Goal: Task Accomplishment & Management: Use online tool/utility

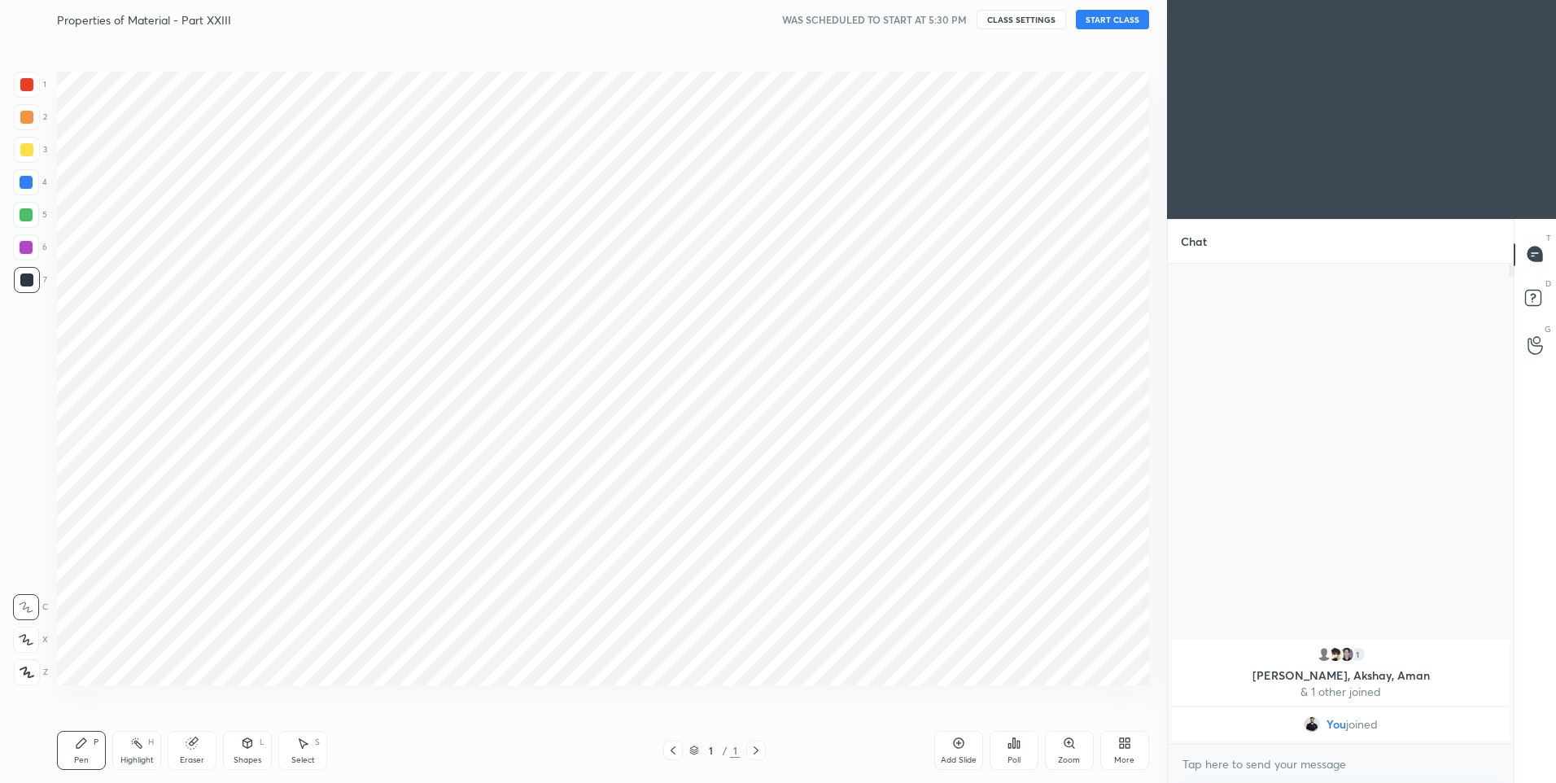
scroll to position [80710, 80287]
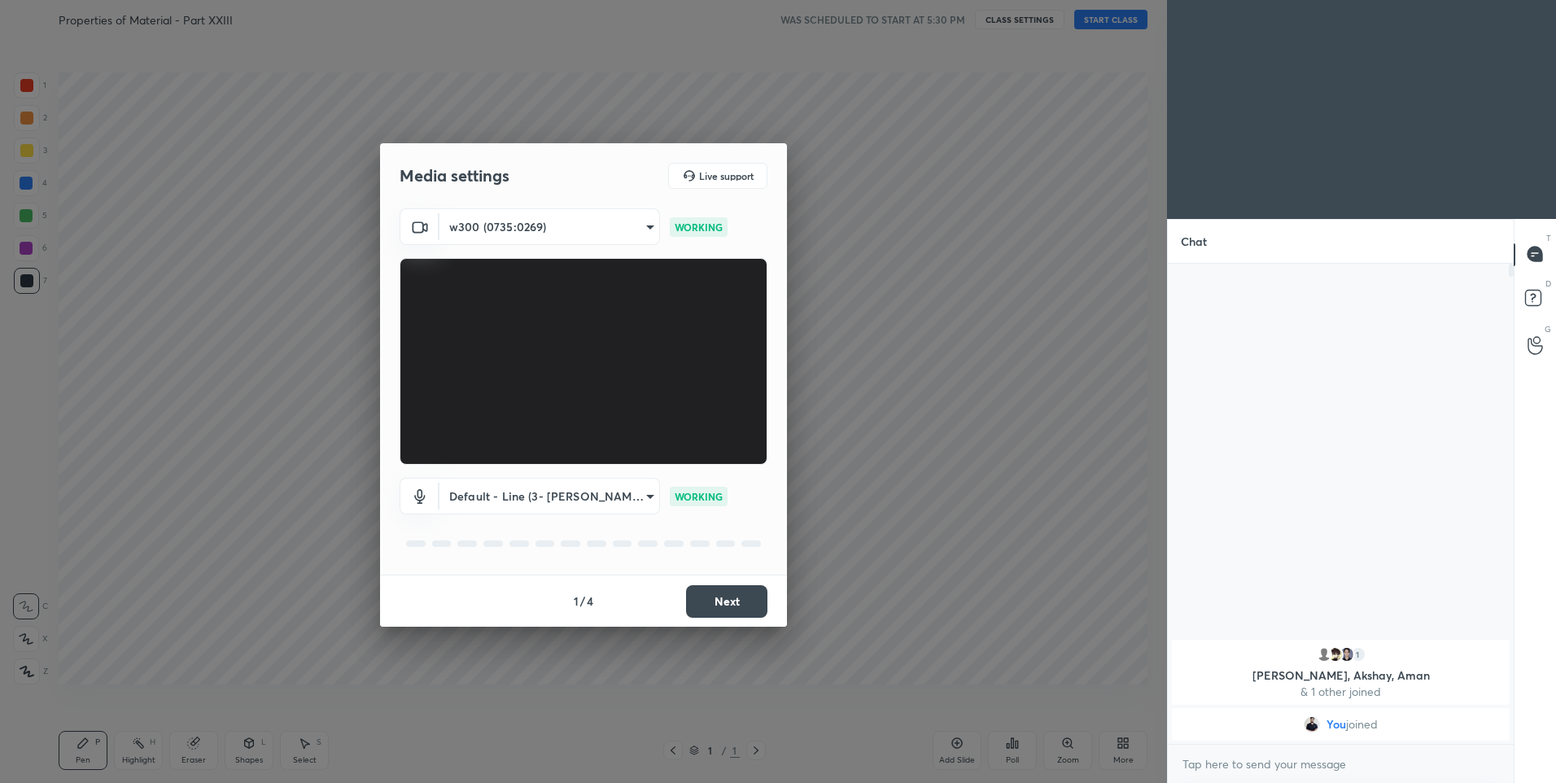
click at [720, 608] on button "Next" at bounding box center [726, 601] width 81 height 33
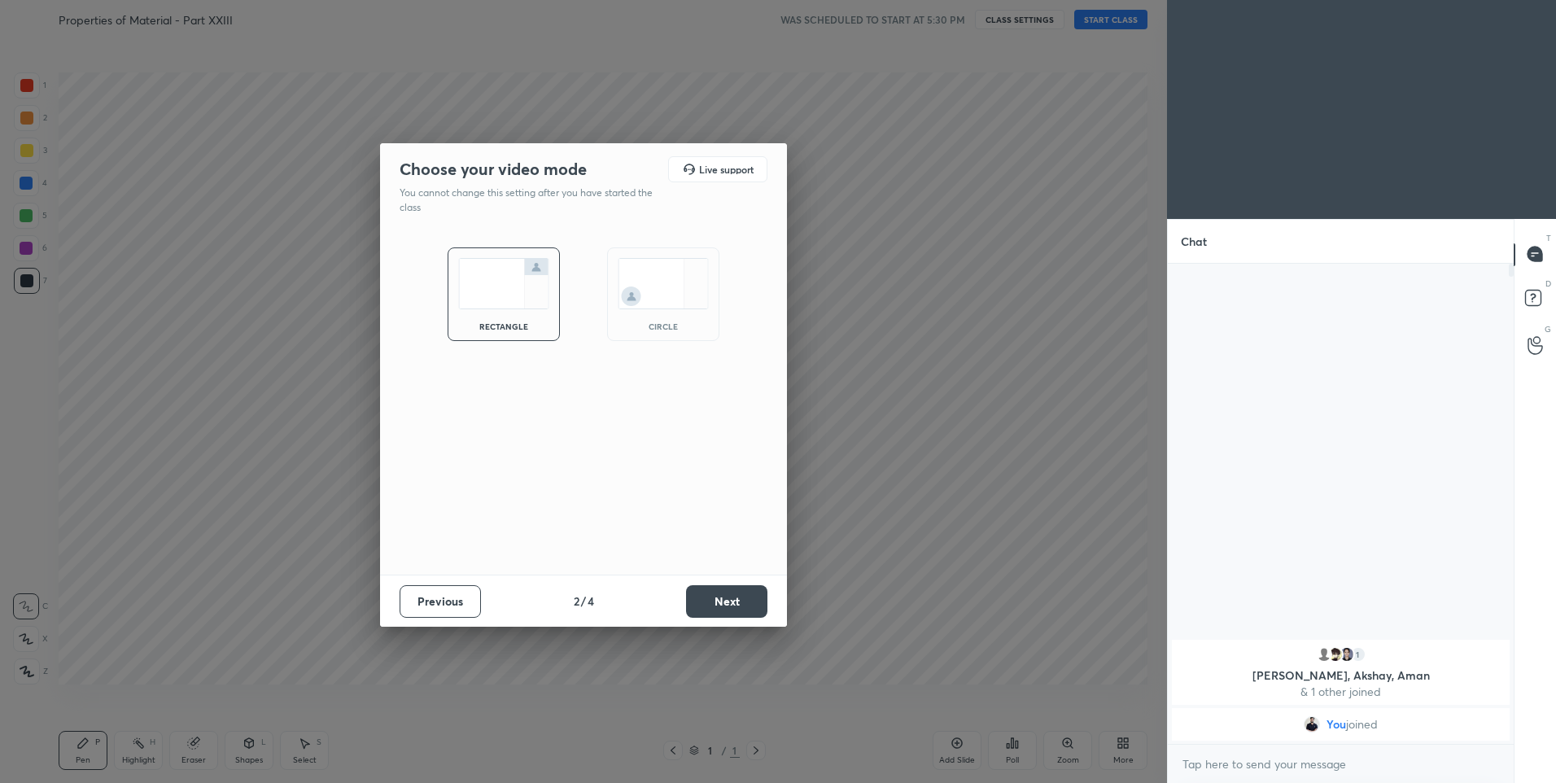
click at [721, 606] on button "Next" at bounding box center [726, 601] width 81 height 33
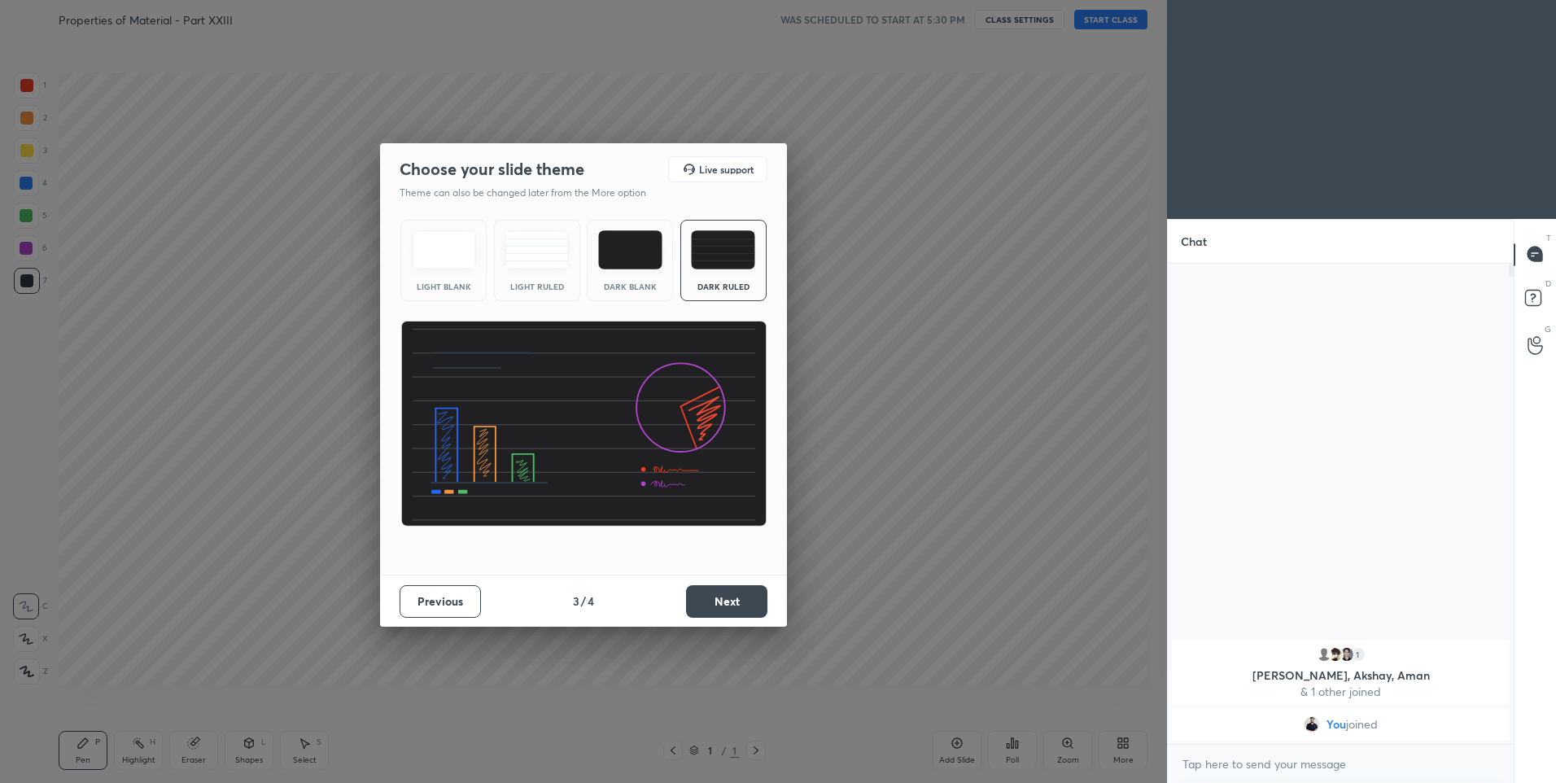
click at [721, 606] on button "Next" at bounding box center [726, 601] width 81 height 33
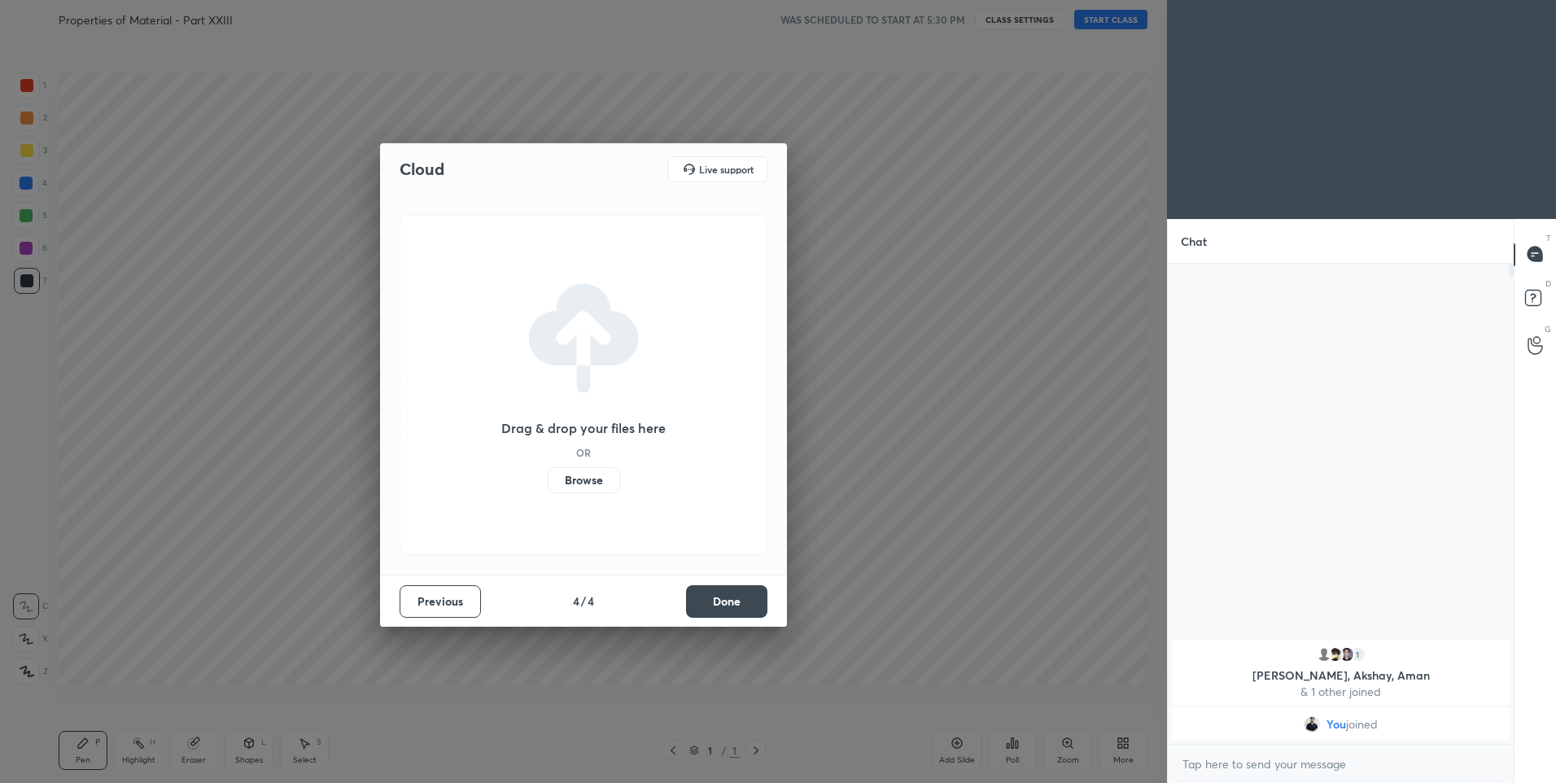
click at [722, 606] on button "Done" at bounding box center [726, 601] width 81 height 33
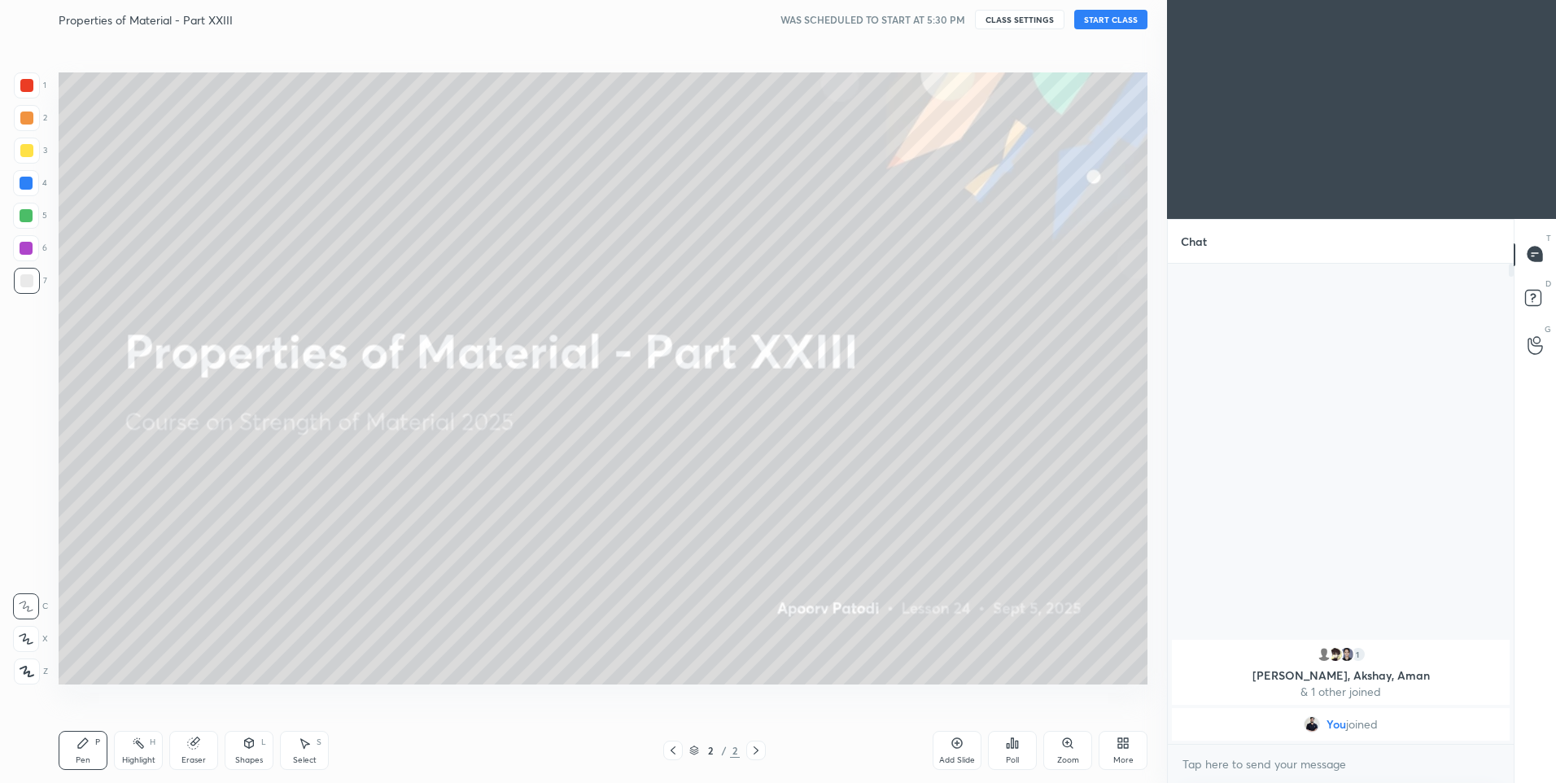
click at [1107, 12] on button "START CLASS" at bounding box center [1110, 20] width 73 height 20
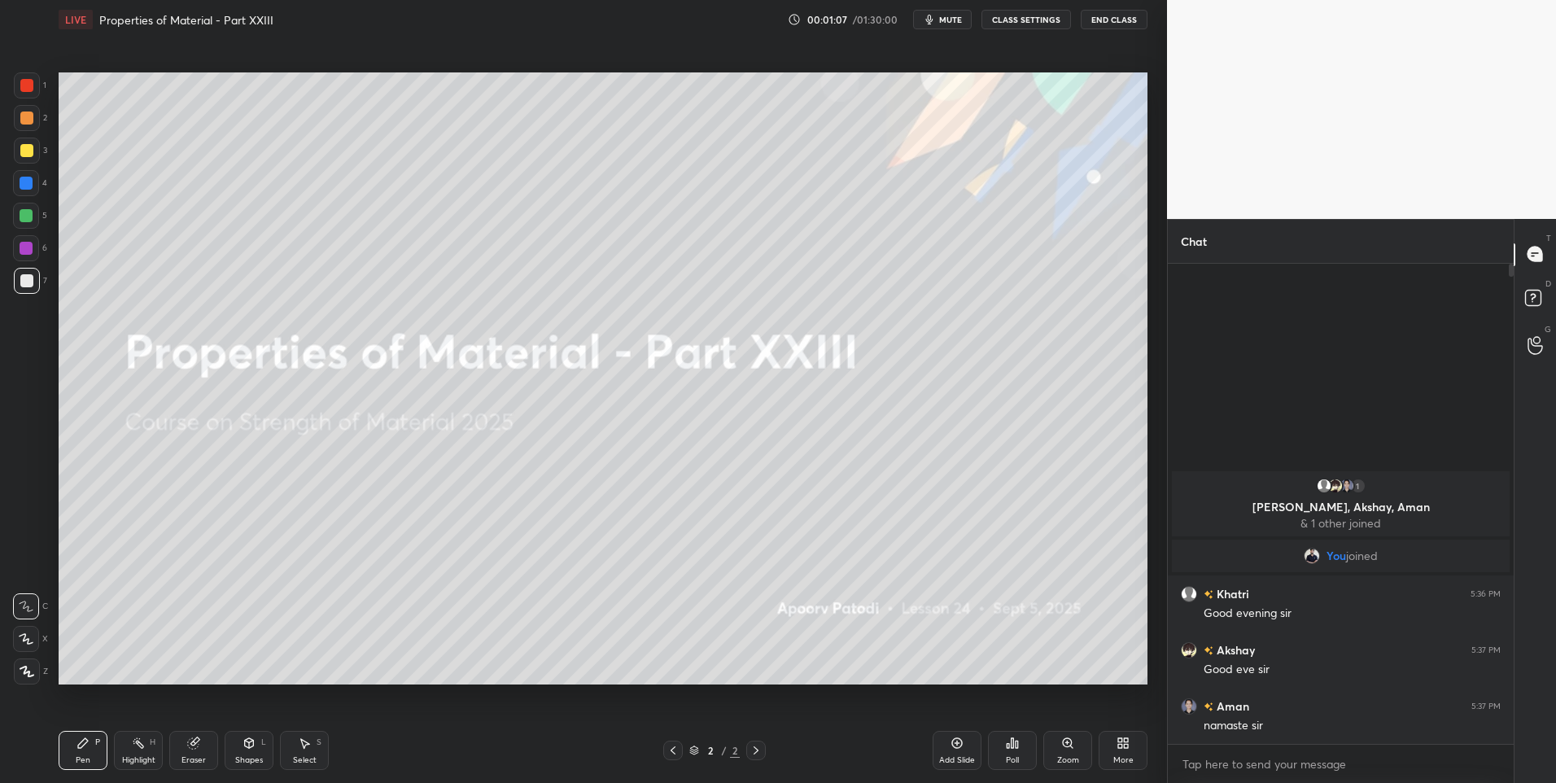
click at [35, 639] on div at bounding box center [26, 639] width 26 height 26
click at [31, 113] on div at bounding box center [26, 118] width 13 height 13
click at [26, 116] on div at bounding box center [26, 118] width 13 height 13
click at [1018, 18] on button "CLASS SETTINGS" at bounding box center [1027, 20] width 90 height 20
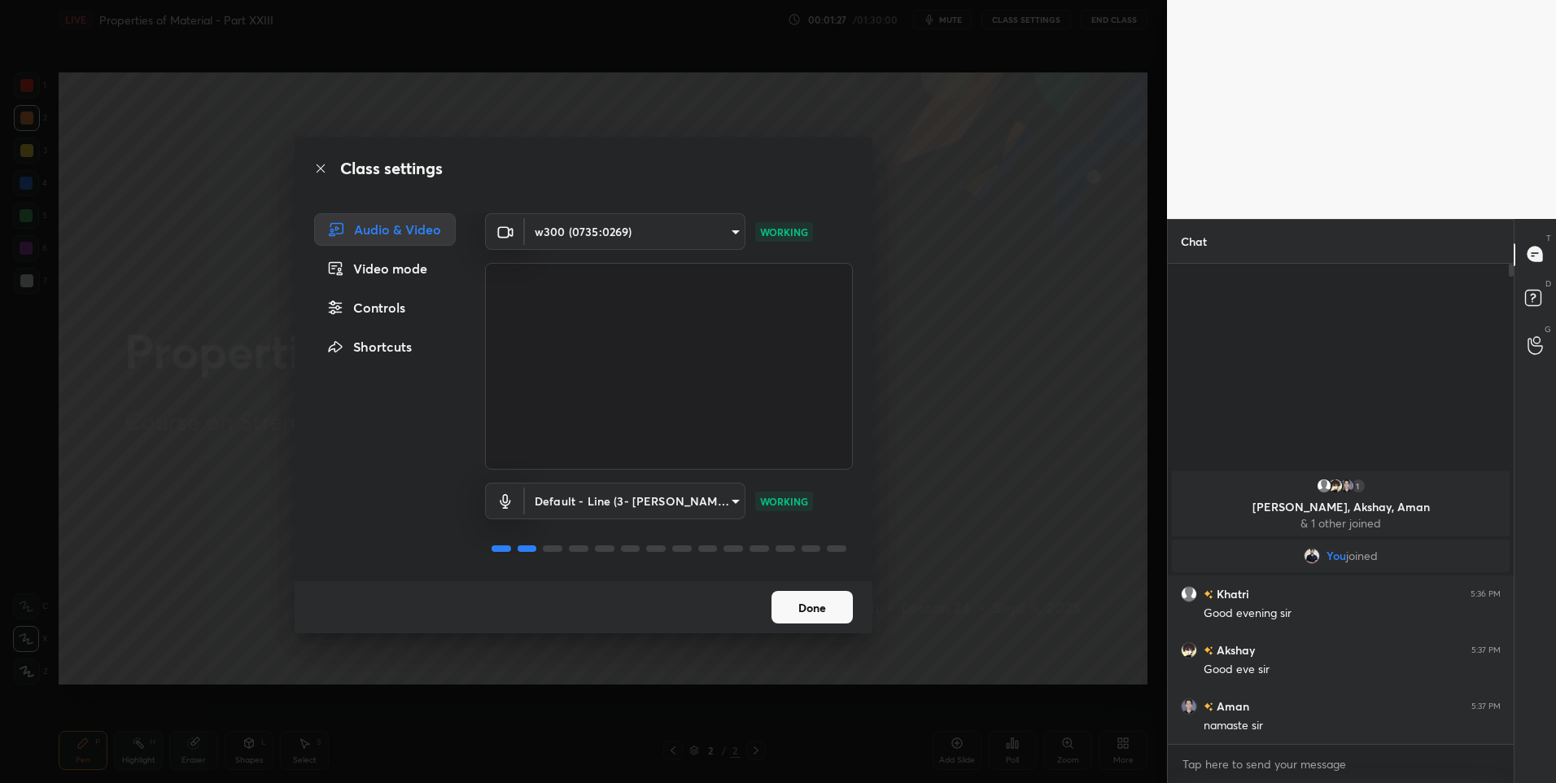
click at [317, 176] on div "Class settings" at bounding box center [584, 168] width 578 height 63
click at [317, 169] on icon at bounding box center [320, 168] width 13 height 13
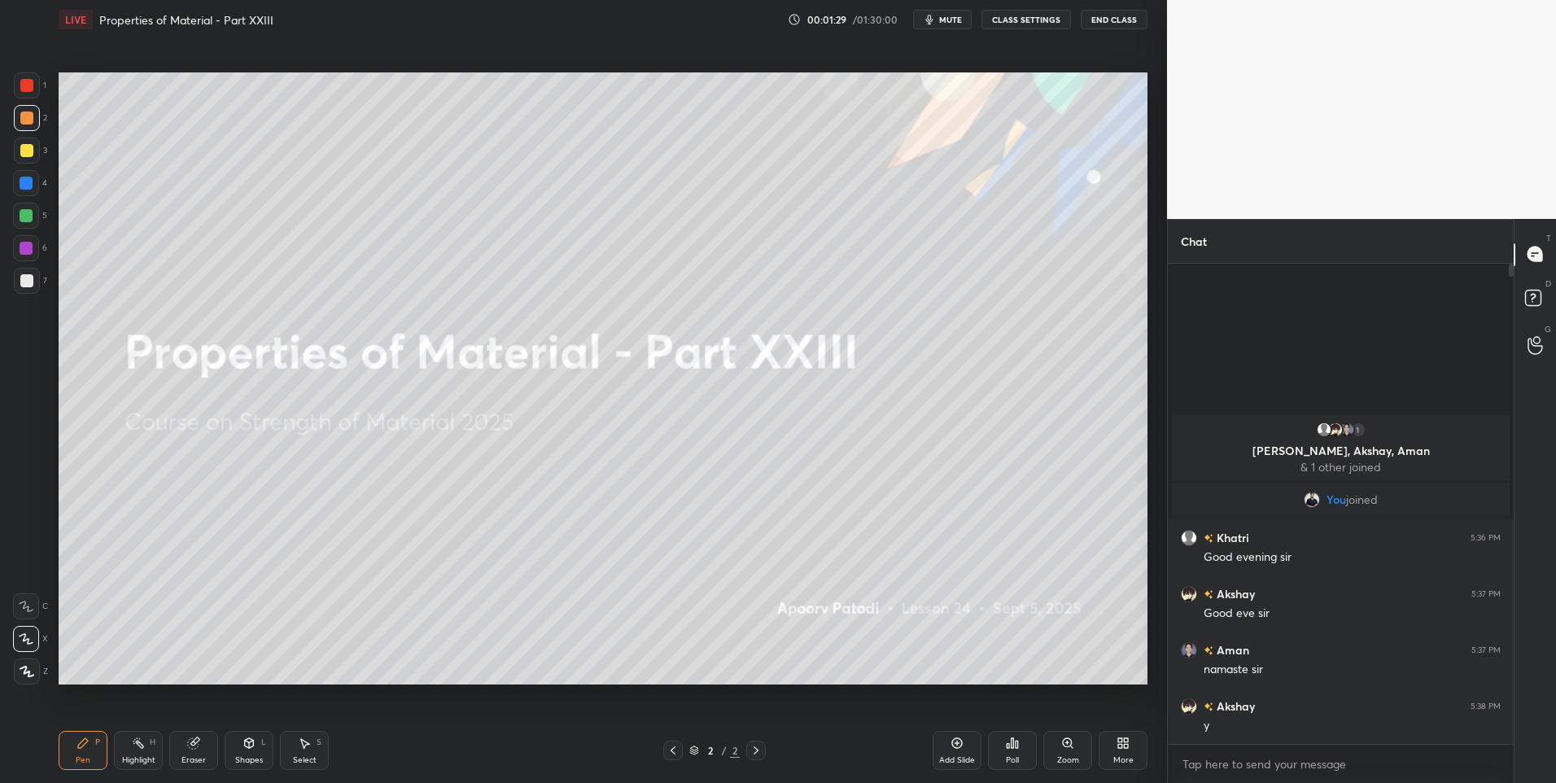
click at [20, 203] on div at bounding box center [26, 216] width 26 height 26
click at [24, 208] on div at bounding box center [26, 216] width 26 height 26
click at [1123, 749] on icon at bounding box center [1123, 743] width 13 height 13
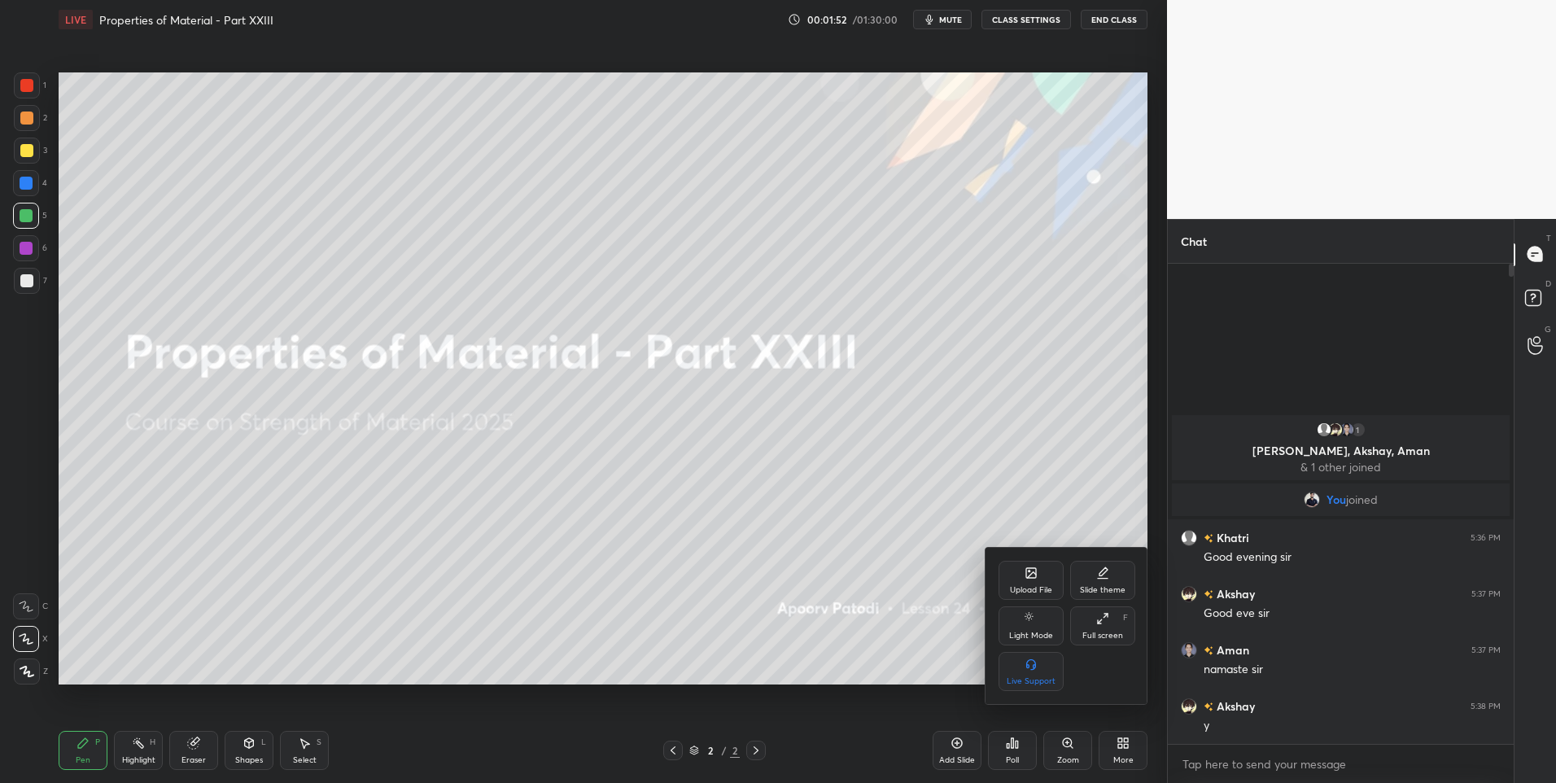
click at [1036, 584] on div "Upload File" at bounding box center [1031, 580] width 65 height 39
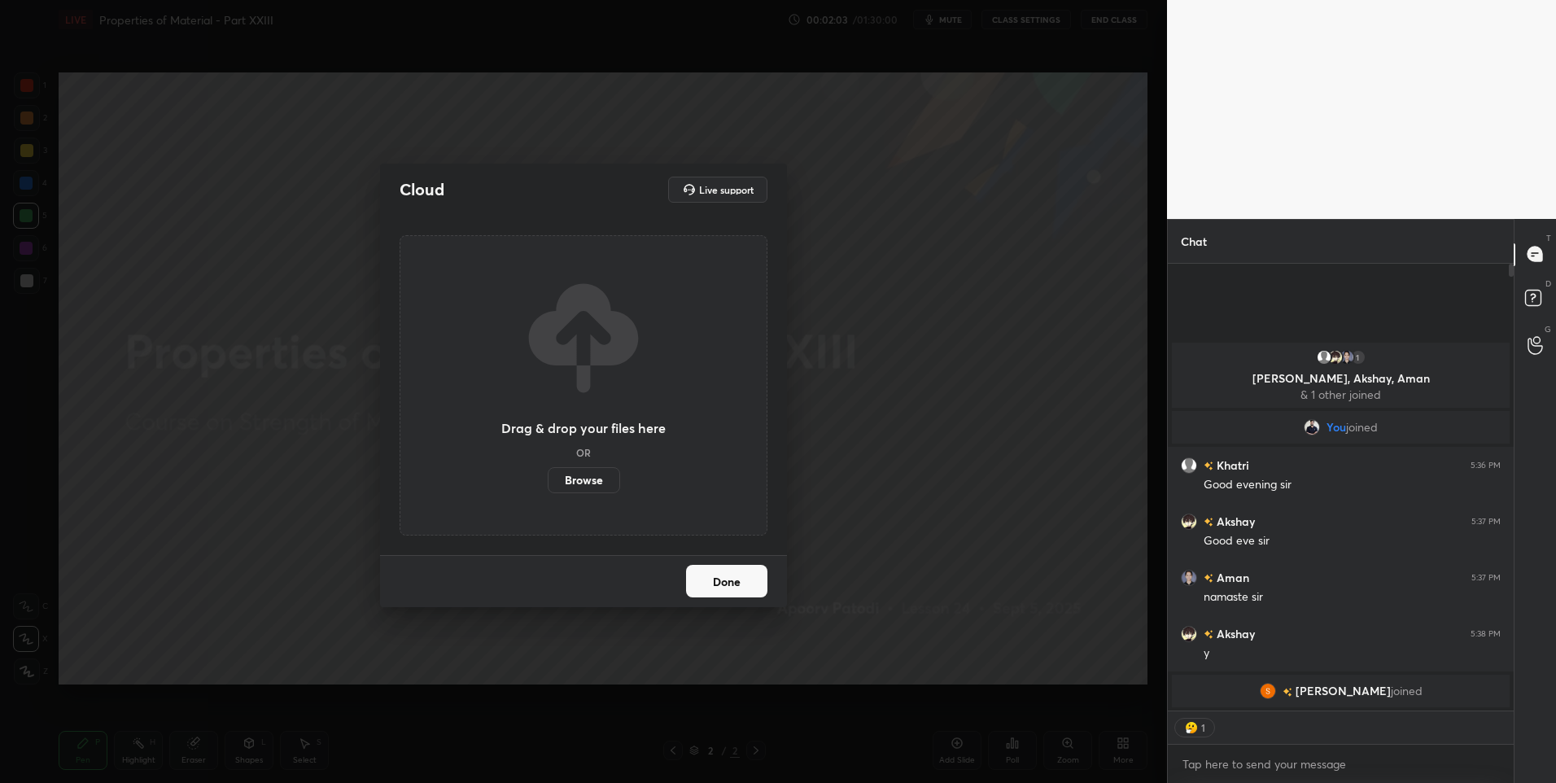
scroll to position [6, 6]
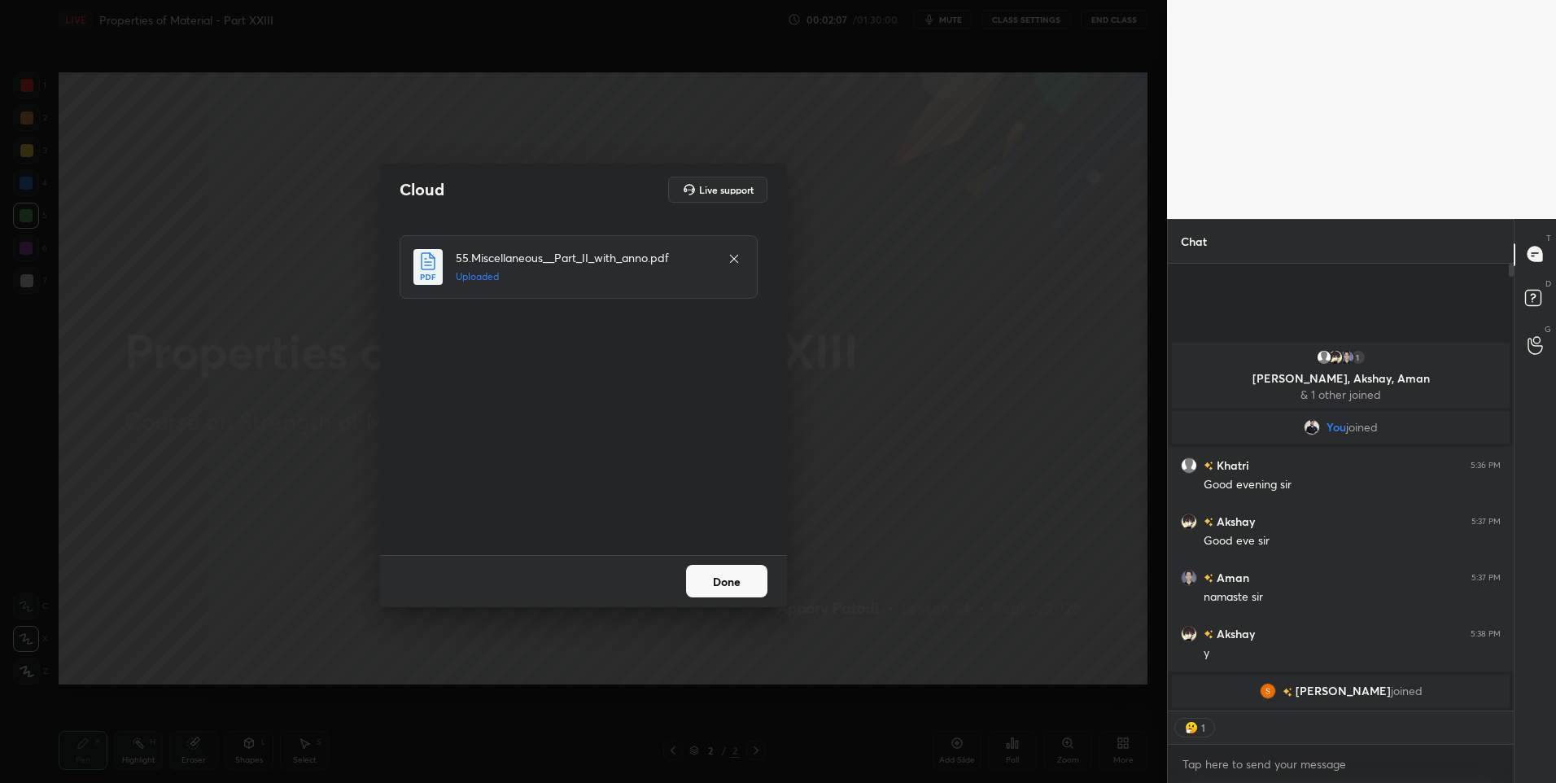
click at [736, 586] on button "Done" at bounding box center [726, 581] width 81 height 33
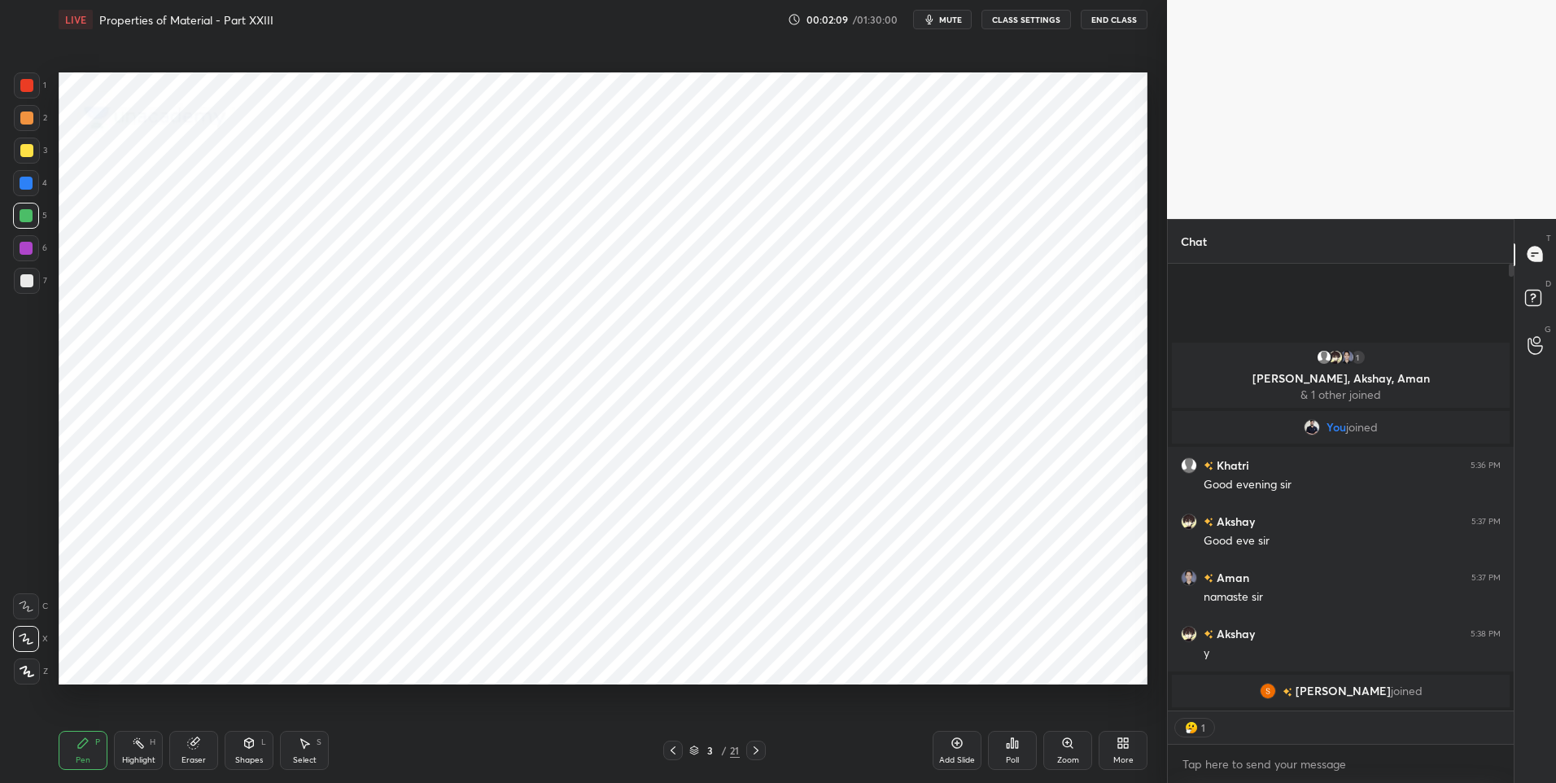
click at [754, 751] on icon at bounding box center [756, 750] width 13 height 13
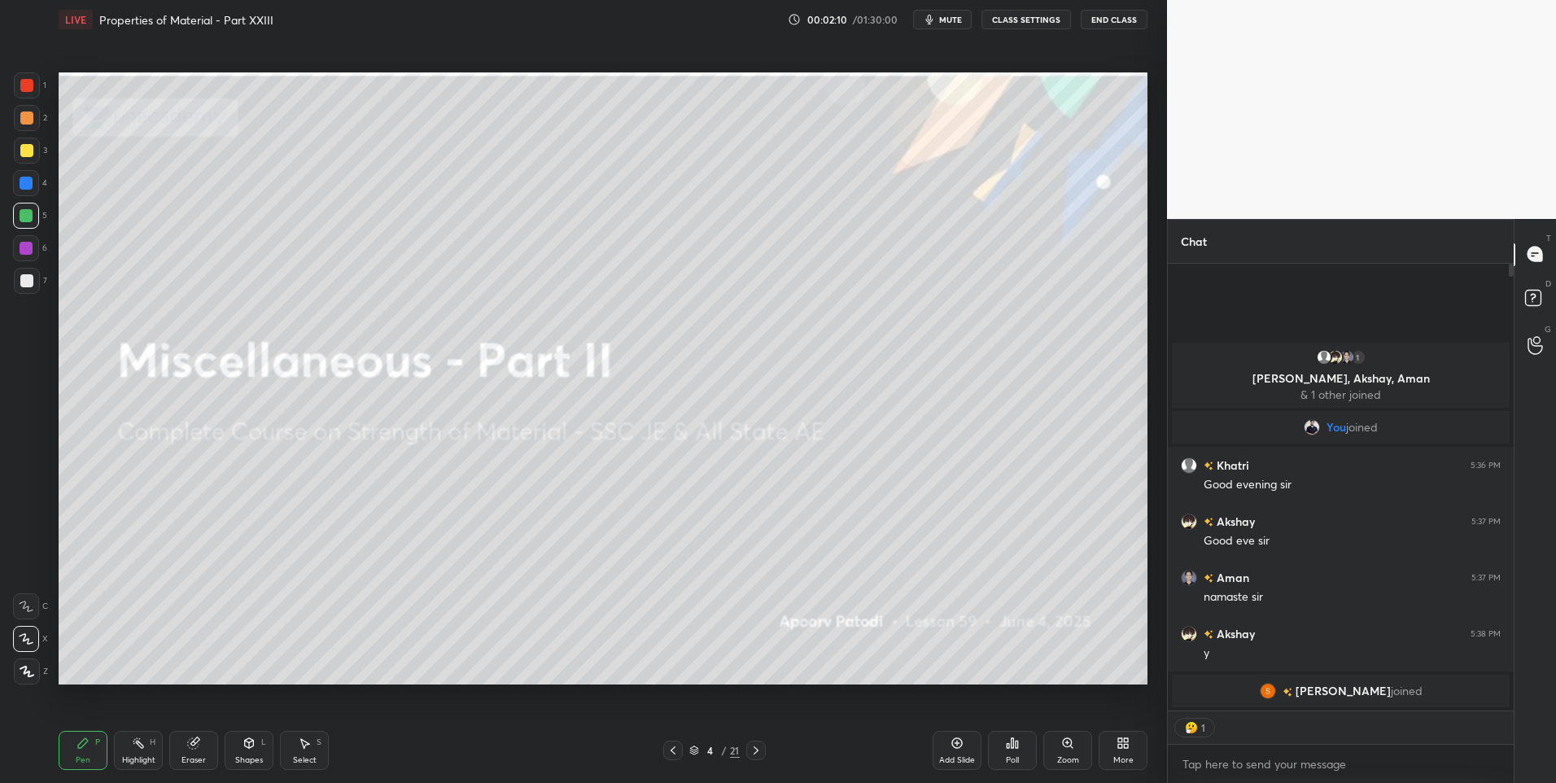
click at [759, 752] on icon at bounding box center [756, 750] width 13 height 13
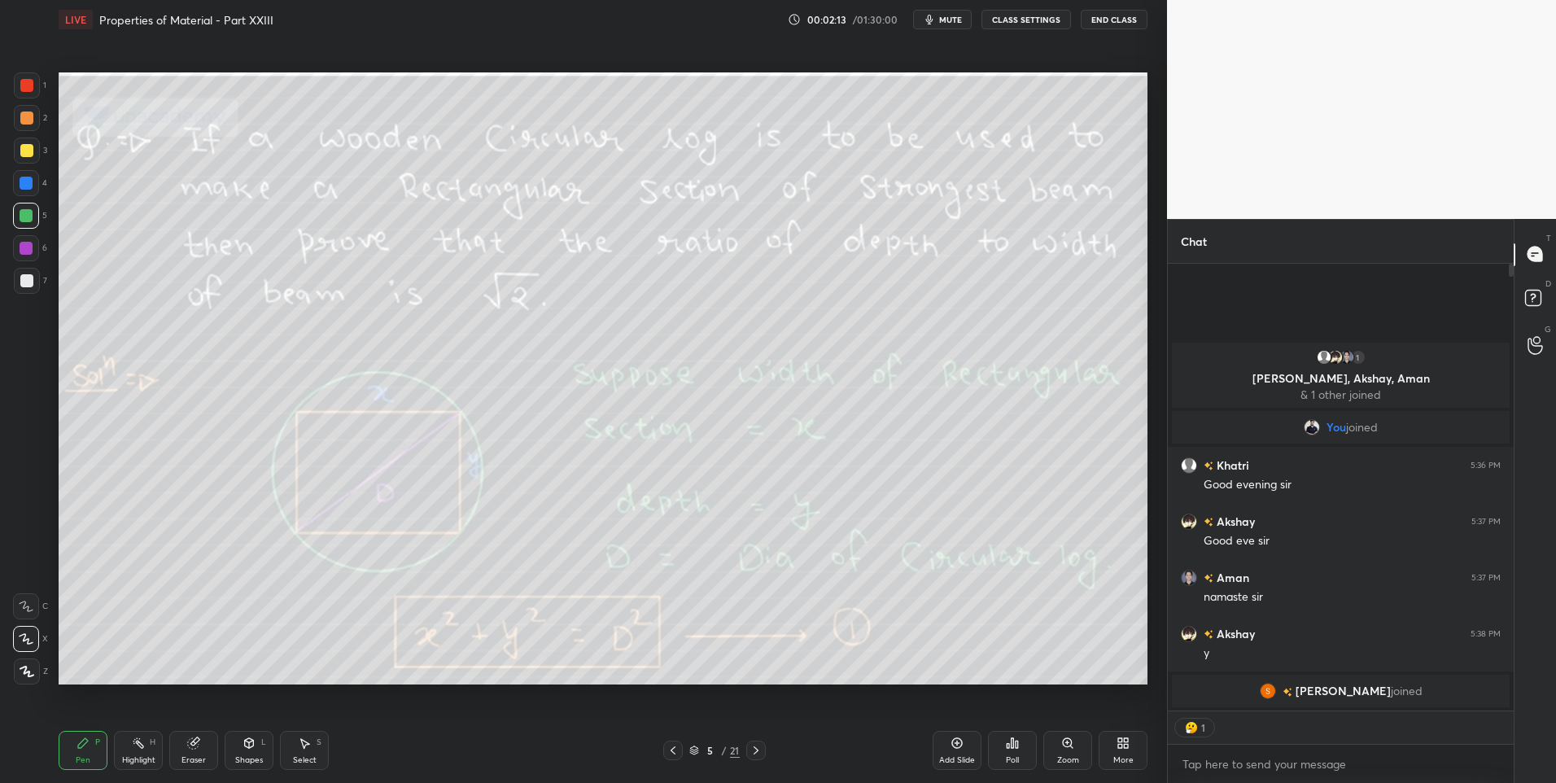
type textarea "x"
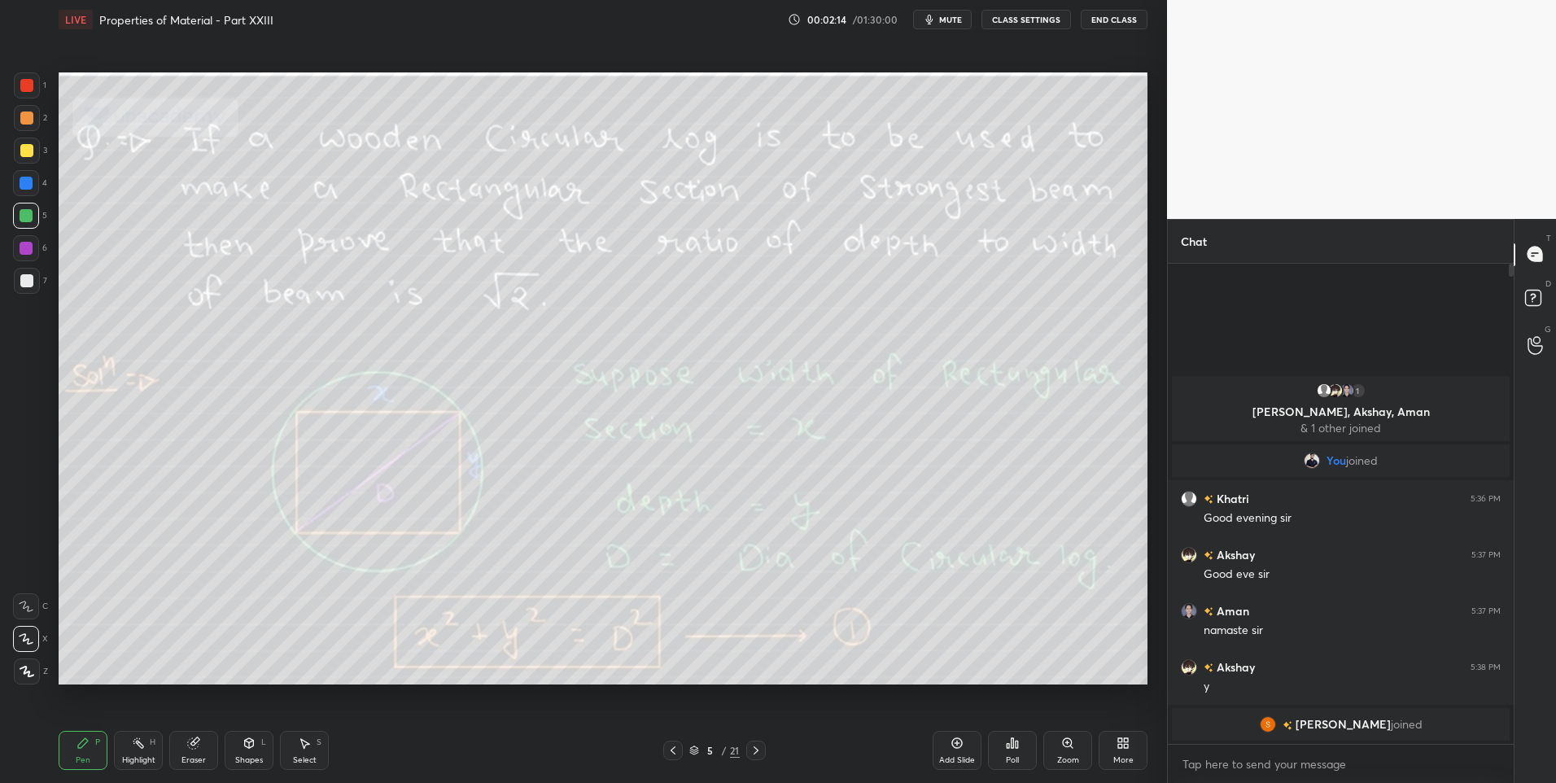
click at [754, 744] on icon at bounding box center [756, 750] width 13 height 13
click at [751, 744] on icon at bounding box center [756, 750] width 13 height 13
click at [752, 752] on icon at bounding box center [756, 750] width 13 height 13
click at [750, 749] on icon at bounding box center [756, 750] width 13 height 13
click at [759, 748] on icon at bounding box center [756, 750] width 13 height 13
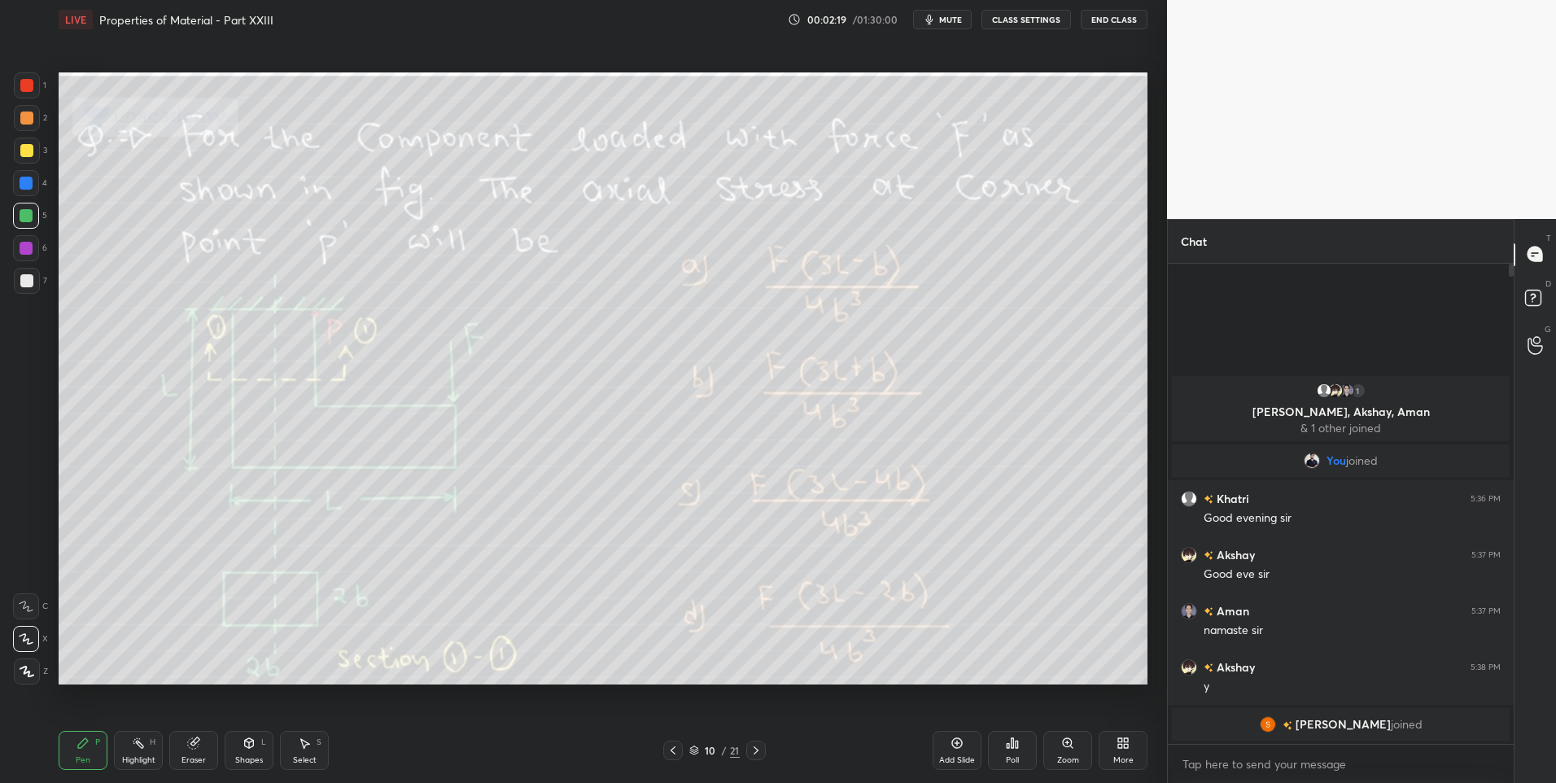
click at [754, 753] on icon at bounding box center [756, 750] width 5 height 8
click at [753, 751] on icon at bounding box center [756, 750] width 13 height 13
click at [246, 747] on icon at bounding box center [249, 743] width 13 height 13
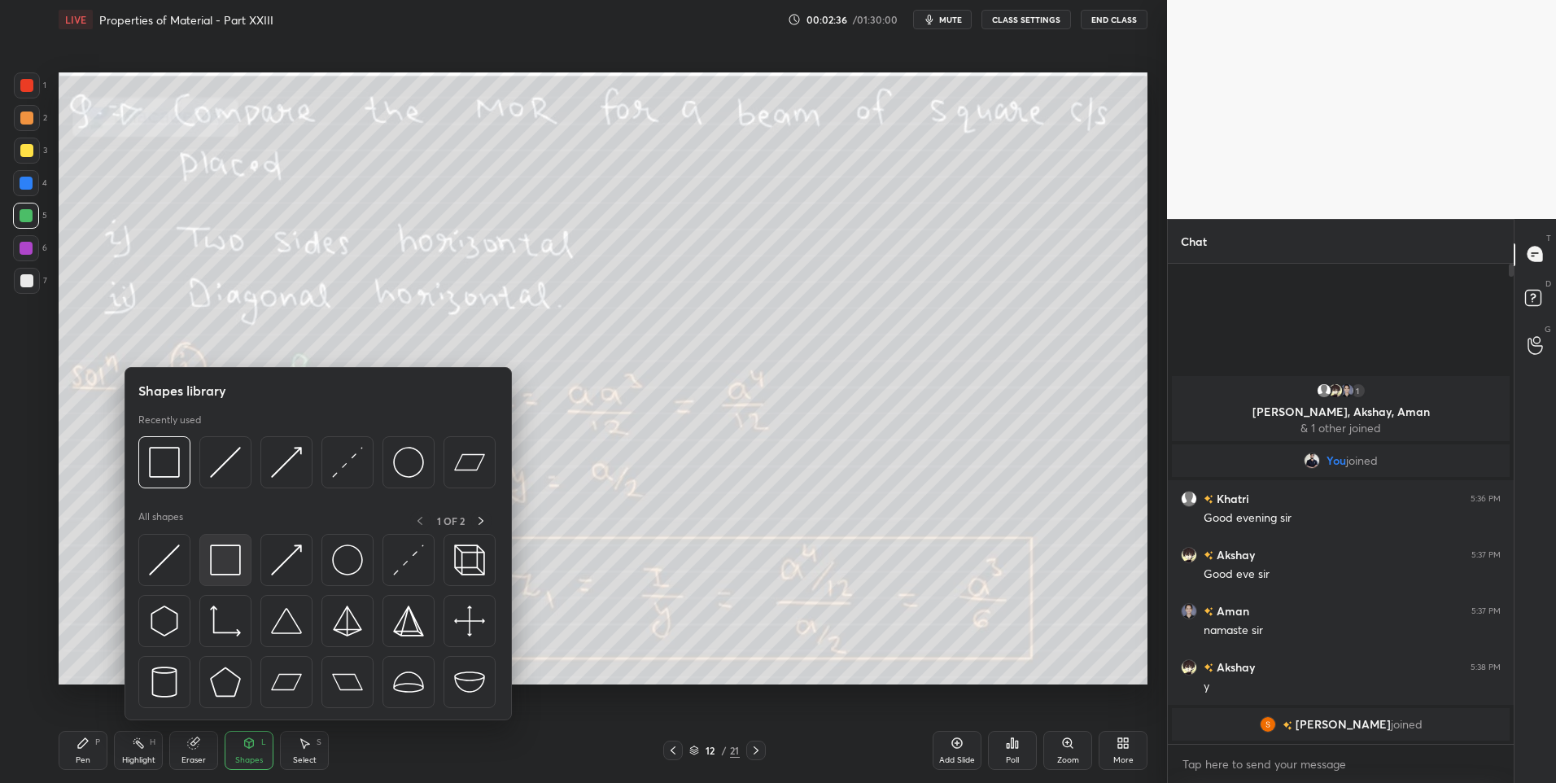
click at [222, 563] on img at bounding box center [225, 559] width 31 height 31
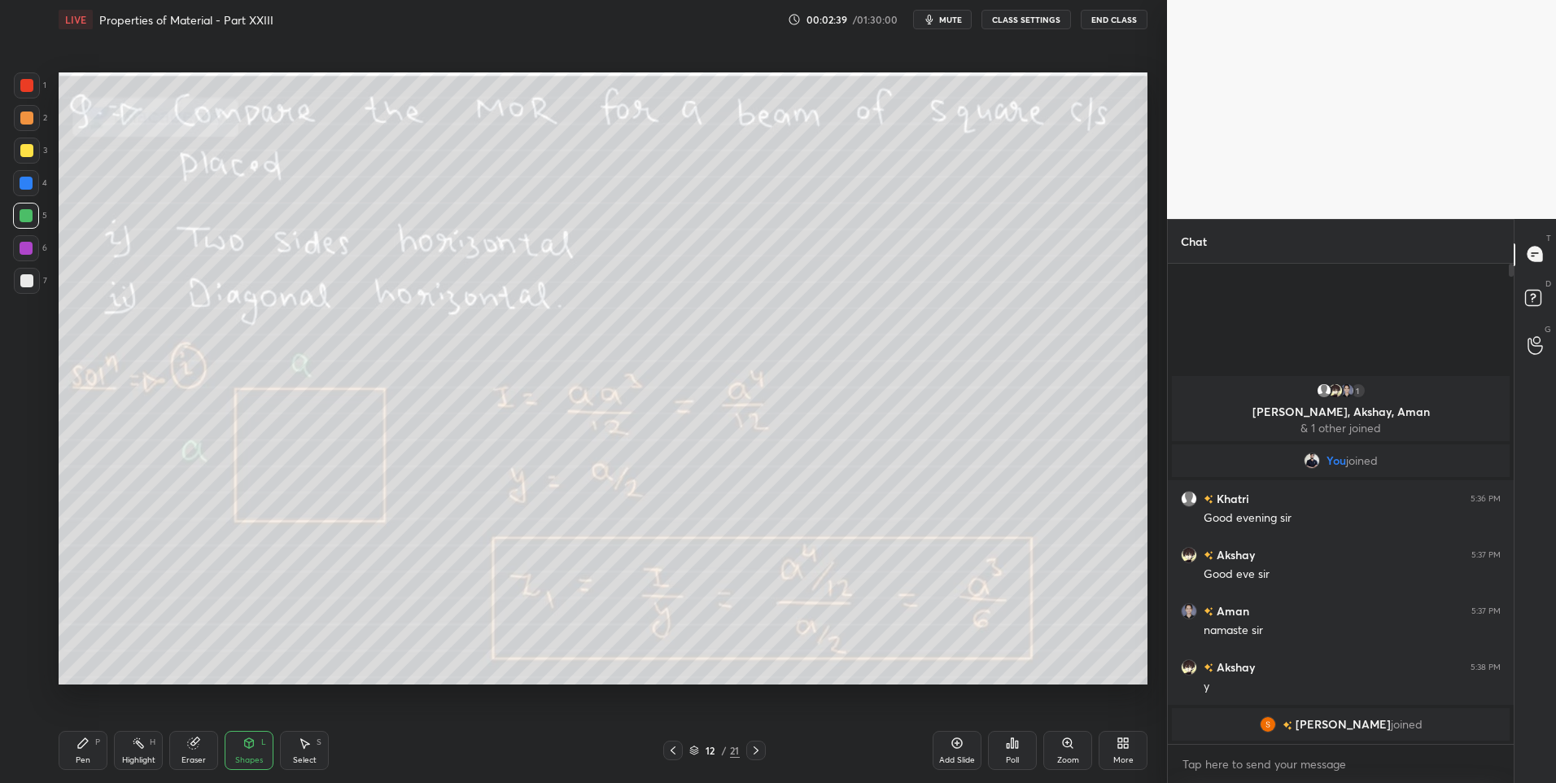
click at [32, 118] on div at bounding box center [26, 118] width 13 height 13
click at [674, 750] on icon at bounding box center [673, 750] width 13 height 13
click at [936, 748] on div "Add Slide" at bounding box center [957, 750] width 49 height 39
click at [81, 735] on div "Pen P" at bounding box center [83, 750] width 49 height 39
click at [759, 749] on icon at bounding box center [756, 750] width 13 height 13
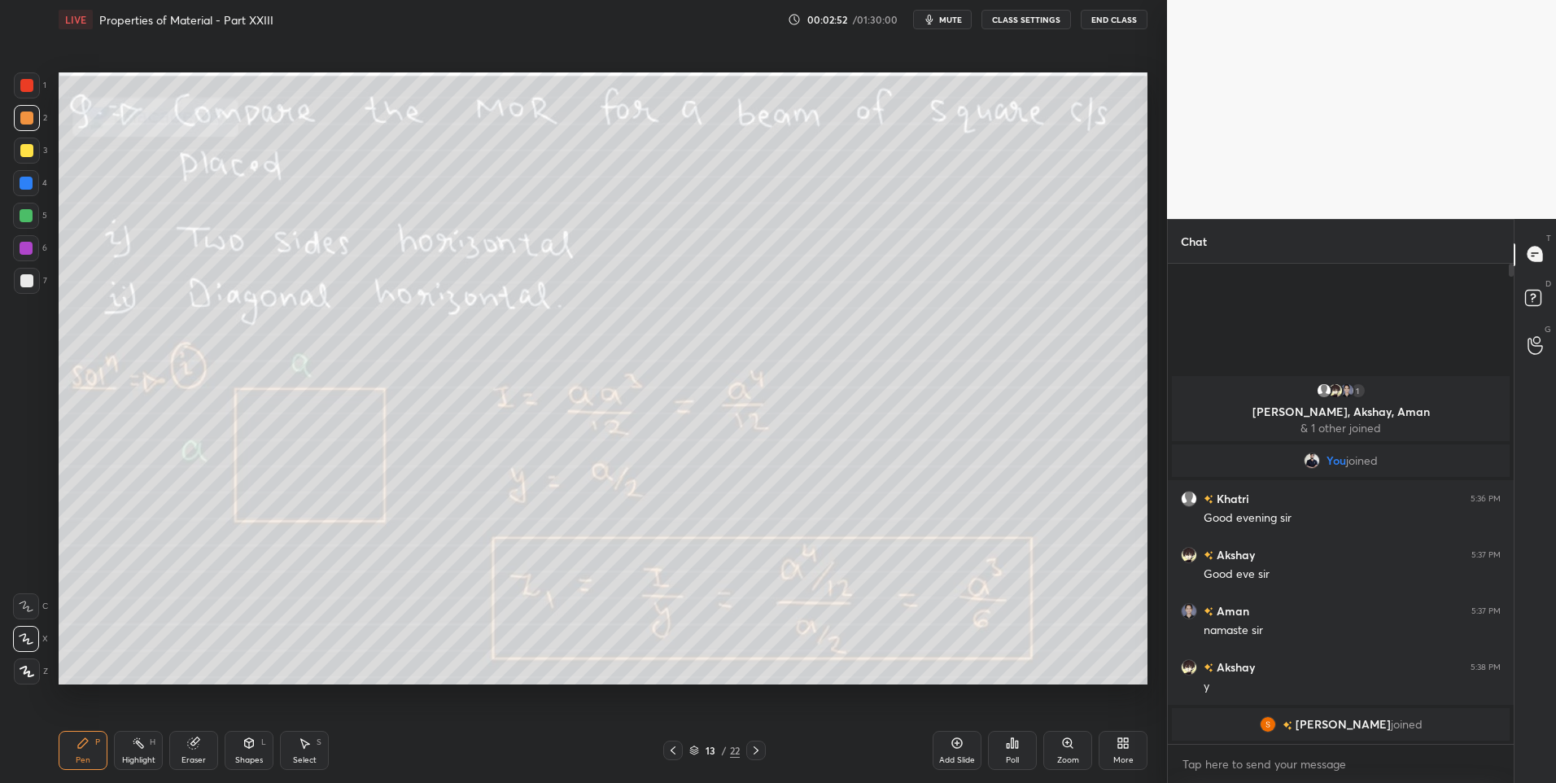
click at [128, 751] on div "Highlight H" at bounding box center [138, 750] width 49 height 39
click at [672, 751] on icon at bounding box center [673, 750] width 13 height 13
click at [71, 758] on div "Pen P" at bounding box center [83, 750] width 49 height 39
click at [249, 736] on div "Shapes L" at bounding box center [249, 750] width 49 height 39
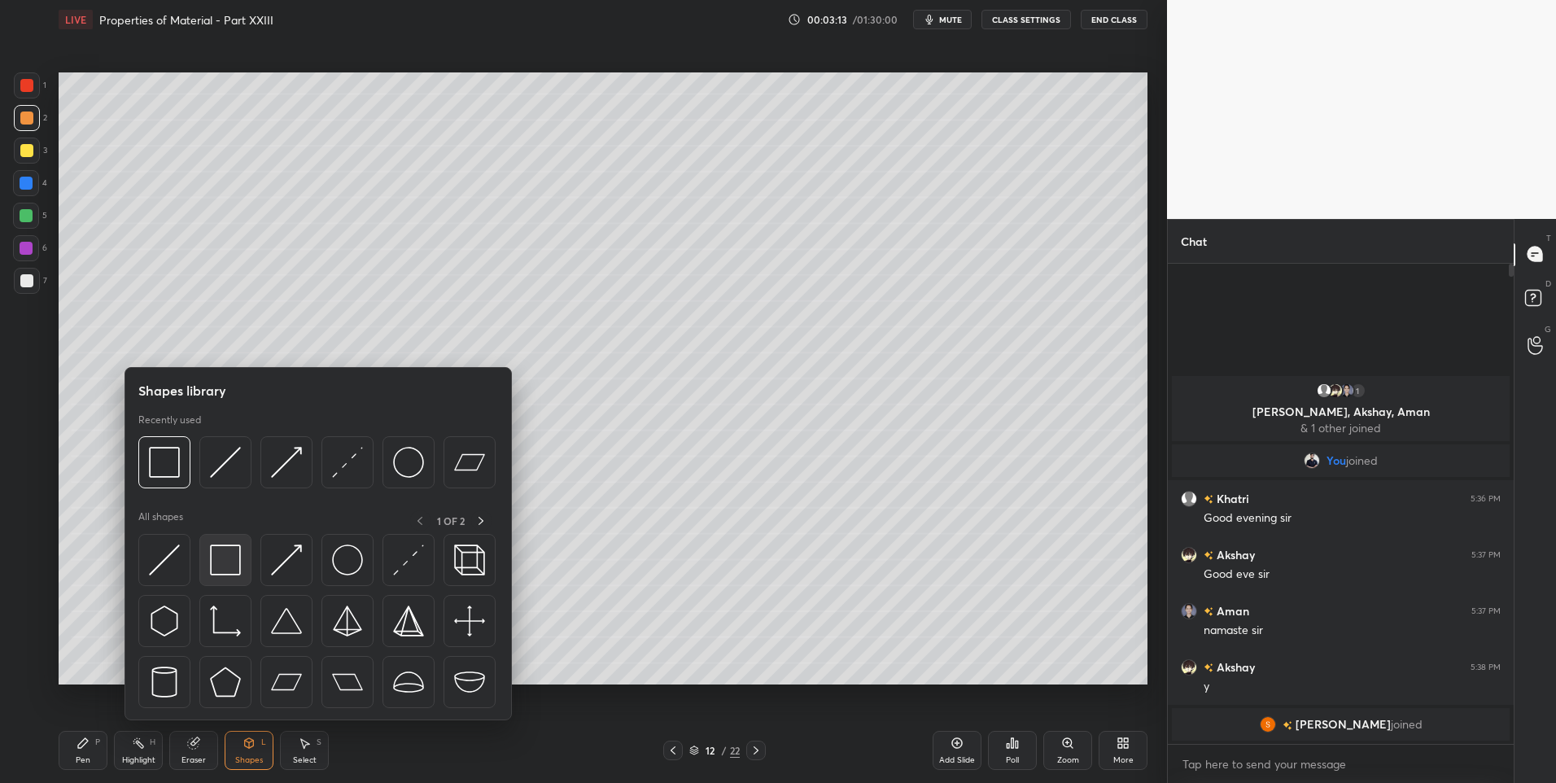
click at [236, 549] on img at bounding box center [225, 559] width 31 height 31
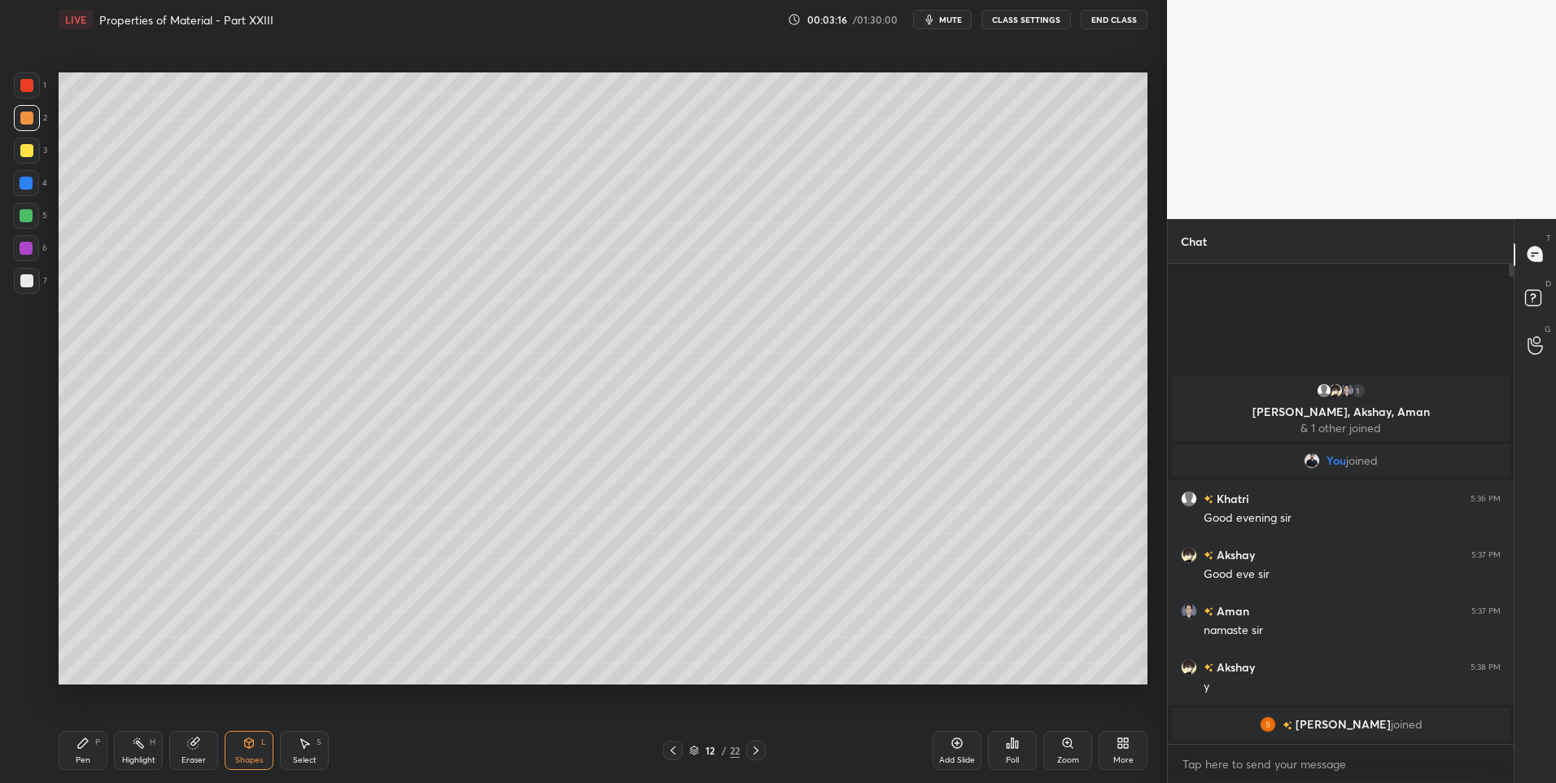
click at [77, 751] on div "Pen P" at bounding box center [83, 750] width 49 height 39
click at [28, 216] on div at bounding box center [26, 215] width 13 height 13
click at [229, 735] on div "Shapes L" at bounding box center [249, 750] width 49 height 39
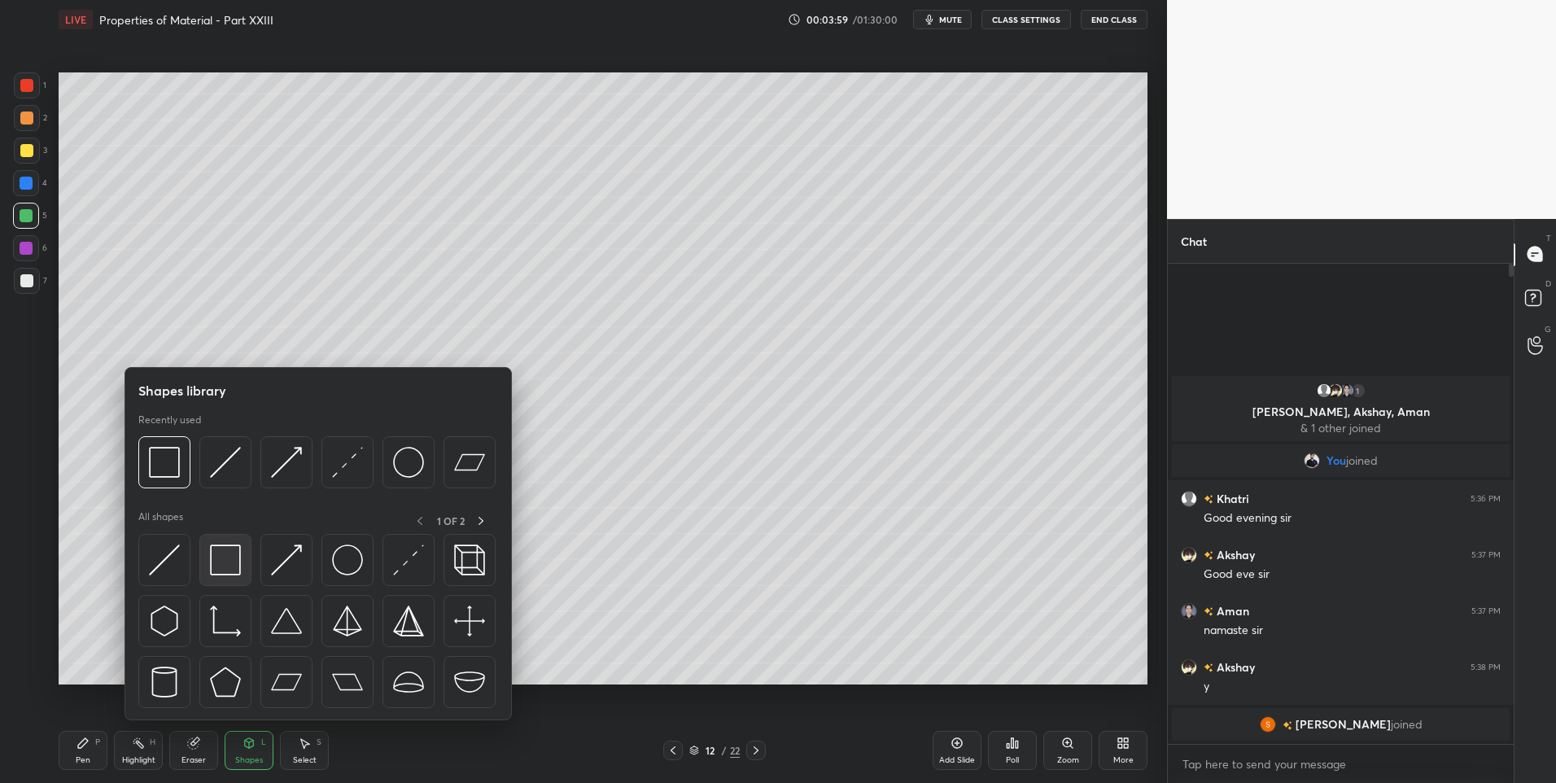
click at [195, 557] on div at bounding box center [318, 625] width 360 height 183
click at [214, 563] on img at bounding box center [225, 559] width 31 height 31
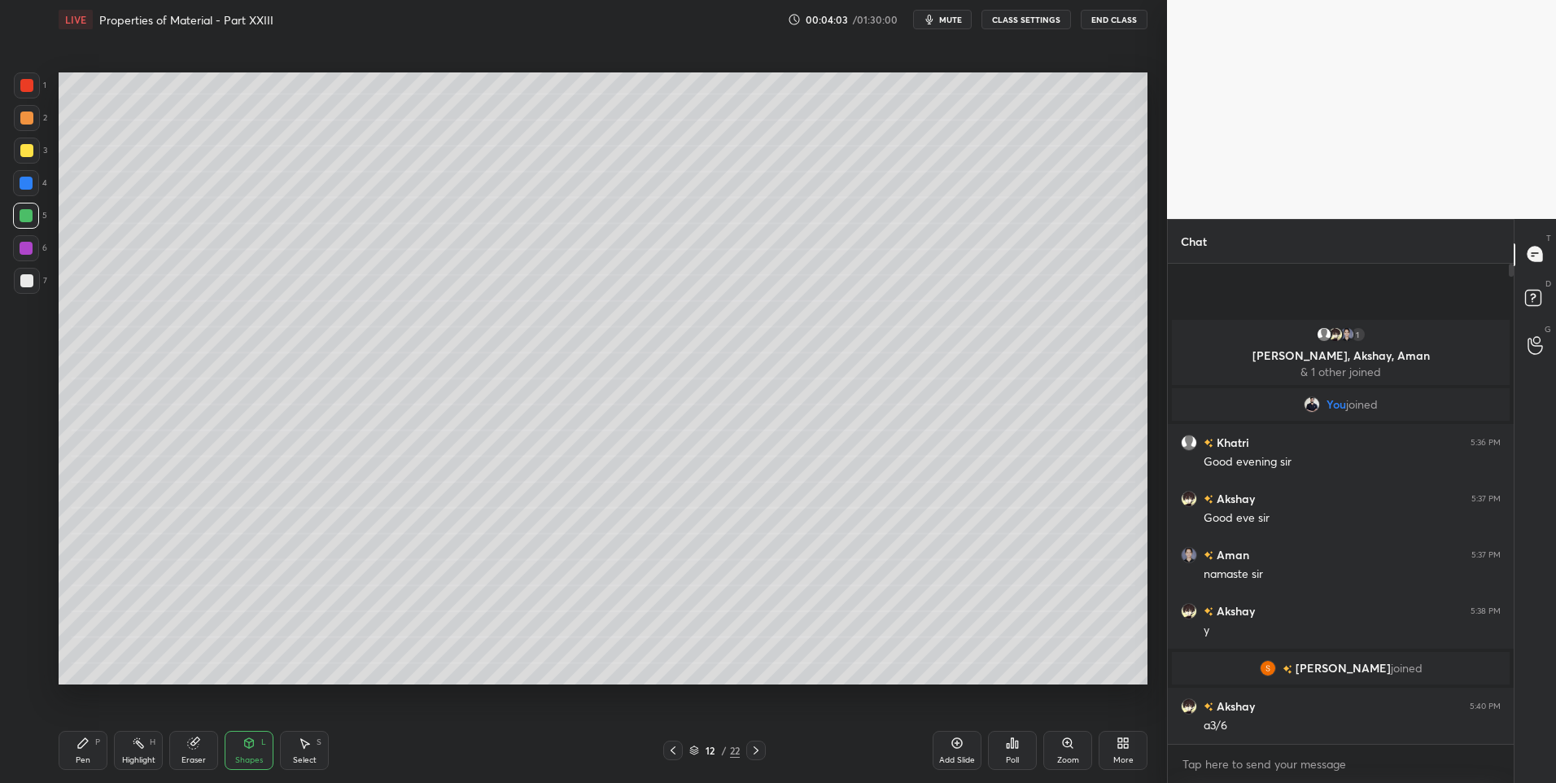
click at [69, 747] on div "Pen P" at bounding box center [83, 750] width 49 height 39
click at [78, 742] on icon at bounding box center [83, 743] width 13 height 13
click at [755, 749] on icon at bounding box center [756, 750] width 13 height 13
click at [134, 744] on circle at bounding box center [134, 743] width 2 height 2
click at [668, 751] on icon at bounding box center [673, 750] width 13 height 13
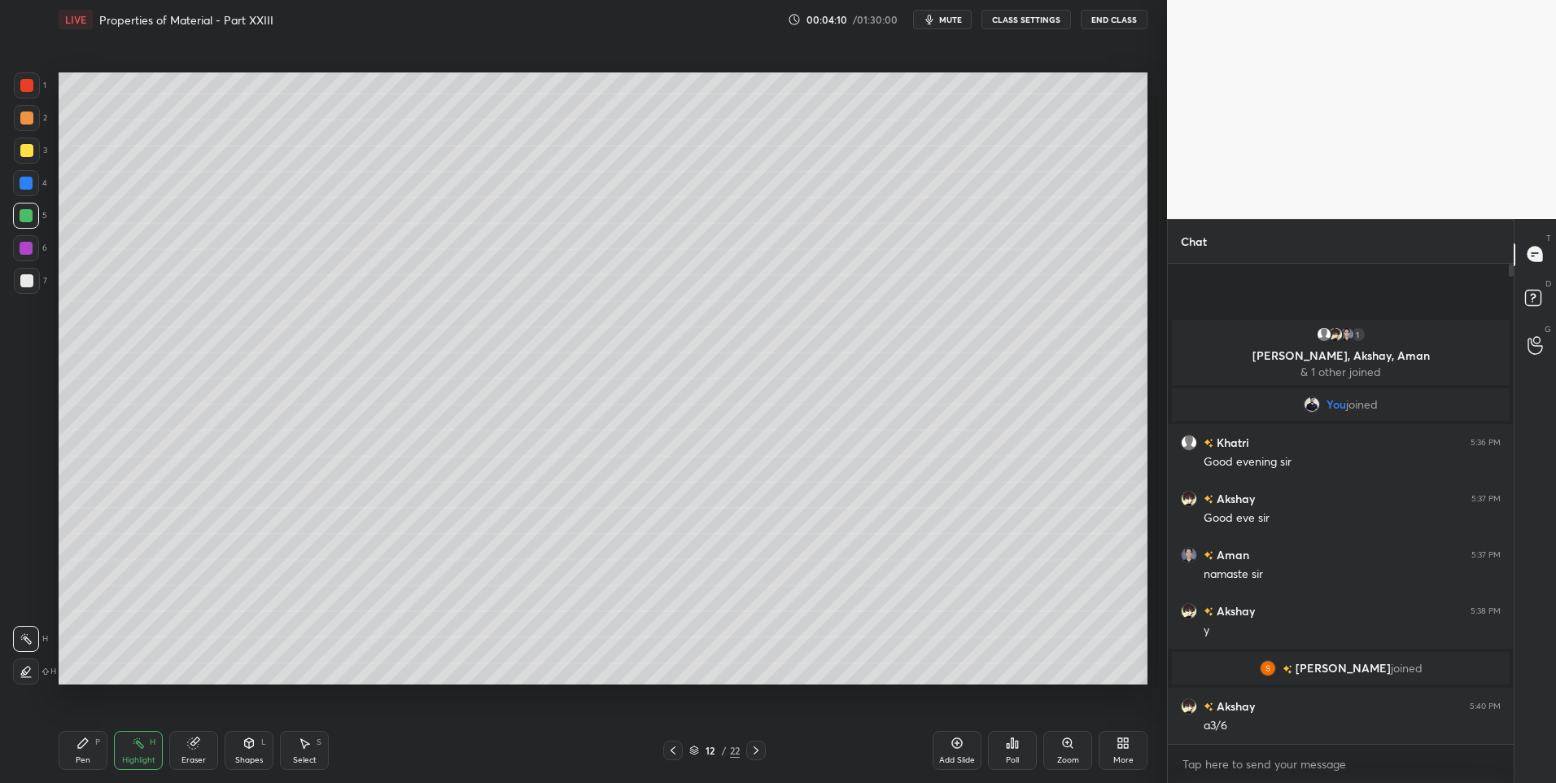
click at [942, 751] on div "Add Slide" at bounding box center [957, 750] width 49 height 39
click at [300, 753] on div "Select S" at bounding box center [304, 750] width 49 height 39
click at [674, 750] on icon at bounding box center [672, 750] width 13 height 13
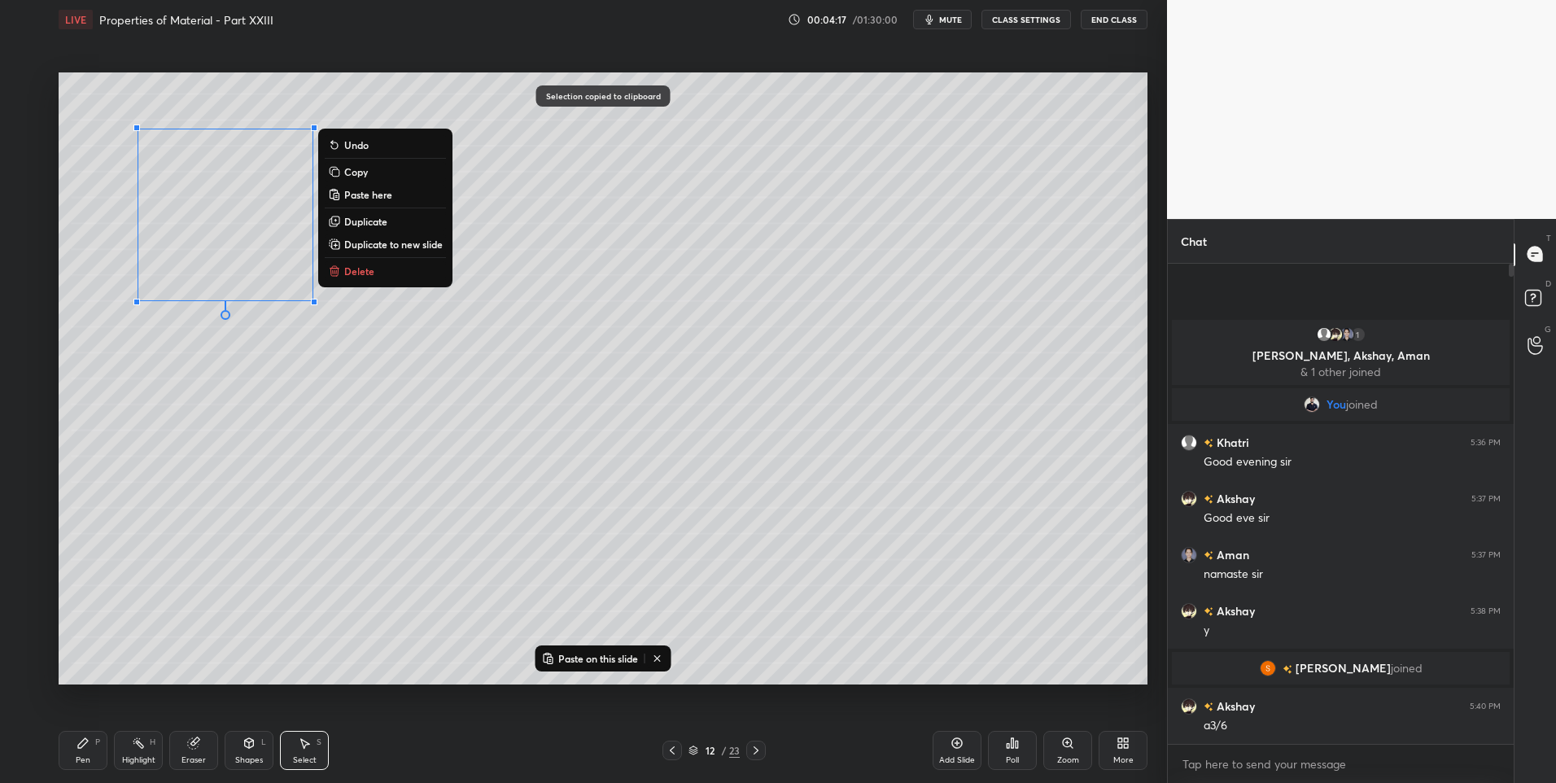
click at [759, 750] on icon at bounding box center [756, 750] width 13 height 13
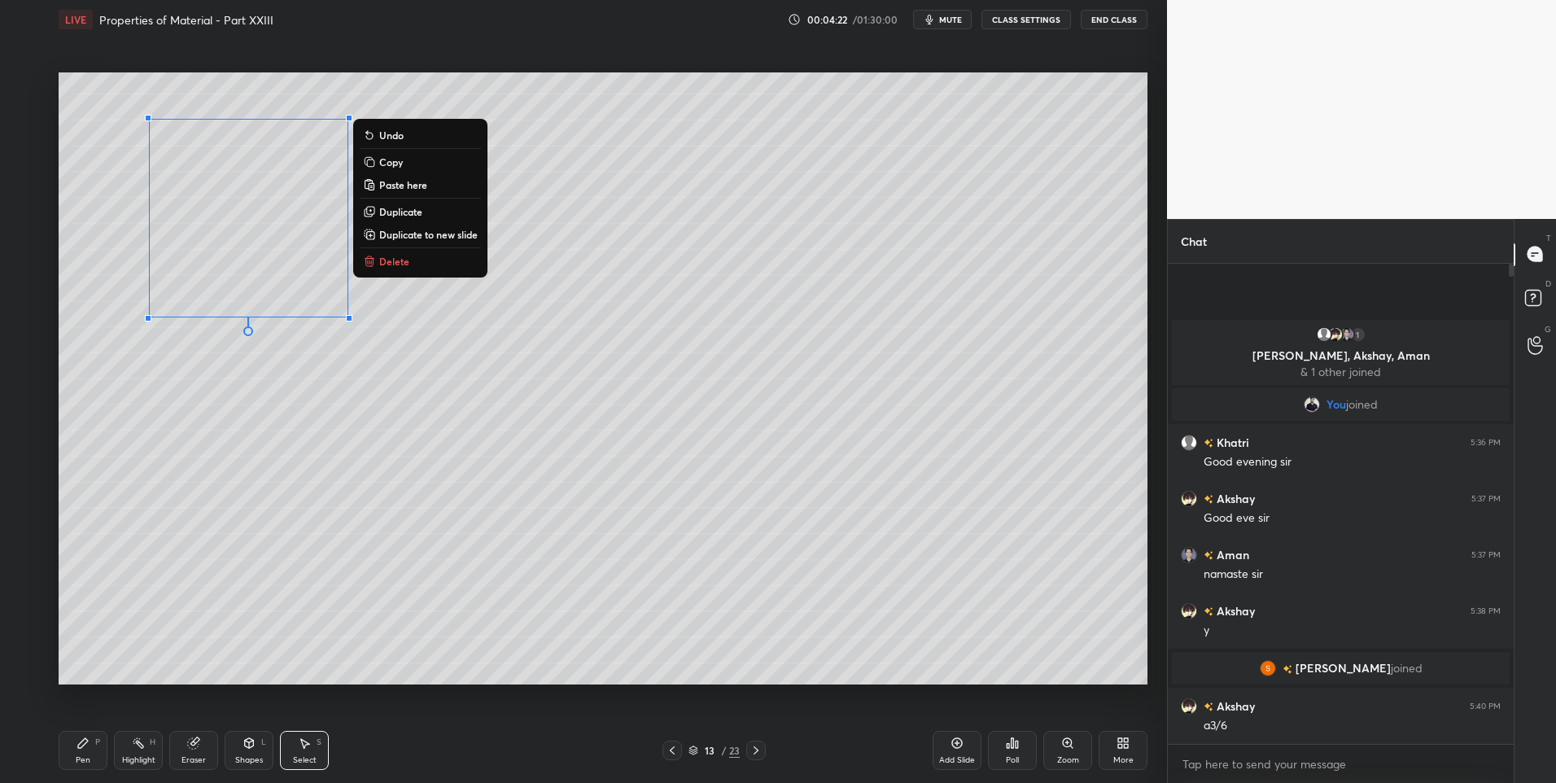
click at [326, 503] on div "0 ° Undo Copy Paste here Duplicate Duplicate to new slide Delete" at bounding box center [603, 378] width 1089 height 613
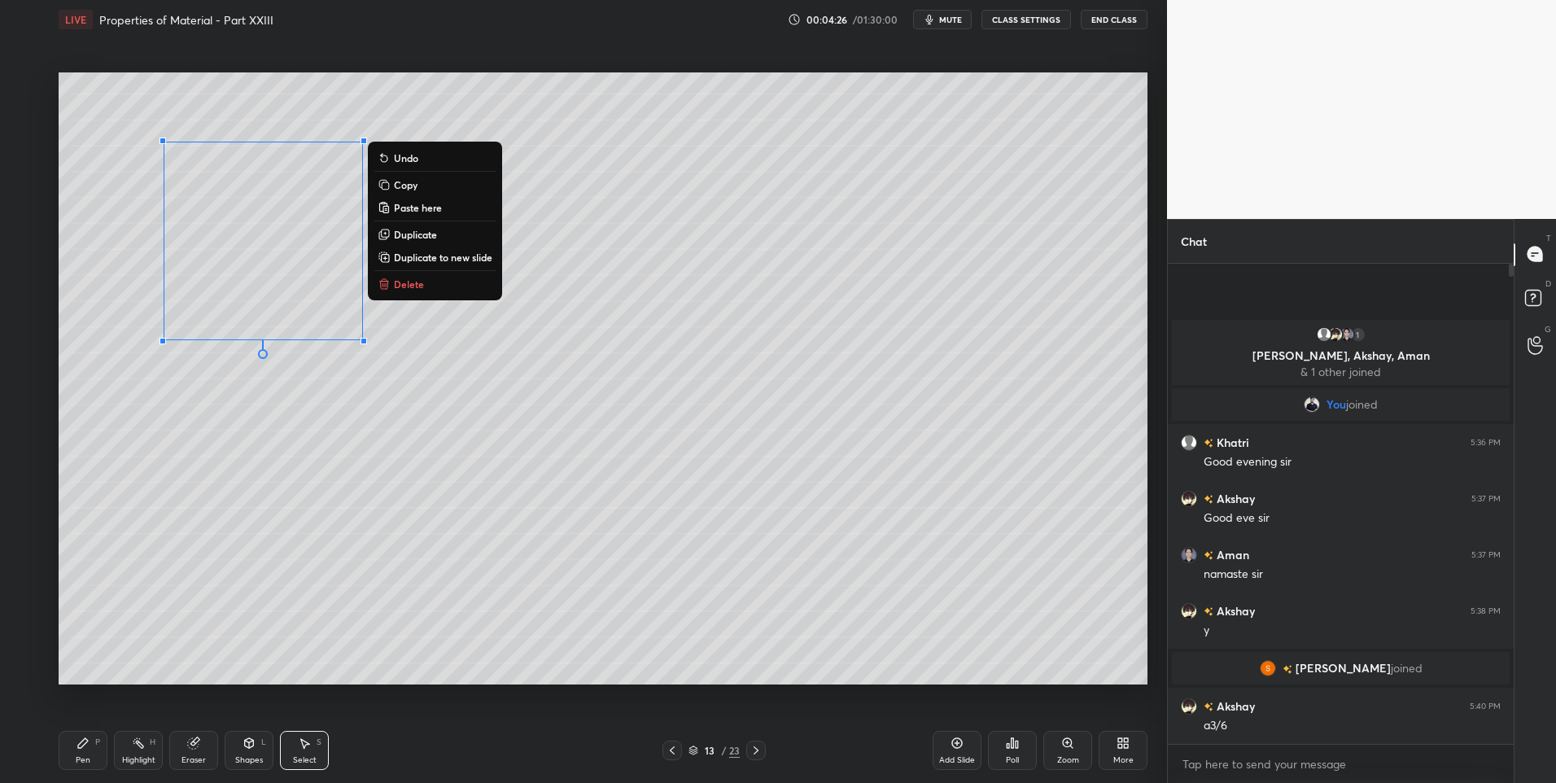
click at [311, 603] on div "0 ° Undo Copy Paste here Duplicate Duplicate to new slide Delete" at bounding box center [603, 378] width 1089 height 613
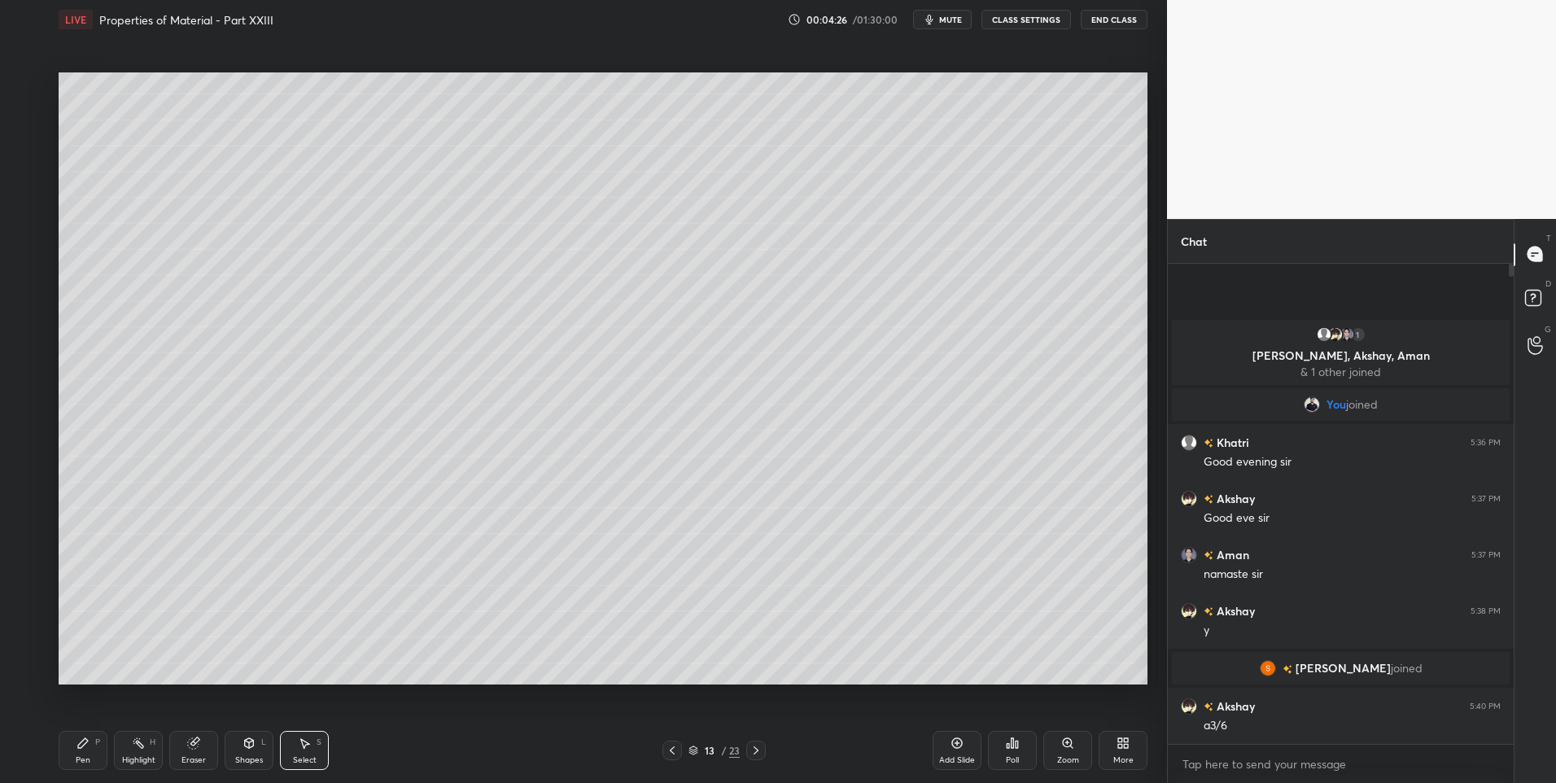
click at [252, 754] on div "Shapes L" at bounding box center [249, 750] width 49 height 39
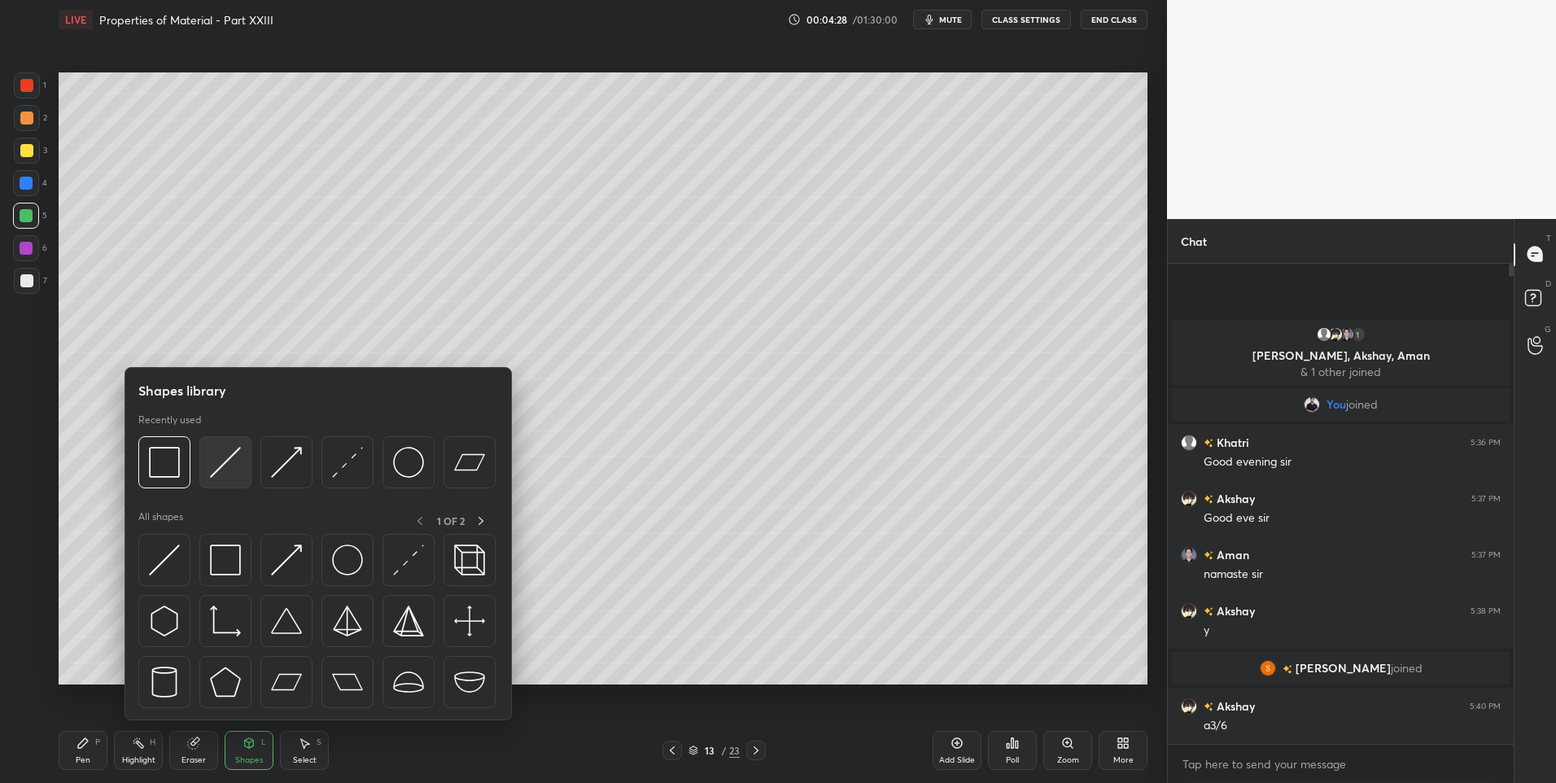
click at [227, 469] on img at bounding box center [225, 462] width 31 height 31
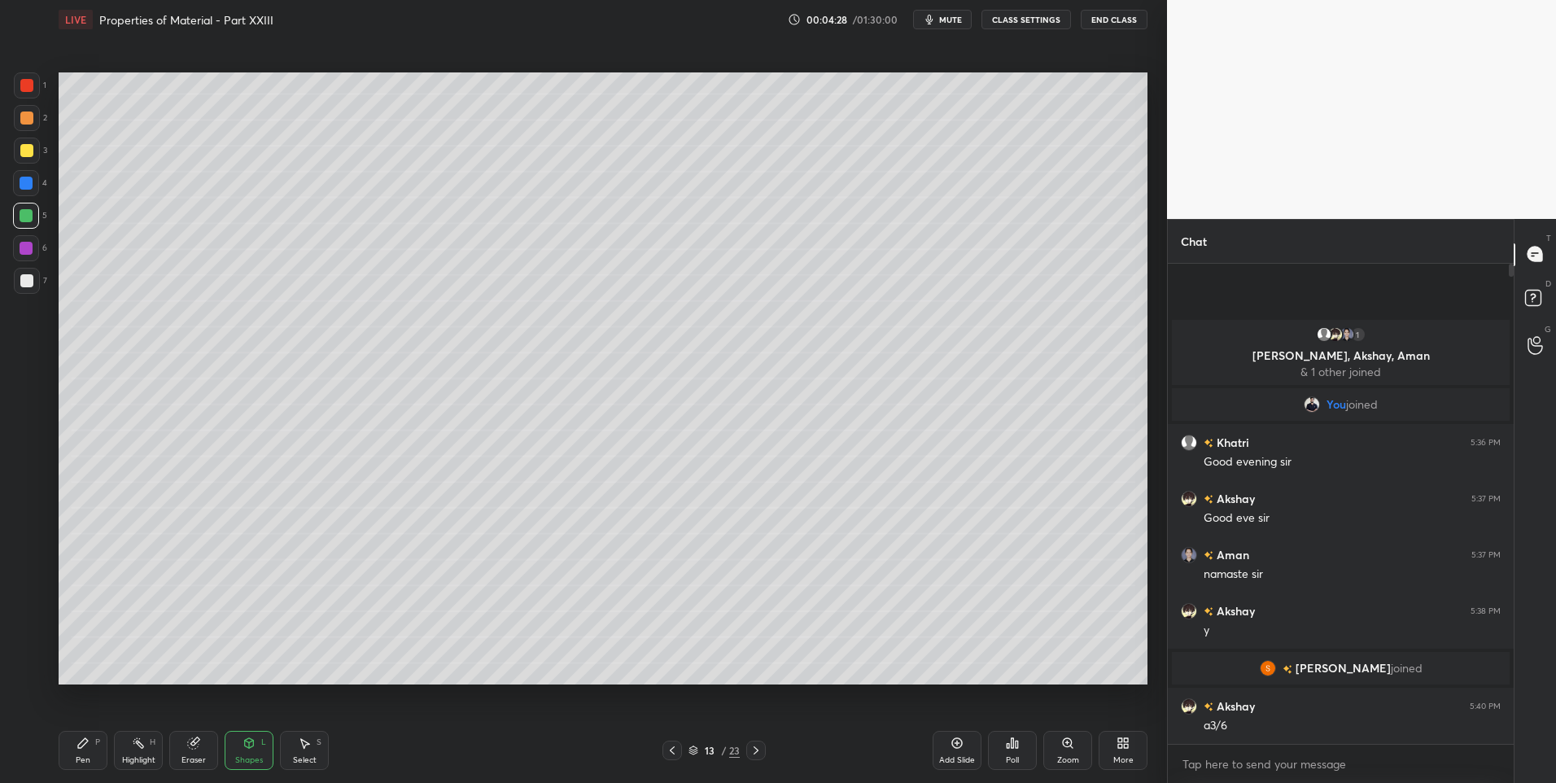
click at [27, 144] on div at bounding box center [26, 150] width 13 height 13
click at [75, 753] on div "Pen P" at bounding box center [83, 750] width 49 height 39
click at [30, 108] on div at bounding box center [27, 118] width 26 height 26
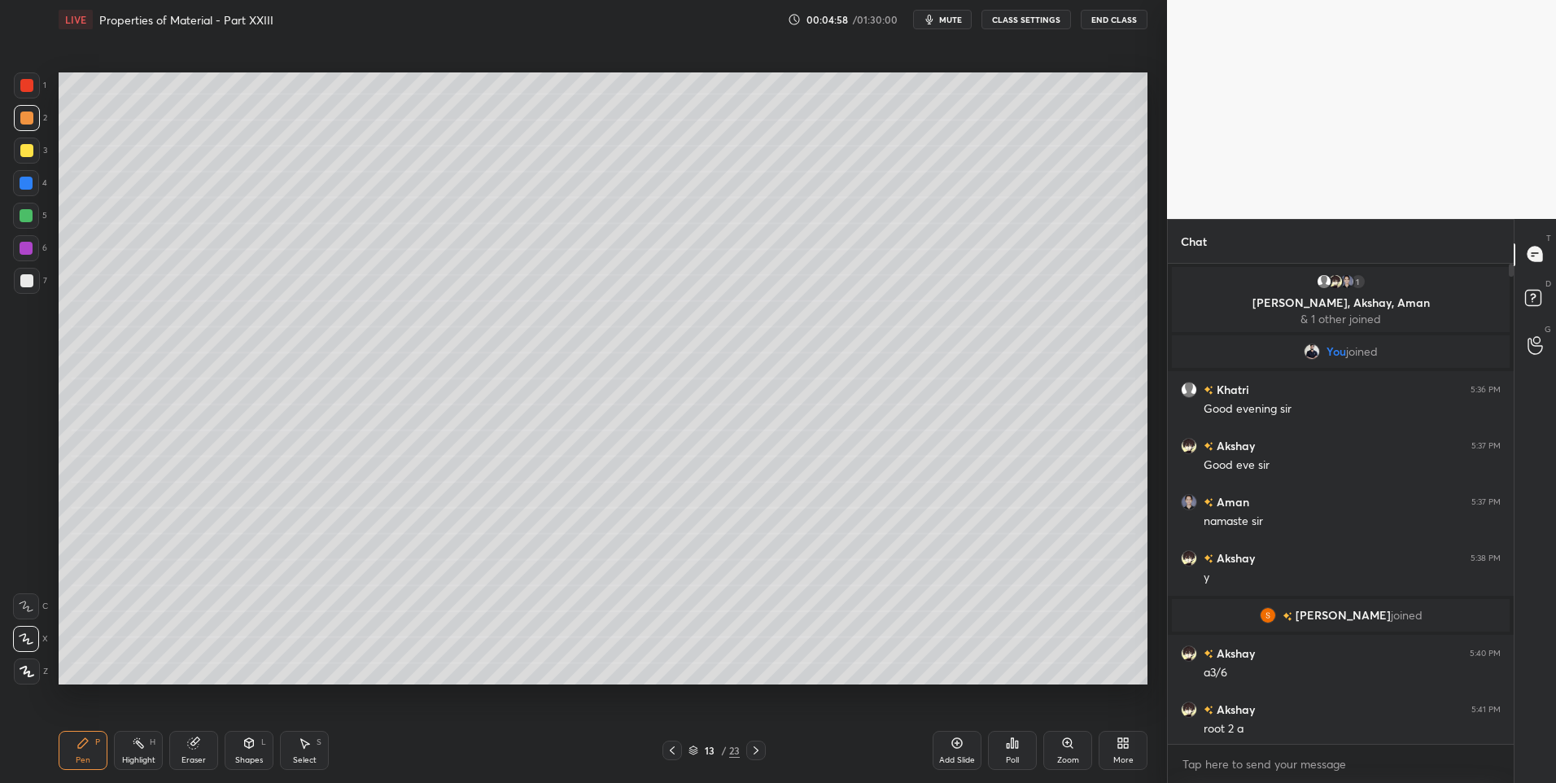
click at [18, 154] on div at bounding box center [27, 151] width 26 height 26
click at [78, 746] on icon at bounding box center [83, 743] width 10 height 10
click at [25, 120] on div at bounding box center [26, 118] width 13 height 13
click at [308, 750] on div "Select S" at bounding box center [304, 750] width 49 height 39
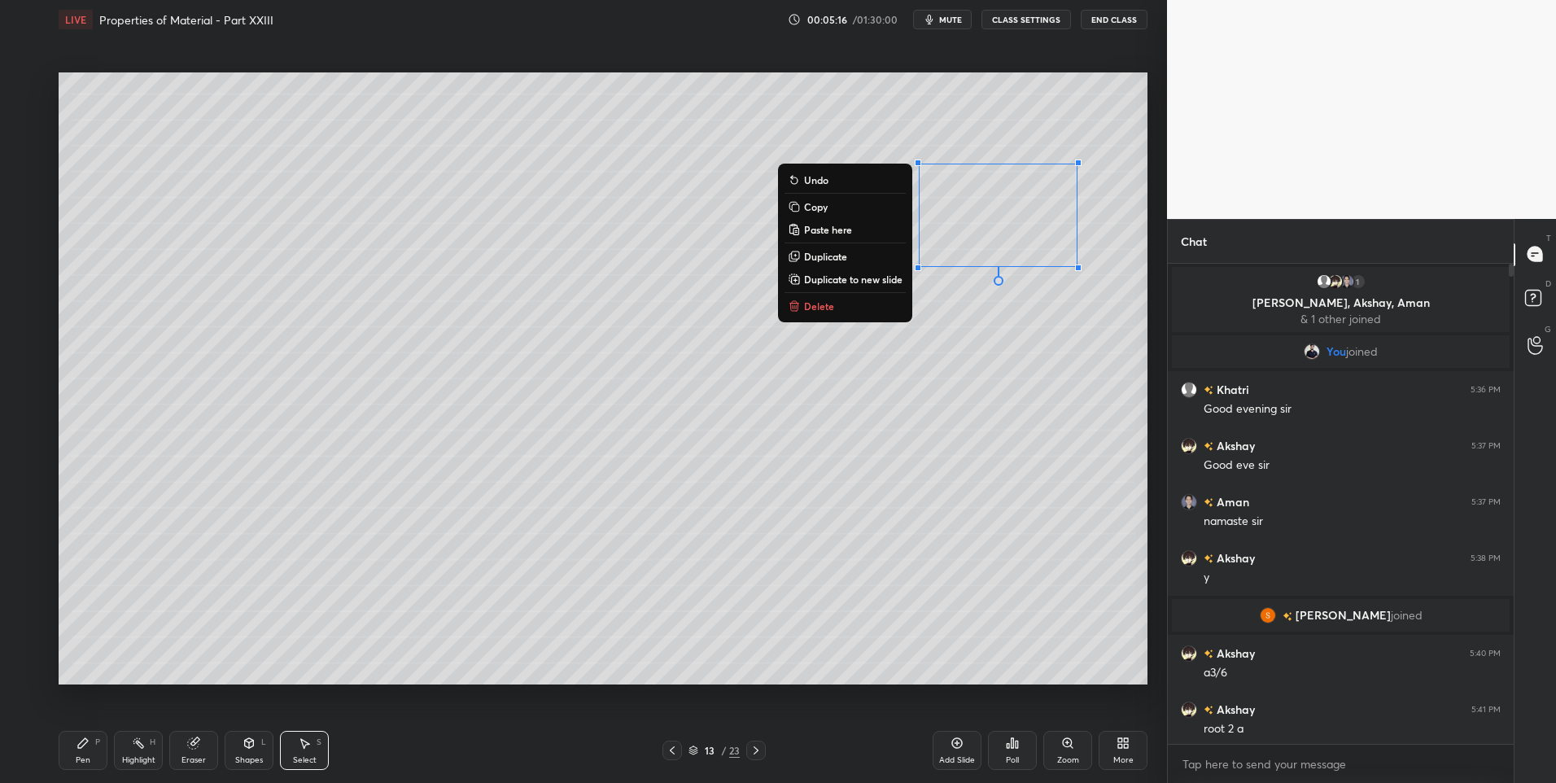
click at [83, 752] on div "Pen P" at bounding box center [83, 750] width 49 height 39
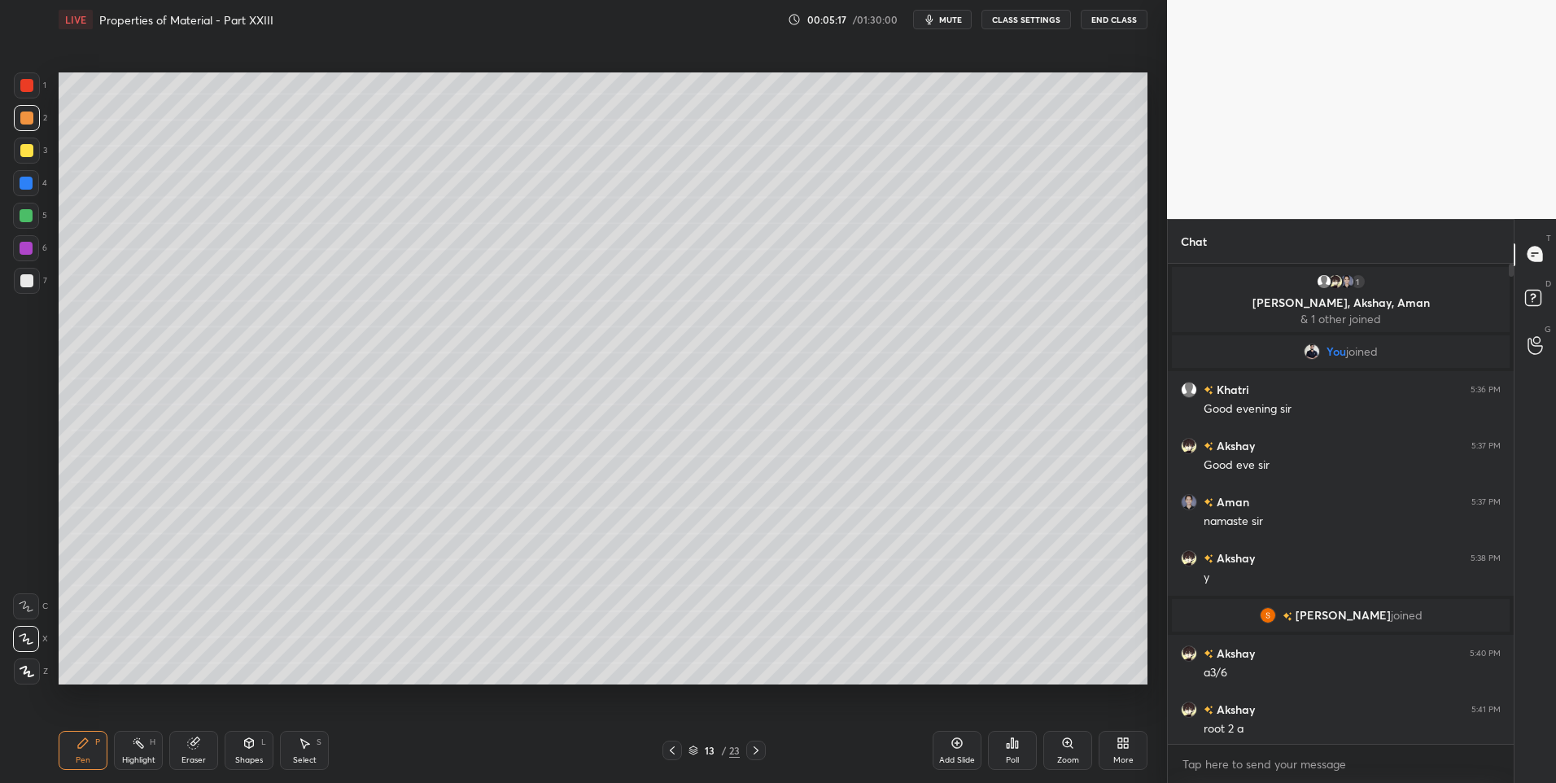
click at [20, 212] on div at bounding box center [26, 215] width 13 height 13
click at [249, 762] on div "Shapes" at bounding box center [249, 760] width 28 height 8
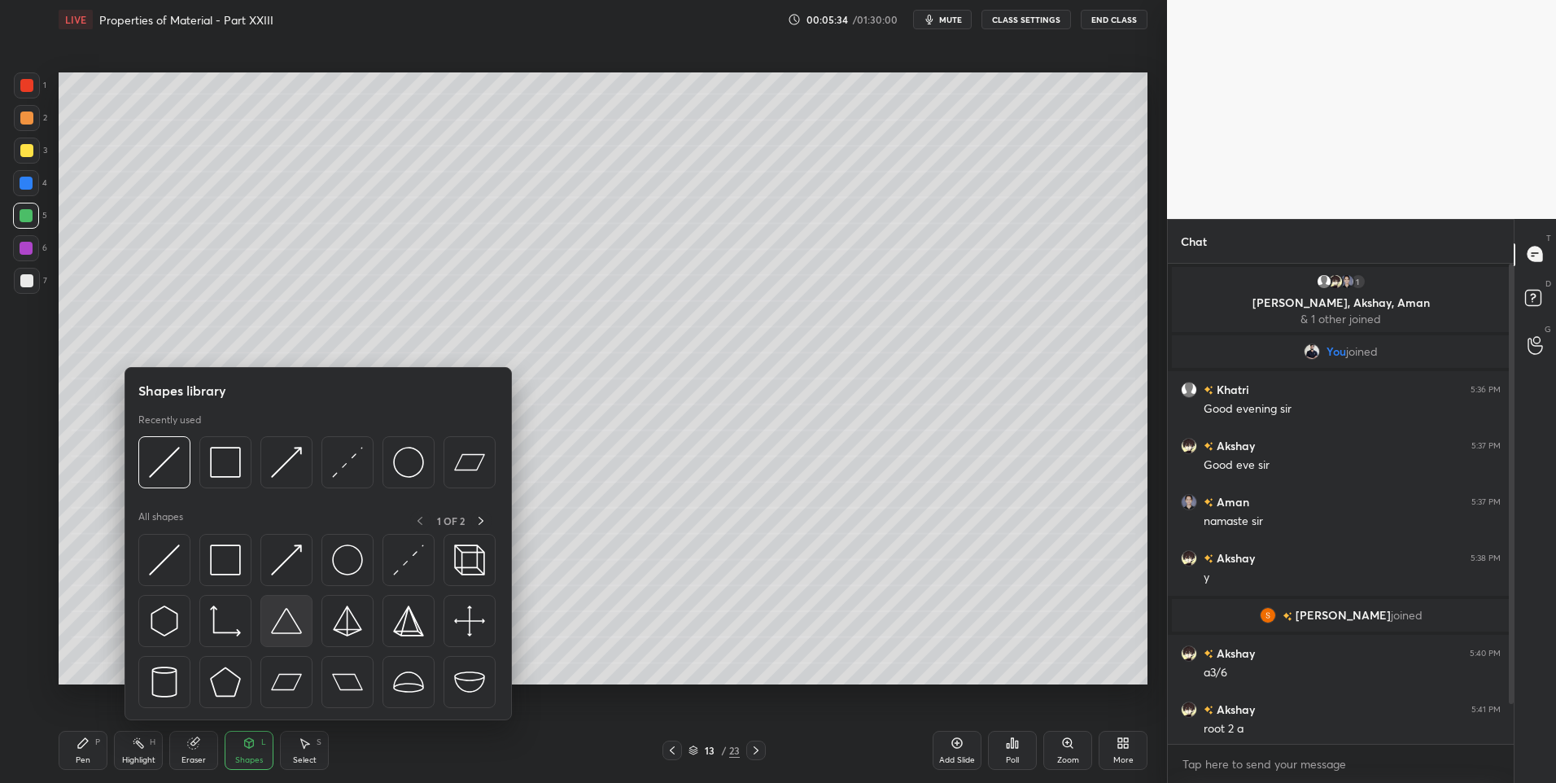
click at [283, 632] on img at bounding box center [286, 621] width 31 height 31
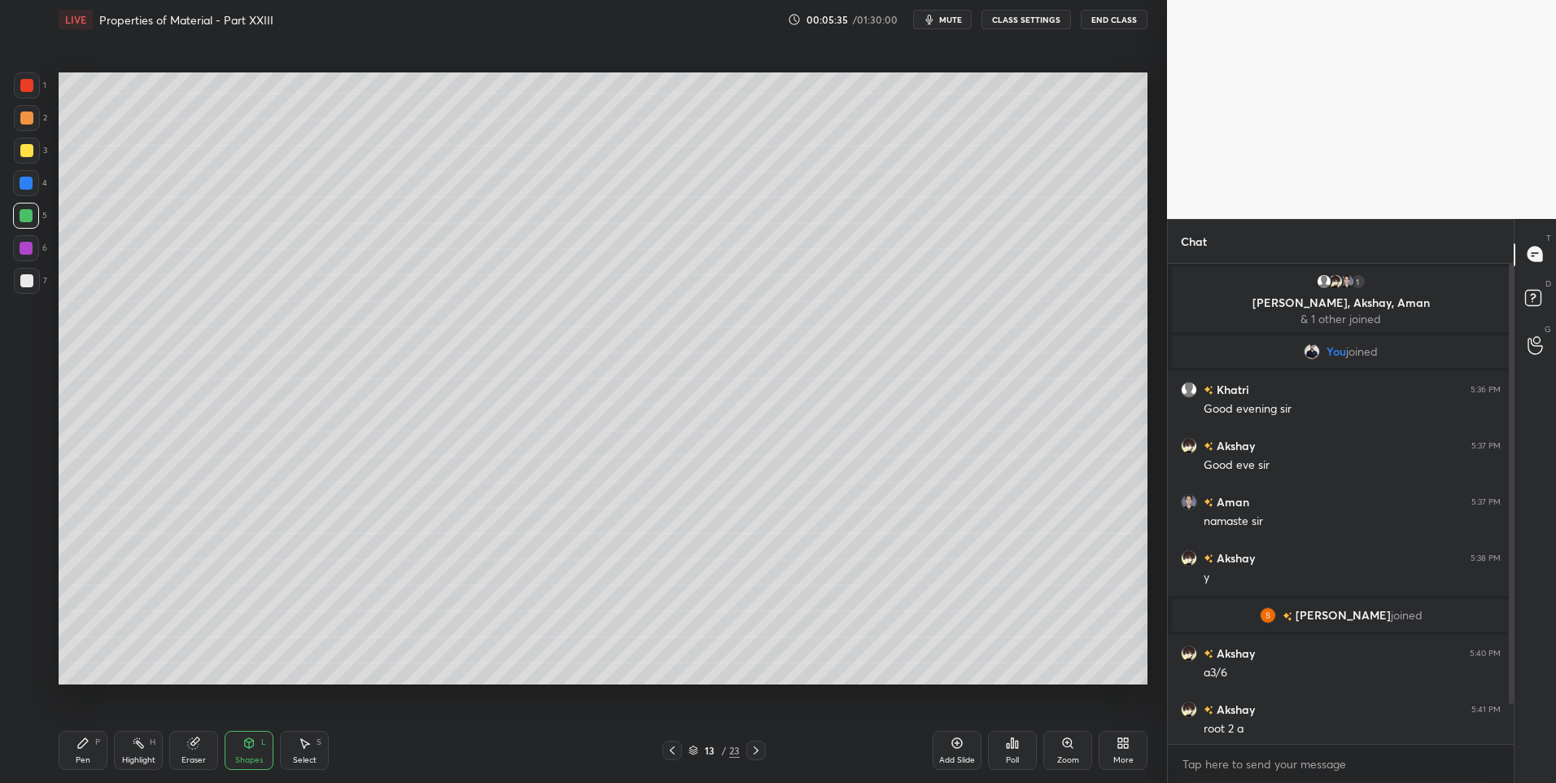
click at [24, 124] on div at bounding box center [26, 118] width 13 height 13
click at [28, 283] on div at bounding box center [26, 280] width 13 height 13
click at [82, 746] on icon at bounding box center [83, 743] width 10 height 10
click at [28, 110] on div at bounding box center [27, 118] width 26 height 26
click at [243, 753] on div "Shapes L" at bounding box center [249, 750] width 49 height 39
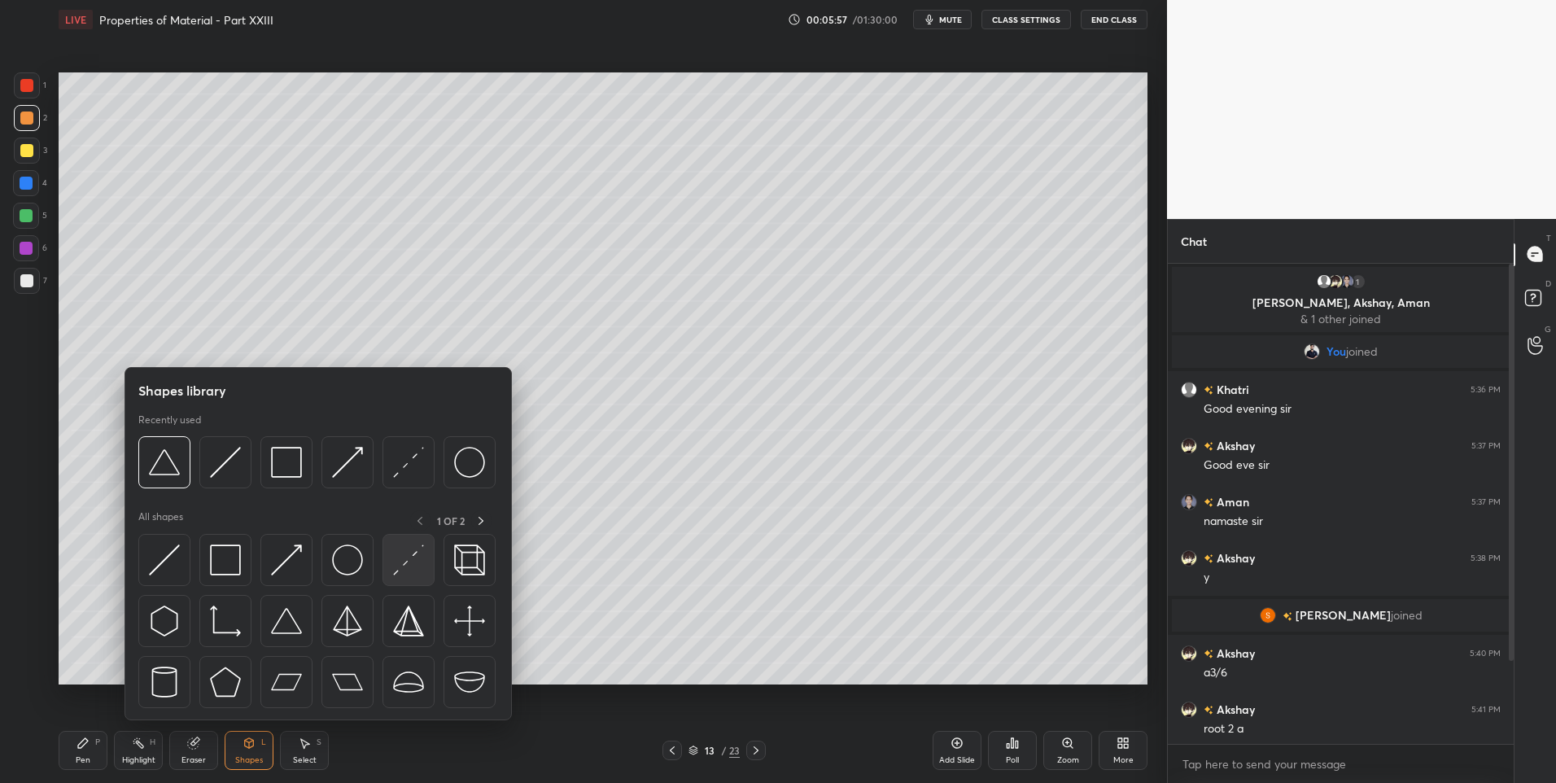
click at [409, 565] on img at bounding box center [408, 559] width 31 height 31
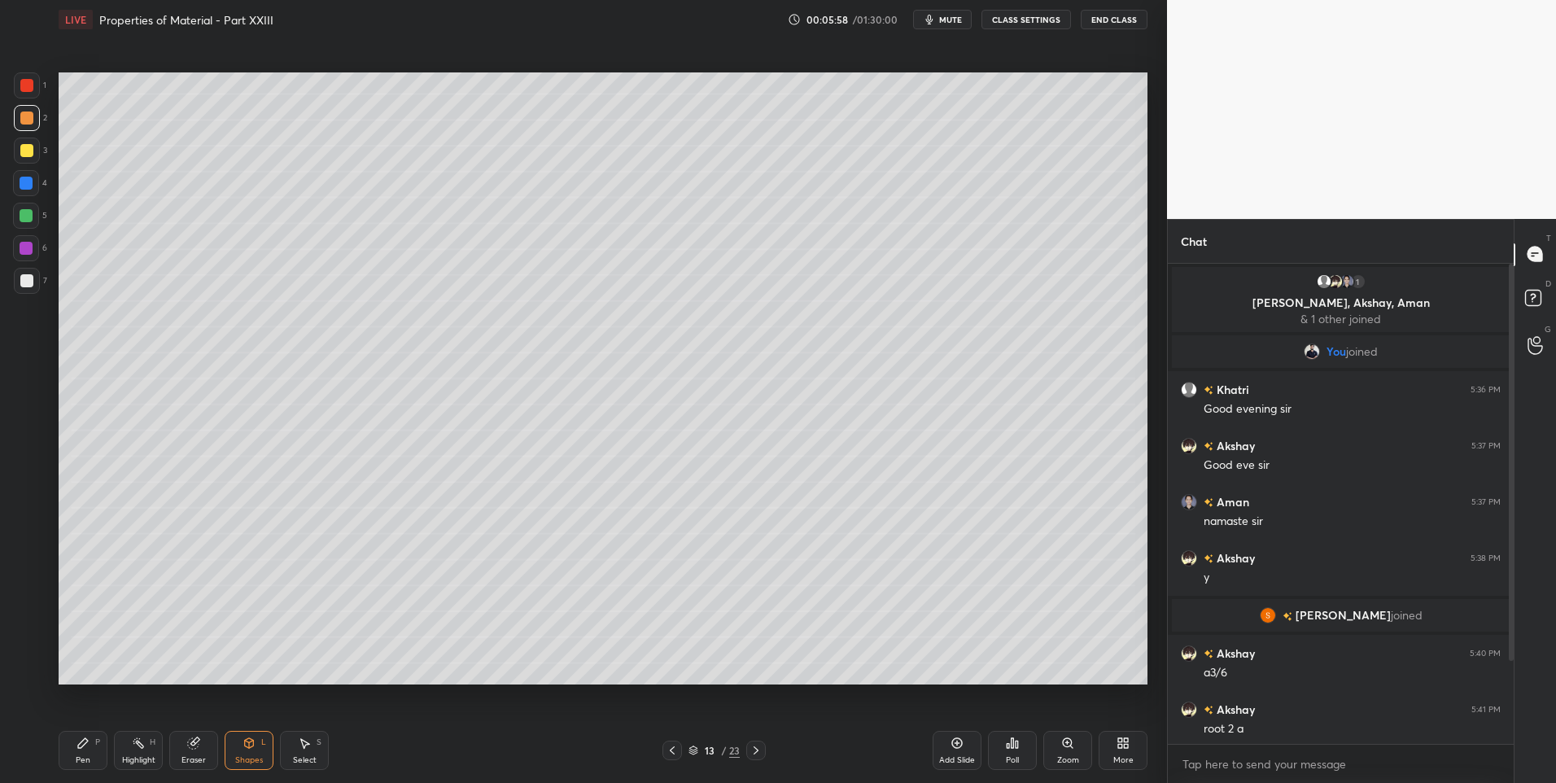
click at [24, 252] on div at bounding box center [26, 248] width 13 height 13
click at [77, 750] on div "Pen P" at bounding box center [83, 750] width 49 height 39
click at [30, 121] on div at bounding box center [26, 118] width 13 height 13
click at [22, 251] on div at bounding box center [26, 248] width 13 height 13
click at [37, 121] on div at bounding box center [27, 118] width 26 height 26
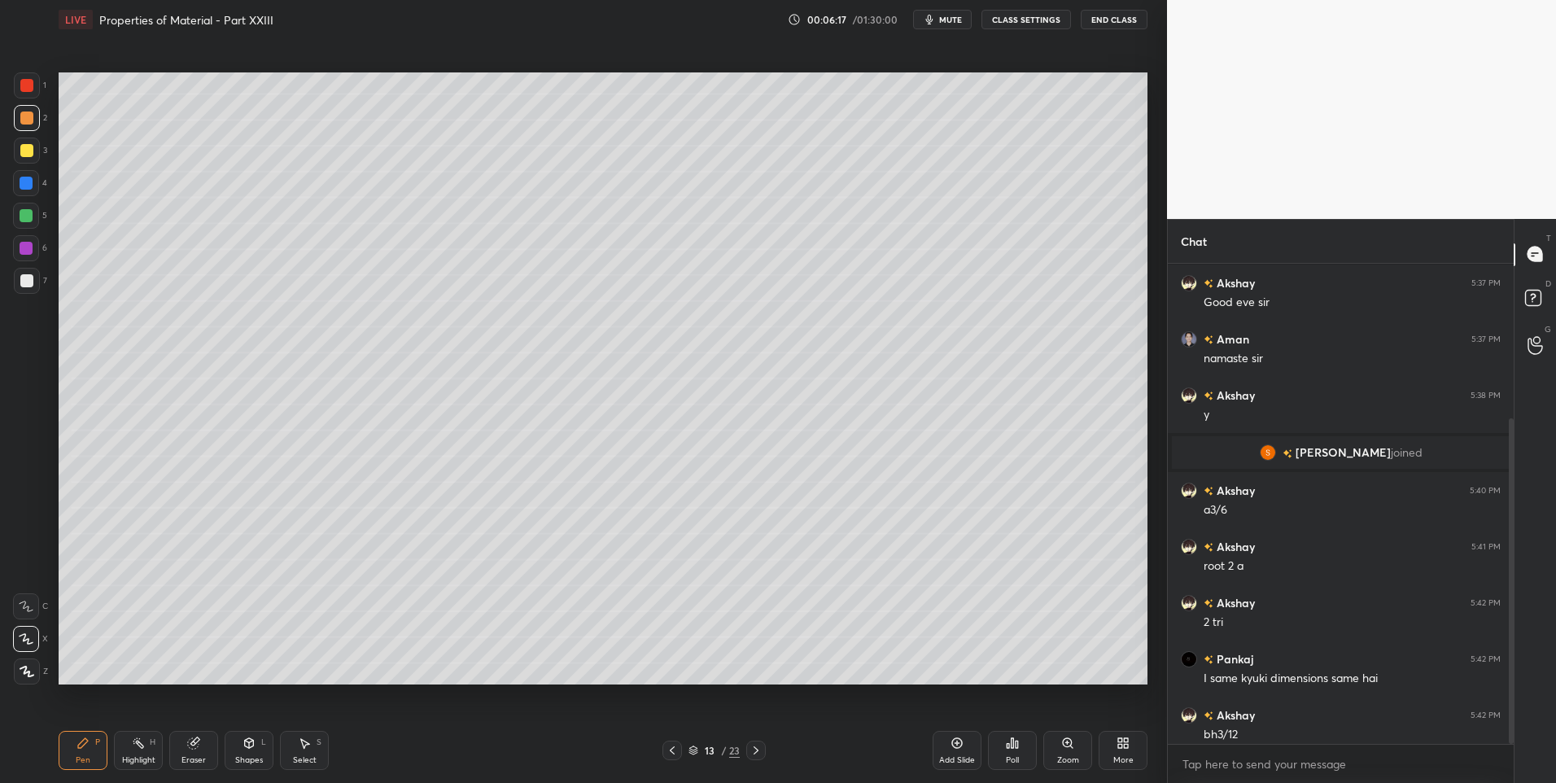
scroll to position [228, 0]
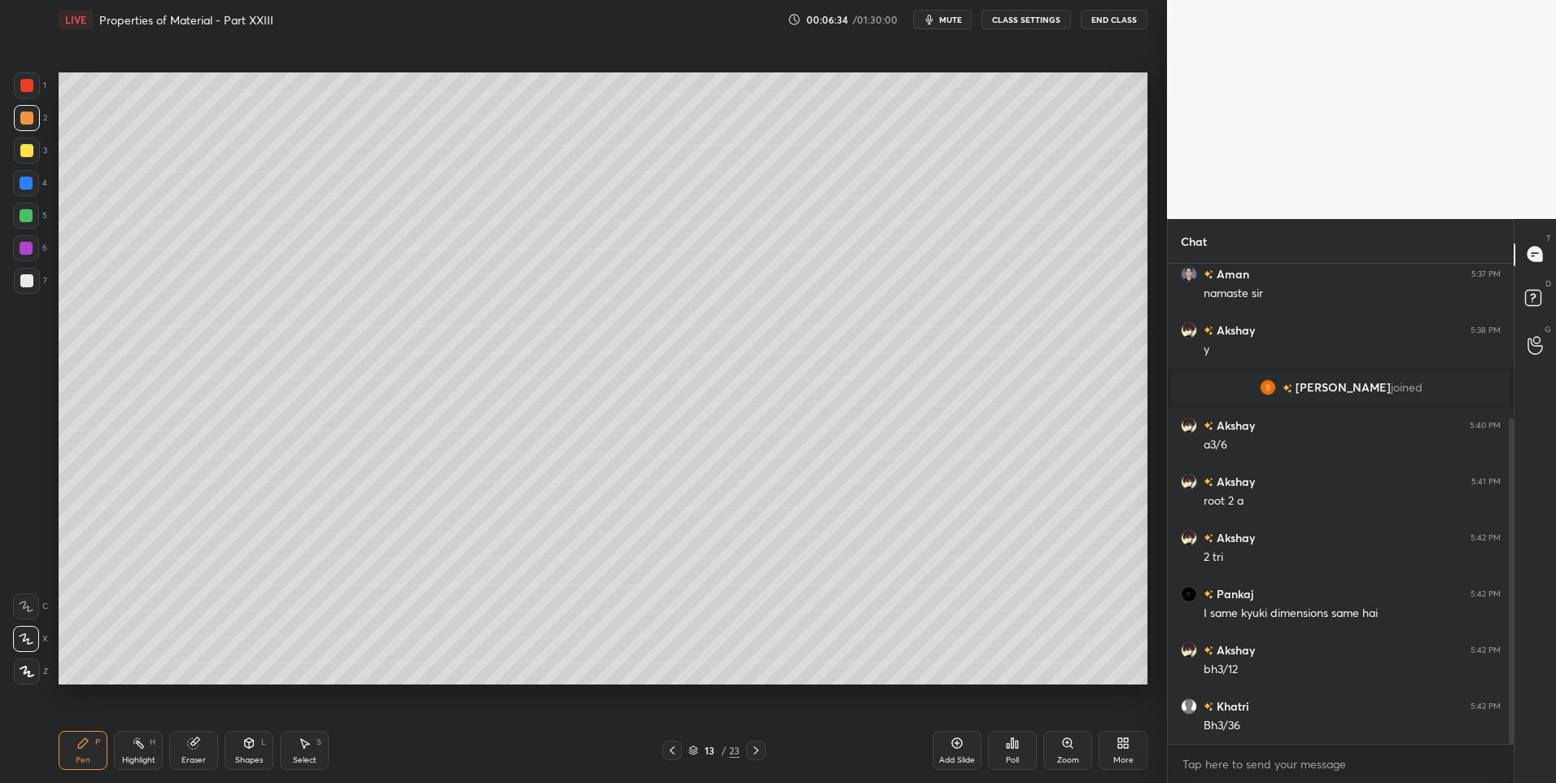
click at [257, 750] on div "Shapes L" at bounding box center [249, 750] width 49 height 39
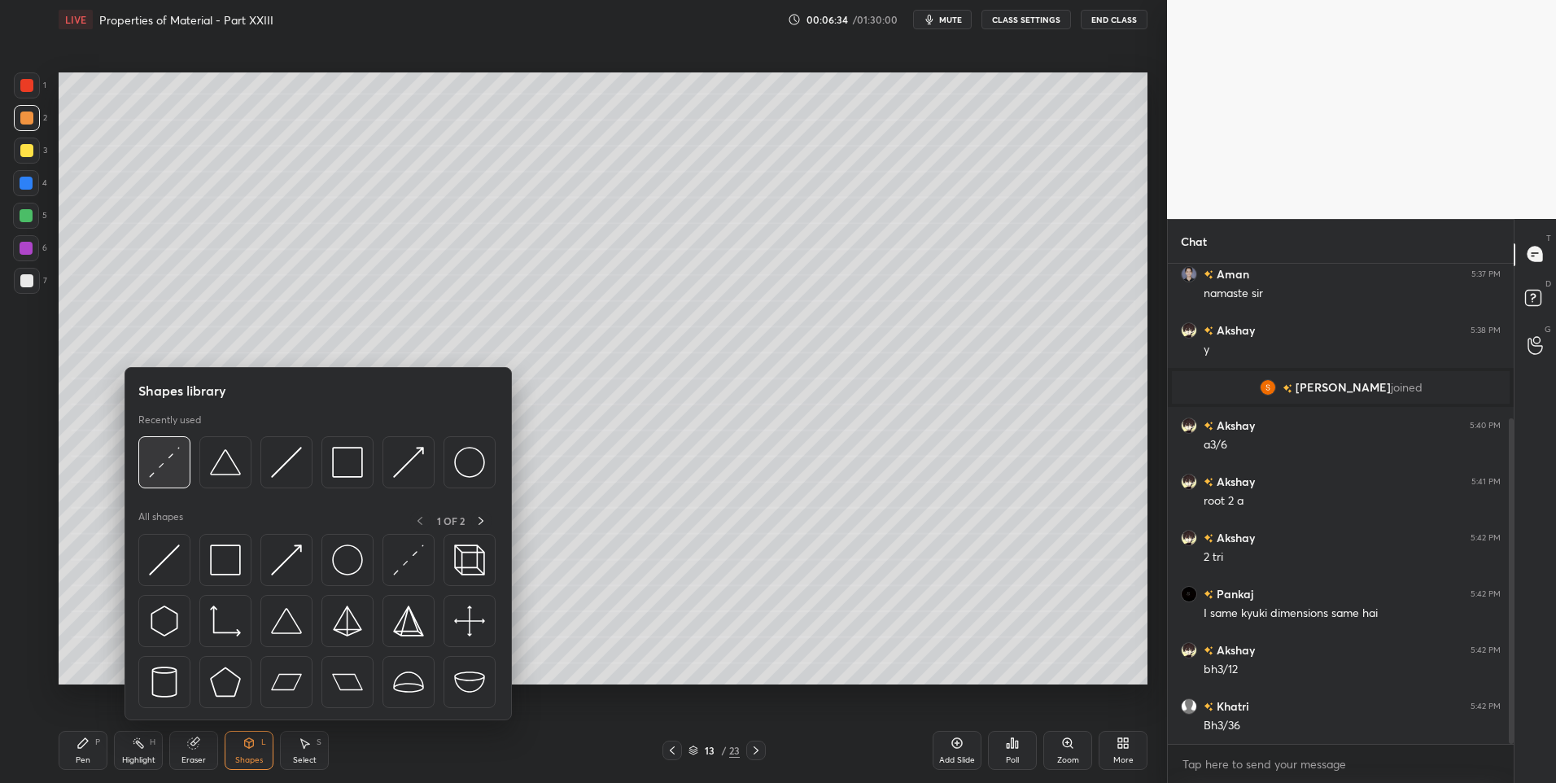
click at [162, 463] on img at bounding box center [164, 462] width 31 height 31
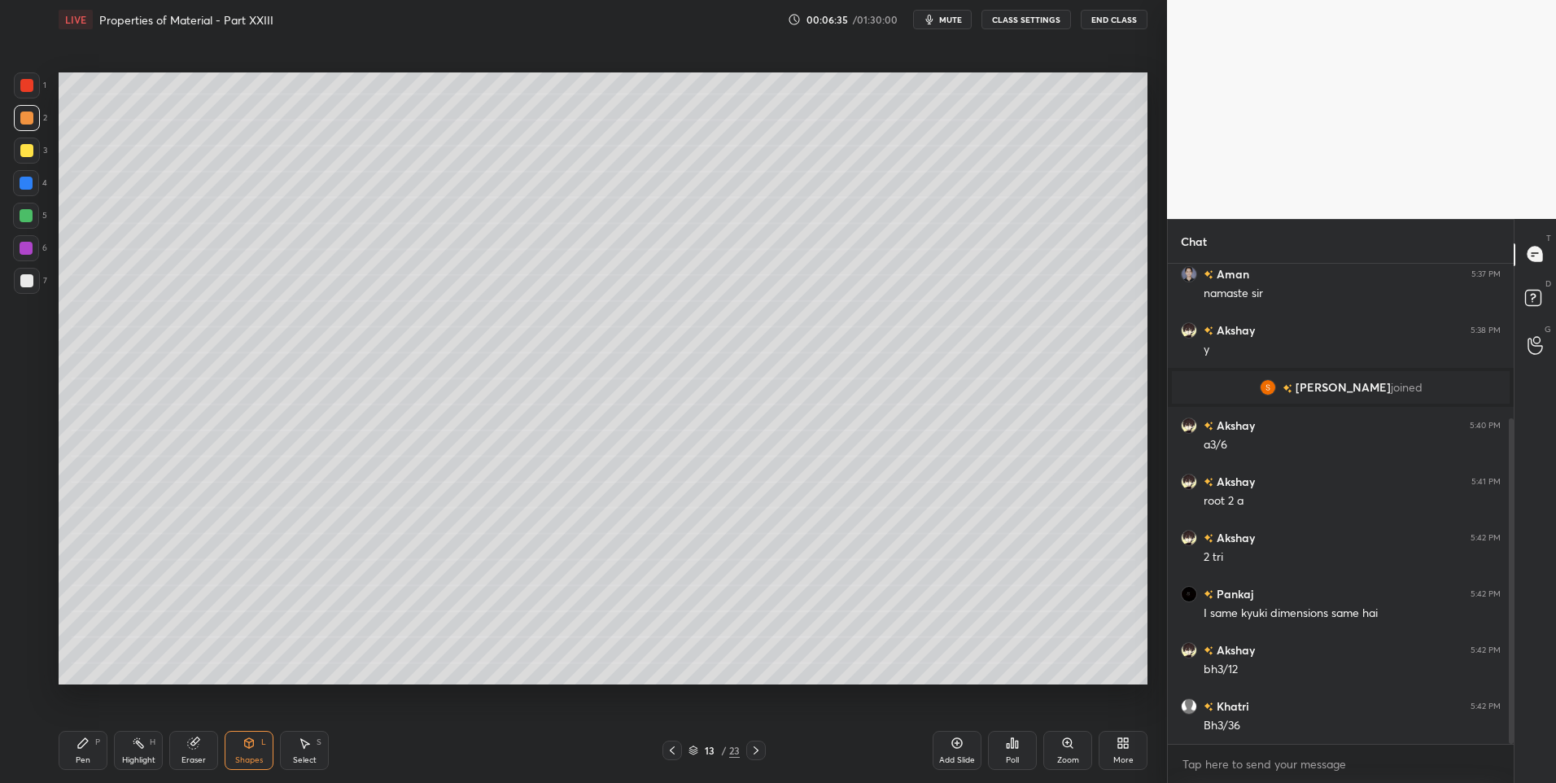
click at [19, 184] on div at bounding box center [26, 183] width 26 height 26
click at [120, 752] on div "Highlight H" at bounding box center [138, 750] width 49 height 39
click at [76, 750] on div "Pen P" at bounding box center [83, 750] width 49 height 39
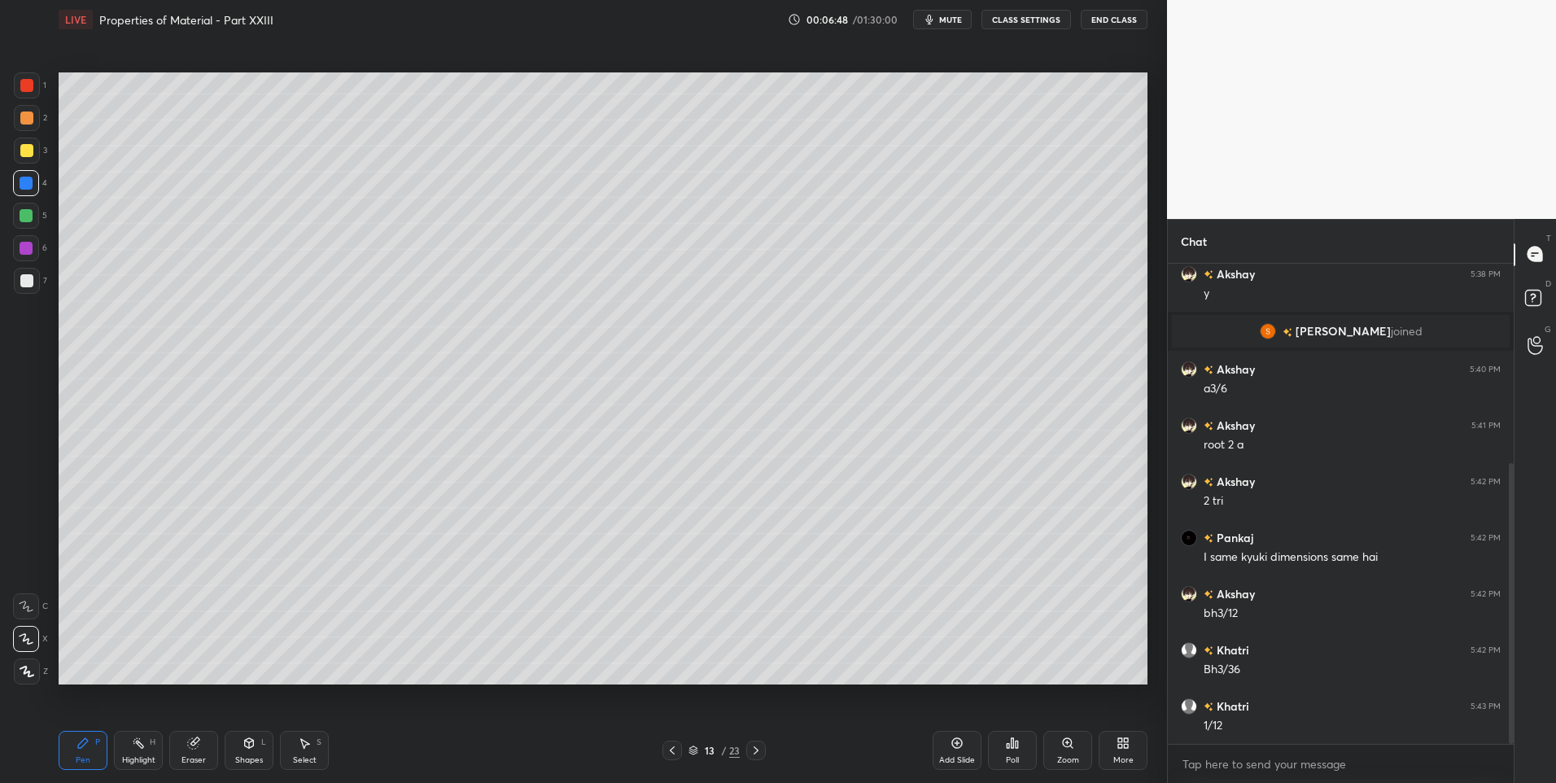
scroll to position [340, 0]
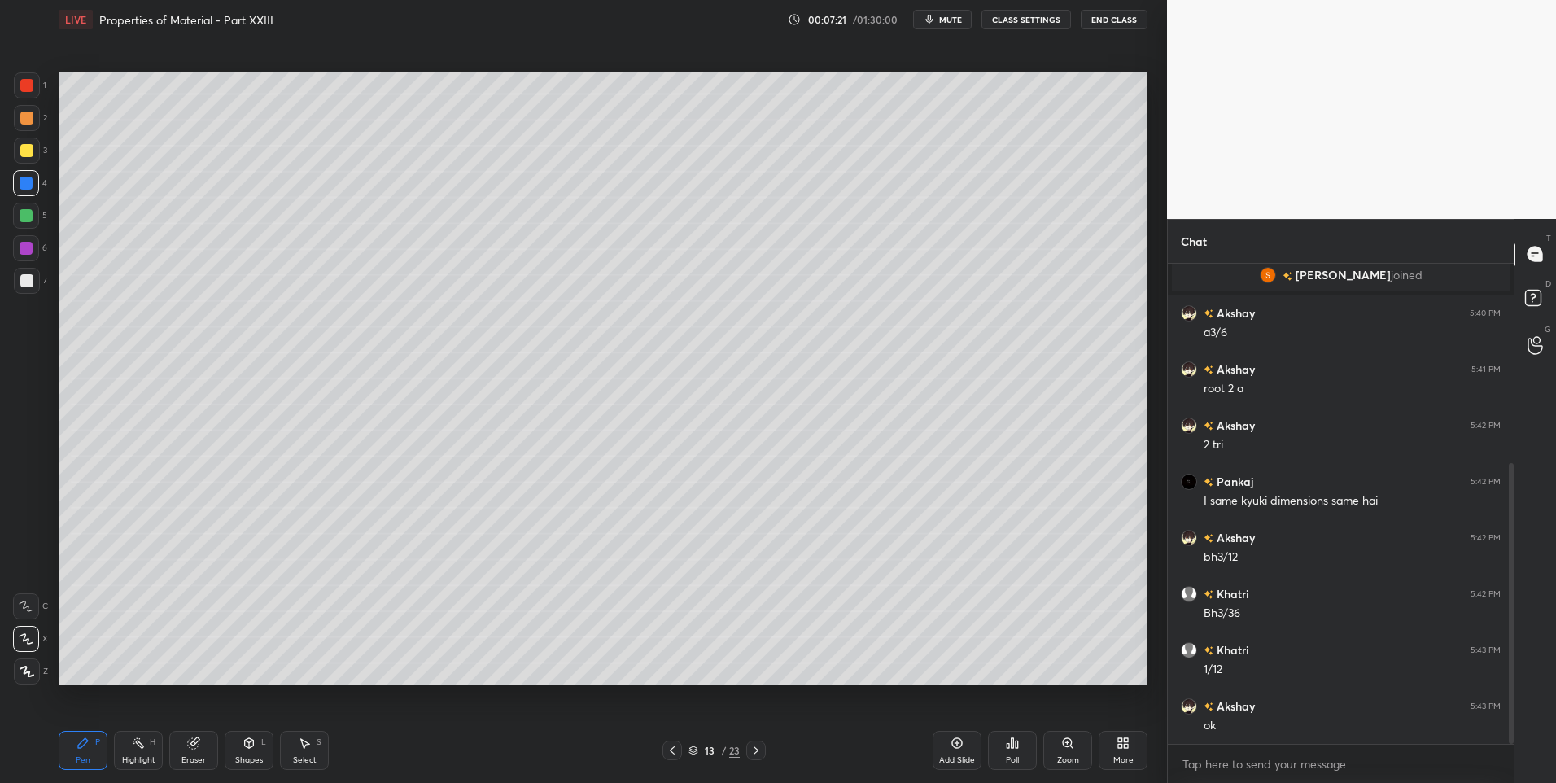
click at [138, 747] on icon at bounding box center [138, 743] width 13 height 13
click at [77, 750] on div "Pen P" at bounding box center [83, 750] width 49 height 39
click at [136, 752] on div "Highlight H" at bounding box center [138, 750] width 49 height 39
click at [77, 750] on div "Pen P" at bounding box center [83, 750] width 49 height 39
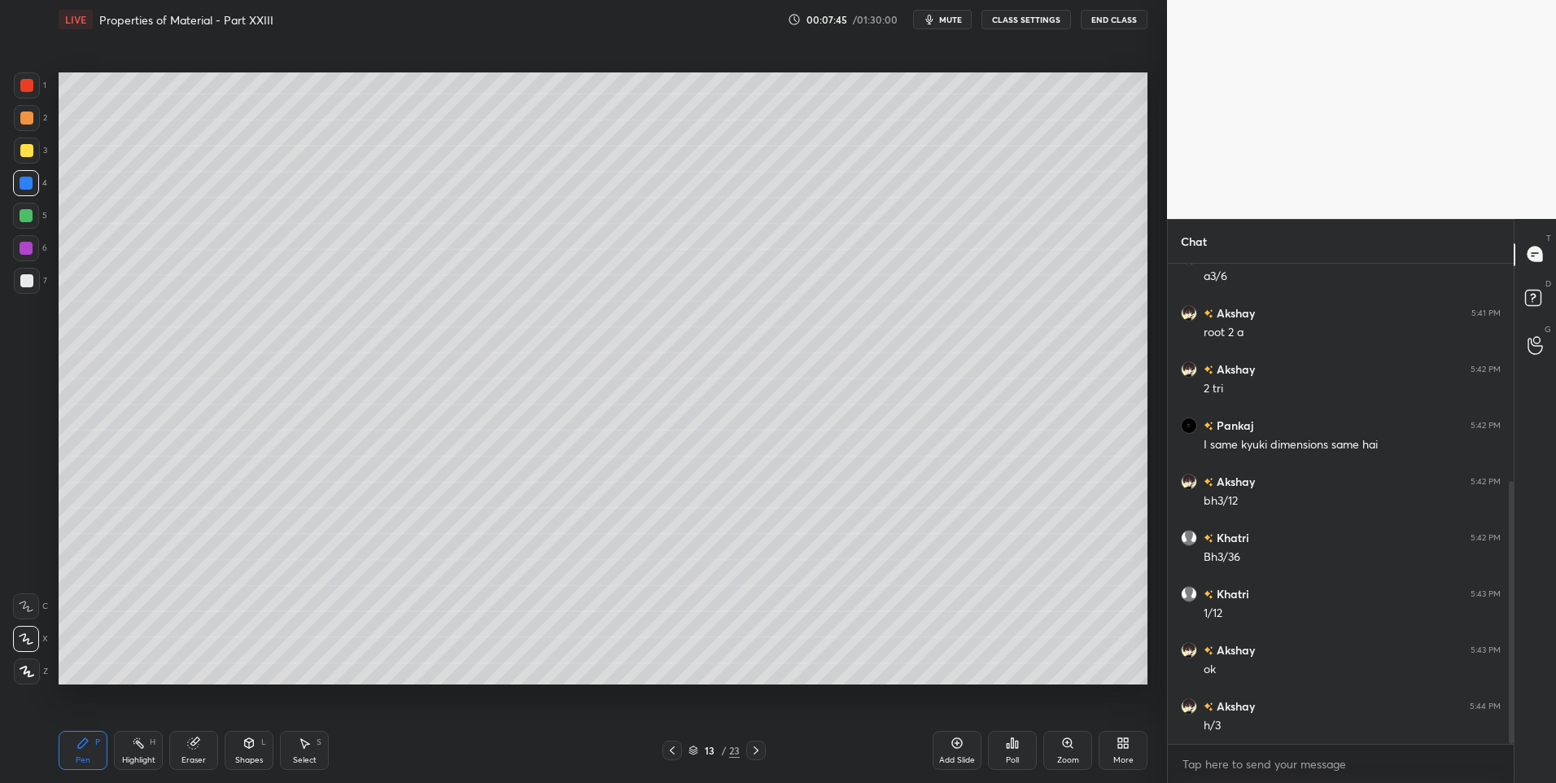
click at [31, 221] on div at bounding box center [26, 215] width 13 height 13
click at [33, 178] on div at bounding box center [26, 183] width 26 height 26
click at [307, 752] on div "Select S" at bounding box center [304, 750] width 49 height 39
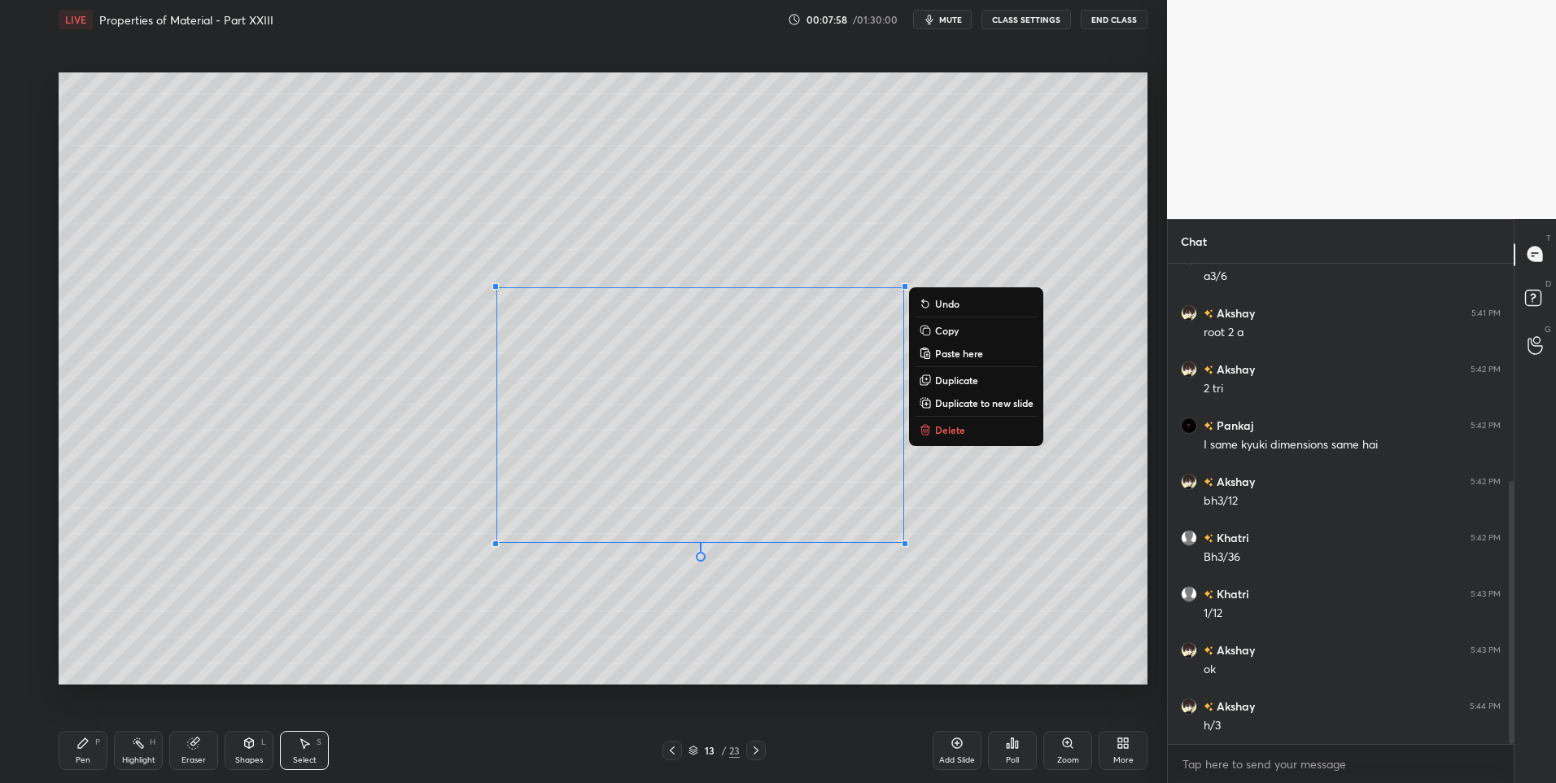
click at [72, 763] on div "Pen P" at bounding box center [83, 750] width 49 height 39
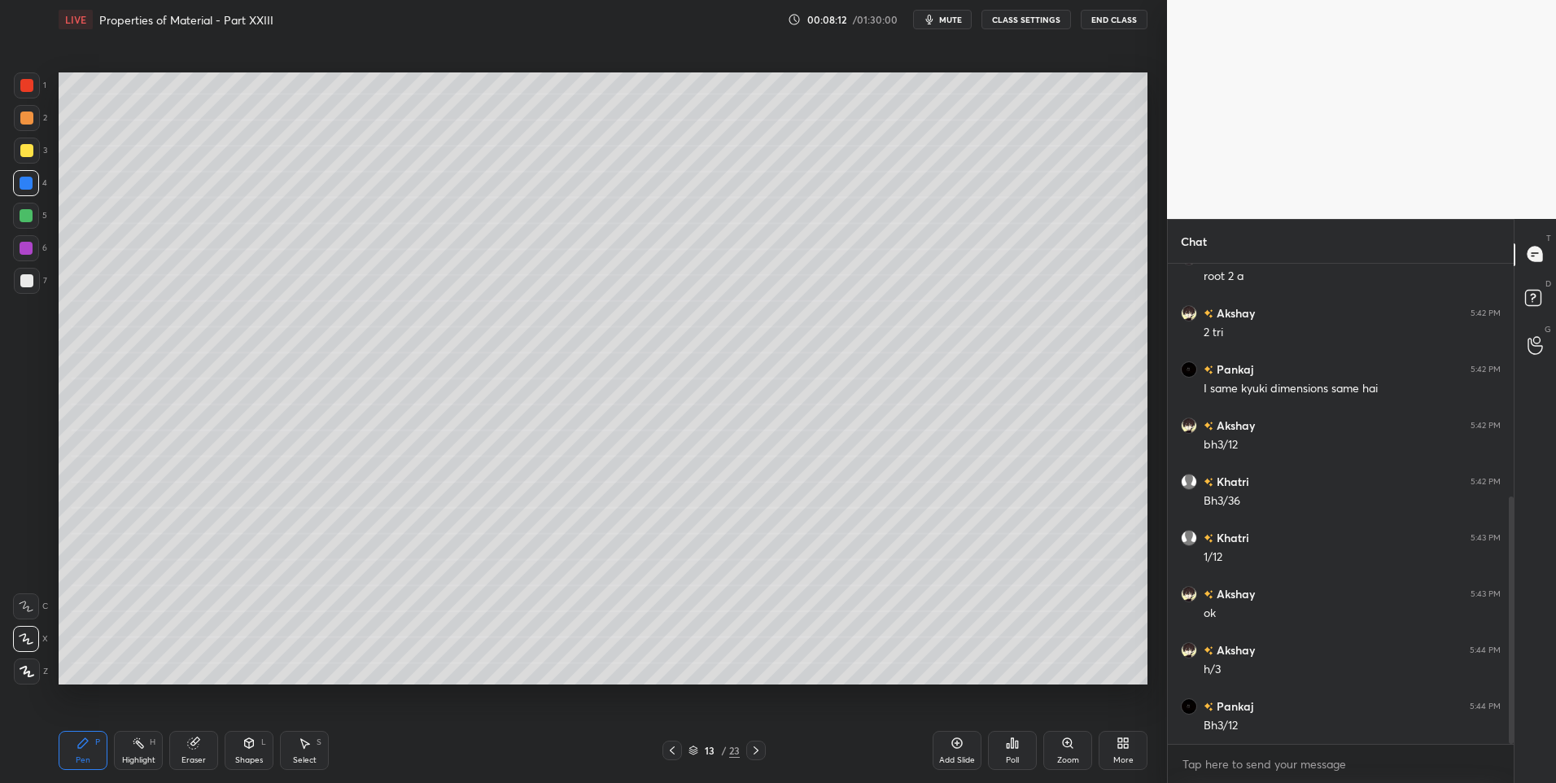
scroll to position [509, 0]
click at [146, 750] on div "Highlight H" at bounding box center [138, 750] width 49 height 39
click at [84, 745] on icon at bounding box center [83, 743] width 10 height 10
click at [25, 220] on div at bounding box center [26, 215] width 13 height 13
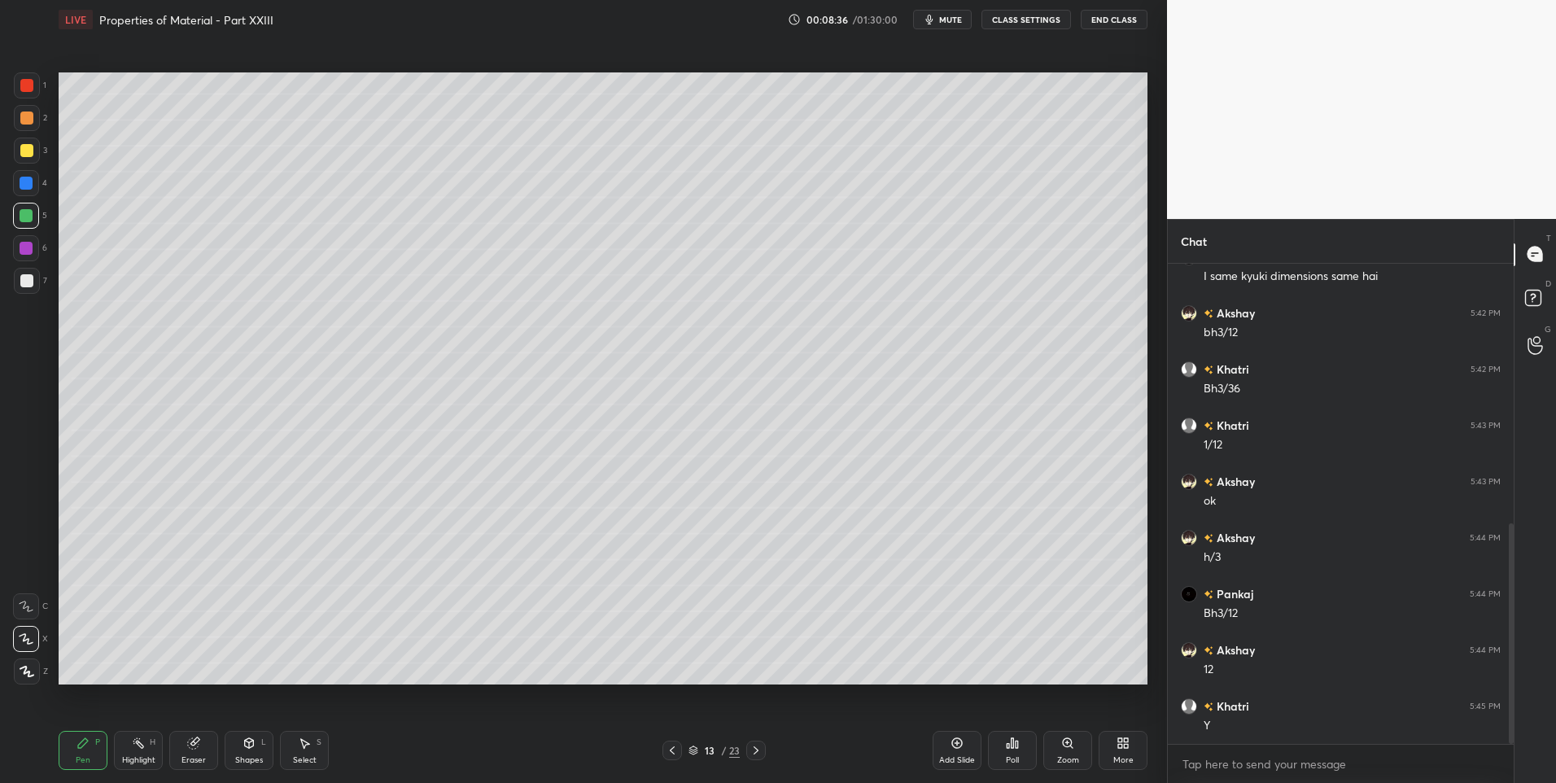
click at [26, 226] on div at bounding box center [26, 216] width 26 height 26
click at [763, 753] on div at bounding box center [756, 751] width 20 height 20
click at [672, 749] on icon at bounding box center [672, 750] width 5 height 8
click at [942, 749] on div "Add Slide" at bounding box center [957, 750] width 49 height 39
click at [186, 736] on div "Eraser" at bounding box center [193, 750] width 49 height 39
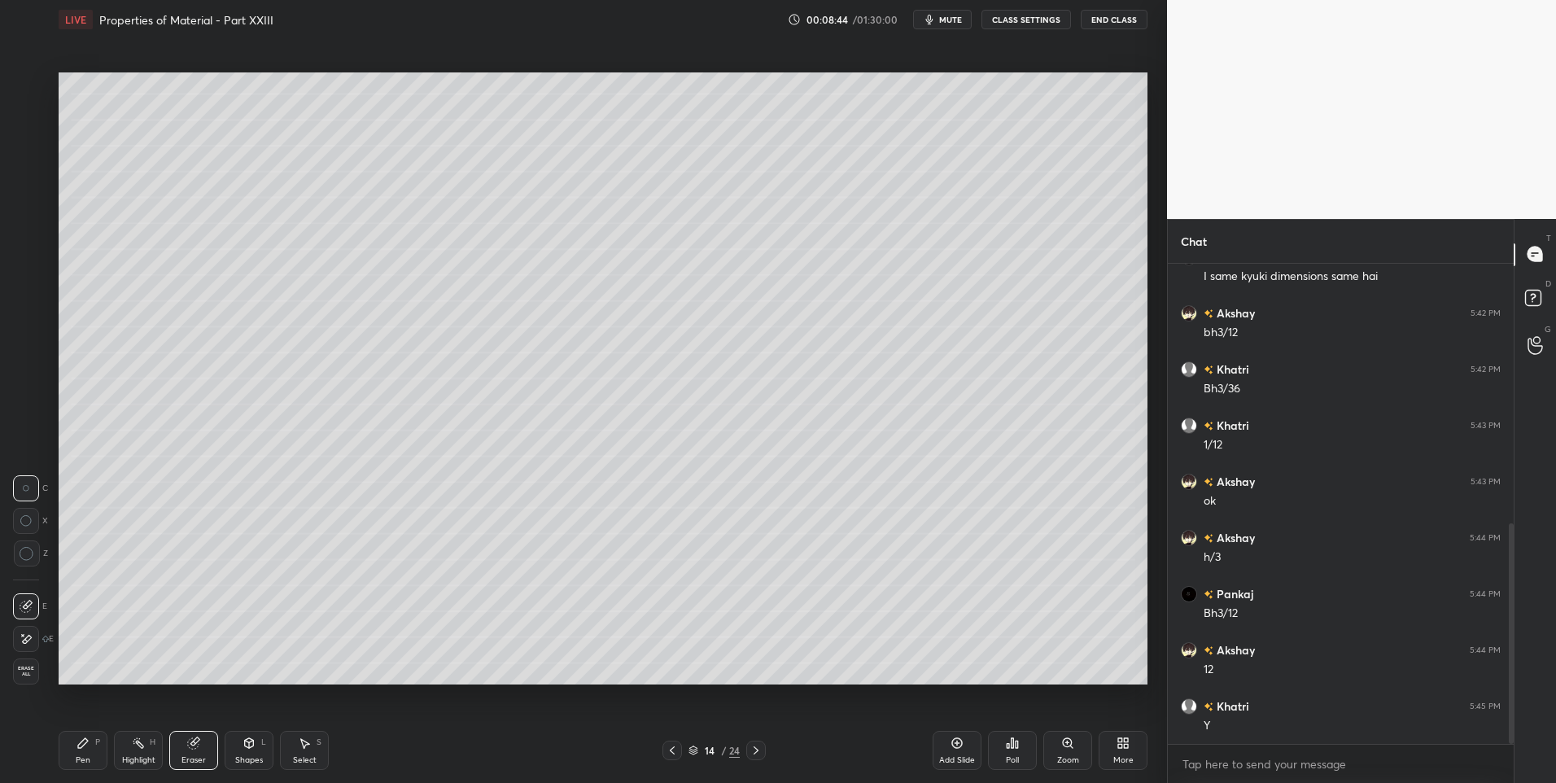
click at [28, 642] on icon at bounding box center [26, 639] width 13 height 14
click at [68, 763] on div "Pen P" at bounding box center [83, 750] width 49 height 39
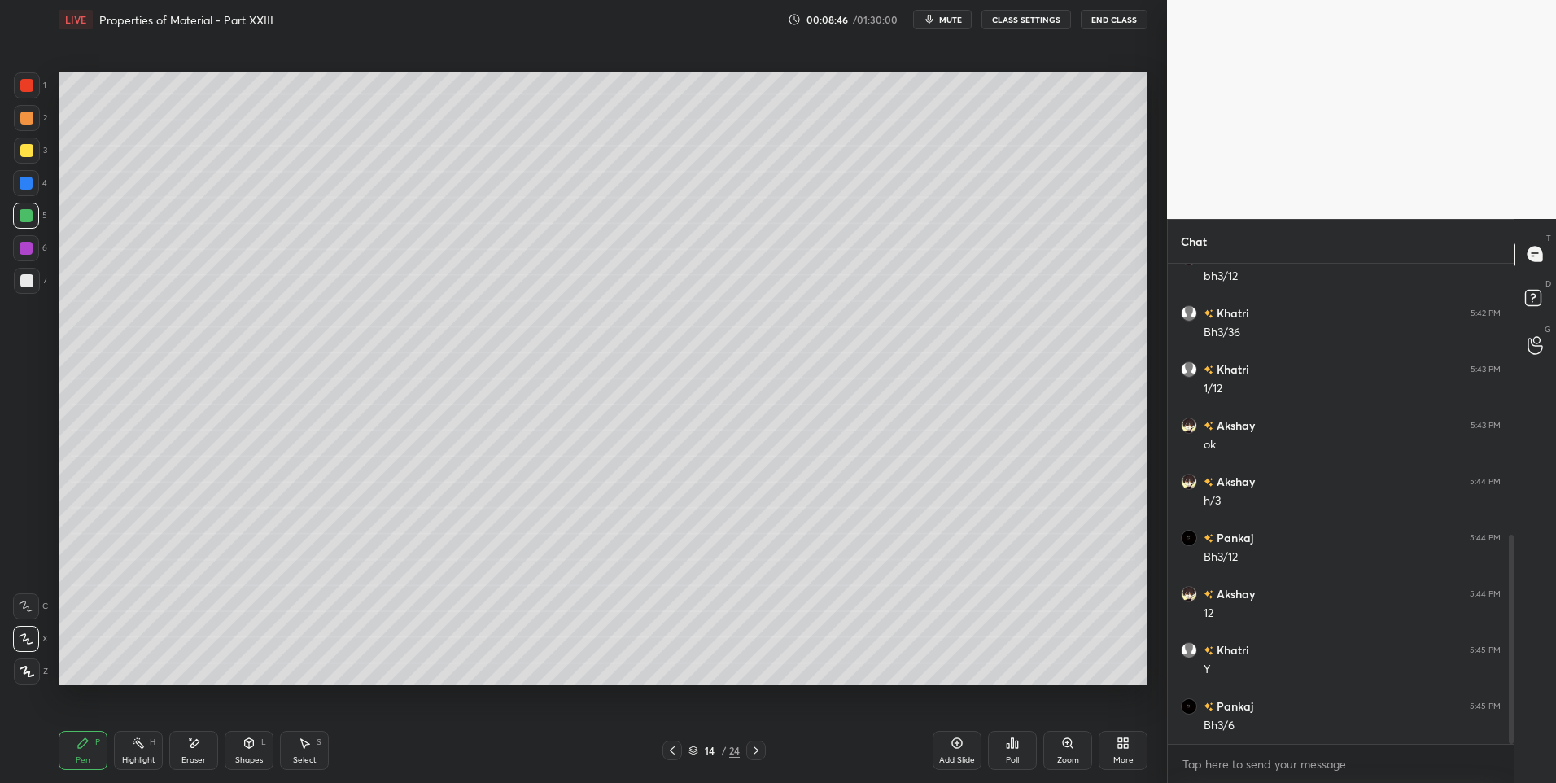
click at [77, 758] on div "Pen" at bounding box center [83, 760] width 15 height 8
click at [670, 754] on icon at bounding box center [672, 750] width 13 height 13
click at [749, 751] on div at bounding box center [756, 751] width 20 height 20
click at [670, 755] on icon at bounding box center [672, 750] width 13 height 13
click at [762, 749] on icon at bounding box center [756, 750] width 13 height 13
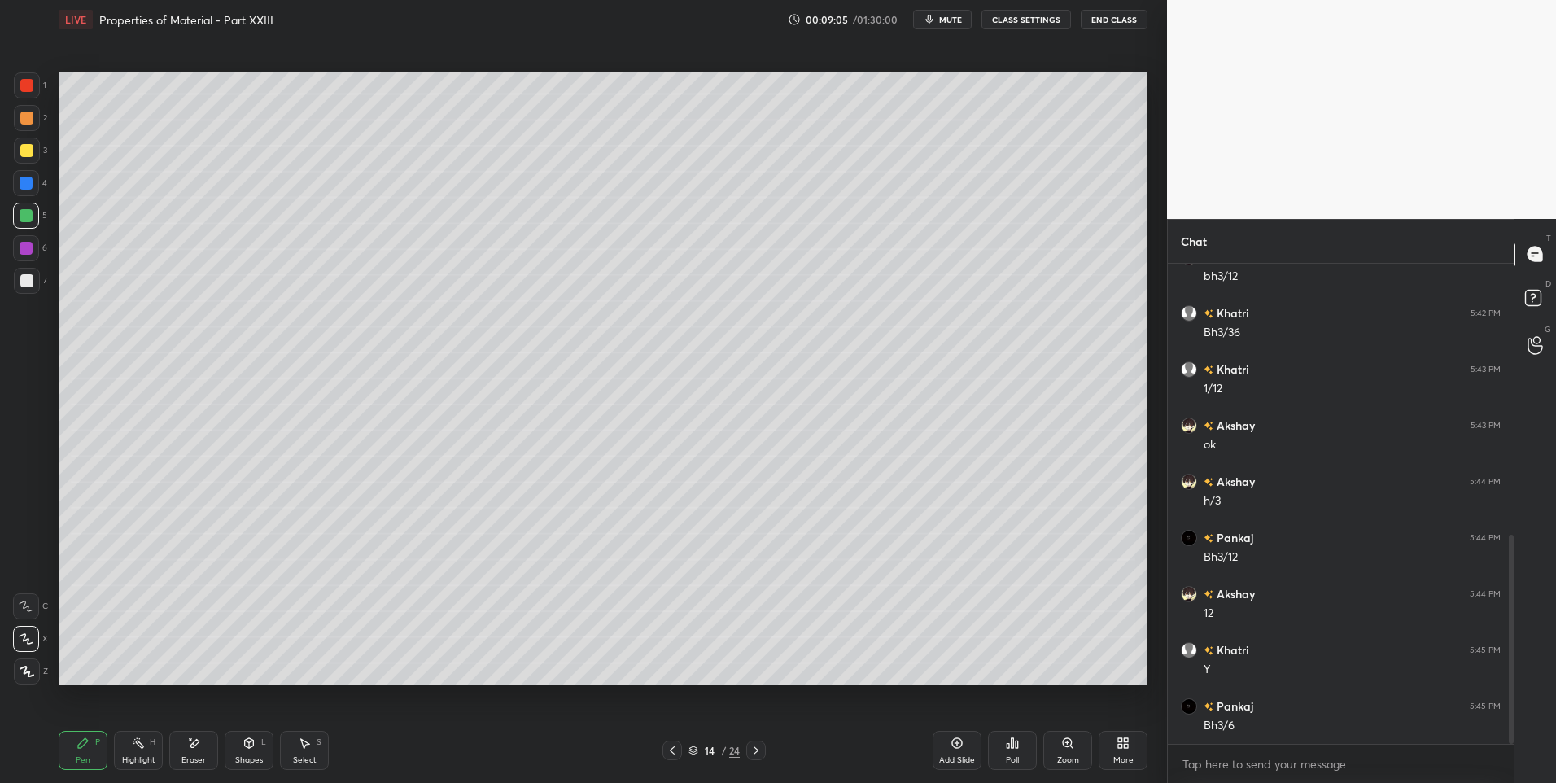
click at [674, 750] on icon at bounding box center [672, 750] width 13 height 13
click at [133, 756] on div "Highlight" at bounding box center [138, 760] width 33 height 8
click at [755, 751] on icon at bounding box center [756, 750] width 13 height 13
click at [76, 750] on div "Pen P" at bounding box center [83, 750] width 49 height 39
click at [675, 750] on icon at bounding box center [672, 750] width 13 height 13
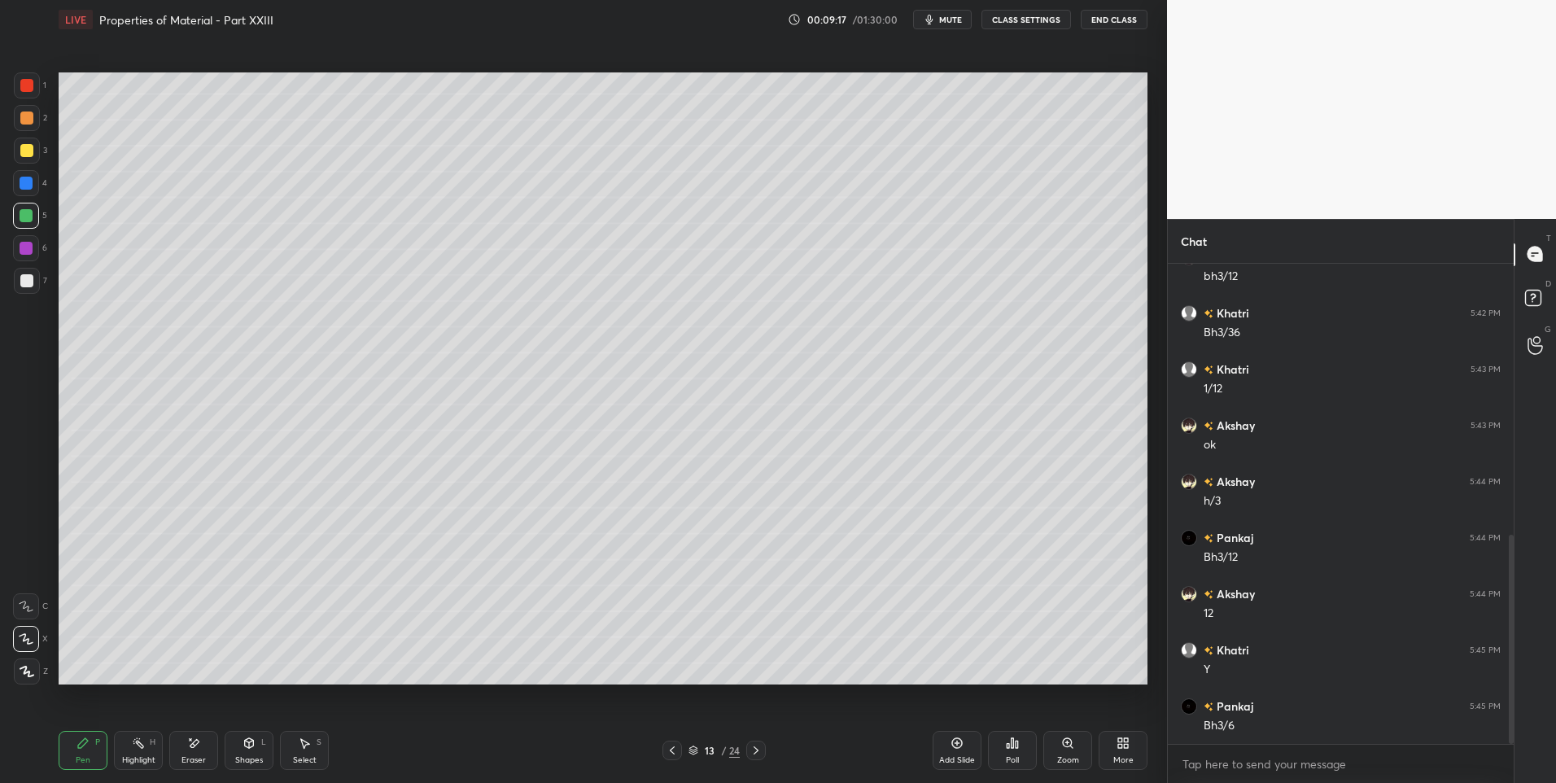
click at [126, 760] on div "Highlight" at bounding box center [138, 760] width 33 height 8
click at [91, 750] on div "Pen P" at bounding box center [83, 750] width 49 height 39
click at [757, 750] on icon at bounding box center [756, 750] width 13 height 13
click at [81, 746] on icon at bounding box center [83, 743] width 10 height 10
click at [675, 750] on icon at bounding box center [672, 750] width 13 height 13
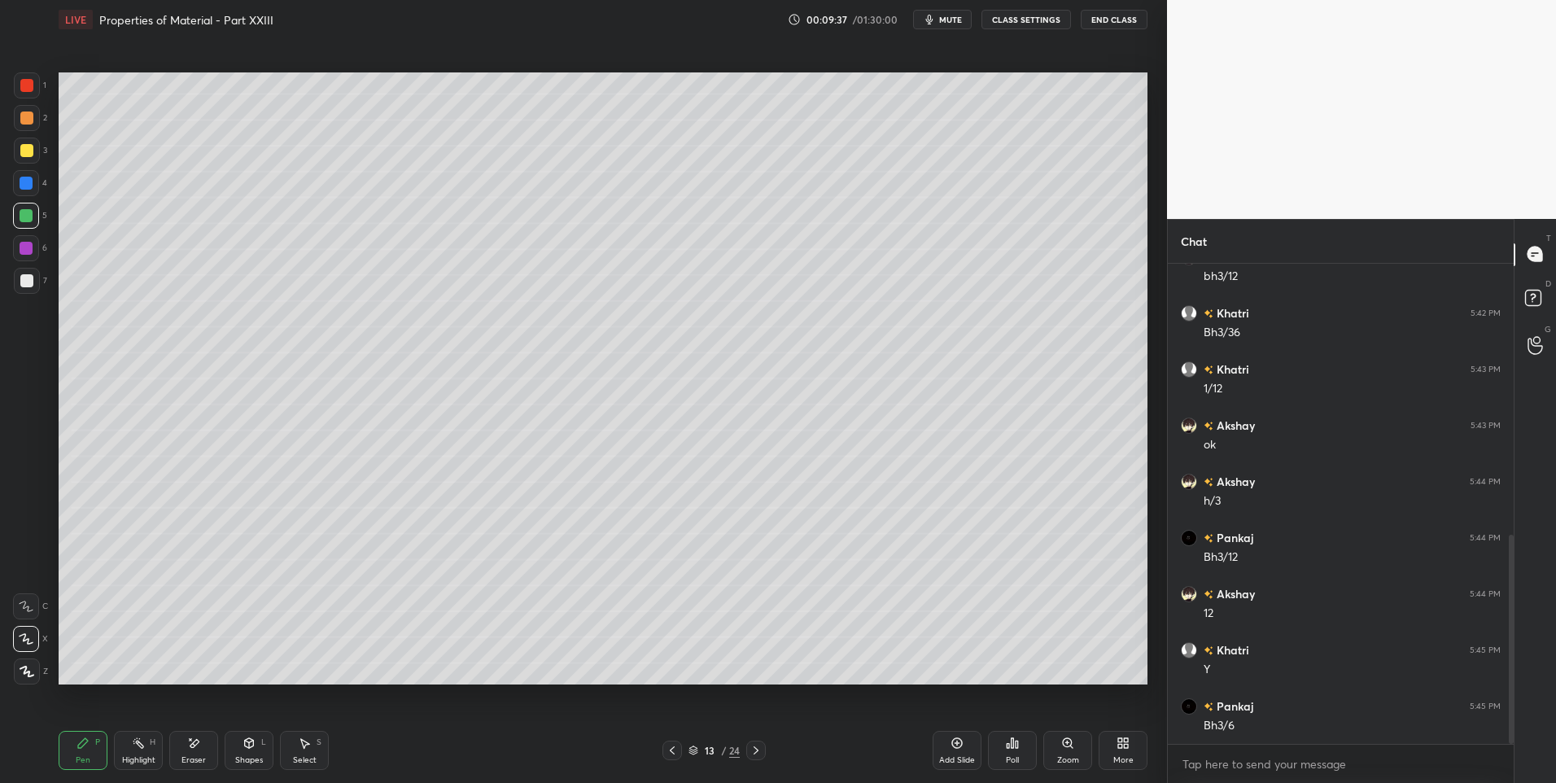
click at [754, 746] on icon at bounding box center [756, 750] width 13 height 13
click at [670, 750] on icon at bounding box center [672, 750] width 5 height 8
click at [132, 759] on div "Highlight" at bounding box center [138, 760] width 33 height 8
click at [759, 752] on icon at bounding box center [756, 750] width 13 height 13
click at [71, 747] on div "Pen P" at bounding box center [83, 750] width 49 height 39
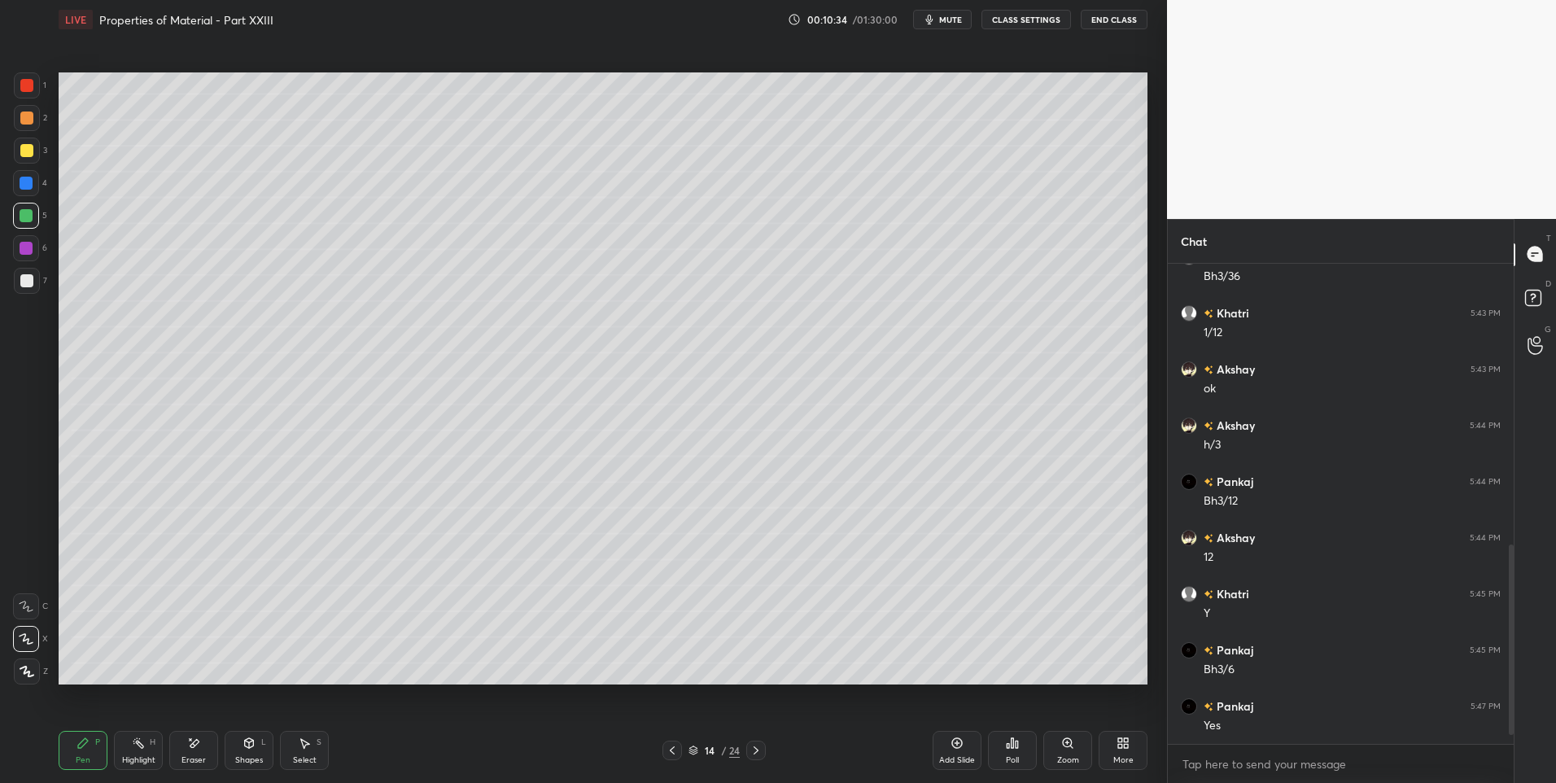
scroll to position [733, 0]
click at [254, 746] on icon at bounding box center [249, 743] width 13 height 13
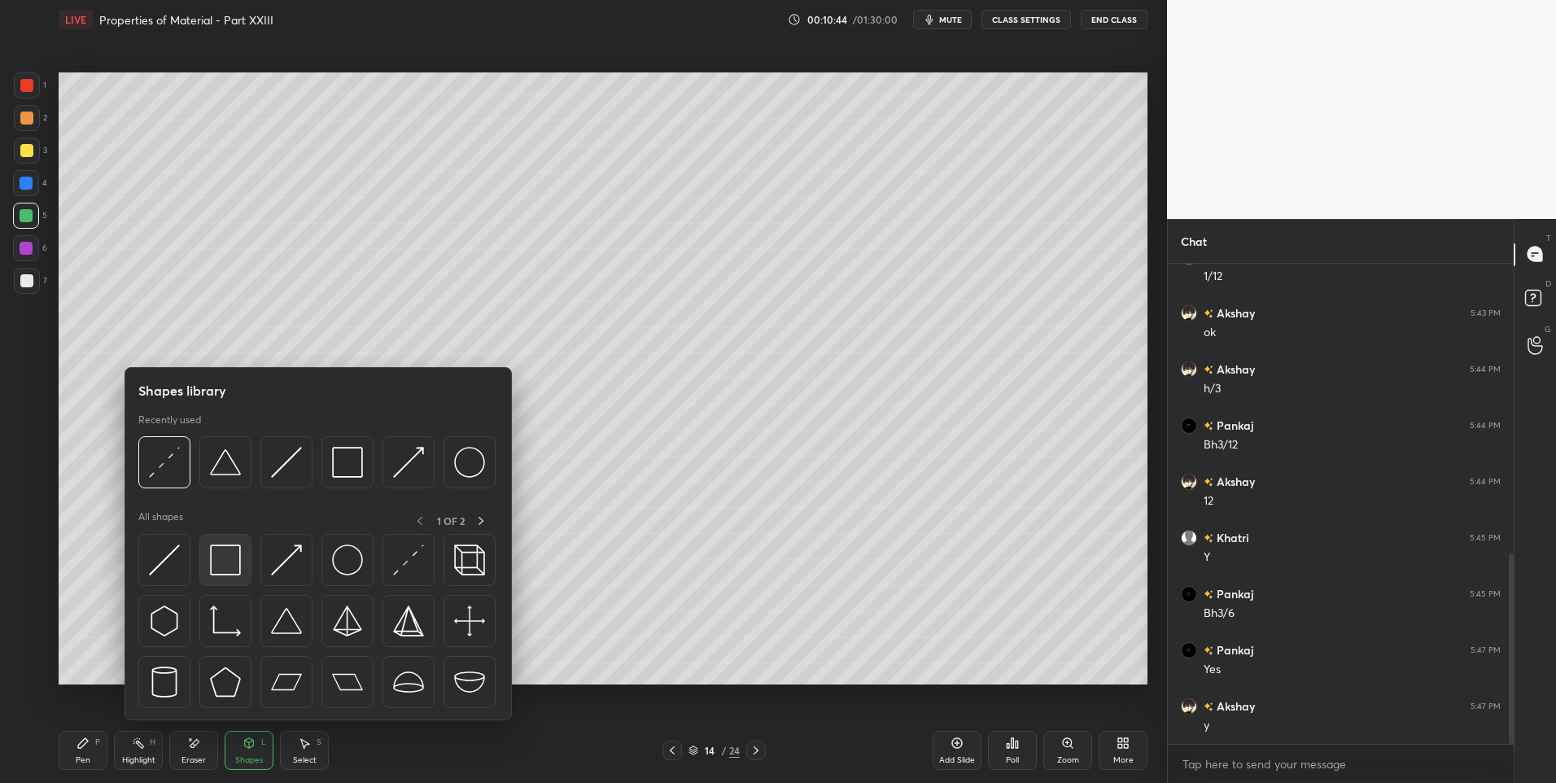
click at [212, 557] on img at bounding box center [225, 559] width 31 height 31
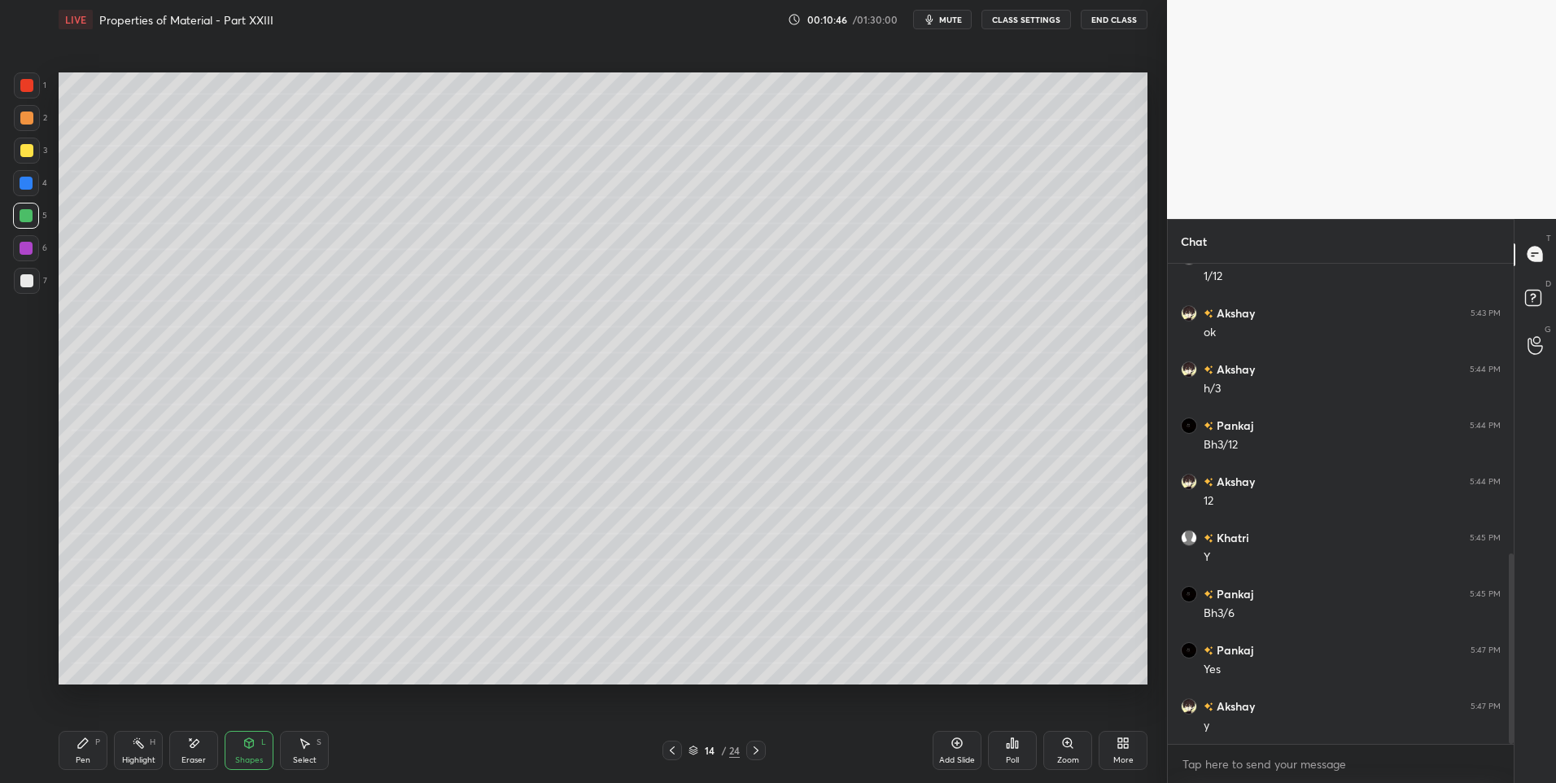
click at [87, 741] on icon at bounding box center [83, 743] width 10 height 10
click at [26, 216] on div at bounding box center [26, 215] width 13 height 13
click at [675, 746] on icon at bounding box center [672, 750] width 13 height 13
click at [961, 21] on span "mute" at bounding box center [950, 19] width 23 height 11
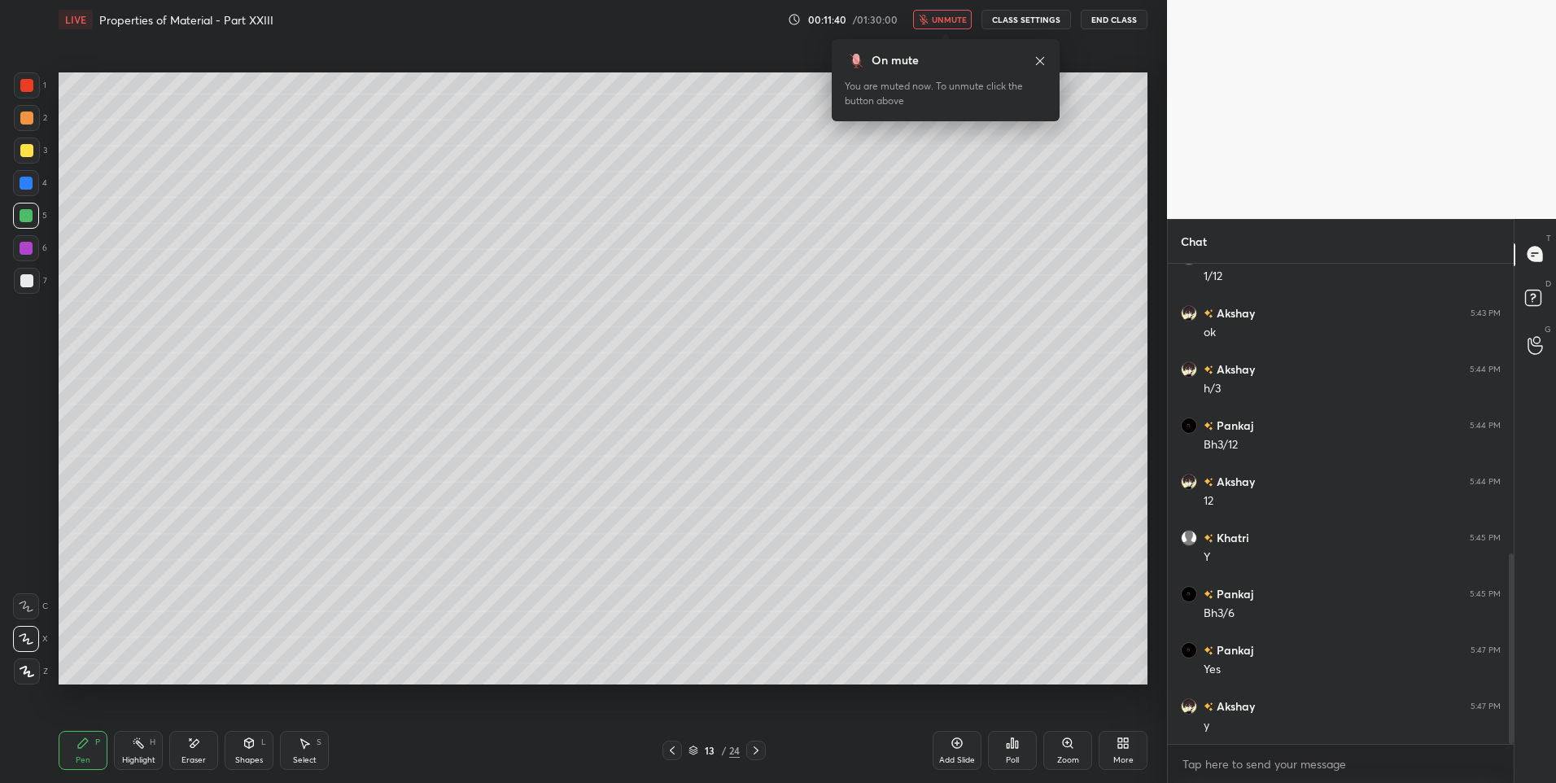
click at [956, 16] on span "unmute" at bounding box center [949, 19] width 35 height 11
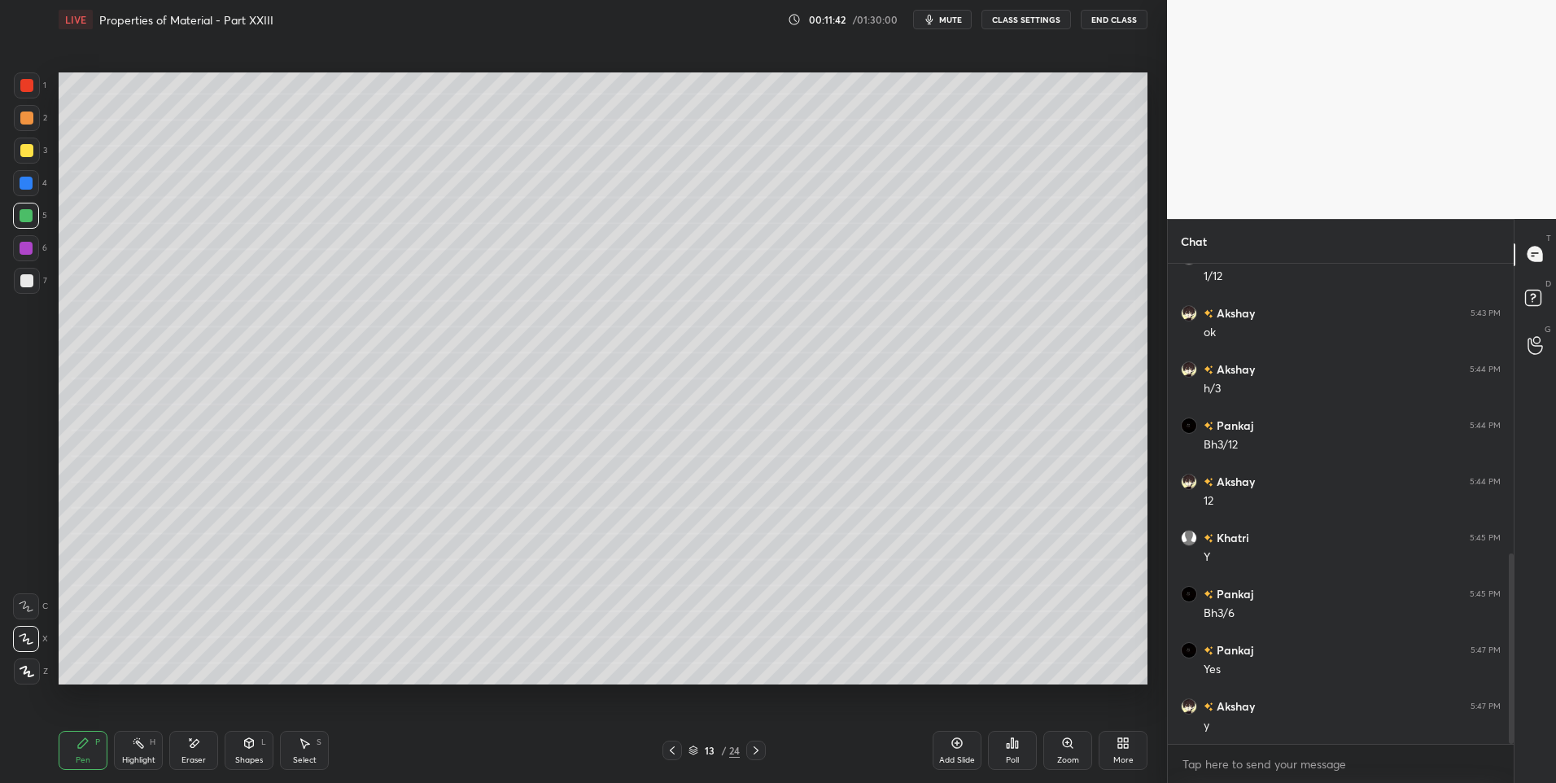
click at [752, 749] on icon at bounding box center [756, 750] width 13 height 13
click at [678, 755] on icon at bounding box center [672, 750] width 13 height 13
click at [676, 755] on icon at bounding box center [672, 750] width 13 height 13
click at [748, 753] on div at bounding box center [756, 751] width 20 height 20
click at [750, 755] on icon at bounding box center [756, 750] width 13 height 13
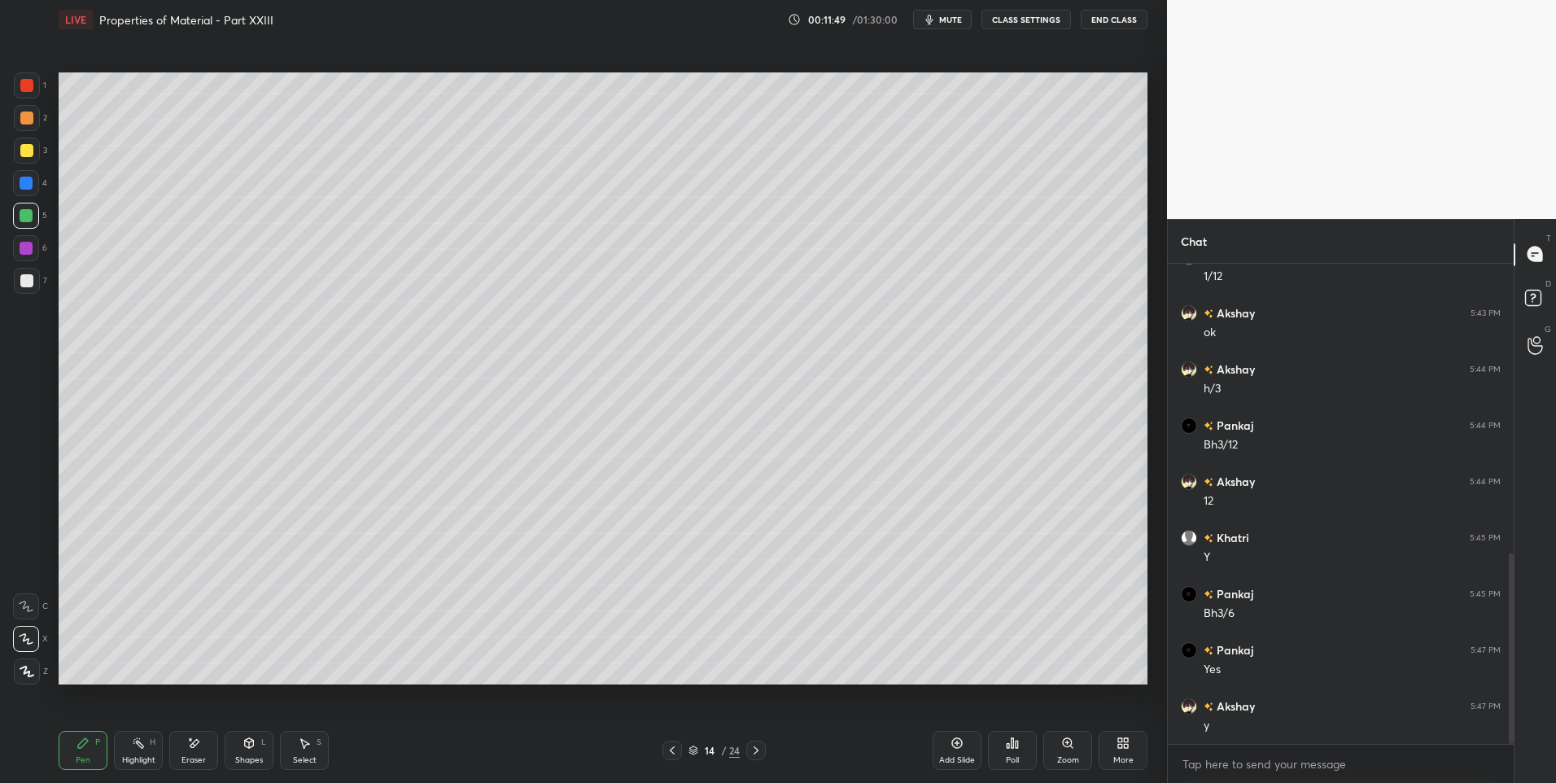
click at [667, 754] on icon at bounding box center [672, 750] width 13 height 13
click at [671, 754] on icon at bounding box center [672, 750] width 13 height 13
click at [676, 753] on icon at bounding box center [672, 750] width 13 height 13
click at [755, 751] on icon at bounding box center [756, 750] width 13 height 13
click at [753, 751] on icon at bounding box center [756, 750] width 13 height 13
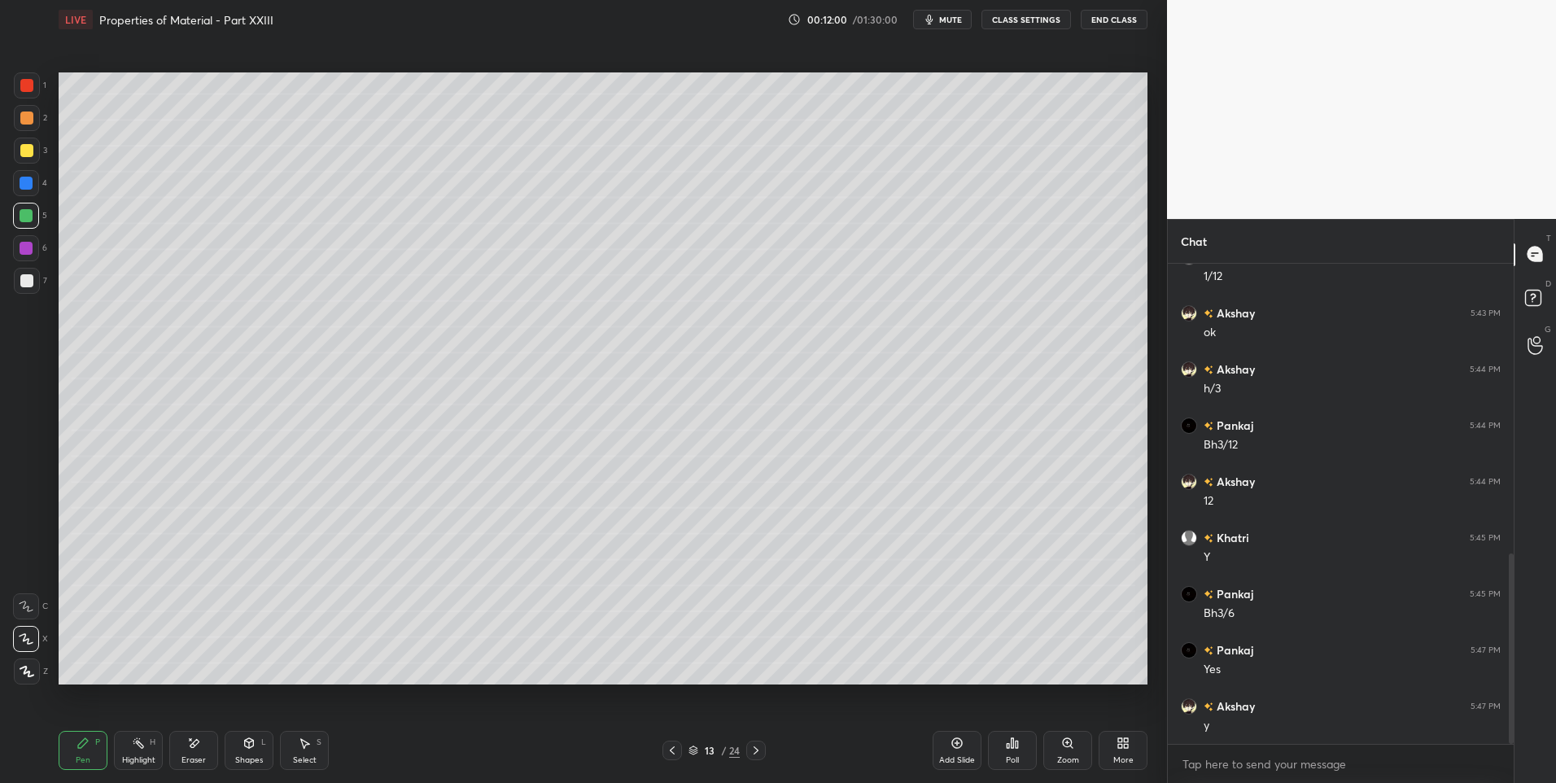
click at [752, 750] on icon at bounding box center [756, 750] width 13 height 13
click at [752, 751] on icon at bounding box center [756, 750] width 13 height 13
click at [671, 751] on icon at bounding box center [672, 750] width 5 height 8
click at [675, 754] on icon at bounding box center [672, 750] width 13 height 13
click at [677, 754] on icon at bounding box center [672, 750] width 13 height 13
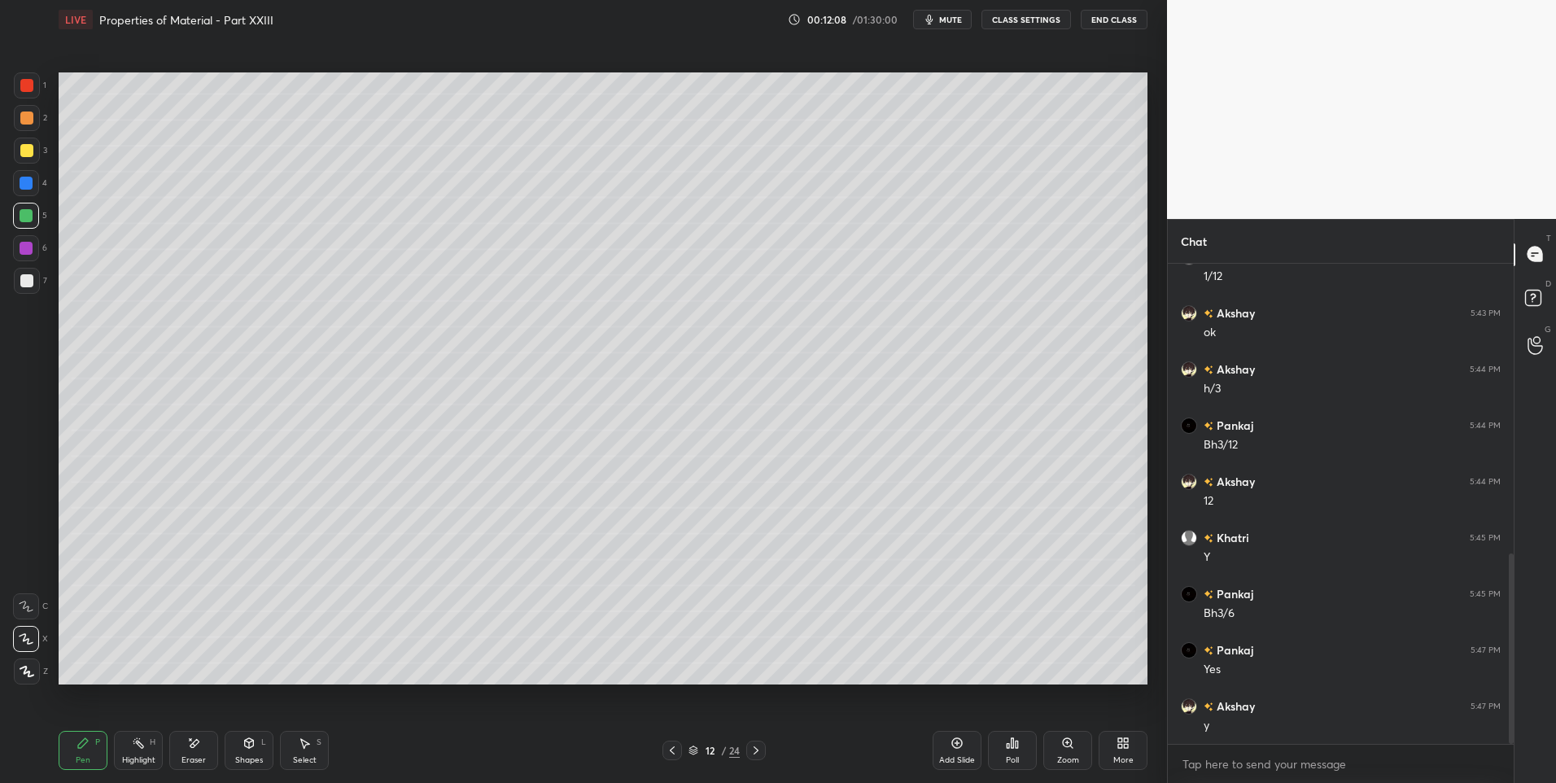
click at [81, 743] on icon at bounding box center [83, 743] width 10 height 10
click at [254, 748] on icon at bounding box center [249, 743] width 13 height 13
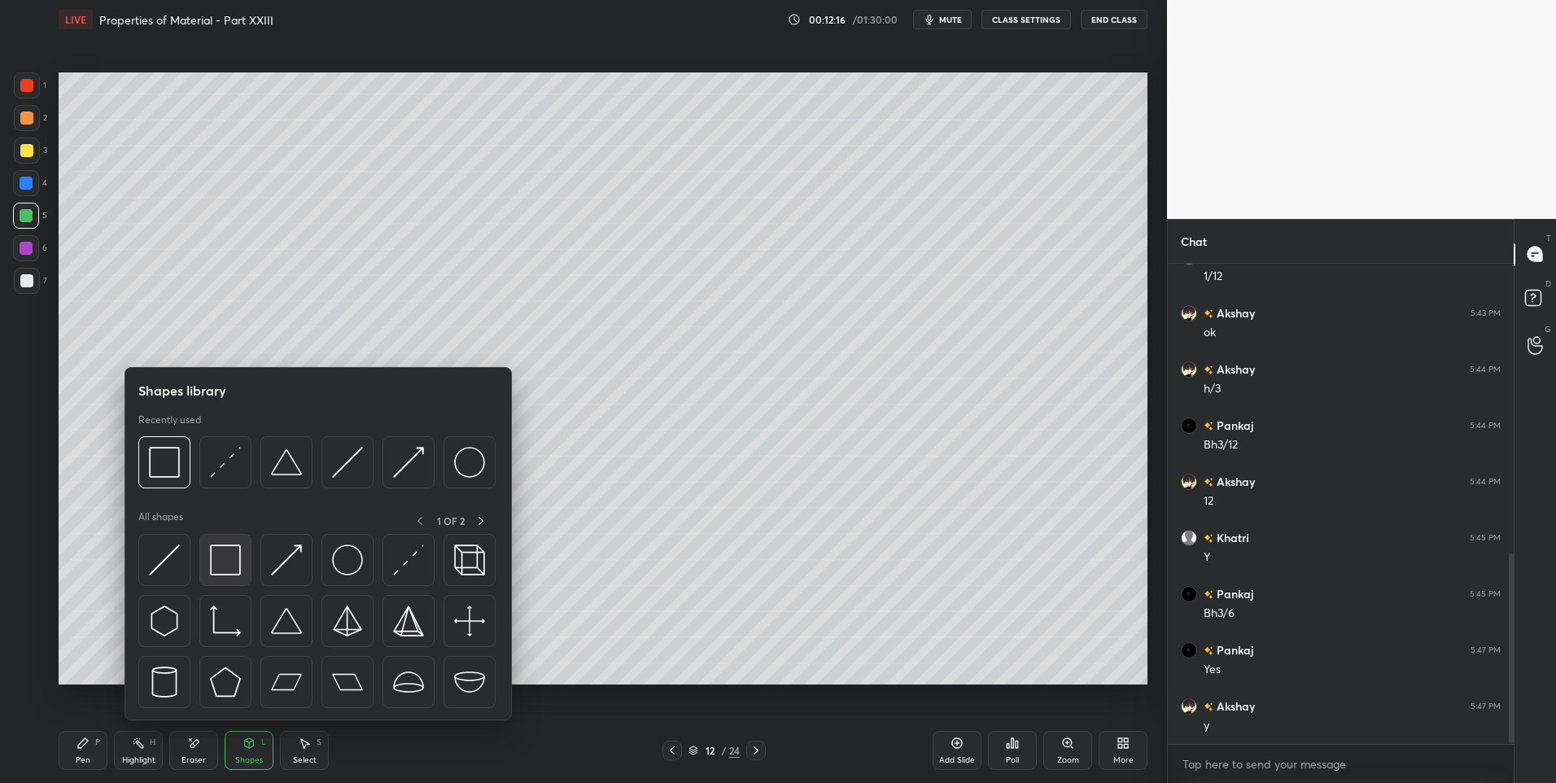
click at [230, 574] on img at bounding box center [225, 559] width 31 height 31
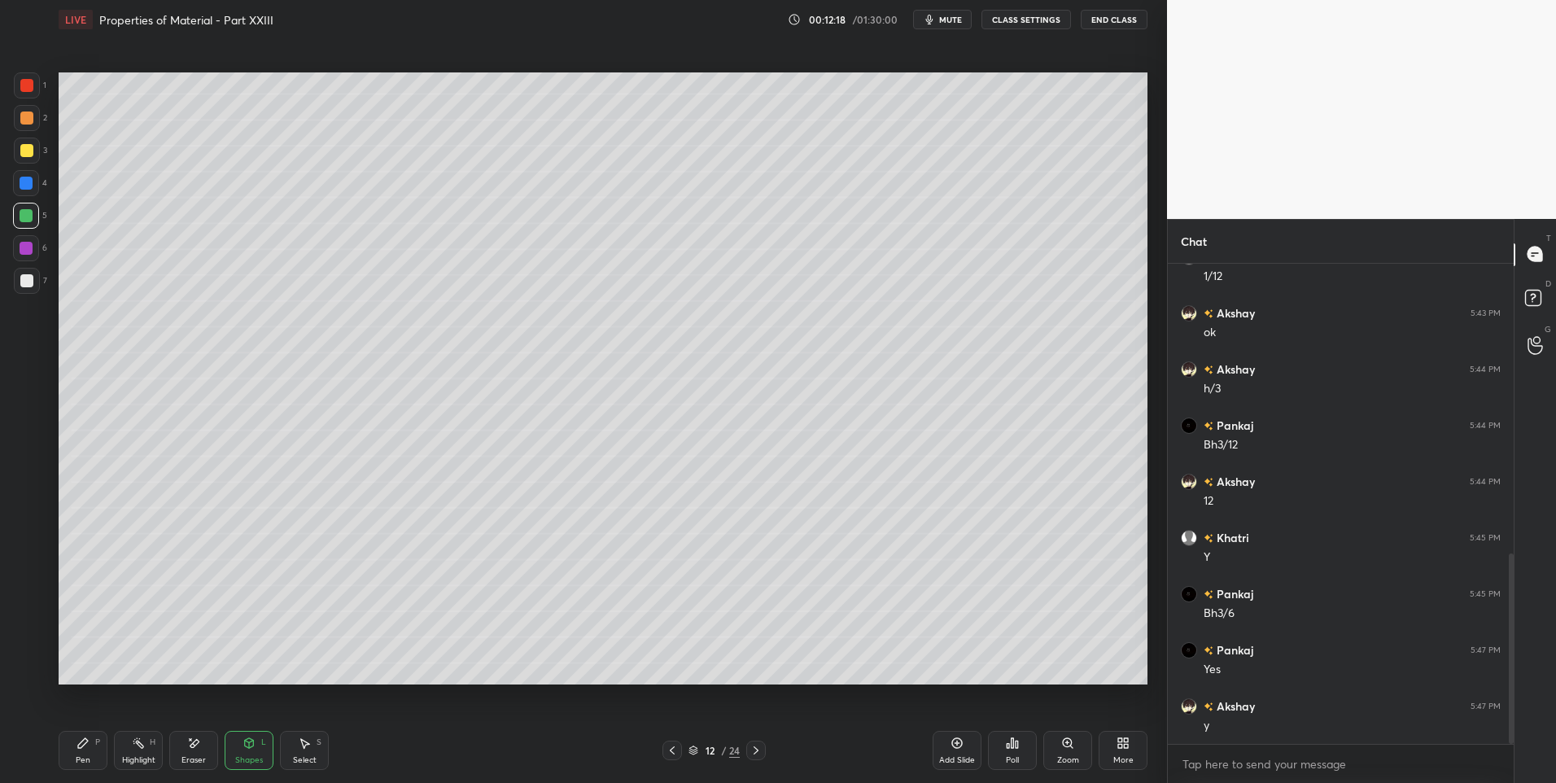
click at [87, 750] on div "Pen P" at bounding box center [83, 750] width 49 height 39
click at [313, 750] on div "Select S" at bounding box center [304, 750] width 49 height 39
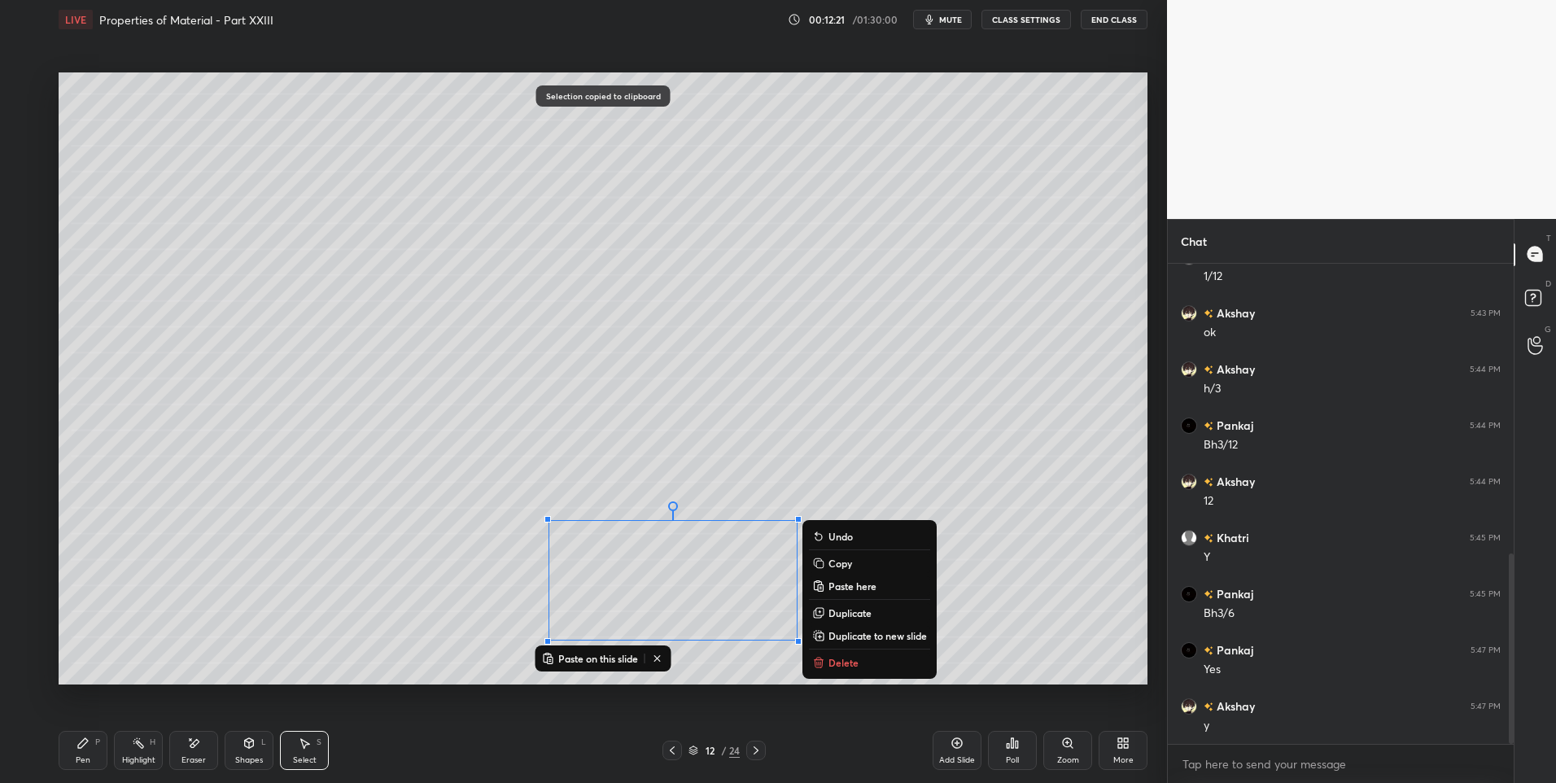
click at [754, 746] on icon at bounding box center [756, 750] width 13 height 13
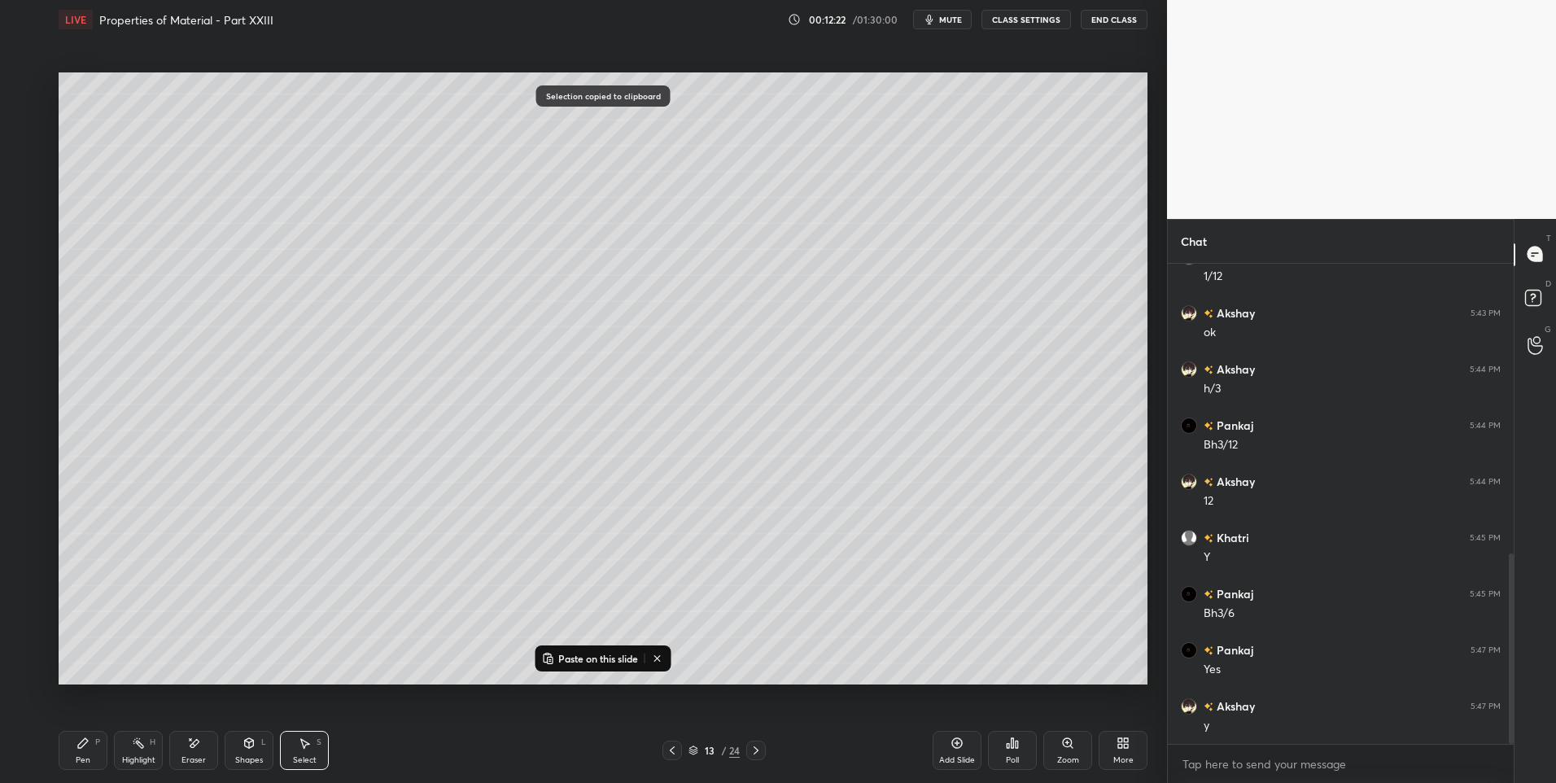
click at [755, 749] on icon at bounding box center [756, 750] width 13 height 13
click at [754, 754] on icon at bounding box center [756, 750] width 13 height 13
click at [670, 750] on icon at bounding box center [672, 750] width 13 height 13
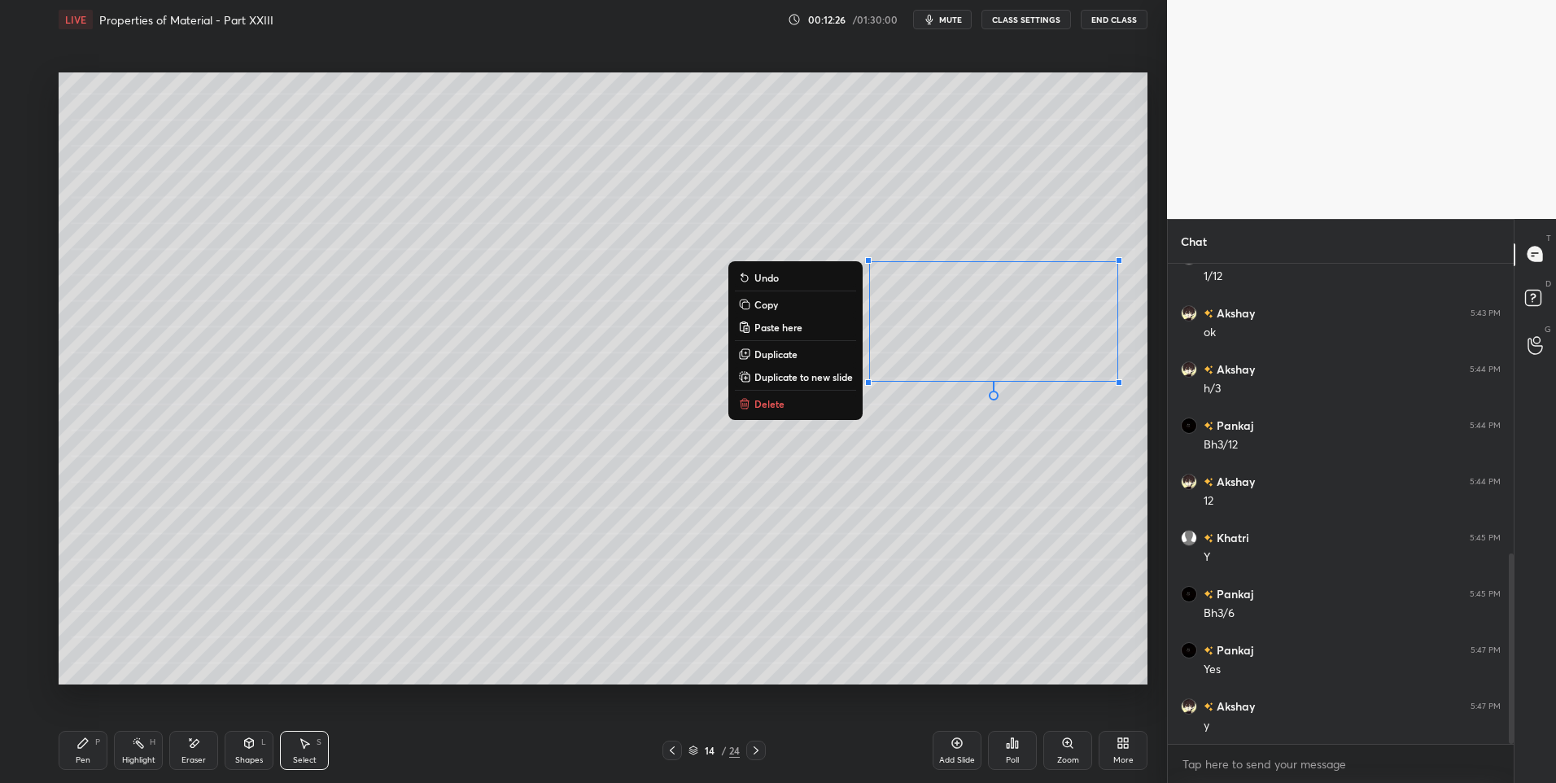
click at [78, 741] on icon at bounding box center [83, 743] width 13 height 13
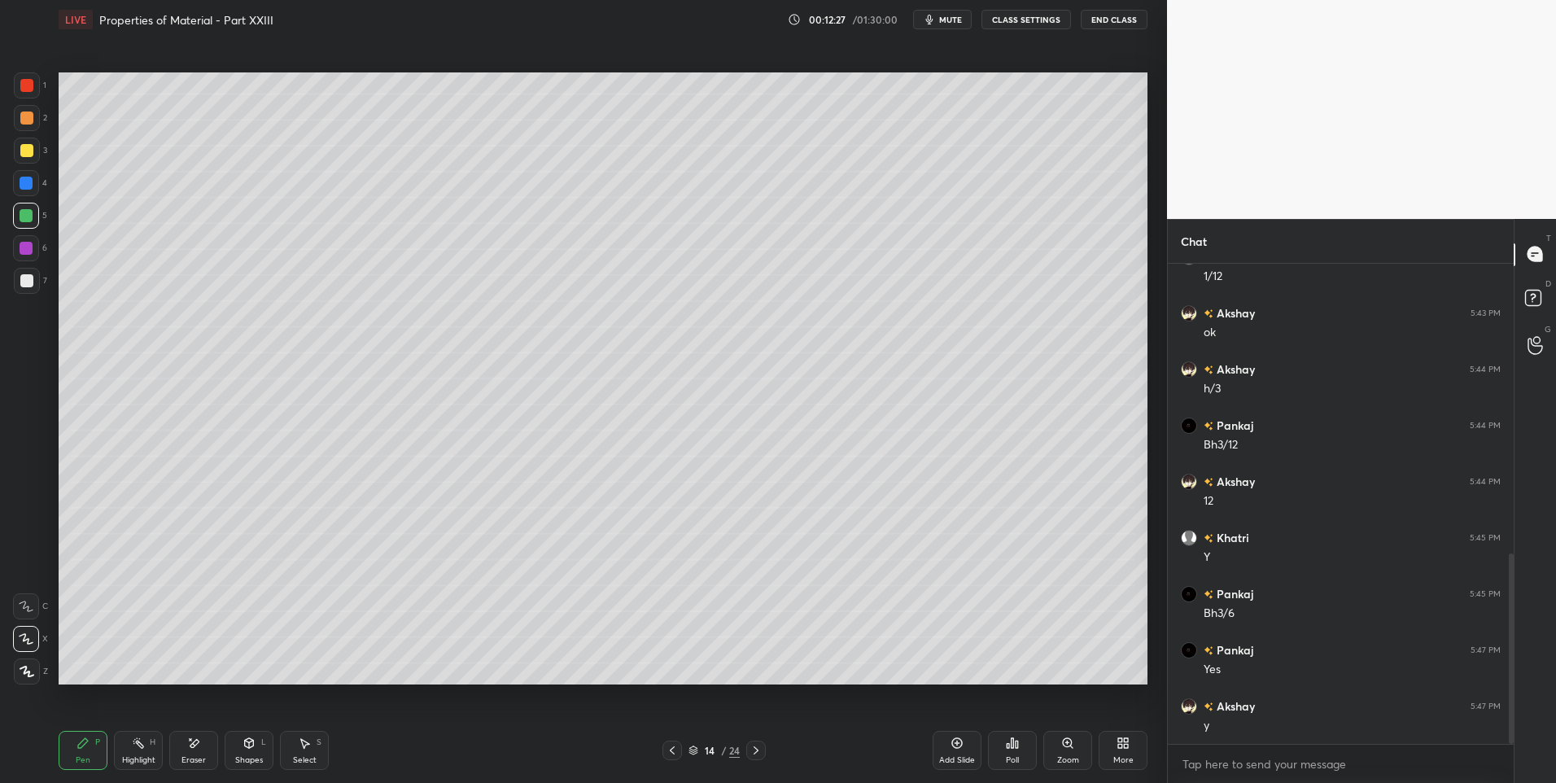
click at [22, 288] on div at bounding box center [27, 281] width 26 height 26
click at [751, 750] on icon at bounding box center [756, 750] width 13 height 13
click at [756, 754] on icon at bounding box center [756, 750] width 13 height 13
click at [756, 751] on icon at bounding box center [756, 750] width 13 height 13
click at [757, 755] on icon at bounding box center [756, 750] width 13 height 13
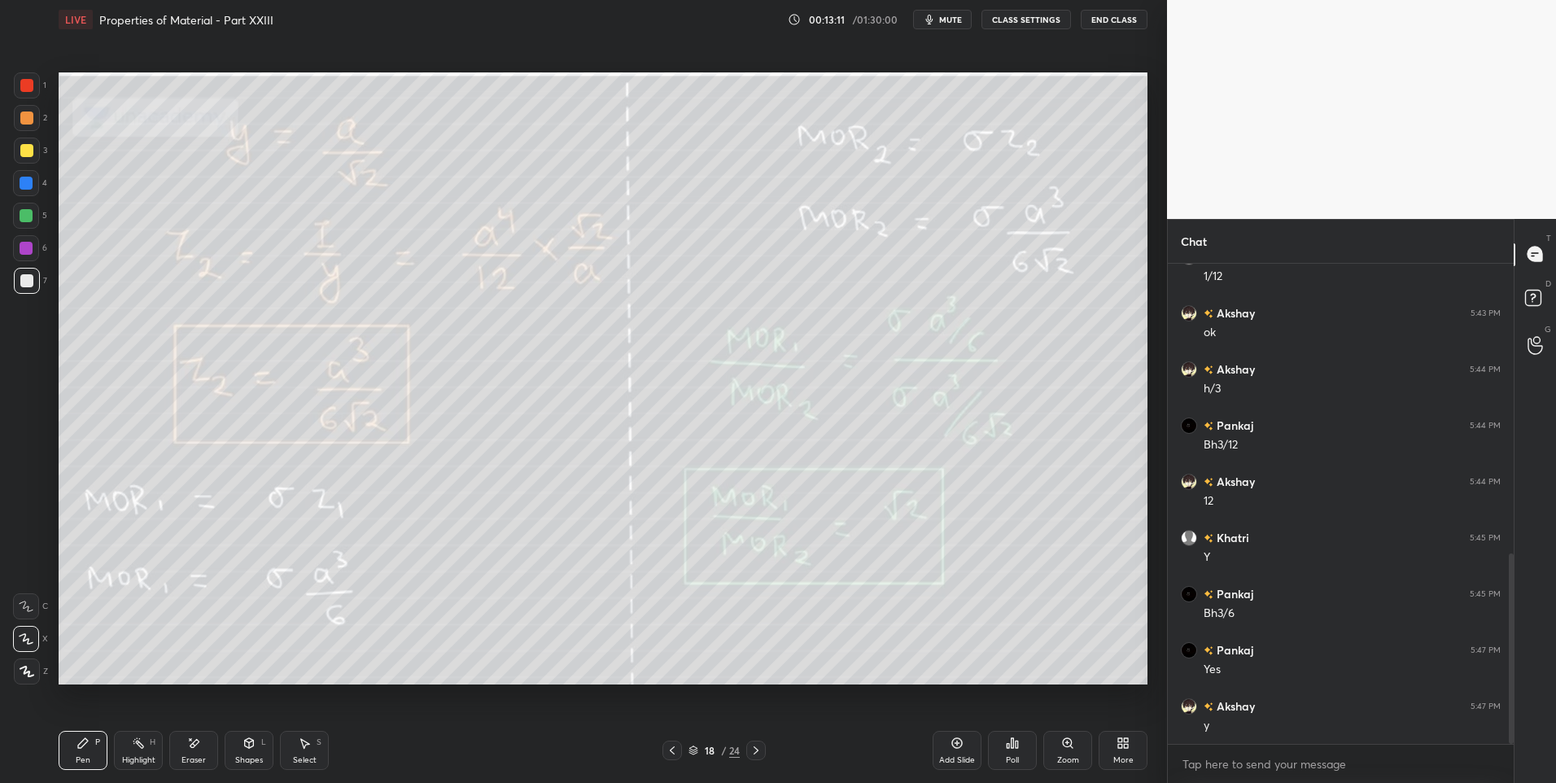
click at [676, 750] on icon at bounding box center [672, 750] width 13 height 13
click at [676, 751] on icon at bounding box center [672, 750] width 13 height 13
click at [667, 752] on icon at bounding box center [672, 750] width 13 height 13
click at [667, 753] on icon at bounding box center [672, 750] width 13 height 13
click at [676, 750] on icon at bounding box center [672, 750] width 13 height 13
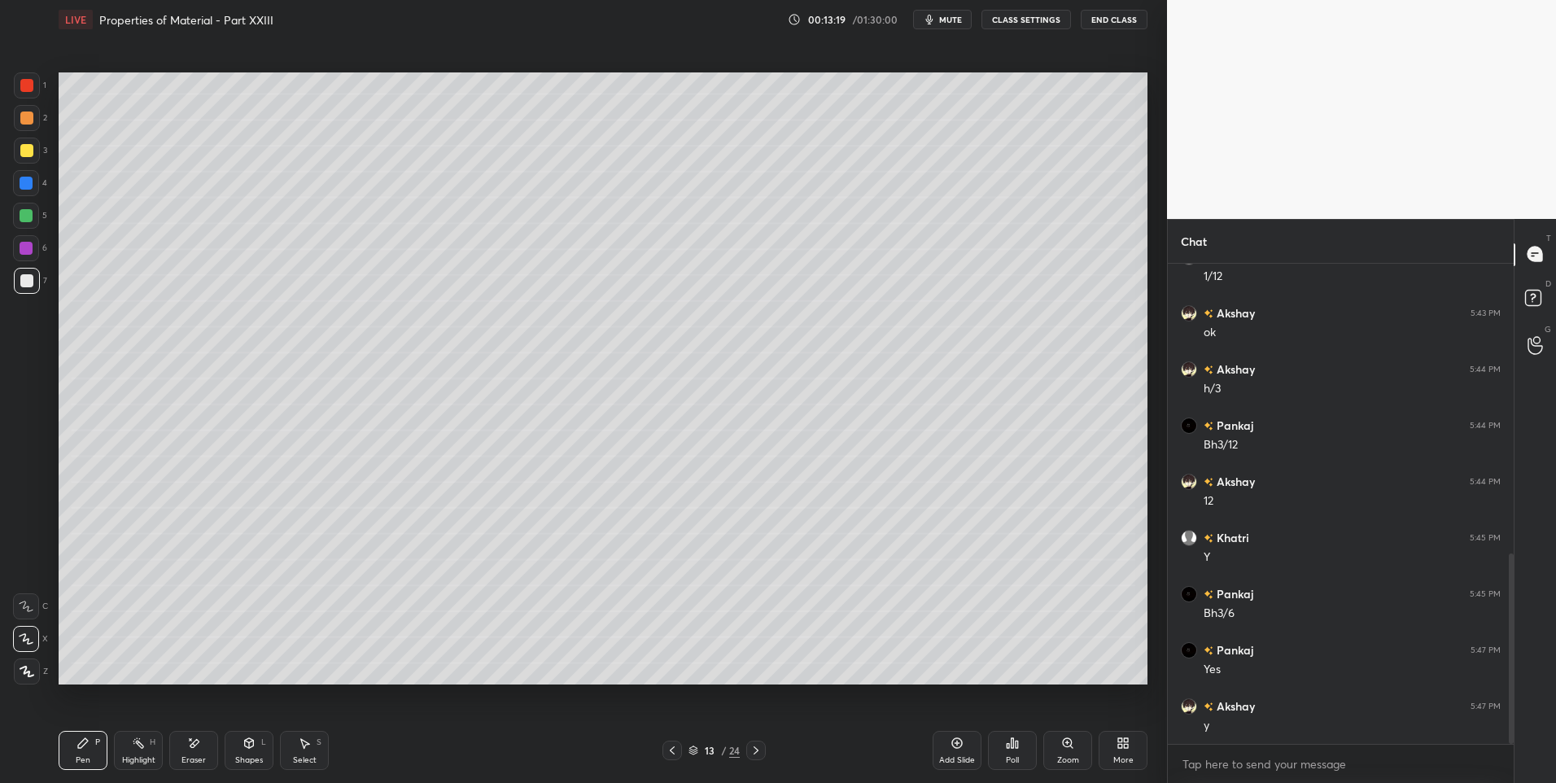
click at [673, 752] on icon at bounding box center [672, 750] width 13 height 13
click at [673, 754] on icon at bounding box center [672, 750] width 13 height 13
click at [753, 747] on icon at bounding box center [756, 750] width 13 height 13
click at [753, 752] on icon at bounding box center [756, 750] width 13 height 13
click at [753, 753] on icon at bounding box center [756, 750] width 13 height 13
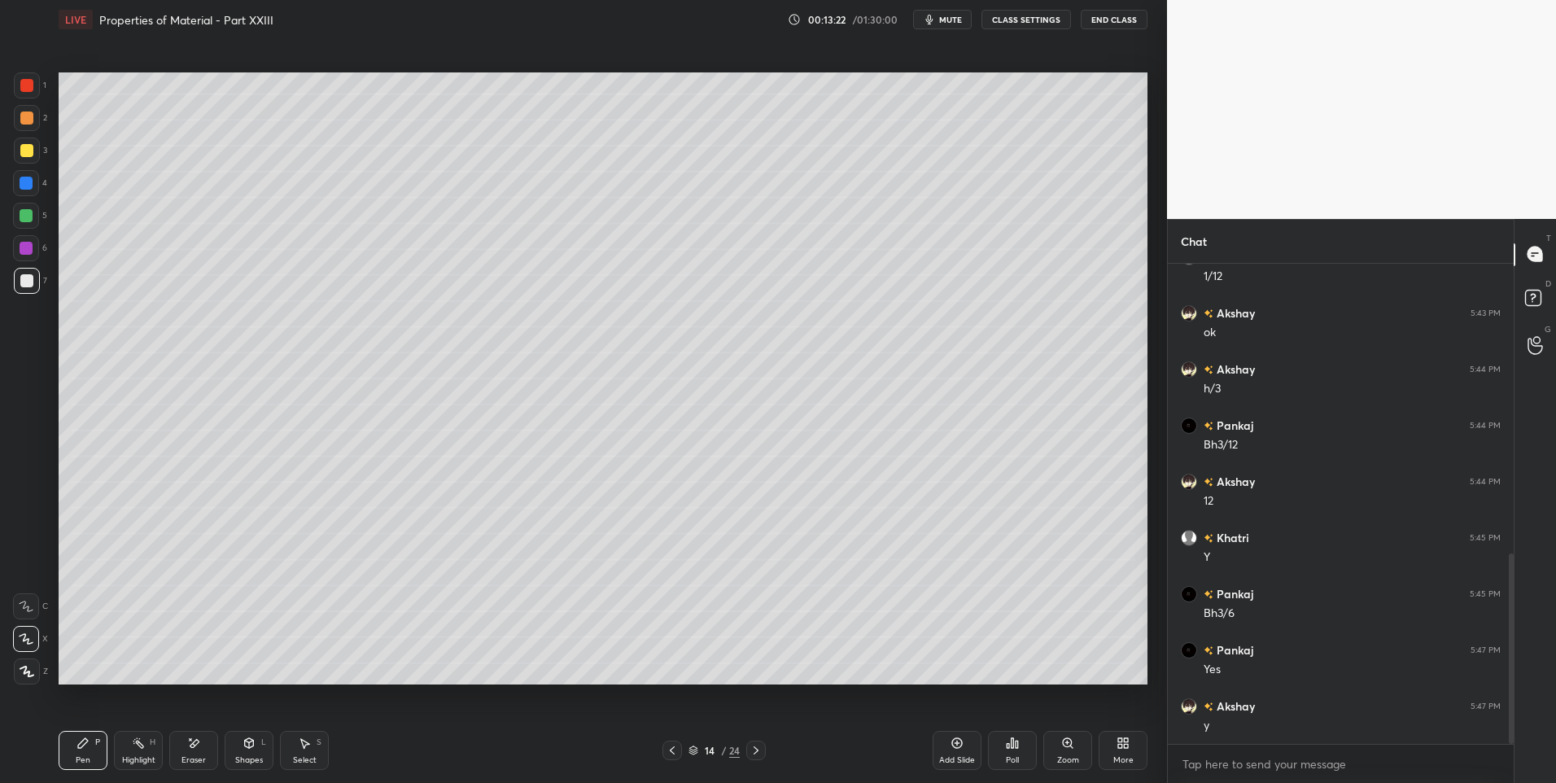
click at [754, 751] on icon at bounding box center [756, 750] width 13 height 13
click at [671, 751] on icon at bounding box center [672, 750] width 5 height 8
click at [668, 752] on icon at bounding box center [672, 750] width 13 height 13
click at [948, 749] on div "Add Slide" at bounding box center [957, 750] width 49 height 39
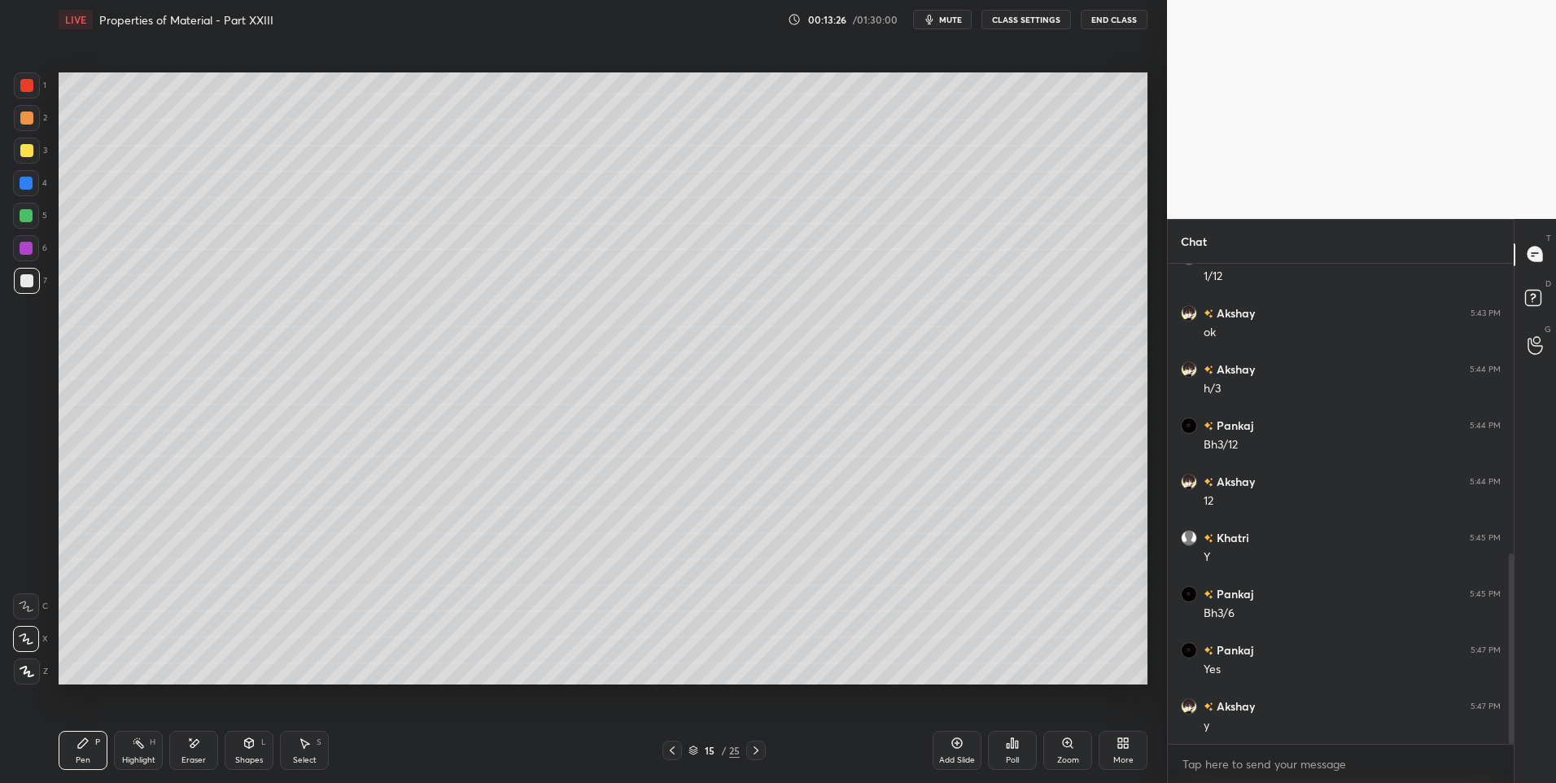
click at [254, 750] on div "Shapes L" at bounding box center [249, 750] width 49 height 39
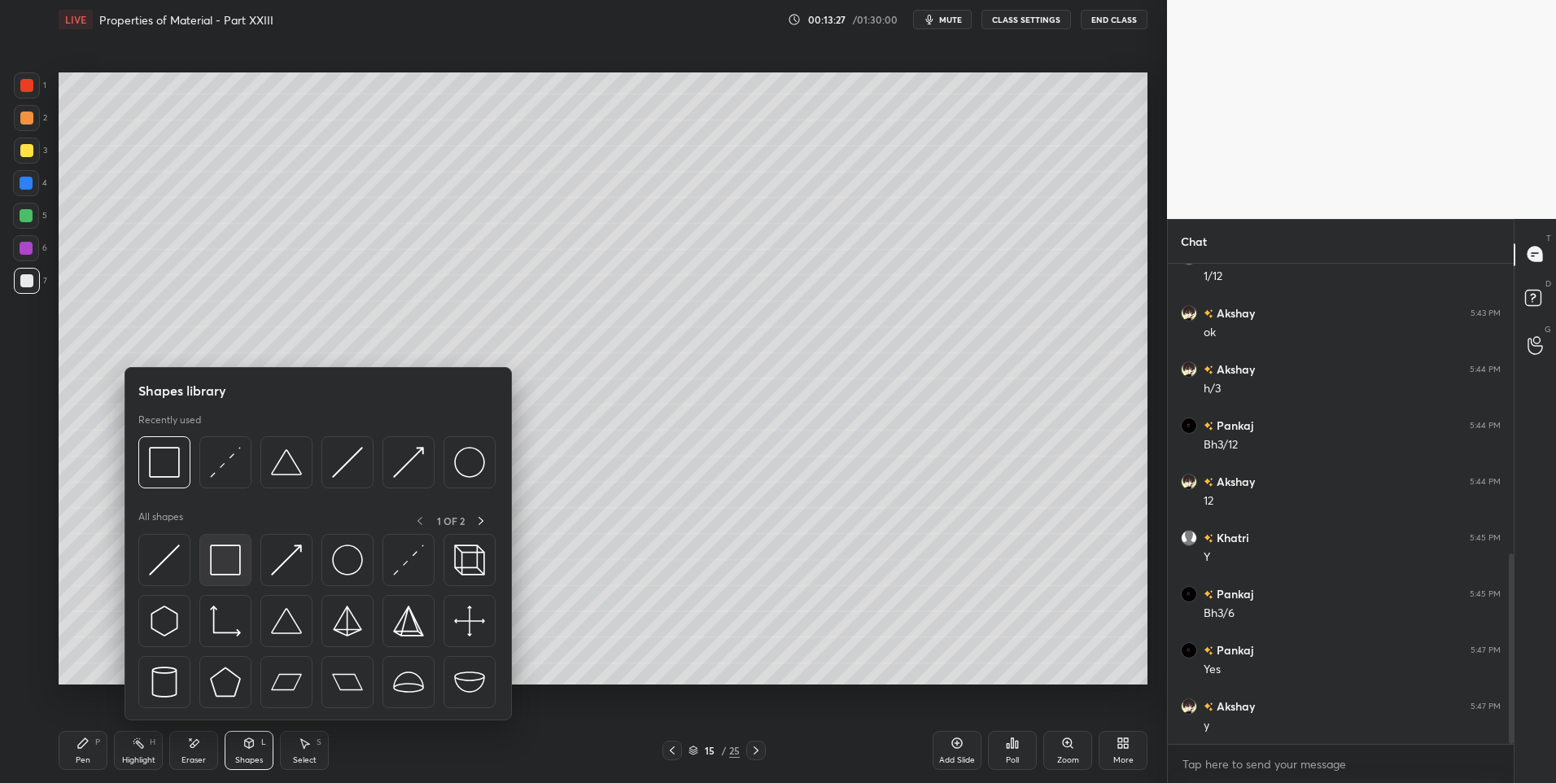
click at [225, 568] on img at bounding box center [225, 559] width 31 height 31
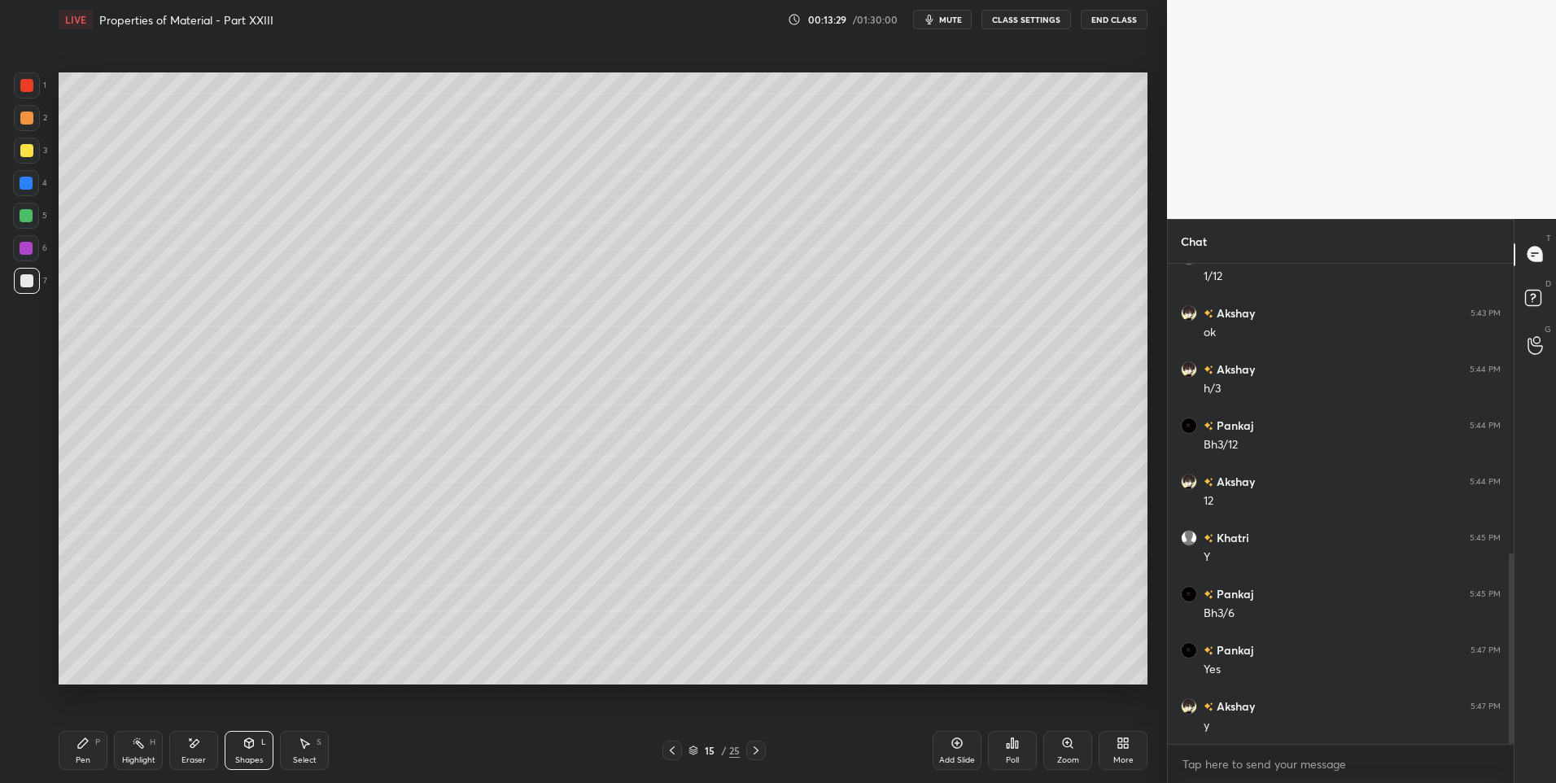
click at [243, 746] on icon at bounding box center [249, 743] width 13 height 13
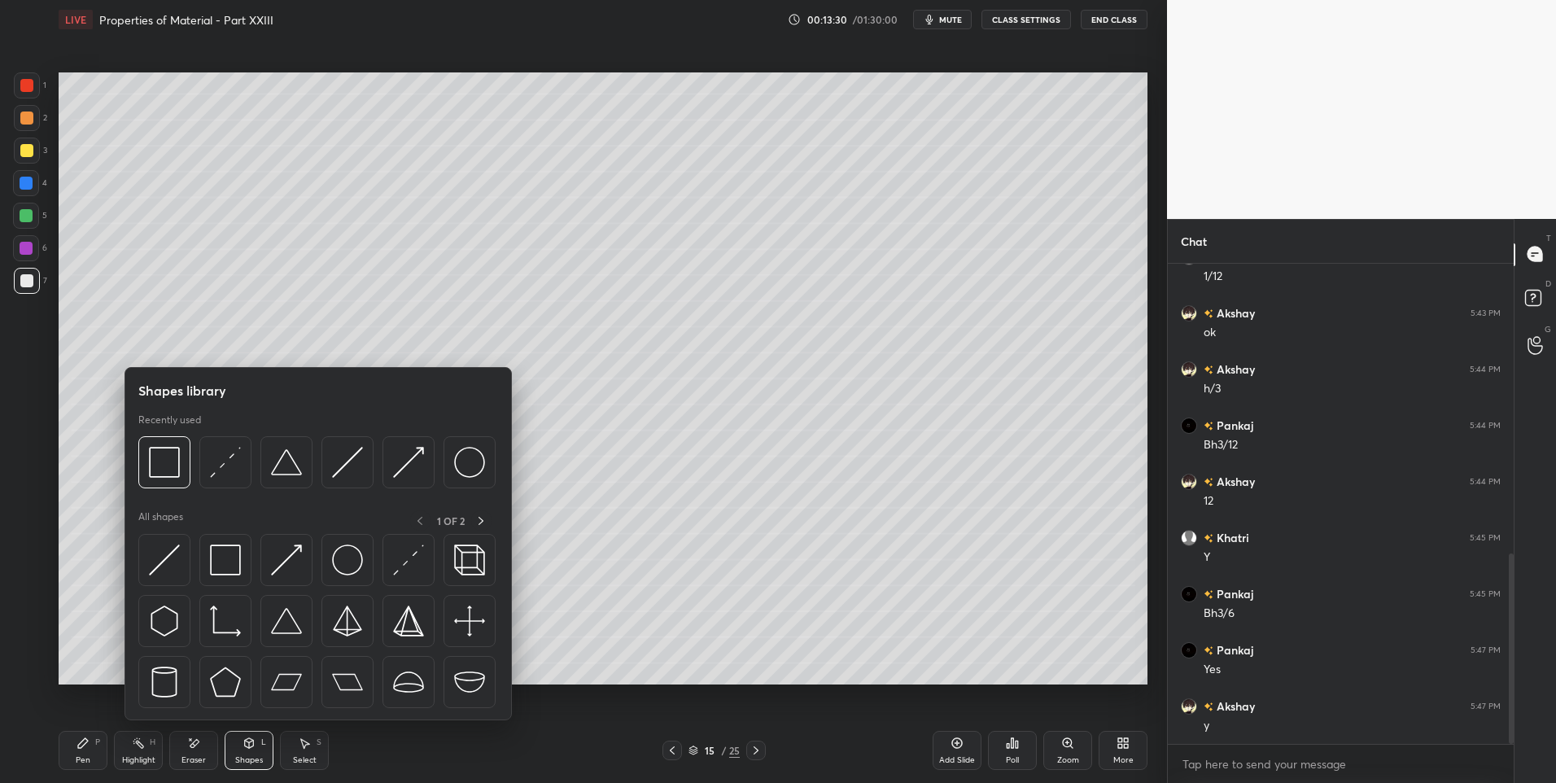
click at [289, 757] on div "Select S" at bounding box center [304, 750] width 49 height 39
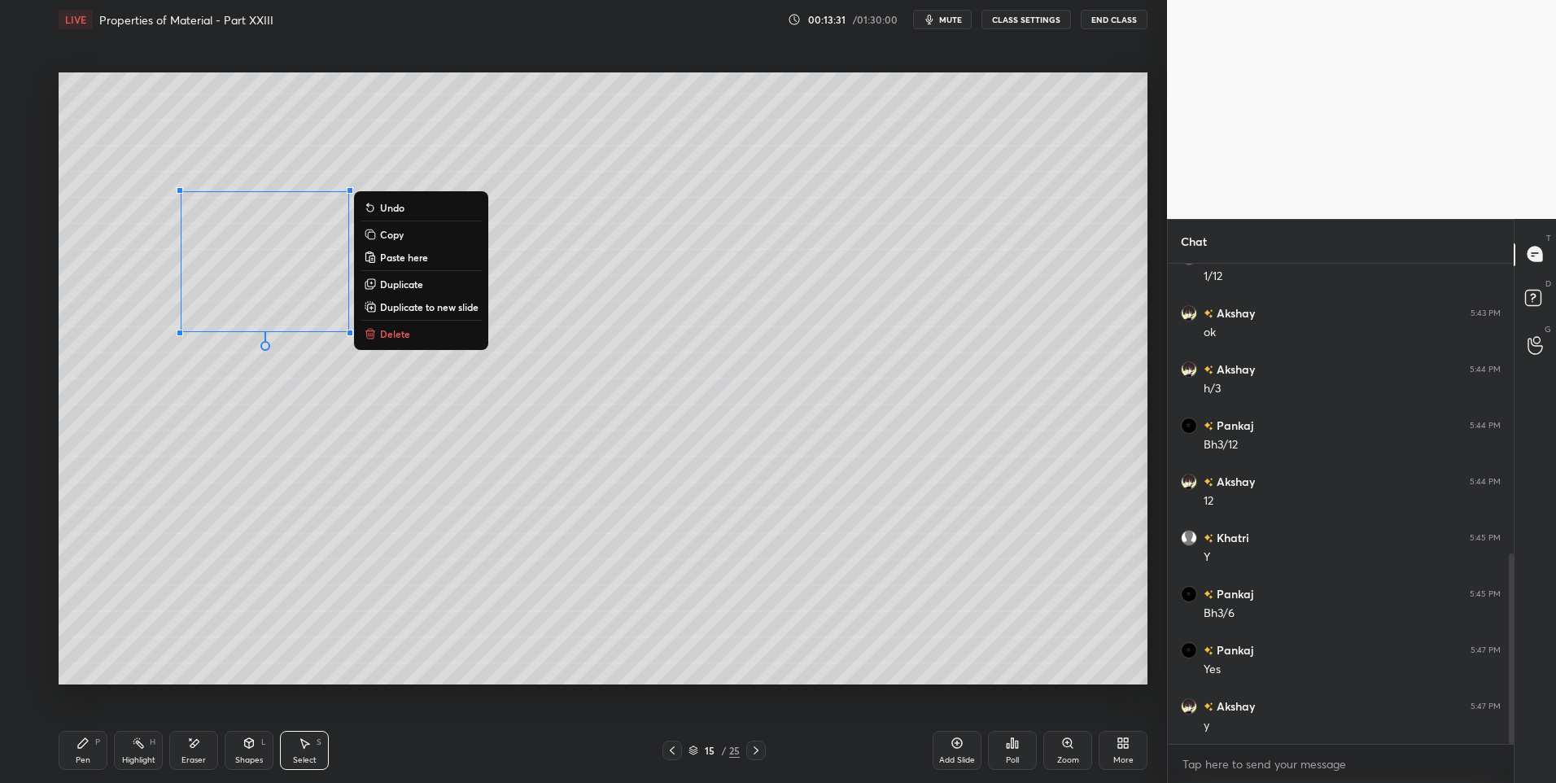
click at [387, 283] on p "Duplicate" at bounding box center [401, 284] width 43 height 13
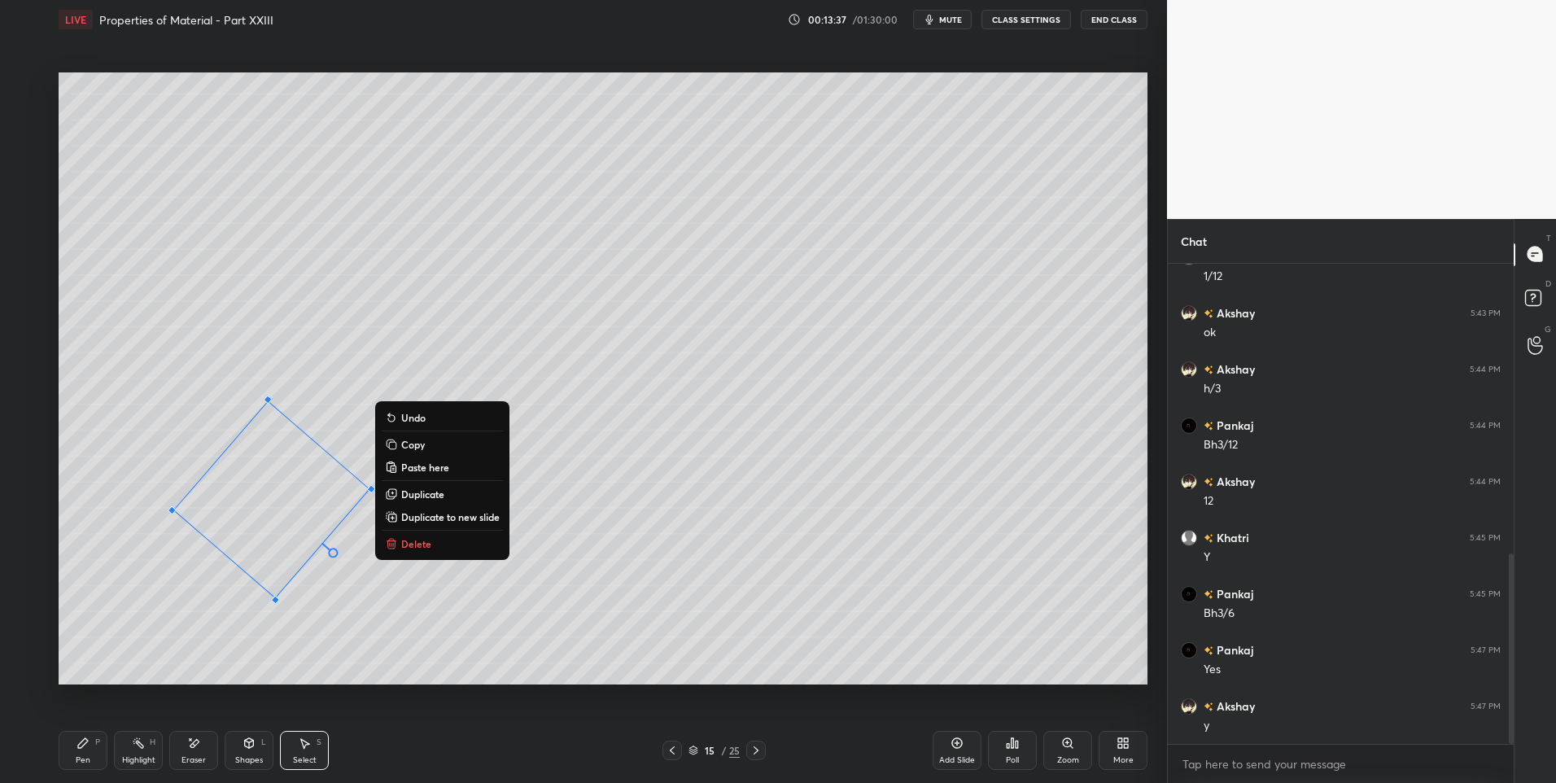
click at [333, 639] on div "49 ° Undo Copy Paste here Duplicate Duplicate to new slide Delete" at bounding box center [603, 378] width 1089 height 613
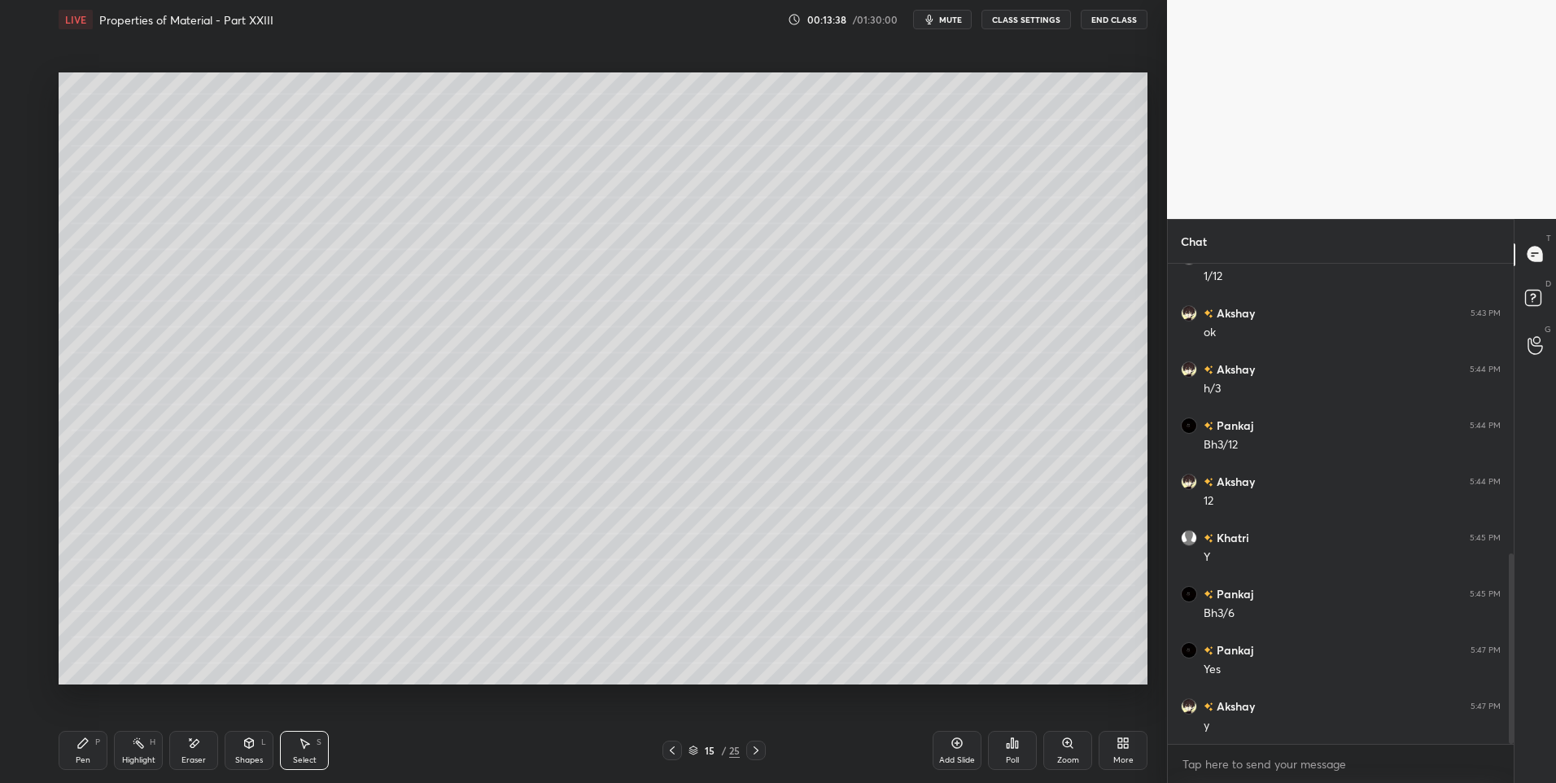
click at [245, 753] on div "Shapes L" at bounding box center [249, 750] width 49 height 39
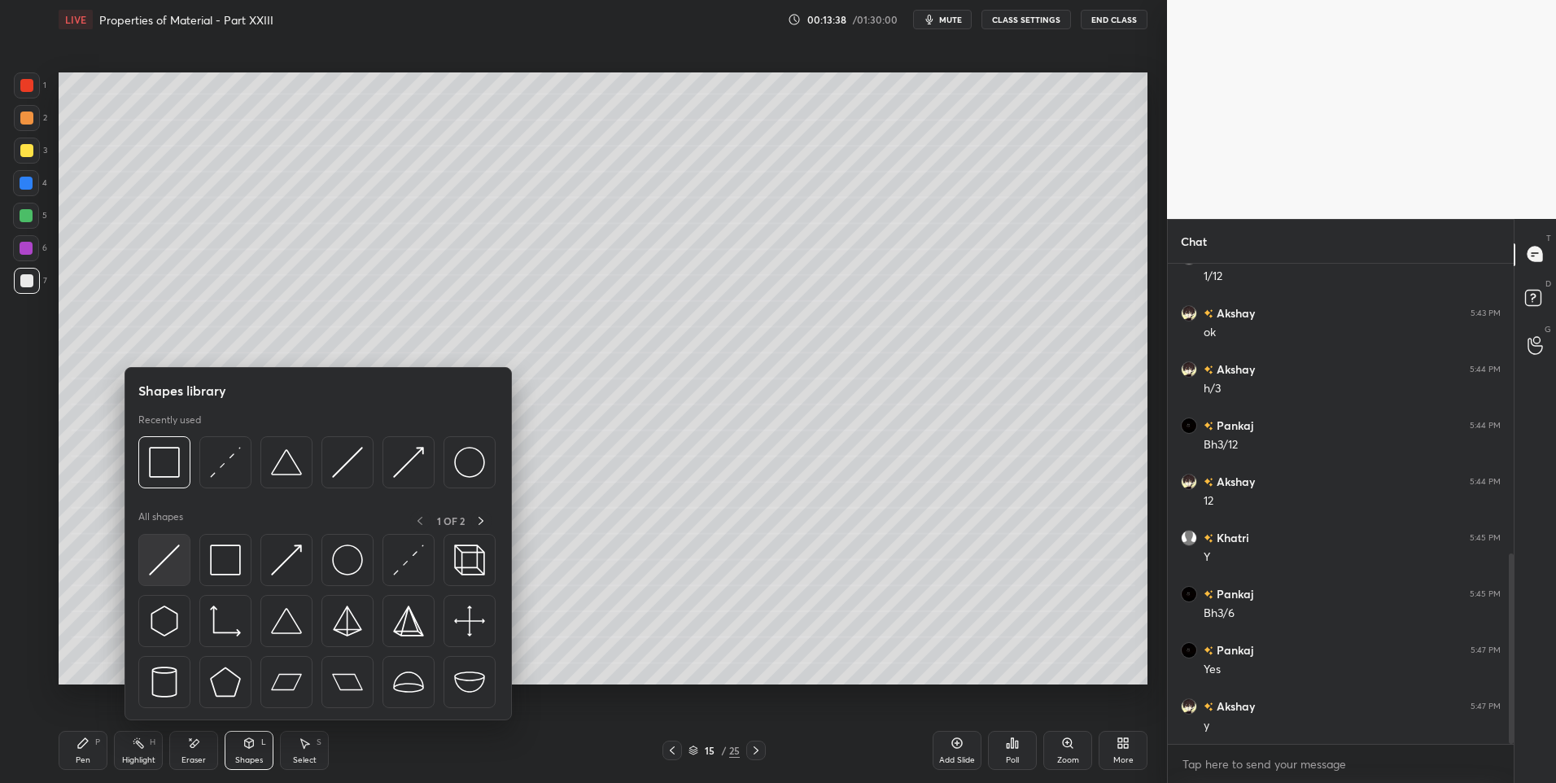
click at [158, 552] on img at bounding box center [164, 559] width 31 height 31
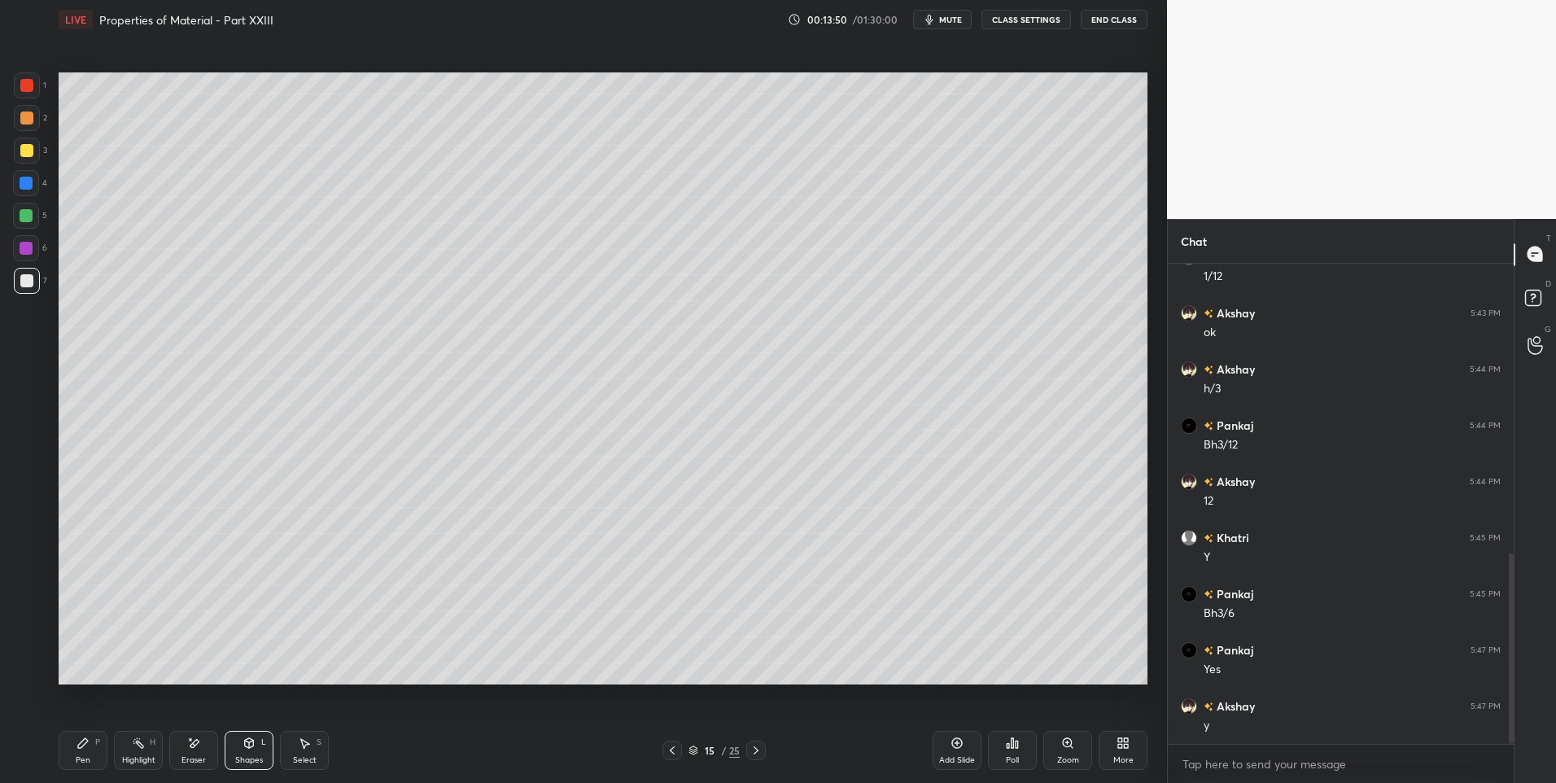
click at [136, 746] on icon at bounding box center [138, 743] width 13 height 13
click at [81, 749] on icon at bounding box center [83, 743] width 13 height 13
click at [298, 758] on div "Select" at bounding box center [305, 760] width 24 height 8
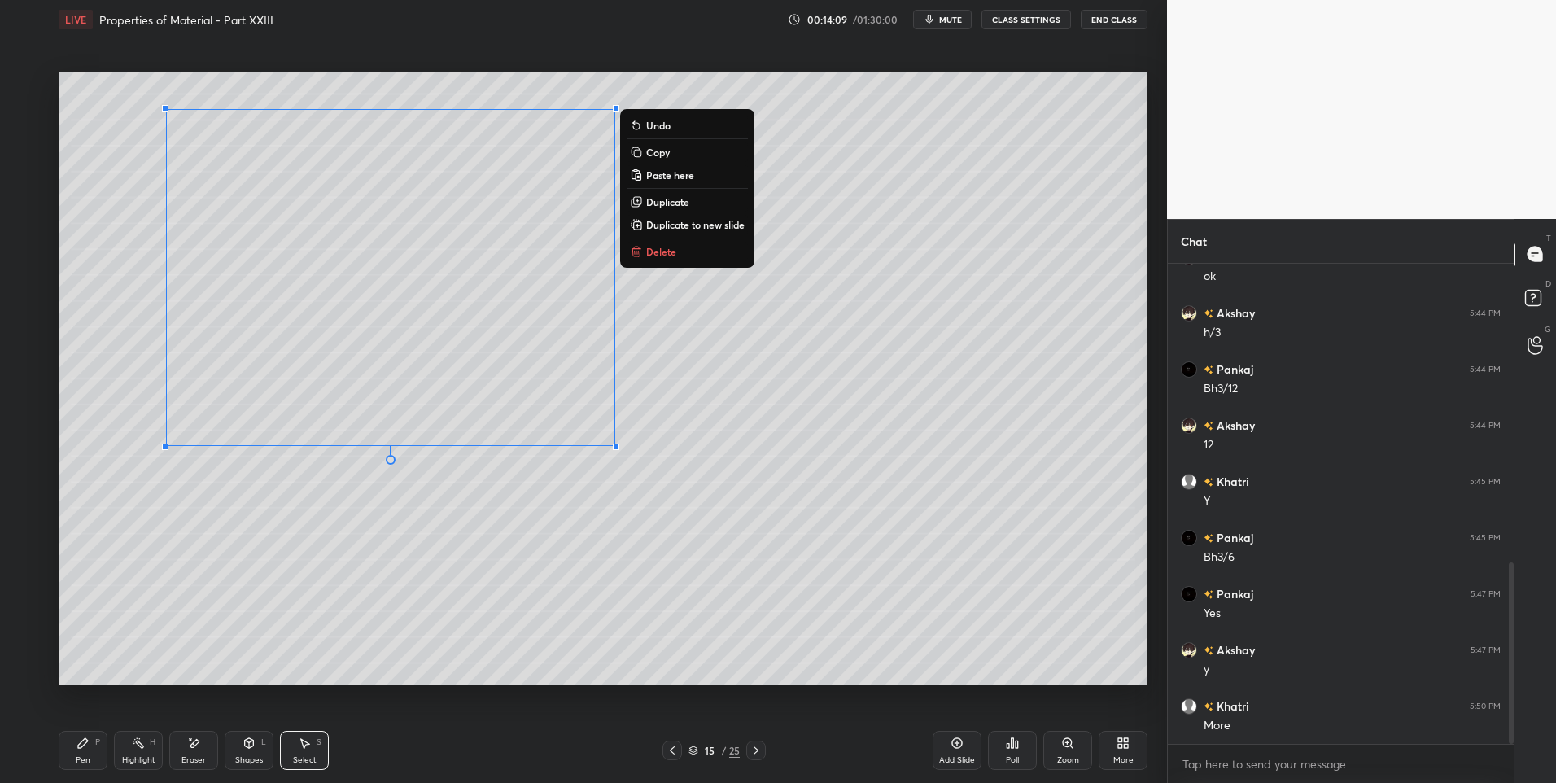
click at [560, 622] on div "0 ° Undo Copy Paste here Duplicate Duplicate to new slide Delete" at bounding box center [603, 378] width 1089 height 613
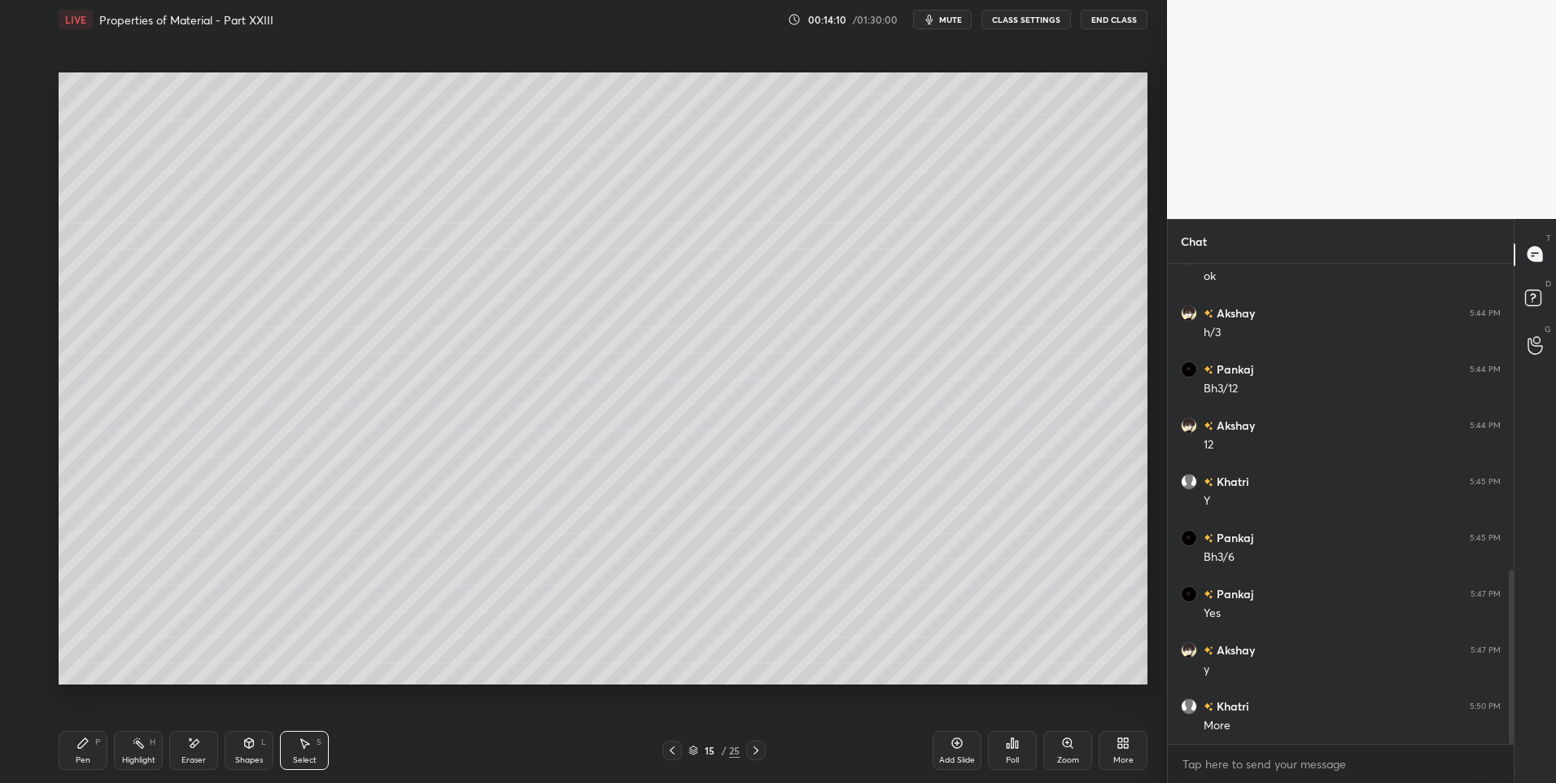
scroll to position [846, 0]
click at [136, 748] on icon at bounding box center [138, 743] width 13 height 13
click at [80, 761] on div "Pen" at bounding box center [83, 760] width 15 height 8
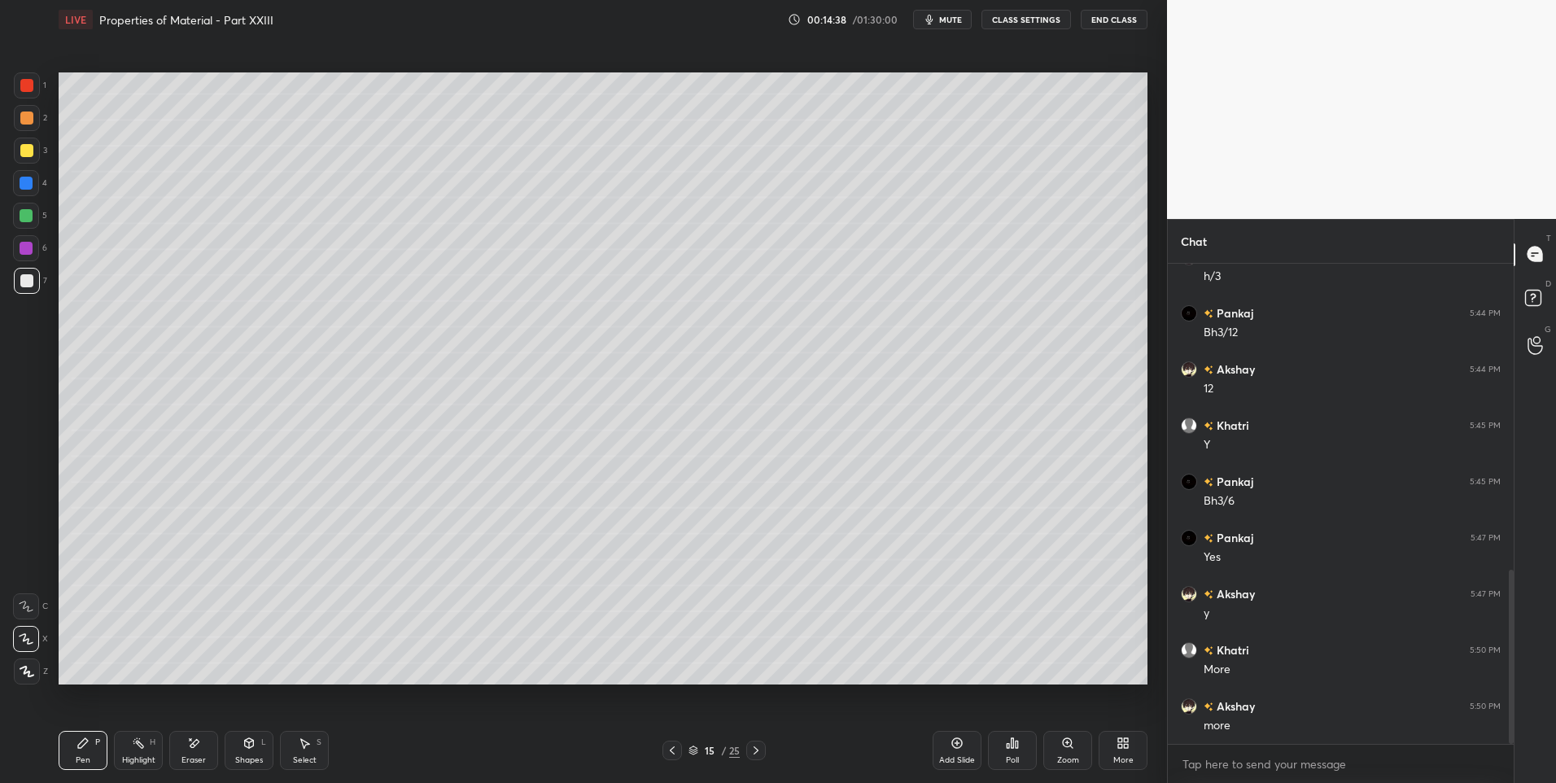
click at [23, 221] on div at bounding box center [26, 215] width 13 height 13
click at [756, 754] on icon at bounding box center [756, 750] width 13 height 13
click at [763, 746] on div at bounding box center [756, 751] width 20 height 20
click at [762, 748] on icon at bounding box center [756, 750] width 13 height 13
click at [764, 752] on div at bounding box center [756, 751] width 20 height 20
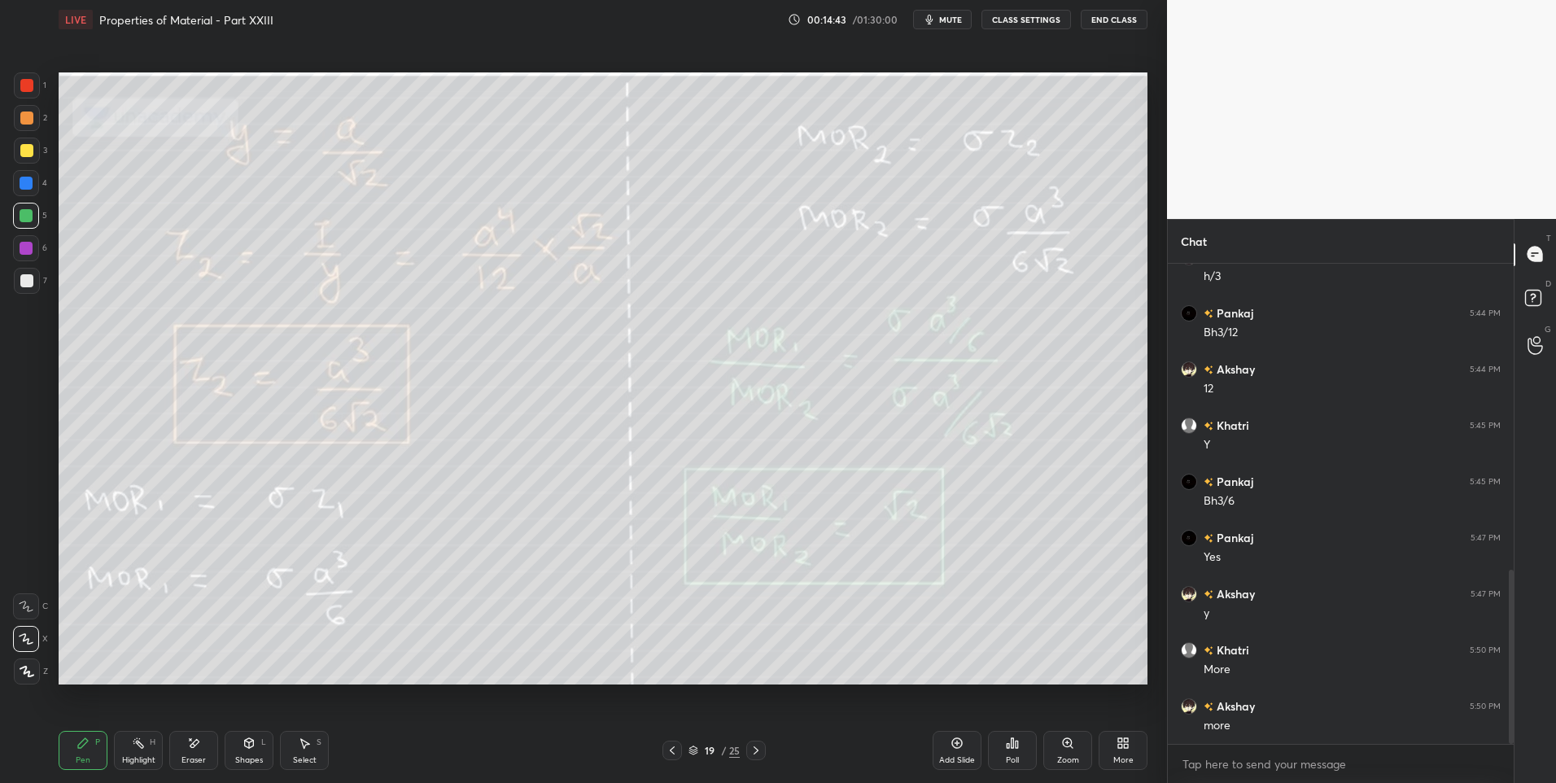
click at [766, 753] on div at bounding box center [756, 751] width 20 height 20
click at [767, 755] on div "20 / 25" at bounding box center [714, 751] width 437 height 20
click at [764, 751] on div at bounding box center [756, 751] width 20 height 20
click at [760, 747] on icon at bounding box center [756, 750] width 13 height 13
click at [672, 753] on icon at bounding box center [672, 750] width 5 height 8
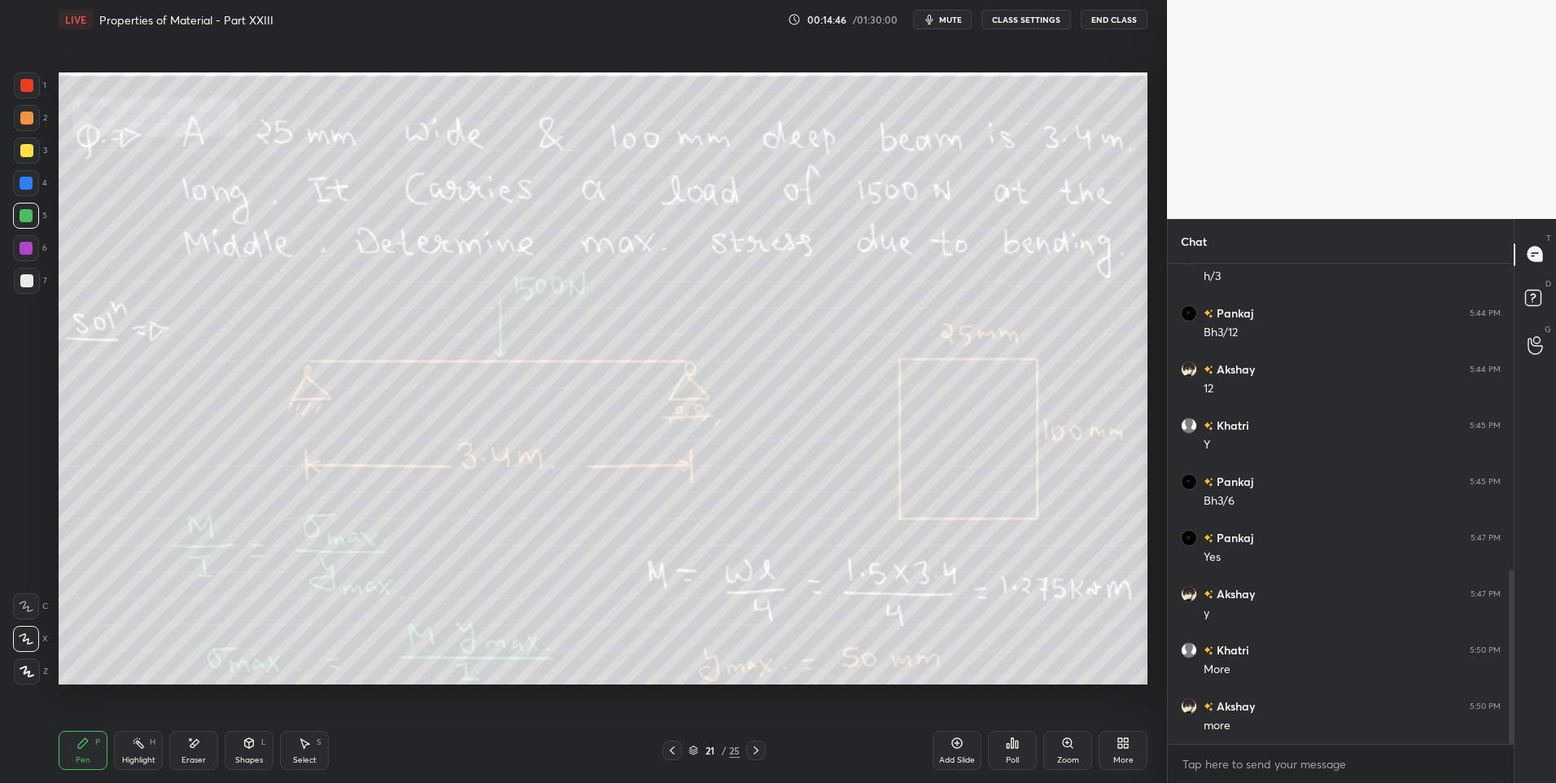
click at [673, 754] on icon at bounding box center [672, 750] width 13 height 13
click at [140, 747] on rect at bounding box center [140, 745] width 8 height 8
click at [754, 751] on icon at bounding box center [756, 750] width 13 height 13
click at [77, 747] on icon at bounding box center [83, 743] width 13 height 13
click at [35, 80] on div at bounding box center [27, 85] width 26 height 26
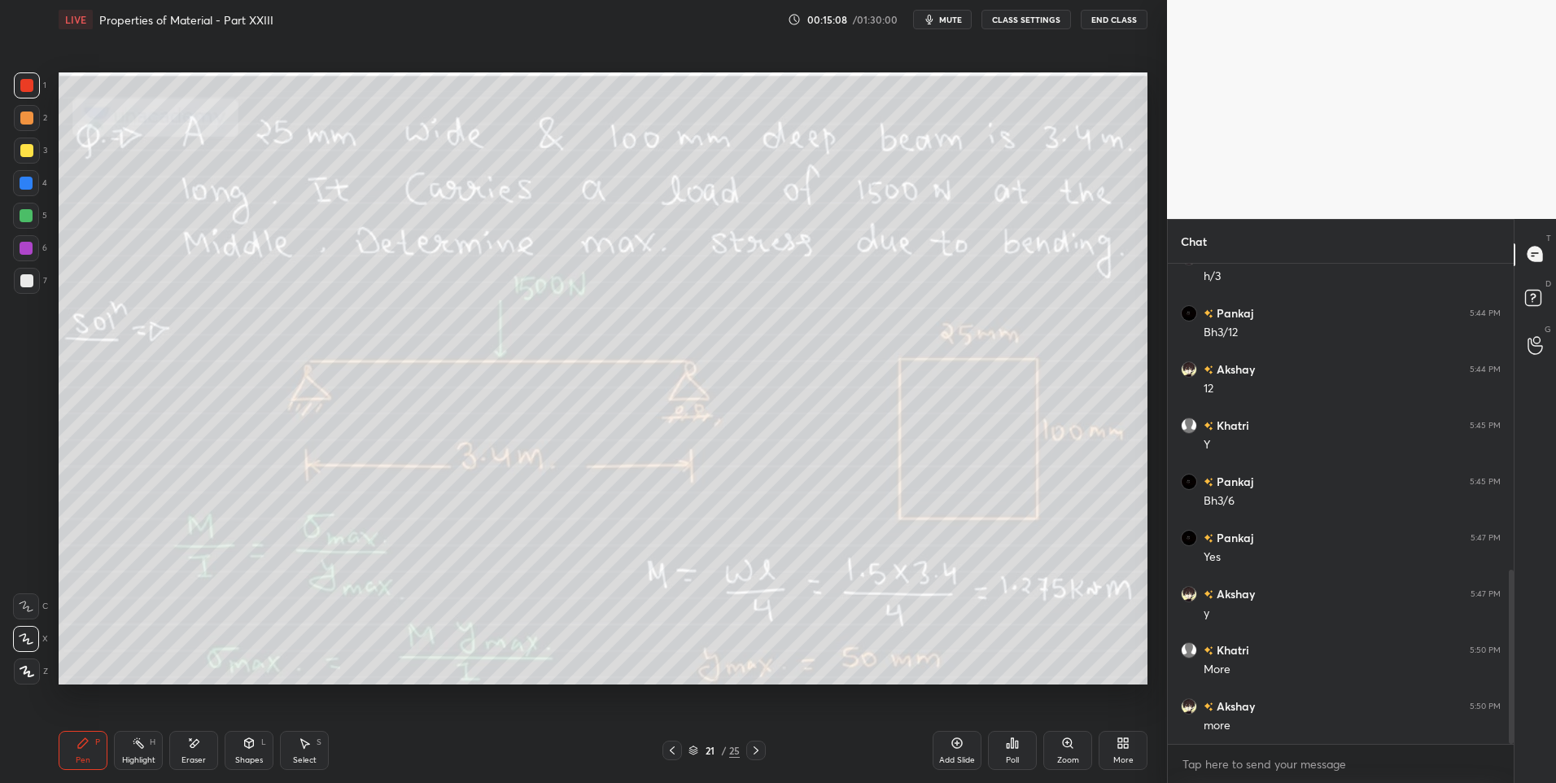
click at [131, 746] on div "Highlight H" at bounding box center [138, 750] width 49 height 39
click at [85, 756] on div "Pen" at bounding box center [83, 760] width 15 height 8
click at [30, 155] on div at bounding box center [26, 150] width 13 height 13
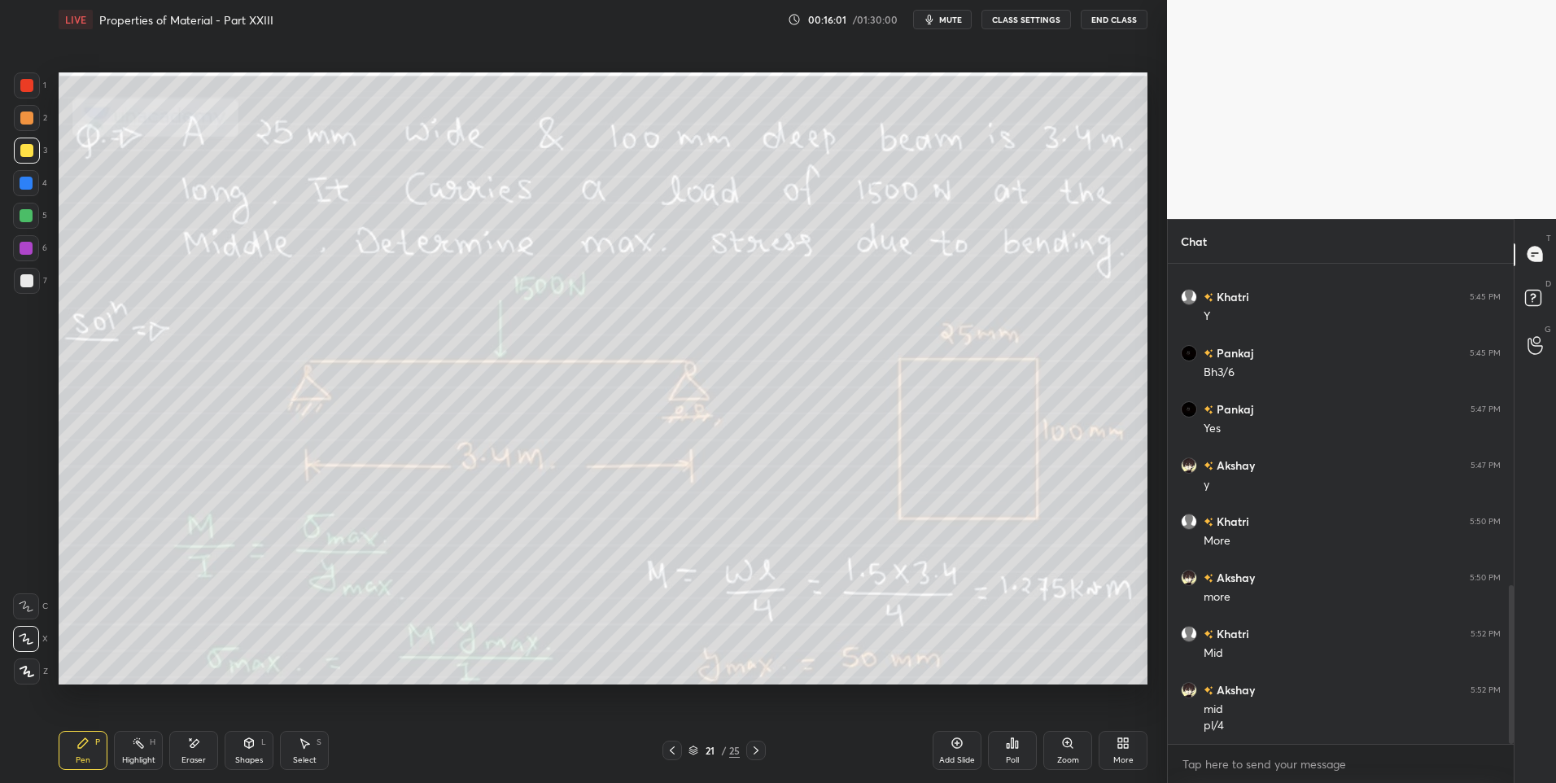
scroll to position [990, 0]
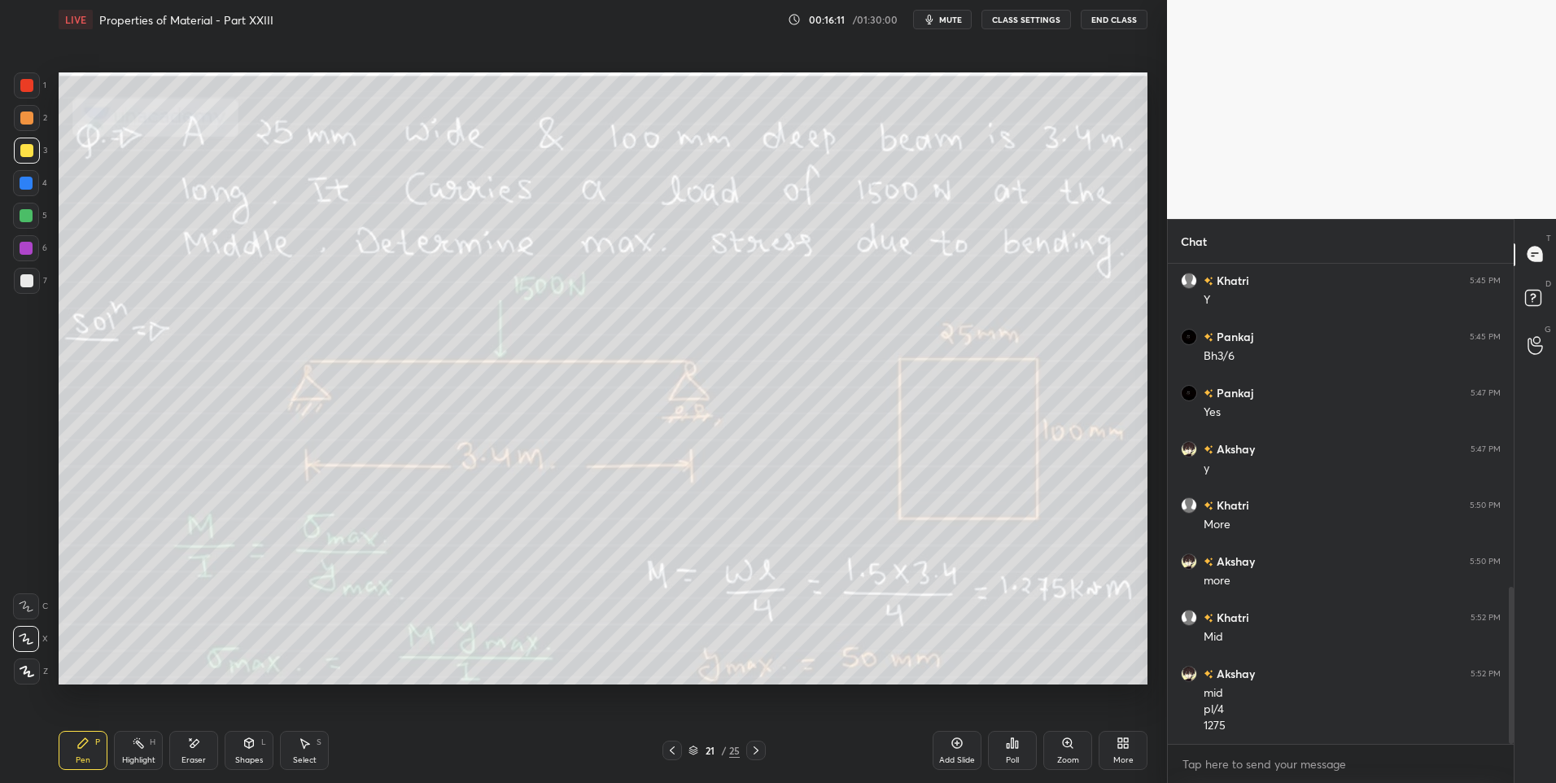
click at [133, 753] on div "Highlight H" at bounding box center [138, 750] width 49 height 39
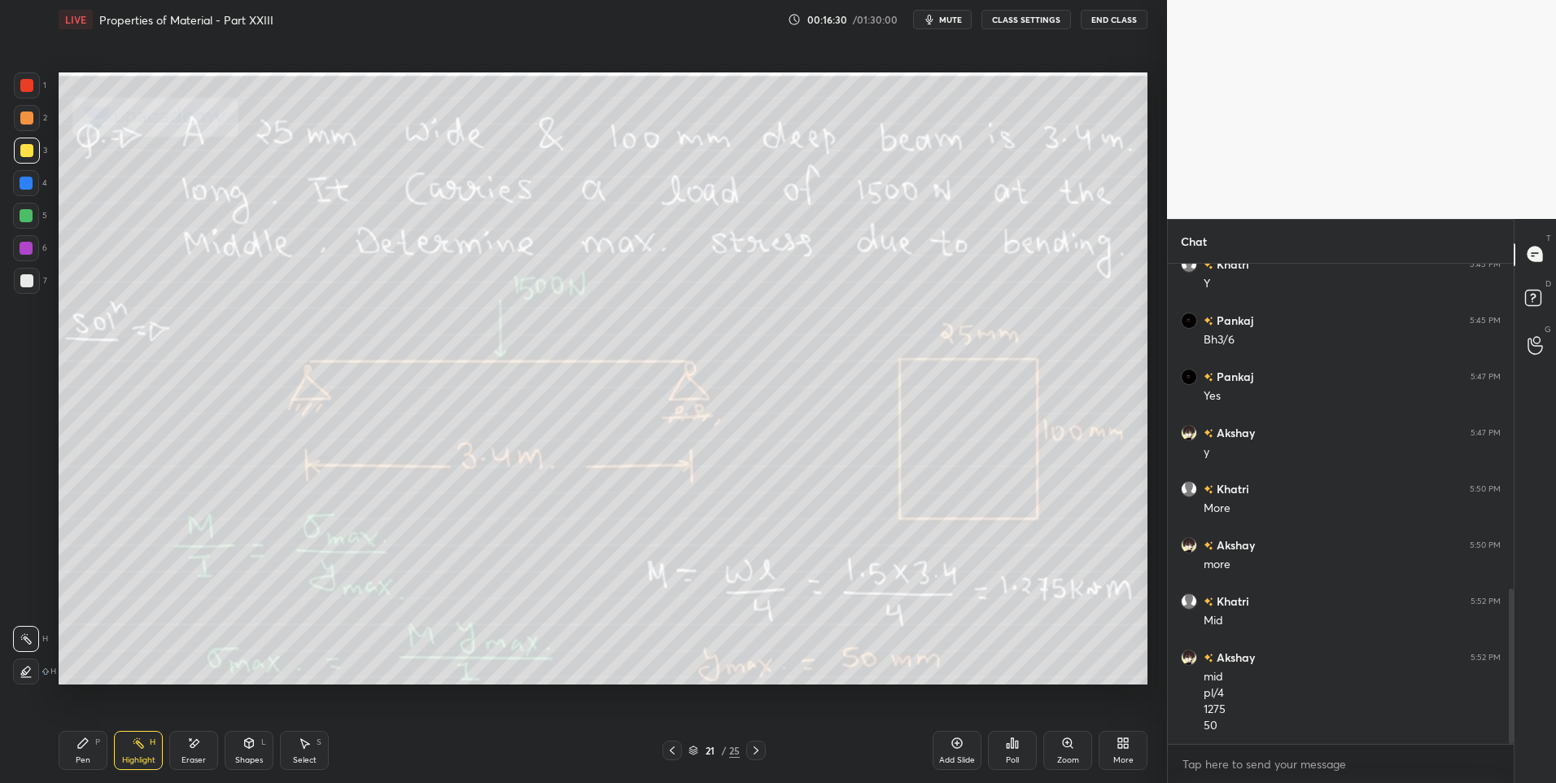
click at [754, 743] on div at bounding box center [756, 751] width 20 height 20
click at [666, 748] on icon at bounding box center [672, 750] width 13 height 13
click at [239, 762] on div "Shapes" at bounding box center [249, 760] width 28 height 8
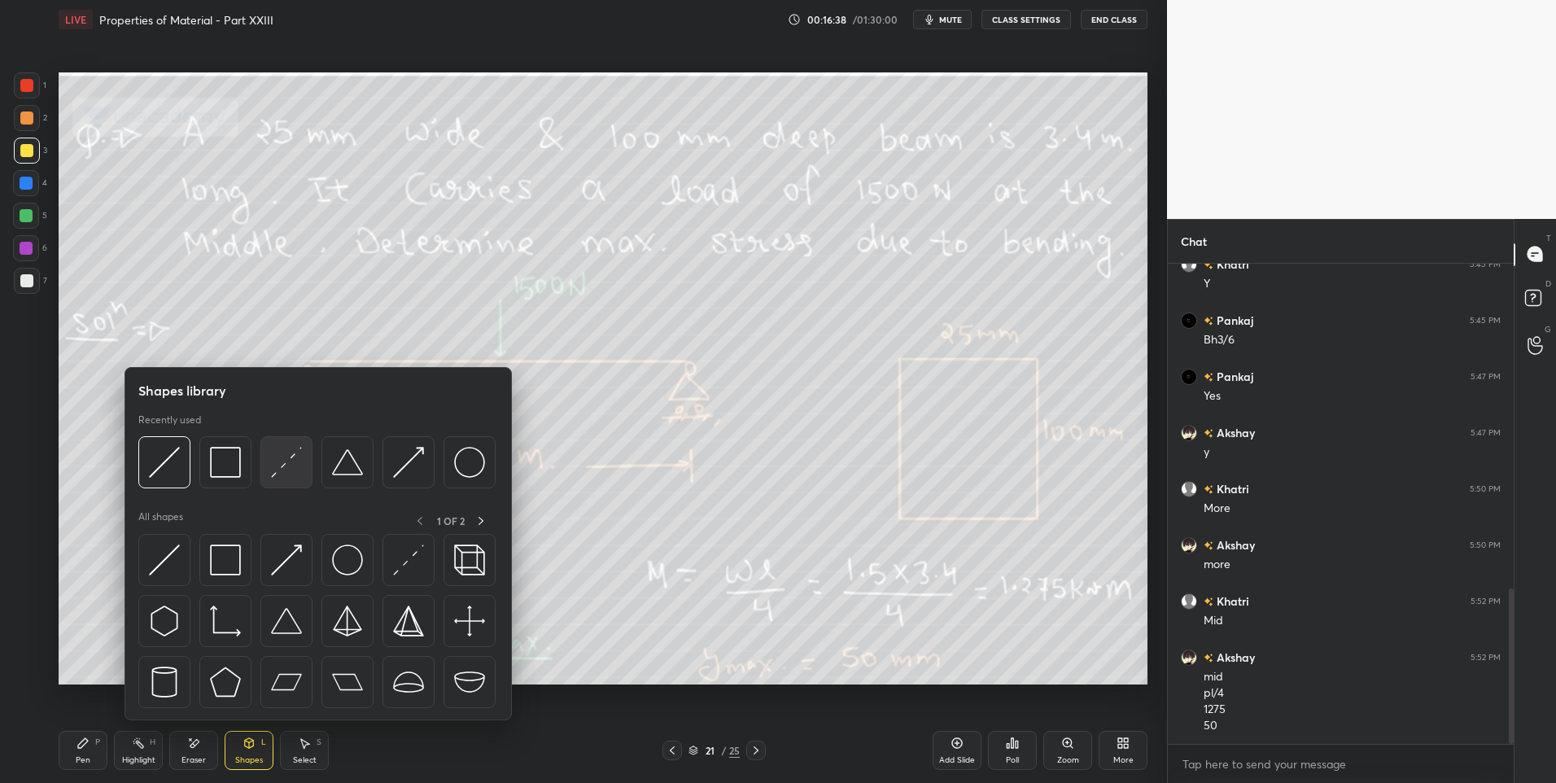
click at [296, 474] on img at bounding box center [286, 462] width 31 height 31
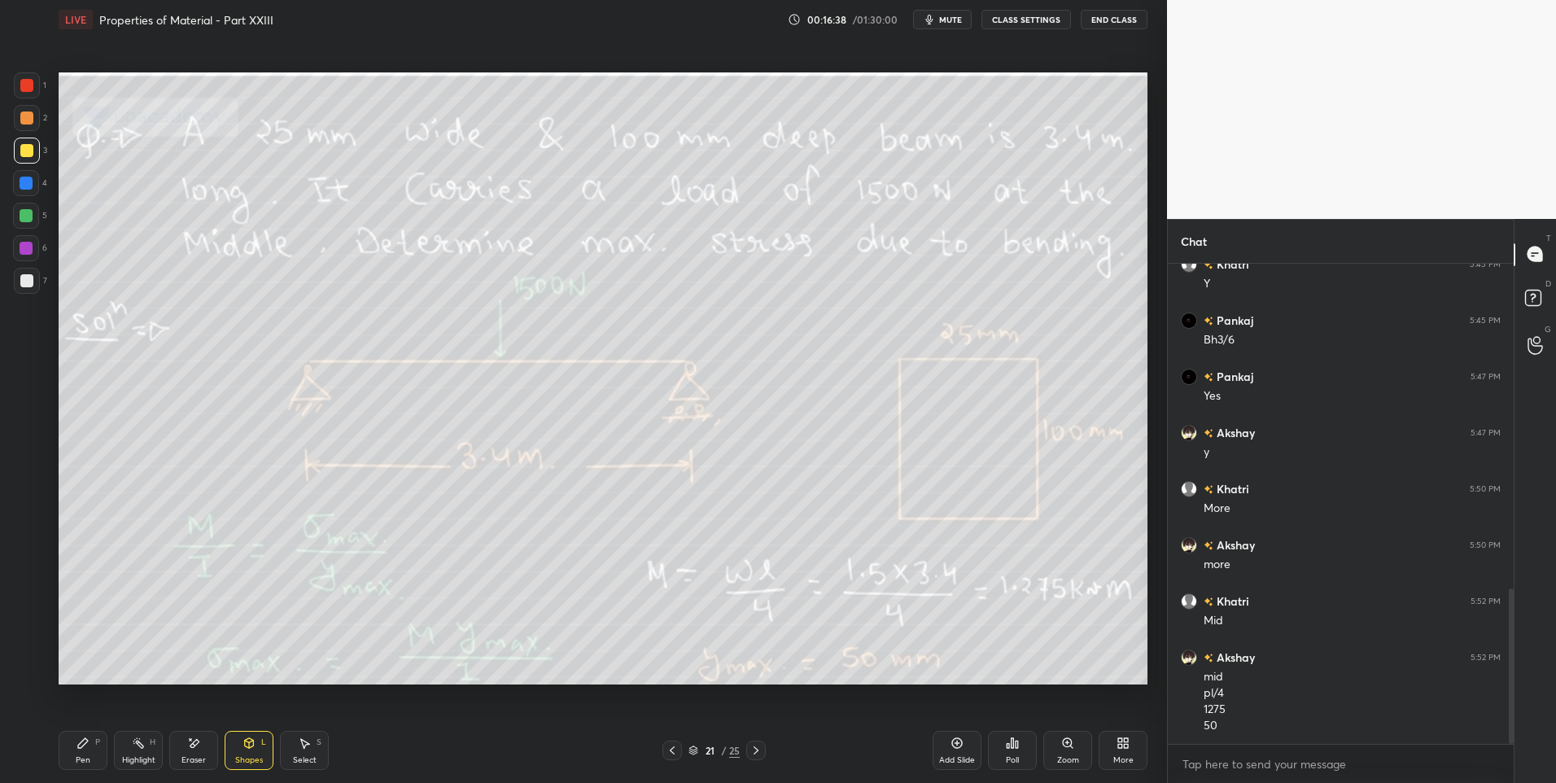
click at [30, 217] on div at bounding box center [26, 215] width 13 height 13
click at [90, 753] on div "Pen P" at bounding box center [83, 750] width 49 height 39
click at [136, 746] on icon at bounding box center [138, 743] width 13 height 13
click at [772, 756] on div "21 / 25" at bounding box center [714, 751] width 437 height 20
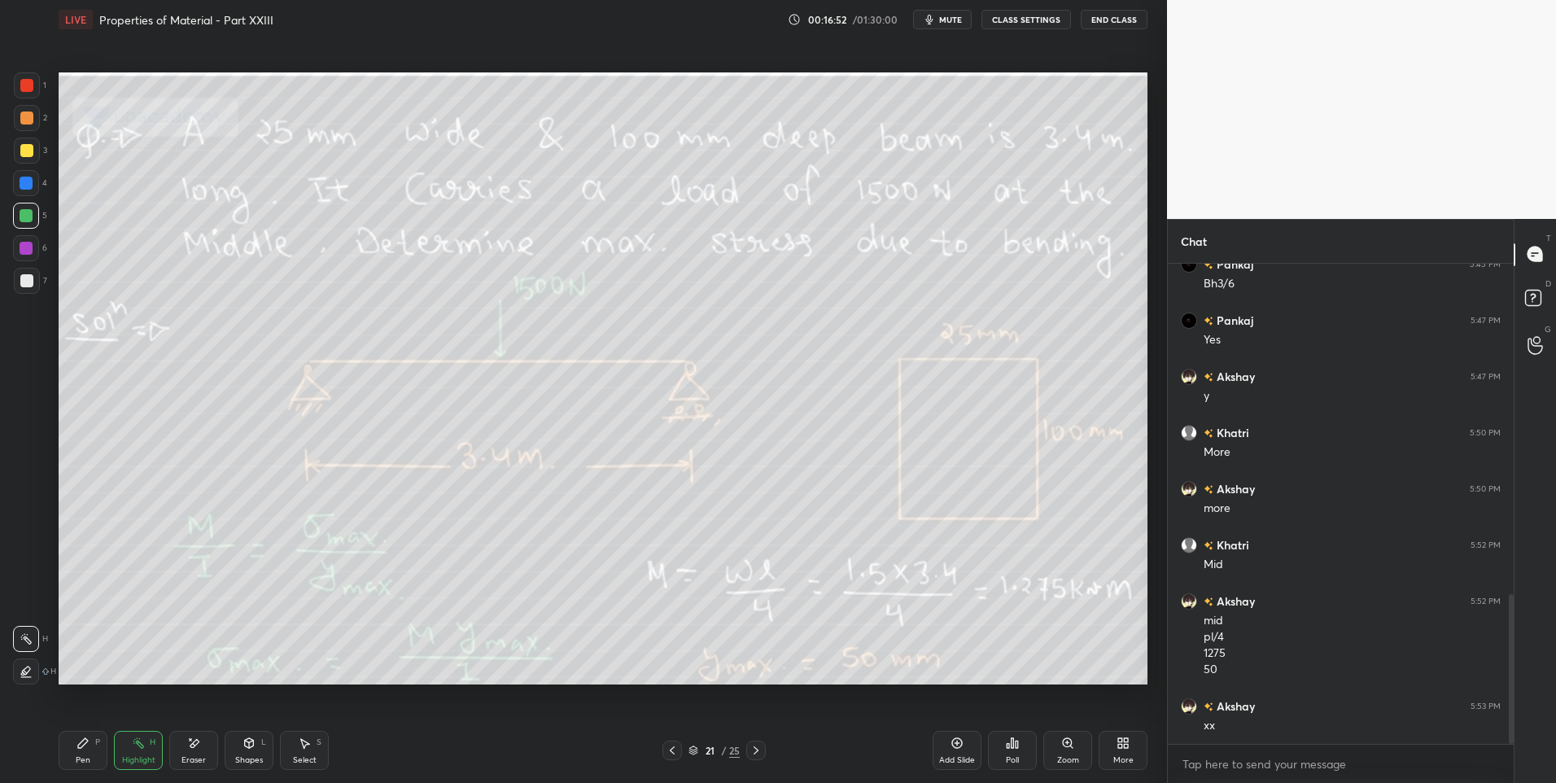
click at [756, 754] on icon at bounding box center [756, 750] width 13 height 13
click at [759, 750] on icon at bounding box center [756, 750] width 13 height 13
click at [82, 750] on div "Pen P" at bounding box center [83, 750] width 49 height 39
click at [748, 757] on div at bounding box center [756, 751] width 20 height 20
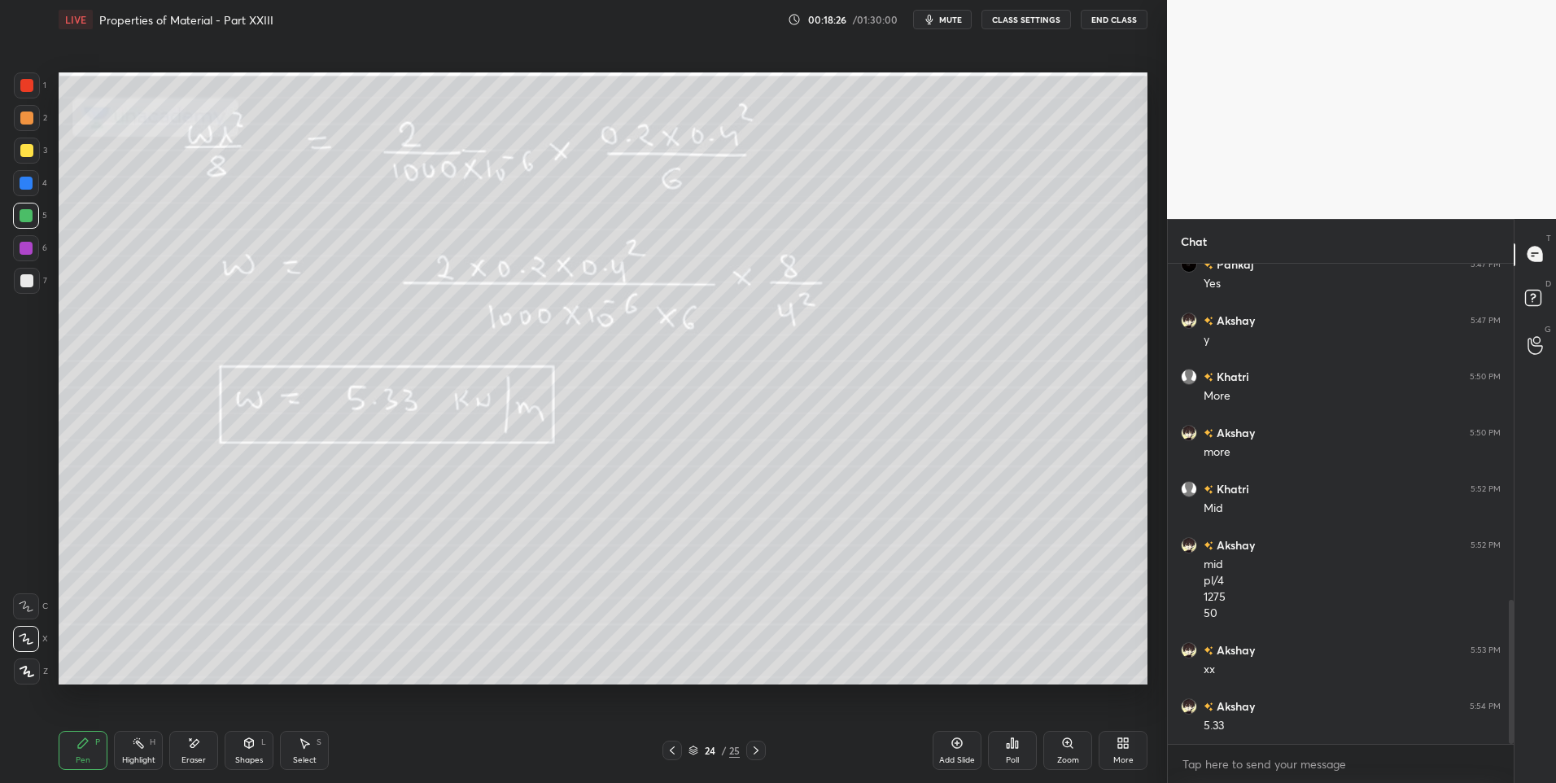
click at [753, 750] on icon at bounding box center [756, 750] width 13 height 13
click at [130, 756] on div "Highlight" at bounding box center [138, 760] width 33 height 8
click at [250, 758] on div "Shapes" at bounding box center [249, 760] width 28 height 8
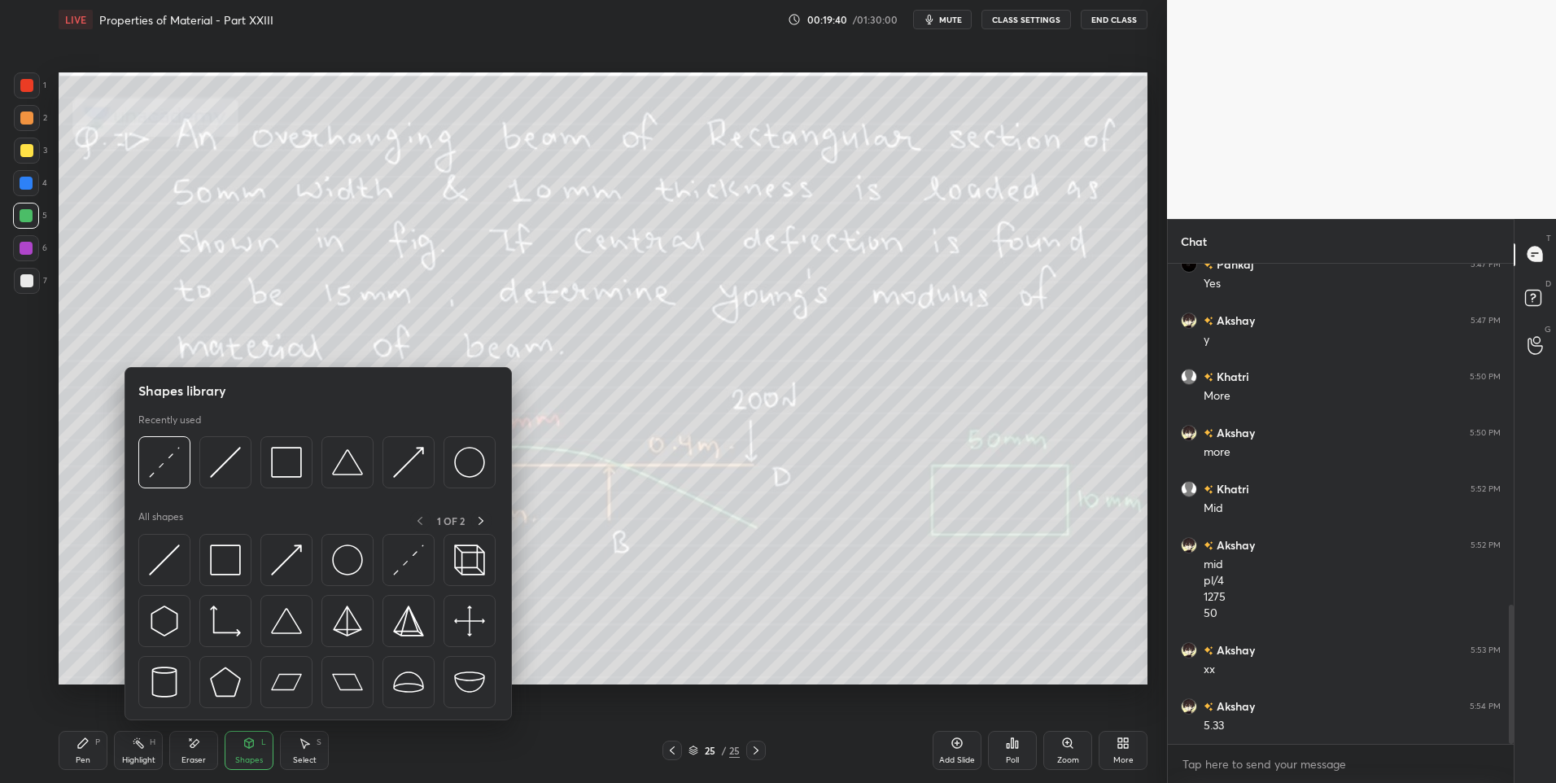
scroll to position [1175, 0]
click at [79, 756] on div "Pen" at bounding box center [83, 760] width 15 height 8
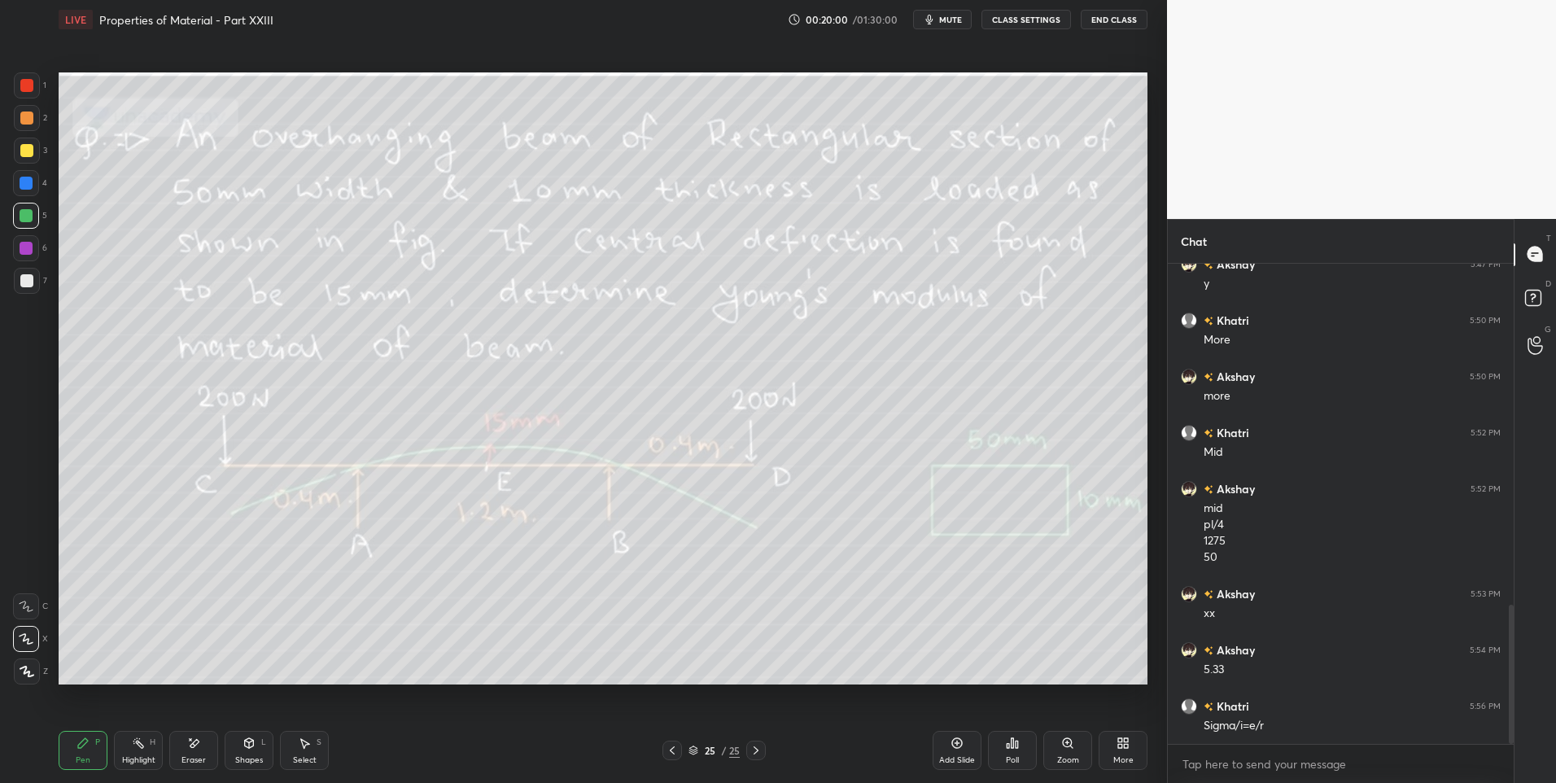
click at [203, 746] on div "Eraser" at bounding box center [193, 750] width 49 height 39
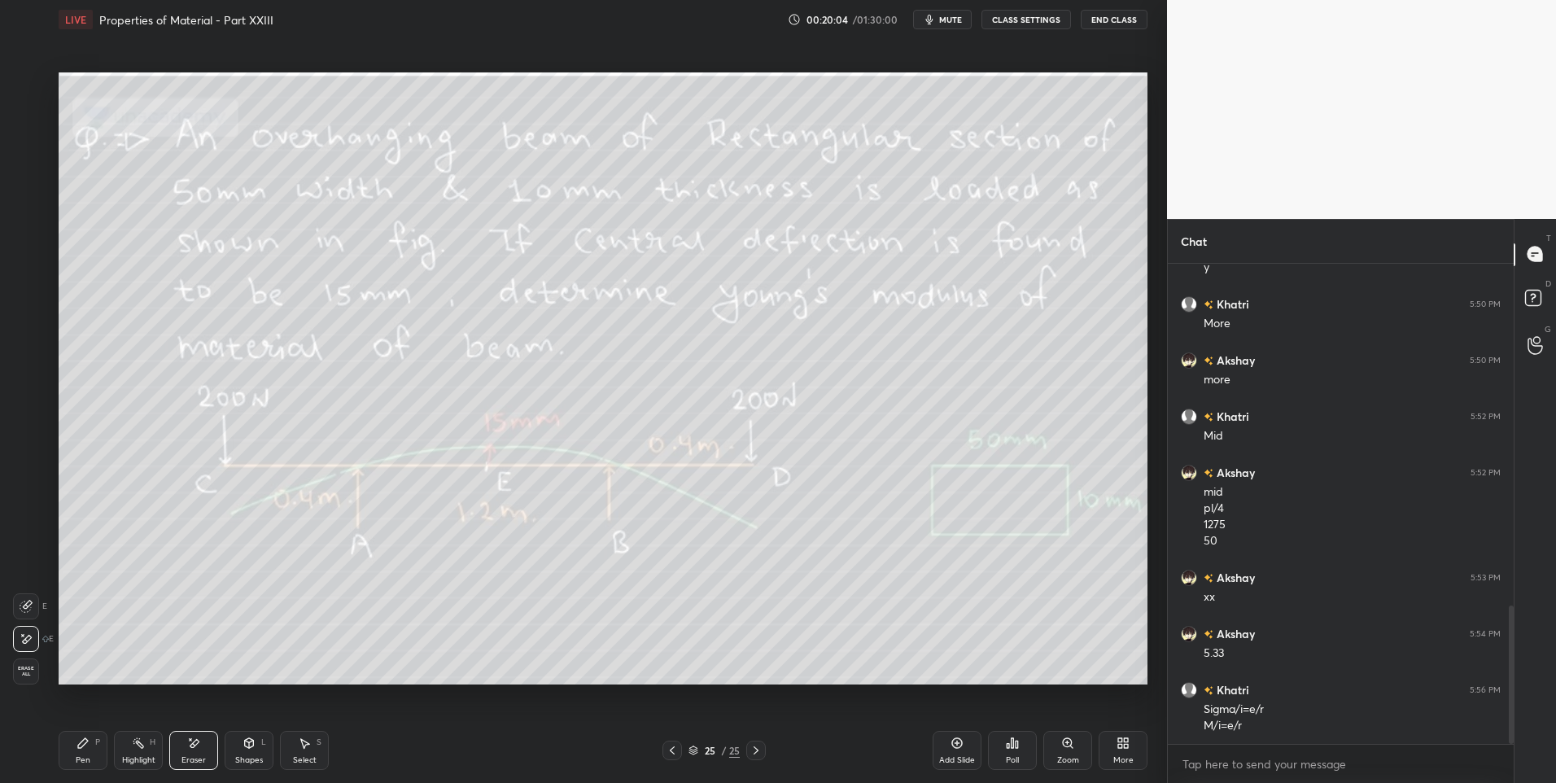
click at [91, 754] on div "Pen P" at bounding box center [83, 750] width 49 height 39
click at [142, 751] on div "Highlight H" at bounding box center [138, 750] width 49 height 39
click at [84, 759] on div "Pen" at bounding box center [83, 760] width 15 height 8
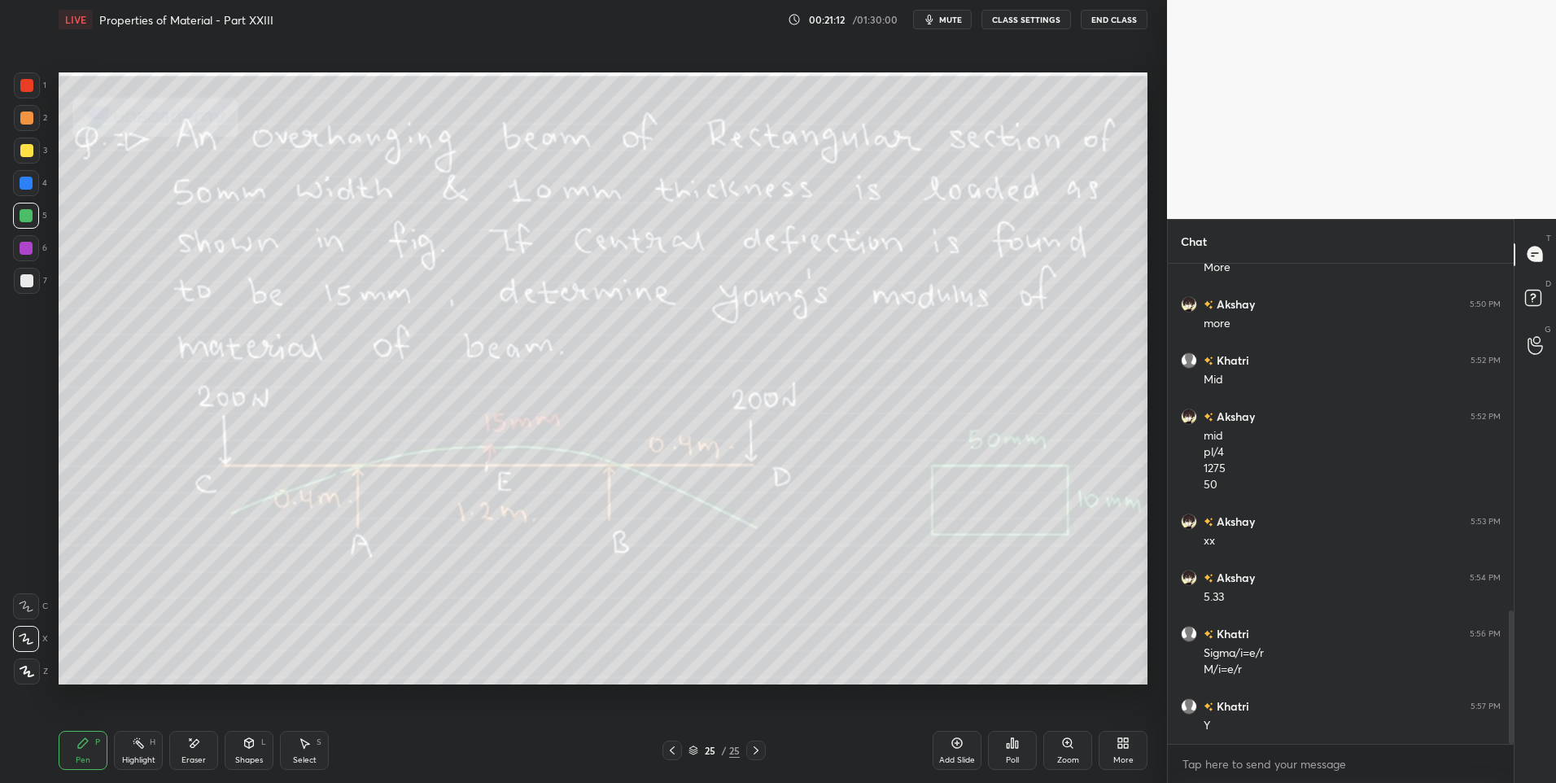
click at [138, 756] on div "Highlight" at bounding box center [138, 760] width 33 height 8
click at [82, 756] on div "Pen" at bounding box center [83, 760] width 15 height 8
click at [133, 756] on div "Highlight" at bounding box center [138, 760] width 33 height 8
click at [82, 754] on div "Pen P" at bounding box center [83, 750] width 49 height 39
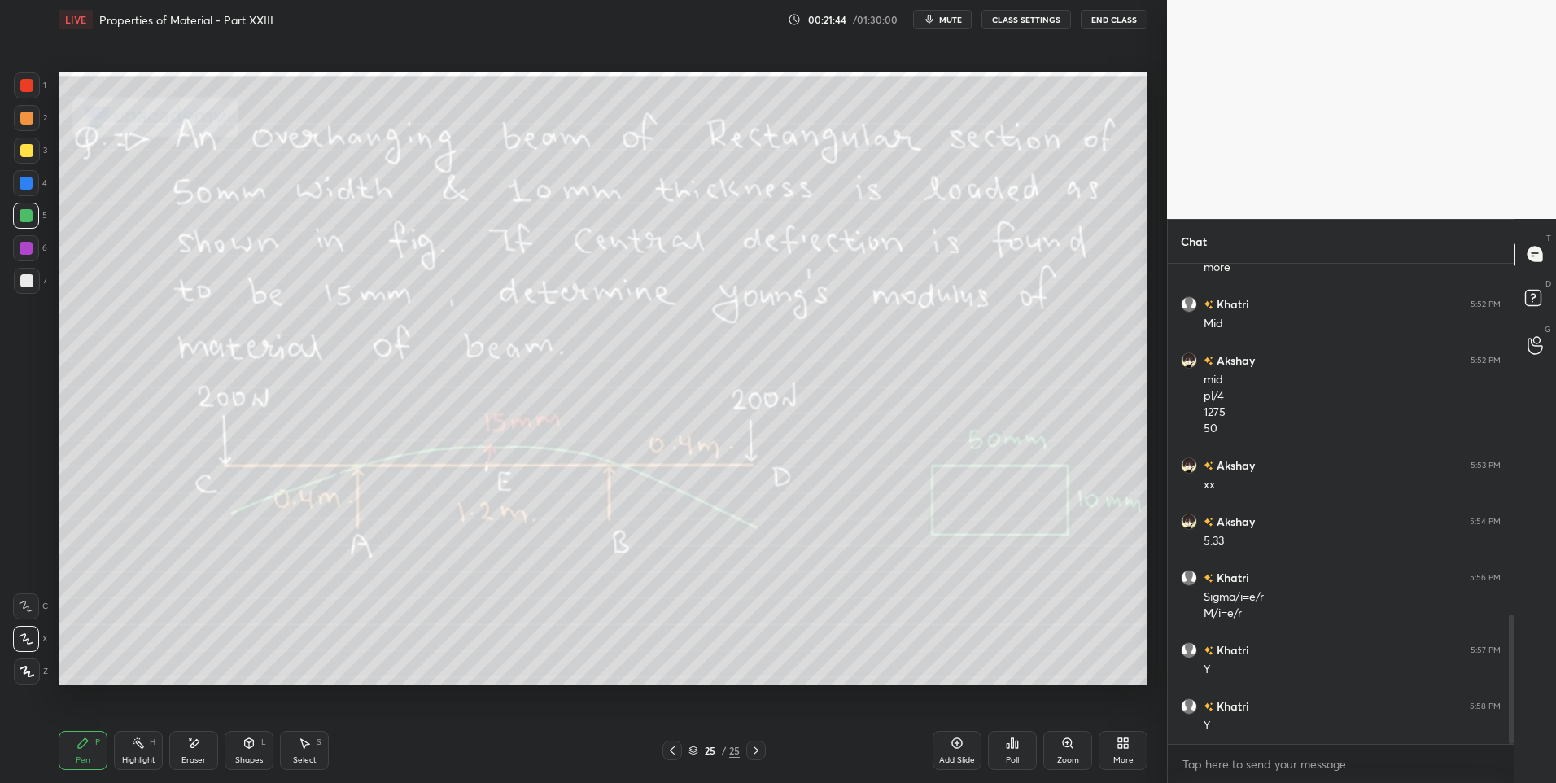
click at [31, 125] on div at bounding box center [27, 118] width 26 height 26
click at [137, 759] on div "Highlight" at bounding box center [138, 760] width 33 height 8
click at [88, 757] on div "Pen" at bounding box center [83, 760] width 15 height 8
click at [34, 216] on div at bounding box center [26, 216] width 26 height 26
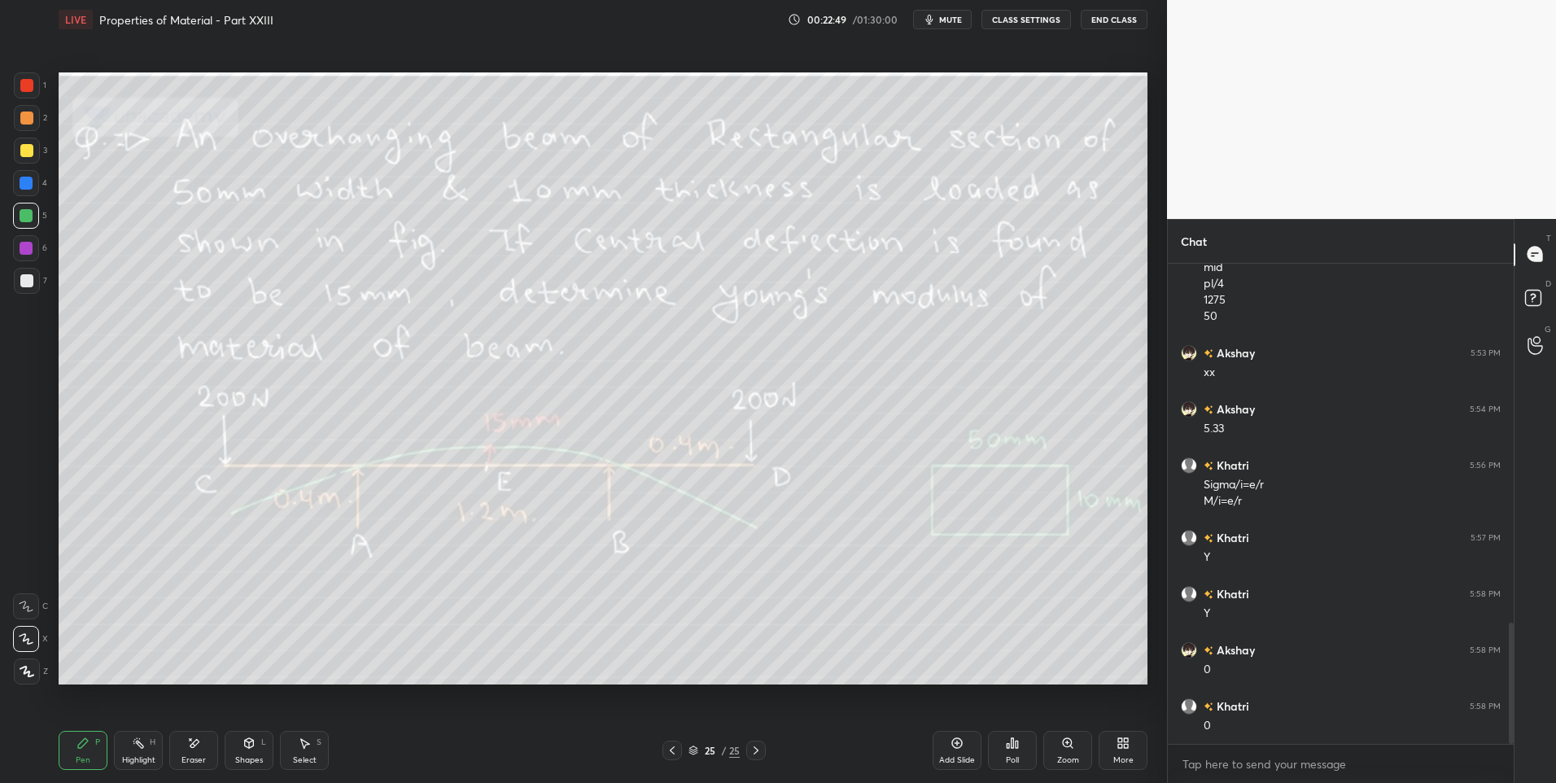
click at [30, 121] on div at bounding box center [26, 118] width 13 height 13
click at [33, 146] on div at bounding box center [27, 151] width 26 height 26
click at [948, 746] on div "Add Slide" at bounding box center [957, 750] width 49 height 39
click at [253, 756] on div "Shapes" at bounding box center [249, 760] width 28 height 8
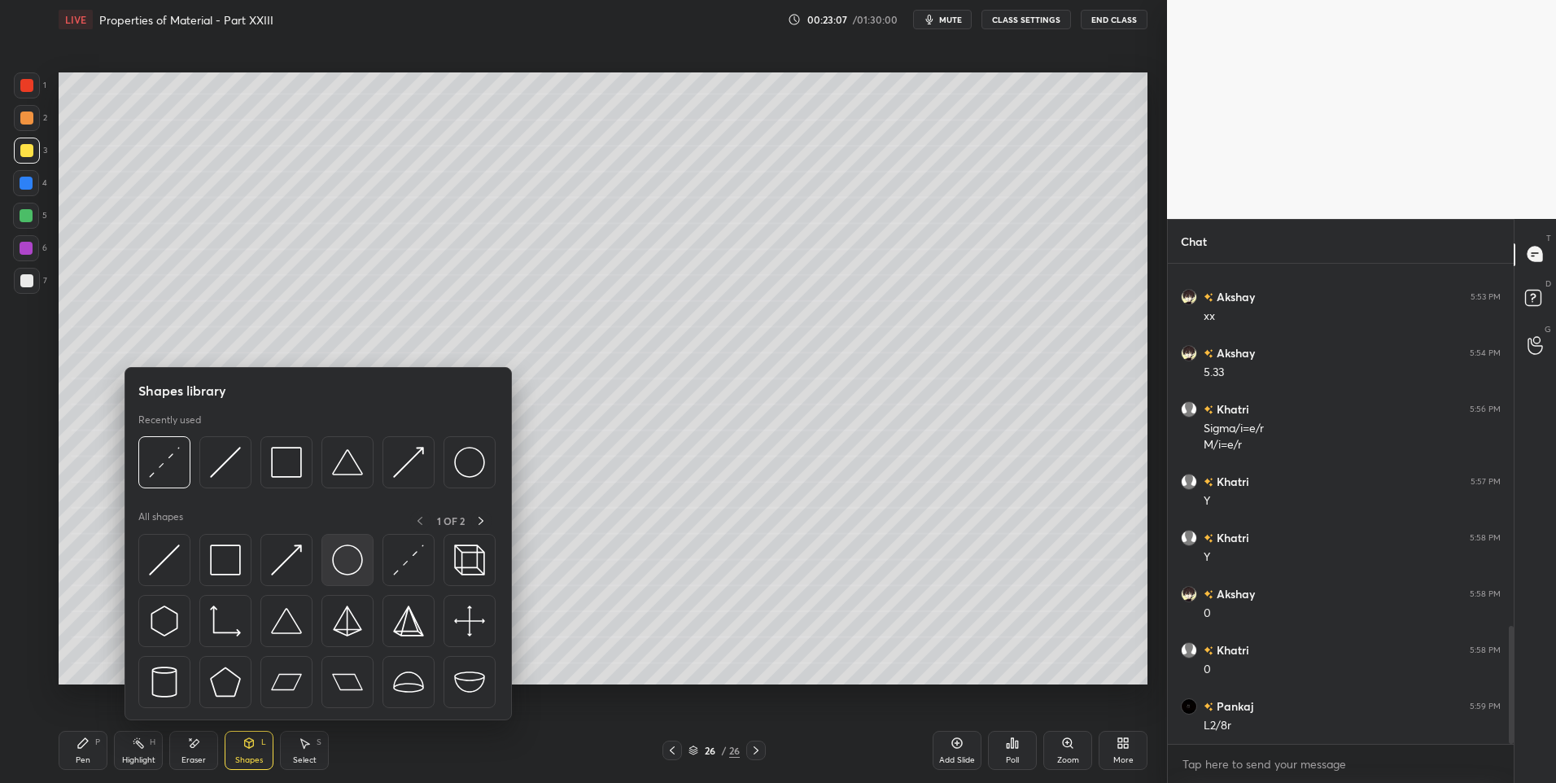
click at [352, 571] on img at bounding box center [347, 559] width 31 height 31
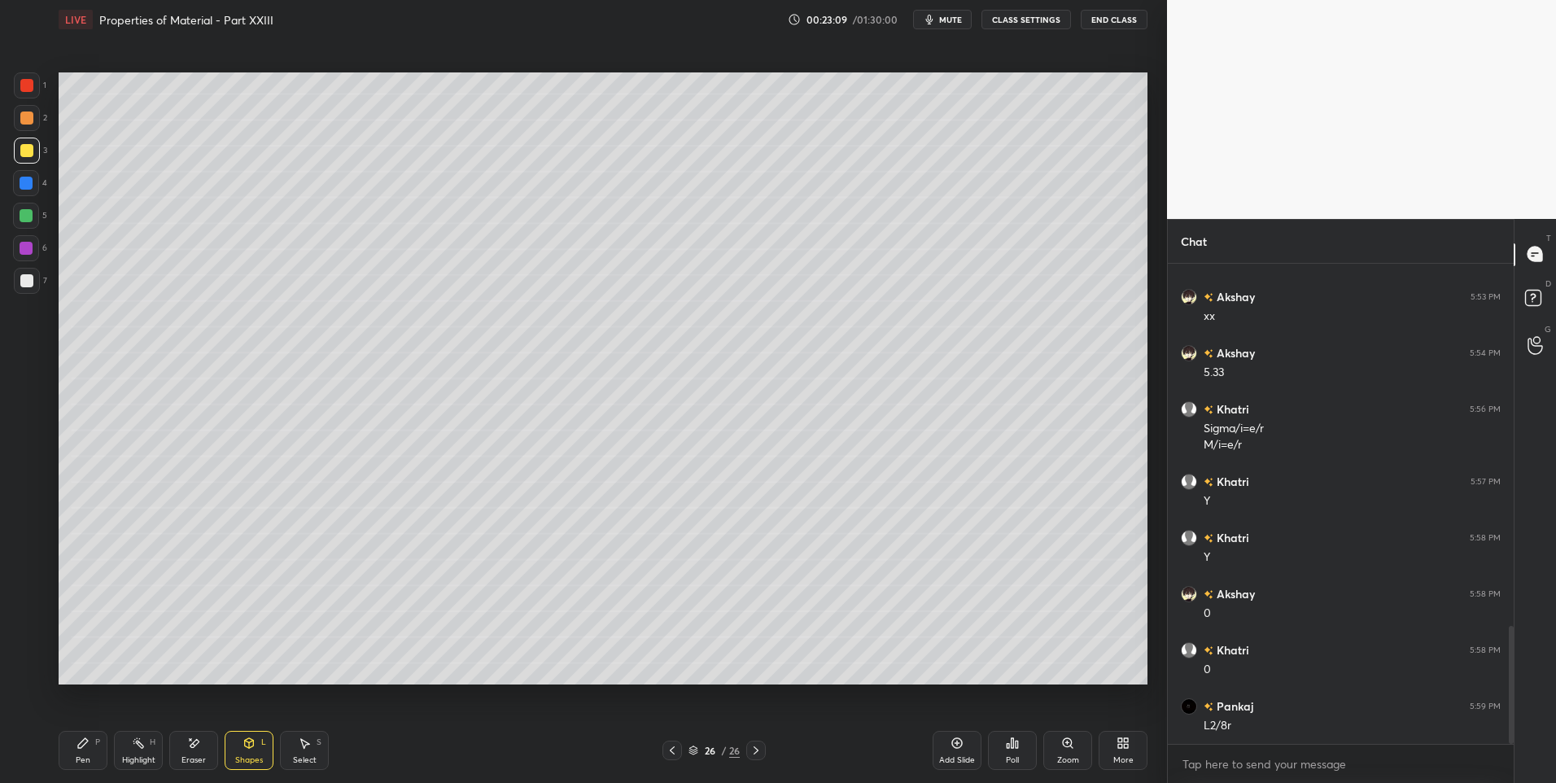
click at [250, 759] on div "Shapes" at bounding box center [249, 760] width 28 height 8
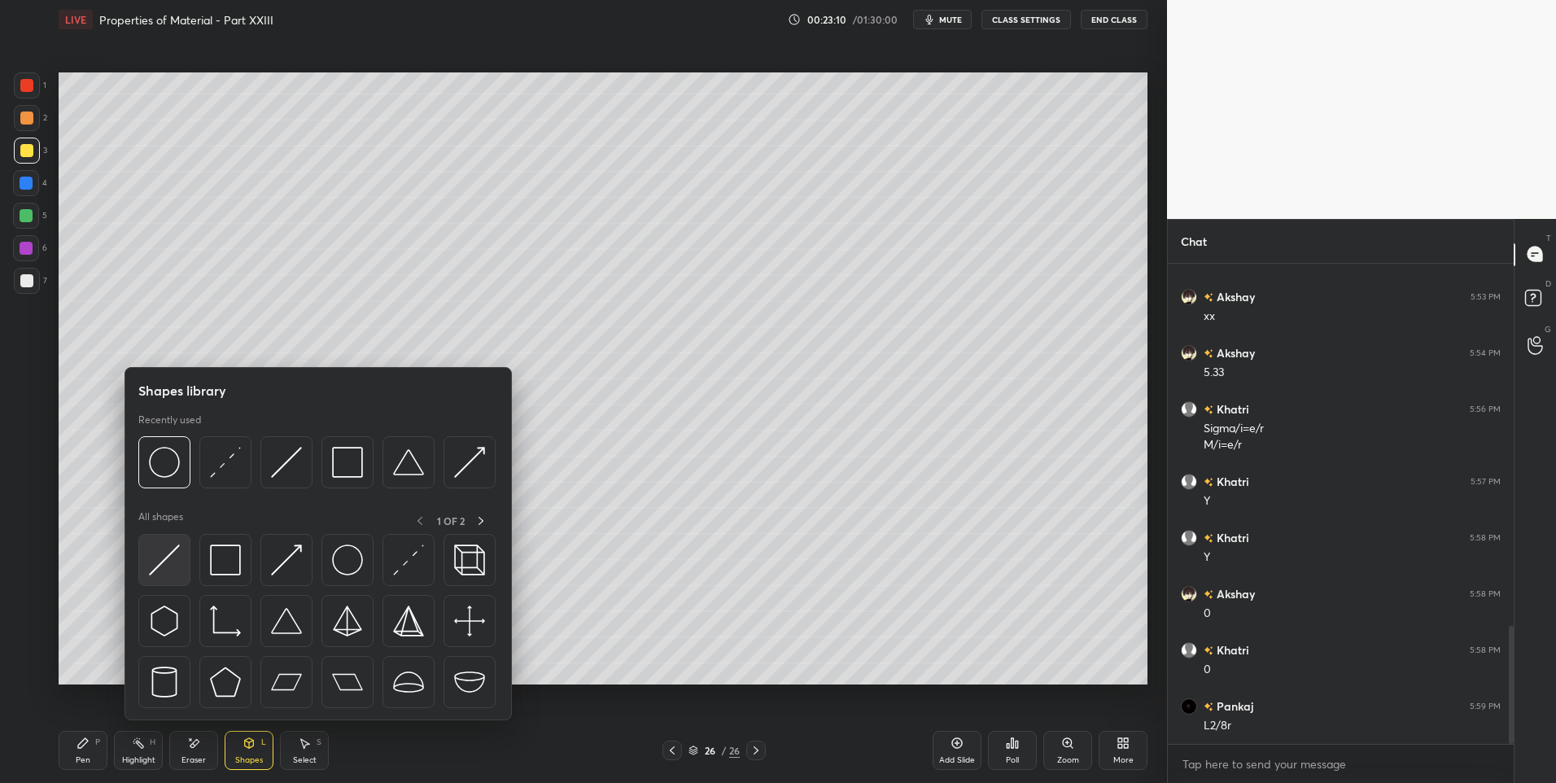
click at [165, 548] on img at bounding box center [164, 559] width 31 height 31
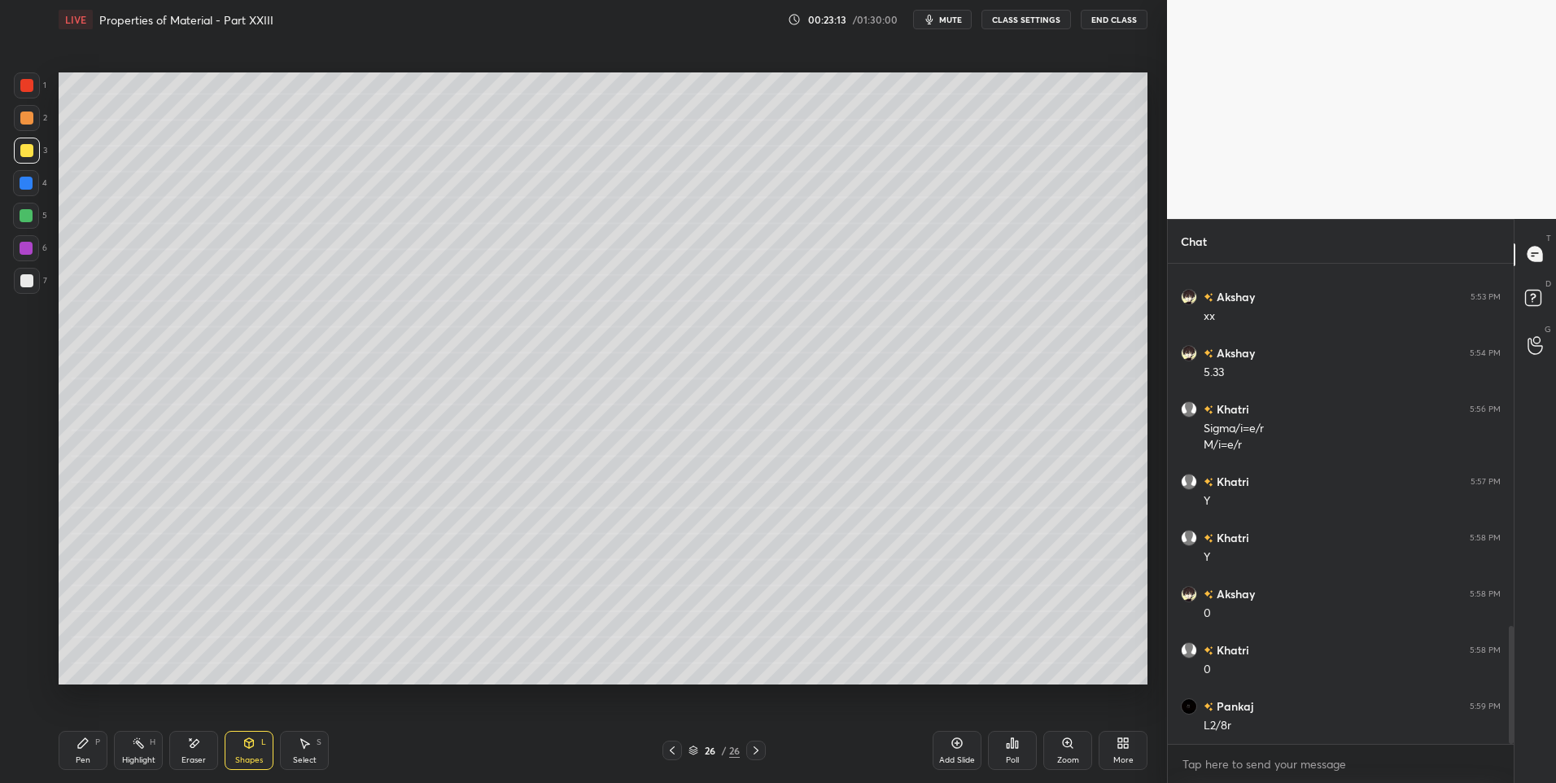
click at [250, 752] on div "Shapes L" at bounding box center [249, 750] width 49 height 39
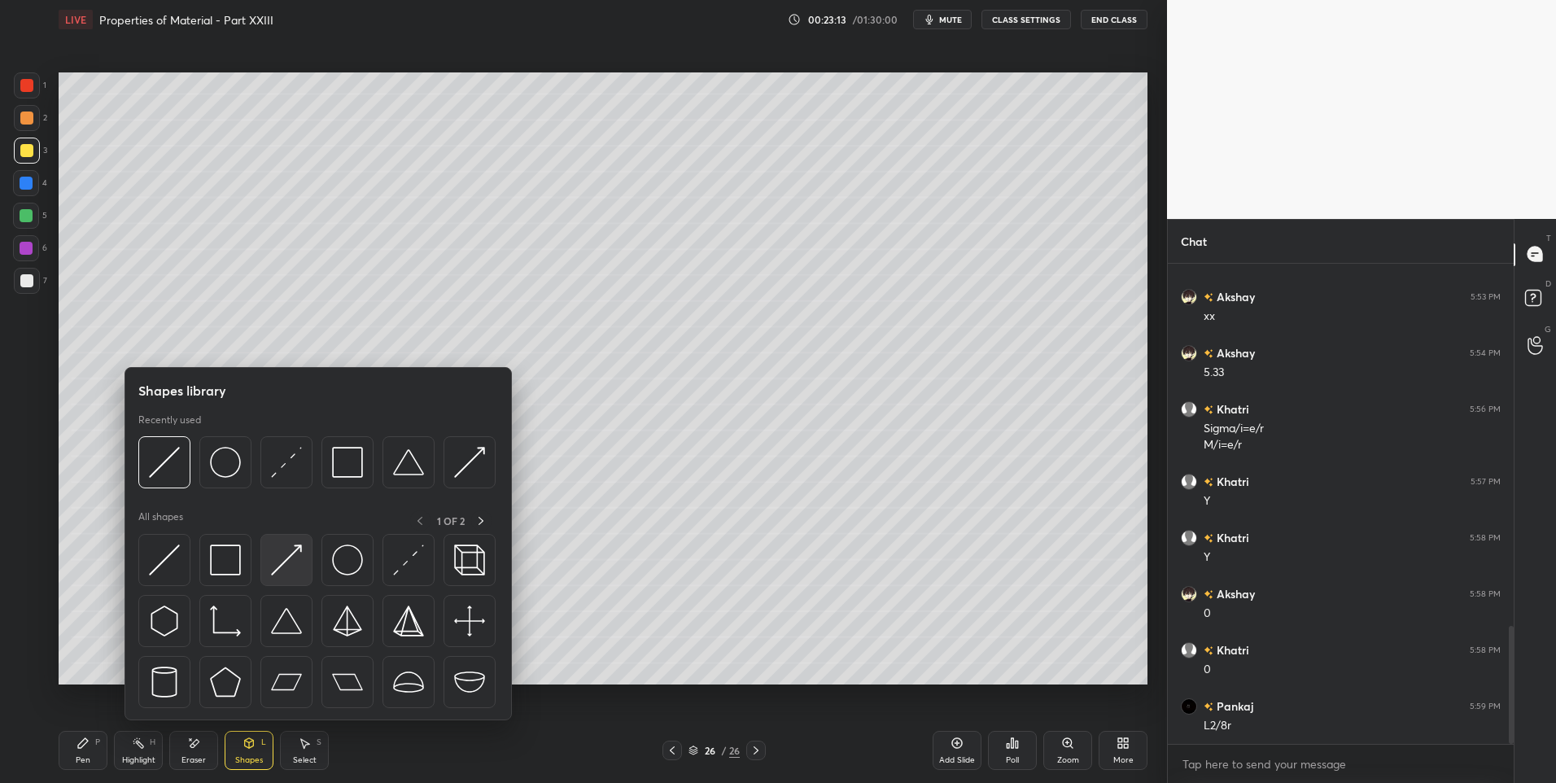
click at [282, 559] on img at bounding box center [286, 559] width 31 height 31
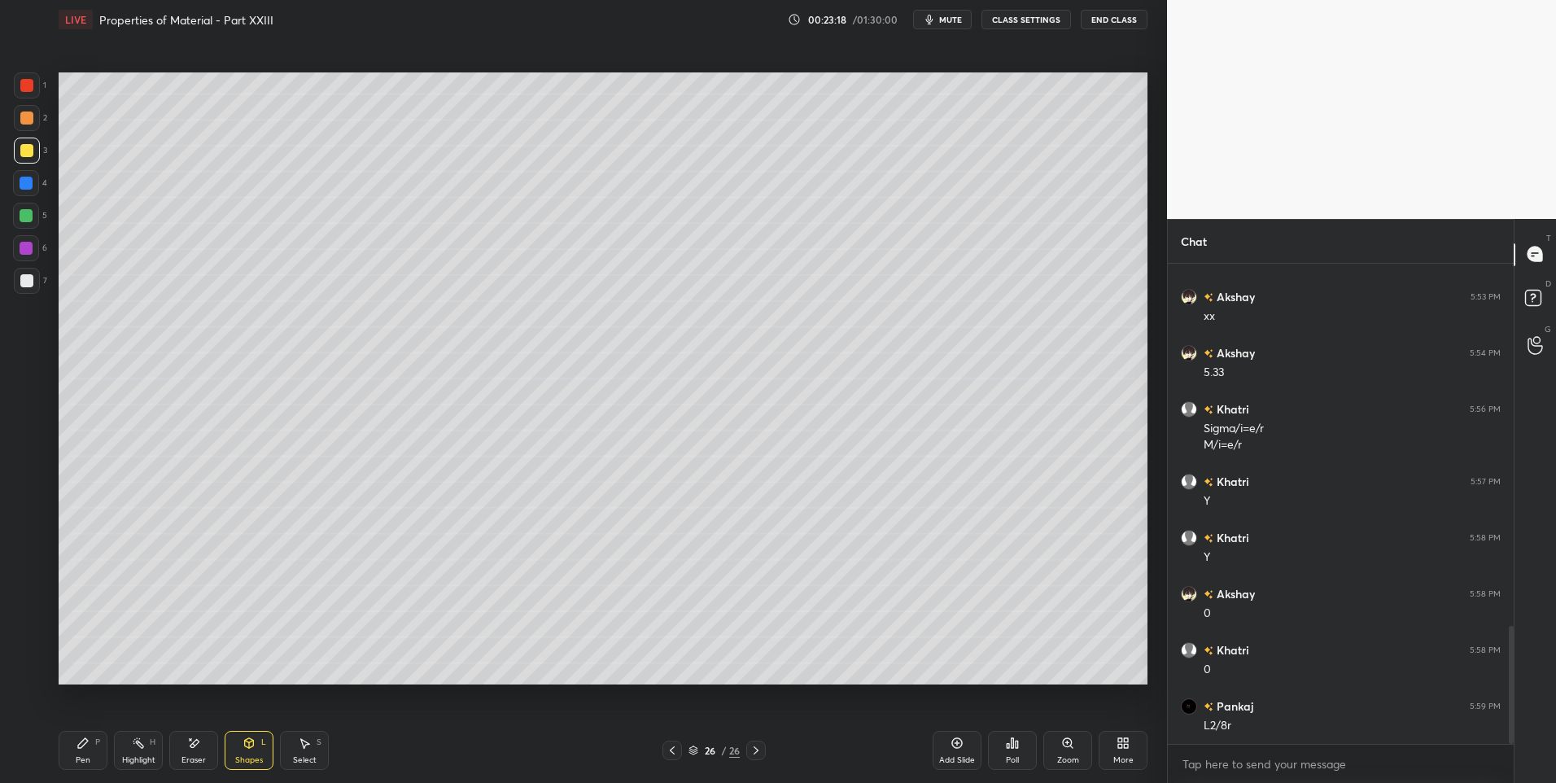
click at [85, 750] on div "Pen P" at bounding box center [83, 750] width 49 height 39
click at [676, 747] on icon at bounding box center [672, 750] width 13 height 13
click at [138, 750] on div "Highlight H" at bounding box center [138, 750] width 49 height 39
click at [753, 750] on icon at bounding box center [756, 750] width 13 height 13
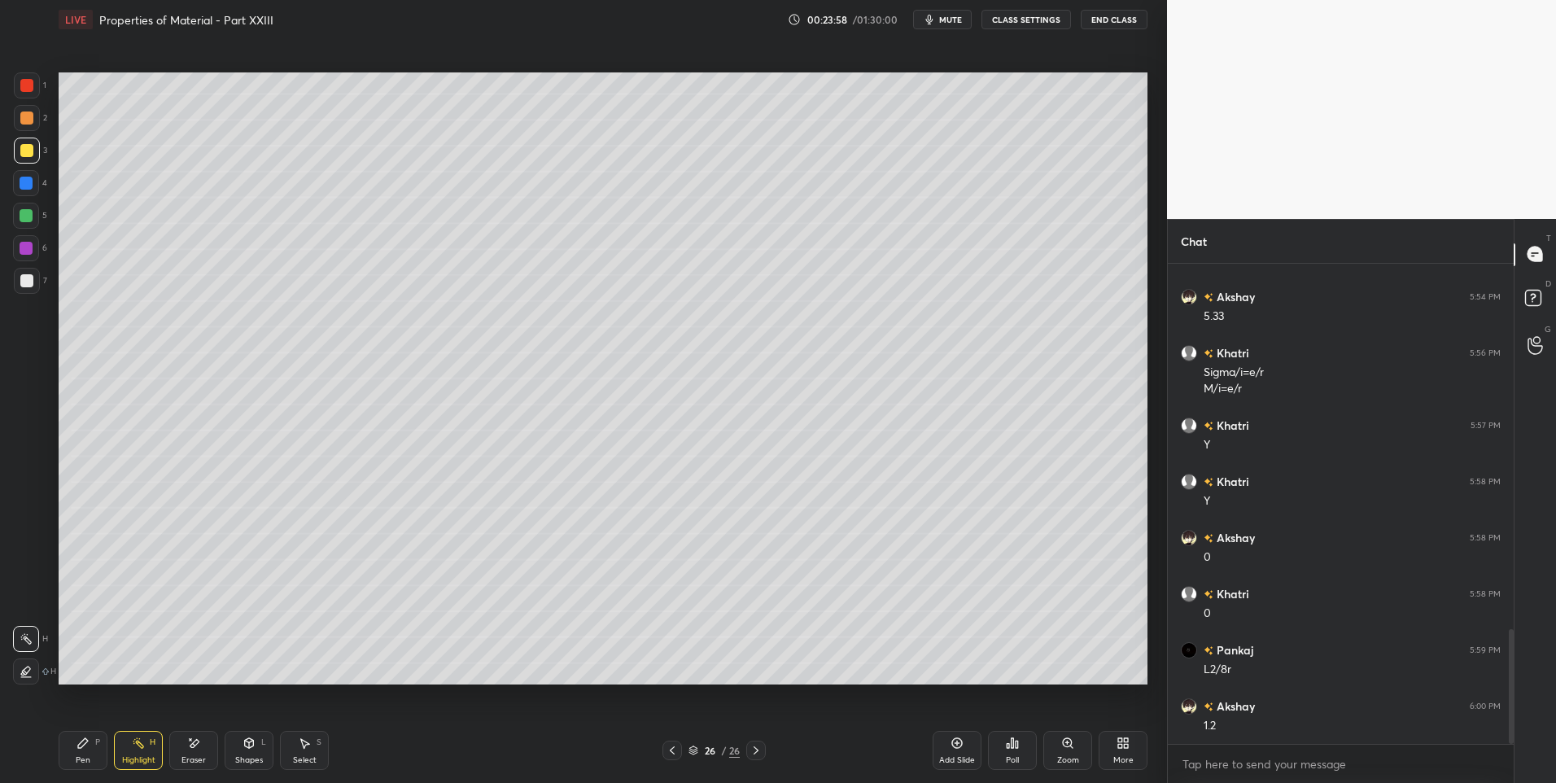
click at [76, 753] on div "Pen P" at bounding box center [83, 750] width 49 height 39
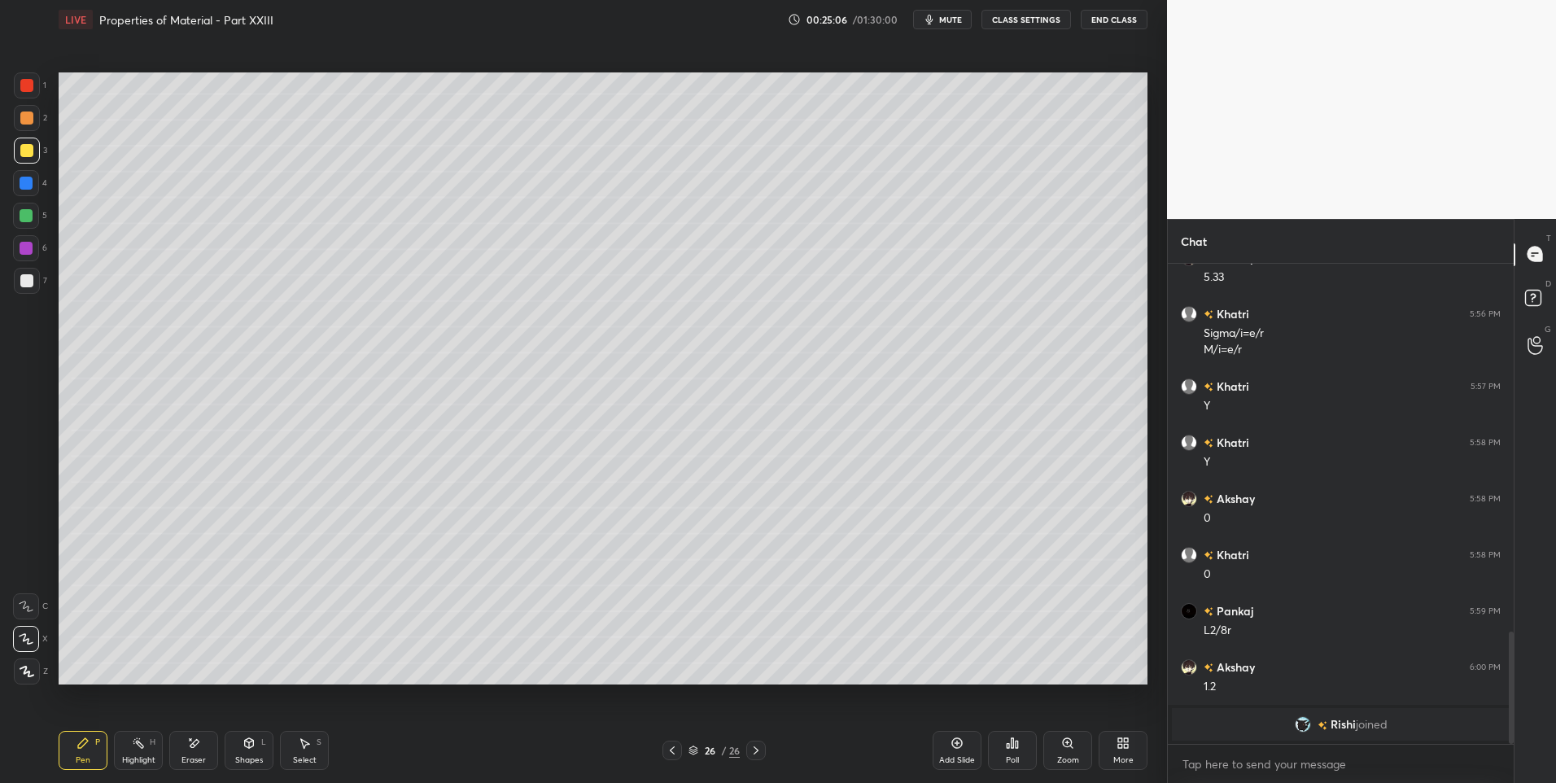
scroll to position [1414, 0]
click at [669, 750] on icon at bounding box center [672, 750] width 13 height 13
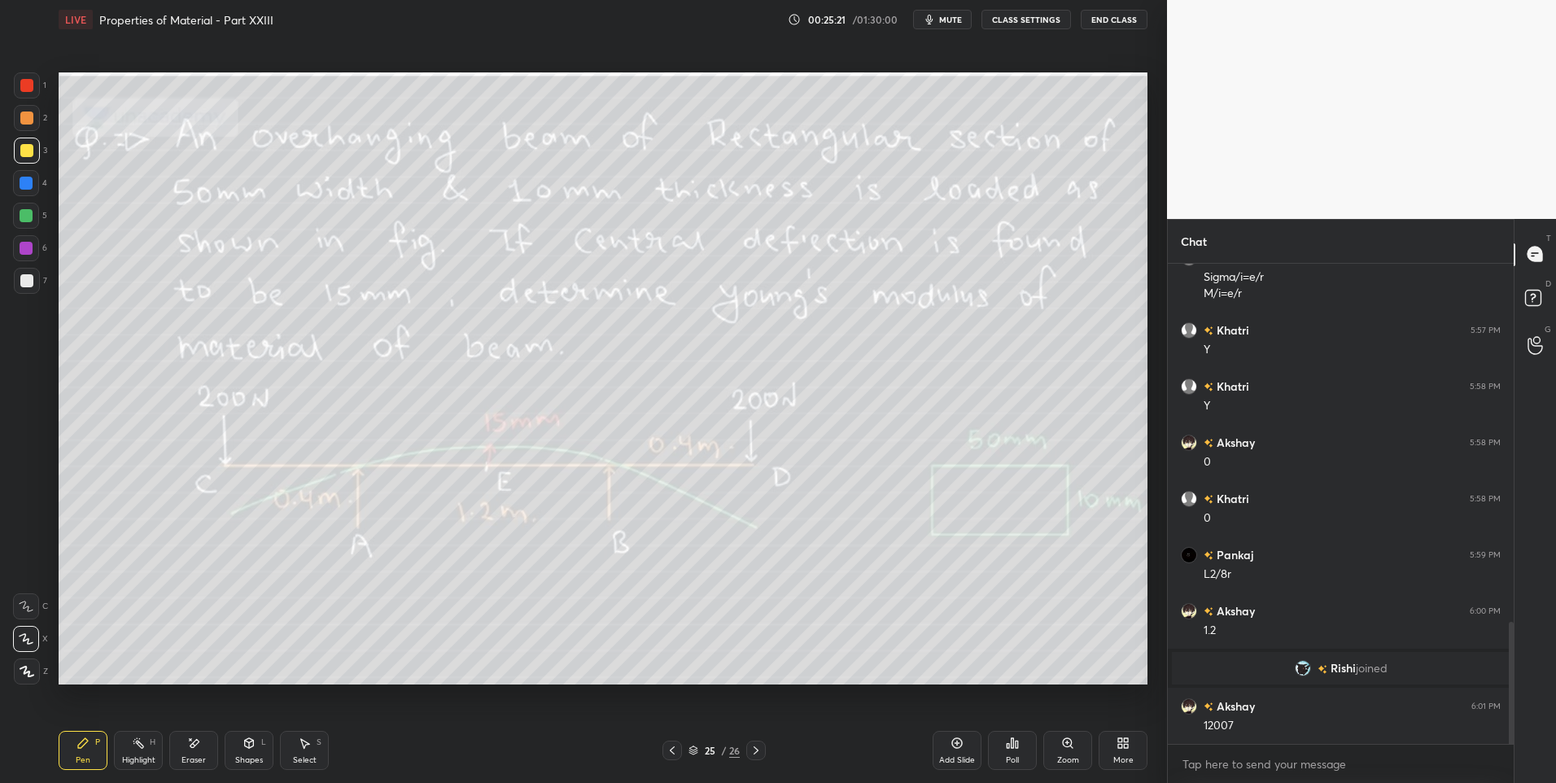
click at [754, 750] on icon at bounding box center [756, 750] width 13 height 13
click at [673, 750] on icon at bounding box center [672, 750] width 13 height 13
click at [756, 750] on icon at bounding box center [756, 750] width 13 height 13
click at [672, 751] on icon at bounding box center [672, 750] width 13 height 13
click at [753, 751] on icon at bounding box center [756, 750] width 13 height 13
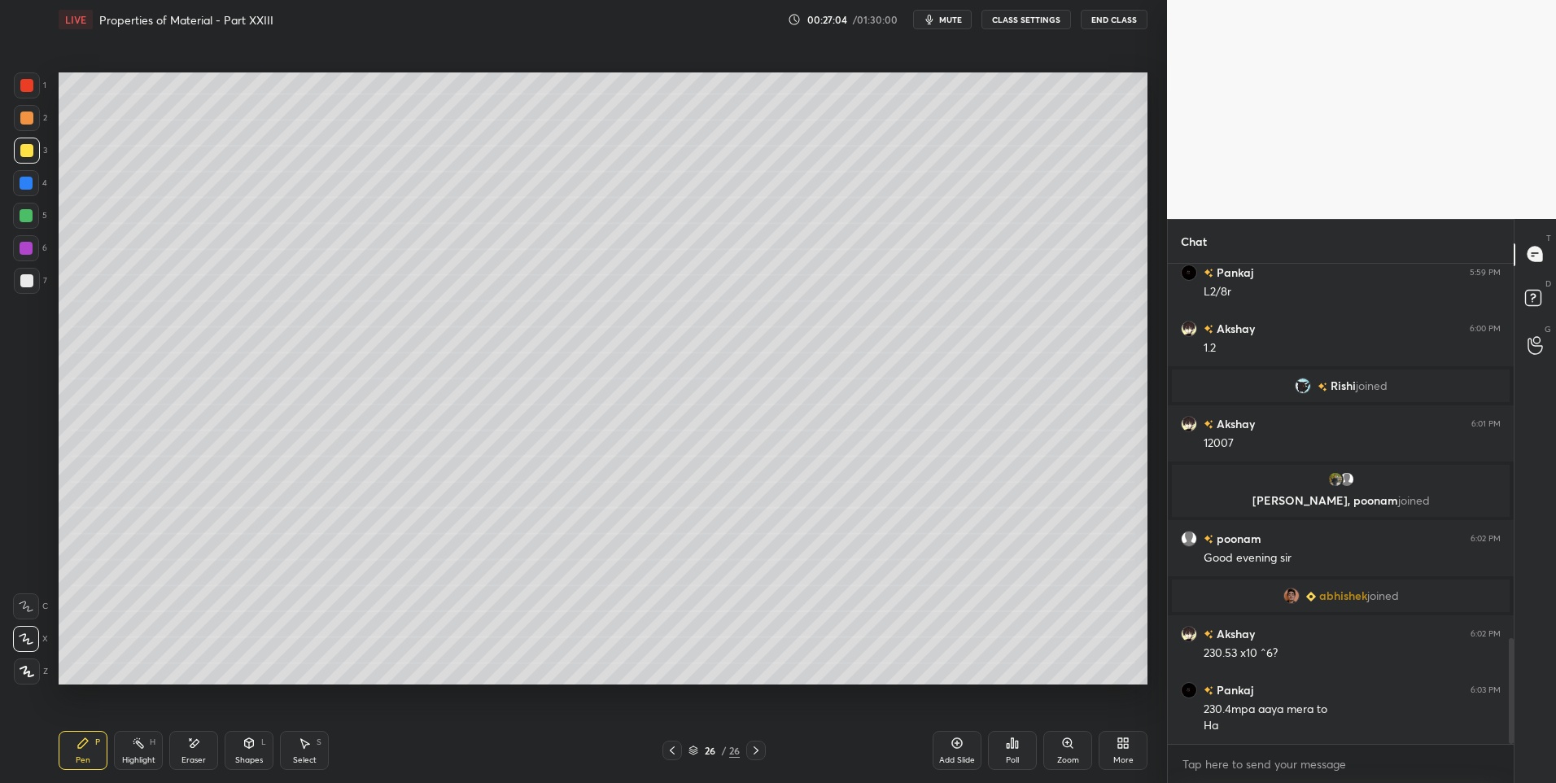
scroll to position [1704, 0]
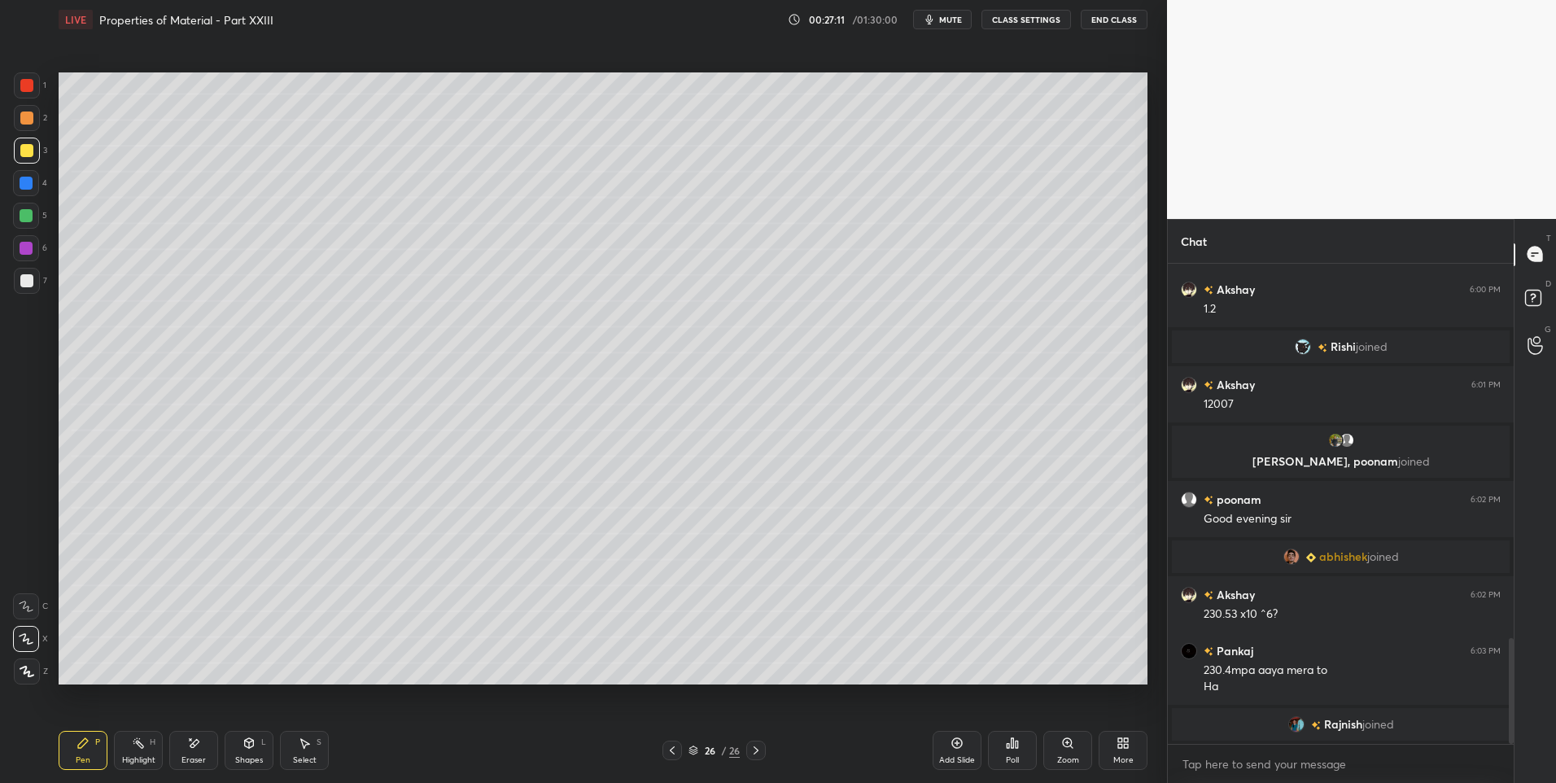
click at [25, 114] on div at bounding box center [26, 118] width 13 height 13
click at [671, 747] on icon at bounding box center [672, 750] width 13 height 13
click at [759, 751] on icon at bounding box center [756, 750] width 13 height 13
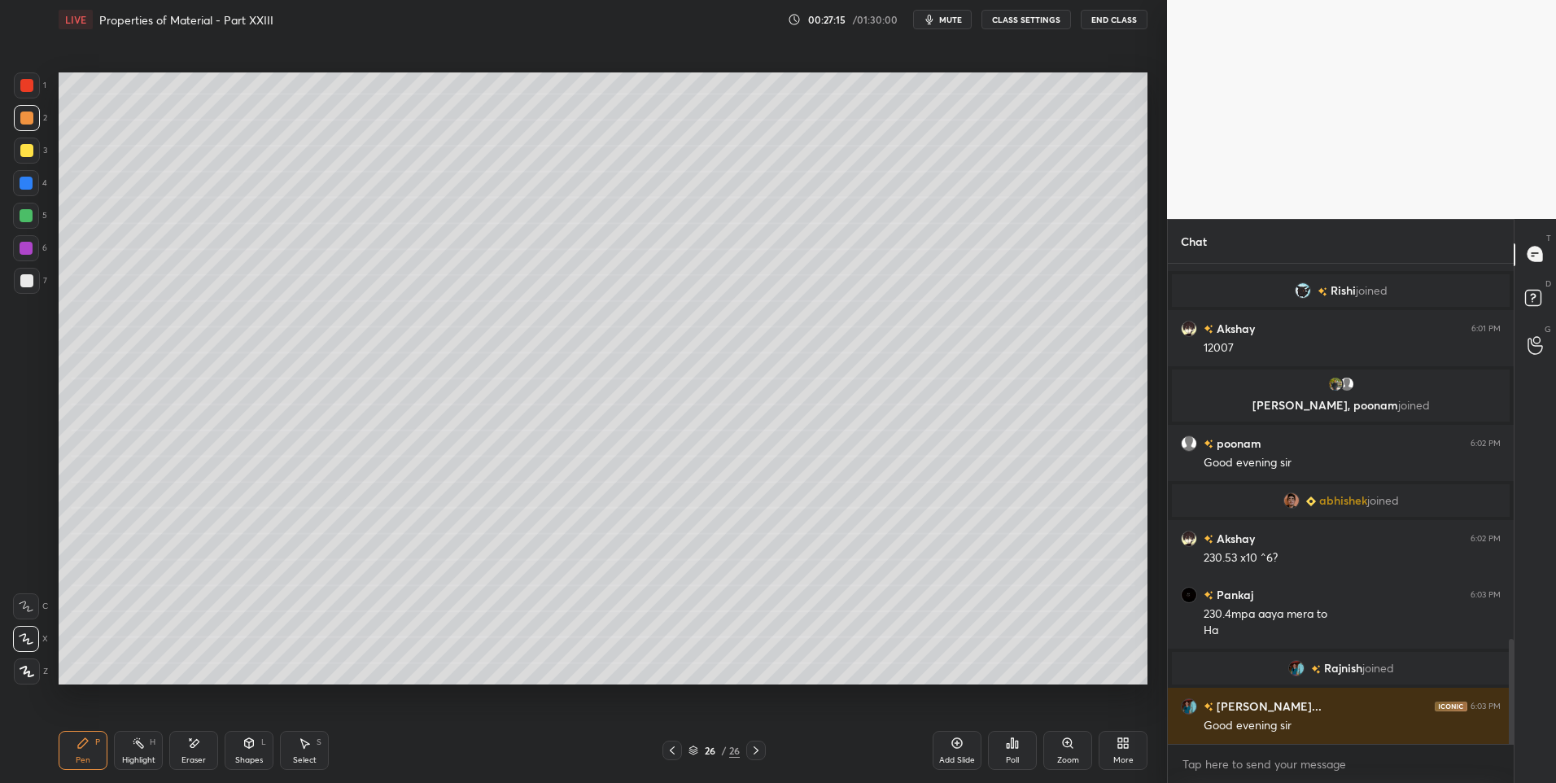
click at [757, 749] on icon at bounding box center [756, 750] width 5 height 8
click at [755, 752] on icon at bounding box center [756, 750] width 13 height 13
click at [1127, 752] on div "More" at bounding box center [1123, 750] width 49 height 39
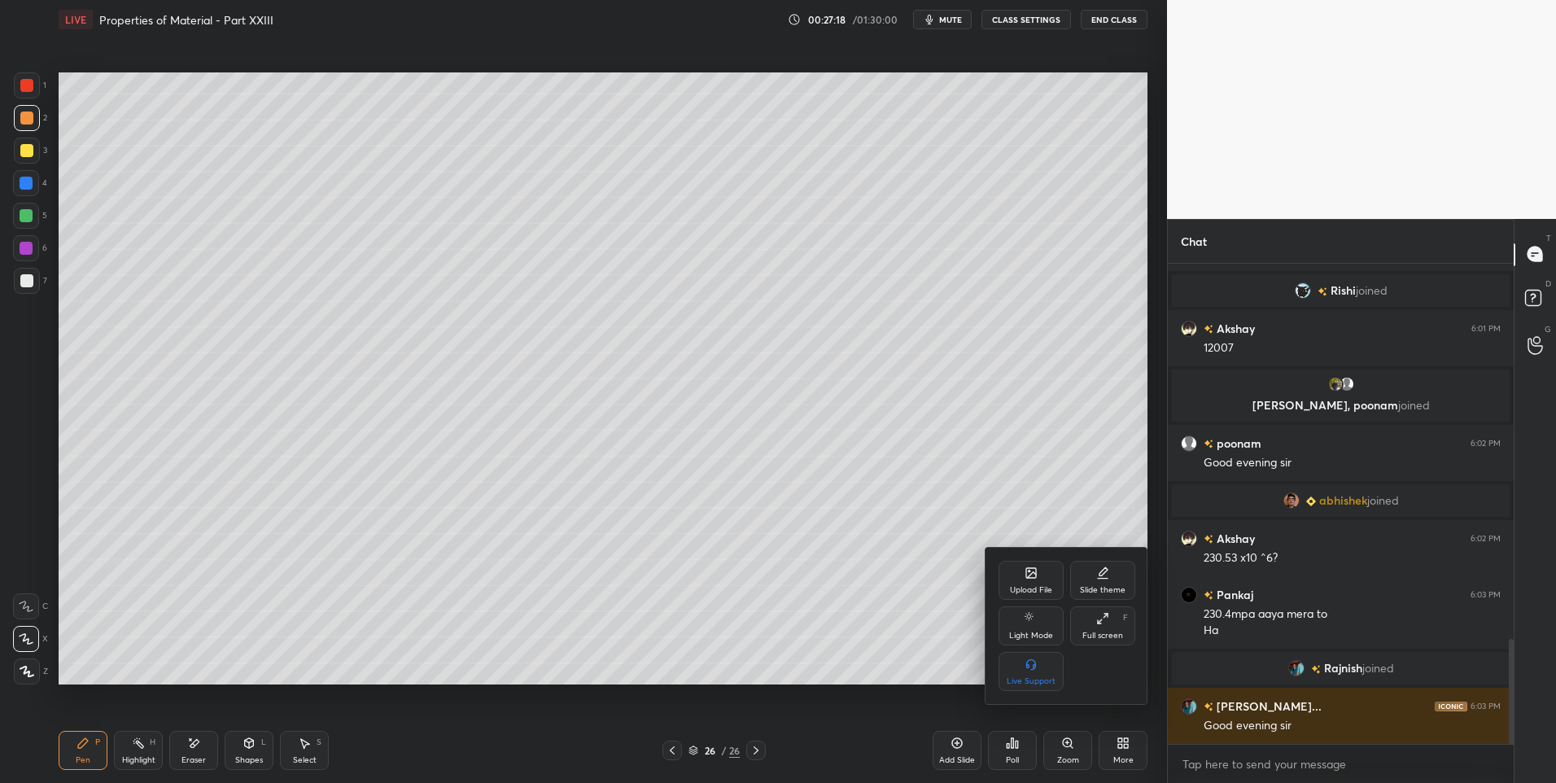
click at [1019, 572] on div "Upload File" at bounding box center [1031, 580] width 65 height 39
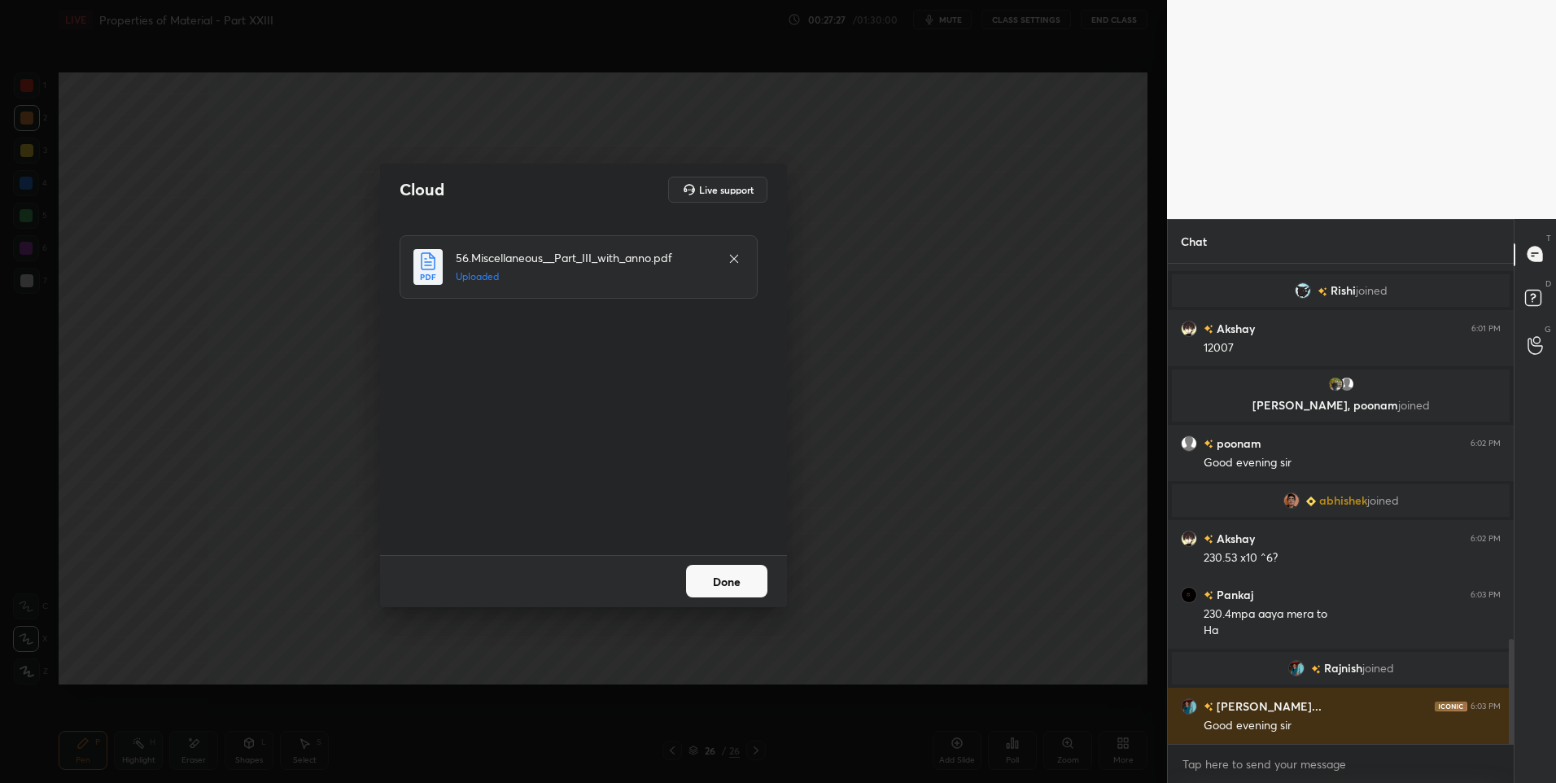
click at [731, 586] on button "Done" at bounding box center [726, 581] width 81 height 33
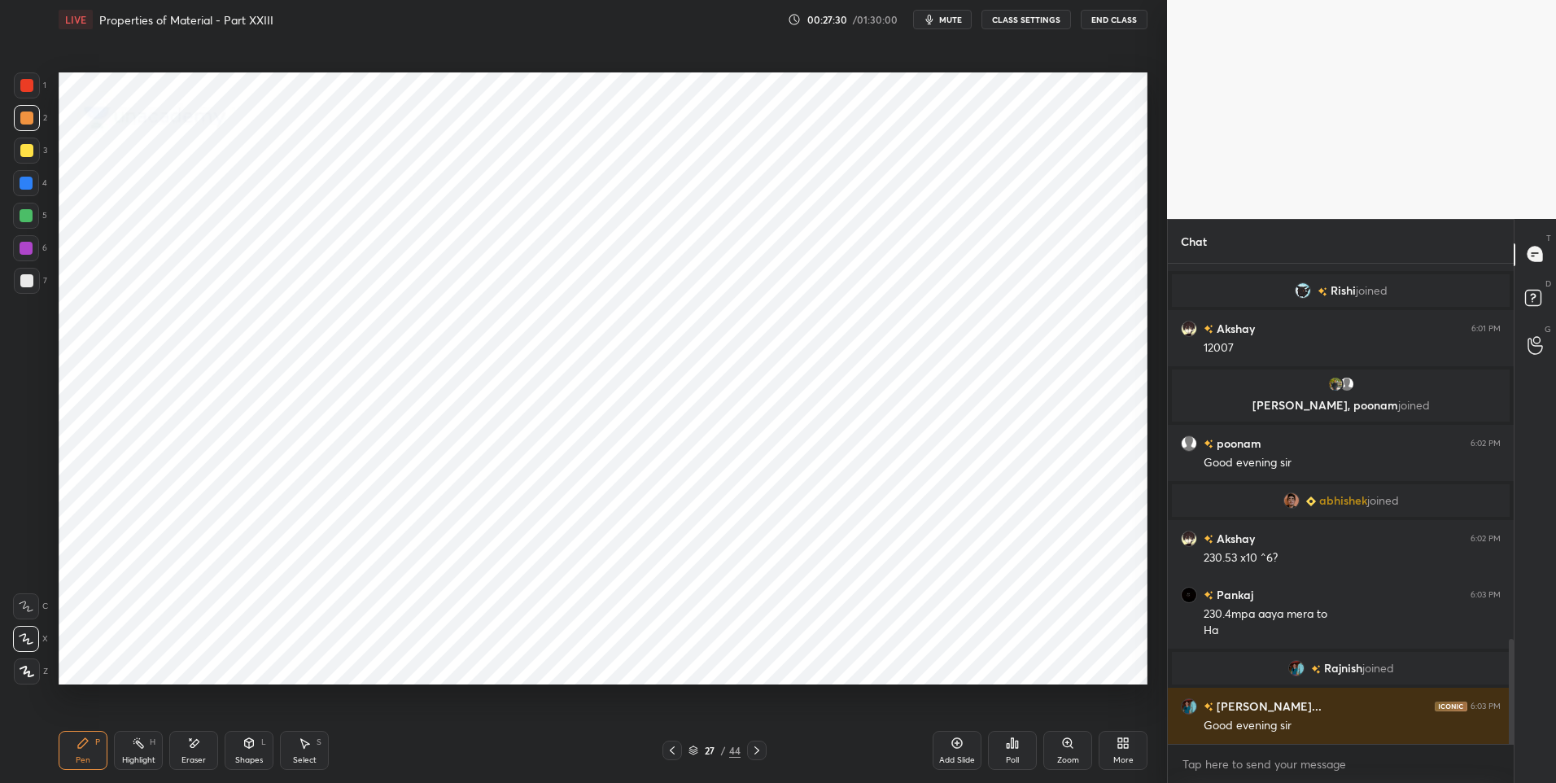
click at [757, 750] on icon at bounding box center [756, 750] width 5 height 8
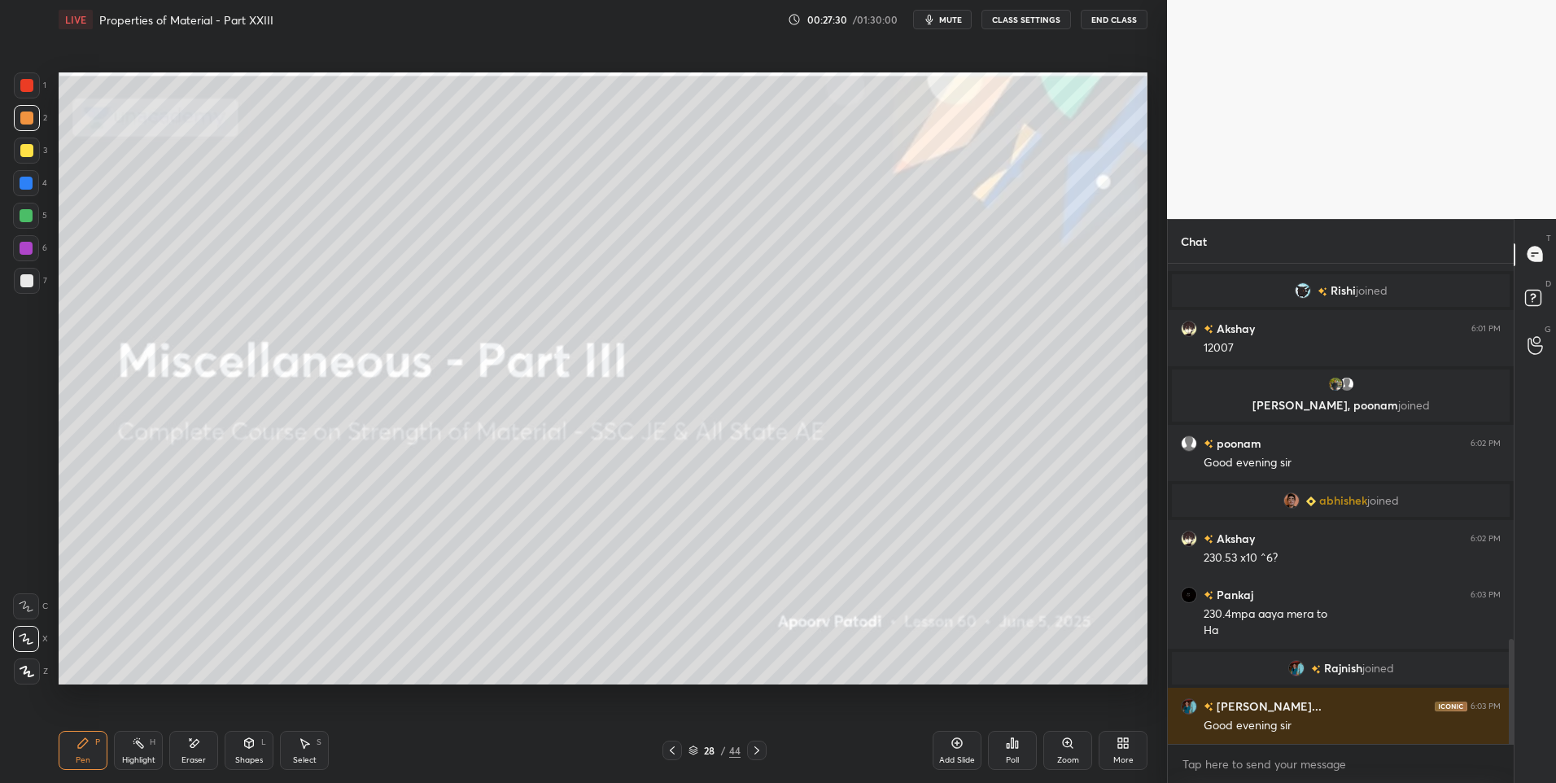
click at [758, 748] on icon at bounding box center [756, 750] width 13 height 13
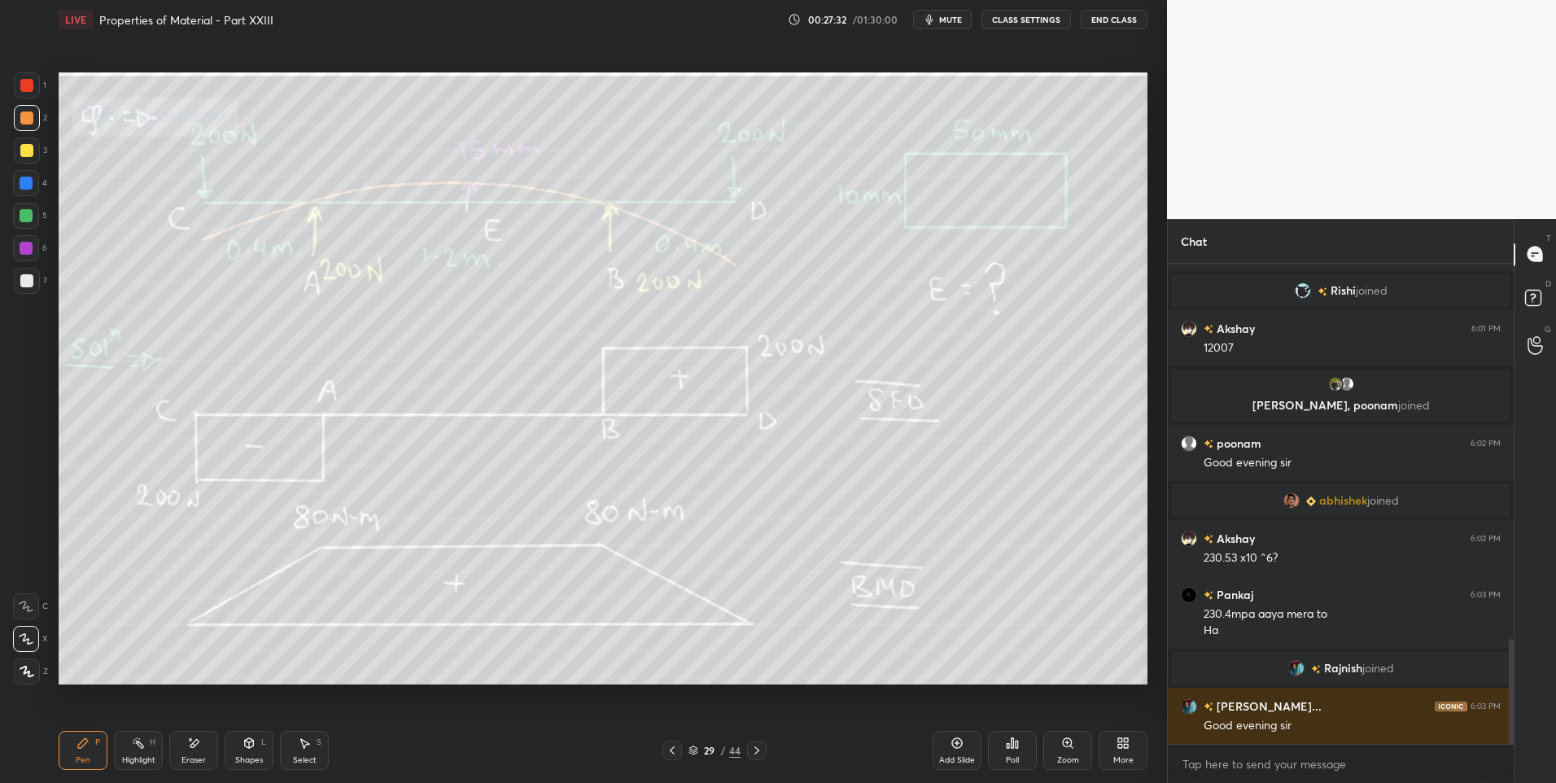
click at [758, 749] on icon at bounding box center [756, 750] width 13 height 13
click at [752, 749] on icon at bounding box center [756, 750] width 13 height 13
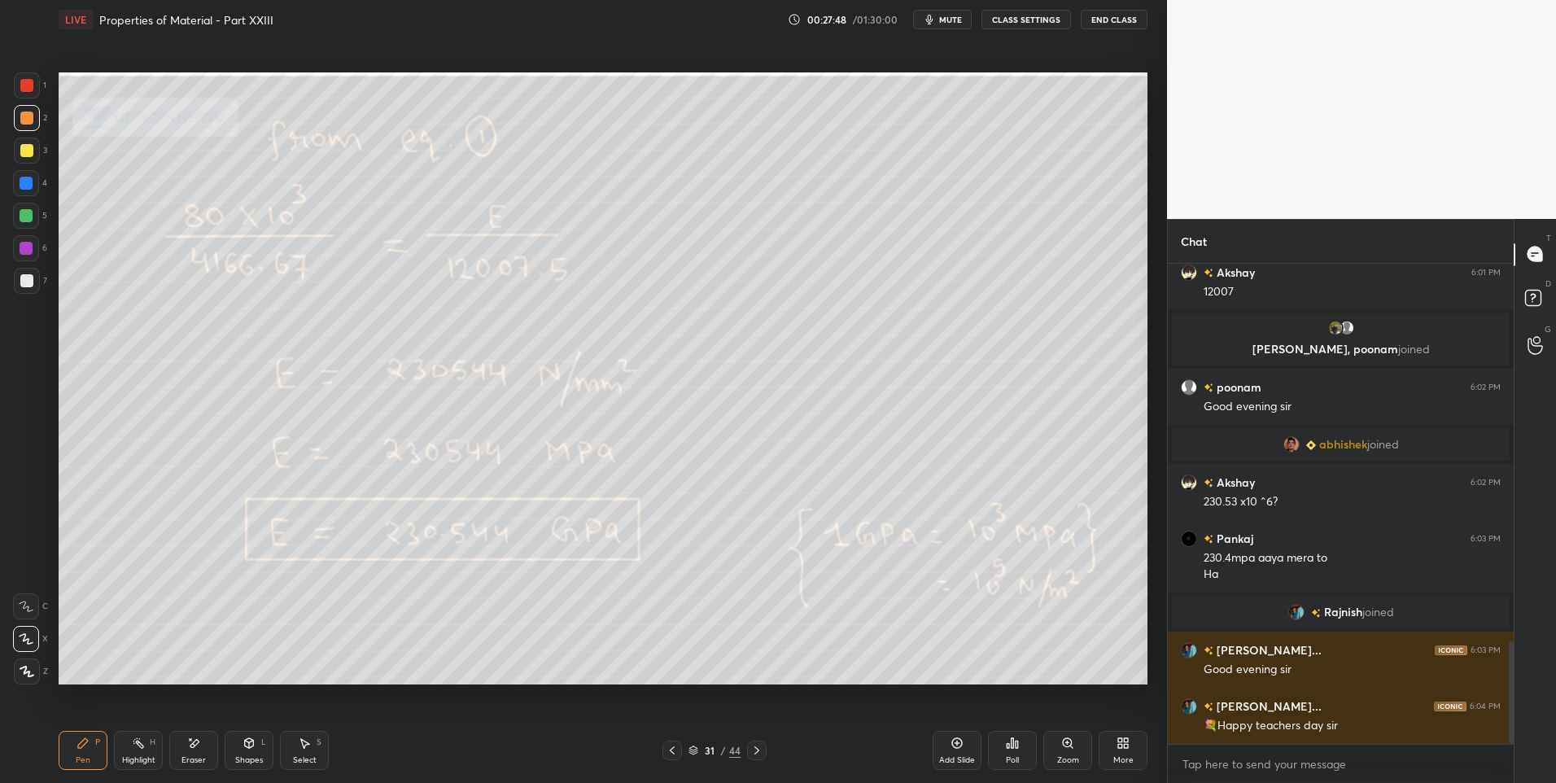
click at [668, 750] on icon at bounding box center [672, 750] width 13 height 13
click at [748, 751] on div at bounding box center [757, 751] width 20 height 20
click at [179, 758] on div "Eraser" at bounding box center [193, 750] width 49 height 39
click at [140, 758] on div "Highlight" at bounding box center [138, 760] width 33 height 8
click at [89, 752] on div "Pen P" at bounding box center [83, 750] width 49 height 39
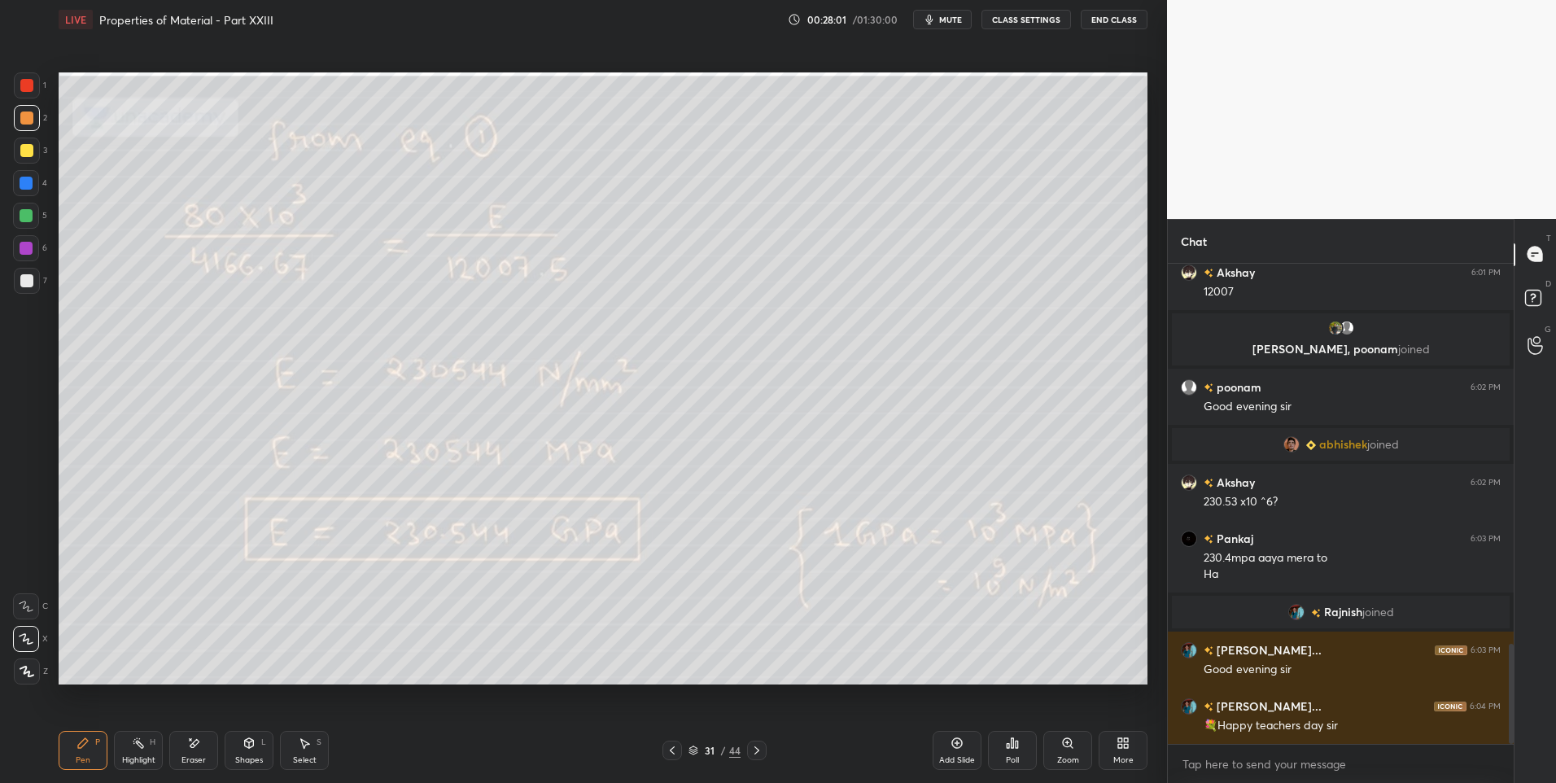
scroll to position [1826, 0]
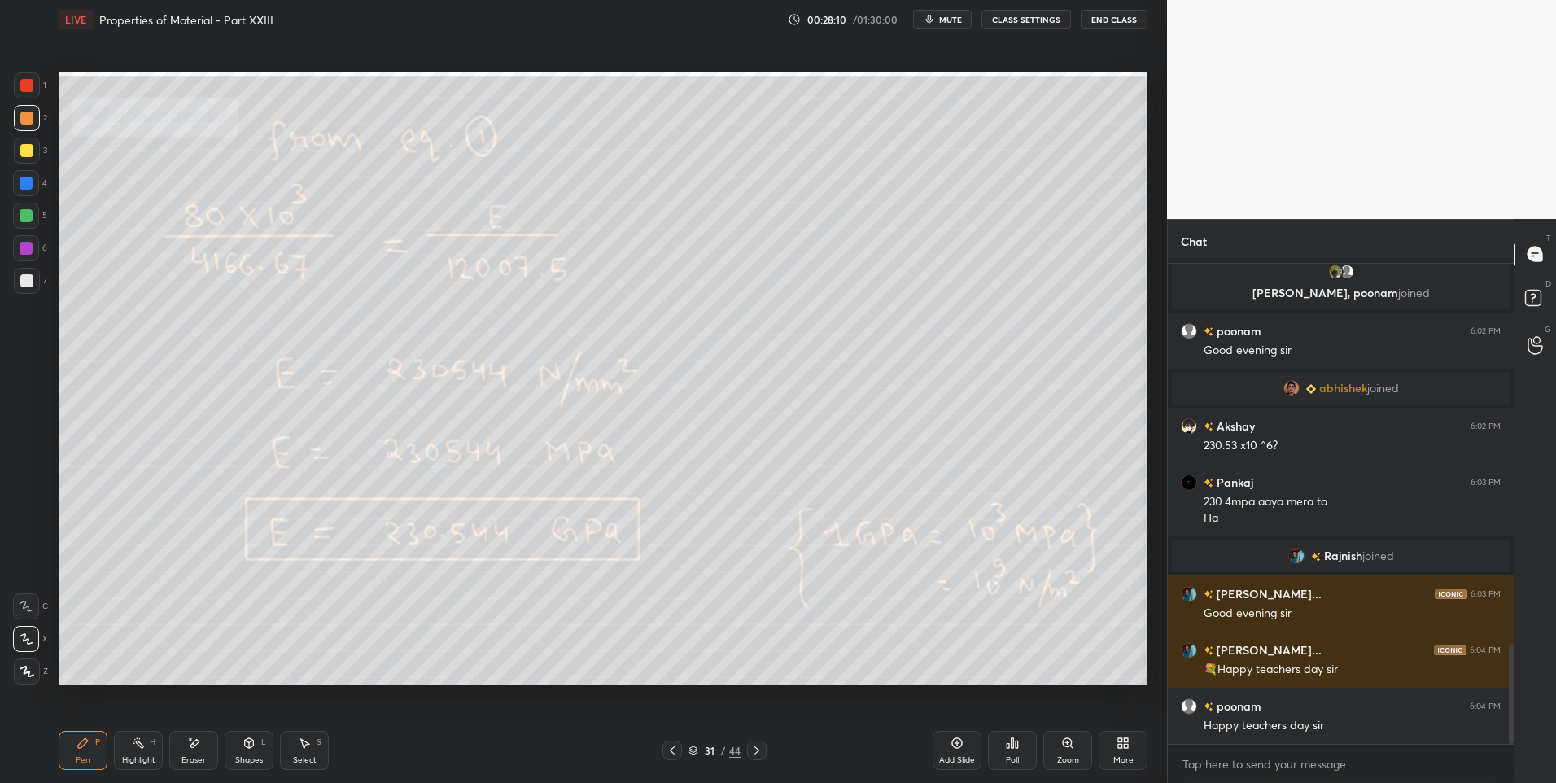
click at [130, 756] on div "Highlight" at bounding box center [138, 760] width 33 height 8
click at [674, 749] on icon at bounding box center [672, 750] width 13 height 13
click at [762, 748] on icon at bounding box center [756, 750] width 13 height 13
click at [676, 750] on icon at bounding box center [672, 750] width 13 height 13
click at [666, 750] on icon at bounding box center [672, 750] width 13 height 13
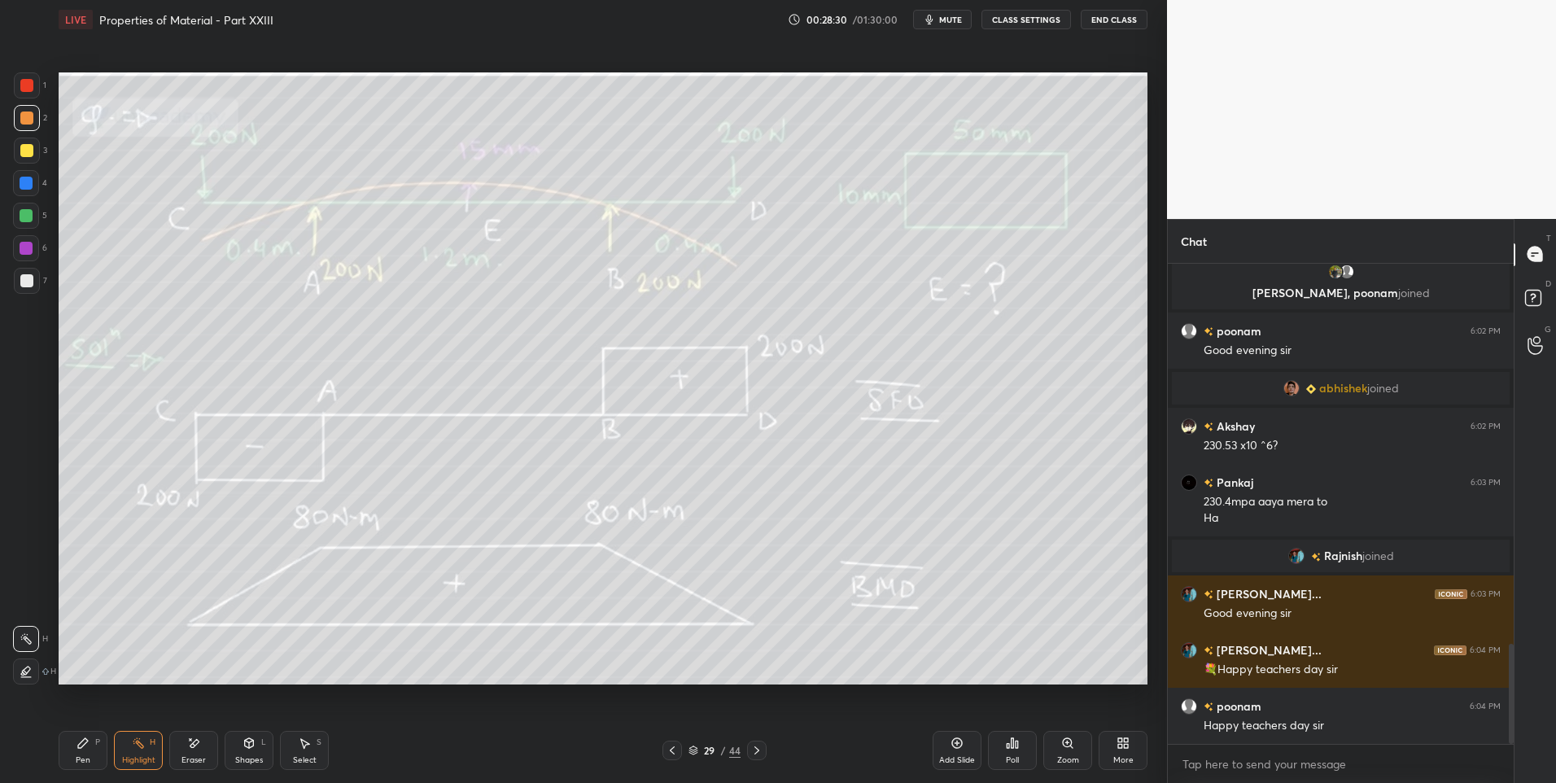
click at [666, 754] on icon at bounding box center [672, 750] width 13 height 13
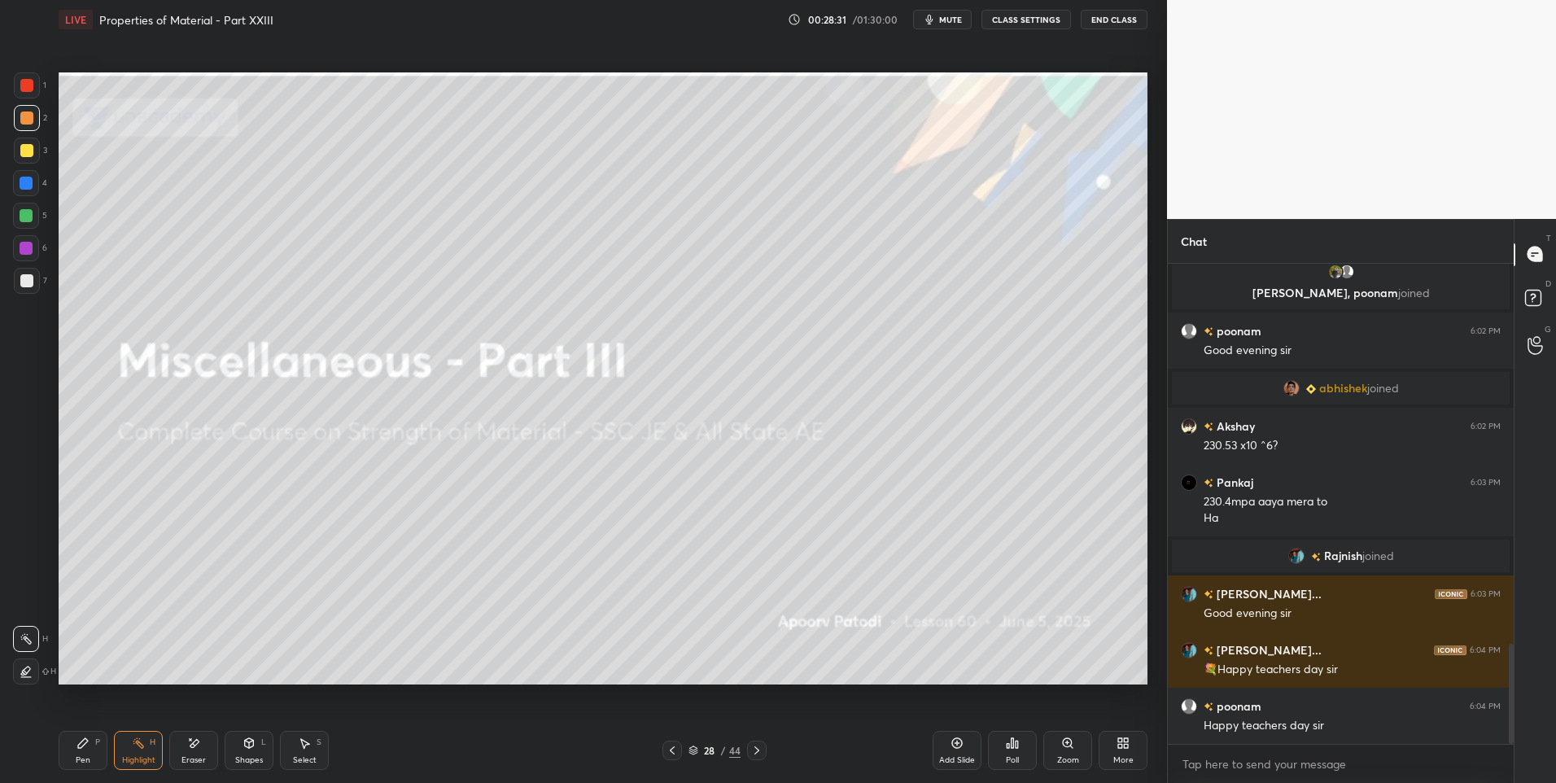
click at [675, 748] on icon at bounding box center [672, 750] width 13 height 13
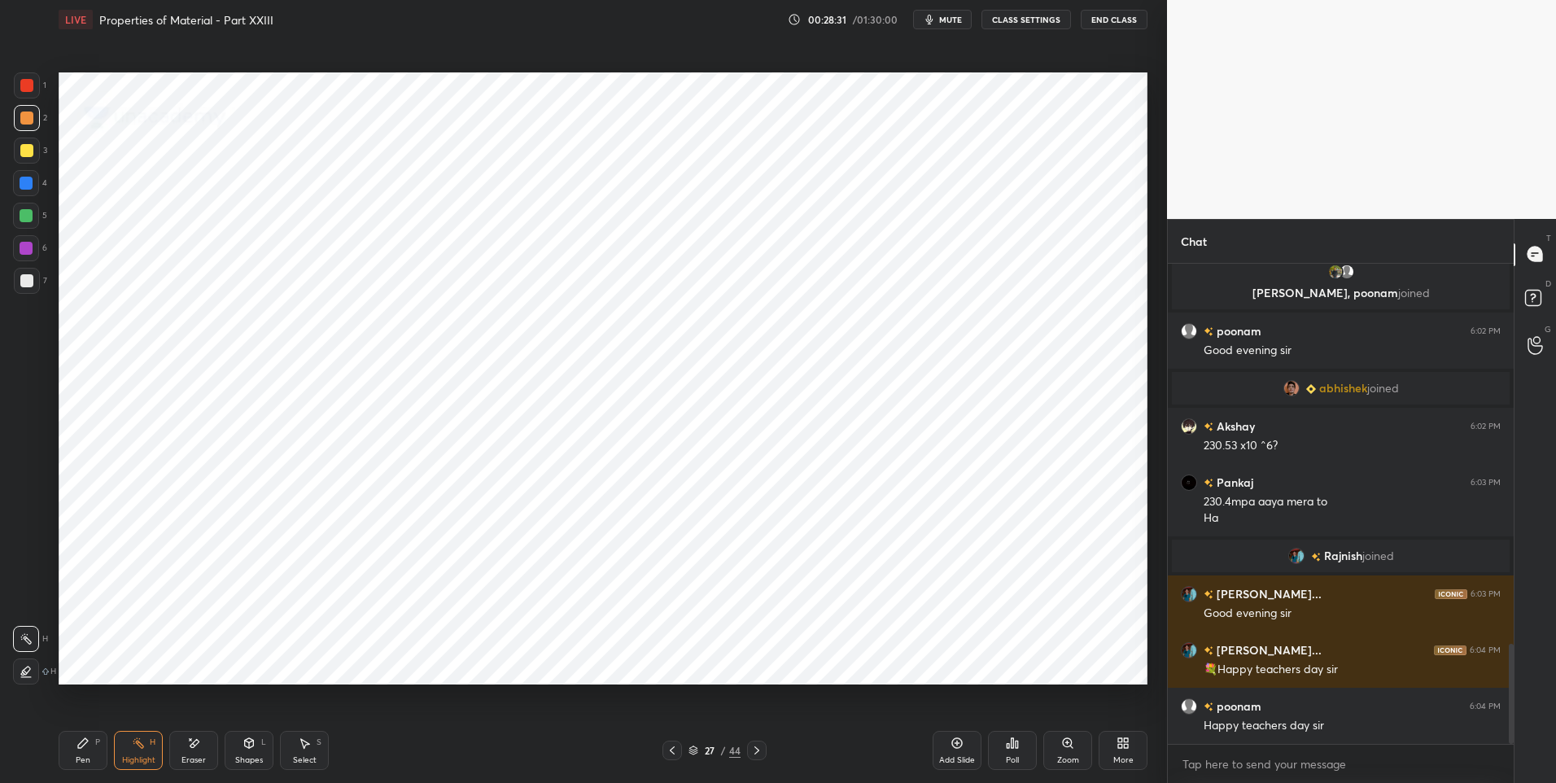
click at [678, 750] on icon at bounding box center [672, 750] width 13 height 13
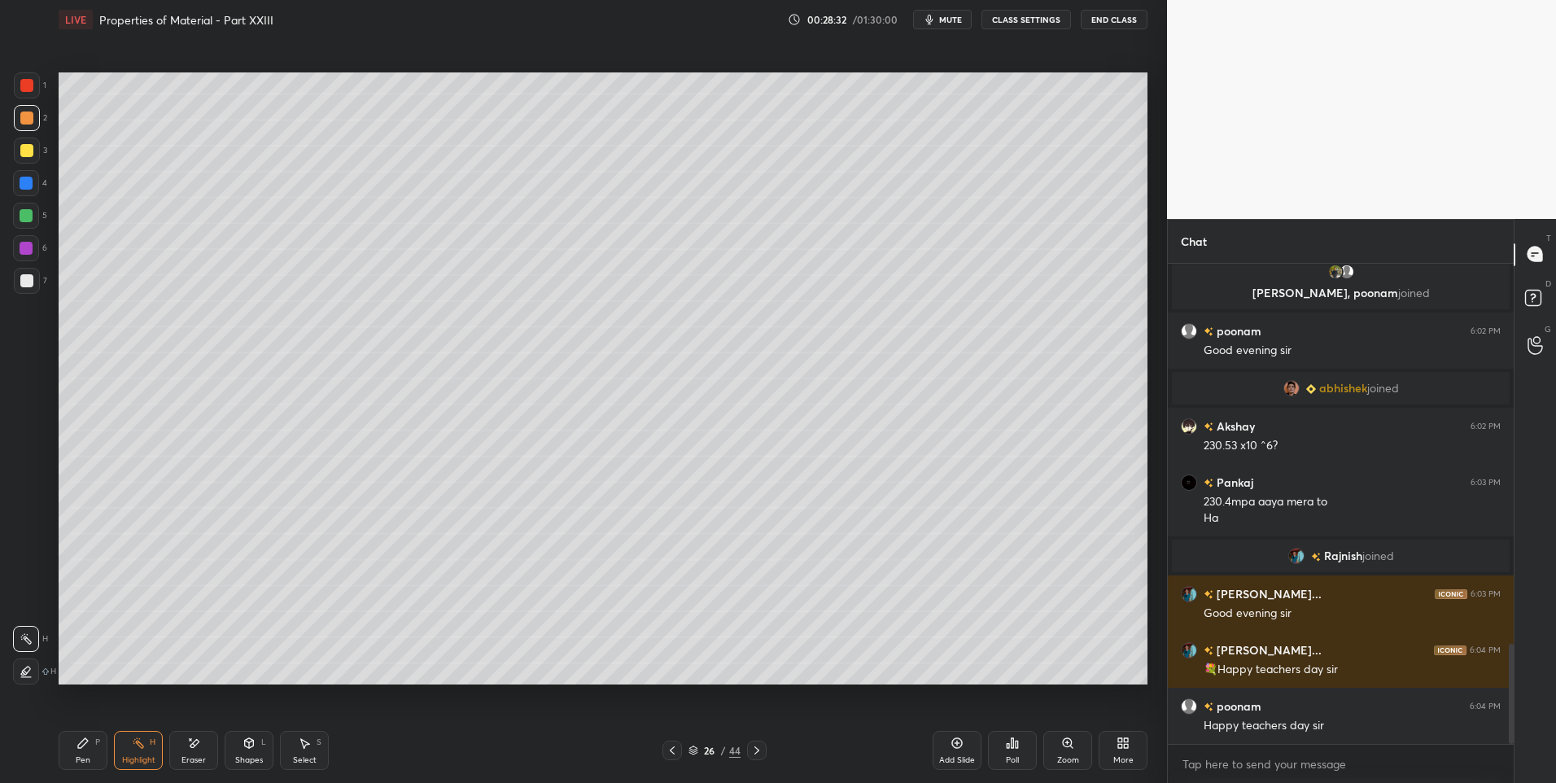
click at [683, 748] on div "26 / 44" at bounding box center [715, 751] width 104 height 20
click at [668, 751] on icon at bounding box center [672, 750] width 13 height 13
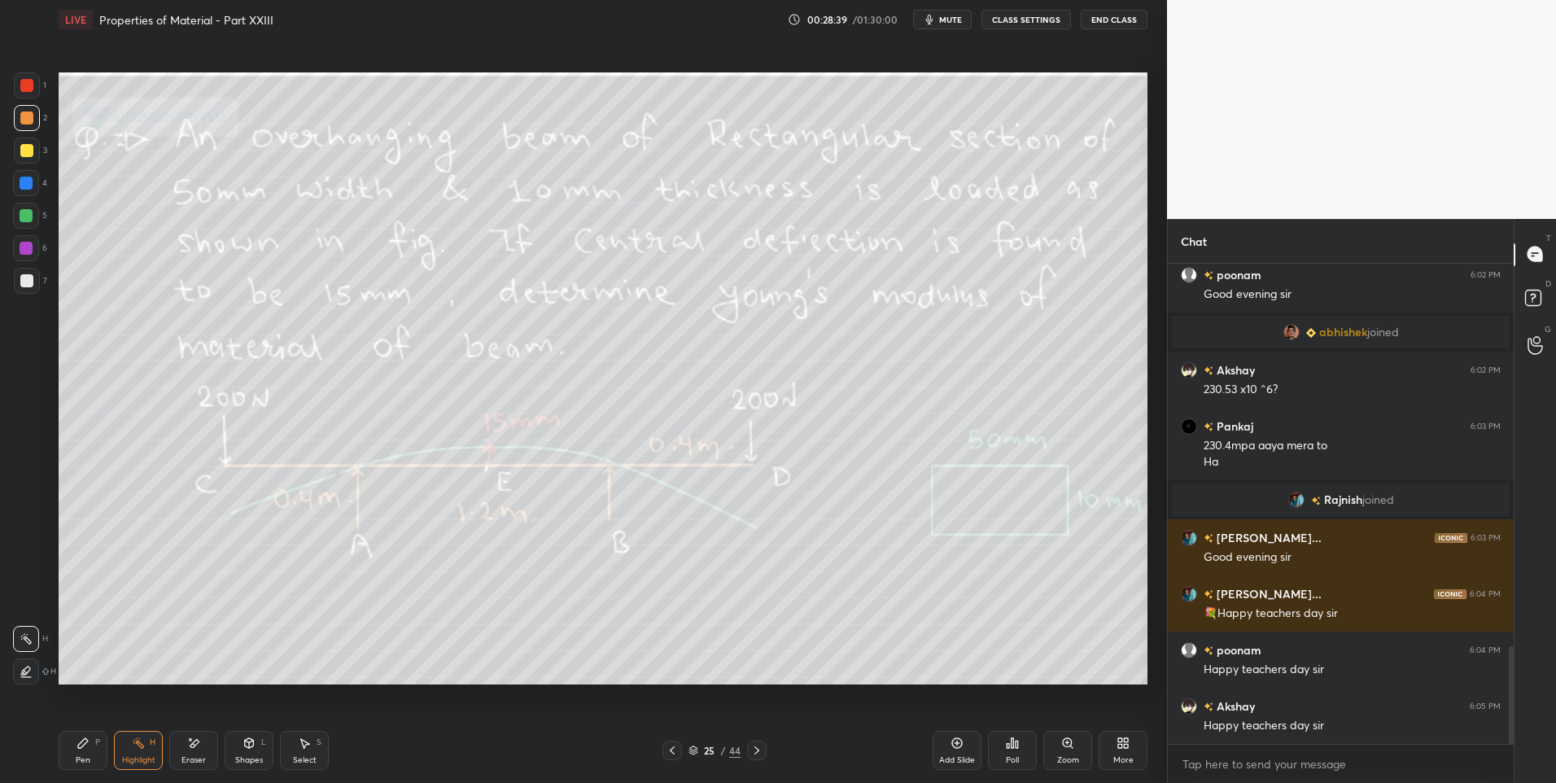
click at [181, 746] on div "Eraser" at bounding box center [193, 750] width 49 height 39
click at [145, 744] on div "Highlight H" at bounding box center [138, 750] width 49 height 39
click at [747, 748] on div at bounding box center [757, 751] width 20 height 20
click at [198, 748] on icon at bounding box center [193, 744] width 13 height 14
click at [90, 750] on div "Pen P" at bounding box center [83, 750] width 49 height 39
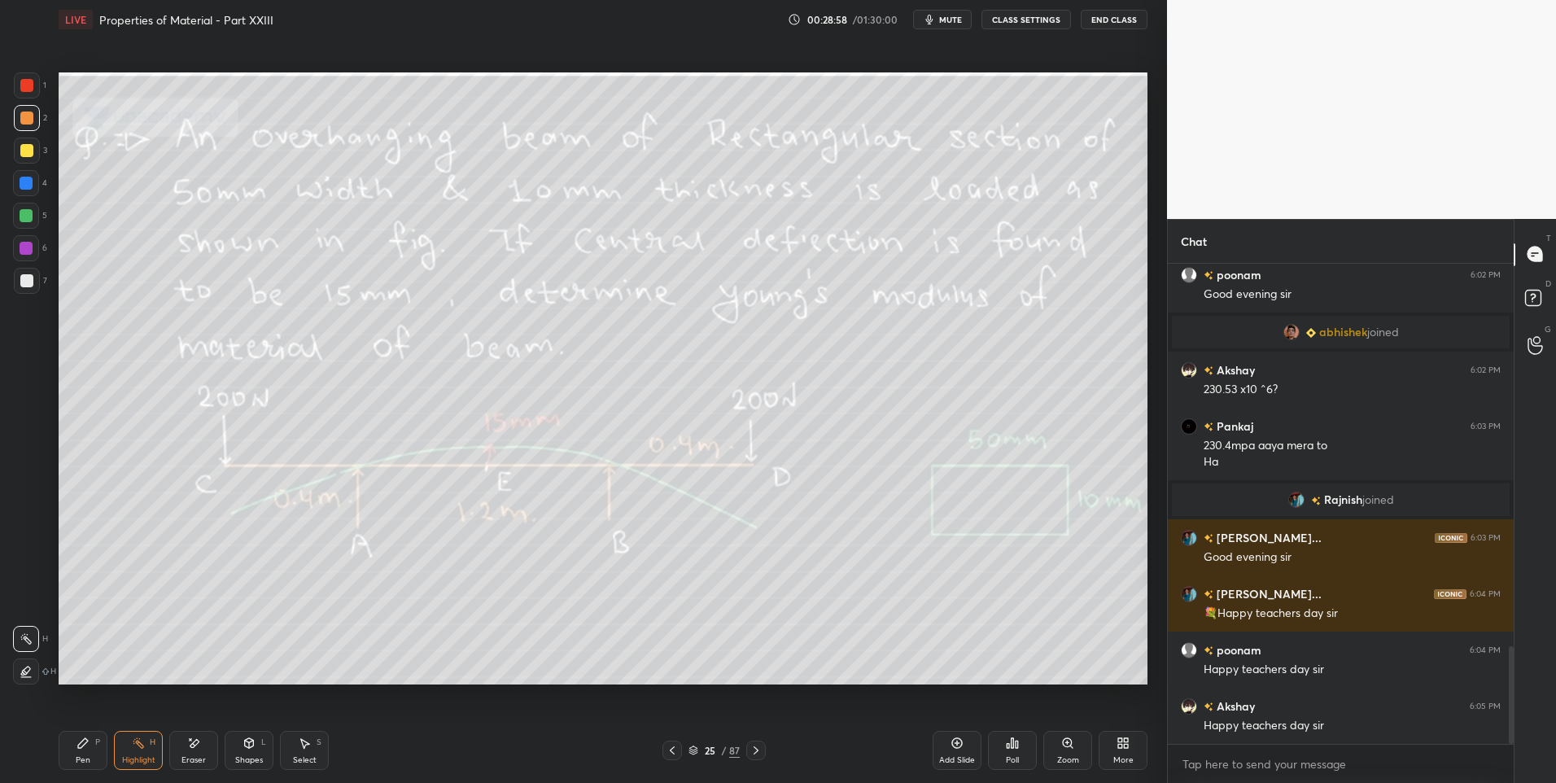
click at [754, 752] on icon at bounding box center [756, 750] width 13 height 13
click at [205, 739] on div "Eraser" at bounding box center [193, 750] width 49 height 39
click at [94, 745] on div "Pen P" at bounding box center [83, 750] width 49 height 39
click at [750, 754] on icon at bounding box center [756, 750] width 13 height 13
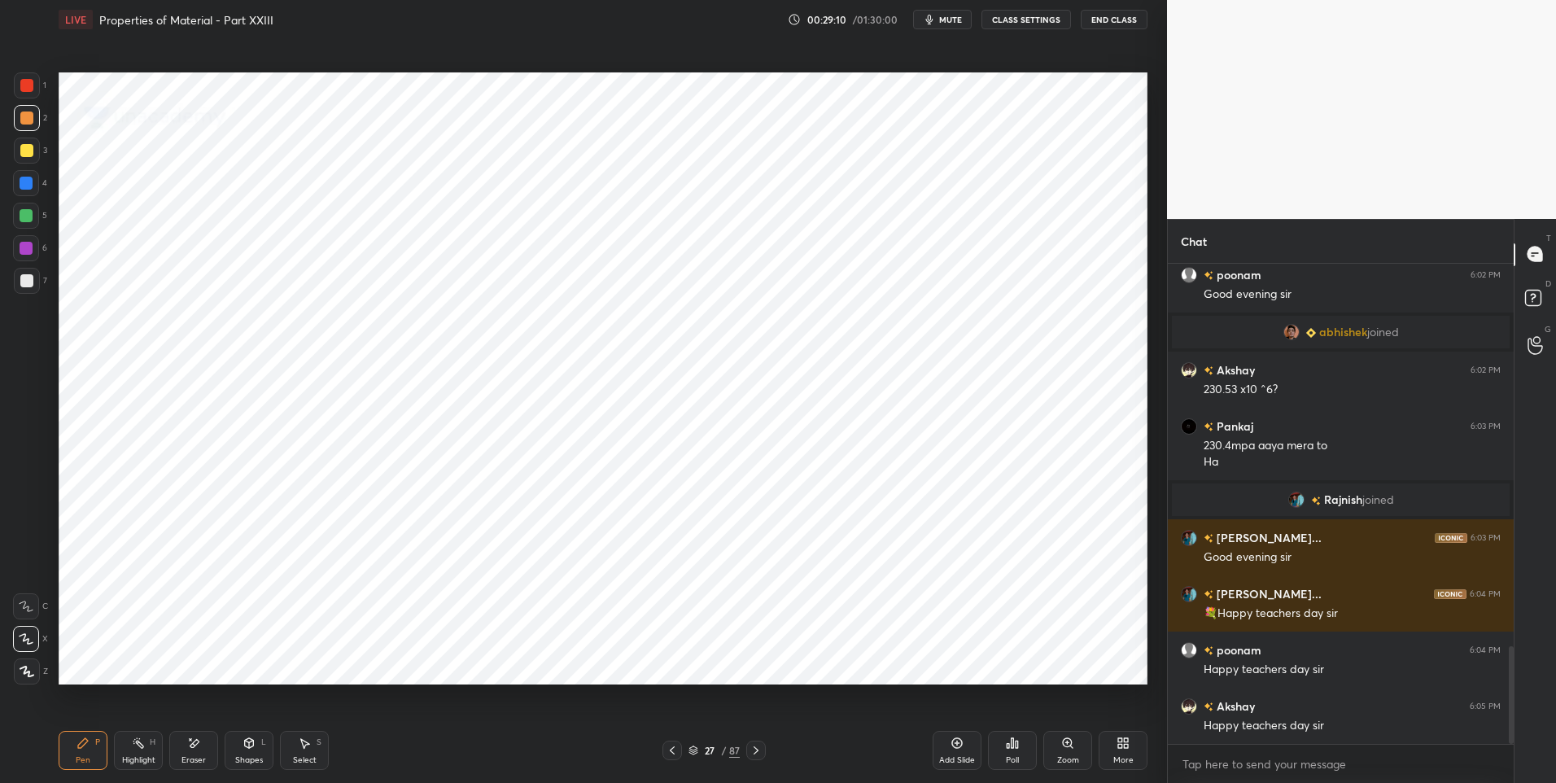
click at [754, 754] on icon at bounding box center [756, 750] width 13 height 13
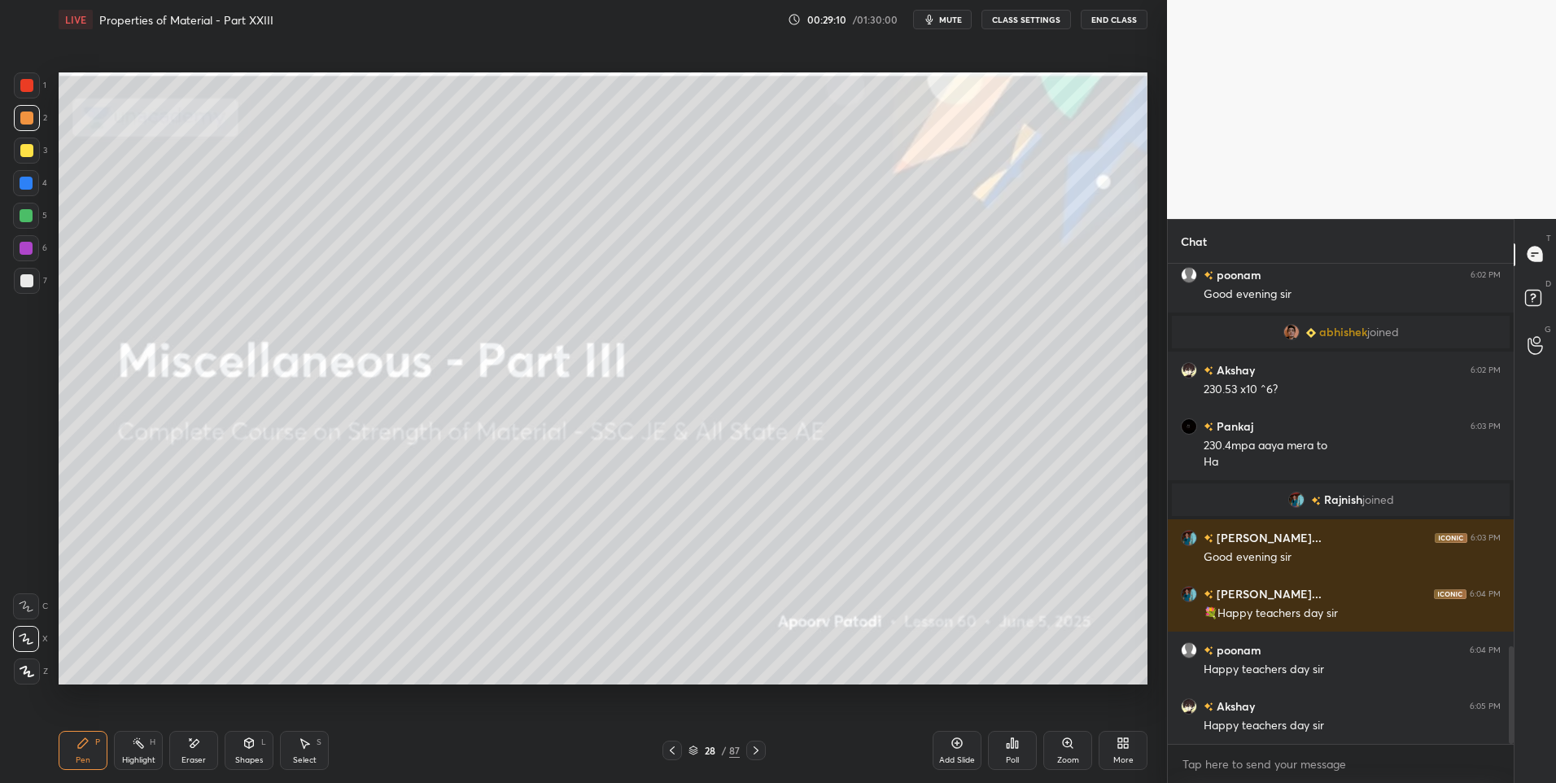
click at [754, 754] on icon at bounding box center [756, 750] width 13 height 13
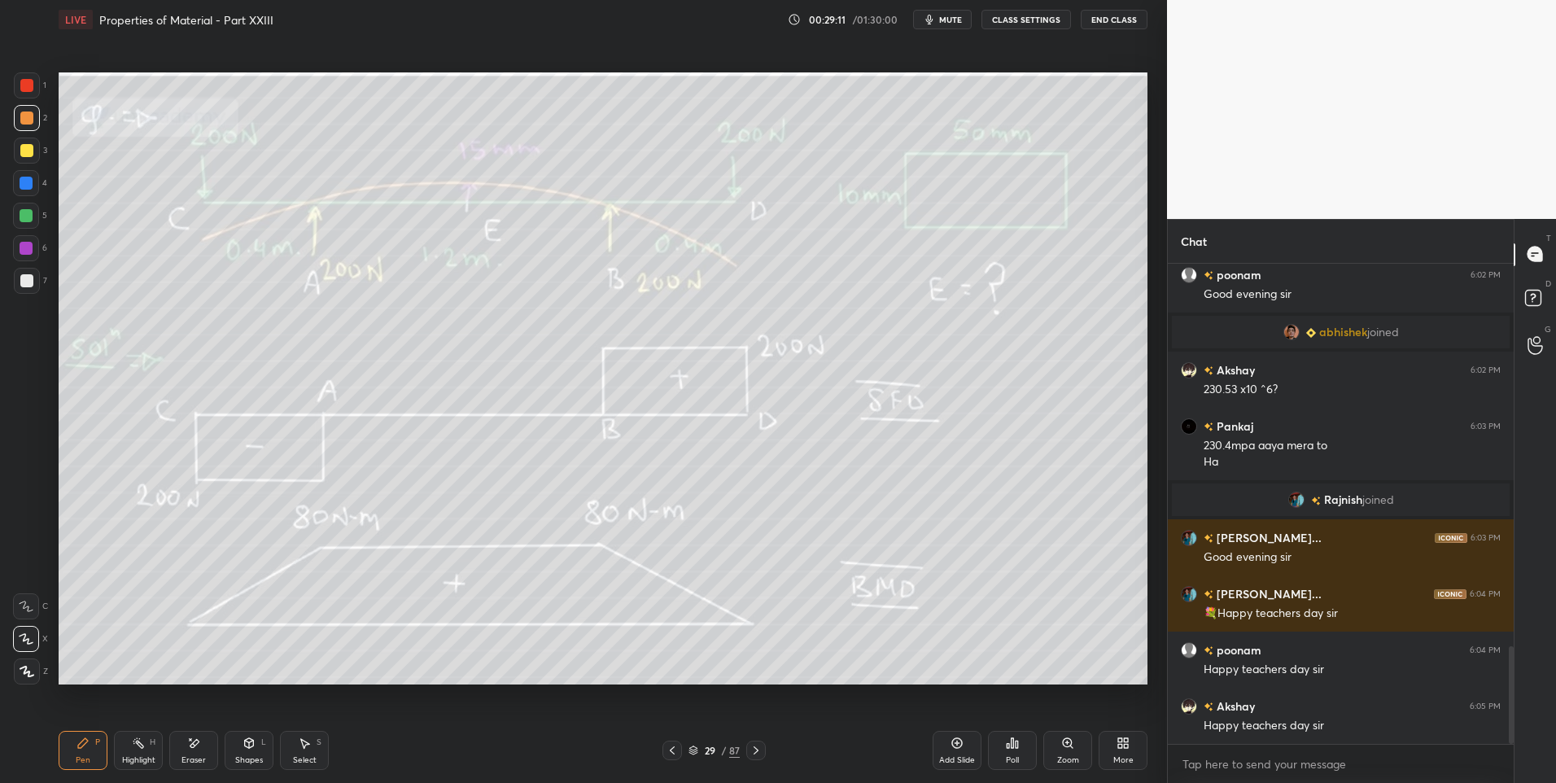
click at [752, 755] on icon at bounding box center [756, 750] width 13 height 13
click at [750, 755] on icon at bounding box center [756, 750] width 13 height 13
click at [754, 753] on icon at bounding box center [756, 750] width 13 height 13
click at [673, 749] on icon at bounding box center [672, 750] width 13 height 13
click at [754, 751] on icon at bounding box center [756, 750] width 13 height 13
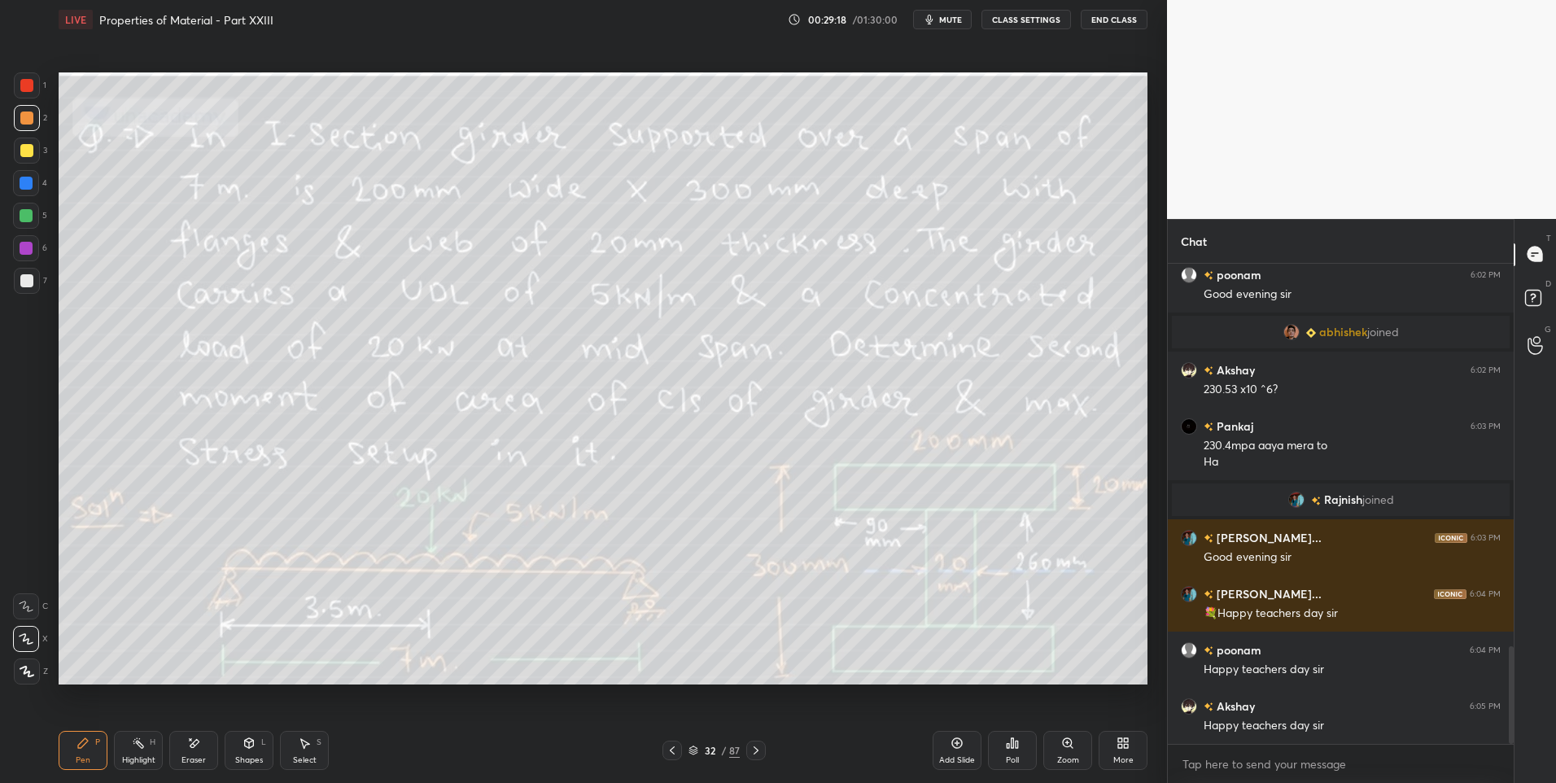
click at [139, 757] on div "Highlight" at bounding box center [138, 760] width 33 height 8
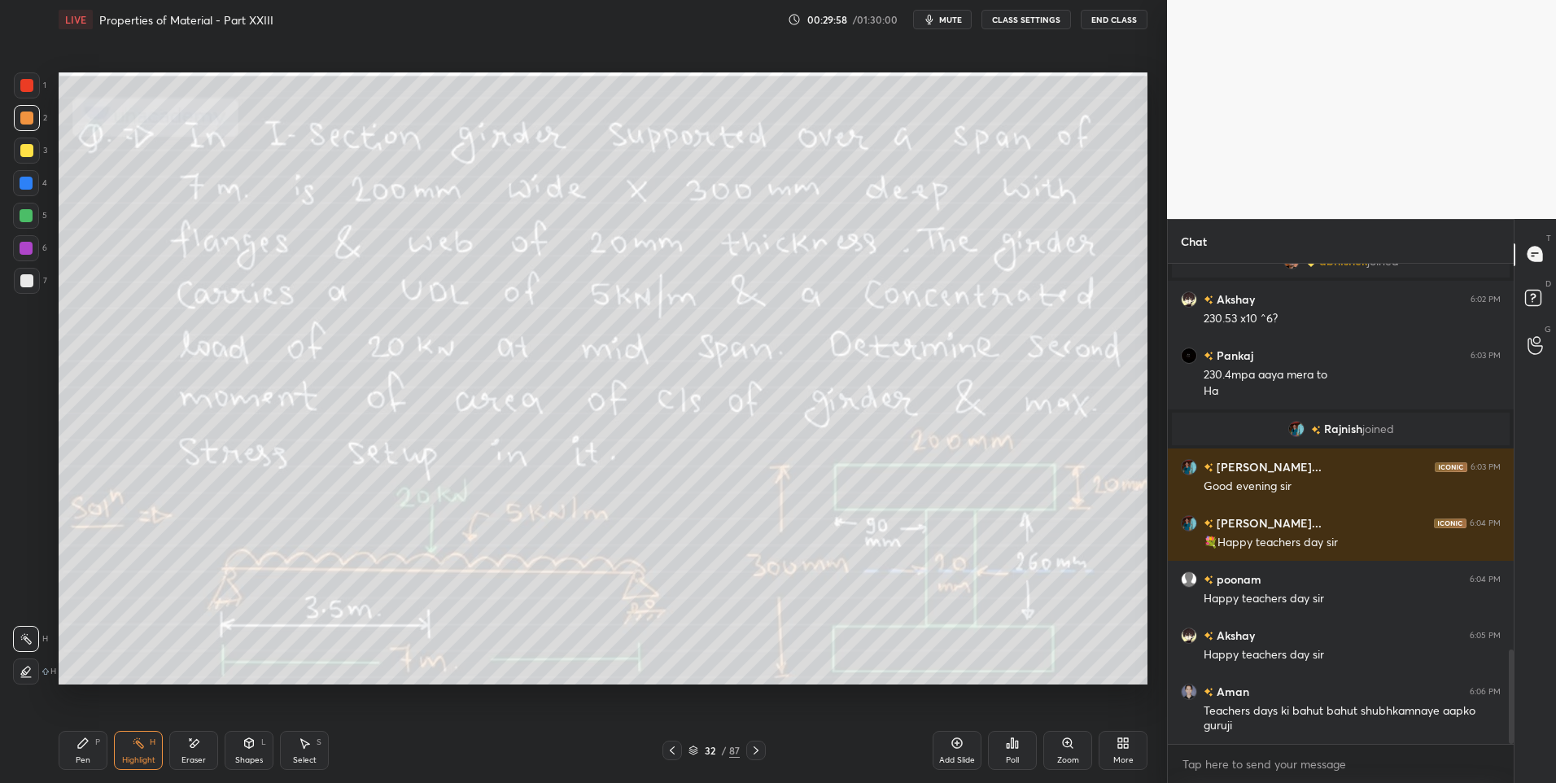
scroll to position [2009, 0]
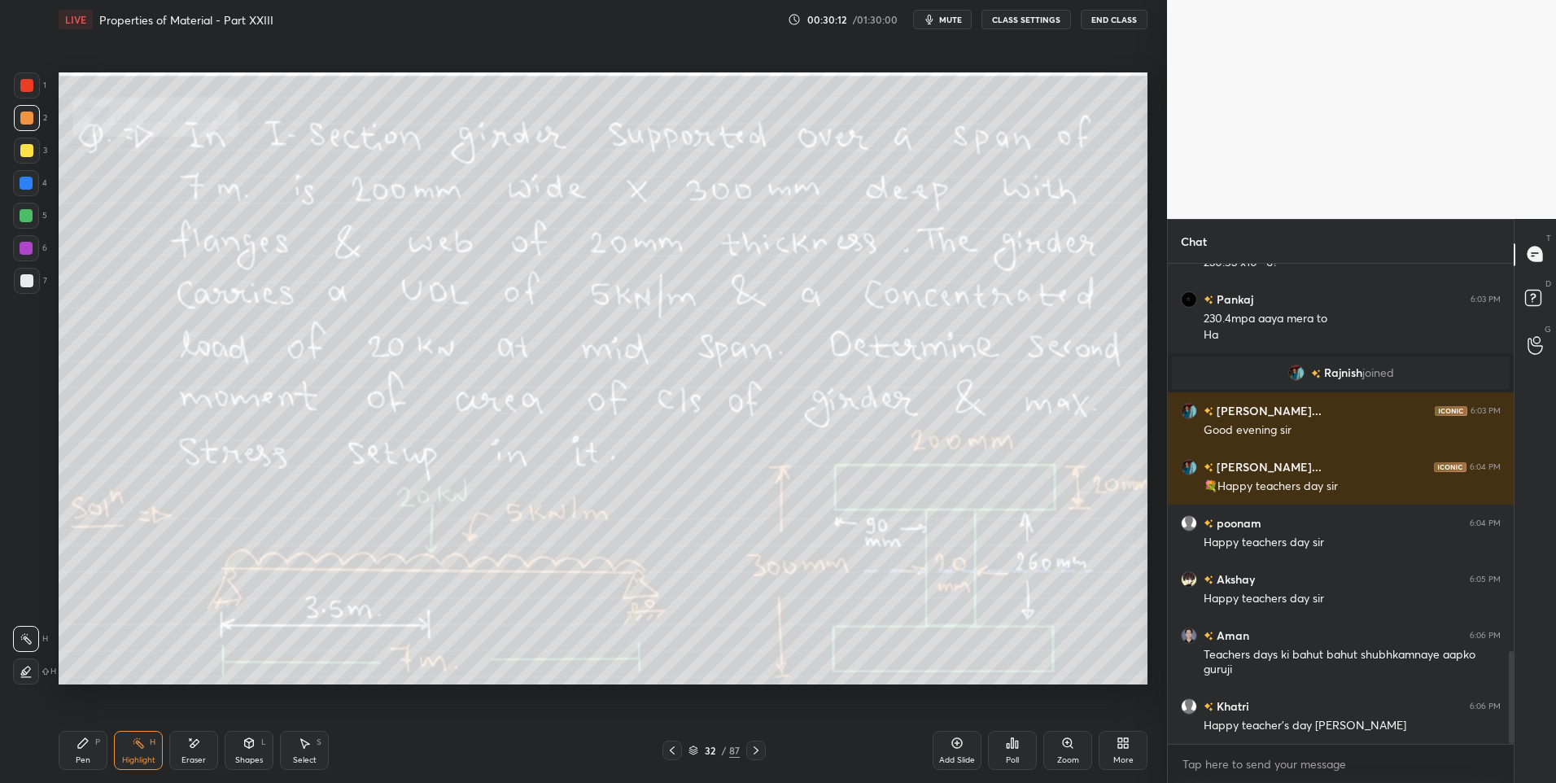
click at [90, 755] on div "Pen P" at bounding box center [83, 750] width 49 height 39
click at [23, 92] on div at bounding box center [27, 85] width 26 height 26
click at [136, 756] on div "Highlight" at bounding box center [138, 760] width 33 height 8
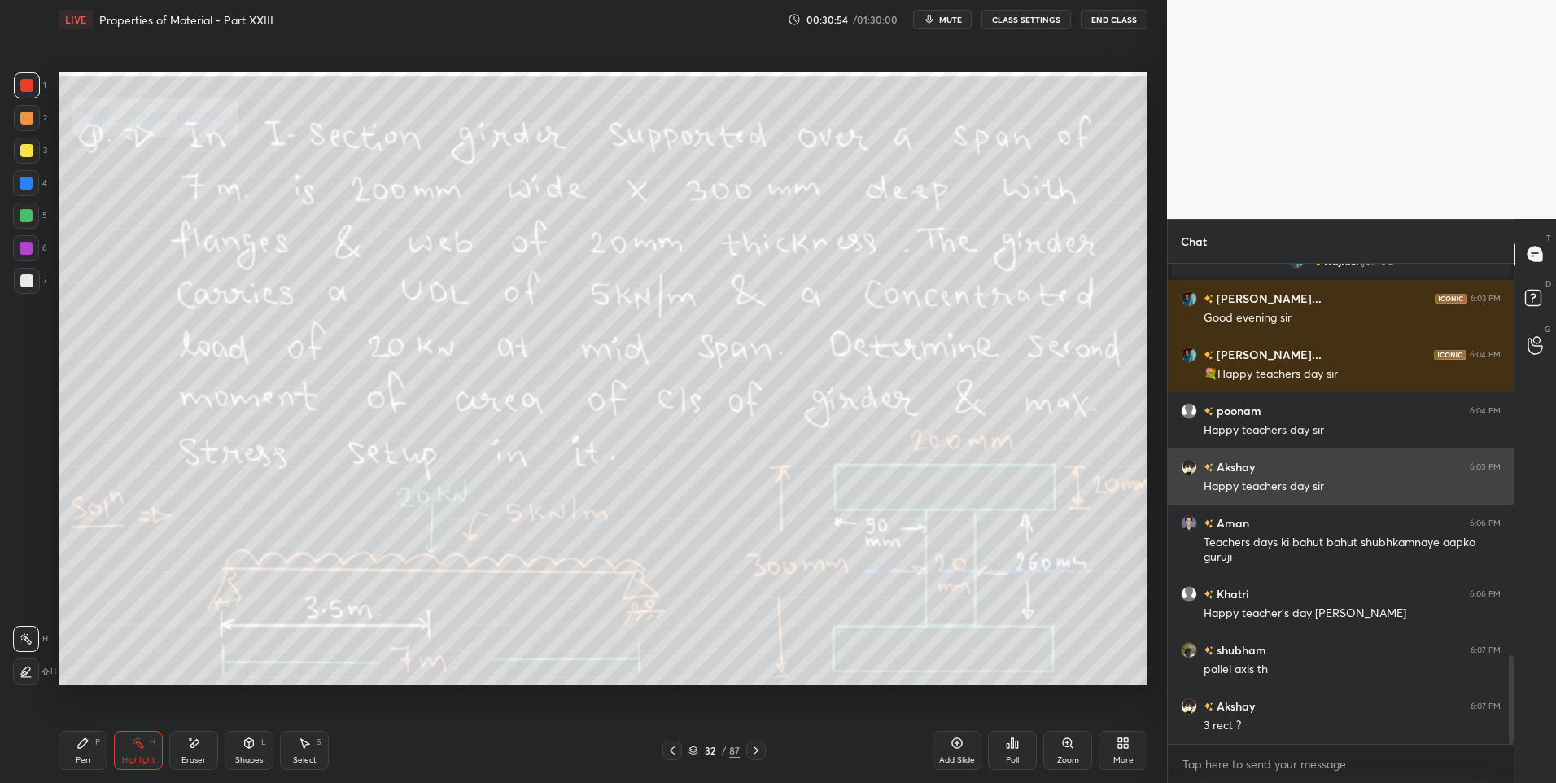
scroll to position [2178, 0]
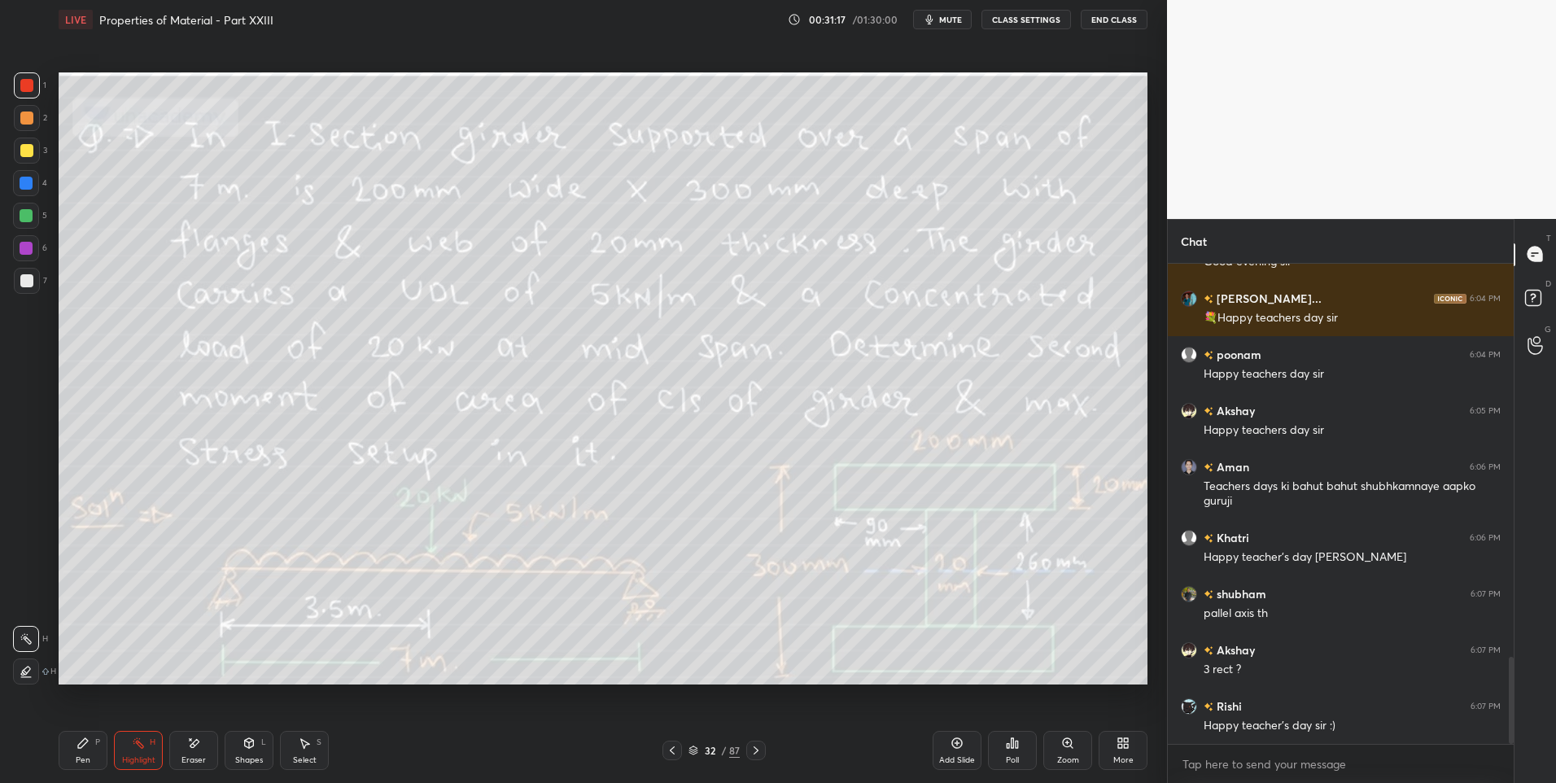
click at [90, 760] on div "Pen P" at bounding box center [83, 750] width 49 height 39
click at [29, 280] on div at bounding box center [26, 280] width 13 height 13
click at [953, 746] on icon at bounding box center [957, 743] width 11 height 11
click at [673, 750] on icon at bounding box center [672, 750] width 13 height 13
click at [754, 750] on icon at bounding box center [756, 750] width 13 height 13
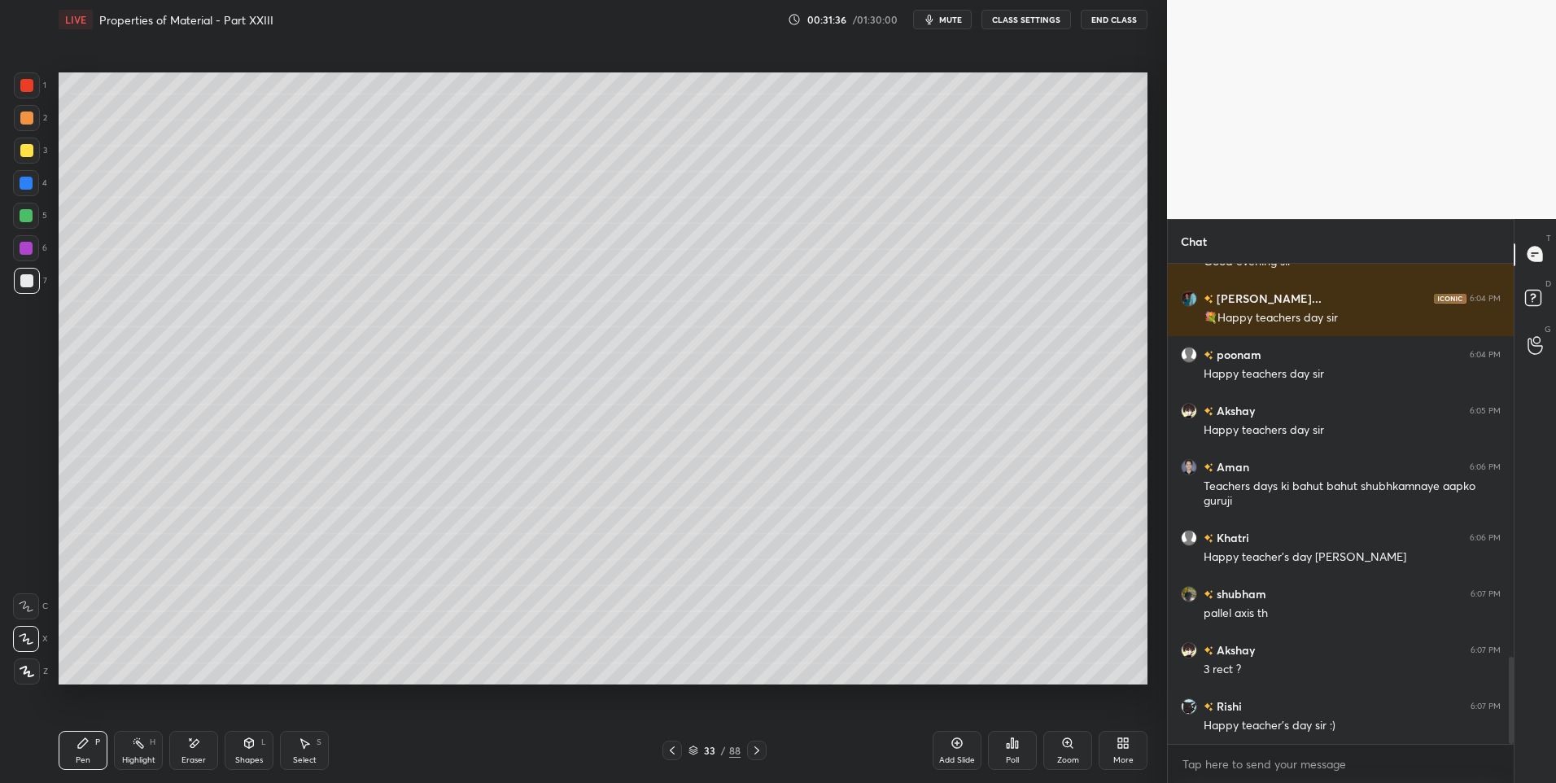
click at [674, 747] on icon at bounding box center [672, 750] width 5 height 8
click at [133, 747] on icon at bounding box center [138, 743] width 13 height 13
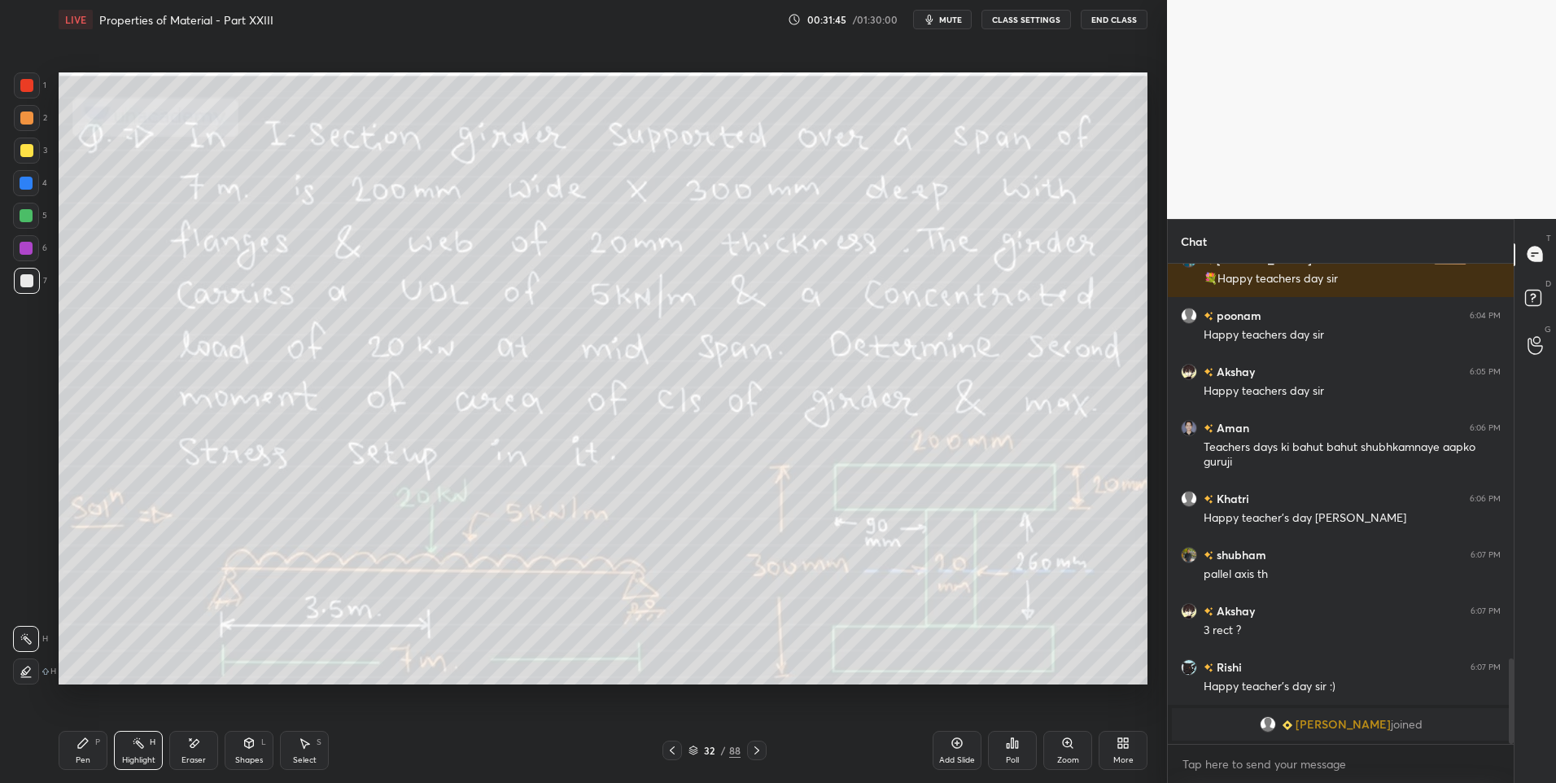
scroll to position [2007, 0]
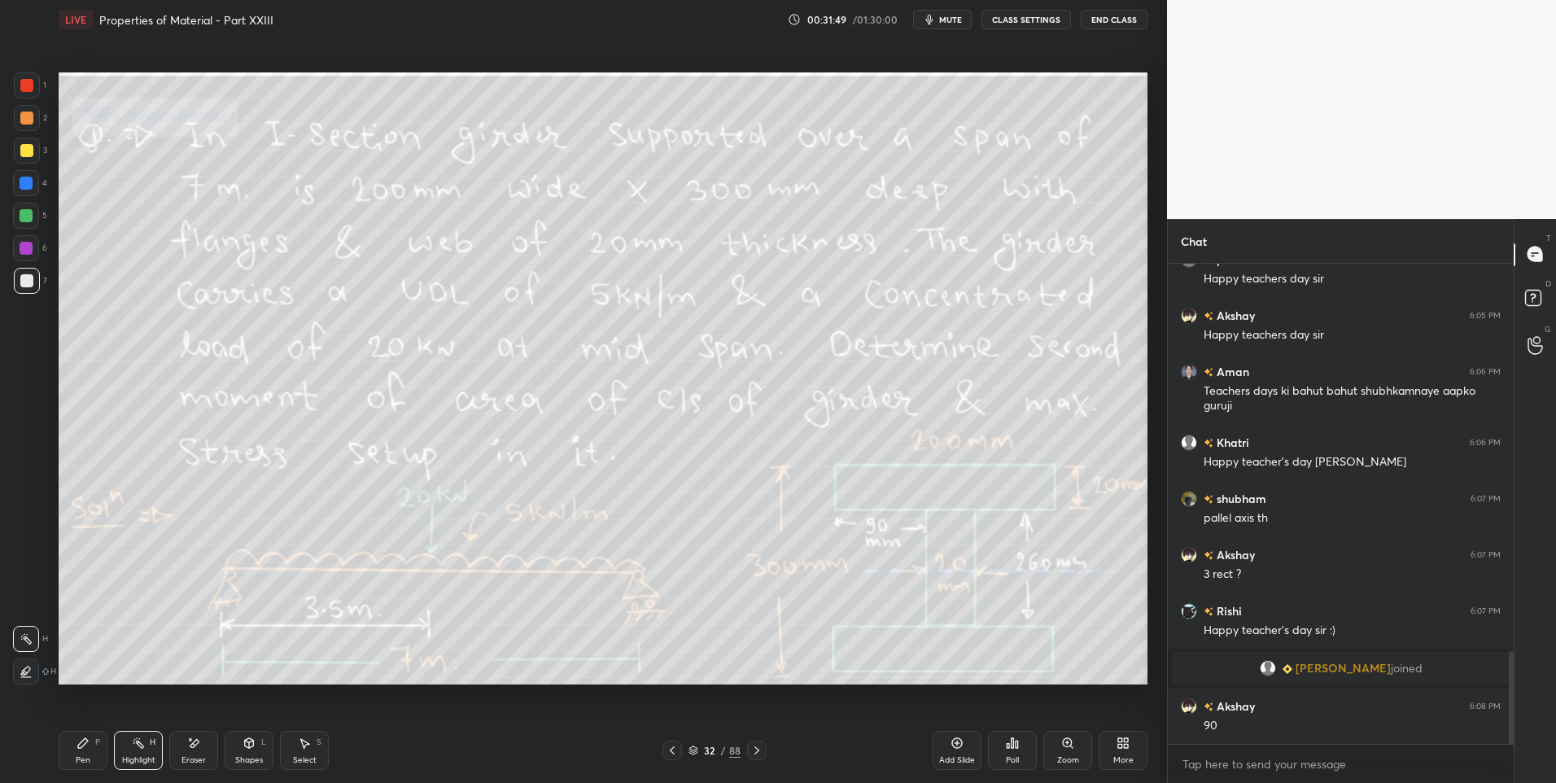
click at [753, 753] on icon at bounding box center [756, 750] width 13 height 13
click at [85, 760] on div "Pen" at bounding box center [83, 760] width 15 height 8
click at [671, 747] on icon at bounding box center [672, 750] width 13 height 13
click at [766, 757] on div at bounding box center [757, 751] width 20 height 20
click at [667, 754] on icon at bounding box center [672, 750] width 13 height 13
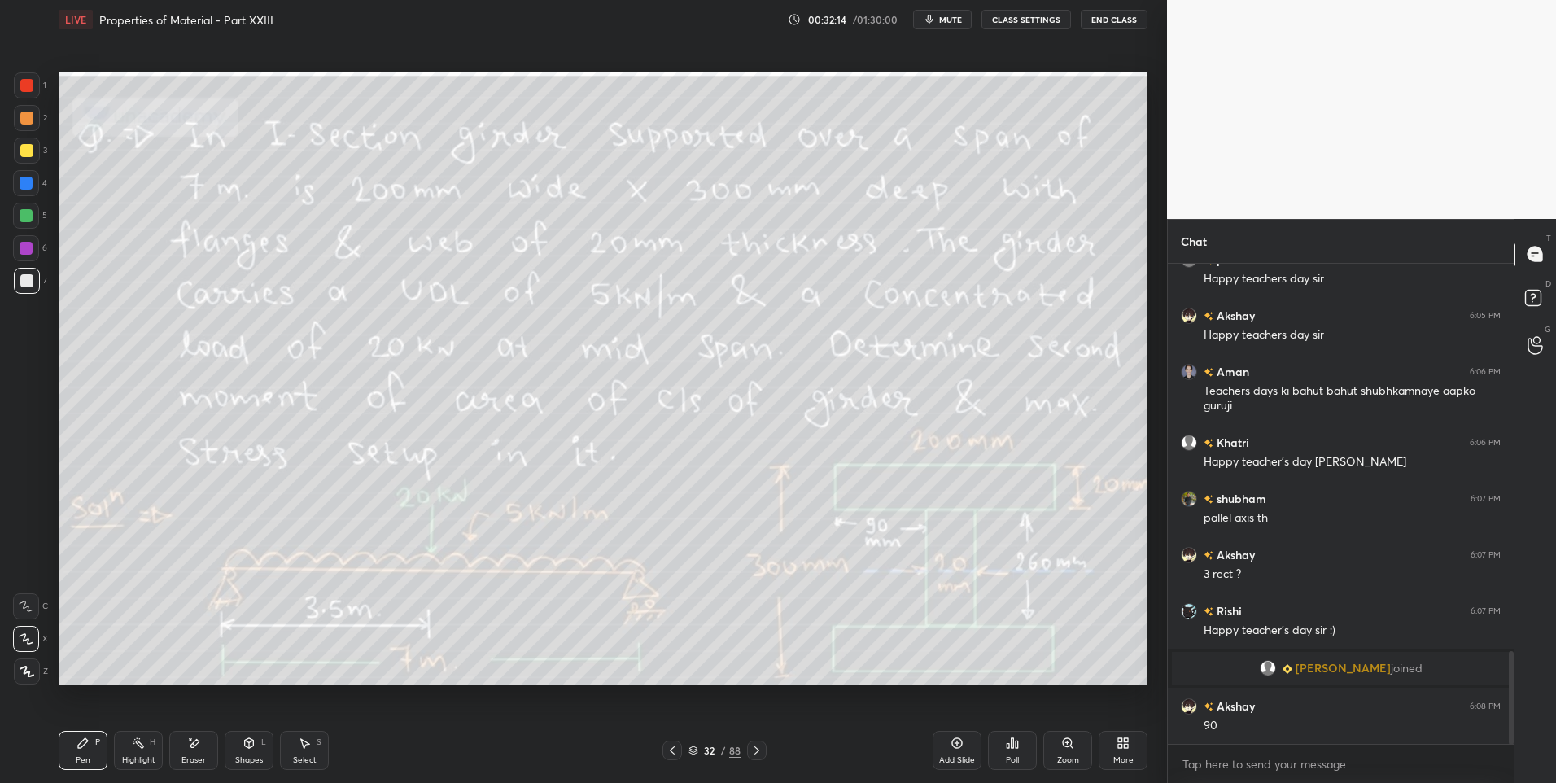
click at [758, 752] on icon at bounding box center [756, 750] width 13 height 13
click at [20, 120] on div at bounding box center [26, 118] width 13 height 13
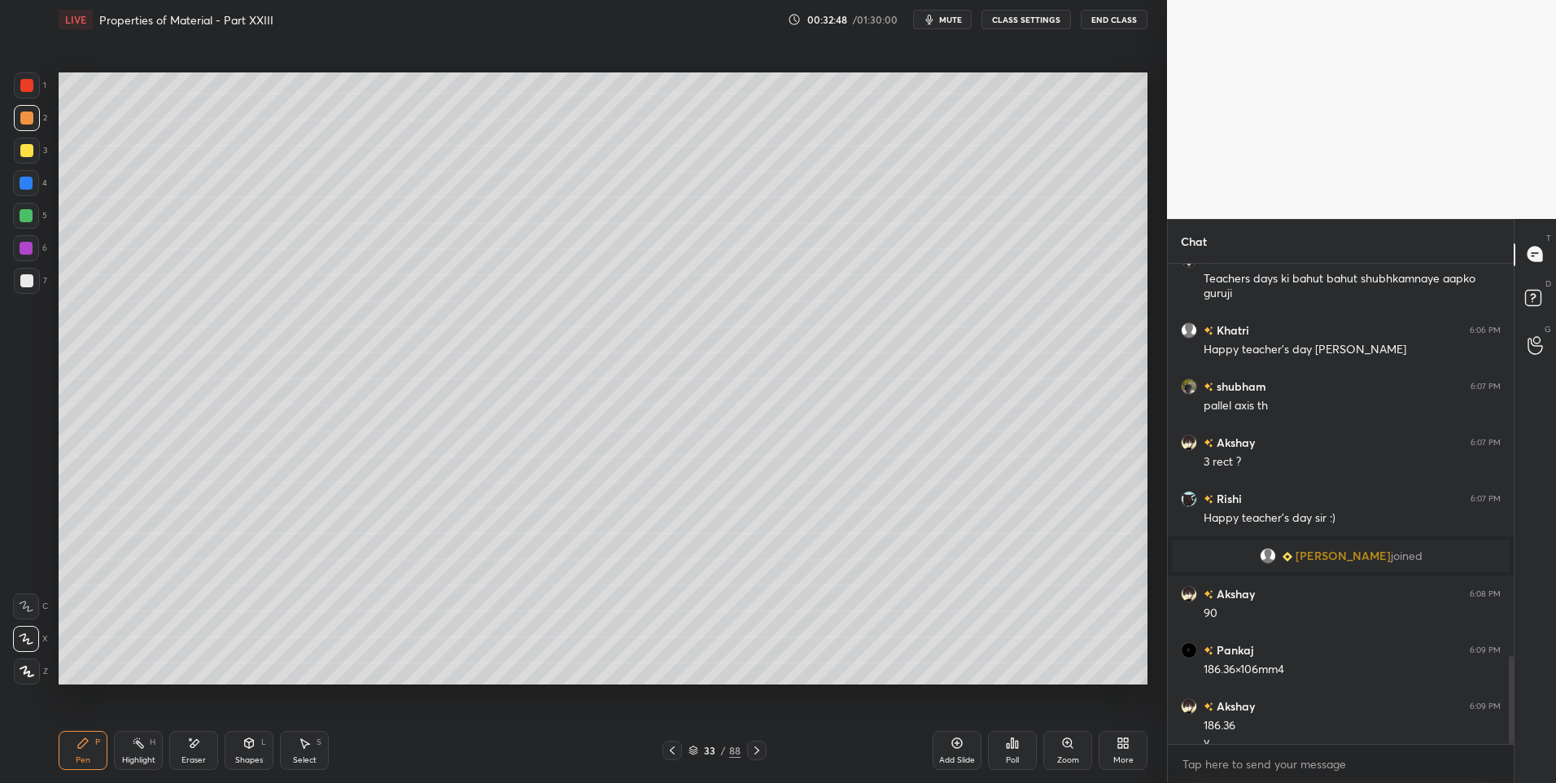
scroll to position [2136, 0]
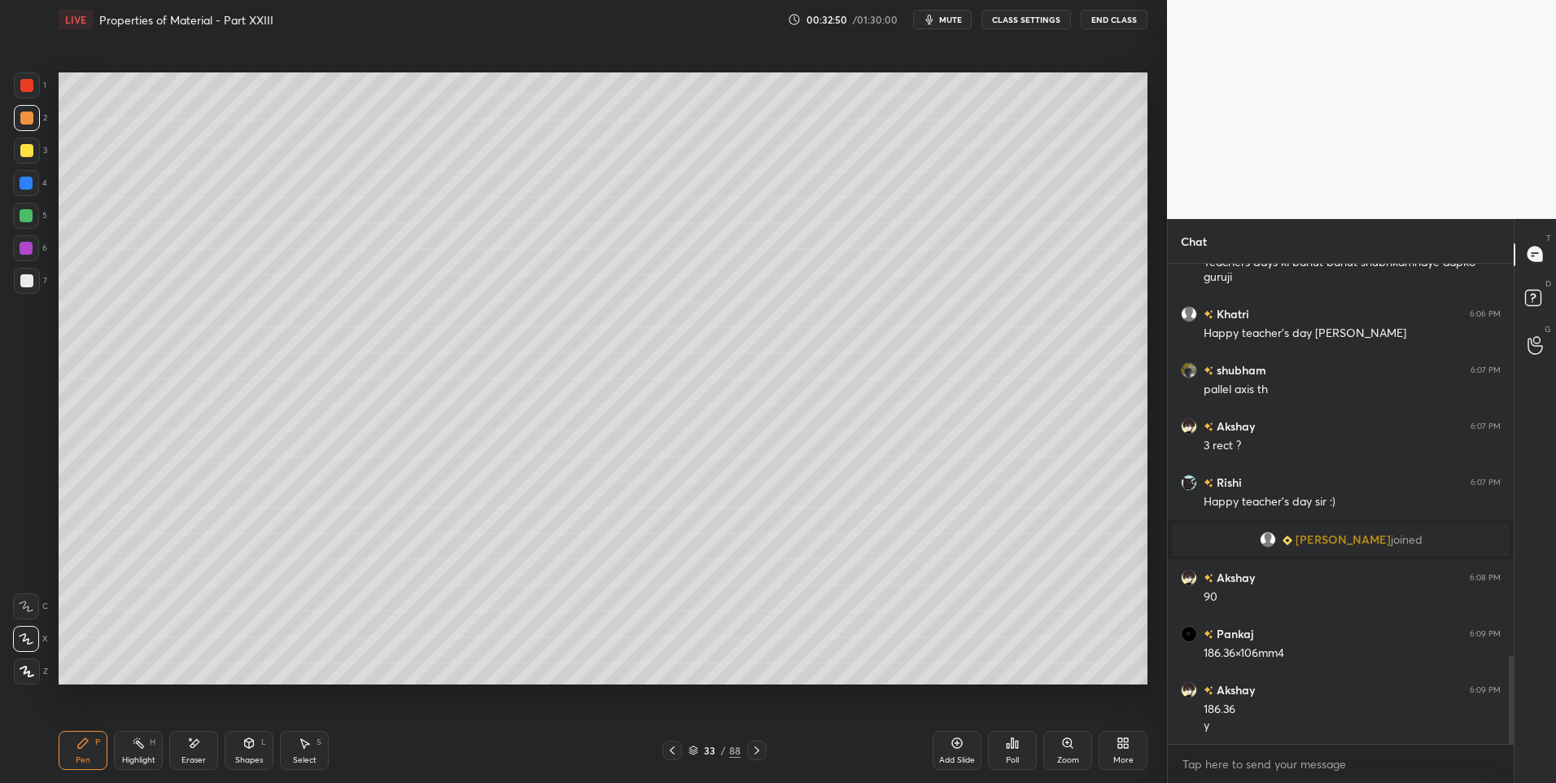
click at [247, 753] on div "Shapes L" at bounding box center [249, 750] width 49 height 39
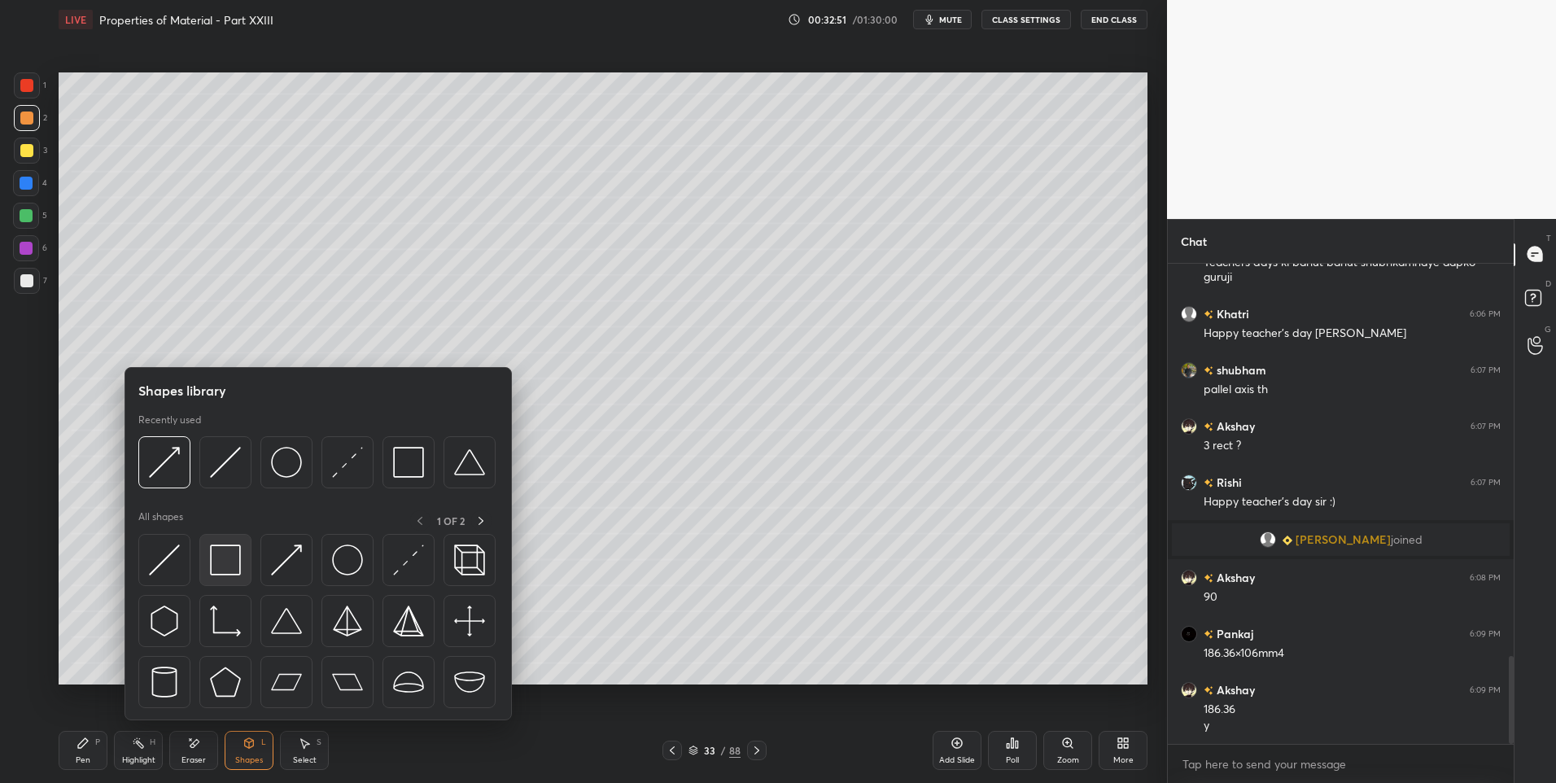
click at [221, 547] on img at bounding box center [225, 559] width 31 height 31
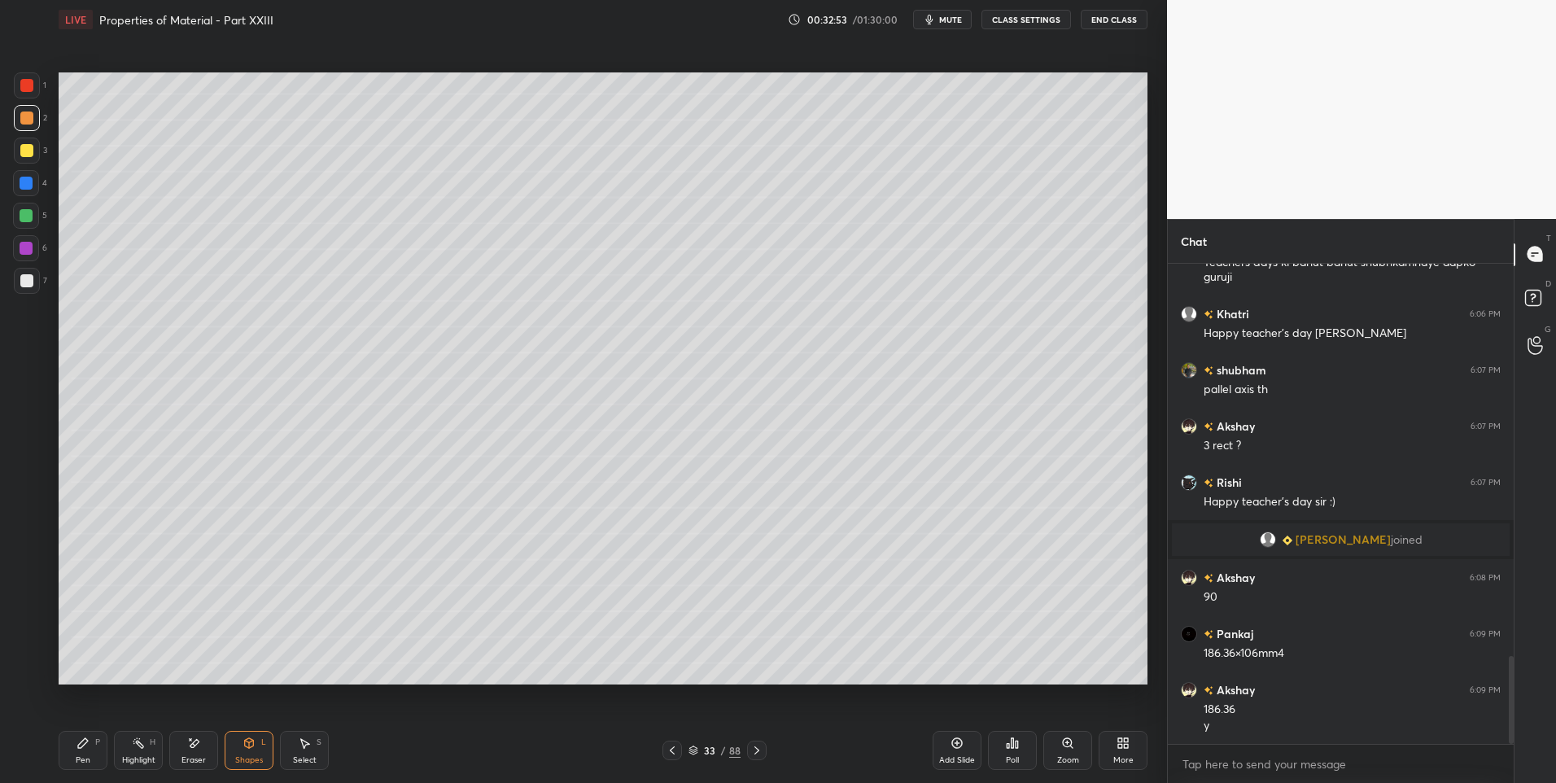
click at [77, 749] on icon at bounding box center [83, 743] width 13 height 13
click at [684, 750] on div "33 / 88" at bounding box center [715, 751] width 104 height 20
click at [670, 750] on icon at bounding box center [672, 750] width 13 height 13
click at [142, 759] on div "Highlight" at bounding box center [138, 760] width 33 height 8
click at [758, 747] on icon at bounding box center [756, 750] width 13 height 13
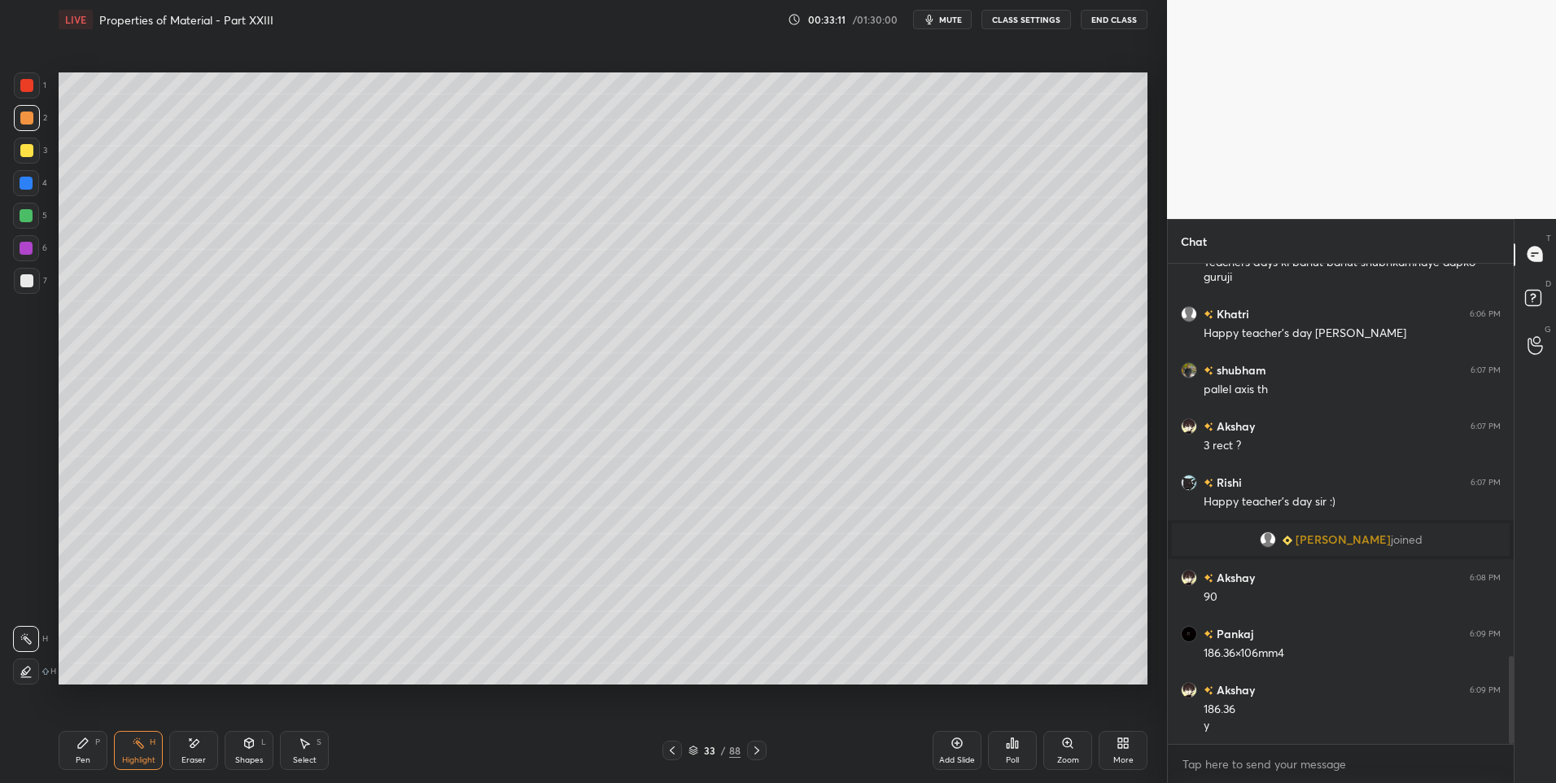
click at [81, 757] on div "Pen" at bounding box center [83, 760] width 15 height 8
click at [29, 191] on div at bounding box center [26, 183] width 26 height 26
click at [668, 747] on icon at bounding box center [672, 750] width 13 height 13
click at [763, 750] on icon at bounding box center [756, 750] width 13 height 13
click at [670, 739] on div "Pen P Highlight H Eraser Shapes L Select S 33 / 88 Add Slide Poll Zoom More" at bounding box center [603, 750] width 1089 height 65
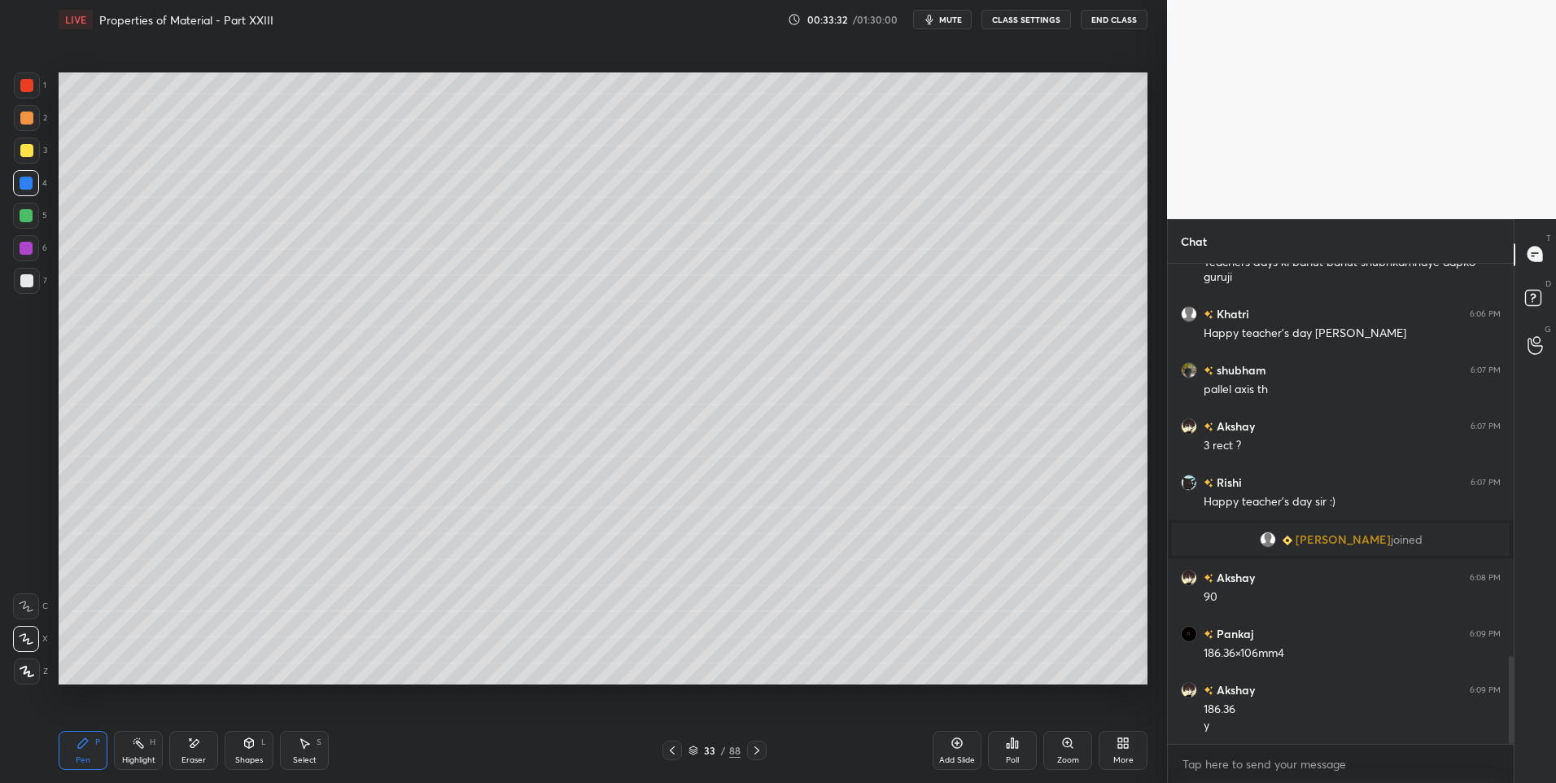
click at [668, 747] on icon at bounding box center [672, 750] width 13 height 13
click at [759, 753] on icon at bounding box center [756, 750] width 13 height 13
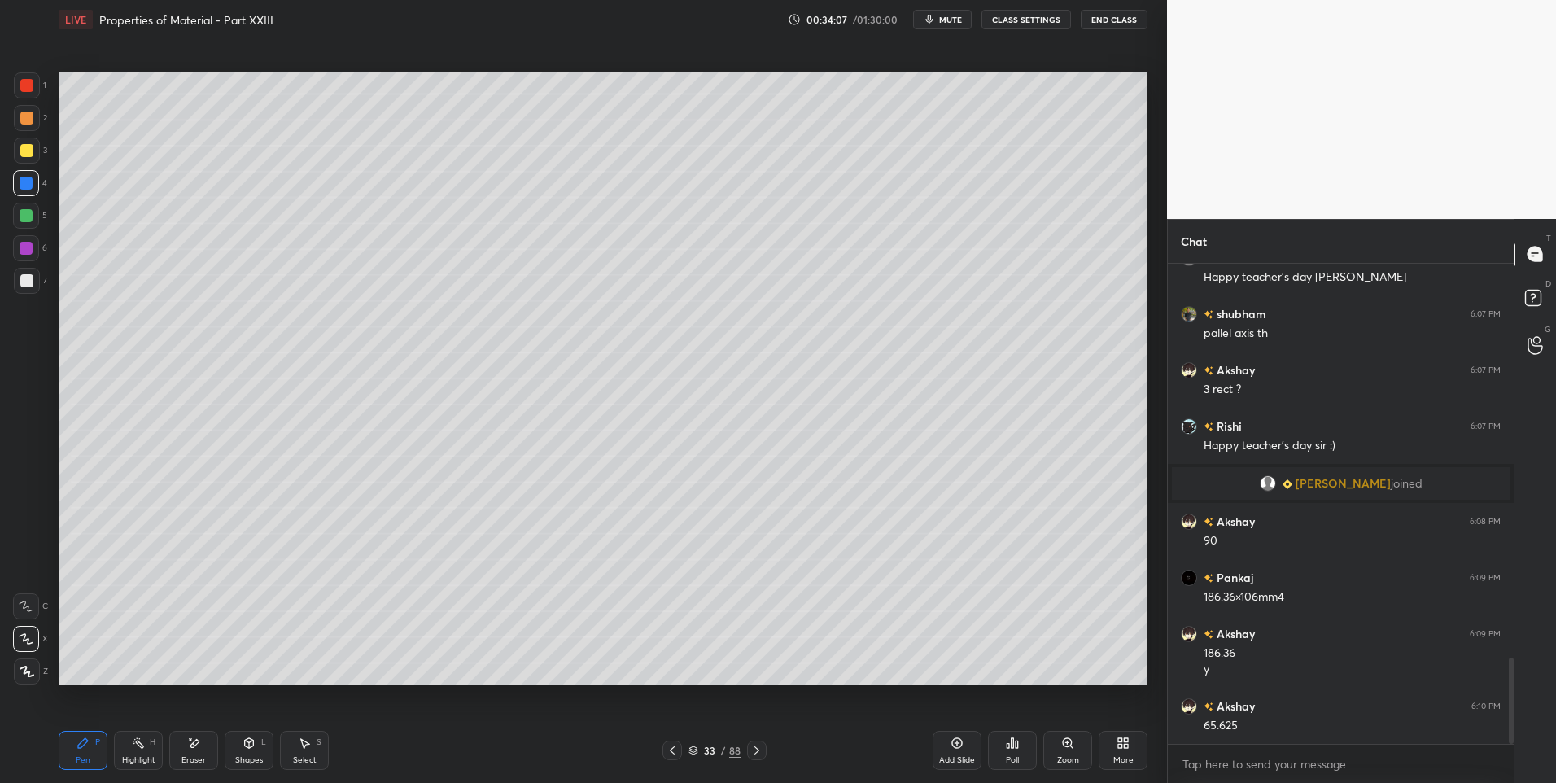
scroll to position [2248, 0]
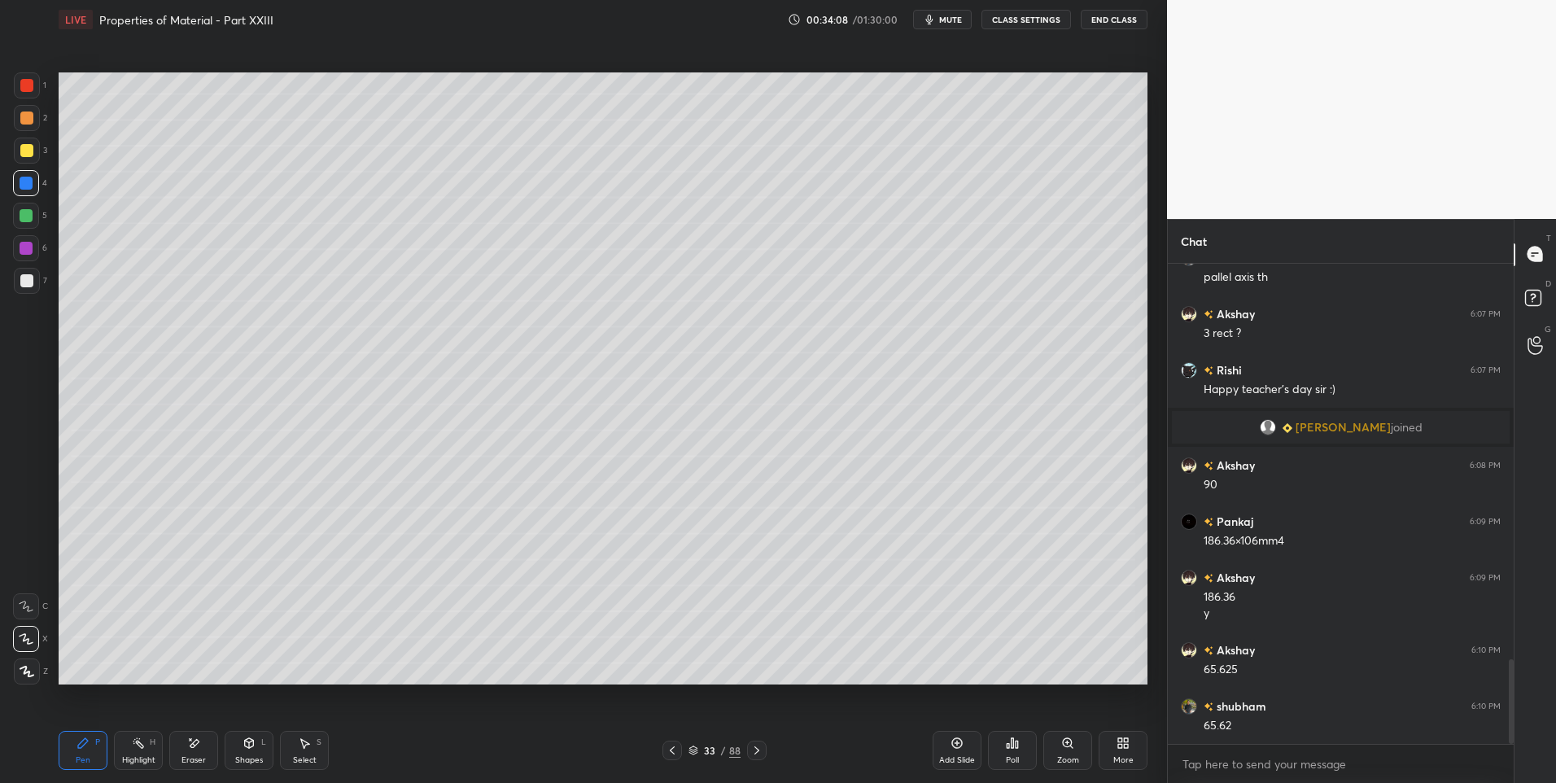
click at [33, 116] on div at bounding box center [27, 118] width 26 height 26
click at [671, 759] on div at bounding box center [673, 751] width 20 height 20
click at [759, 749] on icon at bounding box center [756, 750] width 13 height 13
click at [669, 751] on icon at bounding box center [672, 750] width 13 height 13
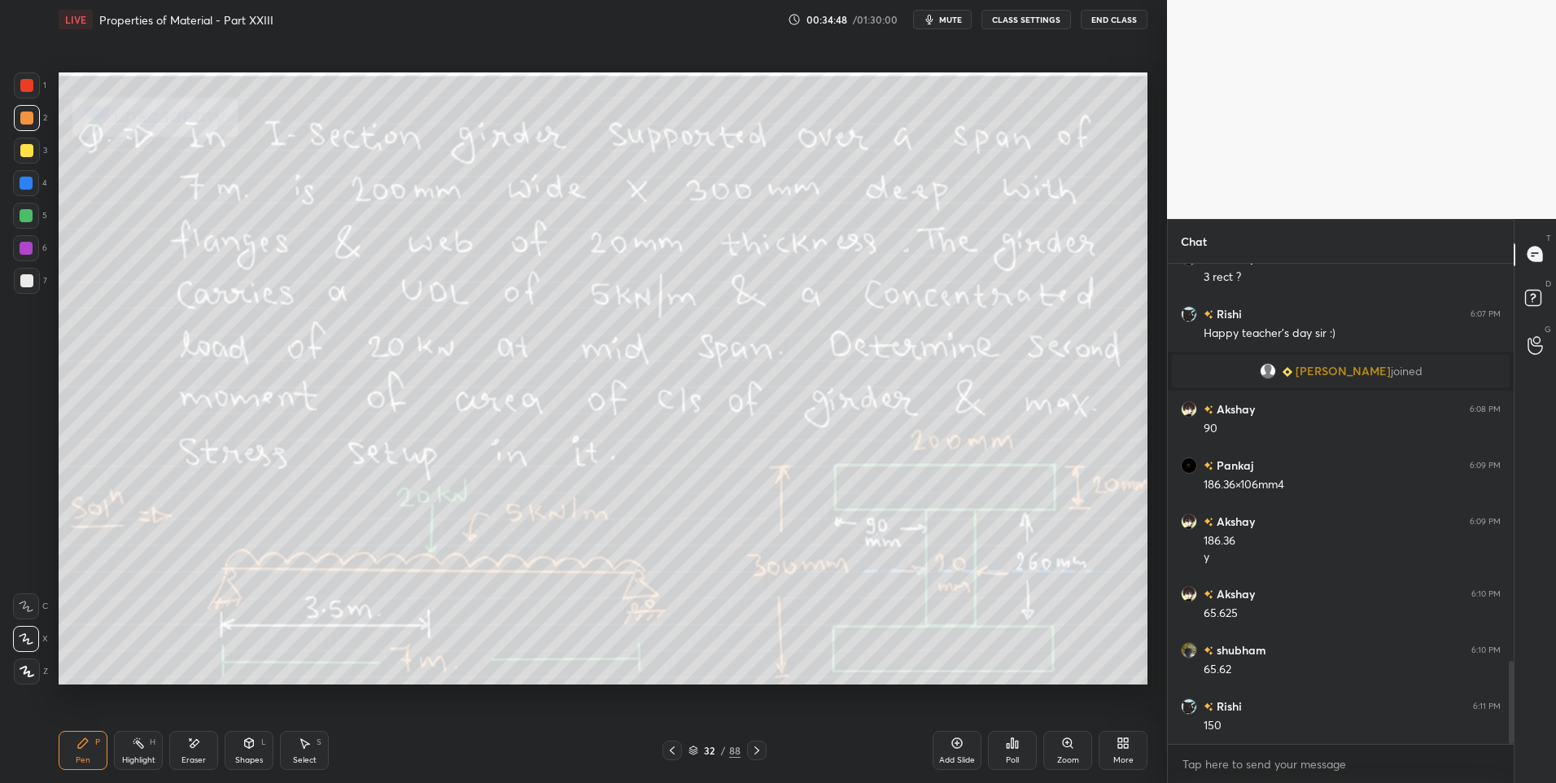
click at [131, 746] on div "Highlight H" at bounding box center [138, 750] width 49 height 39
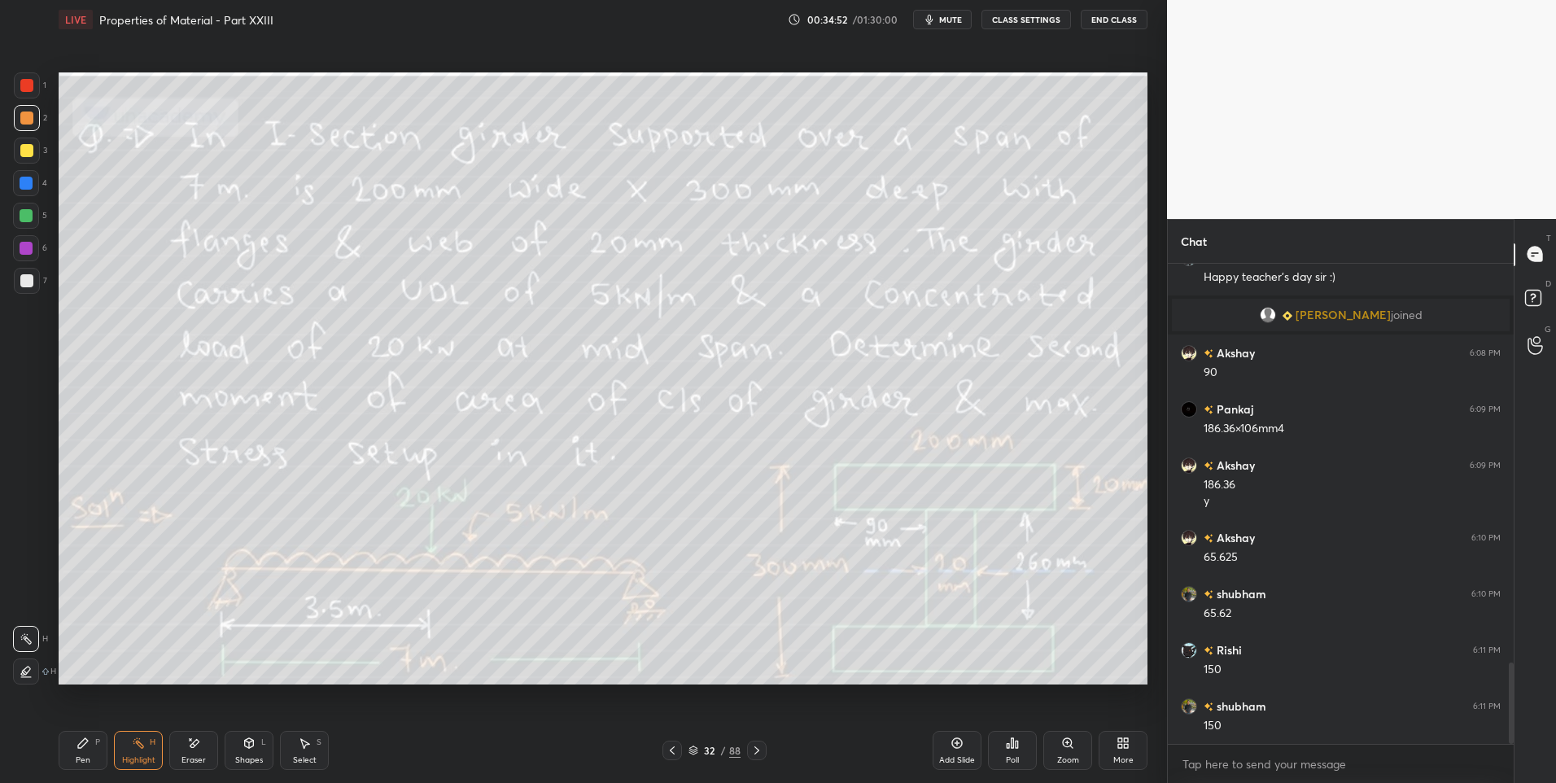
click at [748, 748] on div at bounding box center [757, 751] width 20 height 20
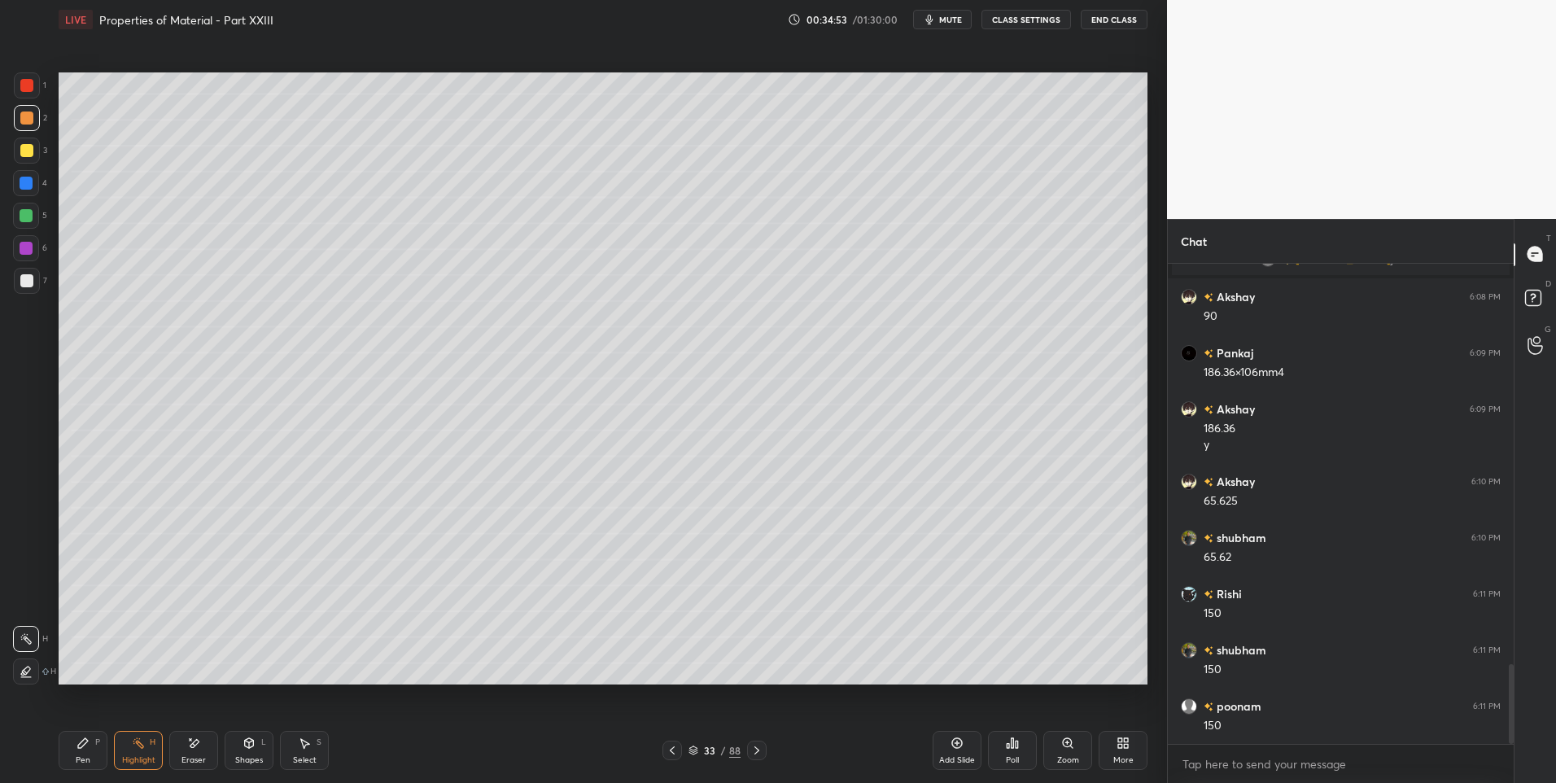
click at [80, 756] on div "Pen" at bounding box center [83, 760] width 15 height 8
click at [763, 750] on icon at bounding box center [756, 750] width 13 height 13
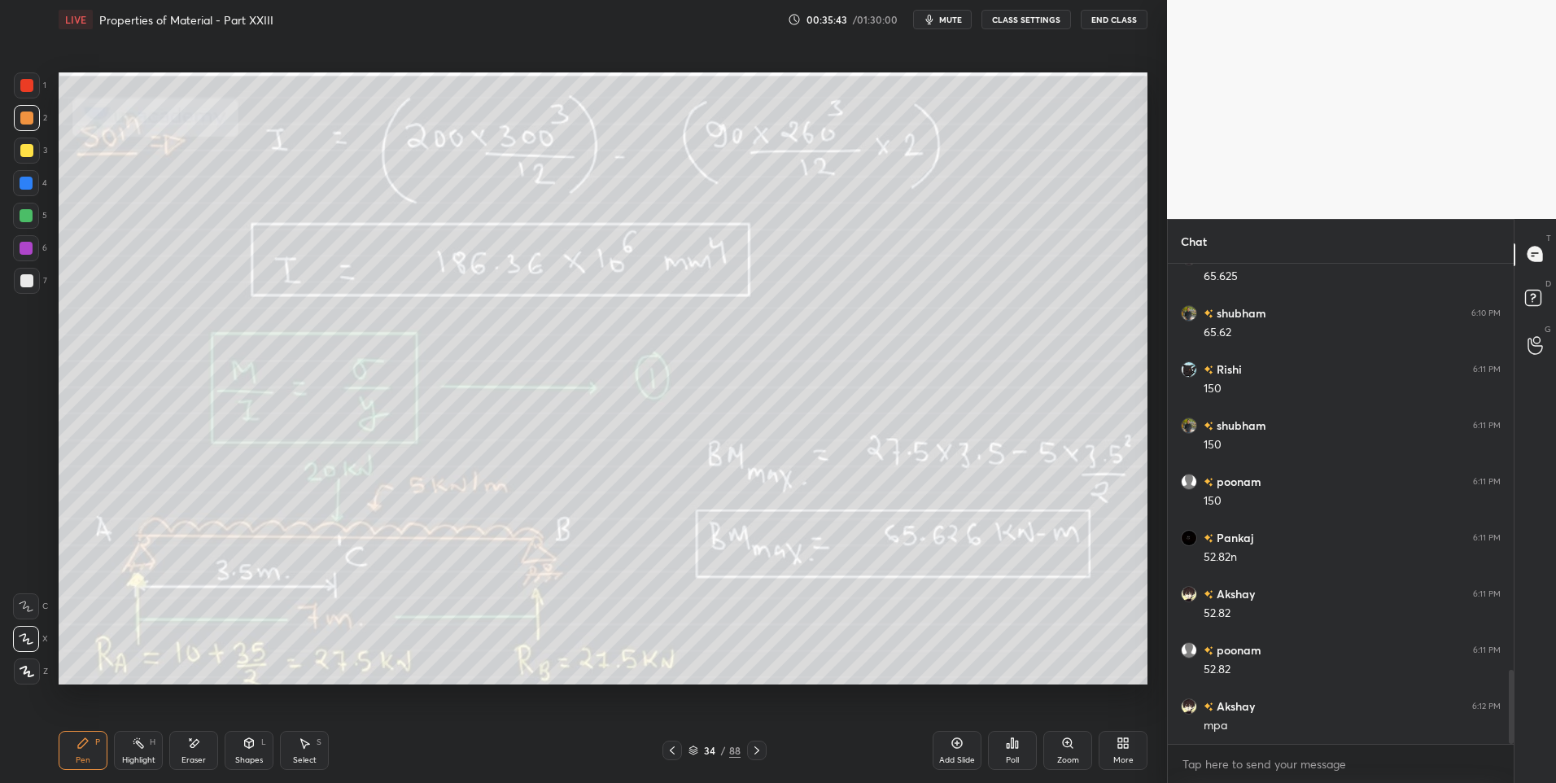
click at [750, 750] on icon at bounding box center [756, 750] width 13 height 13
click at [754, 752] on icon at bounding box center [756, 750] width 13 height 13
click at [131, 748] on div "Highlight H" at bounding box center [138, 750] width 49 height 39
click at [675, 753] on icon at bounding box center [672, 750] width 13 height 13
click at [956, 746] on icon at bounding box center [957, 743] width 13 height 13
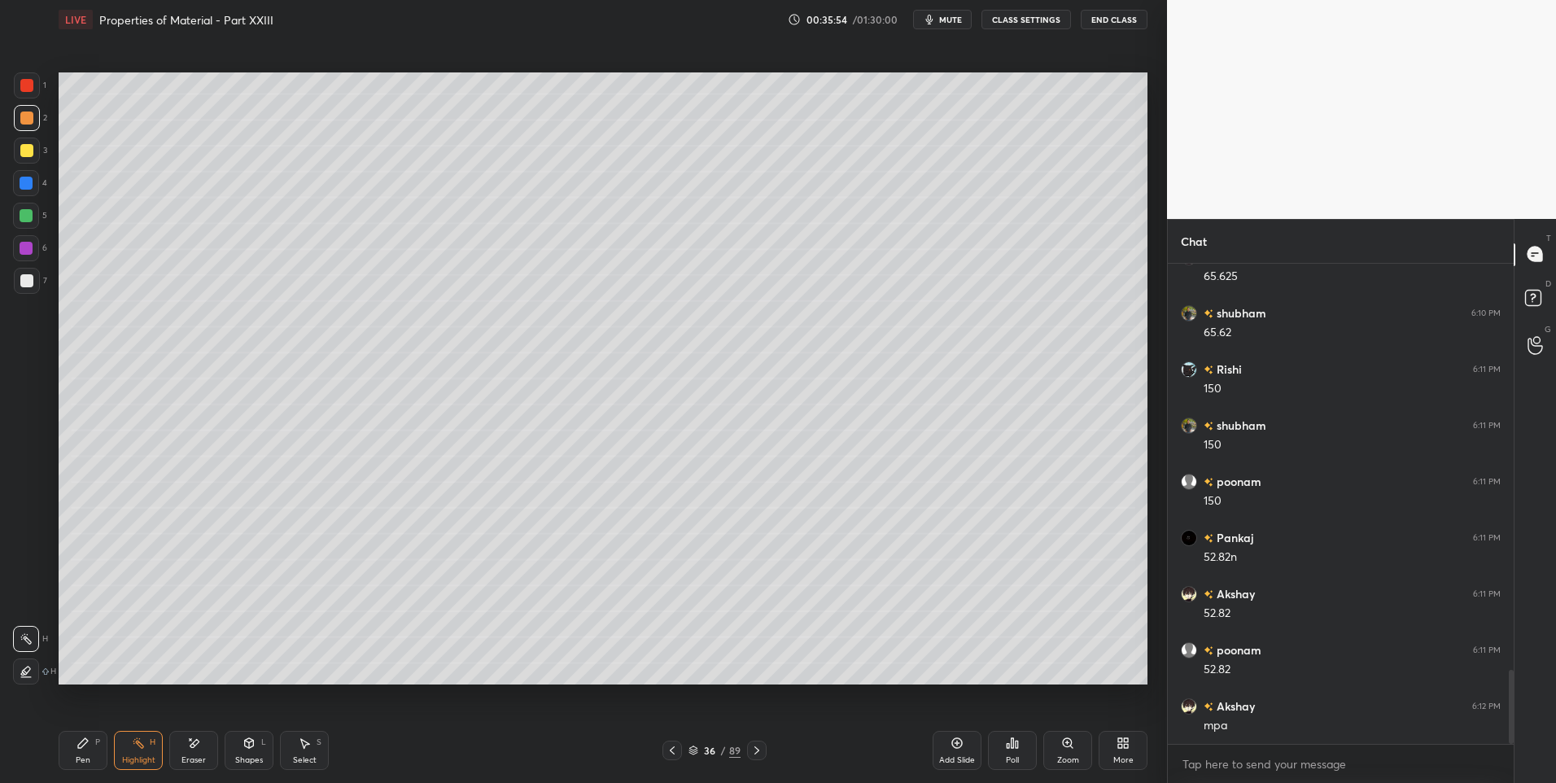
click at [79, 758] on div "Pen" at bounding box center [83, 760] width 15 height 8
click at [260, 744] on div "Shapes L" at bounding box center [249, 750] width 49 height 39
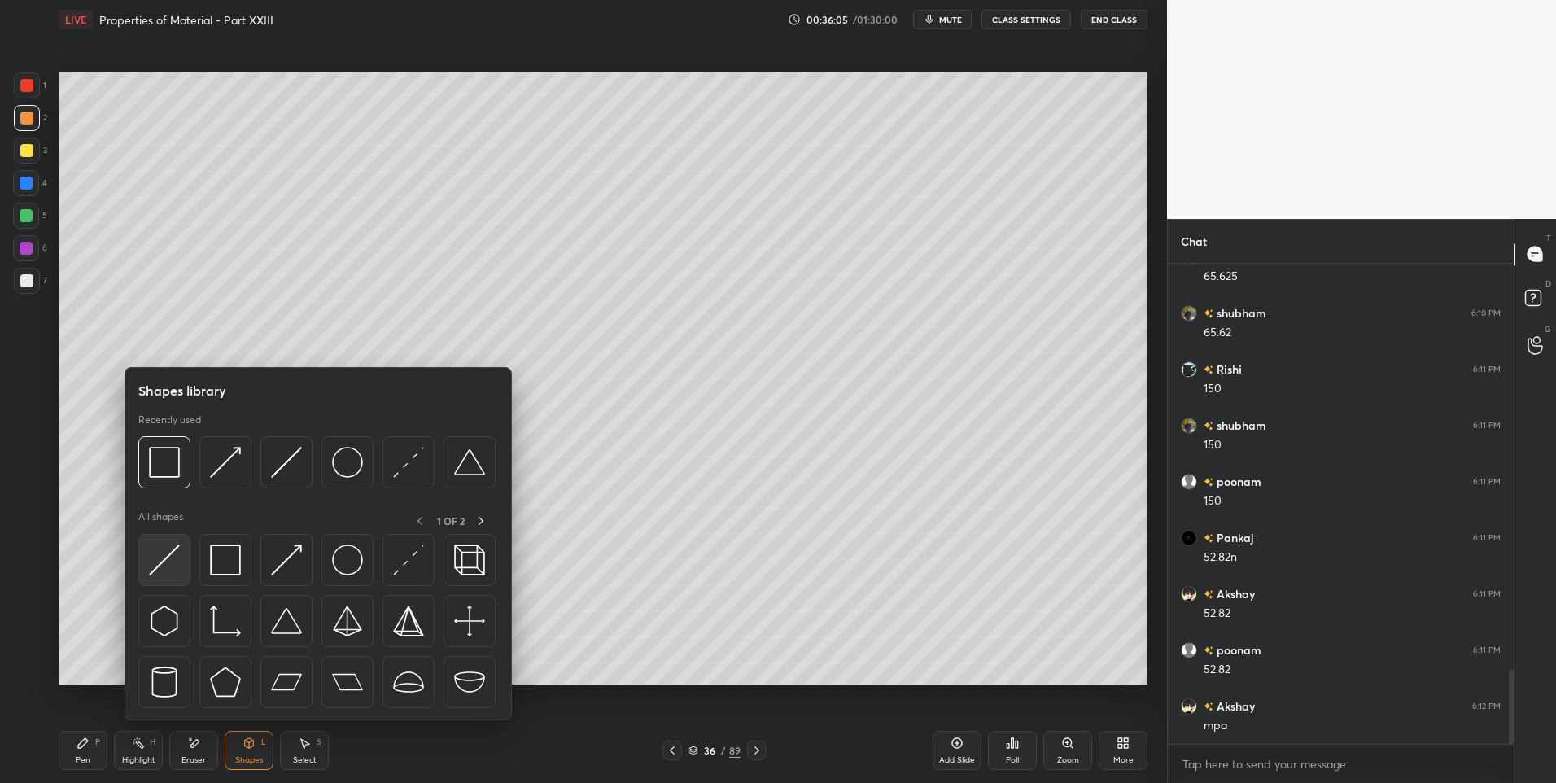
click at [158, 558] on img at bounding box center [164, 559] width 31 height 31
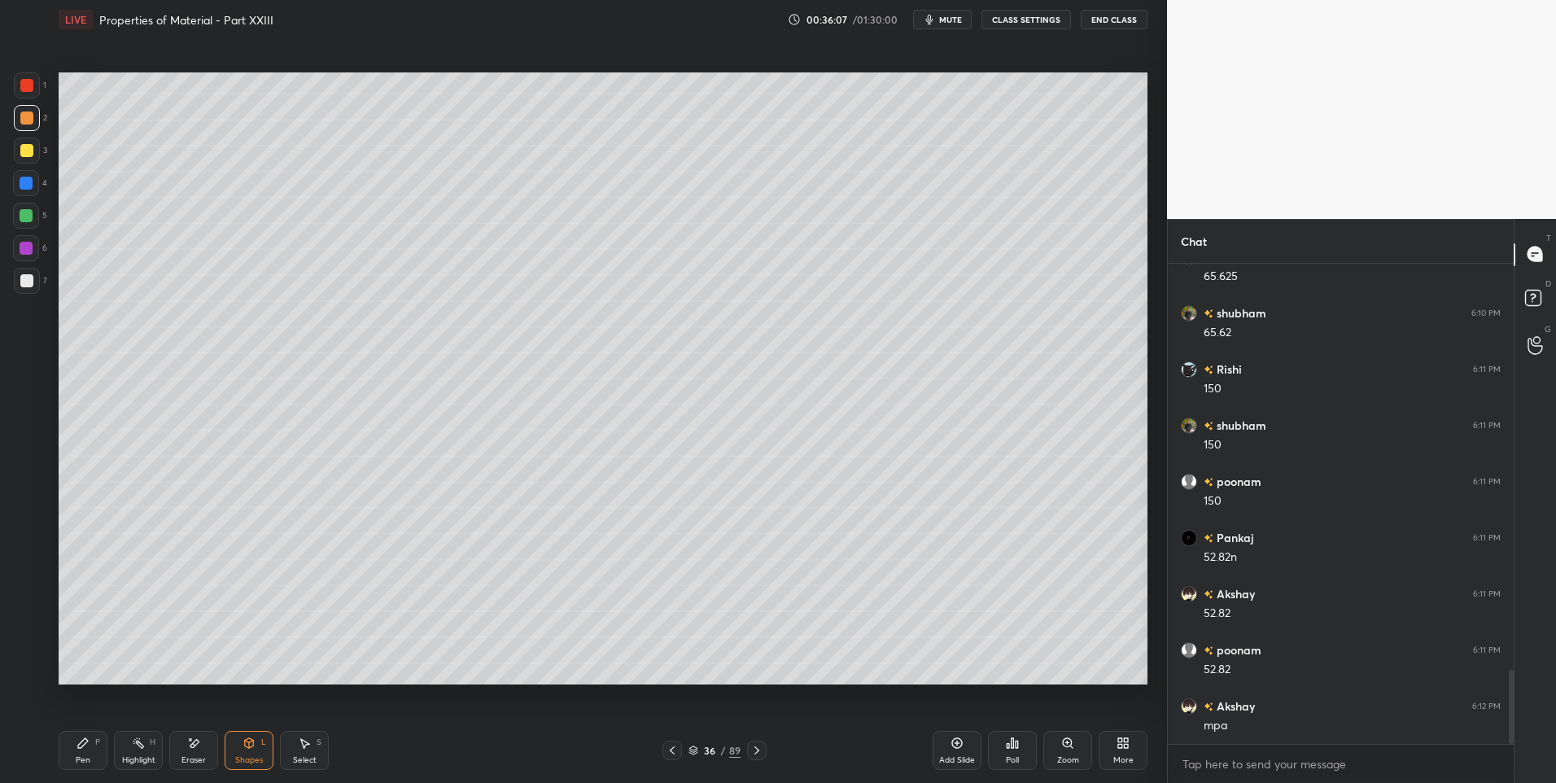
click at [88, 754] on div "Pen P" at bounding box center [83, 750] width 49 height 39
click at [209, 760] on div "Eraser" at bounding box center [193, 750] width 49 height 39
click at [249, 751] on div "Shapes L" at bounding box center [249, 750] width 49 height 39
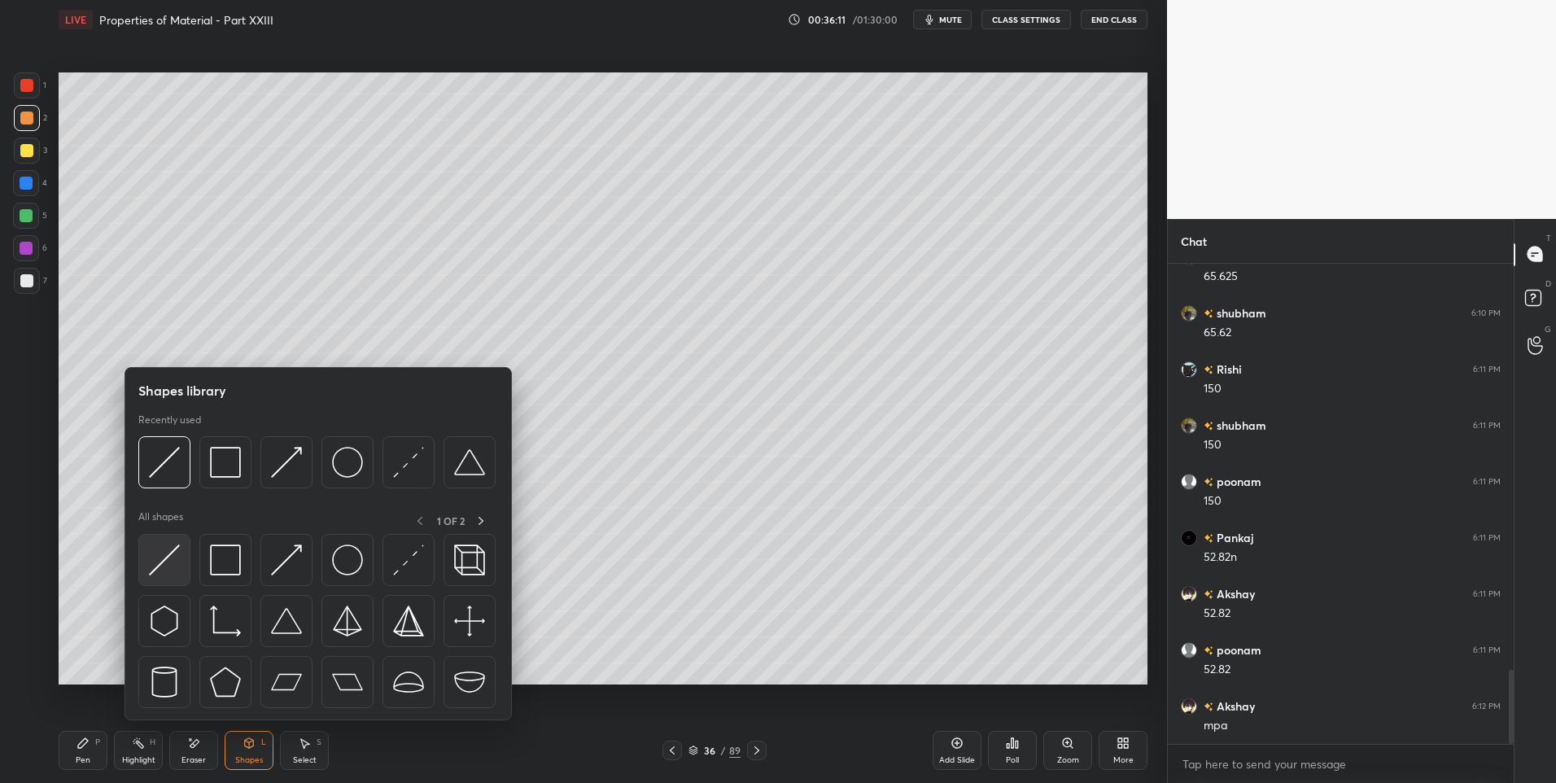
click at [162, 555] on img at bounding box center [164, 559] width 31 height 31
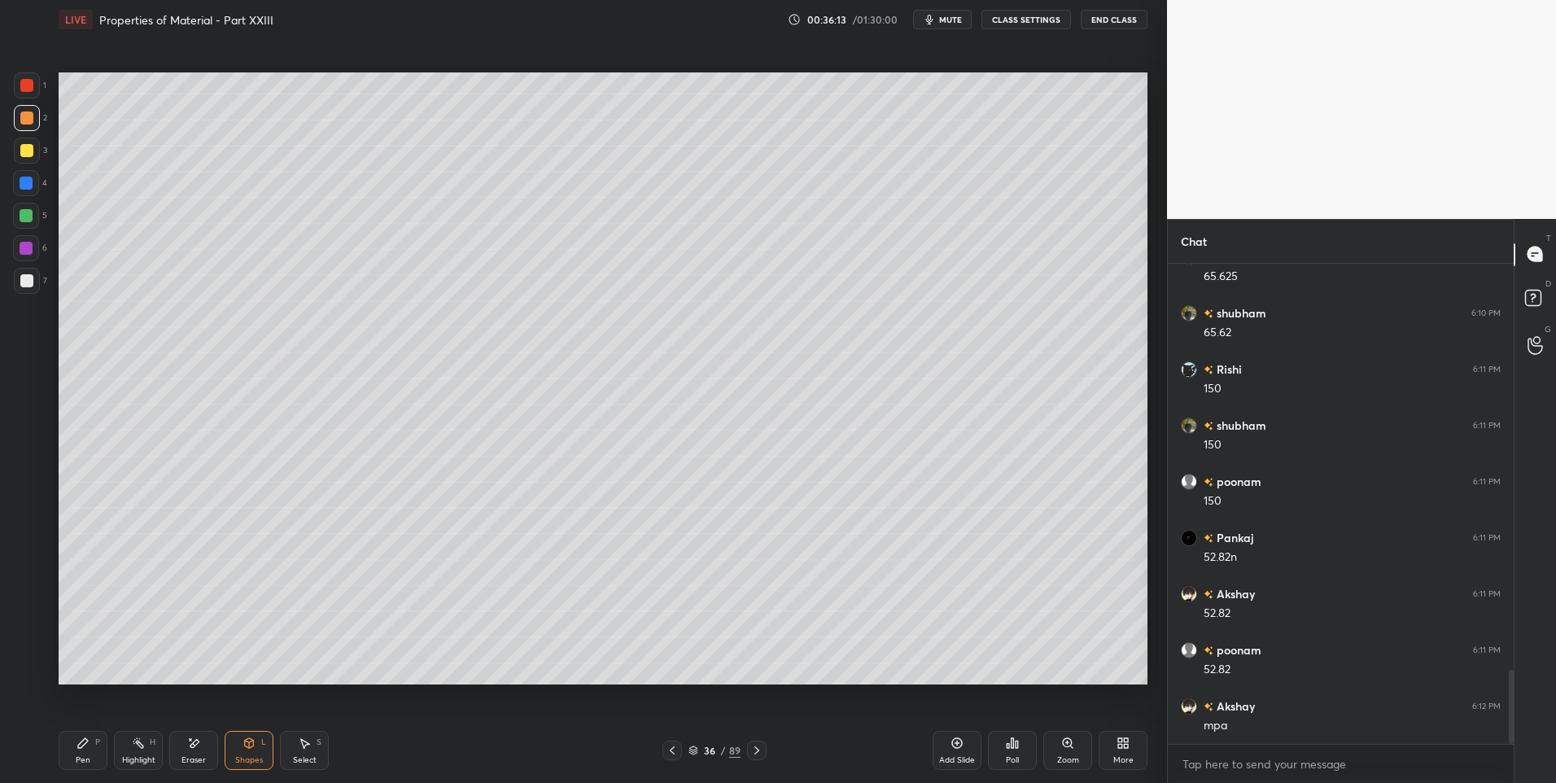
click at [89, 760] on div "Pen" at bounding box center [83, 760] width 15 height 8
click at [229, 748] on div "Shapes L" at bounding box center [249, 750] width 49 height 39
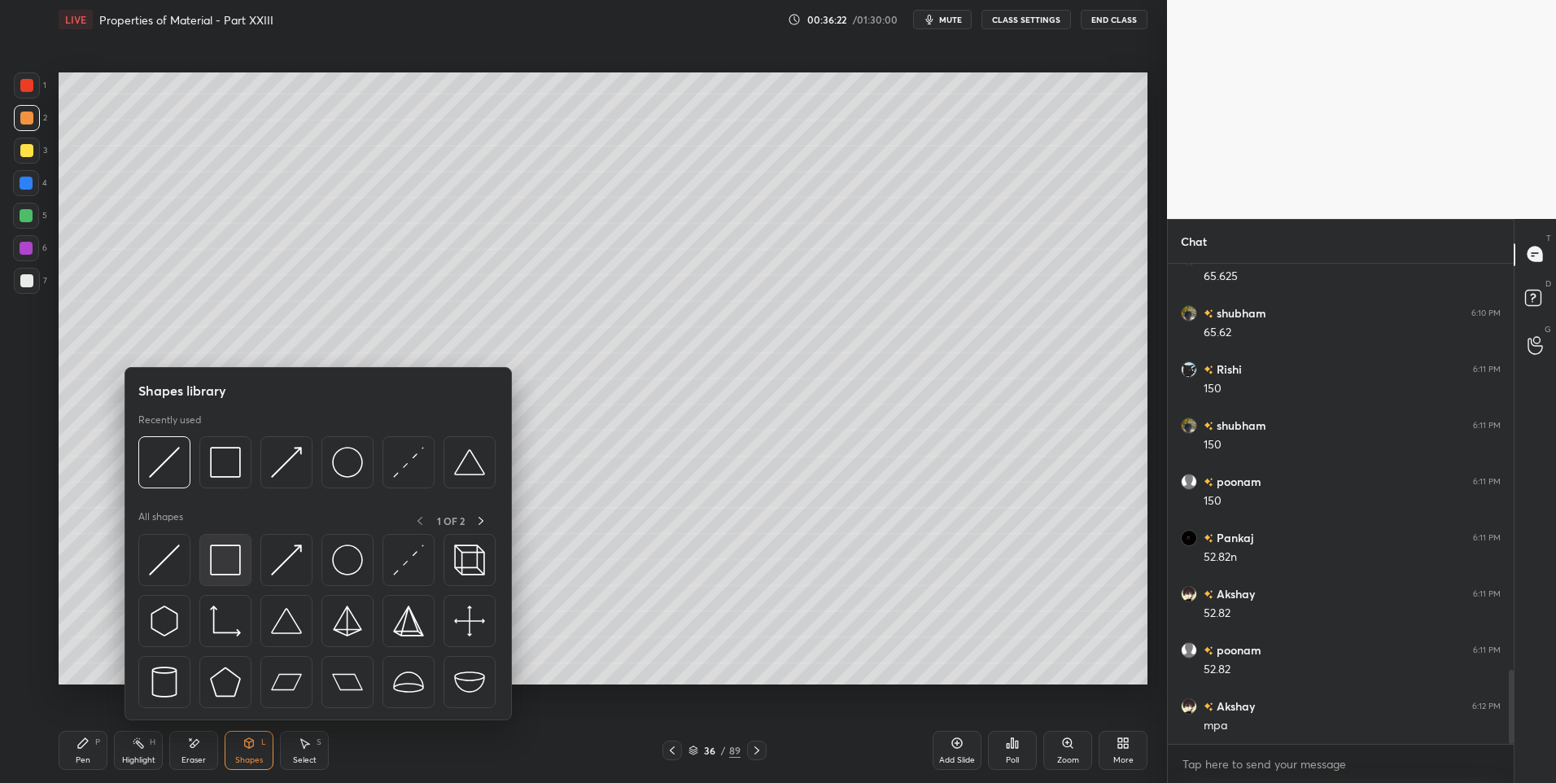
click at [223, 562] on img at bounding box center [225, 559] width 31 height 31
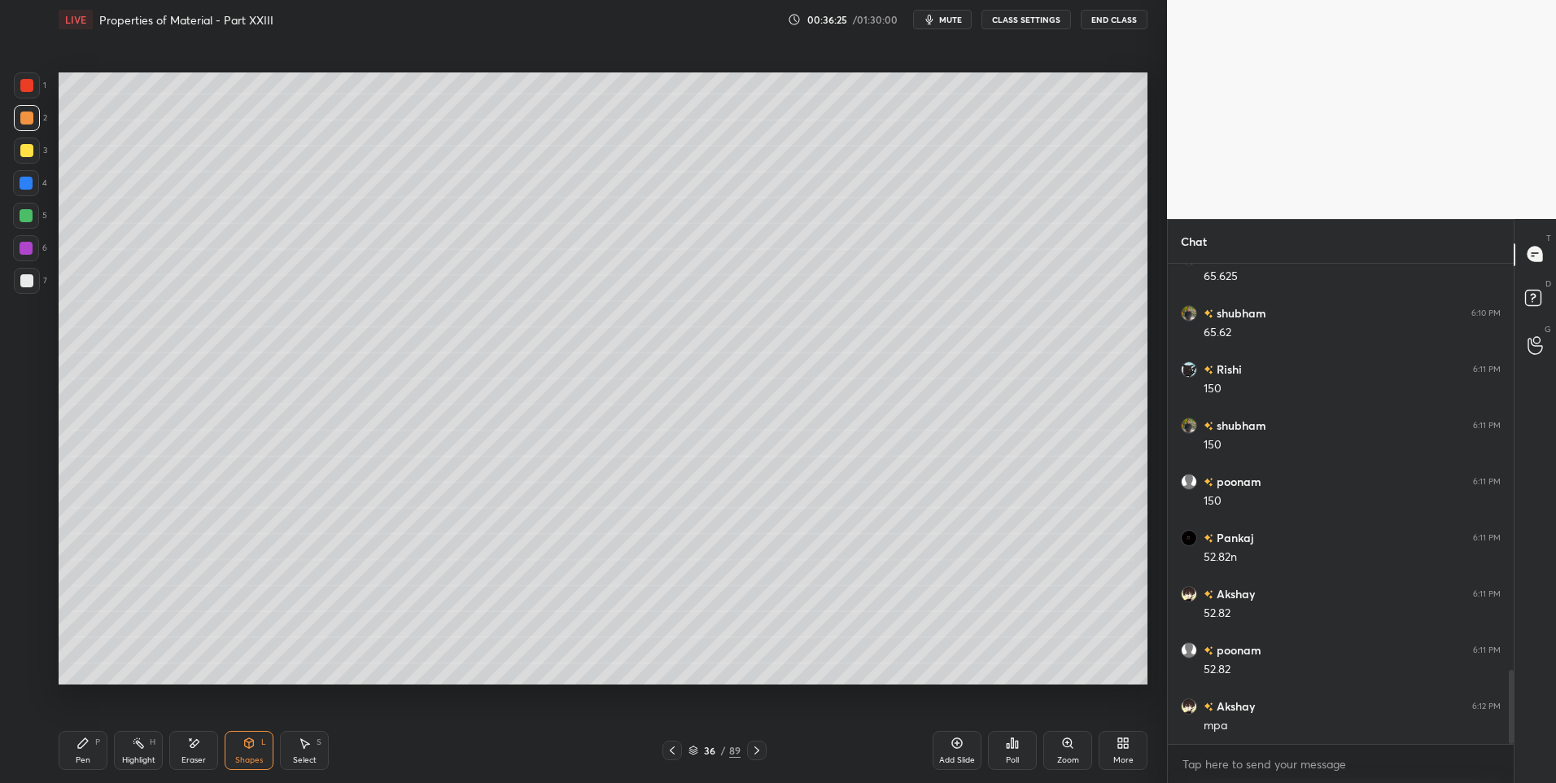
scroll to position [2711, 0]
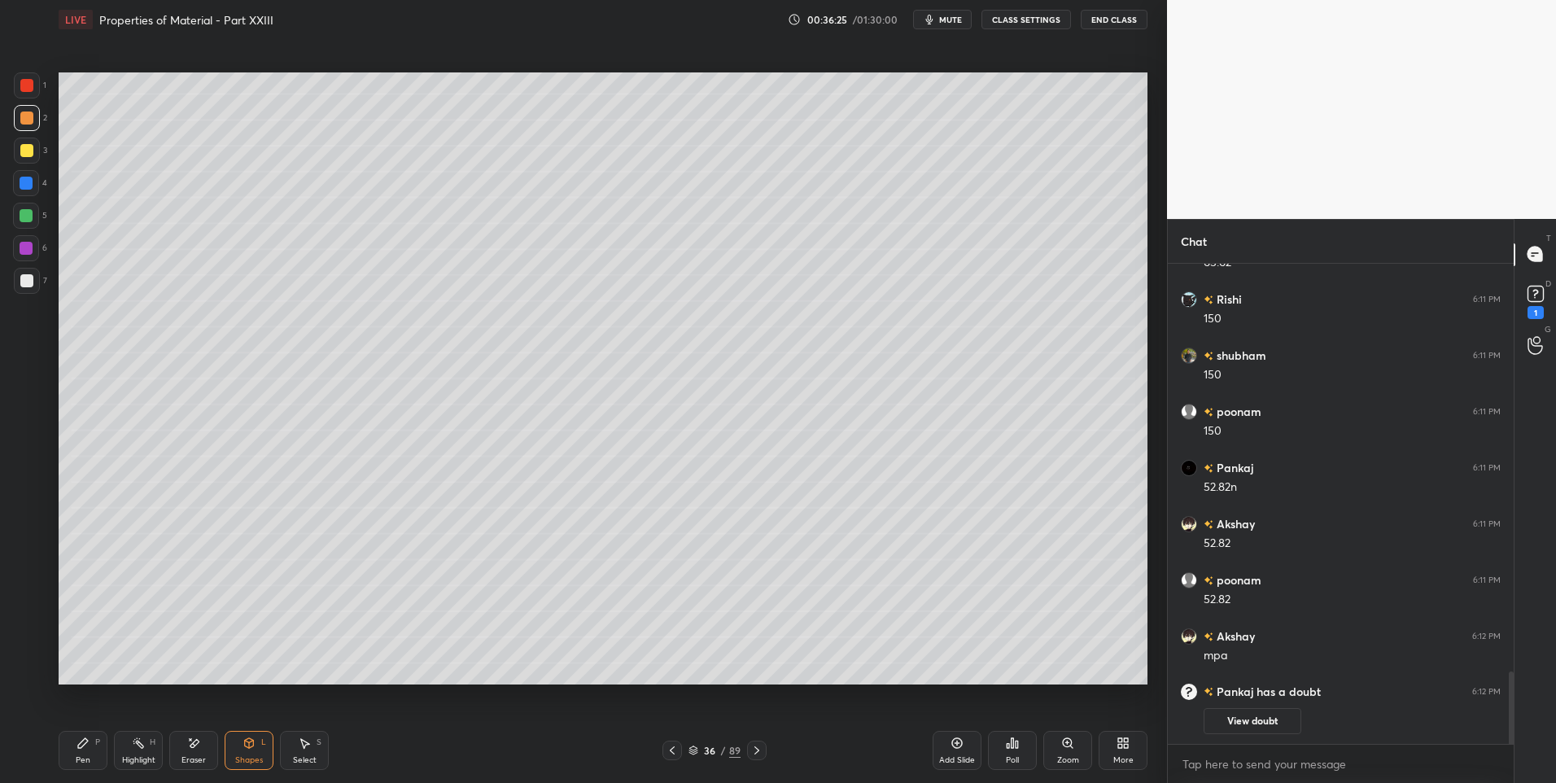
click at [72, 749] on div "Pen P" at bounding box center [83, 750] width 49 height 39
click at [27, 214] on div at bounding box center [26, 215] width 13 height 13
click at [251, 769] on div "Shapes L" at bounding box center [249, 750] width 49 height 39
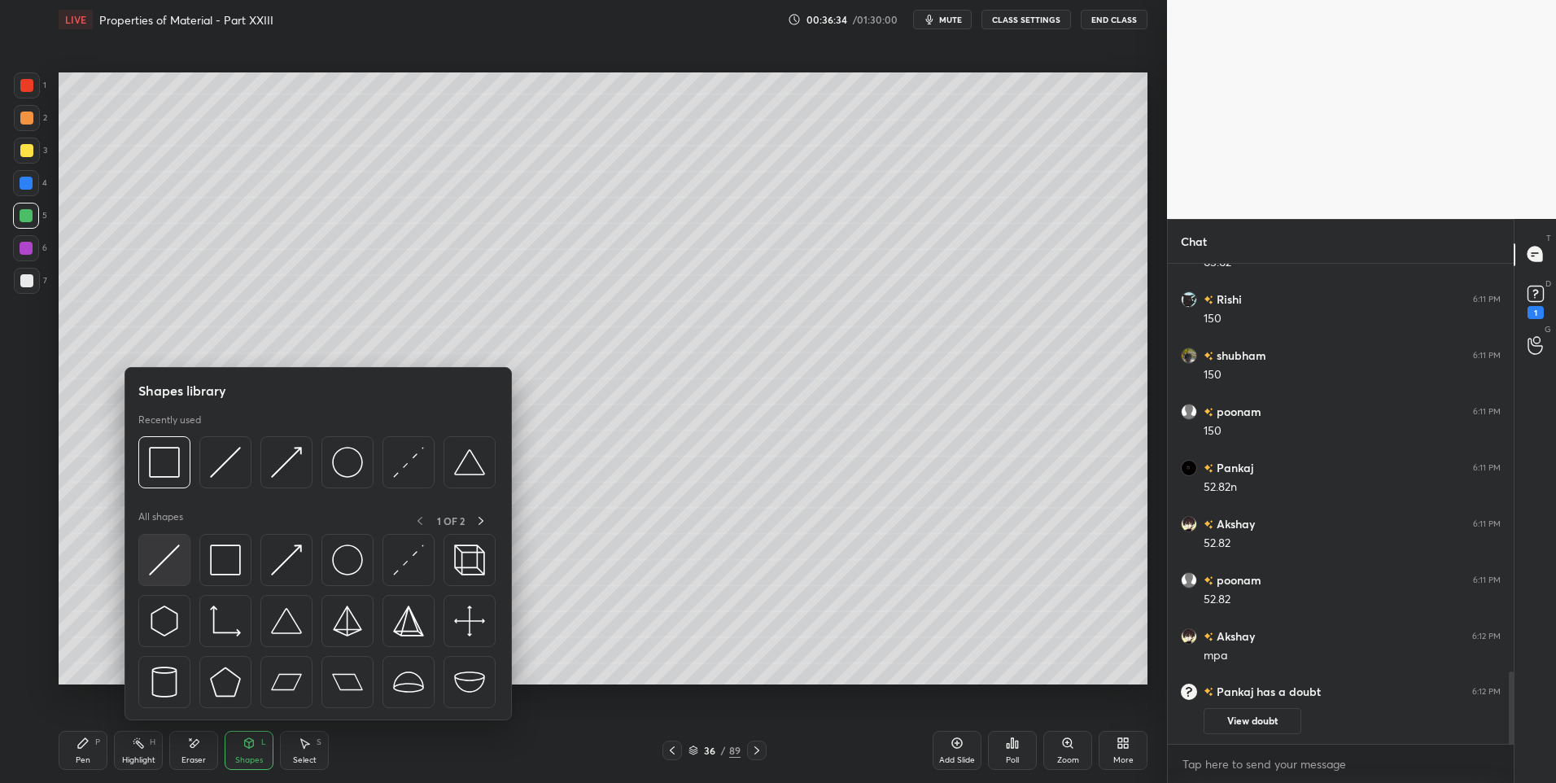
click at [167, 574] on img at bounding box center [164, 559] width 31 height 31
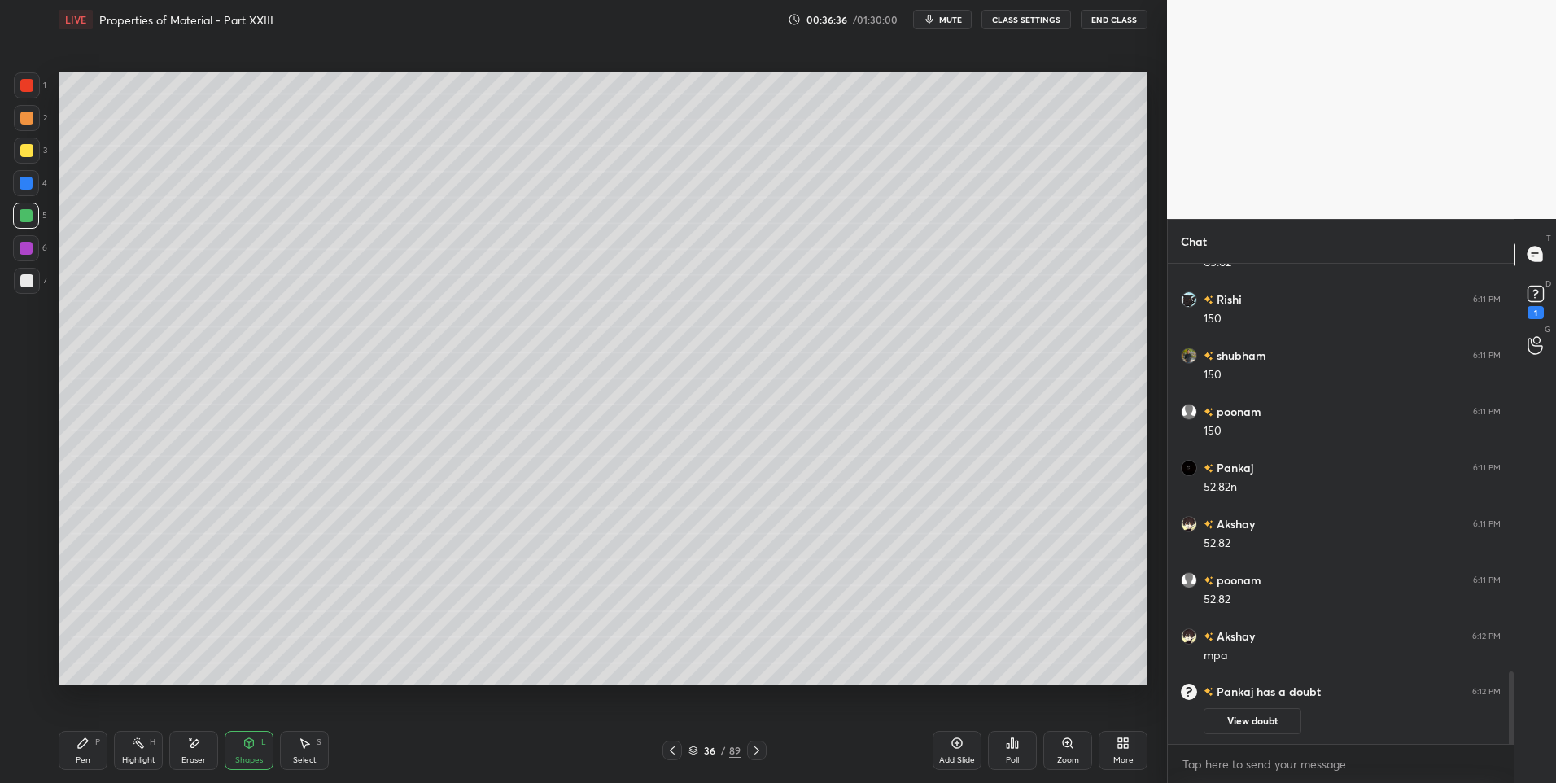
click at [80, 750] on div "Pen P" at bounding box center [83, 750] width 49 height 39
click at [317, 749] on div "Select S" at bounding box center [304, 750] width 49 height 39
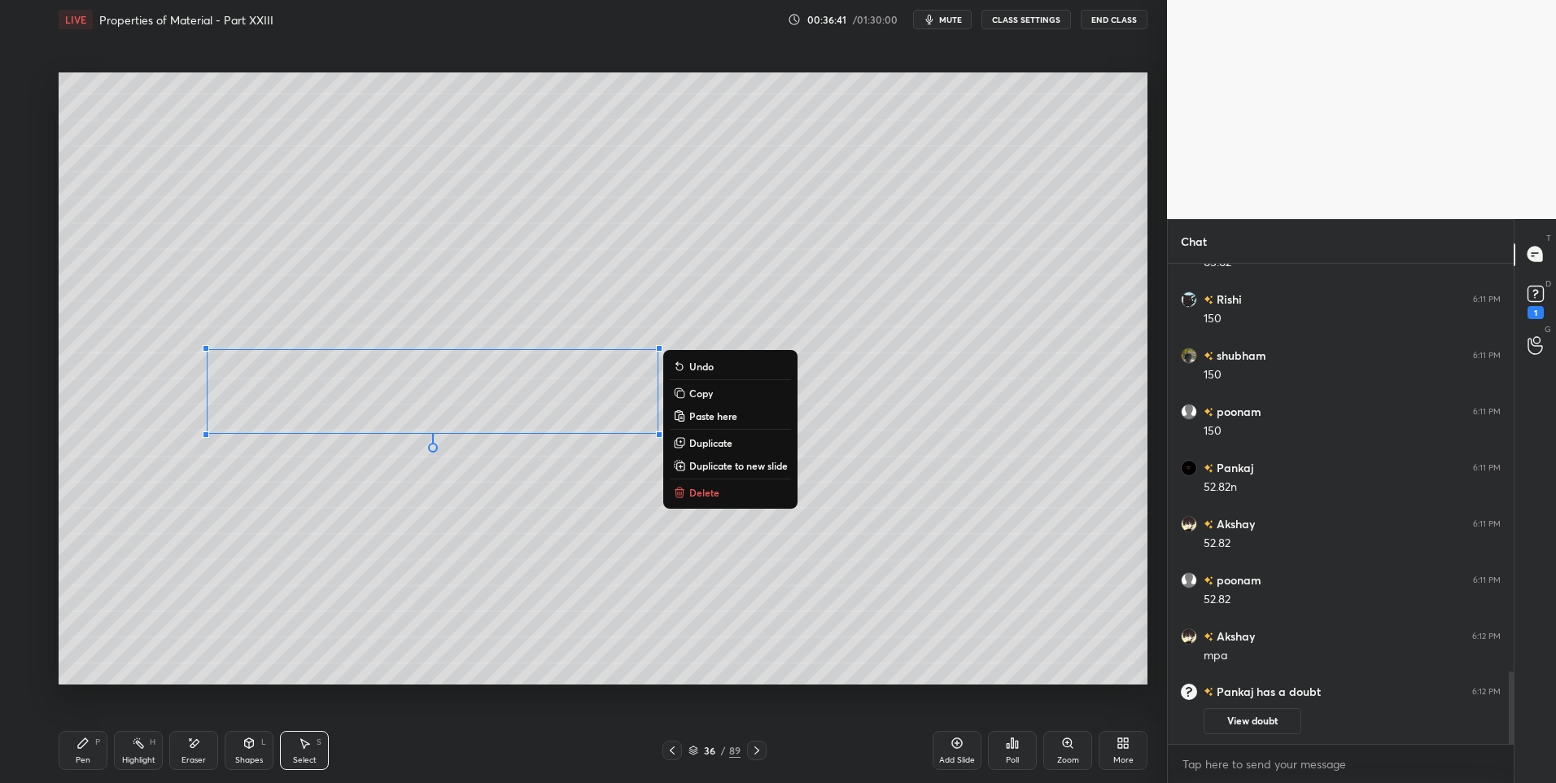
click at [548, 593] on div "0 ° Undo Copy Paste here Duplicate Duplicate to new slide Delete" at bounding box center [603, 378] width 1089 height 613
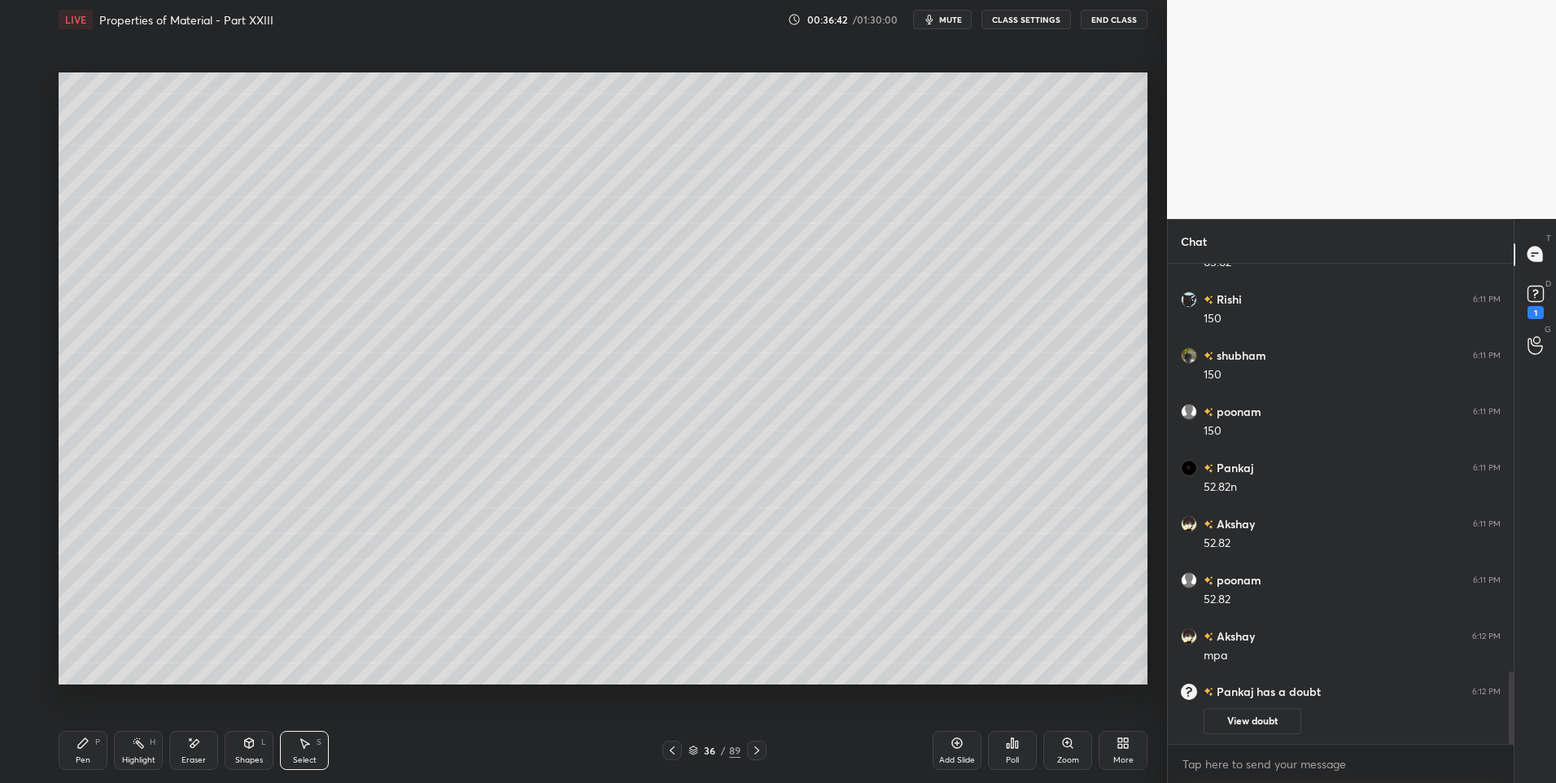
click at [59, 741] on div "Pen P" at bounding box center [83, 750] width 49 height 39
click at [84, 756] on div "Pen" at bounding box center [83, 760] width 15 height 8
click at [132, 750] on div "Highlight H" at bounding box center [138, 750] width 49 height 39
click at [129, 753] on div "Highlight H" at bounding box center [138, 750] width 49 height 39
click at [81, 756] on div "Pen" at bounding box center [83, 760] width 15 height 8
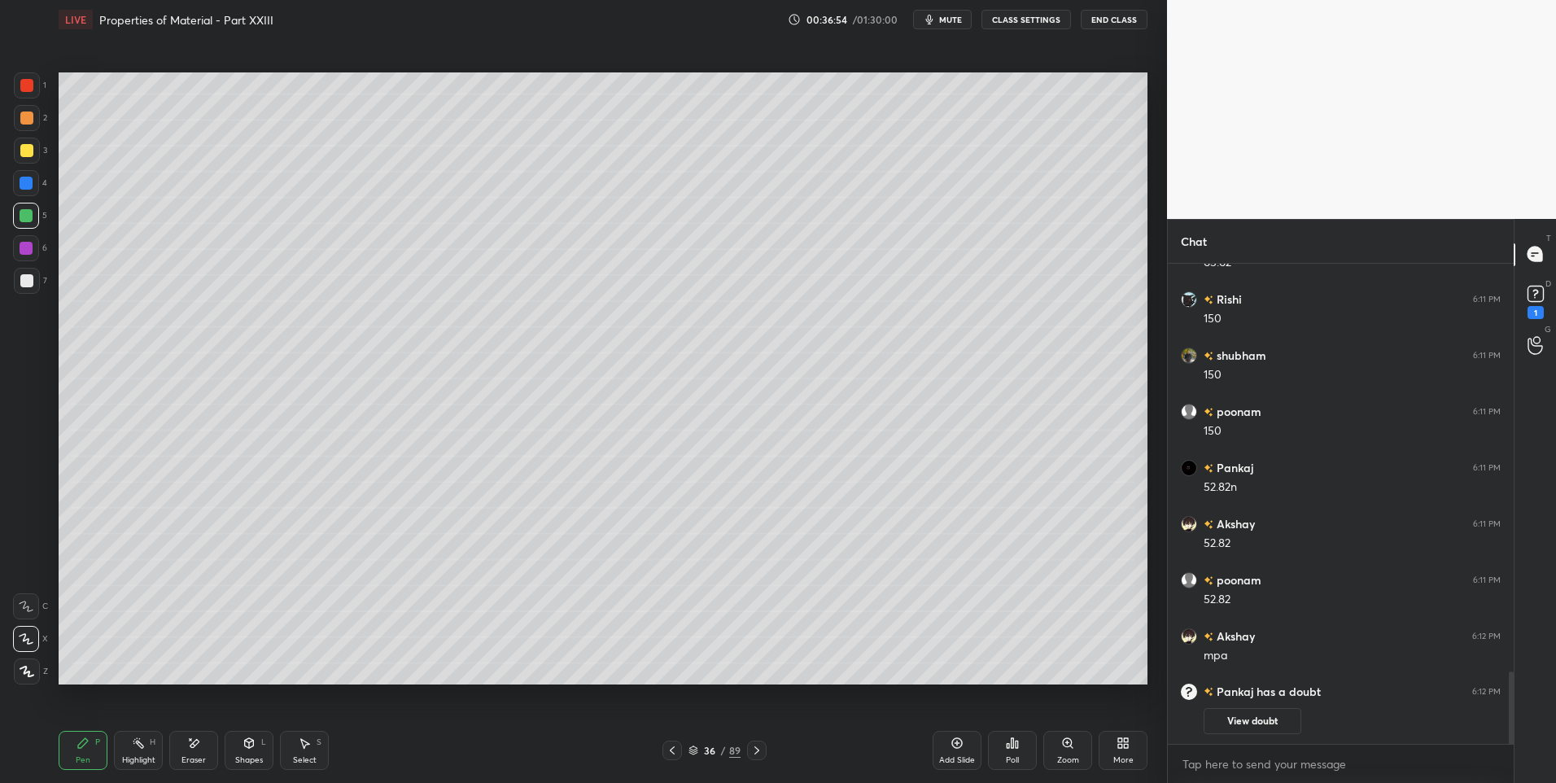
click at [138, 763] on div "Highlight" at bounding box center [138, 760] width 33 height 8
click at [146, 753] on div "Highlight H" at bounding box center [138, 750] width 49 height 39
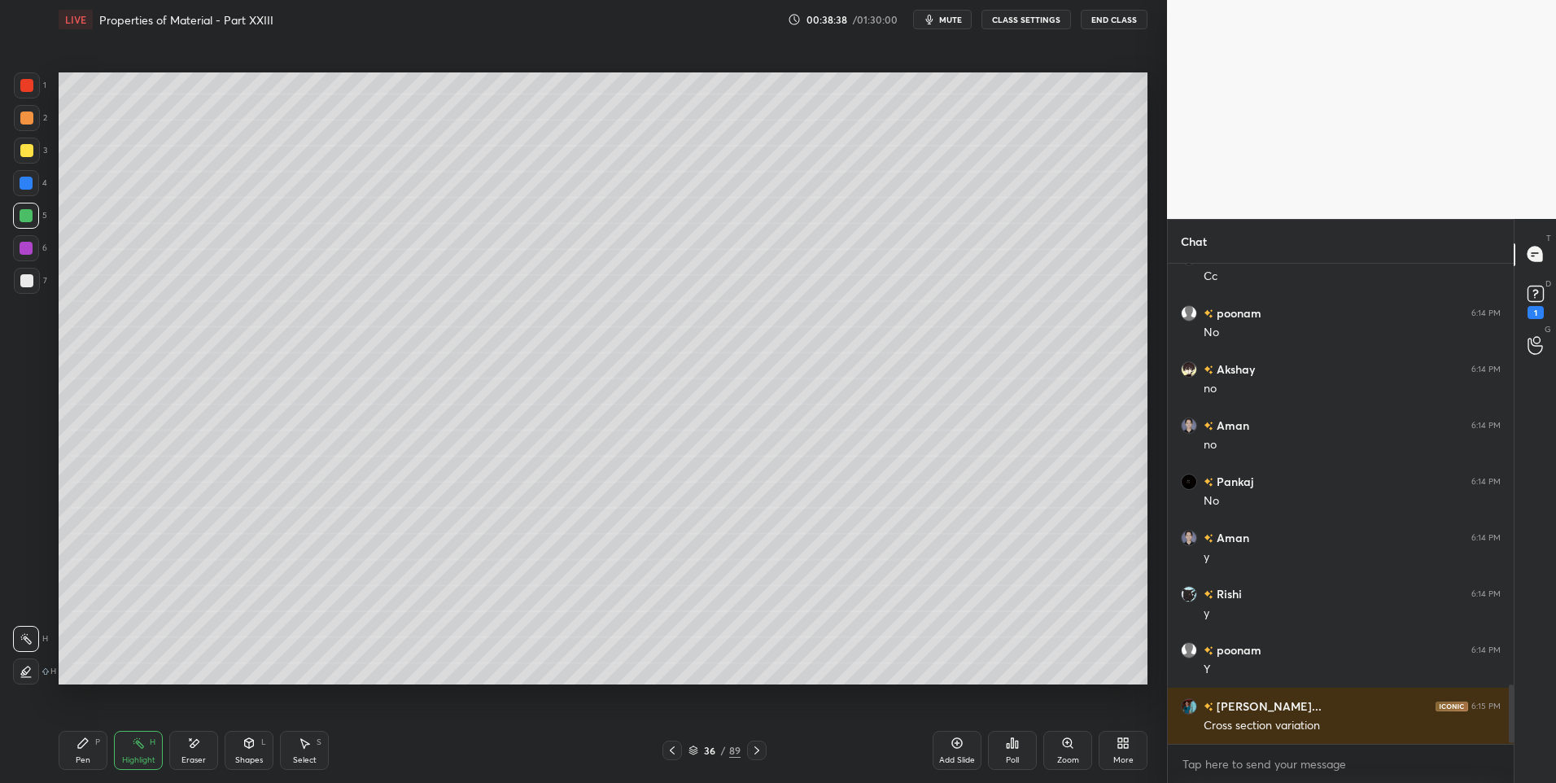
scroll to position [3441, 0]
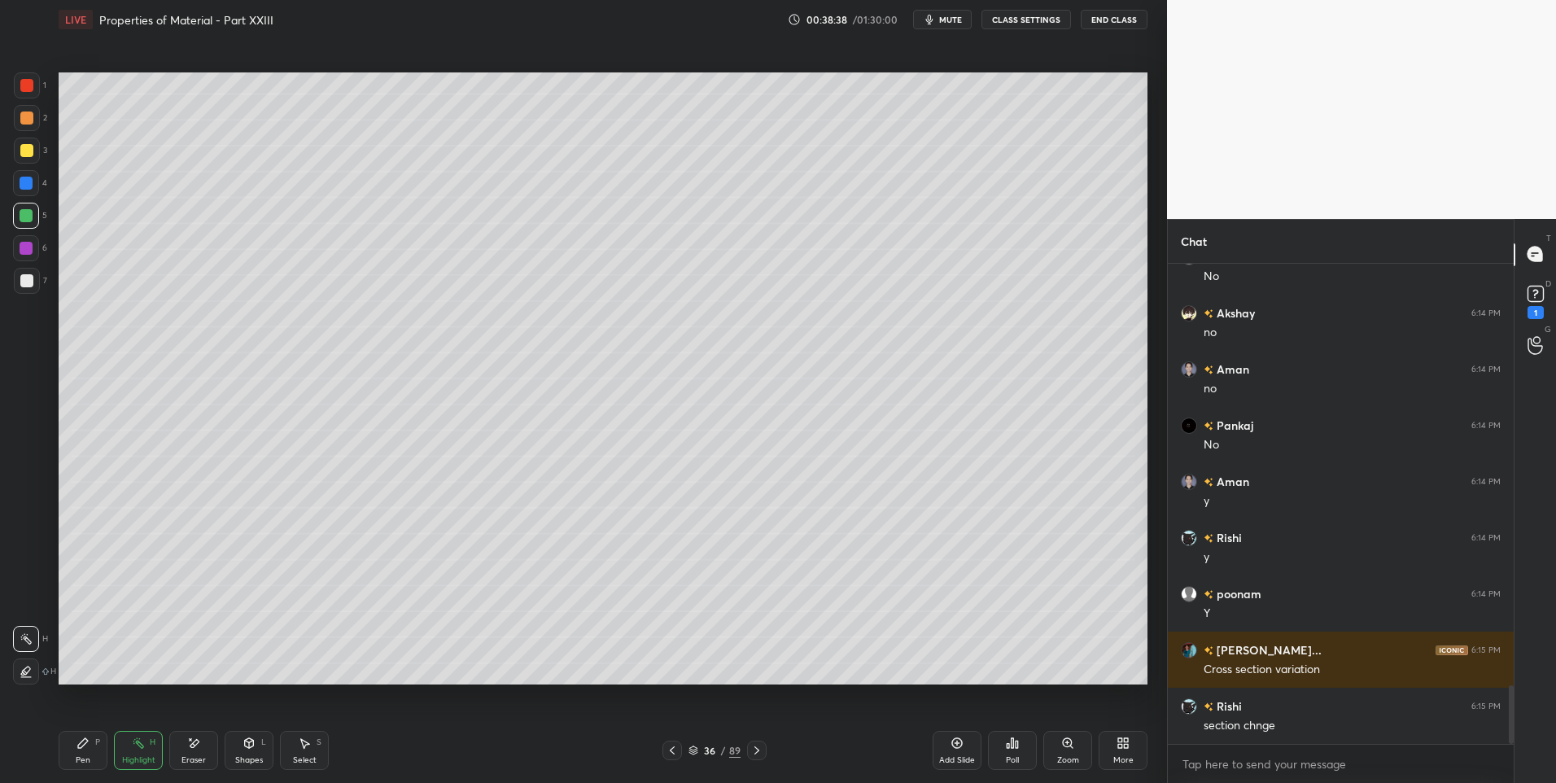
click at [302, 760] on div "Select" at bounding box center [305, 760] width 24 height 8
click at [754, 754] on icon at bounding box center [756, 750] width 13 height 13
click at [149, 756] on div "Highlight" at bounding box center [138, 760] width 33 height 8
click at [674, 750] on icon at bounding box center [672, 750] width 13 height 13
click at [74, 755] on div "Pen P" at bounding box center [83, 750] width 49 height 39
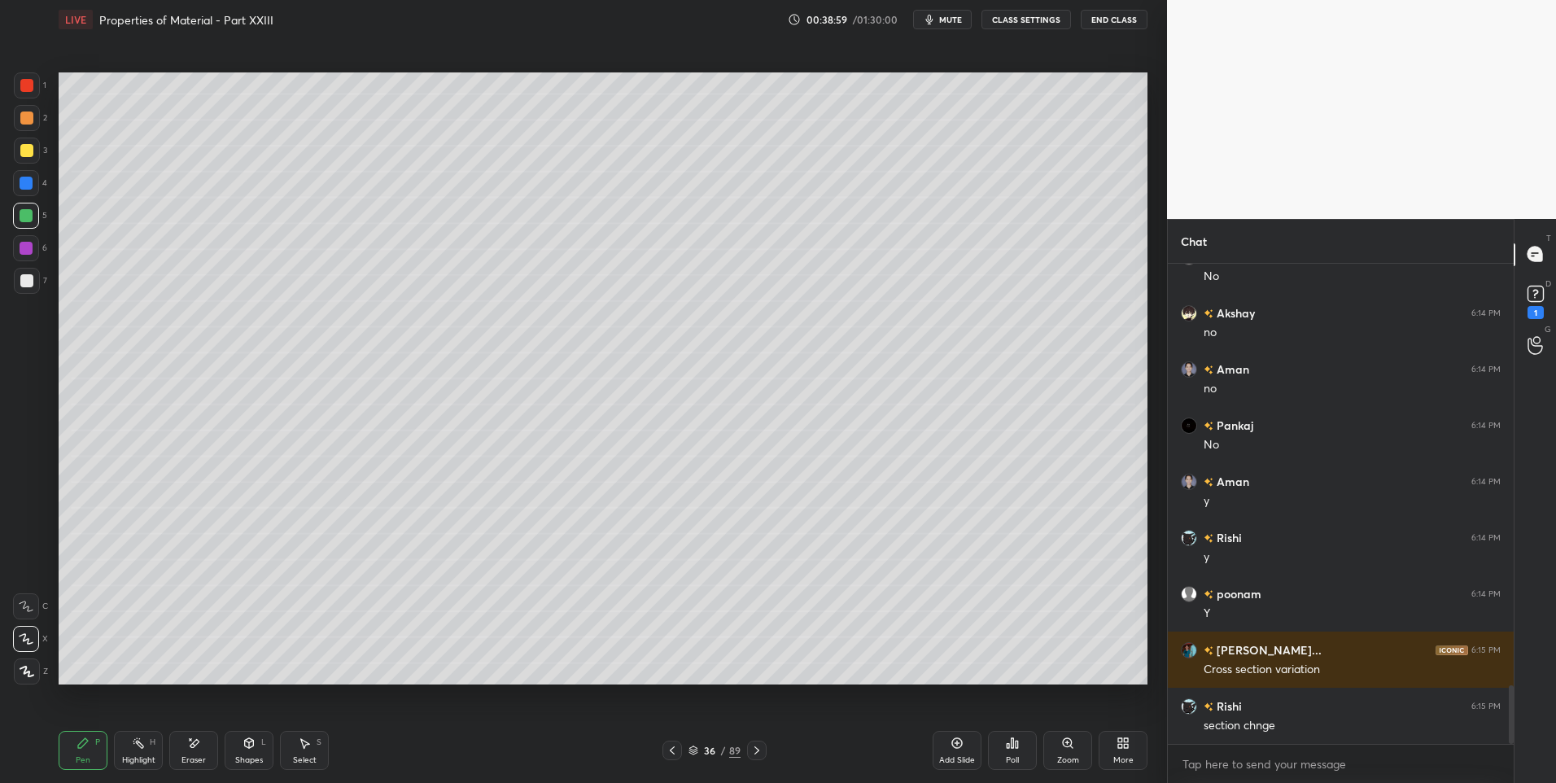
click at [308, 756] on div "Select" at bounding box center [305, 760] width 24 height 8
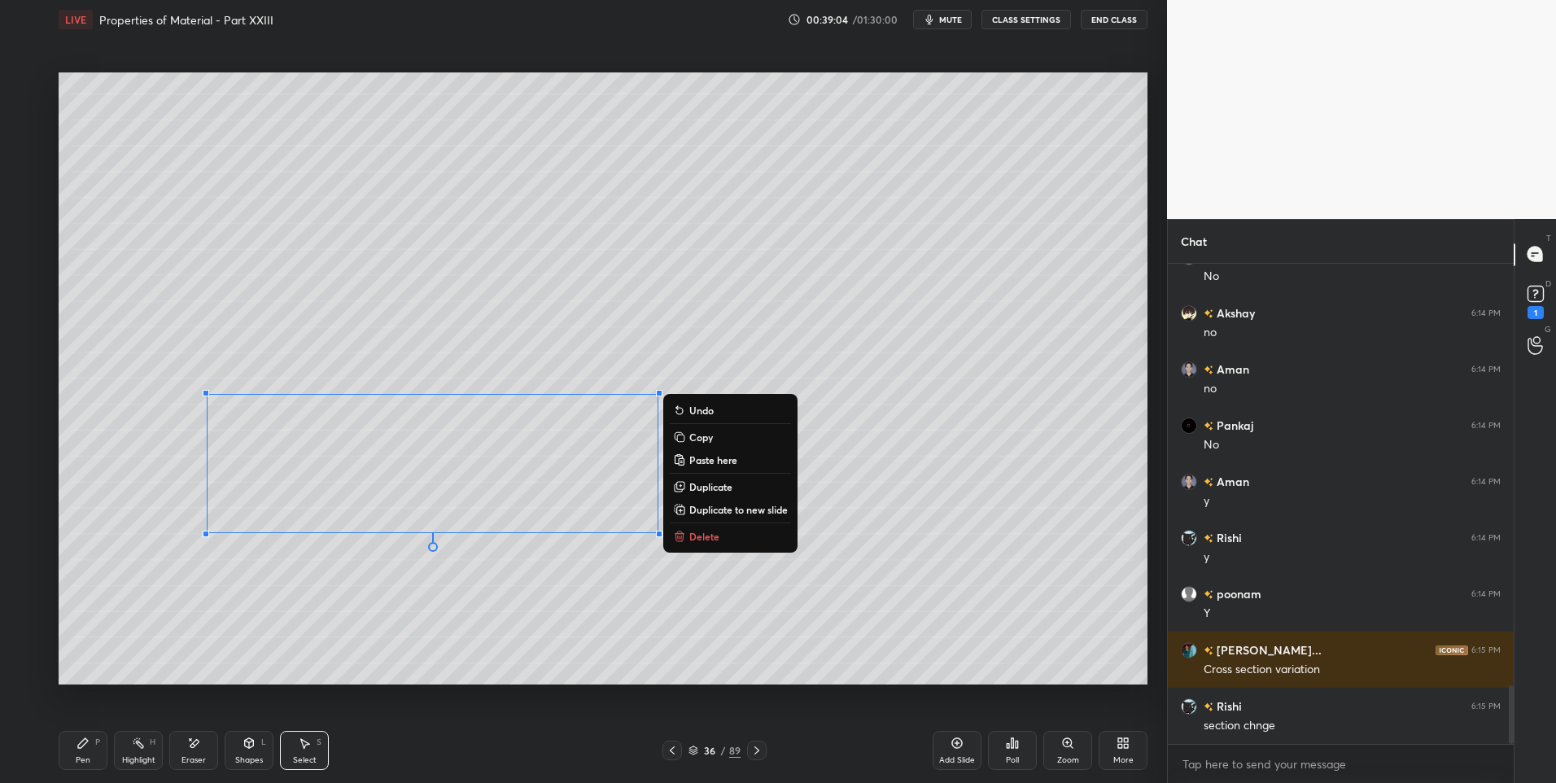
click at [379, 665] on div "0 ° Undo Copy Paste here Duplicate Duplicate to new slide Delete" at bounding box center [603, 378] width 1089 height 613
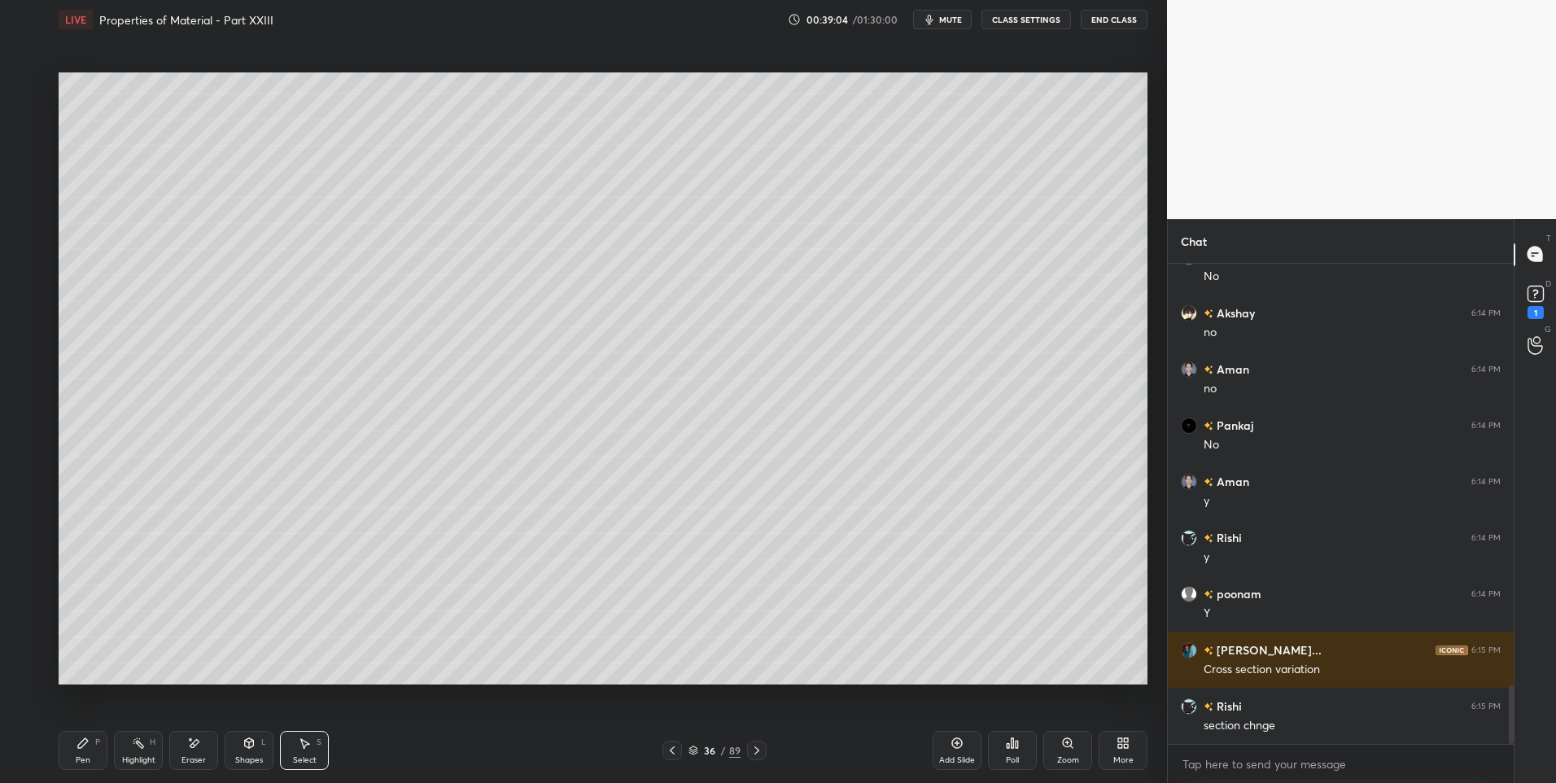
click at [93, 741] on div "Pen P" at bounding box center [83, 750] width 49 height 39
click at [28, 248] on div at bounding box center [26, 248] width 13 height 13
click at [150, 756] on div "Highlight" at bounding box center [138, 760] width 33 height 8
click at [301, 762] on div "Select" at bounding box center [305, 760] width 24 height 8
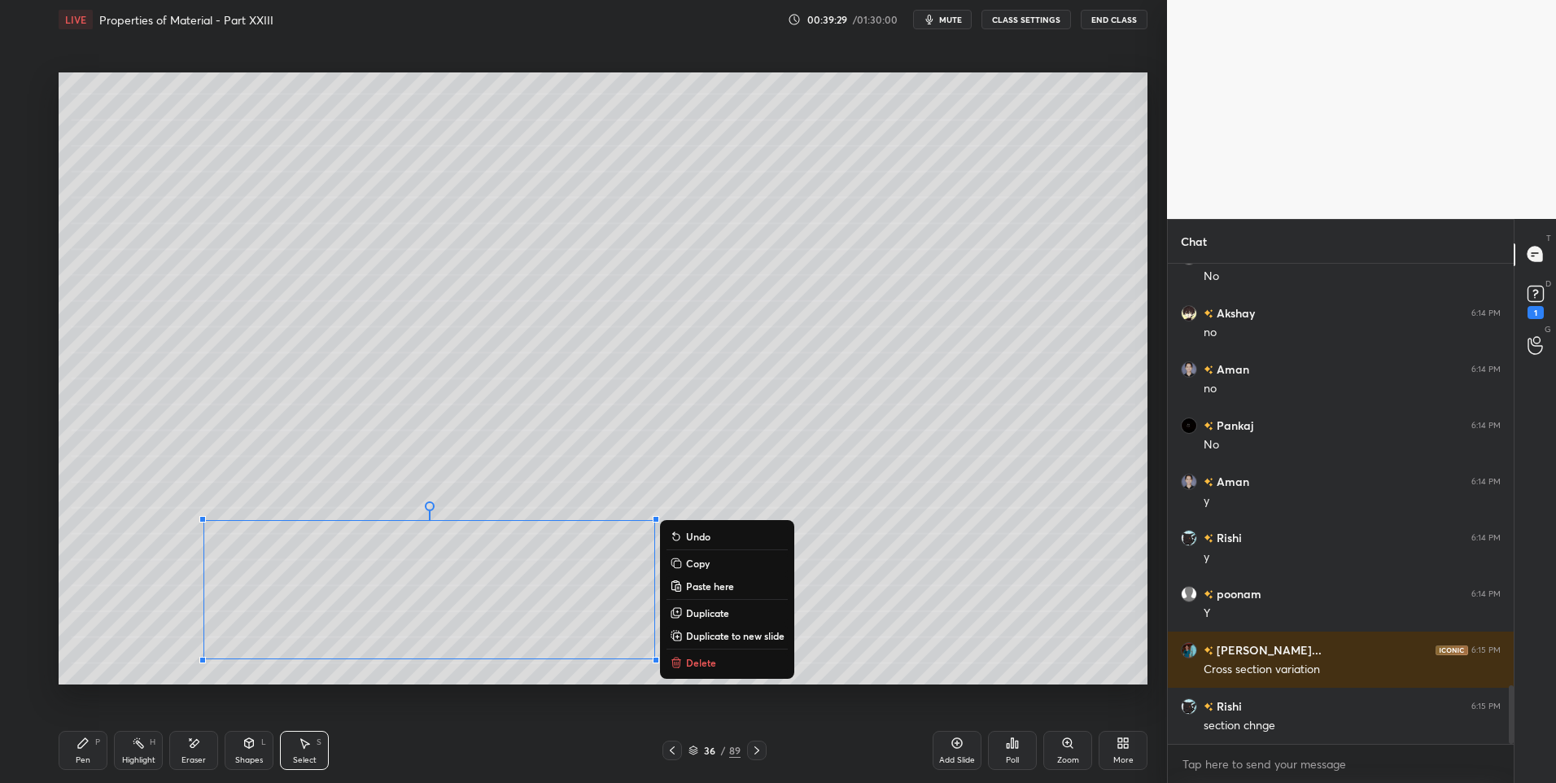
click at [328, 402] on div "0 ° Undo Copy Paste here Duplicate Duplicate to new slide Delete" at bounding box center [603, 378] width 1089 height 613
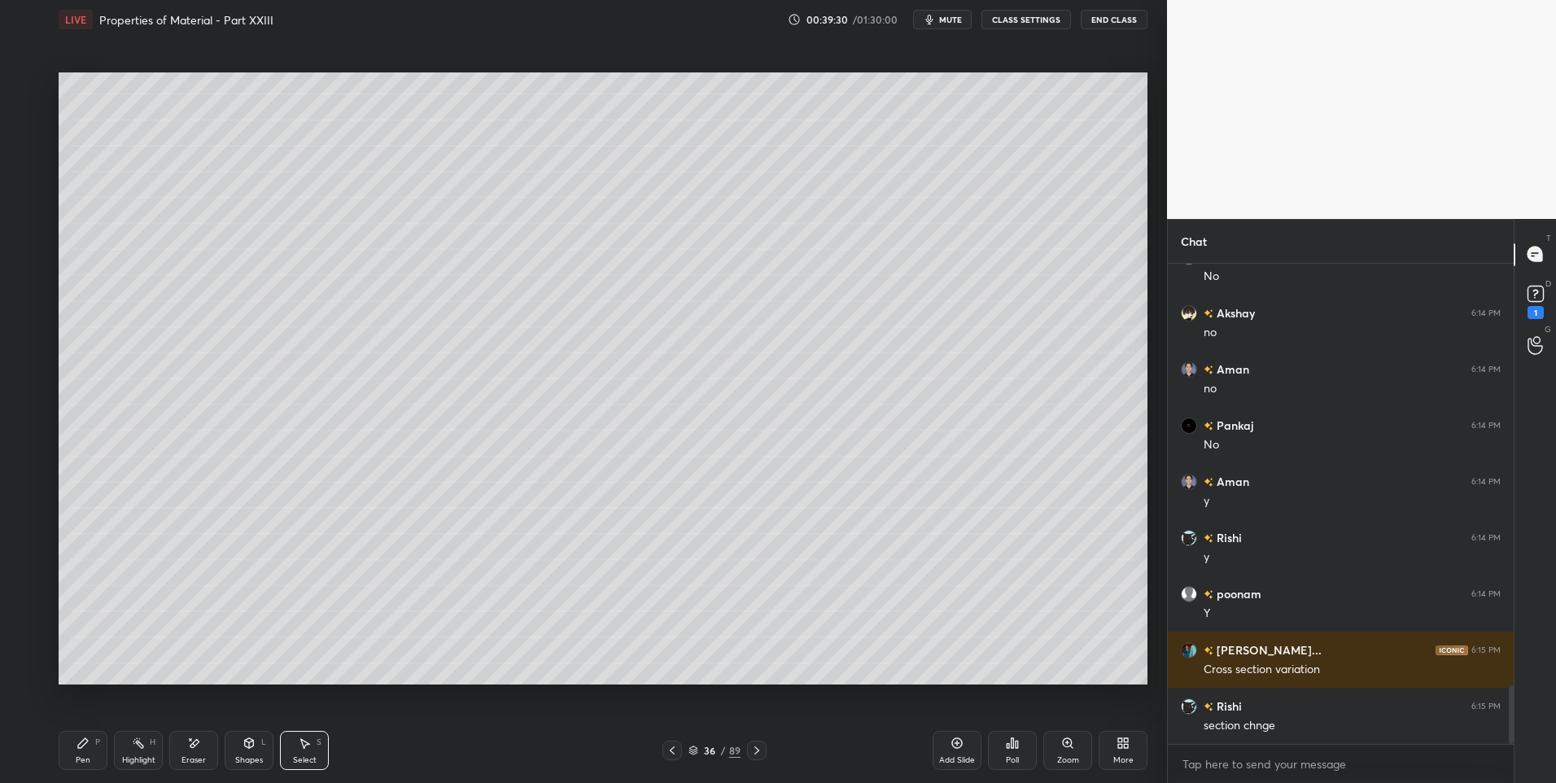
click at [250, 733] on div "Shapes L" at bounding box center [249, 750] width 49 height 39
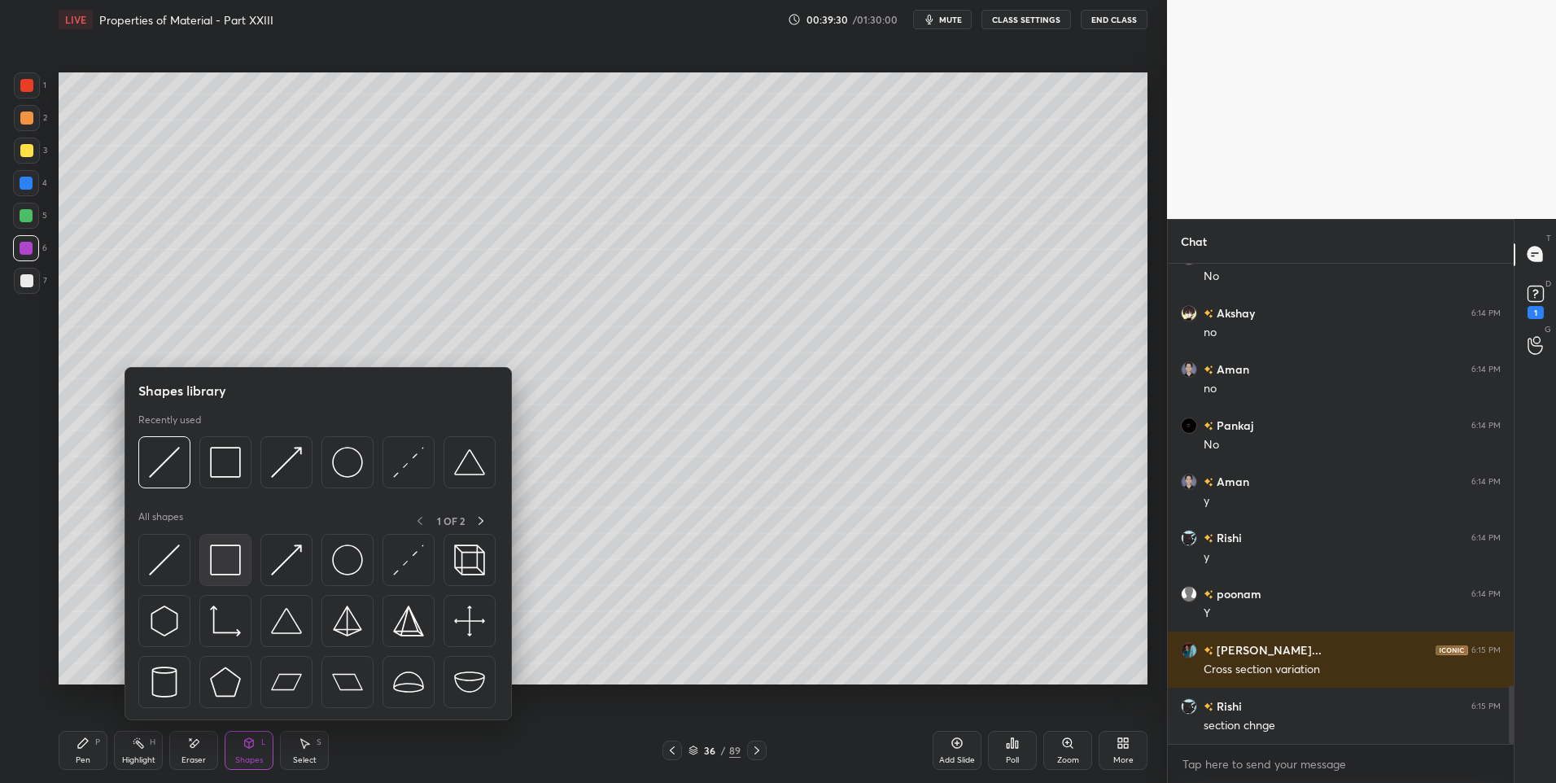
click at [218, 566] on img at bounding box center [225, 559] width 31 height 31
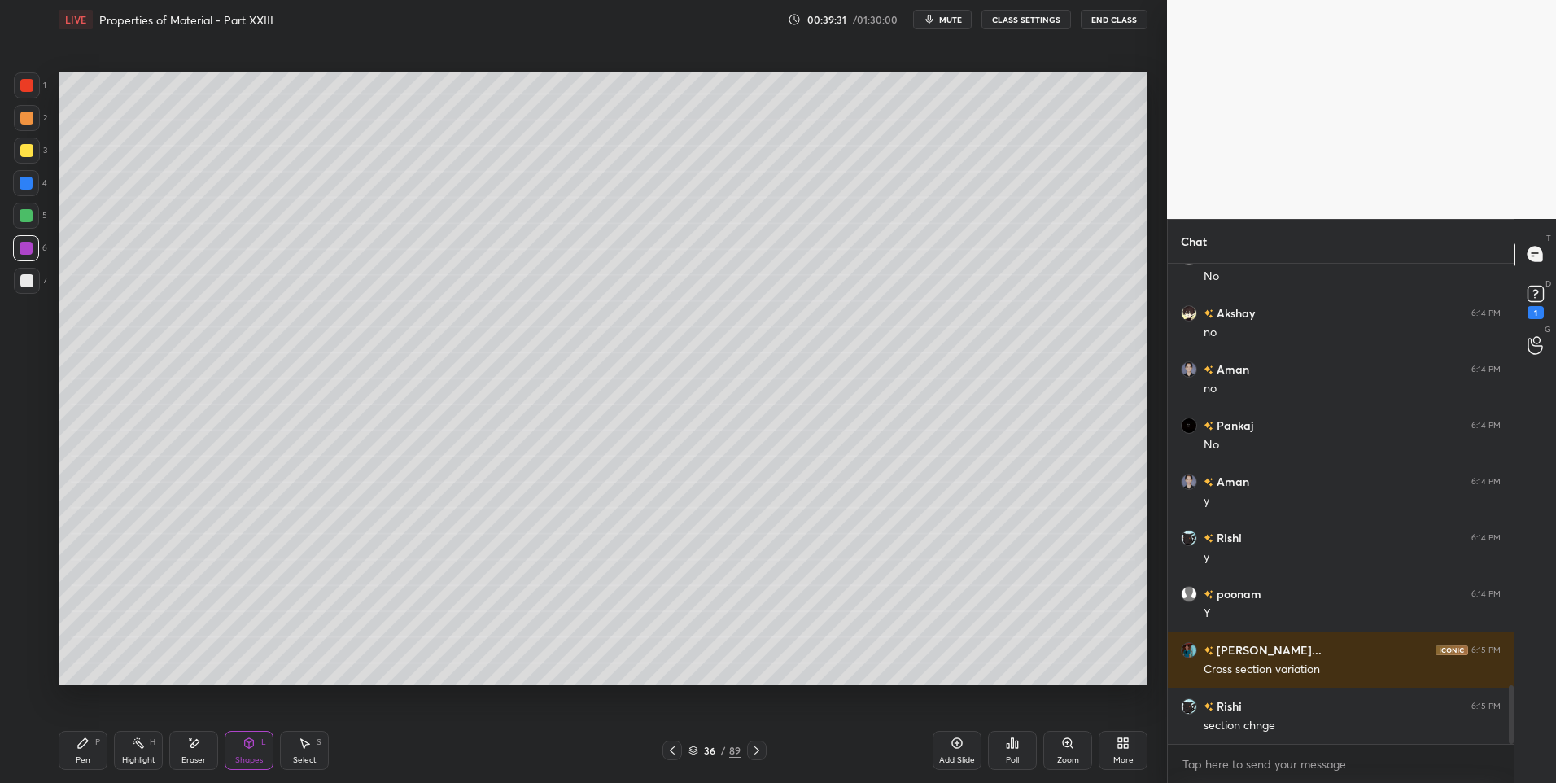
click at [35, 150] on div at bounding box center [27, 151] width 26 height 26
click at [87, 750] on div "Pen P" at bounding box center [83, 750] width 49 height 39
click at [136, 754] on div "Highlight H" at bounding box center [138, 750] width 49 height 39
click at [246, 750] on div "Shapes L" at bounding box center [249, 750] width 49 height 39
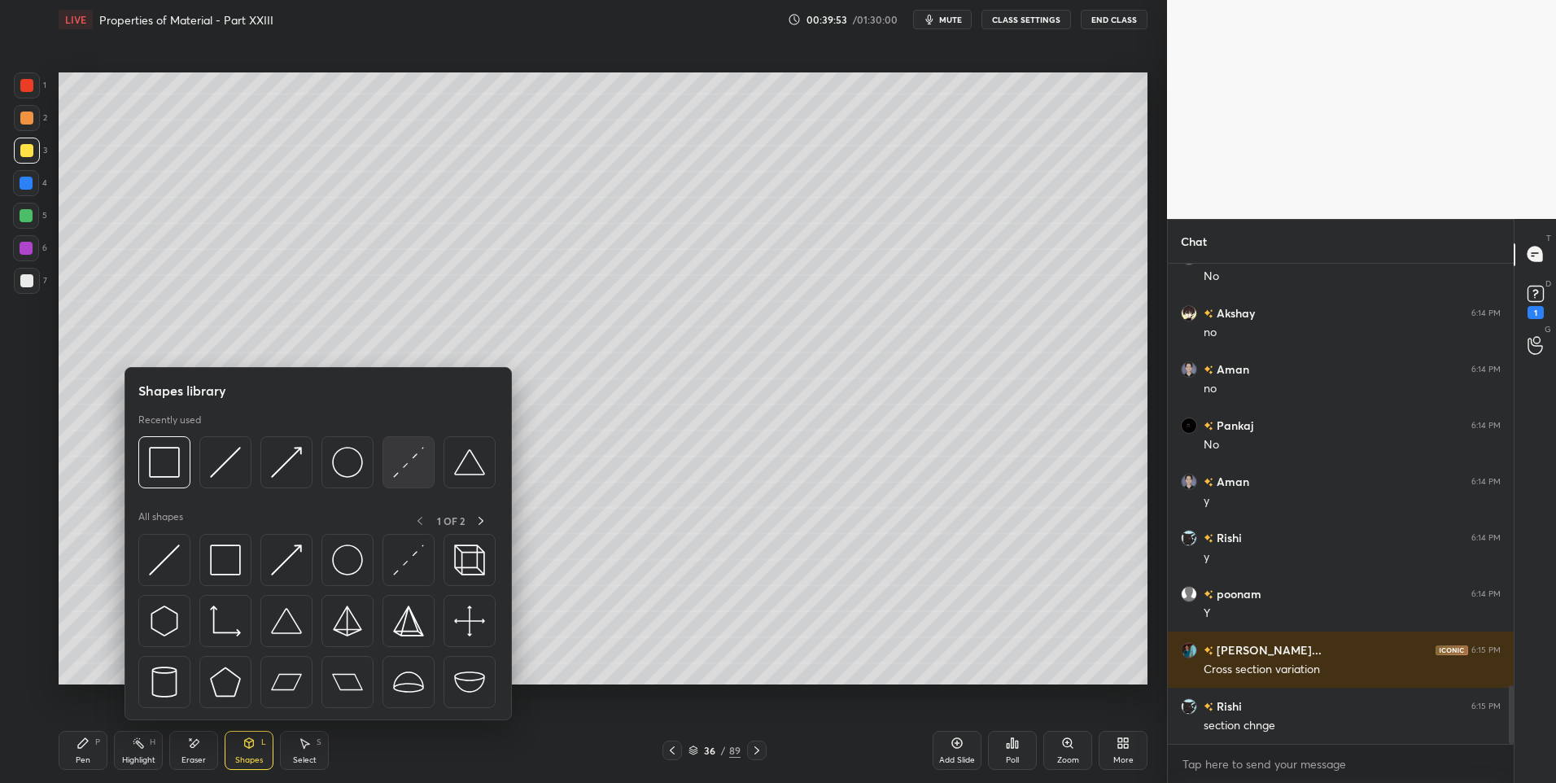
click at [394, 470] on img at bounding box center [408, 462] width 31 height 31
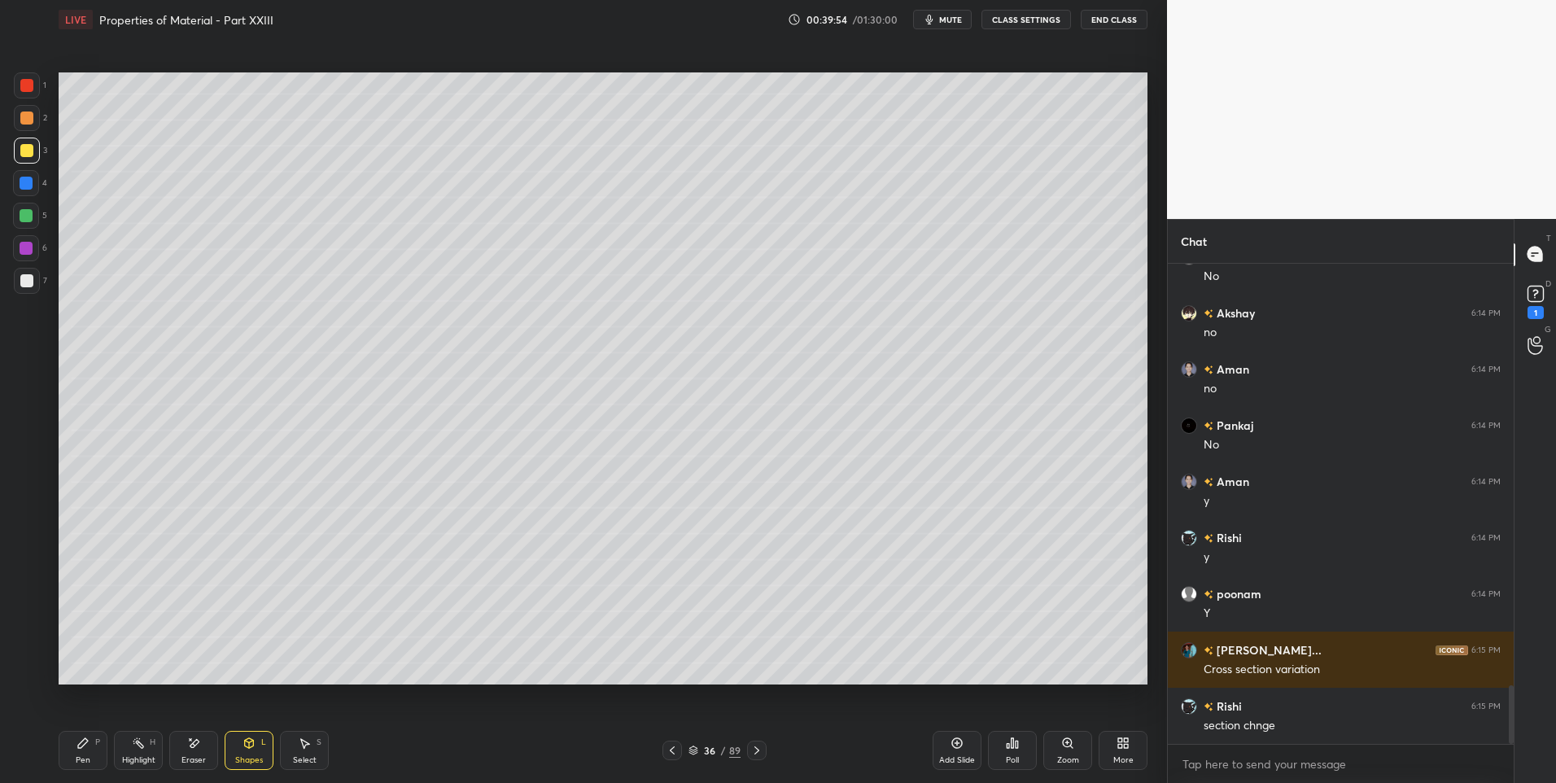
click at [24, 221] on div at bounding box center [26, 215] width 13 height 13
click at [77, 765] on div "Pen P" at bounding box center [83, 750] width 49 height 39
click at [137, 750] on div "Highlight H" at bounding box center [138, 750] width 49 height 39
click at [88, 752] on div "Pen P" at bounding box center [83, 750] width 49 height 39
click at [761, 748] on icon at bounding box center [756, 750] width 13 height 13
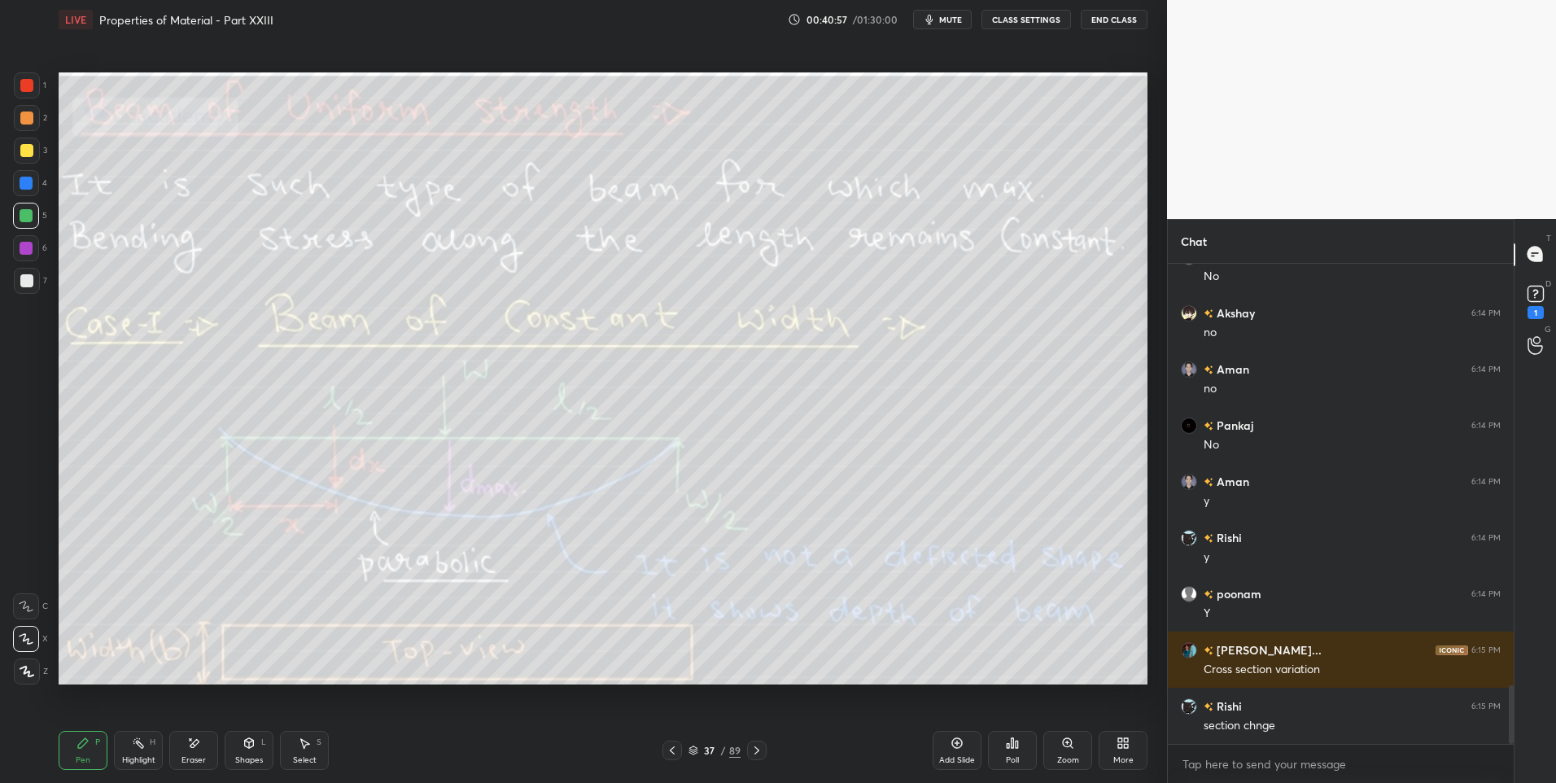
click at [686, 754] on div "37 / 89" at bounding box center [715, 751] width 104 height 20
click at [671, 754] on icon at bounding box center [672, 750] width 13 height 13
click at [192, 746] on icon at bounding box center [194, 743] width 9 height 8
click at [74, 749] on div "Pen P" at bounding box center [83, 750] width 49 height 39
click at [27, 121] on div at bounding box center [26, 118] width 13 height 13
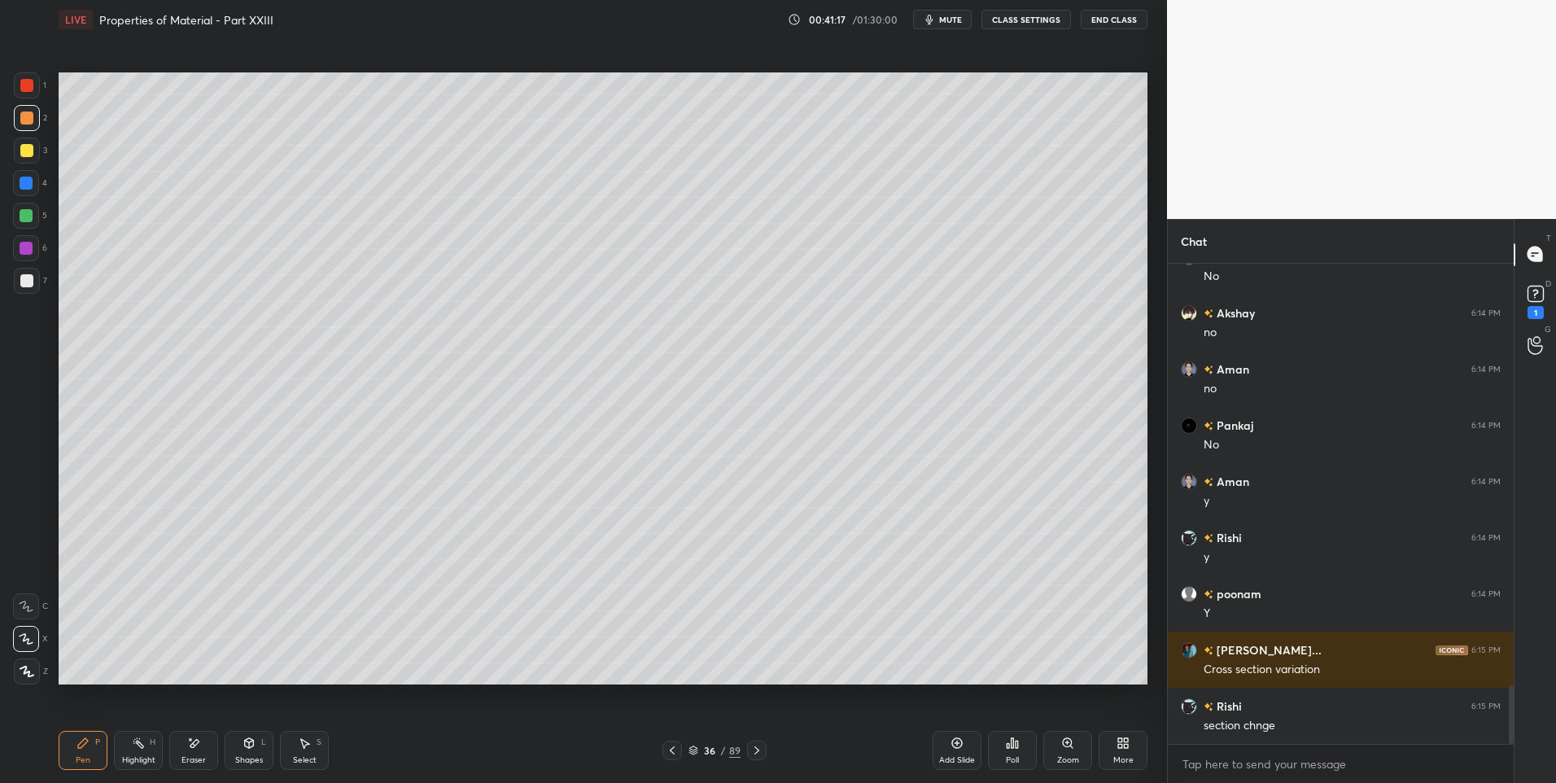
click at [139, 750] on div "Highlight H" at bounding box center [138, 750] width 49 height 39
click at [951, 734] on div "Add Slide" at bounding box center [957, 750] width 49 height 39
click at [84, 750] on div "Pen P" at bounding box center [83, 750] width 49 height 39
click at [674, 746] on icon at bounding box center [671, 750] width 13 height 13
click at [139, 751] on div "Highlight H" at bounding box center [138, 750] width 49 height 39
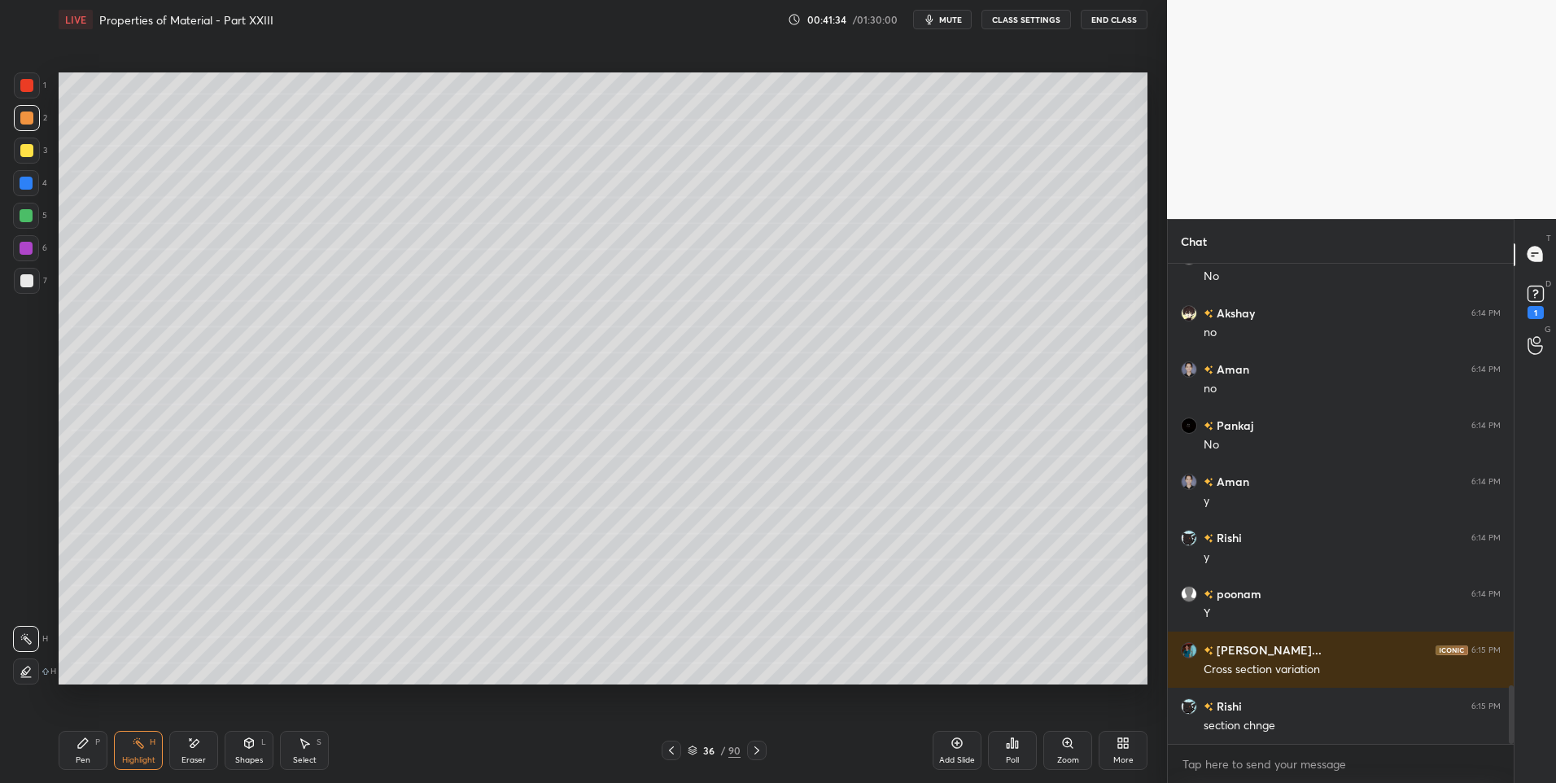
click at [755, 748] on icon at bounding box center [756, 750] width 13 height 13
click at [86, 752] on div "Pen P" at bounding box center [83, 750] width 49 height 39
click at [672, 753] on icon at bounding box center [671, 750] width 5 height 8
click at [764, 749] on div at bounding box center [757, 751] width 20 height 20
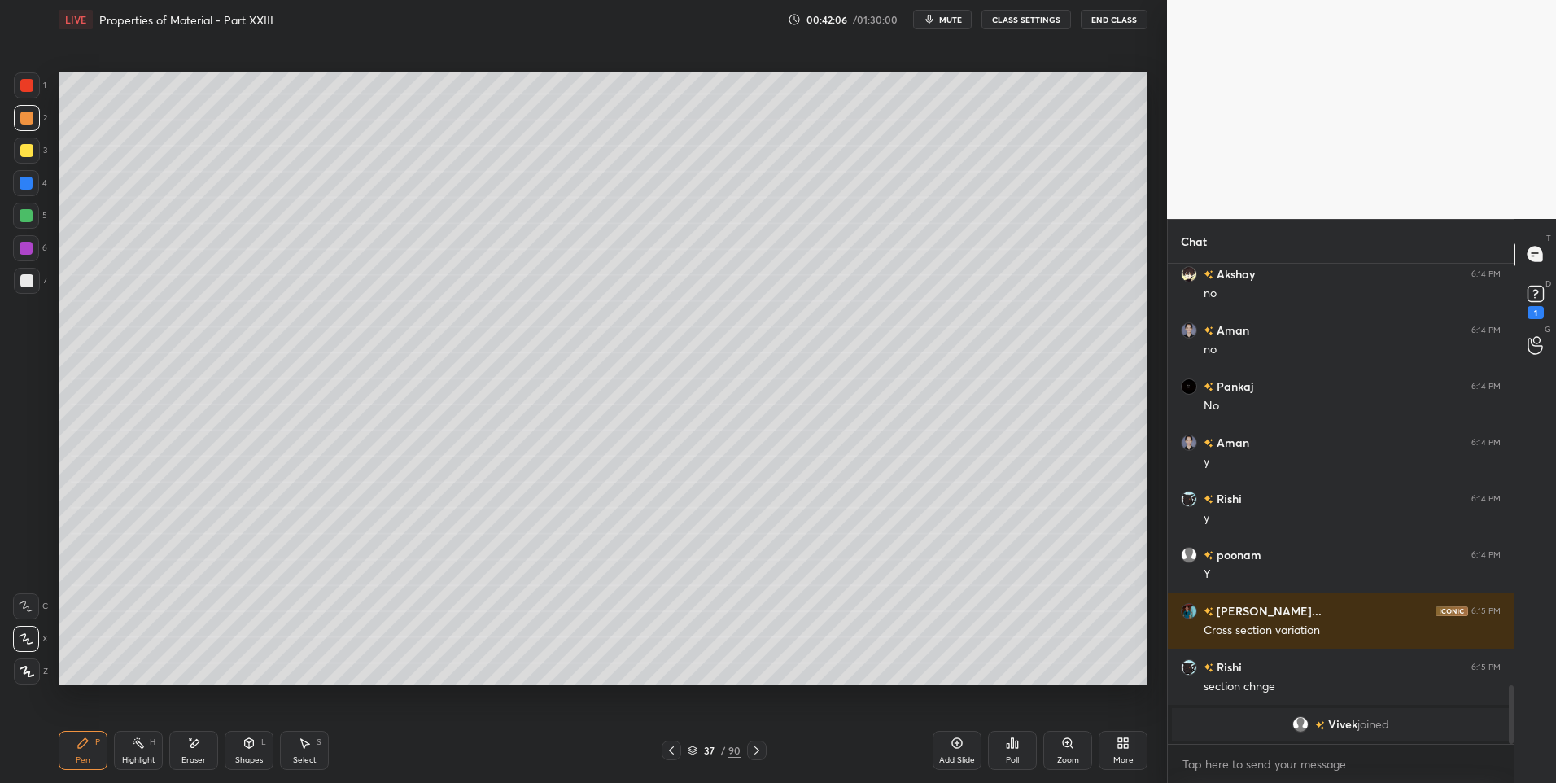
click at [669, 749] on icon at bounding box center [671, 750] width 13 height 13
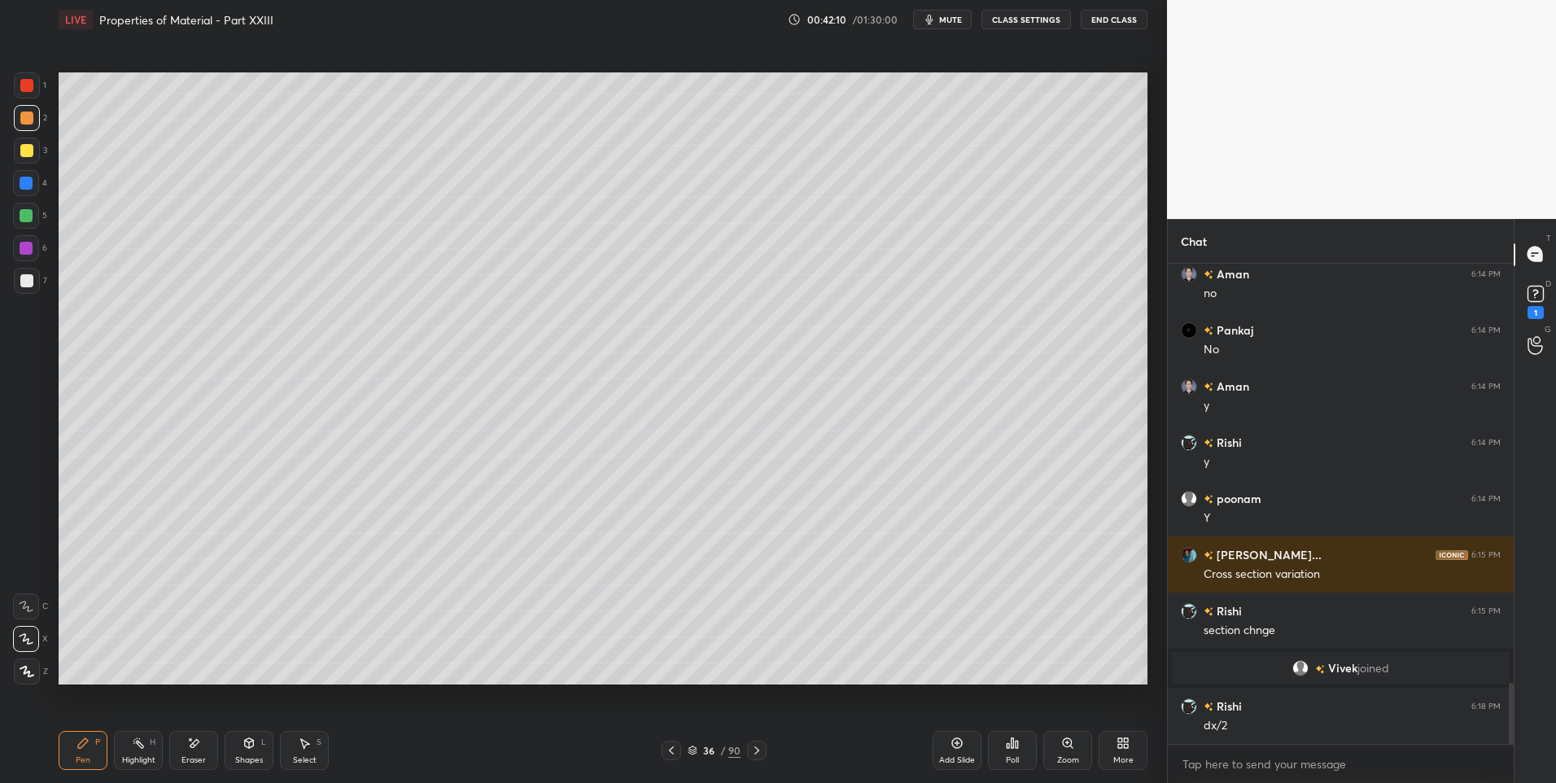
scroll to position [3275, 0]
click at [750, 749] on icon at bounding box center [756, 750] width 13 height 13
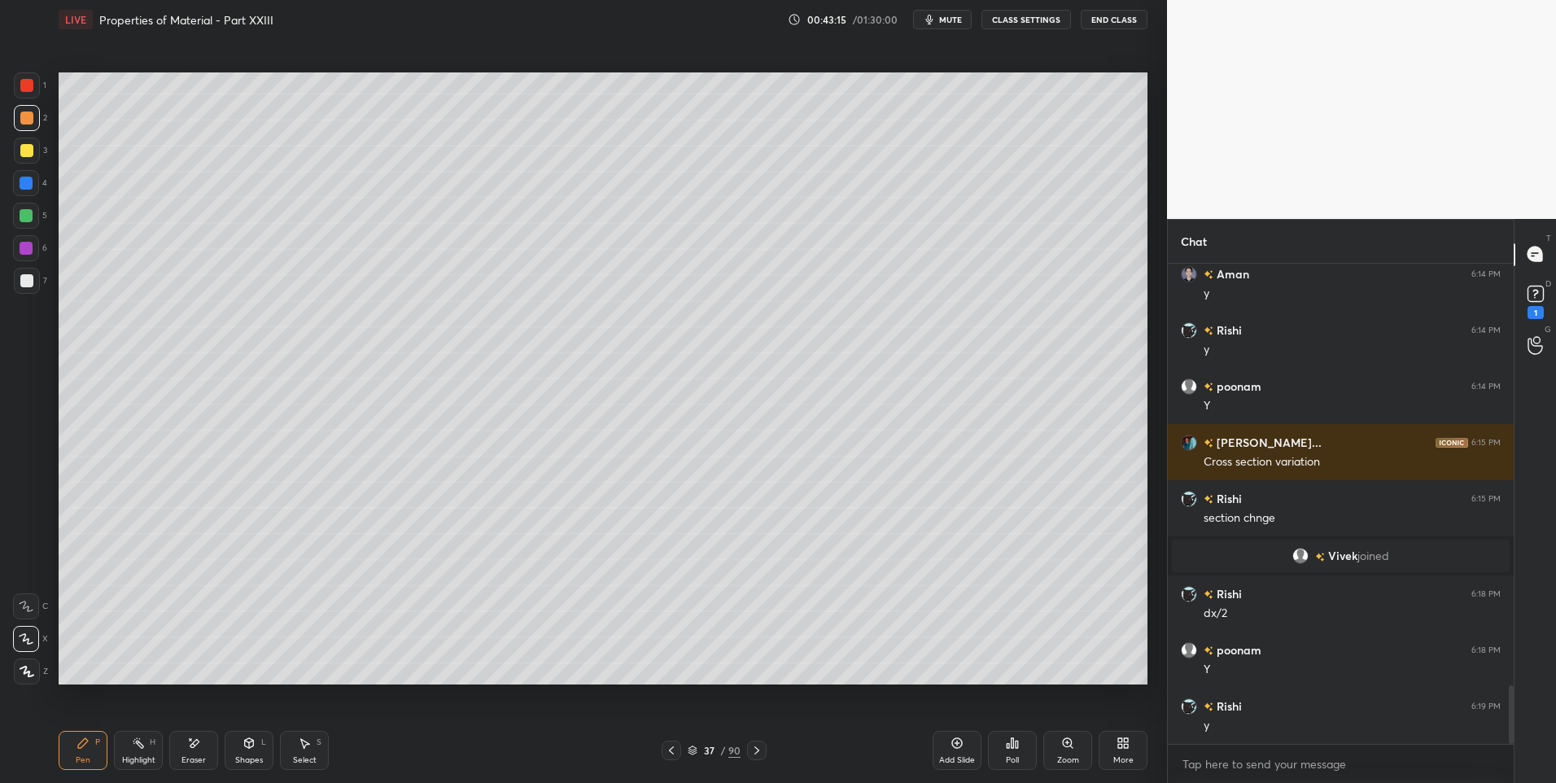
scroll to position [3444, 0]
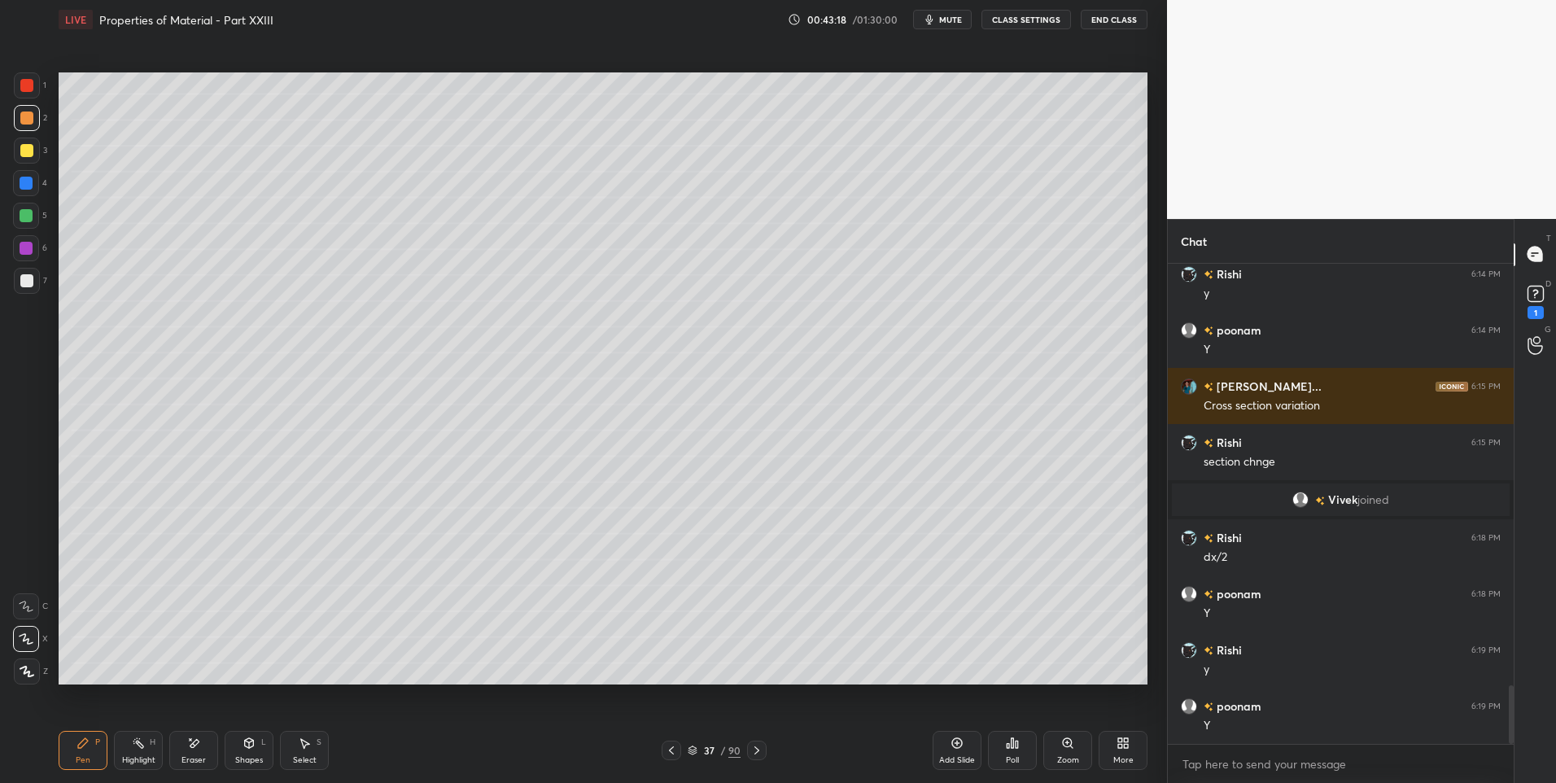
click at [143, 748] on icon at bounding box center [138, 743] width 13 height 13
click at [677, 756] on icon at bounding box center [671, 750] width 13 height 13
click at [762, 753] on icon at bounding box center [756, 750] width 13 height 13
click at [90, 755] on div "Pen P" at bounding box center [83, 750] width 49 height 39
click at [671, 754] on icon at bounding box center [671, 750] width 13 height 13
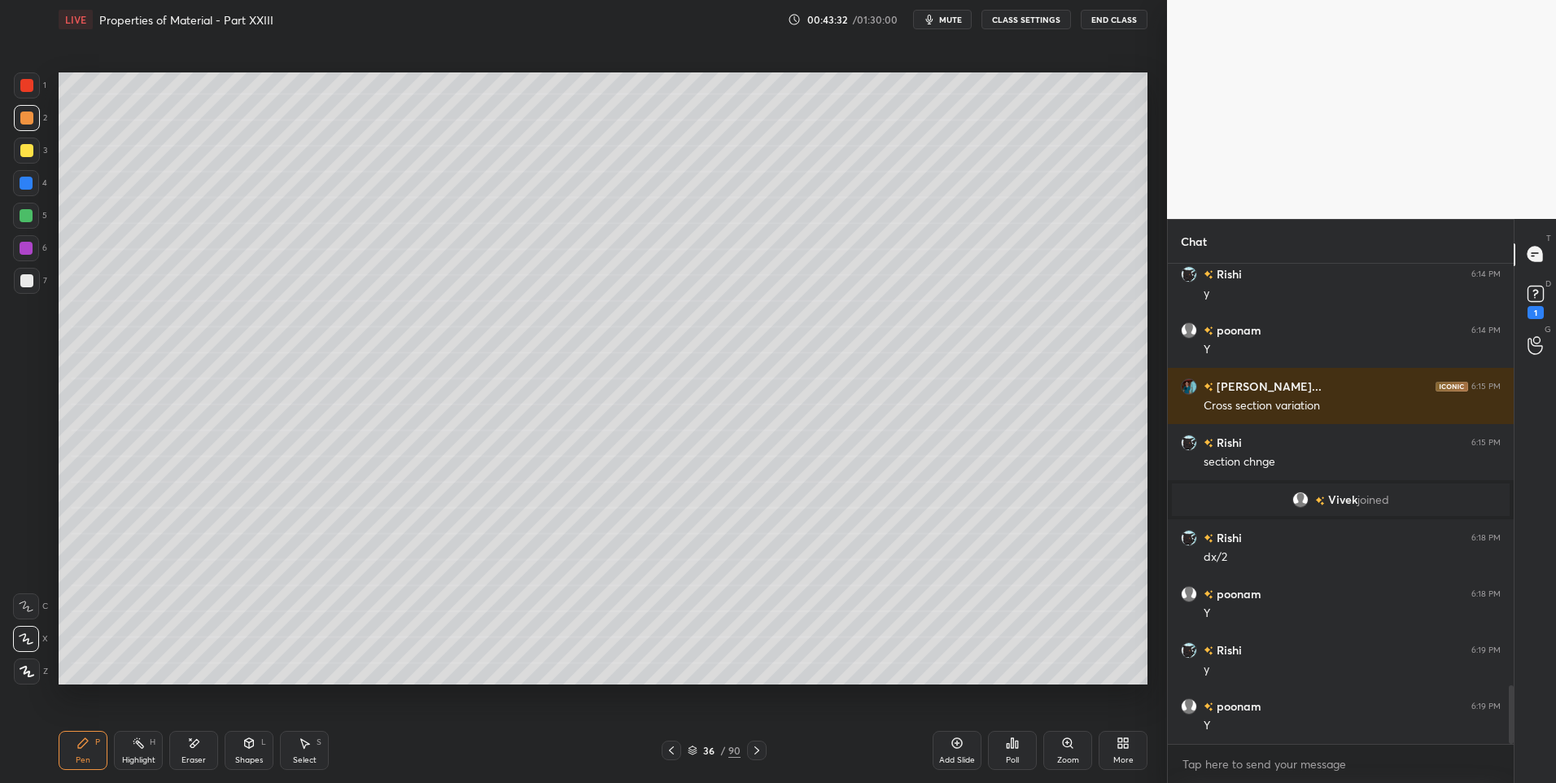
click at [138, 758] on div "Highlight" at bounding box center [138, 760] width 33 height 8
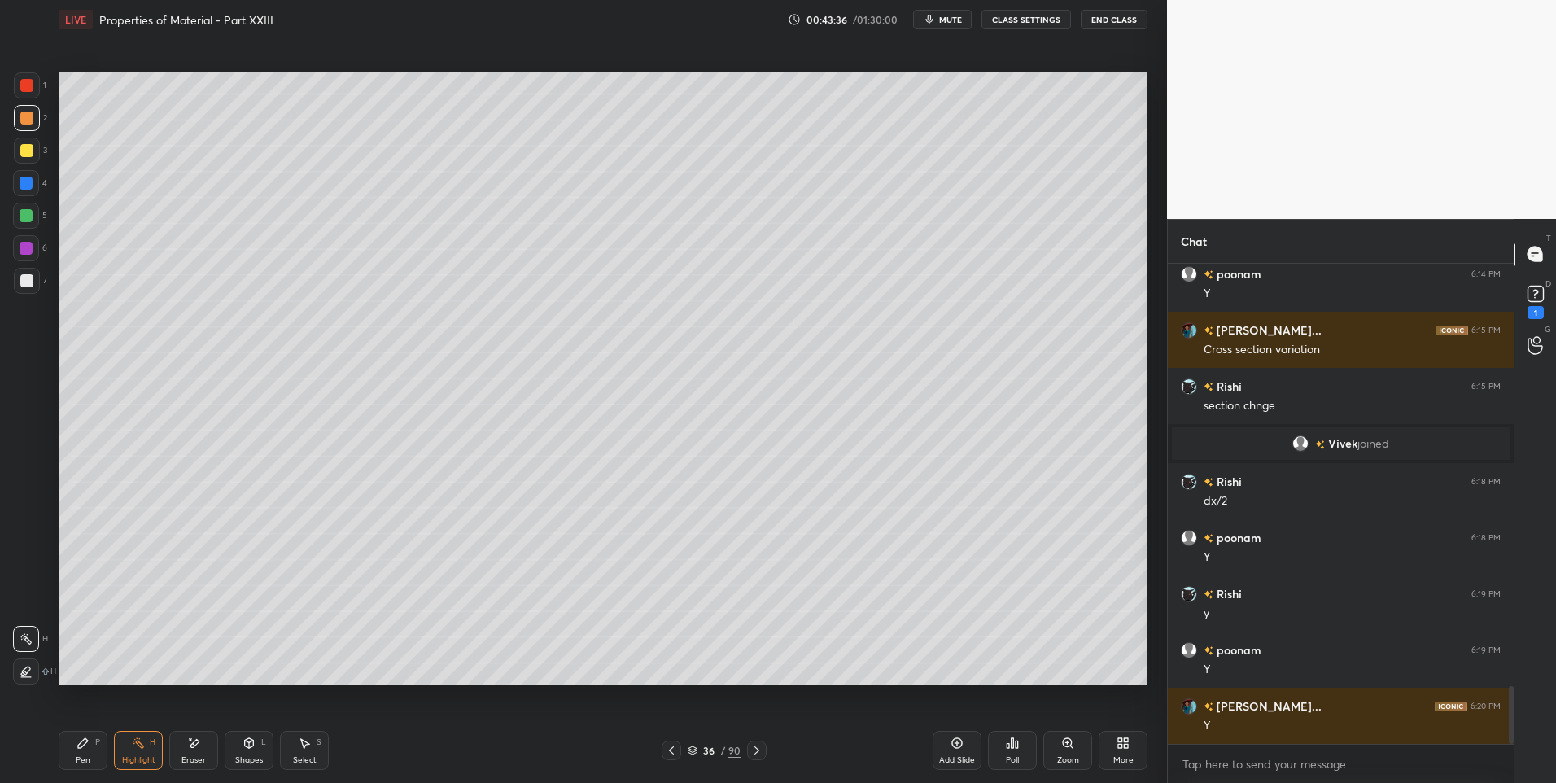
click at [77, 750] on div "Pen P" at bounding box center [83, 750] width 49 height 39
click at [755, 756] on icon at bounding box center [756, 750] width 13 height 13
click at [132, 751] on div "Highlight H" at bounding box center [138, 750] width 49 height 39
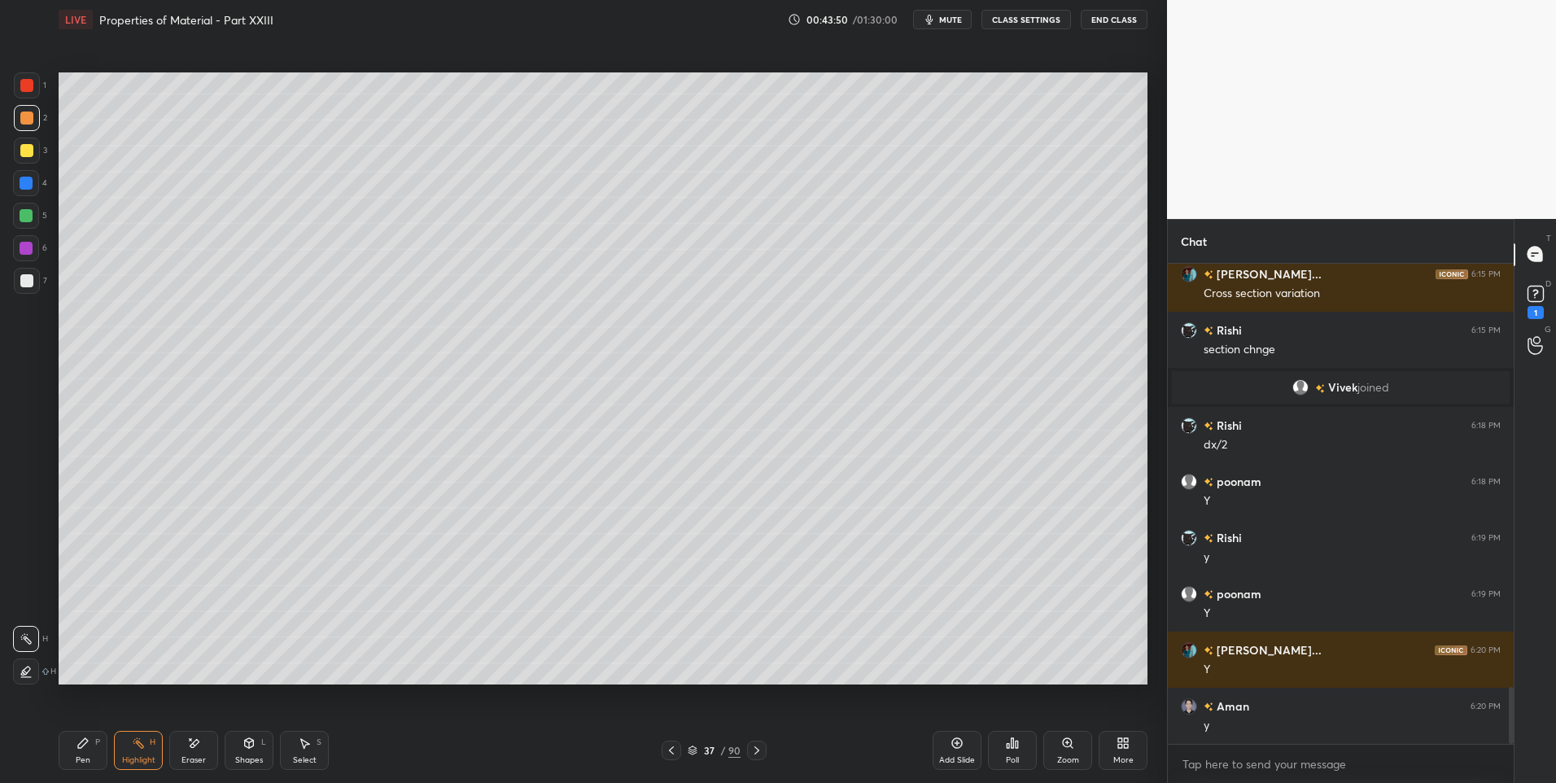
click at [675, 754] on icon at bounding box center [671, 750] width 13 height 13
click at [755, 750] on icon at bounding box center [756, 750] width 13 height 13
click at [81, 752] on div "Pen P" at bounding box center [83, 750] width 49 height 39
click at [758, 750] on icon at bounding box center [756, 750] width 5 height 8
click at [756, 754] on icon at bounding box center [756, 750] width 13 height 13
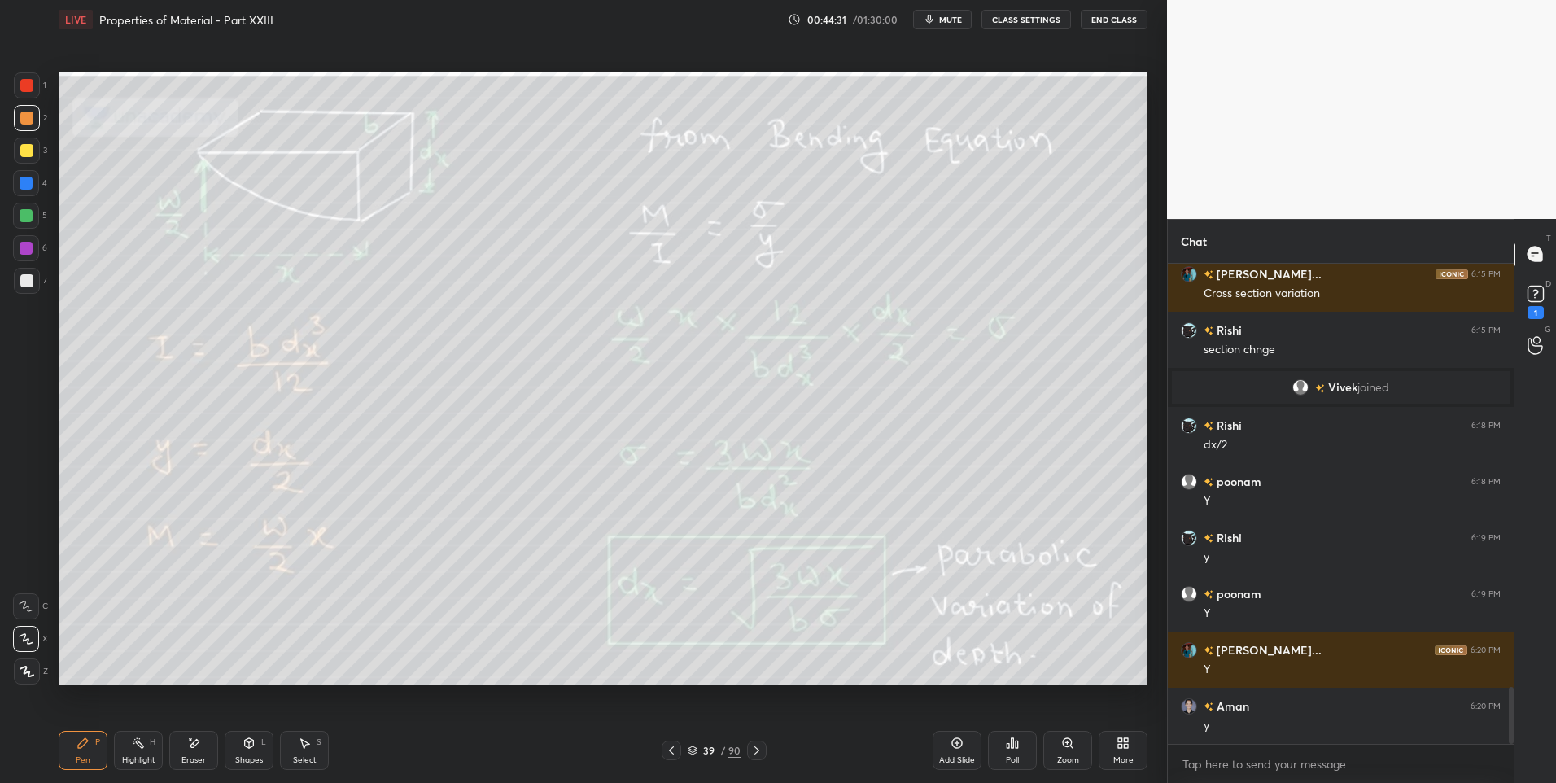
click at [133, 752] on div "Highlight H" at bounding box center [138, 750] width 49 height 39
click at [85, 758] on div "Pen" at bounding box center [83, 760] width 15 height 8
click at [305, 760] on div "Select" at bounding box center [305, 760] width 24 height 8
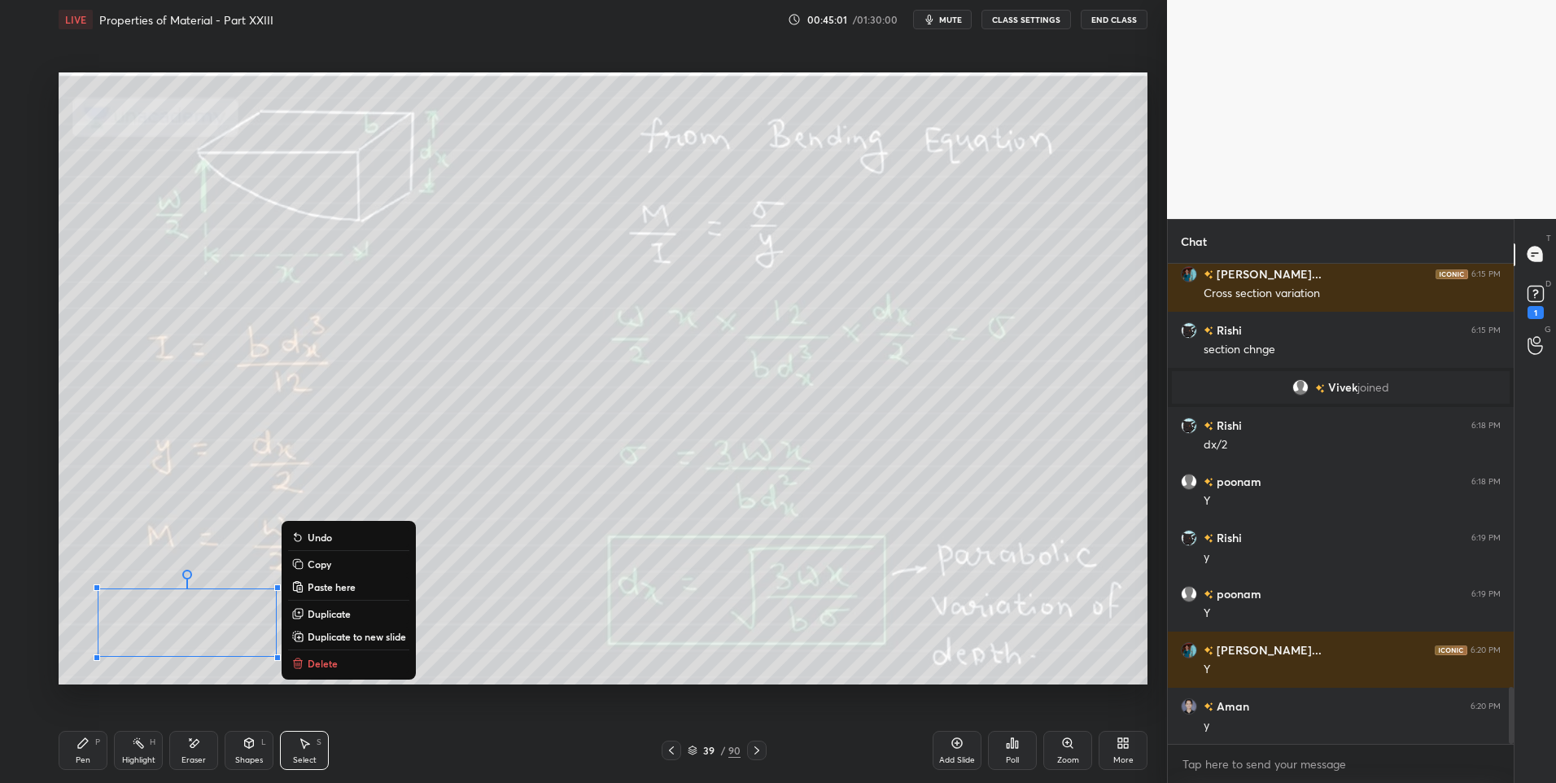
click at [364, 666] on button "Delete" at bounding box center [348, 664] width 121 height 20
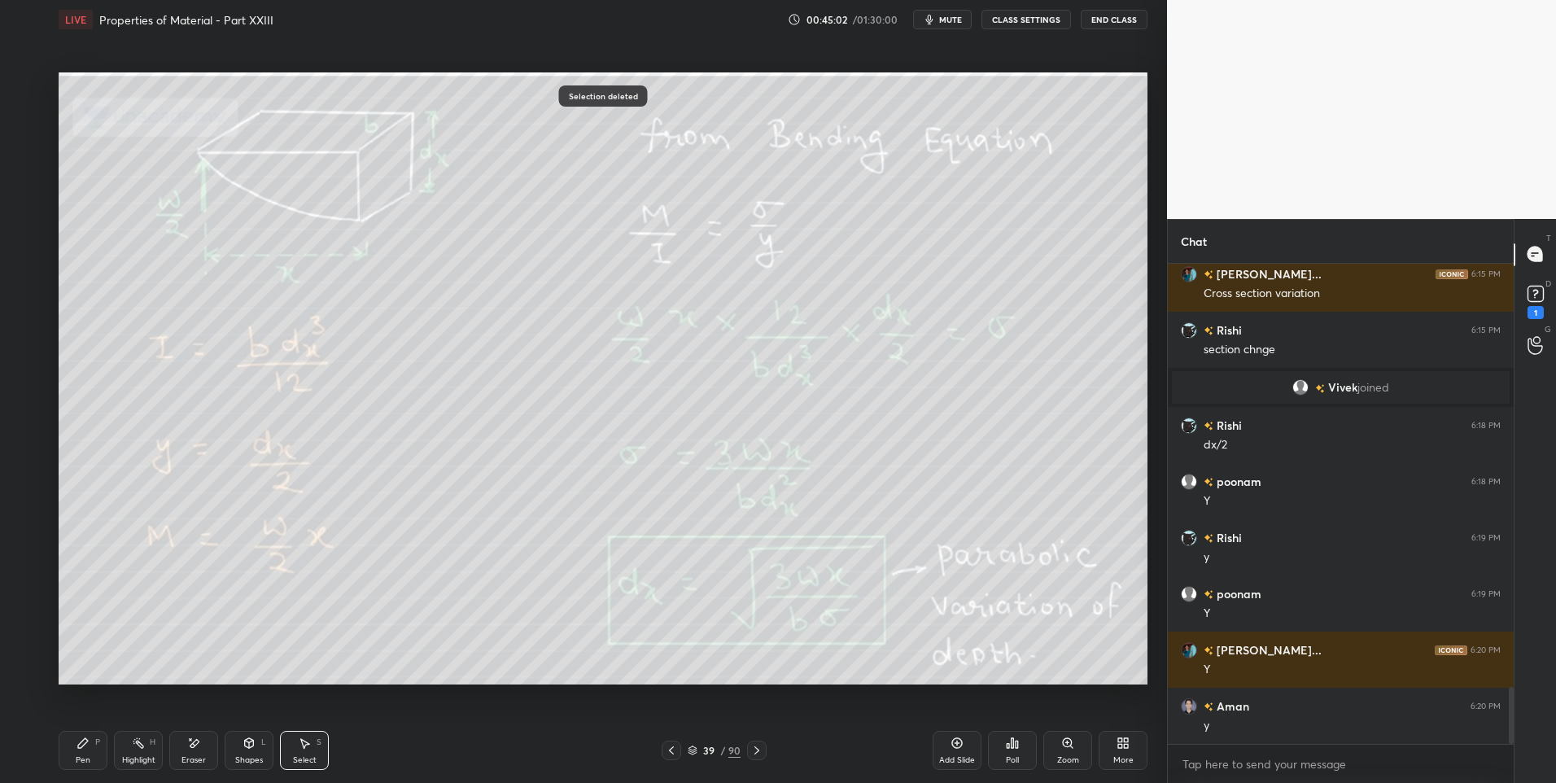
click at [149, 768] on div "Highlight H" at bounding box center [138, 750] width 49 height 39
click at [759, 748] on icon at bounding box center [756, 750] width 13 height 13
click at [757, 754] on icon at bounding box center [756, 750] width 13 height 13
click at [136, 751] on div "Highlight H" at bounding box center [138, 750] width 49 height 39
click at [759, 746] on icon at bounding box center [756, 750] width 13 height 13
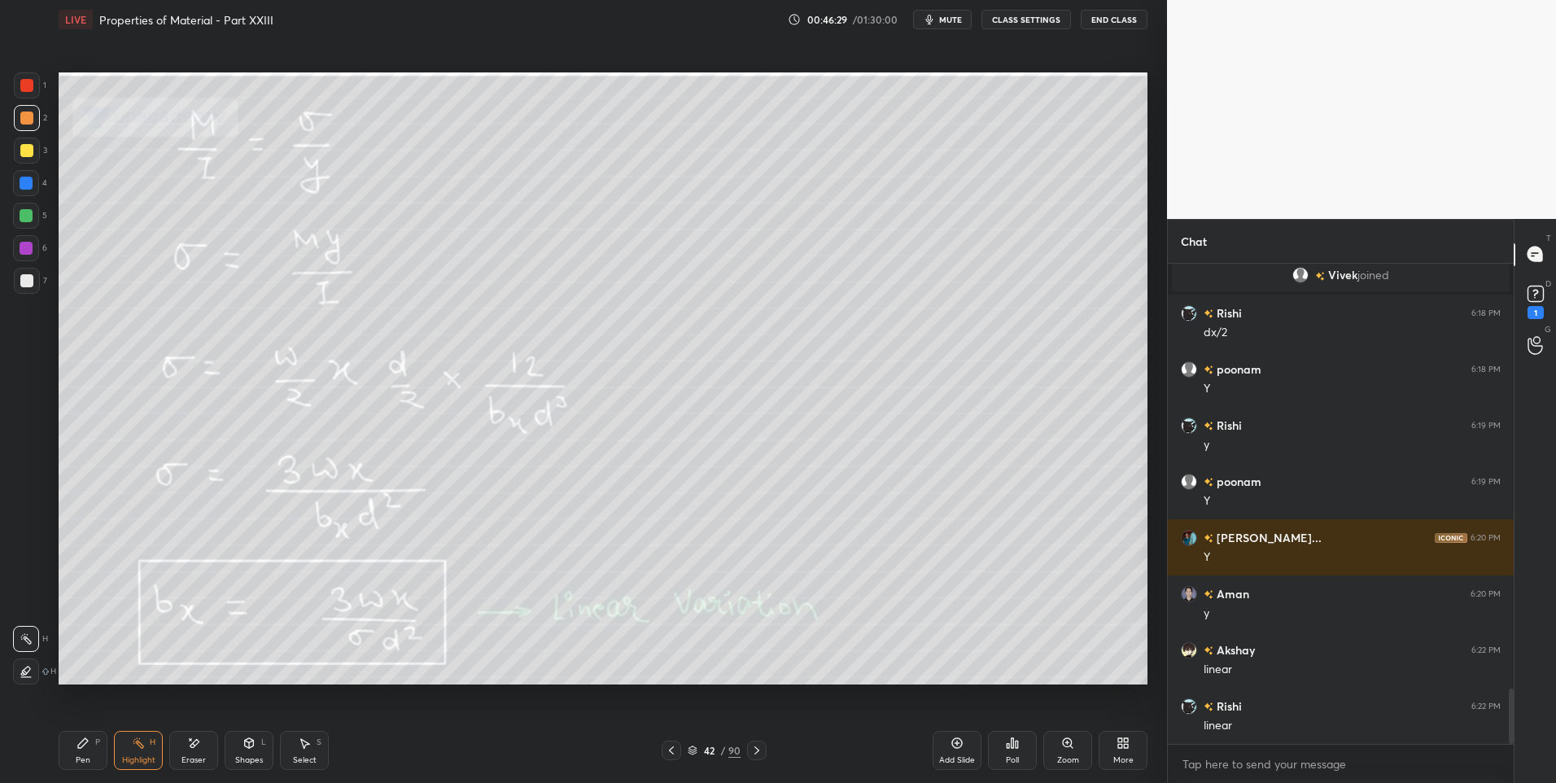
scroll to position [3724, 0]
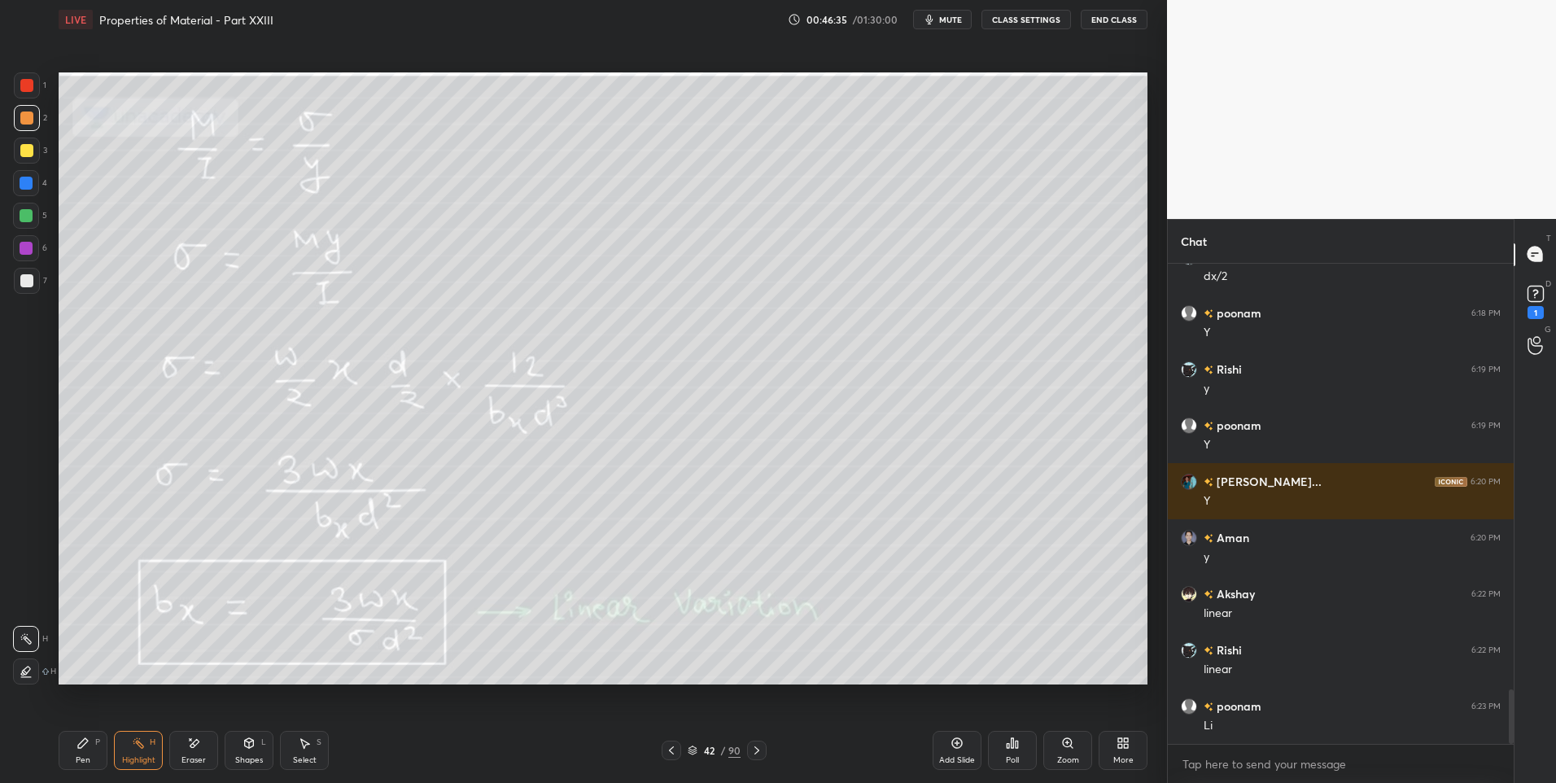
click at [754, 750] on icon at bounding box center [756, 750] width 13 height 13
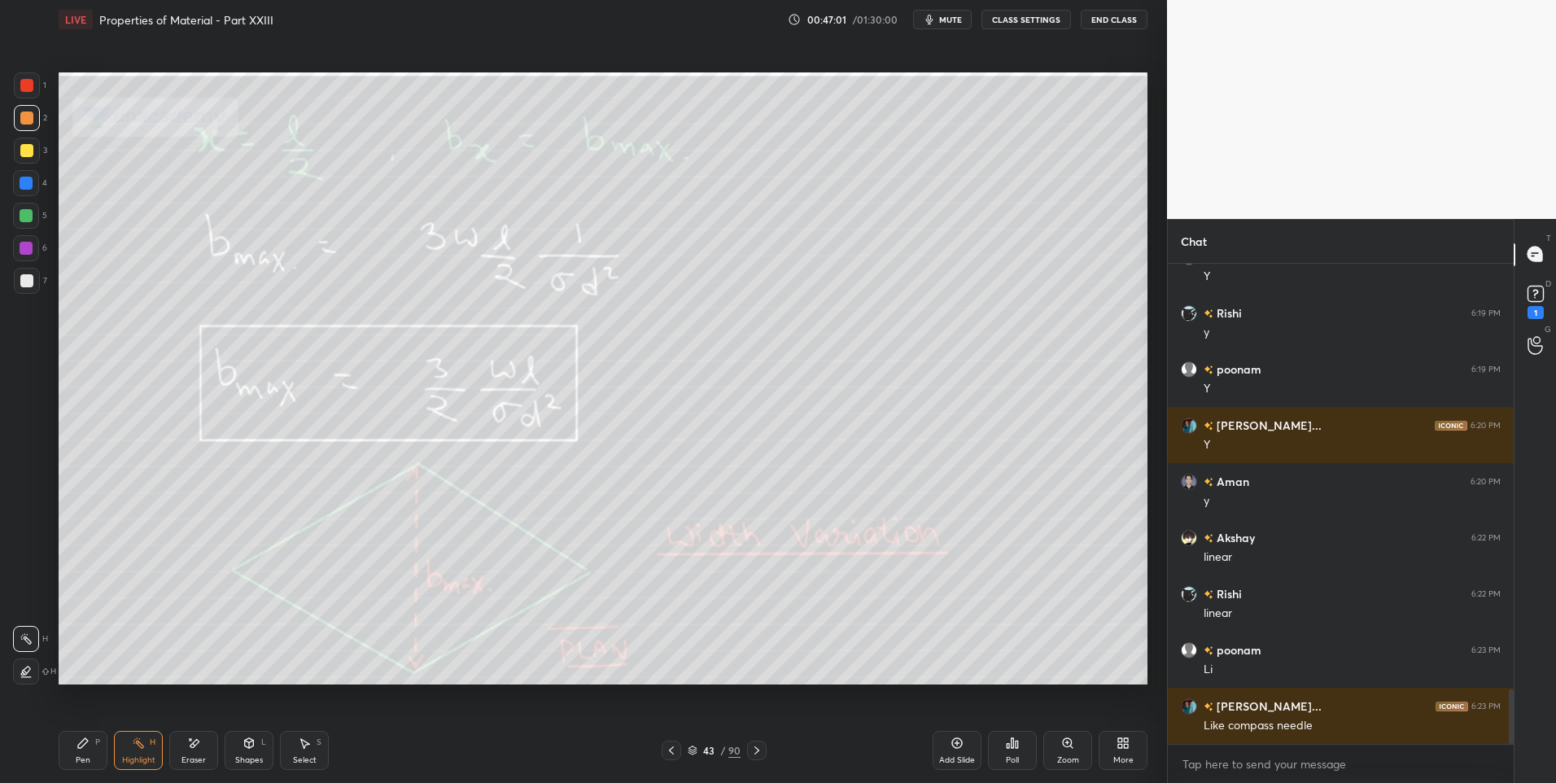
click at [671, 751] on icon at bounding box center [671, 750] width 5 height 8
click at [673, 750] on icon at bounding box center [671, 750] width 13 height 13
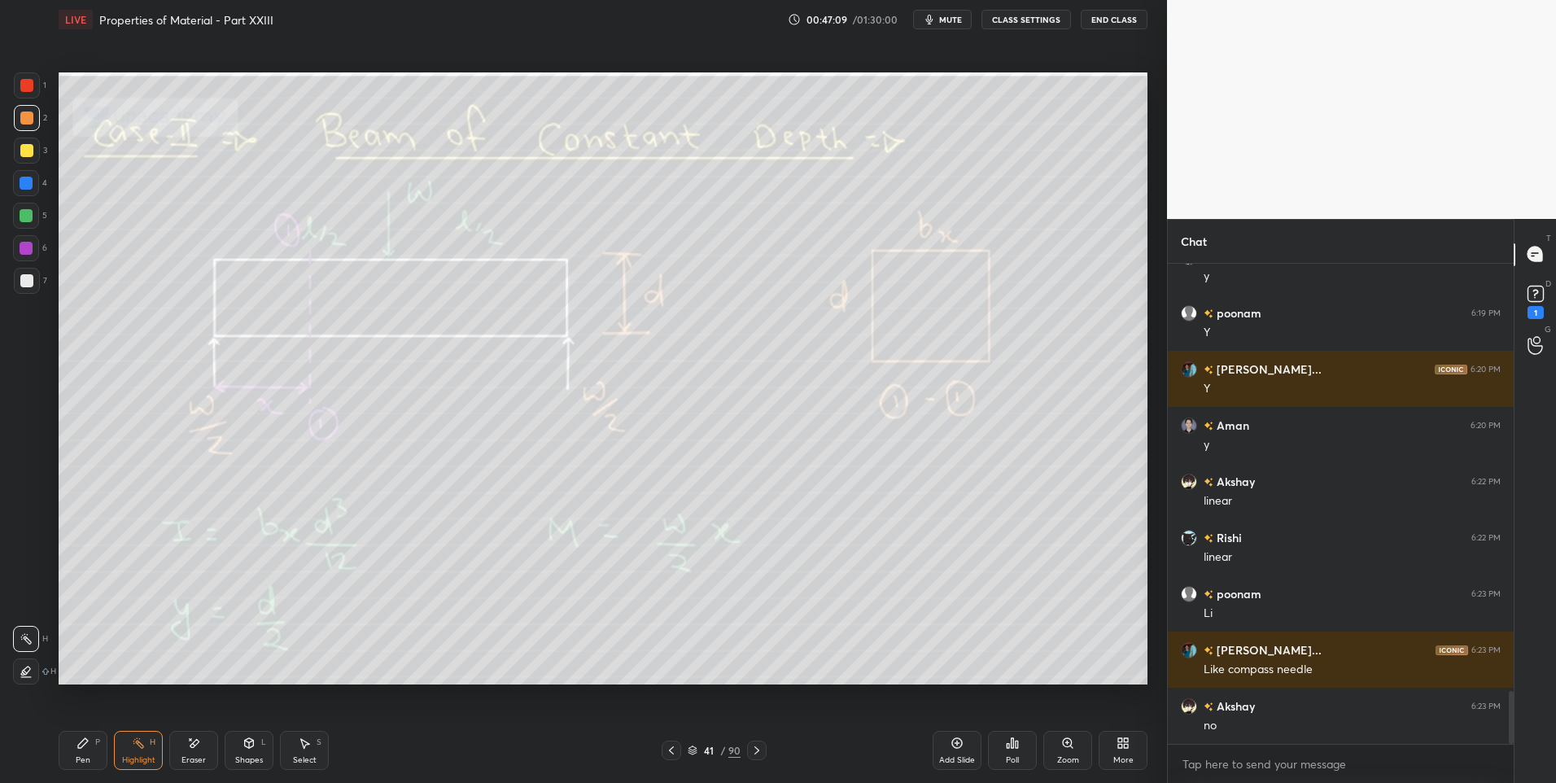
scroll to position [3893, 0]
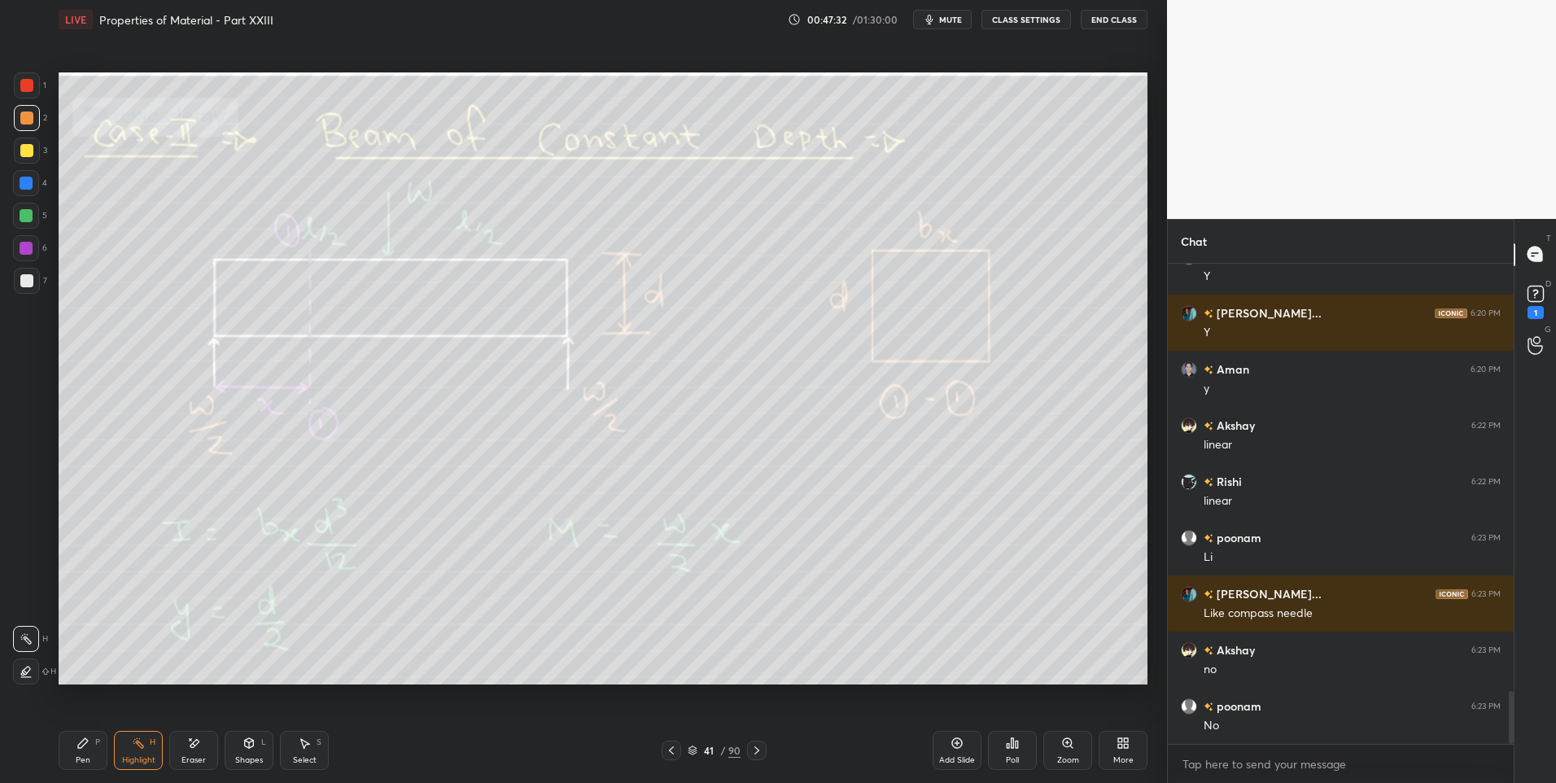
click at [758, 745] on icon at bounding box center [756, 750] width 13 height 13
click at [750, 752] on icon at bounding box center [756, 750] width 13 height 13
click at [762, 745] on icon at bounding box center [756, 750] width 13 height 13
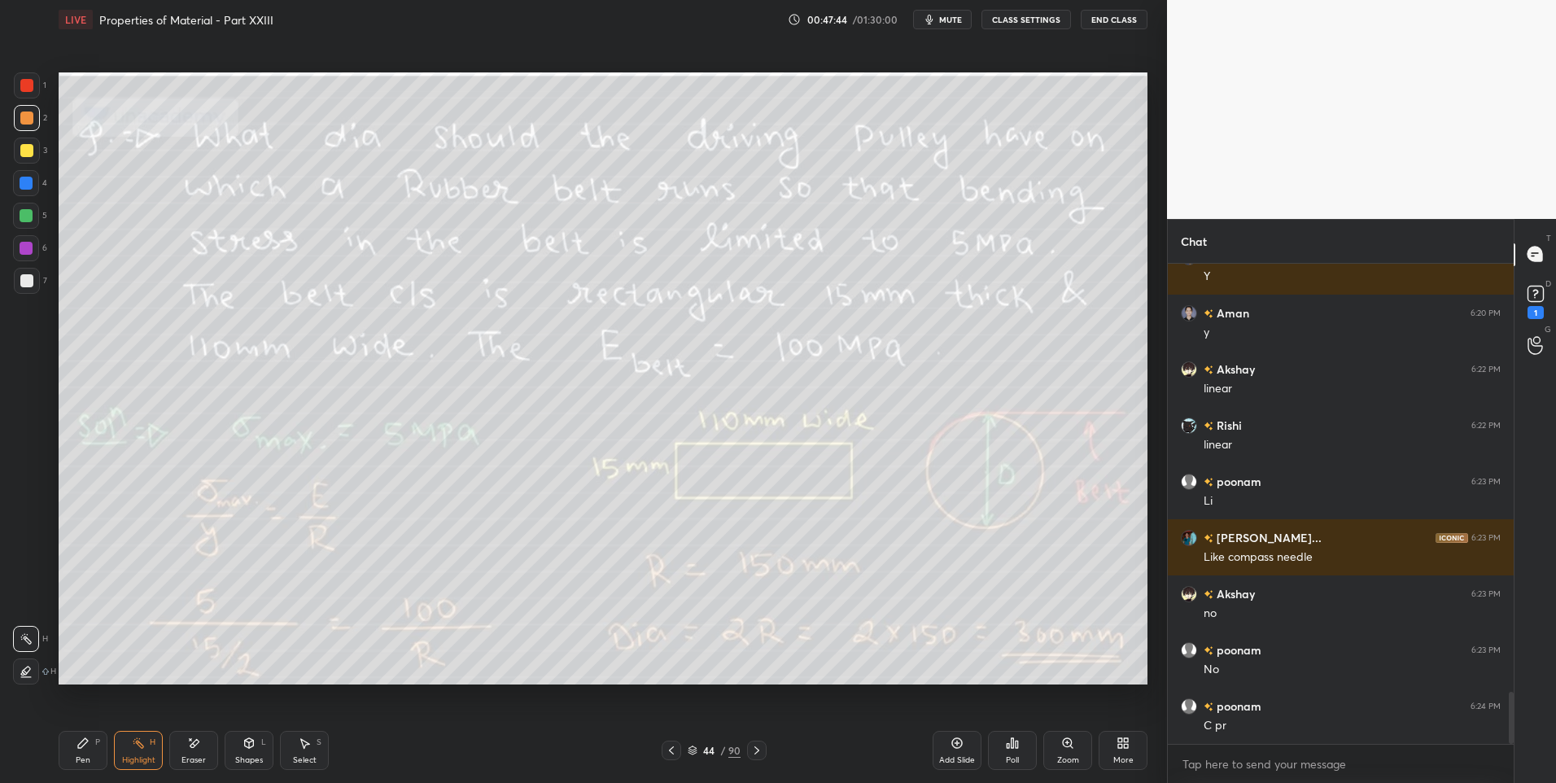
click at [122, 747] on div "Highlight H" at bounding box center [138, 750] width 49 height 39
click at [30, 97] on div at bounding box center [27, 85] width 26 height 26
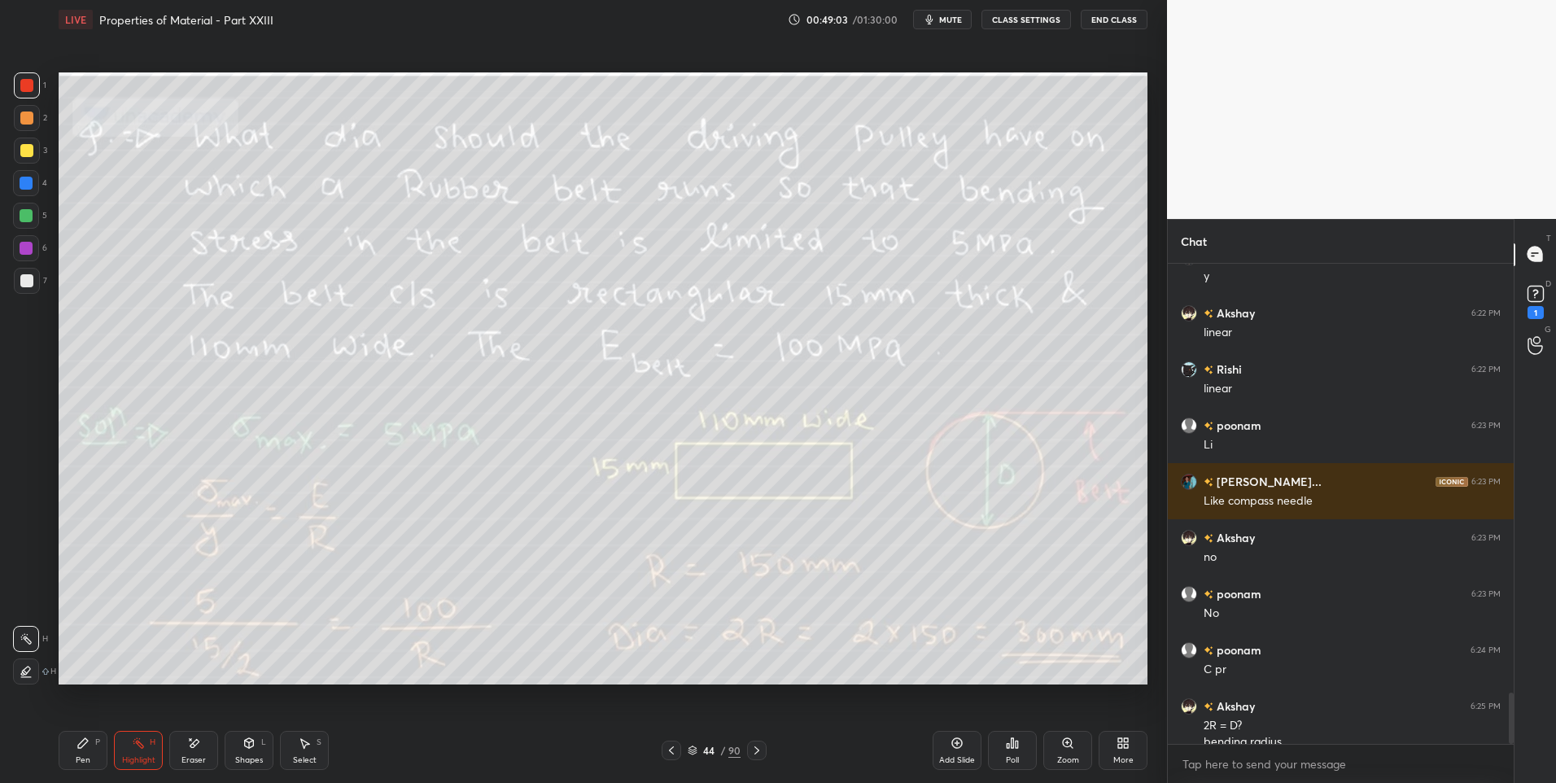
scroll to position [4021, 0]
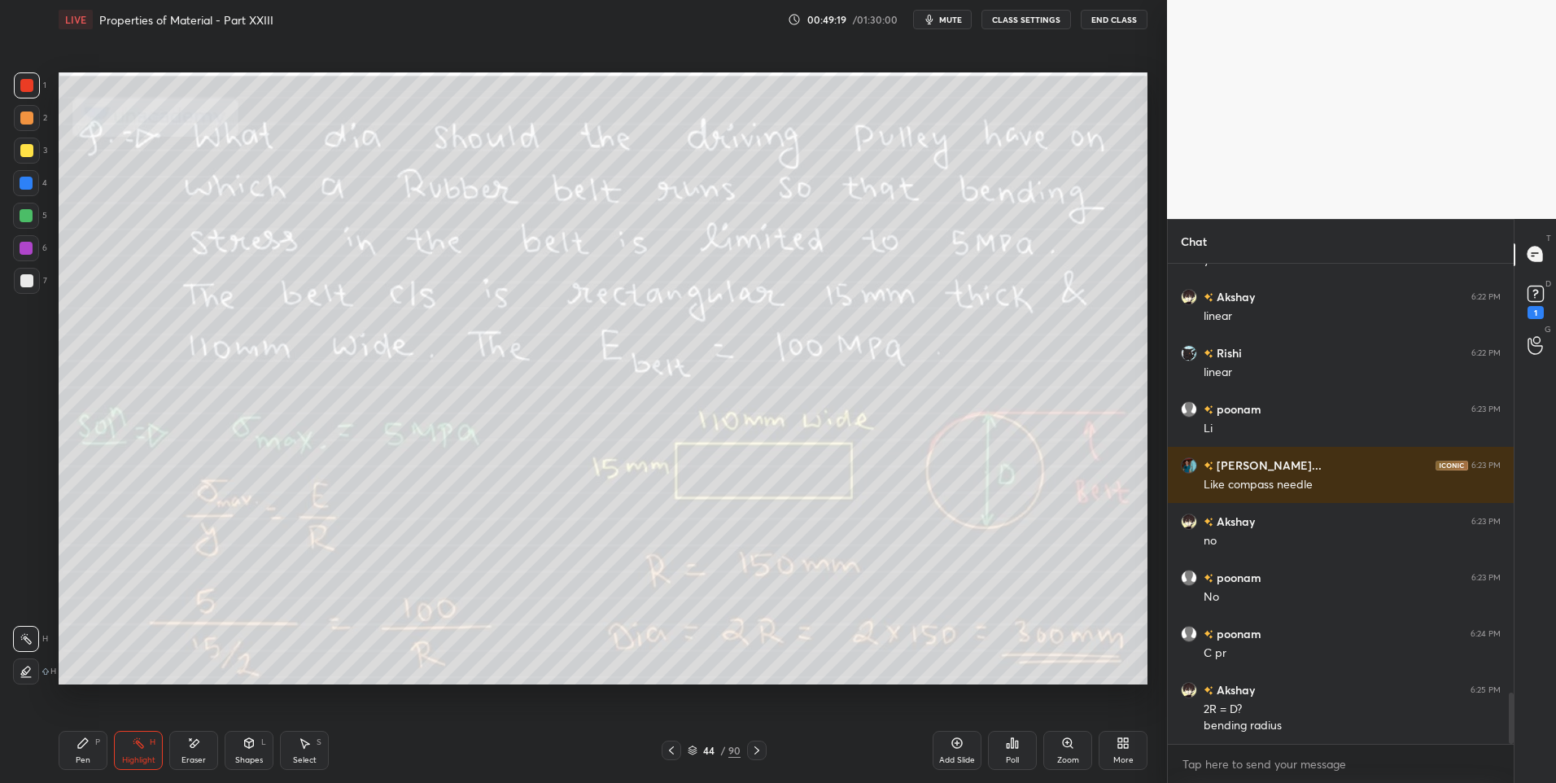
click at [83, 756] on div "Pen" at bounding box center [83, 760] width 15 height 8
click at [672, 747] on icon at bounding box center [671, 750] width 13 height 13
click at [951, 741] on icon at bounding box center [957, 743] width 13 height 13
click at [34, 212] on div at bounding box center [26, 216] width 26 height 26
click at [675, 756] on icon at bounding box center [673, 750] width 13 height 13
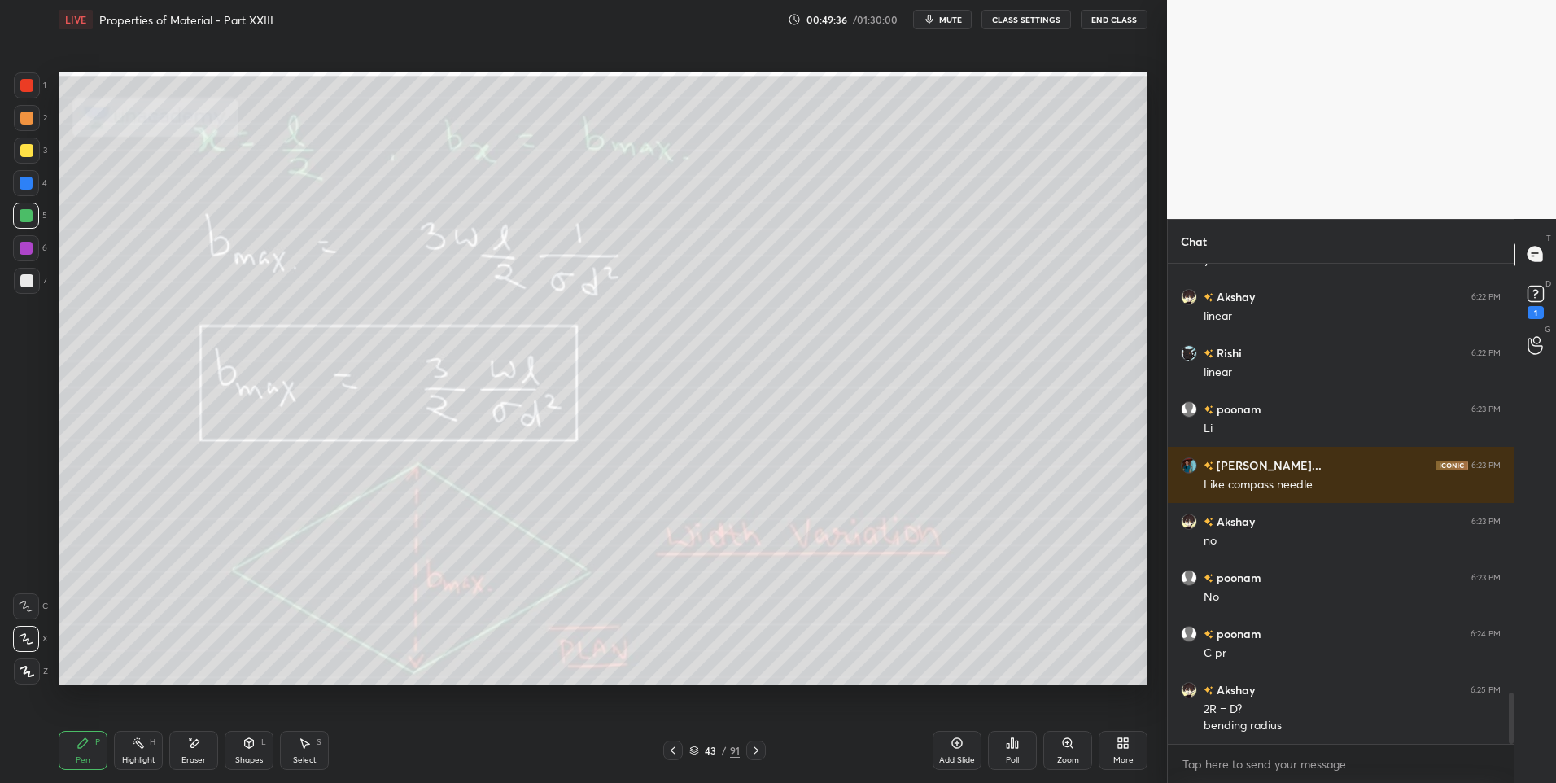
click at [760, 748] on icon at bounding box center [756, 750] width 13 height 13
click at [757, 749] on icon at bounding box center [756, 750] width 13 height 13
click at [132, 749] on icon at bounding box center [138, 743] width 13 height 13
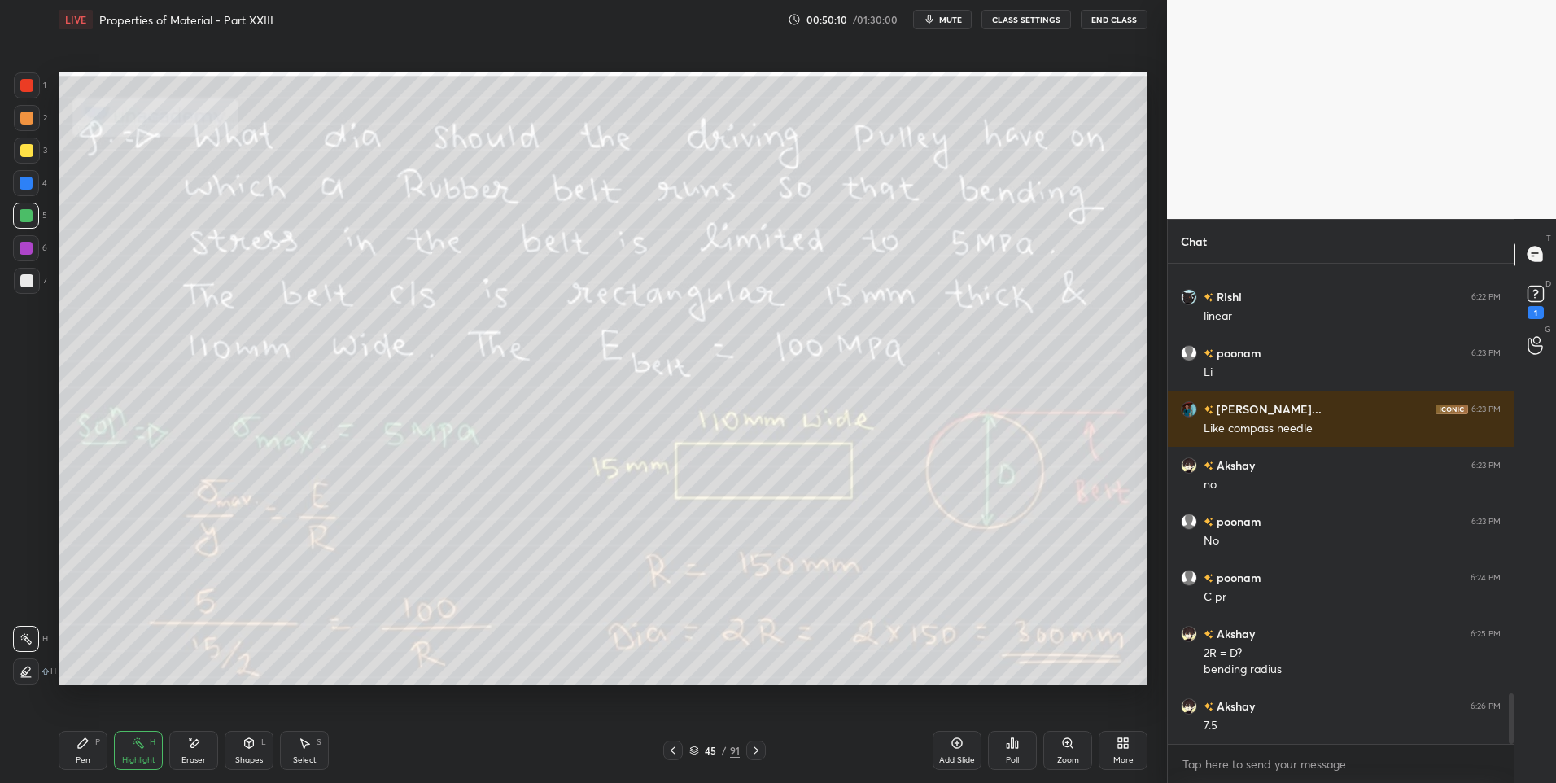
click at [750, 759] on div at bounding box center [756, 751] width 20 height 20
click at [750, 751] on icon at bounding box center [756, 750] width 13 height 13
click at [666, 750] on div at bounding box center [673, 751] width 20 height 20
click at [671, 749] on icon at bounding box center [673, 750] width 13 height 13
click at [674, 750] on icon at bounding box center [673, 750] width 13 height 13
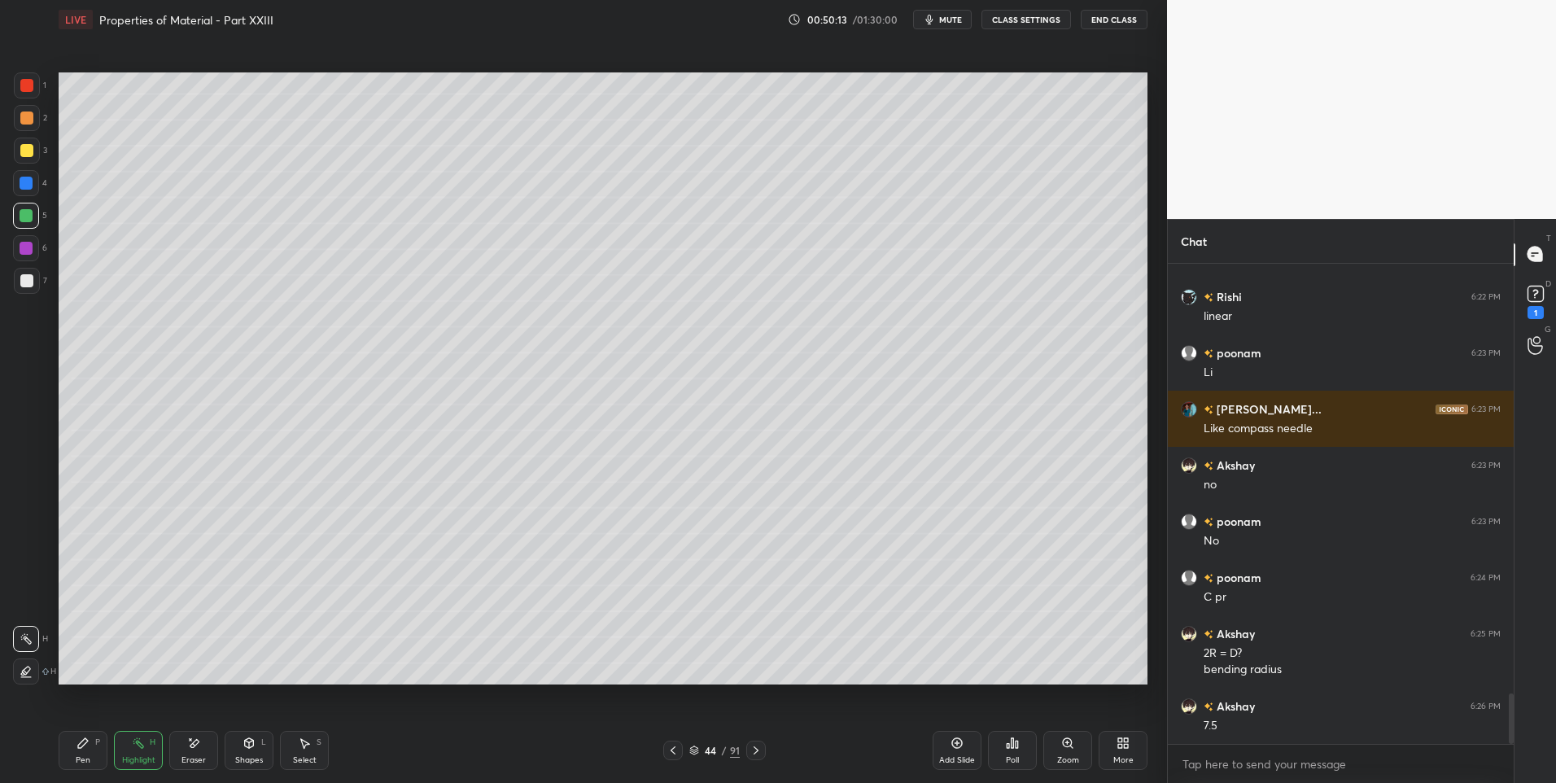
click at [92, 747] on div "Pen P" at bounding box center [83, 750] width 49 height 39
click at [759, 753] on icon at bounding box center [756, 750] width 13 height 13
click at [671, 748] on icon at bounding box center [673, 750] width 13 height 13
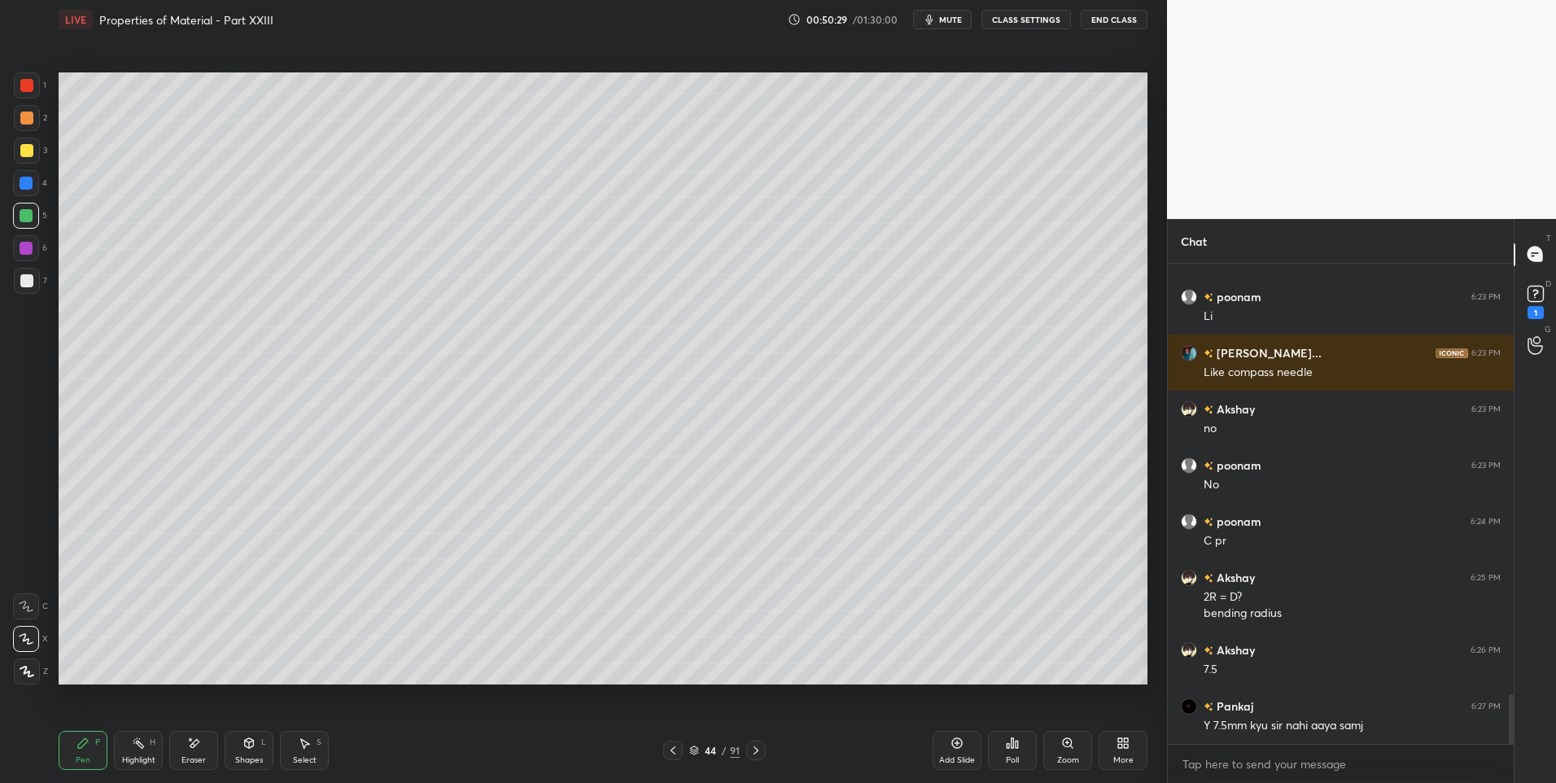
click at [758, 745] on icon at bounding box center [756, 750] width 13 height 13
click at [673, 748] on icon at bounding box center [673, 750] width 5 height 8
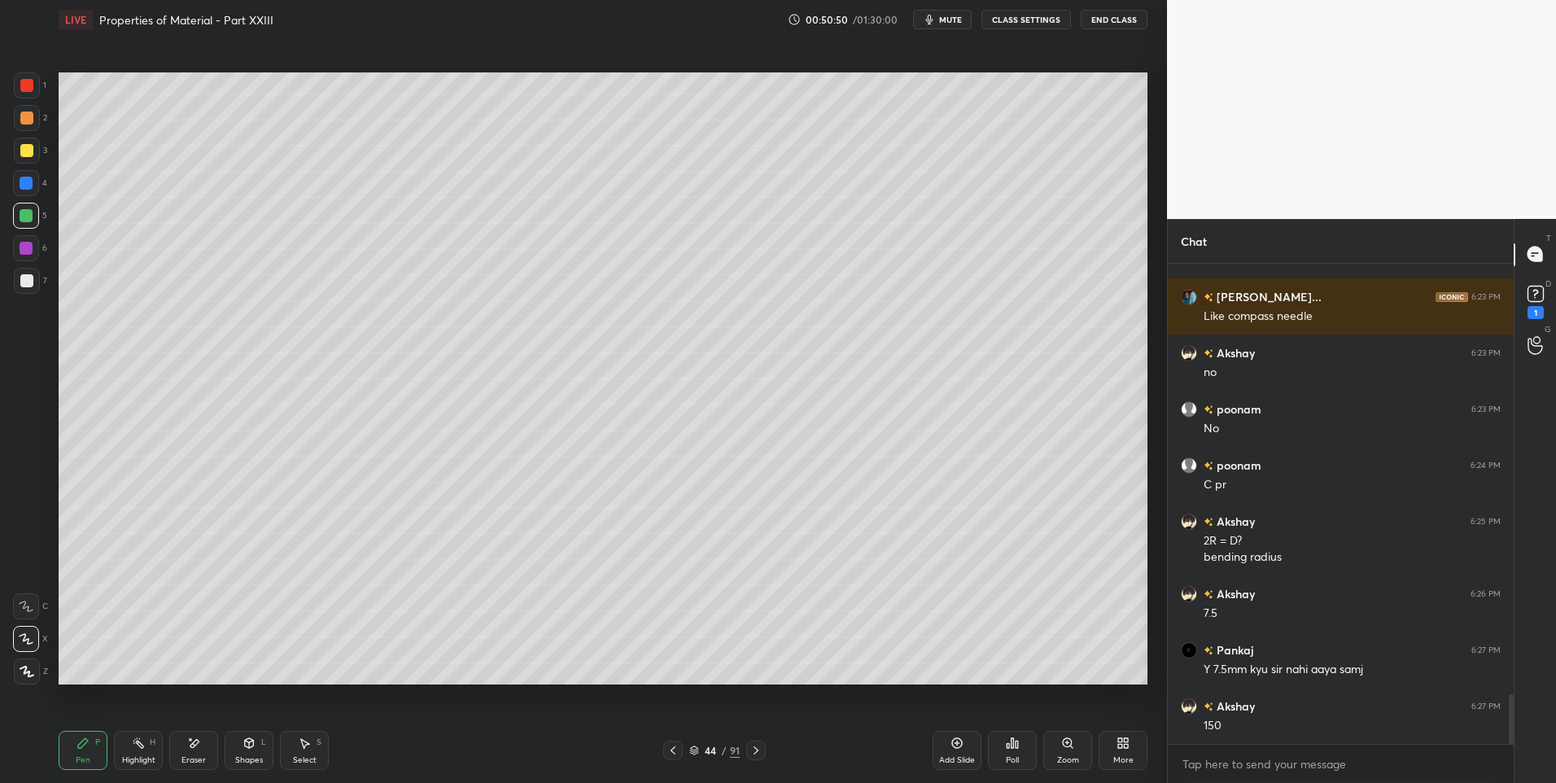
click at [674, 751] on icon at bounding box center [673, 750] width 13 height 13
click at [752, 747] on icon at bounding box center [756, 750] width 13 height 13
click at [753, 749] on icon at bounding box center [756, 750] width 13 height 13
click at [144, 756] on div "Highlight" at bounding box center [138, 760] width 33 height 8
click at [133, 750] on div "Highlight H" at bounding box center [138, 750] width 49 height 39
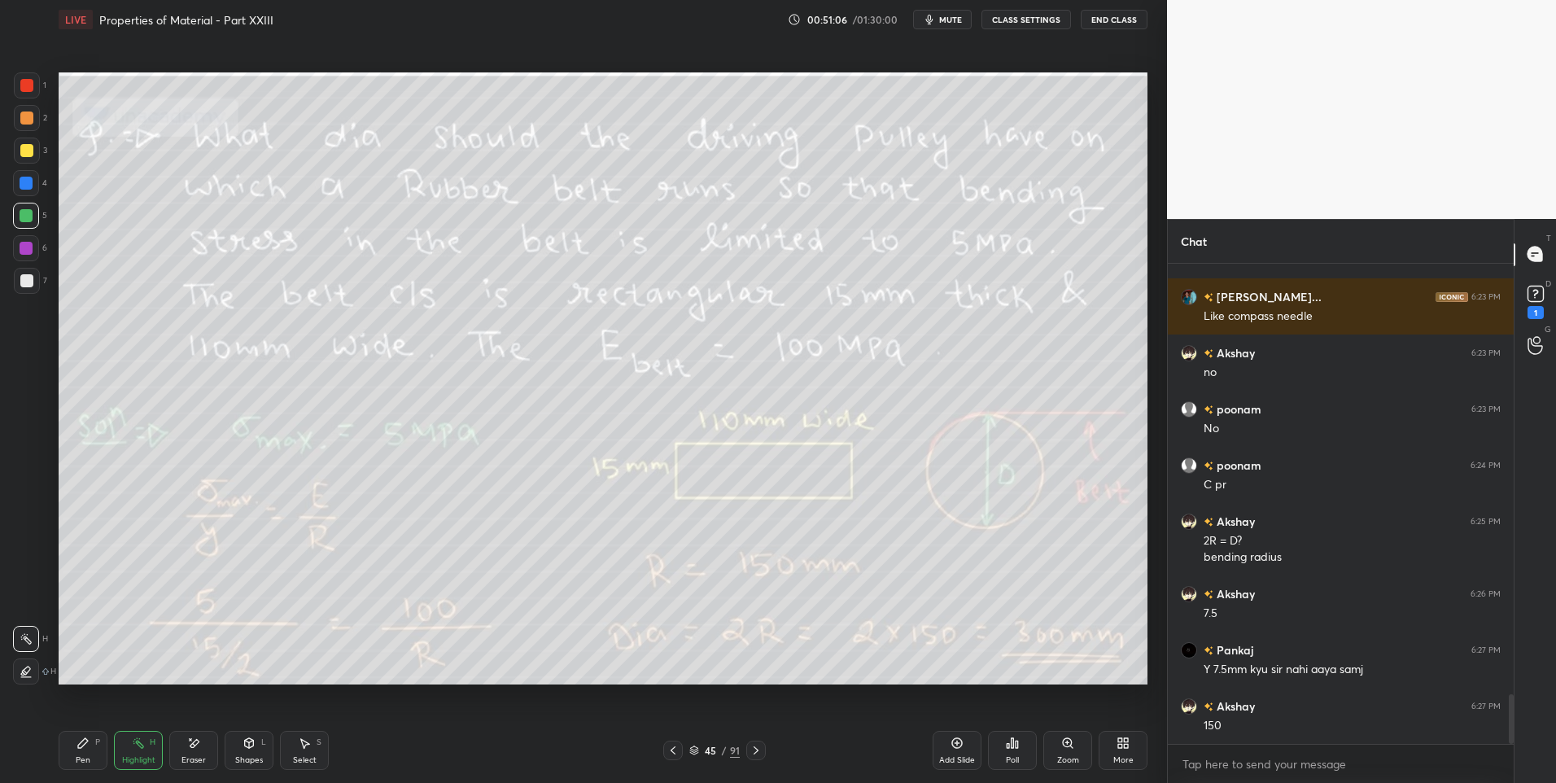
click at [75, 746] on div "Pen P" at bounding box center [83, 750] width 49 height 39
click at [83, 752] on div "Pen P" at bounding box center [83, 750] width 49 height 39
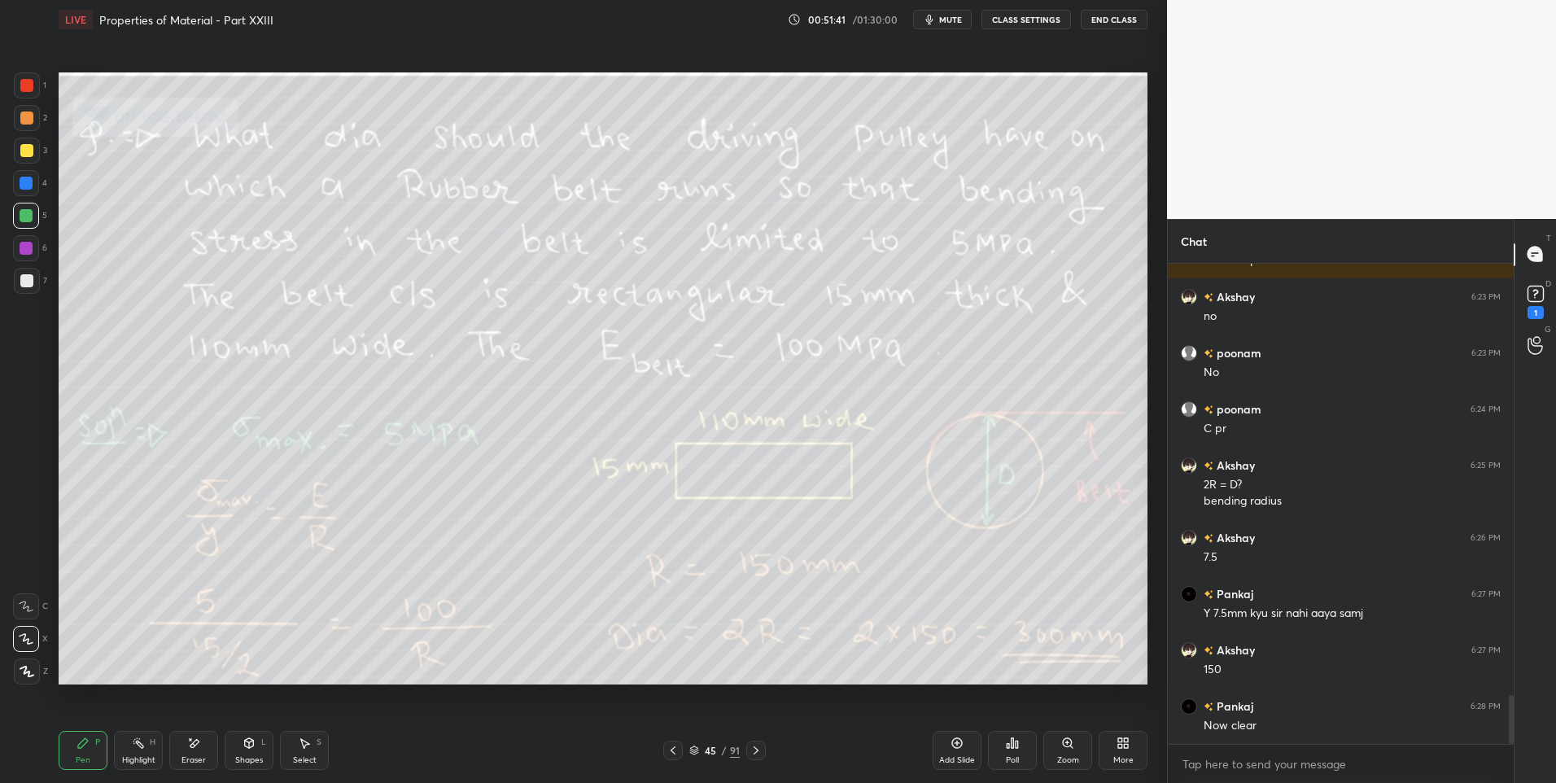
click at [134, 750] on div "Highlight H" at bounding box center [138, 750] width 49 height 39
click at [76, 751] on div "Pen P" at bounding box center [83, 750] width 49 height 39
click at [756, 751] on icon at bounding box center [756, 750] width 5 height 8
click at [676, 751] on icon at bounding box center [673, 750] width 13 height 13
click at [675, 752] on icon at bounding box center [673, 750] width 13 height 13
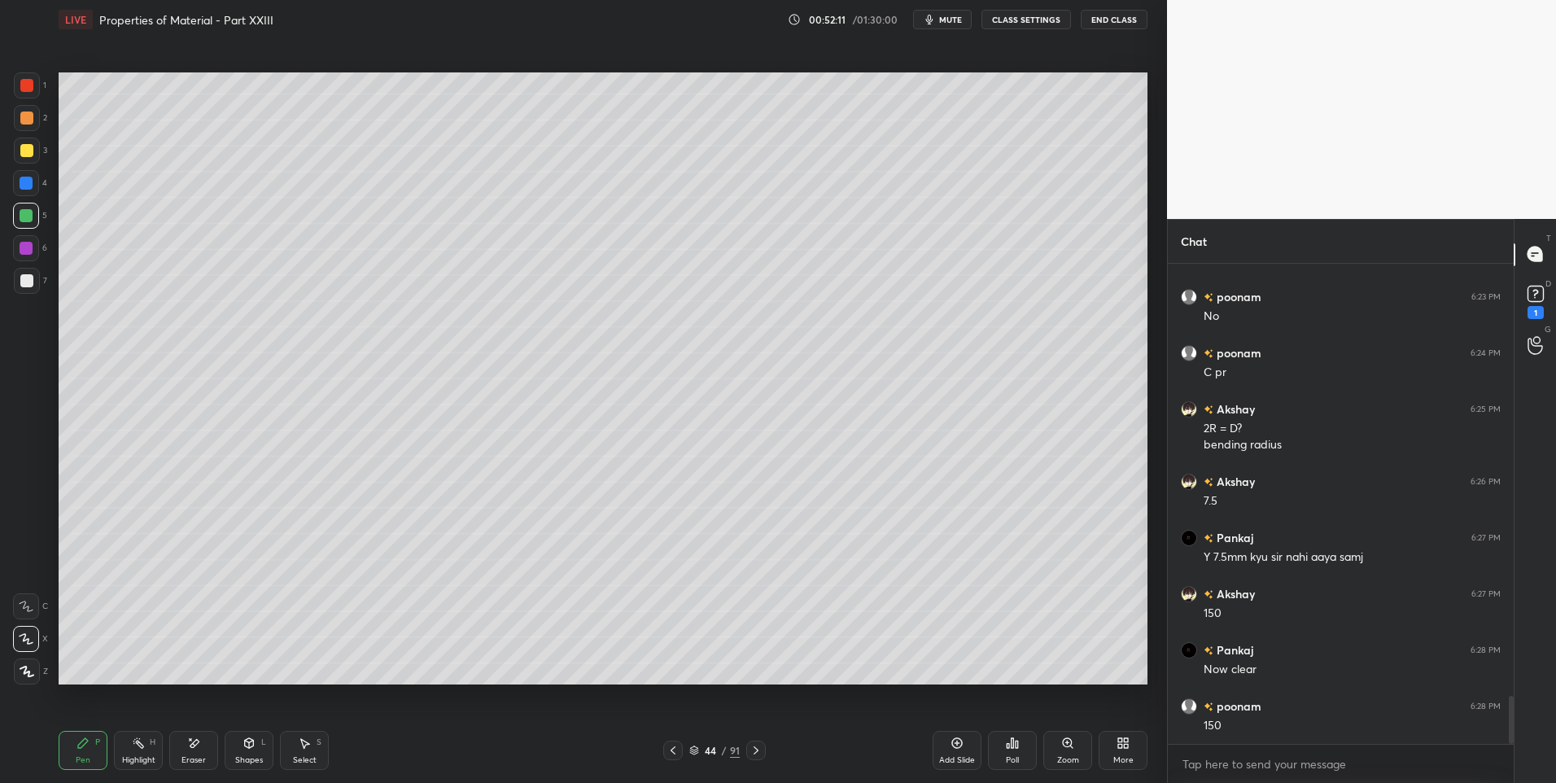
scroll to position [4318, 0]
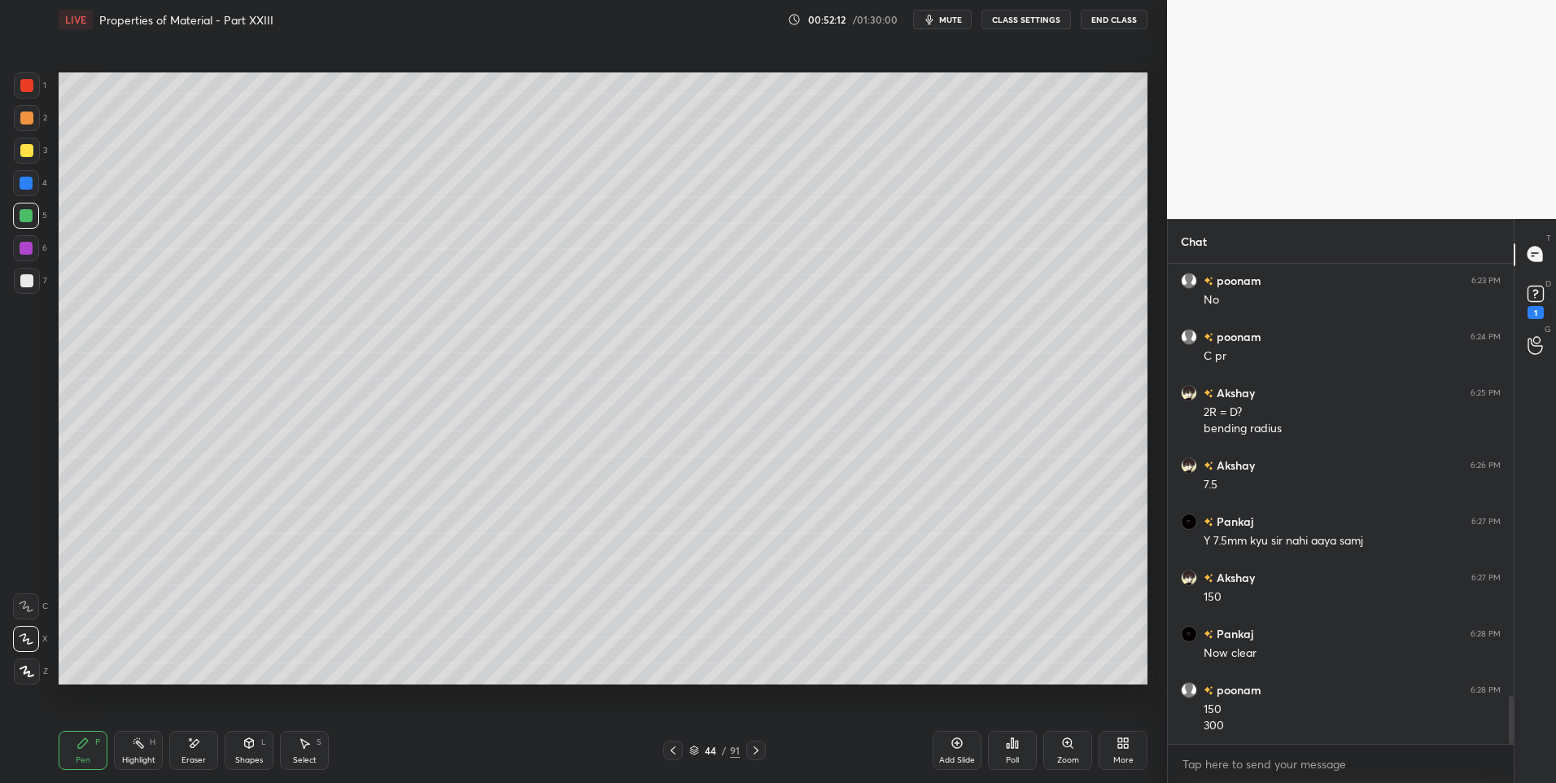
click at [752, 750] on icon at bounding box center [756, 750] width 13 height 13
click at [763, 746] on div at bounding box center [756, 751] width 20 height 20
click at [133, 745] on icon at bounding box center [138, 743] width 13 height 13
click at [28, 120] on div at bounding box center [26, 118] width 13 height 13
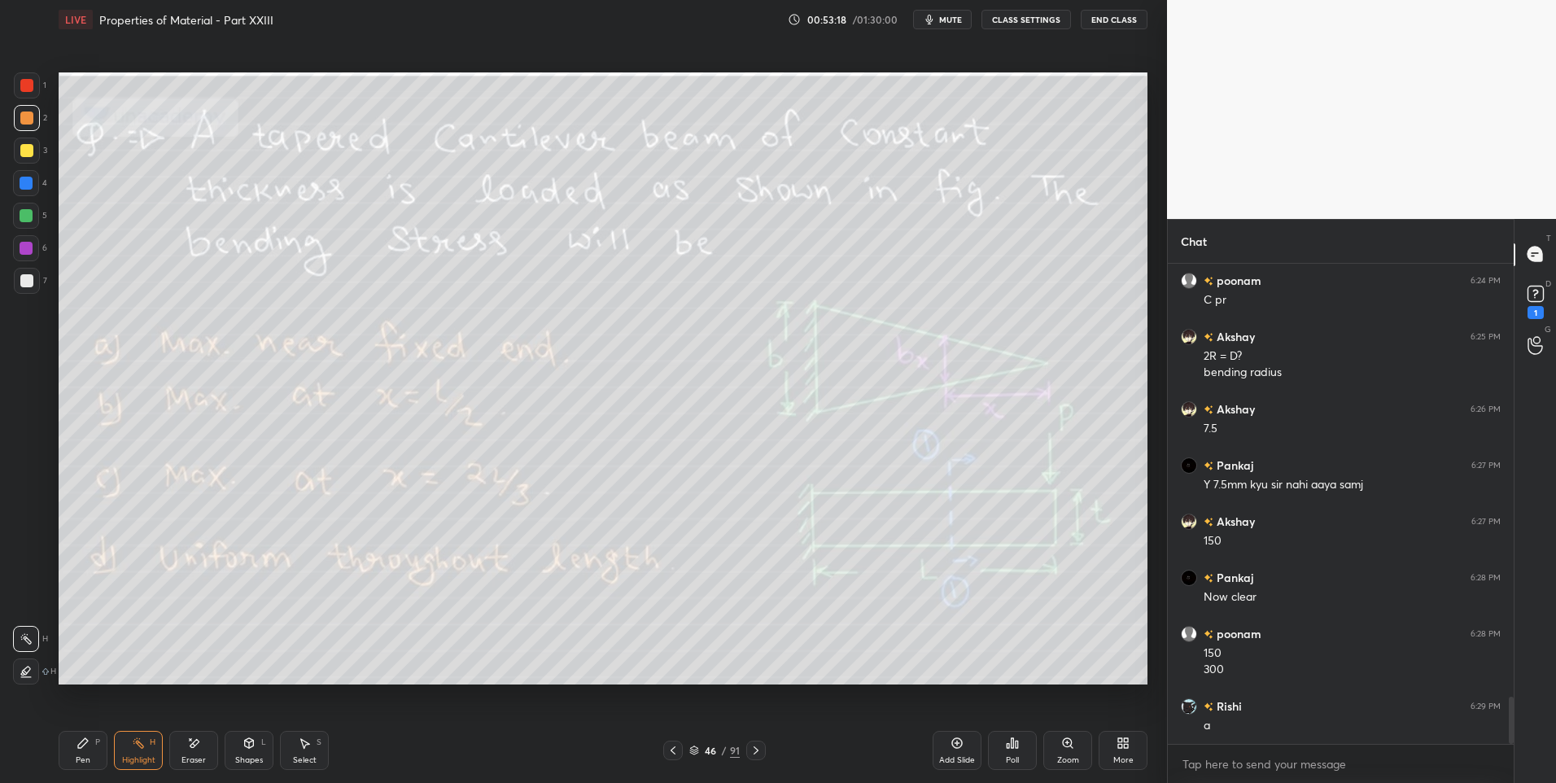
click at [148, 750] on div "Highlight H" at bounding box center [138, 750] width 49 height 39
click at [92, 749] on div "Pen P" at bounding box center [83, 750] width 49 height 39
click at [27, 84] on div at bounding box center [26, 85] width 13 height 13
click at [960, 747] on icon at bounding box center [957, 743] width 11 height 11
click at [28, 155] on div at bounding box center [26, 150] width 13 height 13
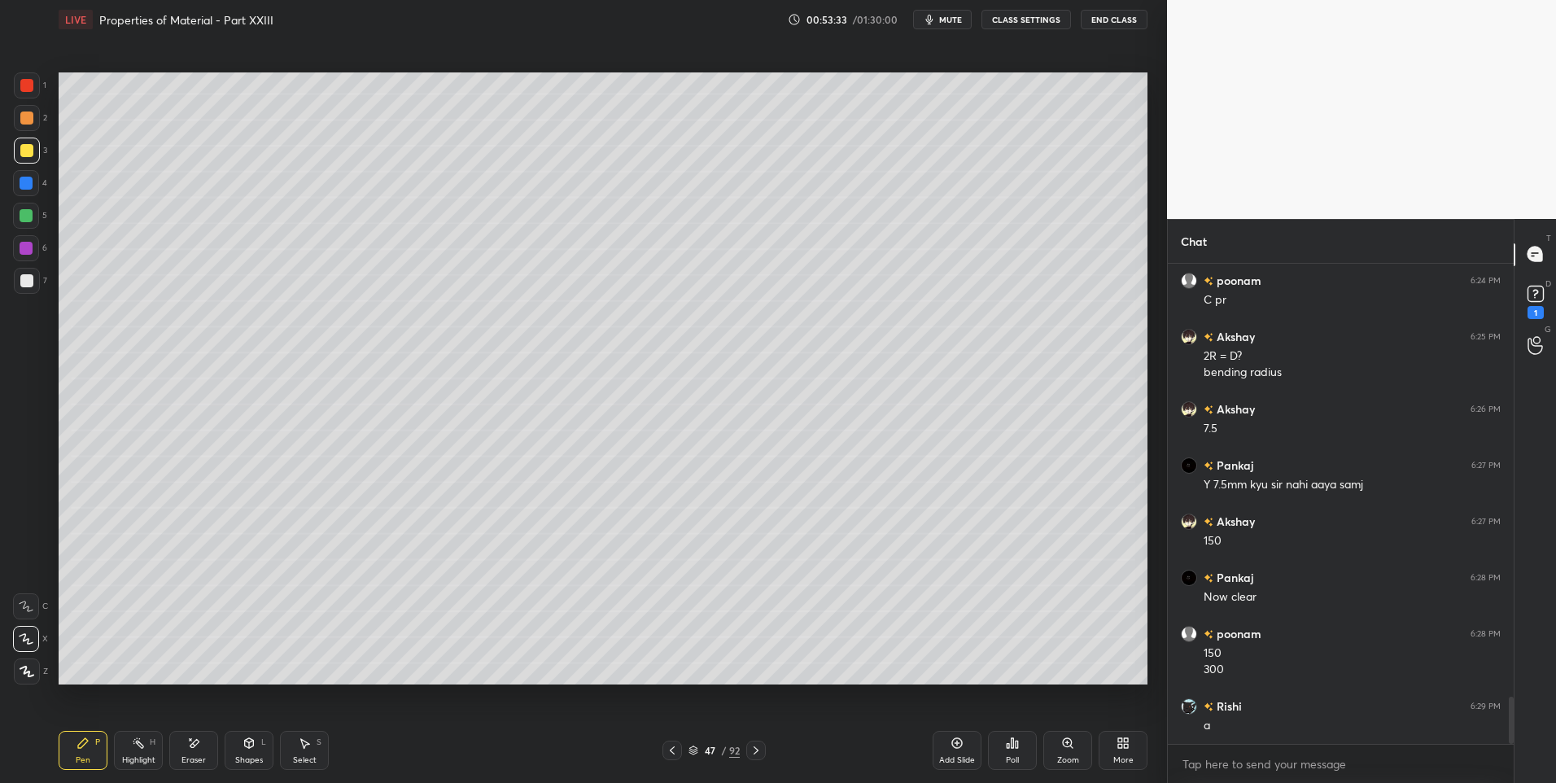
scroll to position [4431, 0]
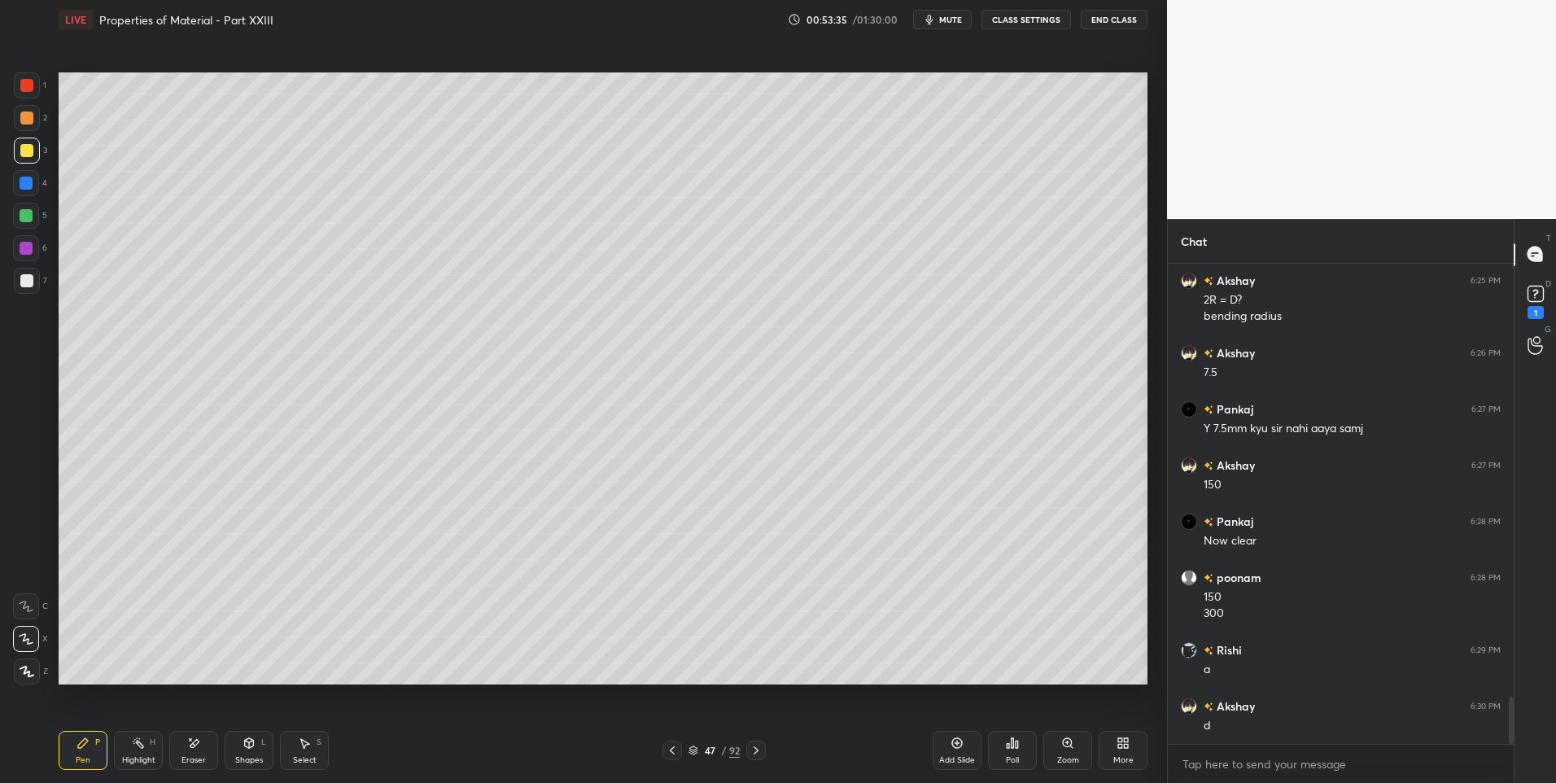
click at [674, 747] on icon at bounding box center [672, 750] width 5 height 8
click at [760, 748] on icon at bounding box center [756, 750] width 13 height 13
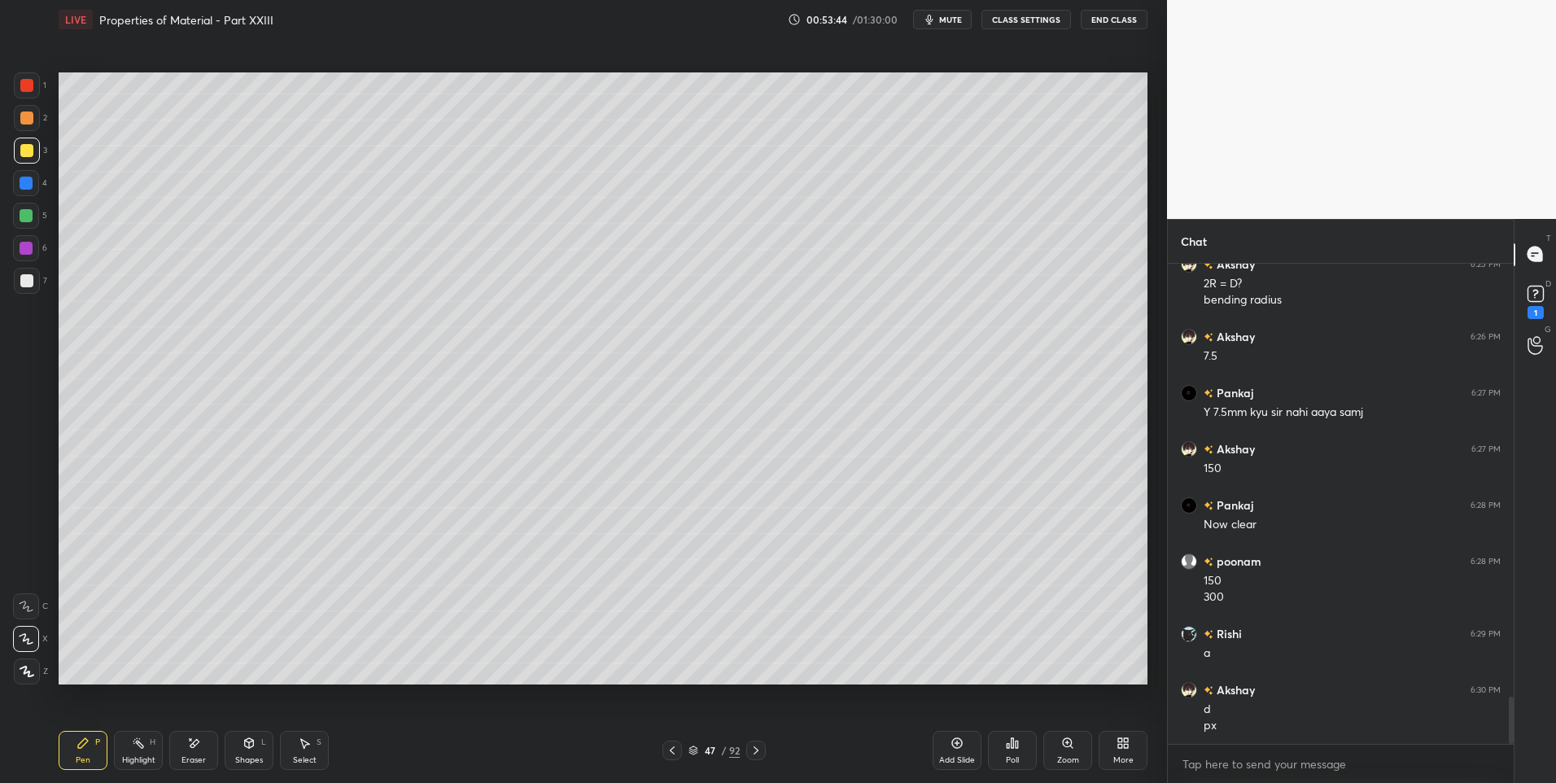
click at [667, 749] on icon at bounding box center [672, 750] width 13 height 13
click at [756, 754] on icon at bounding box center [756, 750] width 13 height 13
click at [674, 751] on icon at bounding box center [672, 750] width 13 height 13
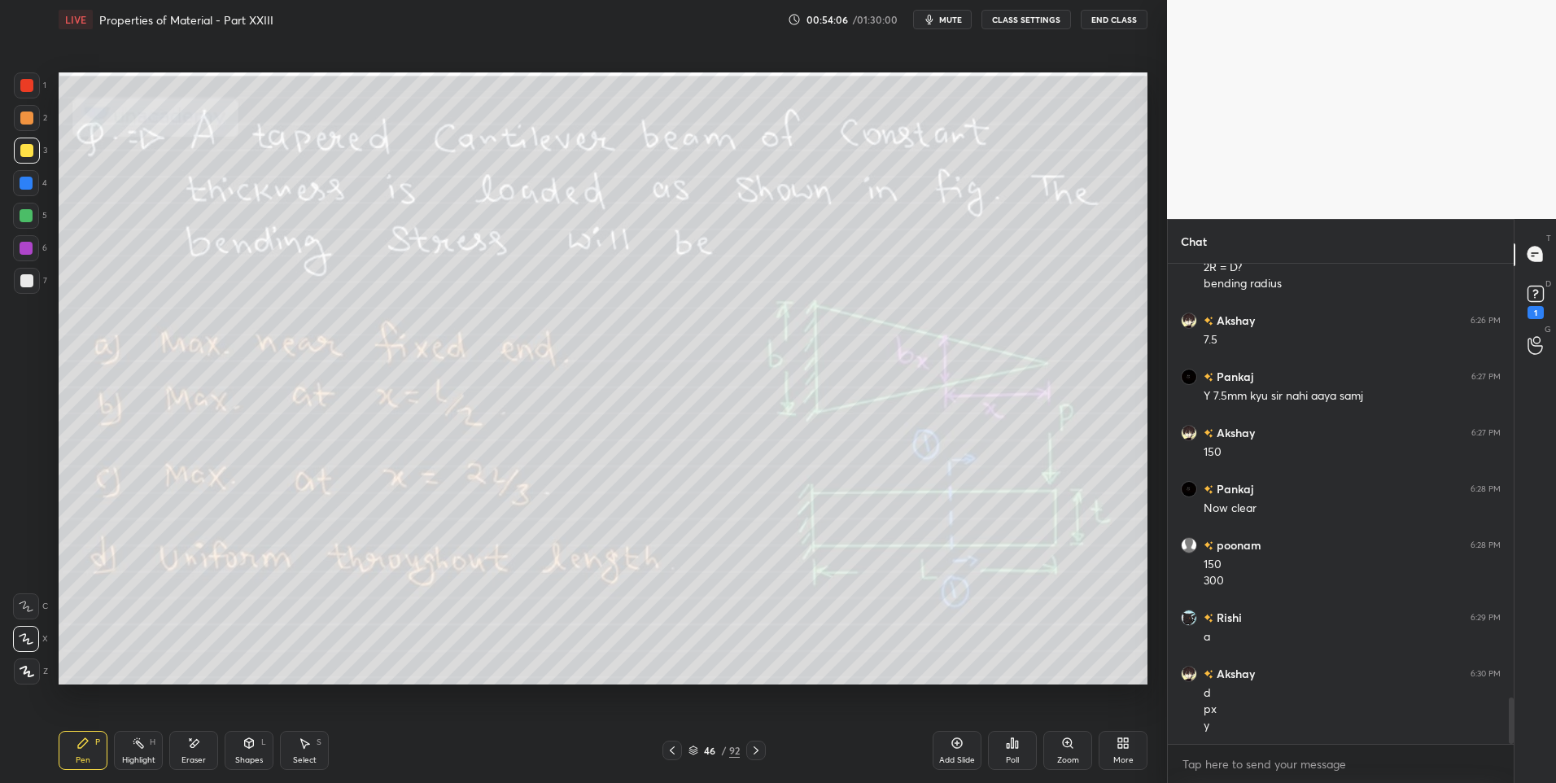
click at [750, 750] on icon at bounding box center [756, 750] width 13 height 13
click at [671, 750] on icon at bounding box center [672, 750] width 13 height 13
click at [759, 750] on icon at bounding box center [756, 750] width 13 height 13
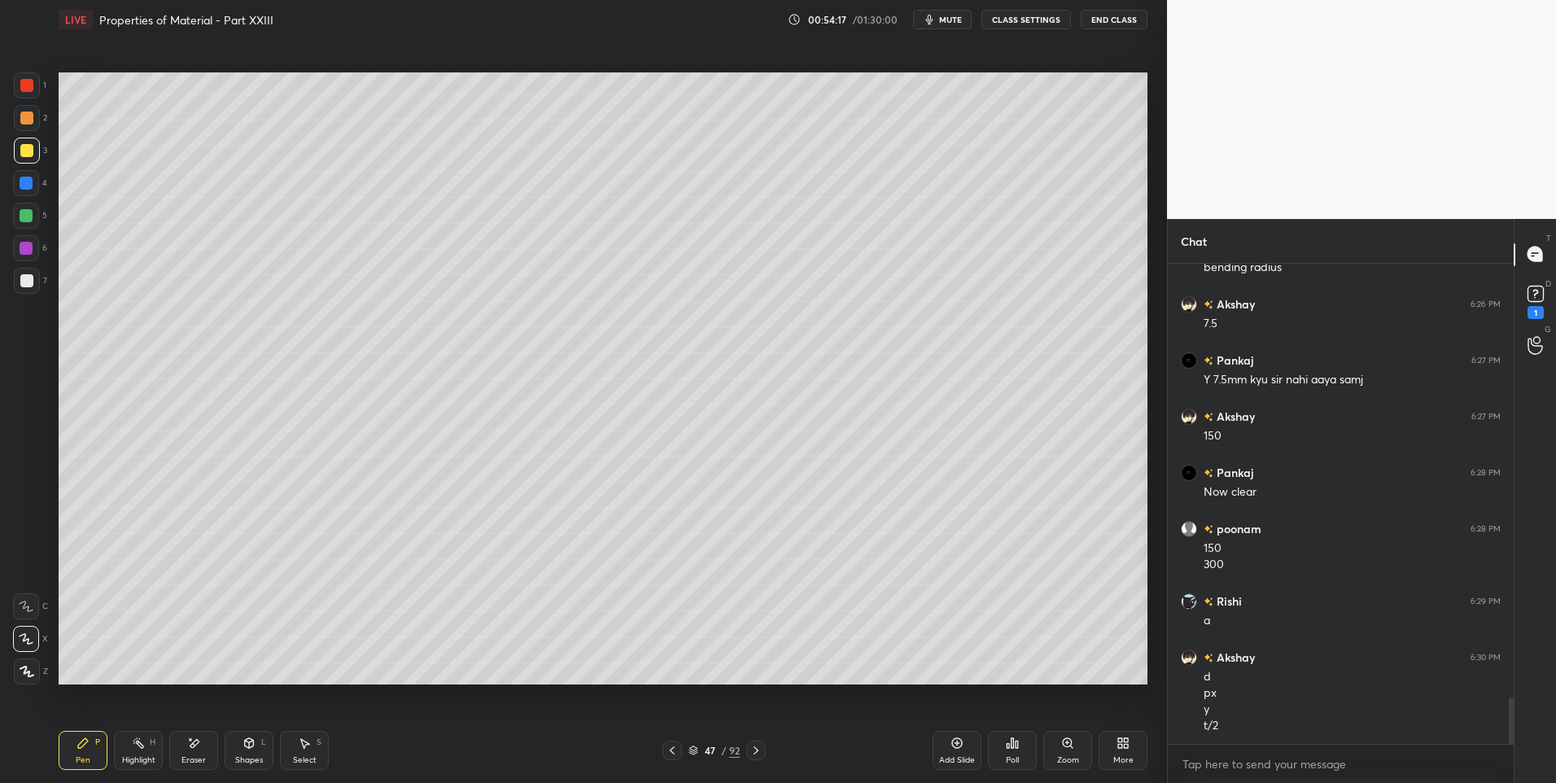
click at [27, 117] on div at bounding box center [26, 118] width 13 height 13
click at [249, 753] on div "Shapes L" at bounding box center [249, 750] width 49 height 39
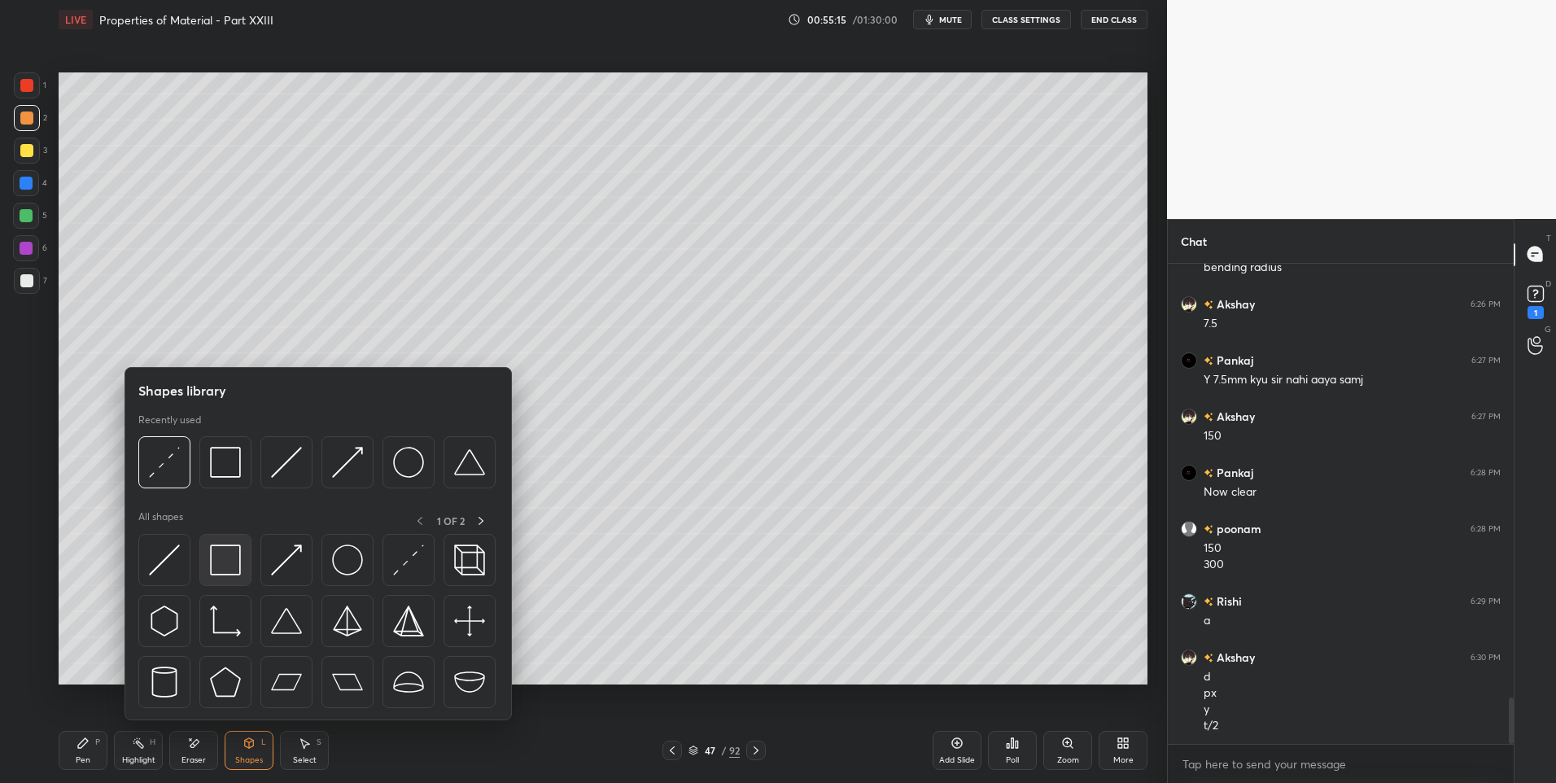
click at [231, 563] on img at bounding box center [225, 559] width 31 height 31
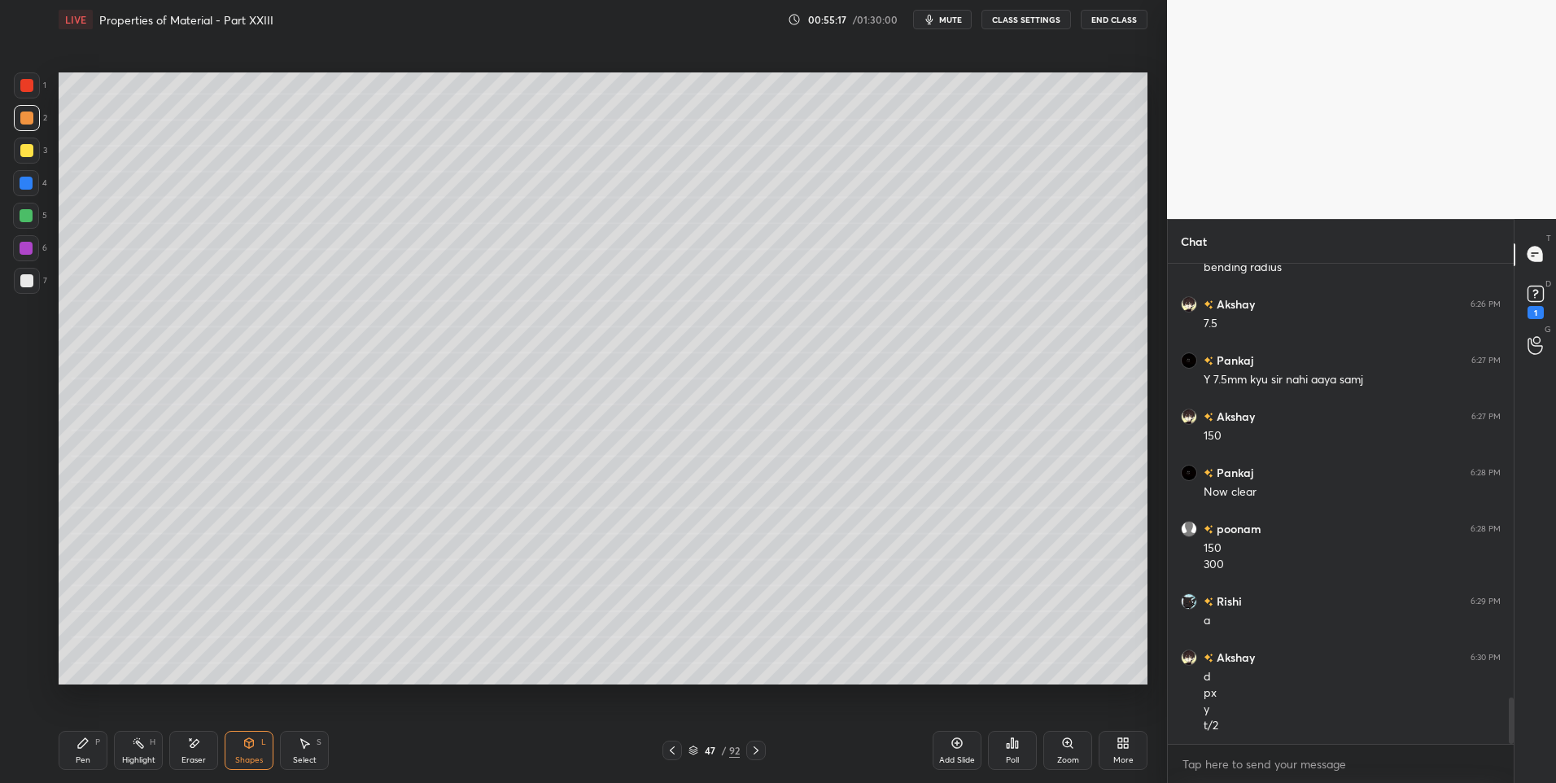
click at [298, 754] on div "Select S" at bounding box center [304, 750] width 49 height 39
click at [443, 680] on div "0 ° Undo Copy Paste here Duplicate Duplicate to new slide Delete" at bounding box center [603, 378] width 1089 height 613
click at [136, 759] on div "Highlight" at bounding box center [138, 760] width 33 height 8
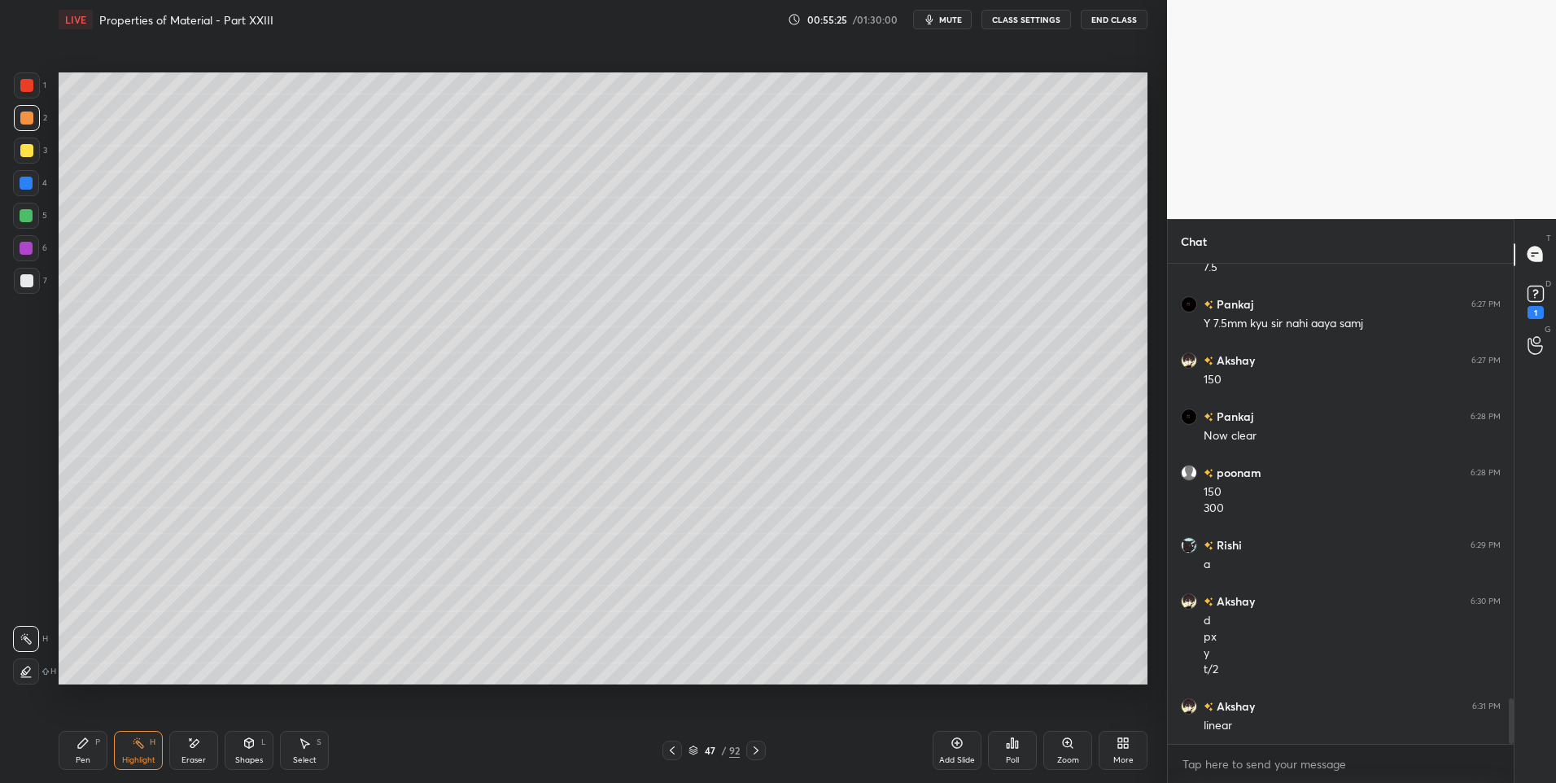
scroll to position [4592, 0]
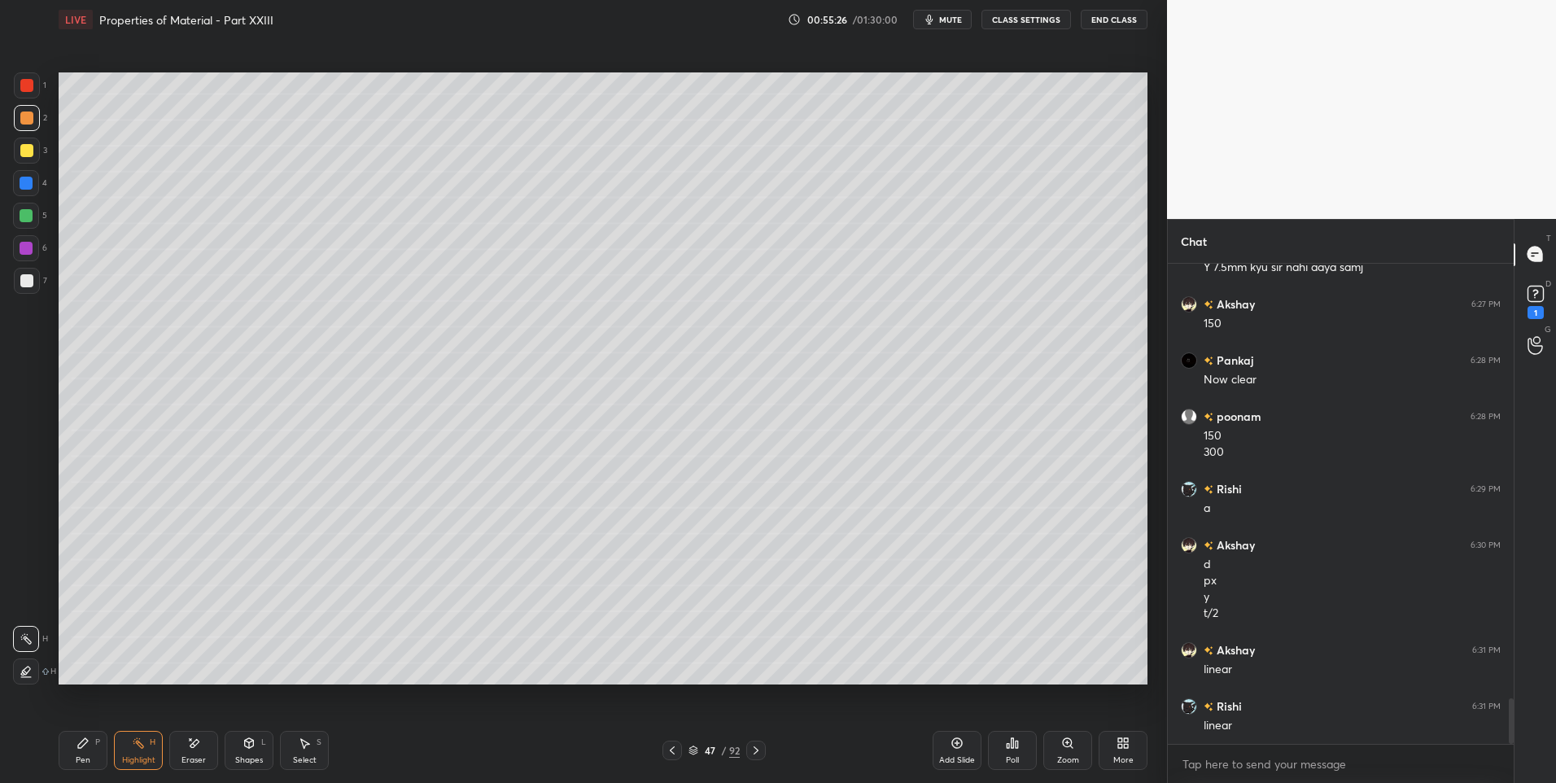
click at [77, 756] on div "Pen" at bounding box center [83, 760] width 15 height 8
click at [676, 750] on icon at bounding box center [672, 750] width 13 height 13
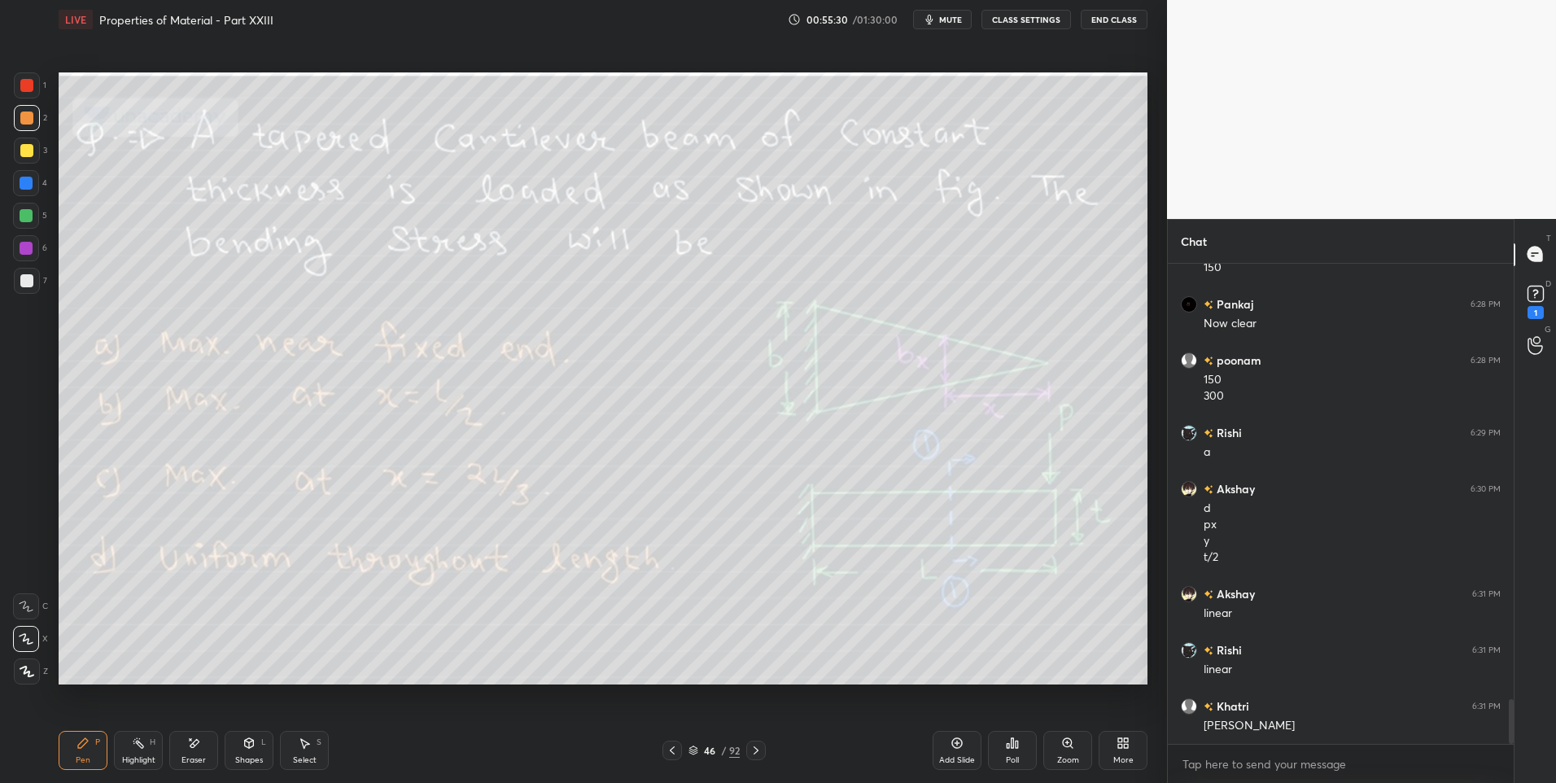
click at [756, 750] on icon at bounding box center [756, 750] width 13 height 13
click at [668, 753] on icon at bounding box center [672, 750] width 13 height 13
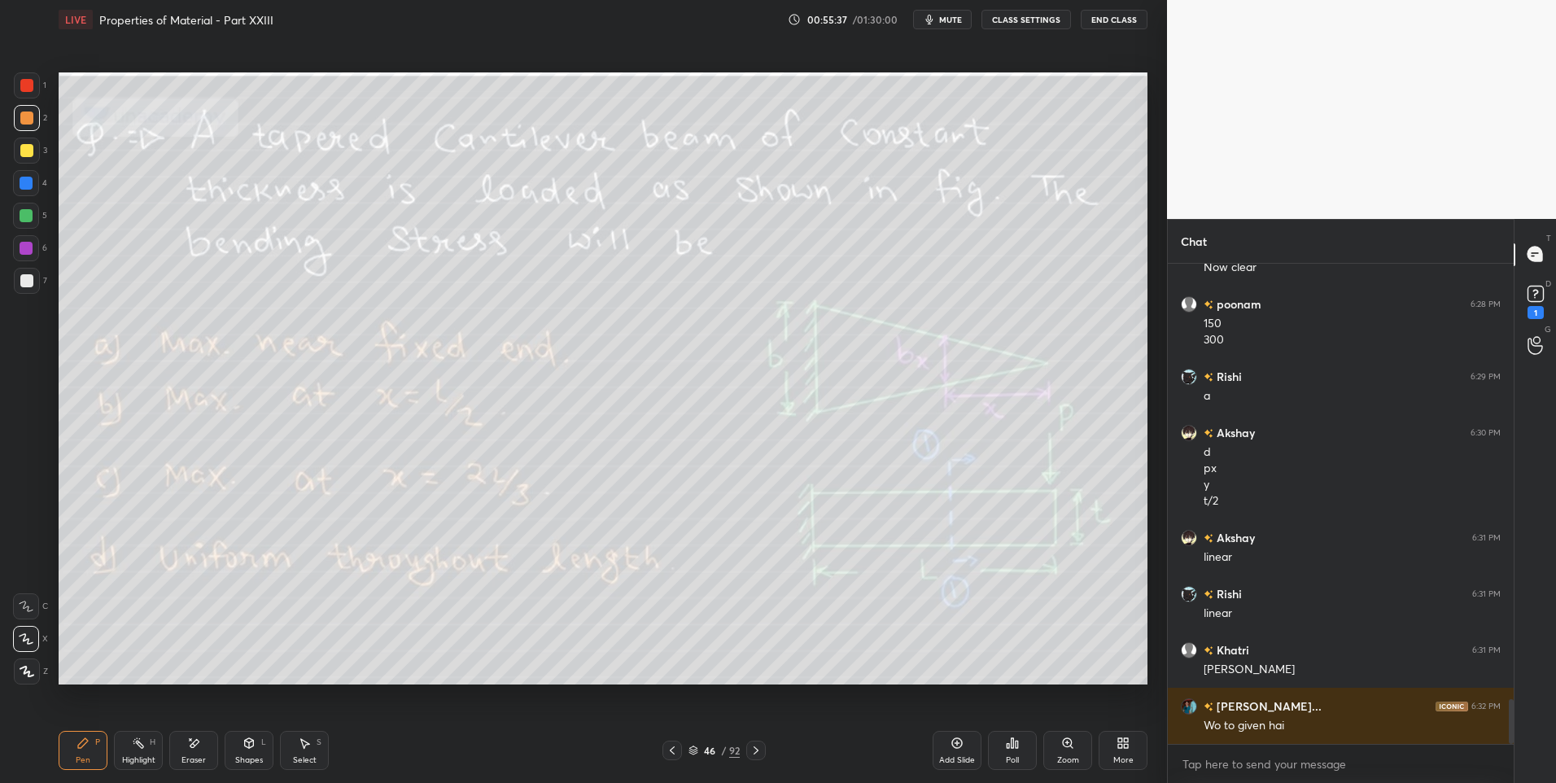
click at [757, 750] on icon at bounding box center [756, 750] width 13 height 13
click at [190, 751] on div "Eraser" at bounding box center [193, 750] width 49 height 39
click at [78, 747] on icon at bounding box center [83, 743] width 10 height 10
click at [77, 752] on div "Pen P" at bounding box center [83, 750] width 49 height 39
click at [136, 753] on div "Highlight H" at bounding box center [138, 750] width 49 height 39
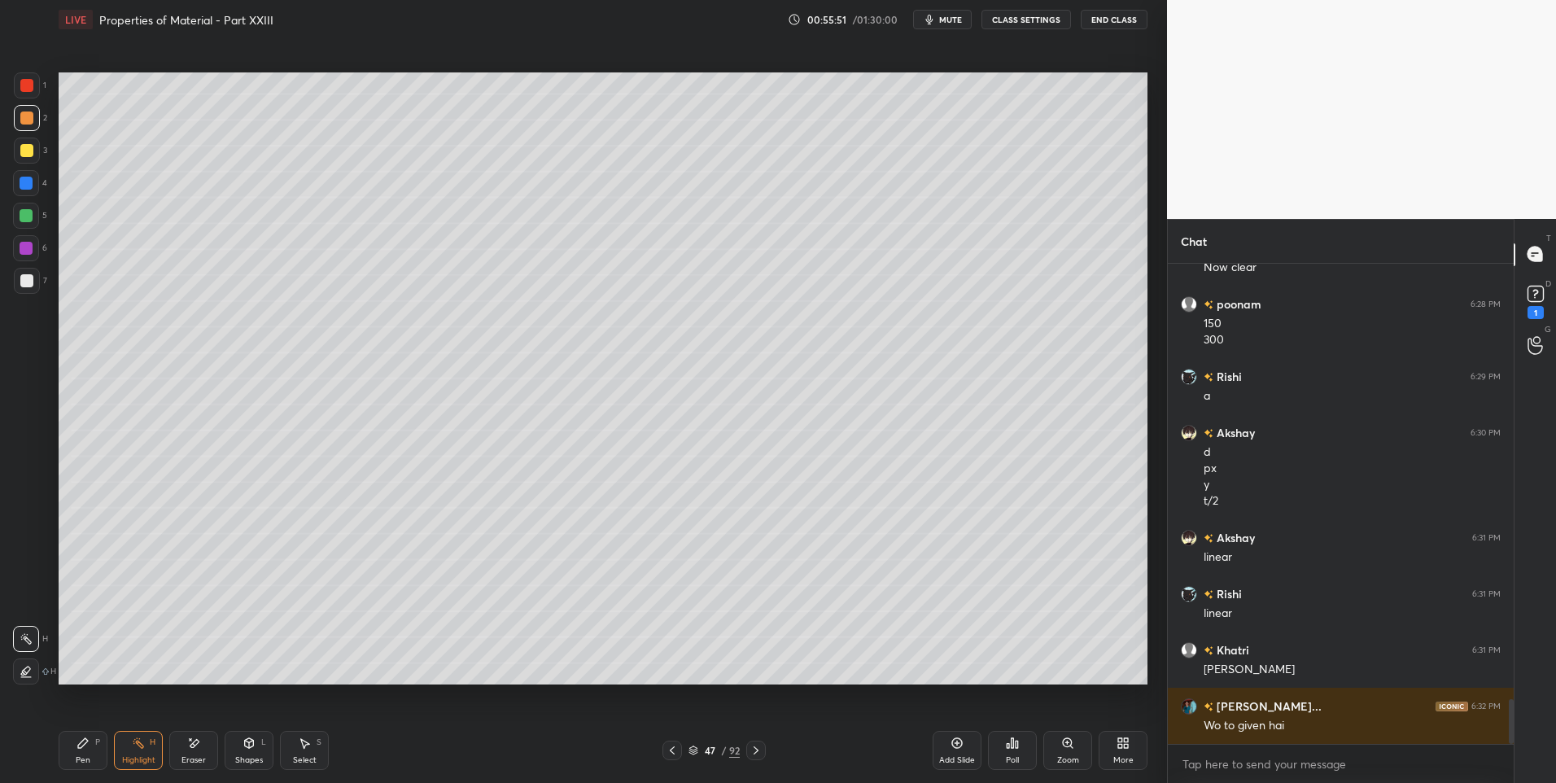
click at [670, 749] on icon at bounding box center [672, 750] width 13 height 13
click at [65, 754] on div "Pen P" at bounding box center [83, 750] width 49 height 39
click at [26, 205] on div at bounding box center [26, 216] width 26 height 26
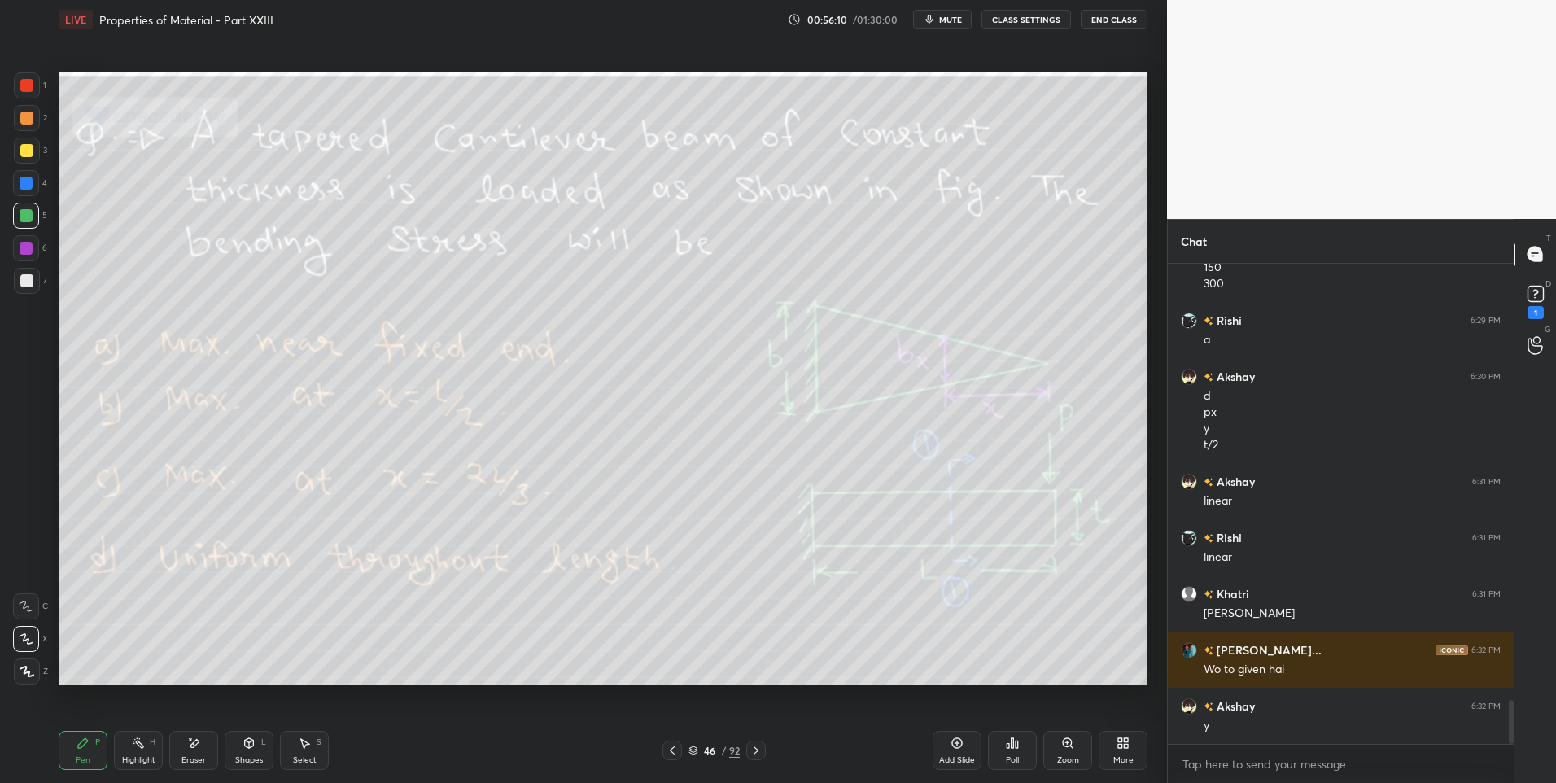
click at [759, 750] on icon at bounding box center [756, 750] width 13 height 13
click at [671, 749] on icon at bounding box center [672, 750] width 5 height 8
click at [754, 754] on icon at bounding box center [756, 750] width 13 height 13
click at [142, 754] on div "Highlight H" at bounding box center [138, 750] width 49 height 39
click at [92, 750] on div "Pen P" at bounding box center [83, 750] width 49 height 39
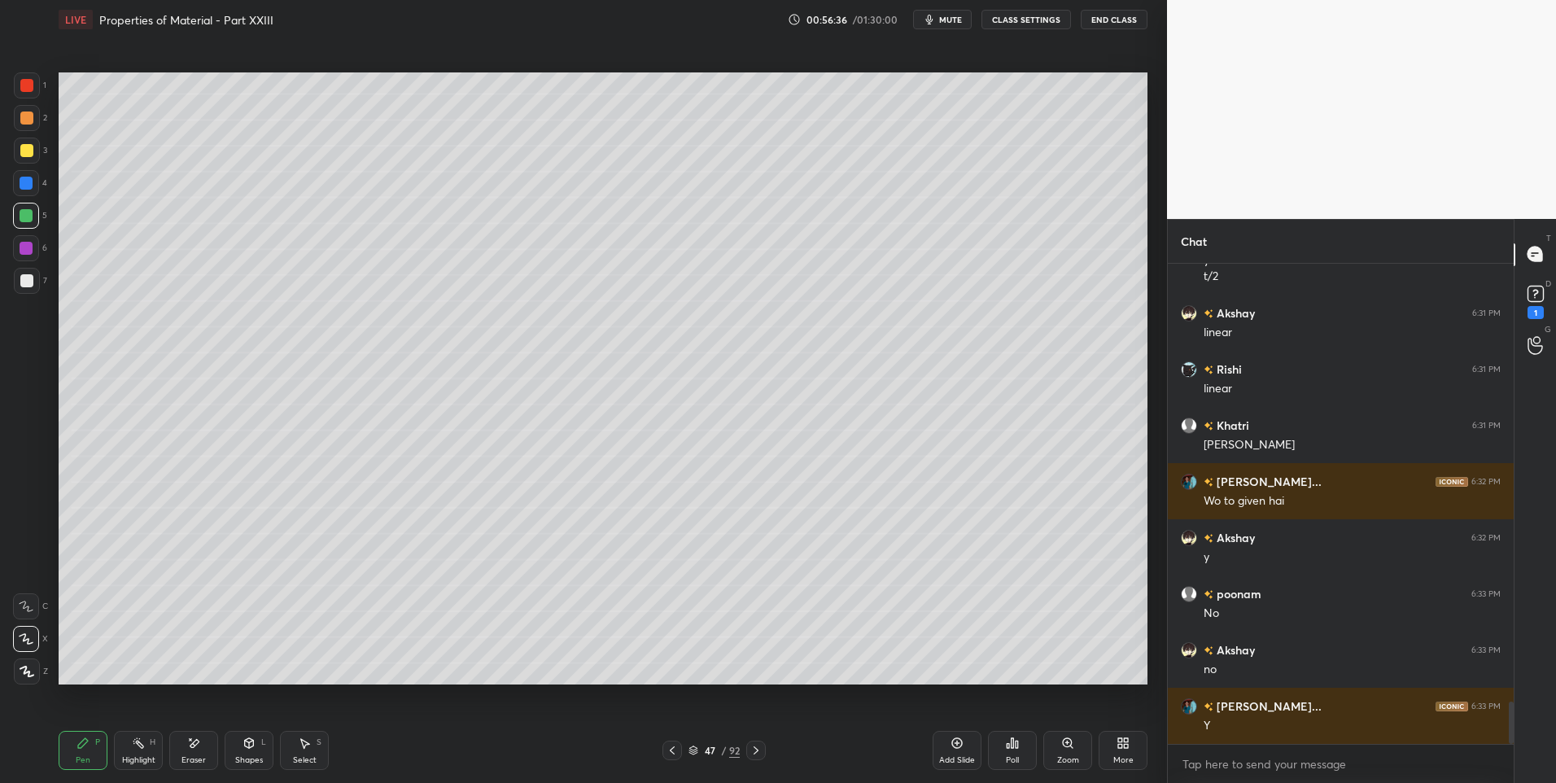
scroll to position [4985, 0]
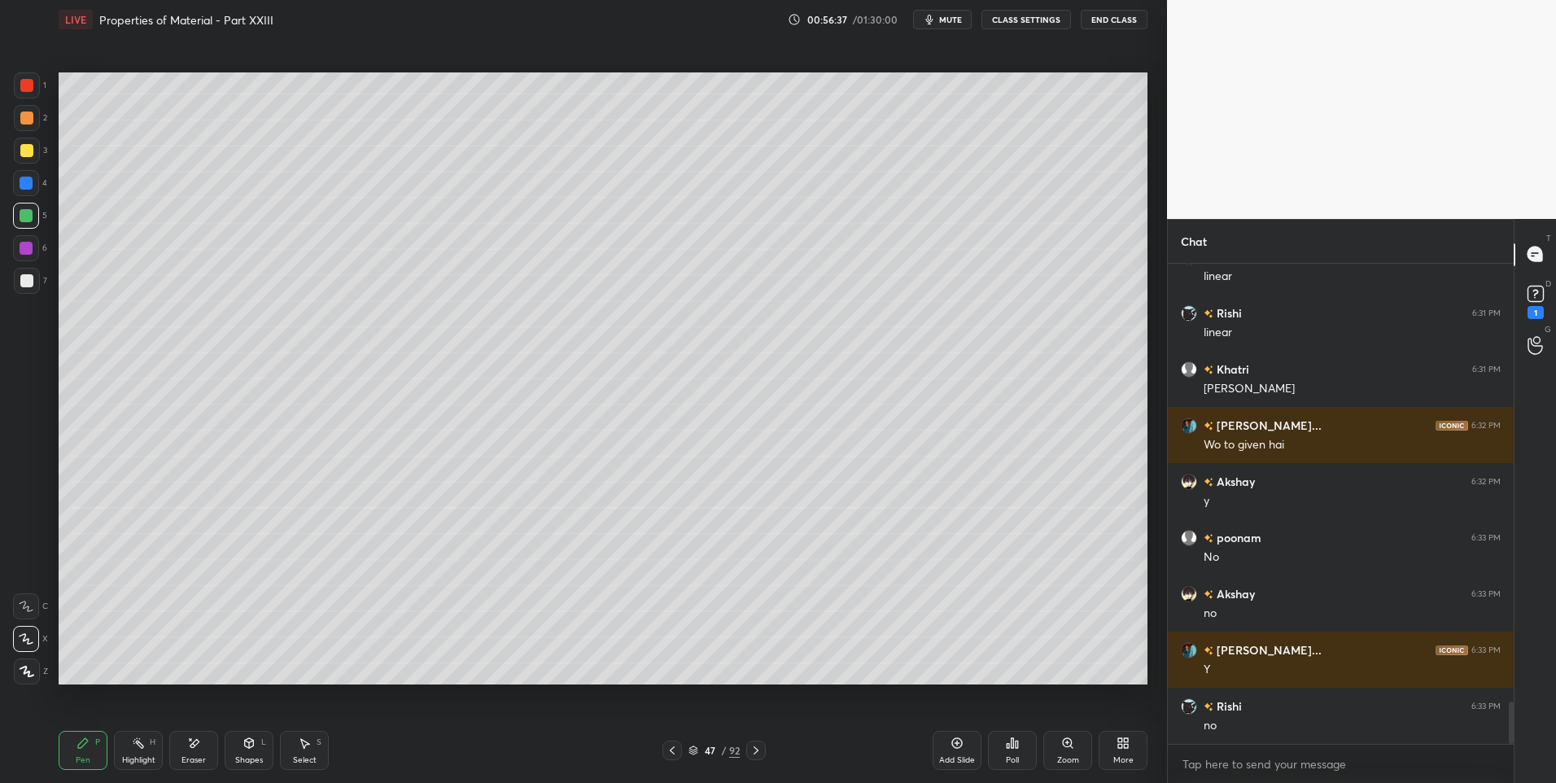
click at [142, 756] on div "Highlight" at bounding box center [138, 760] width 33 height 8
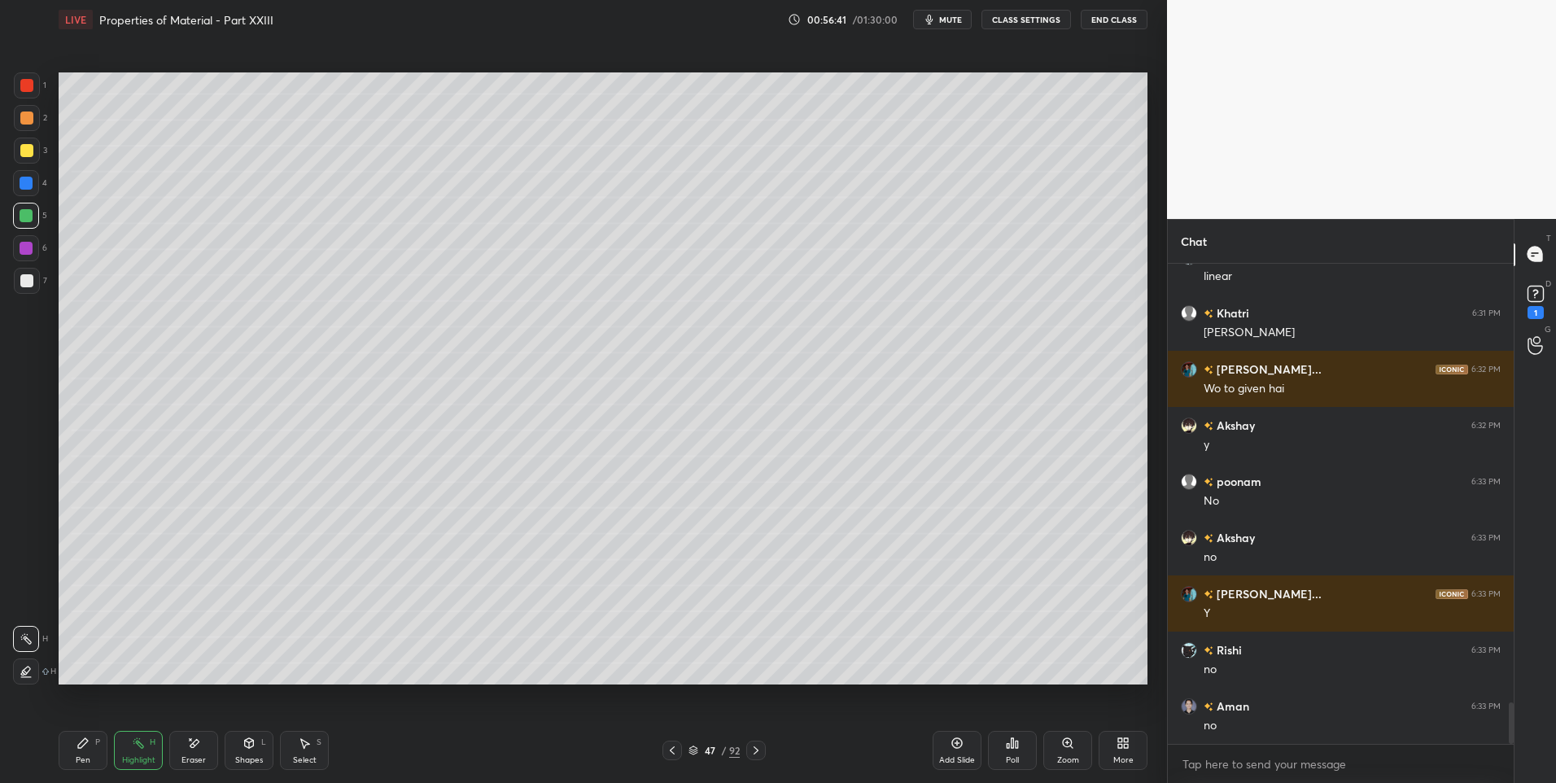
click at [678, 748] on icon at bounding box center [672, 750] width 13 height 13
click at [757, 753] on icon at bounding box center [756, 750] width 13 height 13
click at [676, 755] on icon at bounding box center [672, 750] width 13 height 13
click at [85, 757] on div "Pen" at bounding box center [83, 760] width 15 height 8
click at [86, 756] on div "Pen" at bounding box center [83, 760] width 15 height 8
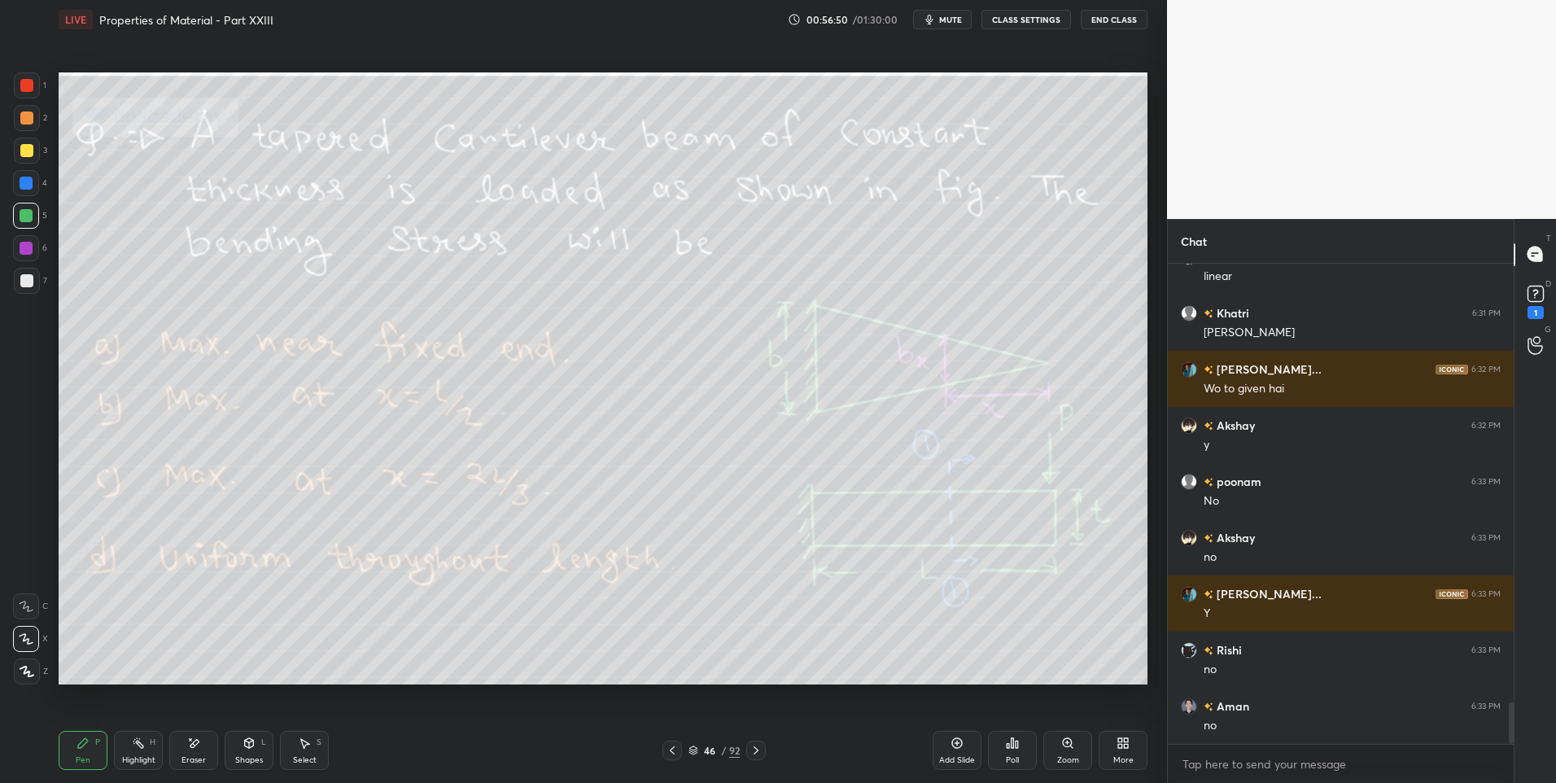
click at [29, 283] on div at bounding box center [26, 280] width 13 height 13
click at [757, 751] on icon at bounding box center [756, 750] width 5 height 8
click at [756, 753] on icon at bounding box center [756, 750] width 5 height 8
click at [759, 754] on icon at bounding box center [756, 750] width 13 height 13
click at [129, 756] on div "Highlight" at bounding box center [138, 760] width 33 height 8
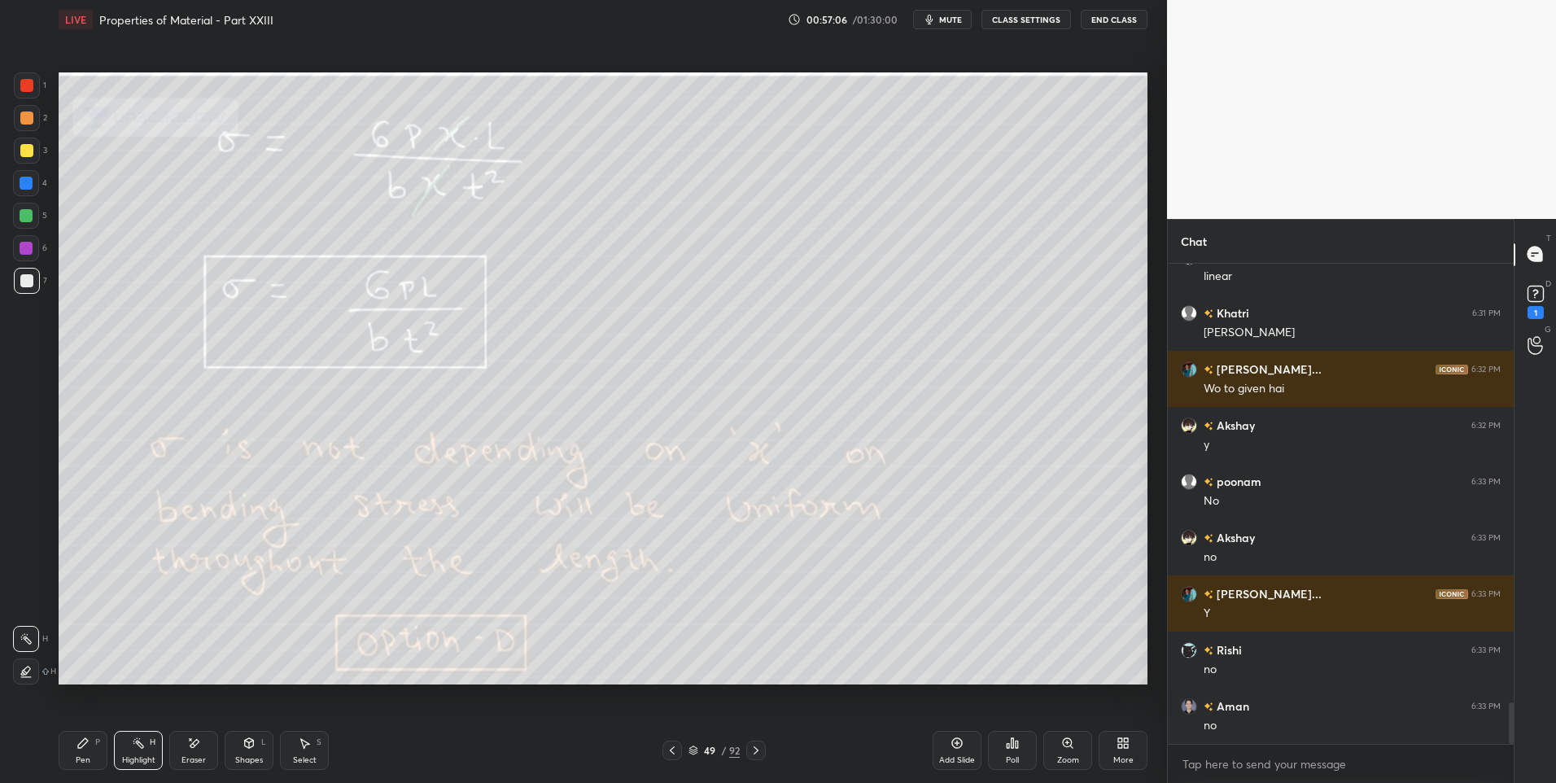
click at [667, 747] on icon at bounding box center [672, 750] width 13 height 13
click at [668, 750] on icon at bounding box center [672, 750] width 13 height 13
click at [765, 751] on div at bounding box center [756, 751] width 20 height 20
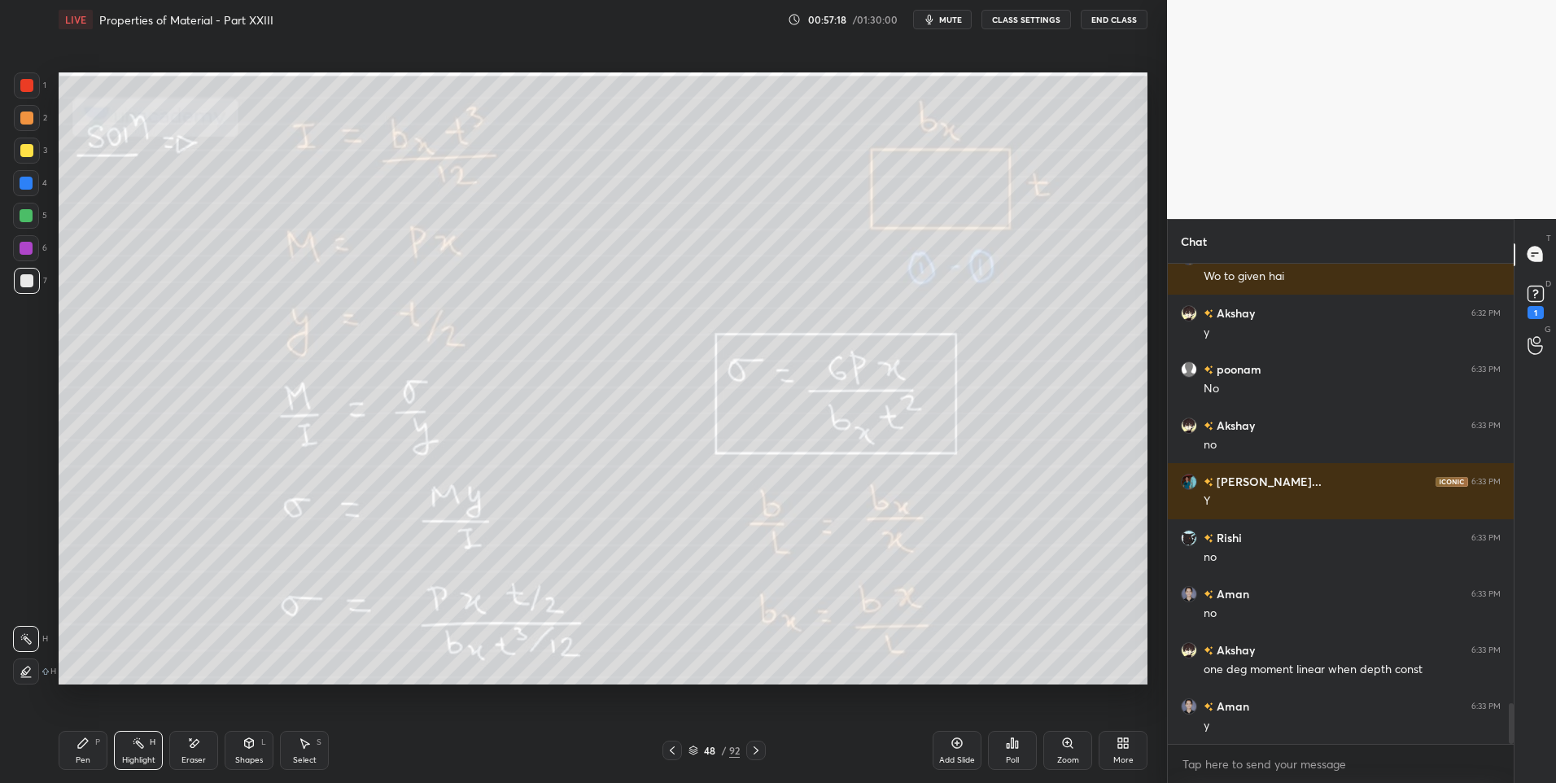
scroll to position [5210, 0]
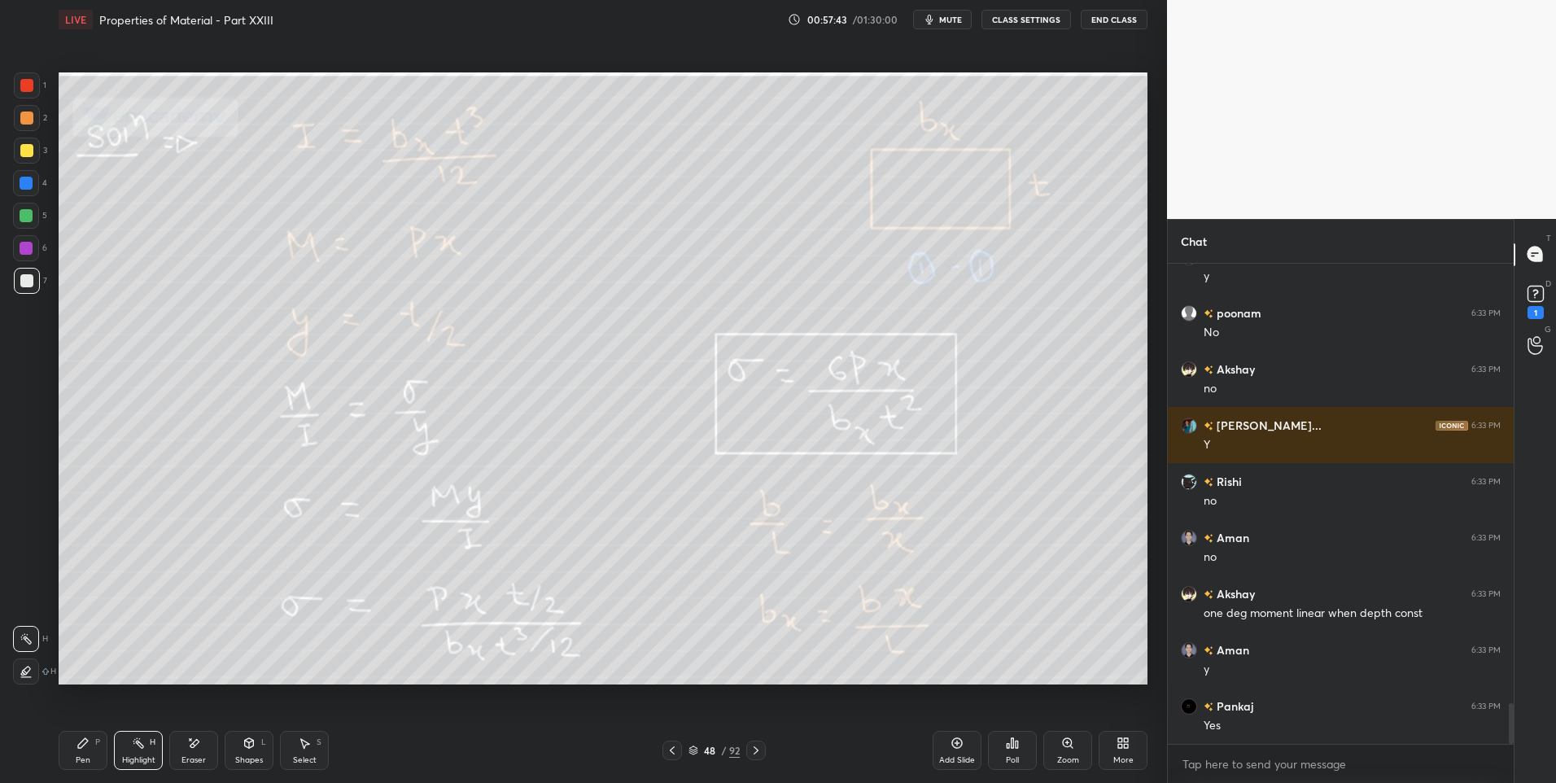
click at [676, 753] on icon at bounding box center [672, 750] width 13 height 13
click at [674, 754] on icon at bounding box center [672, 750] width 5 height 8
click at [133, 749] on icon at bounding box center [138, 743] width 13 height 13
click at [754, 753] on icon at bounding box center [756, 750] width 13 height 13
click at [87, 763] on div "Pen" at bounding box center [83, 760] width 15 height 8
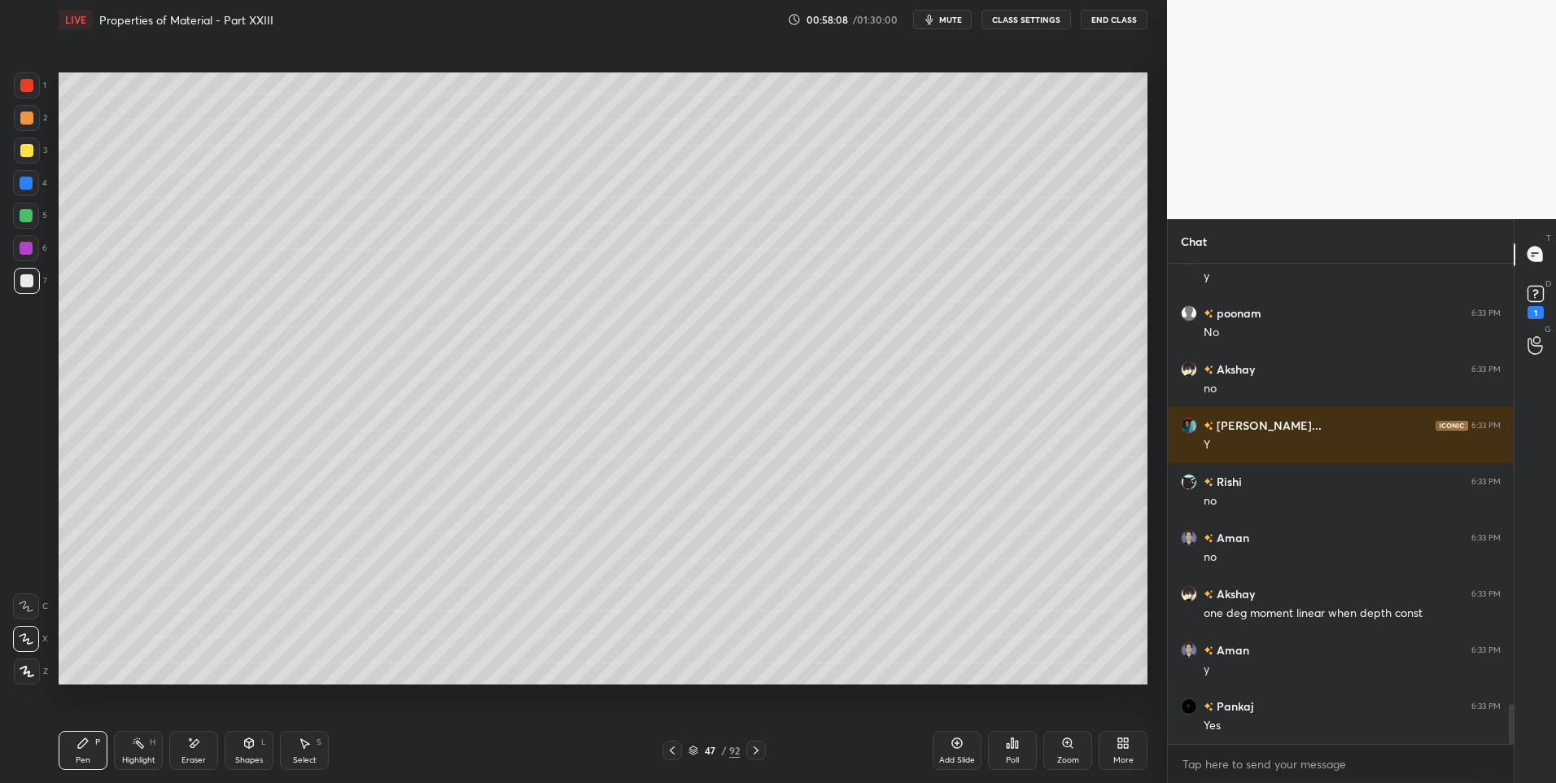
scroll to position [5280, 0]
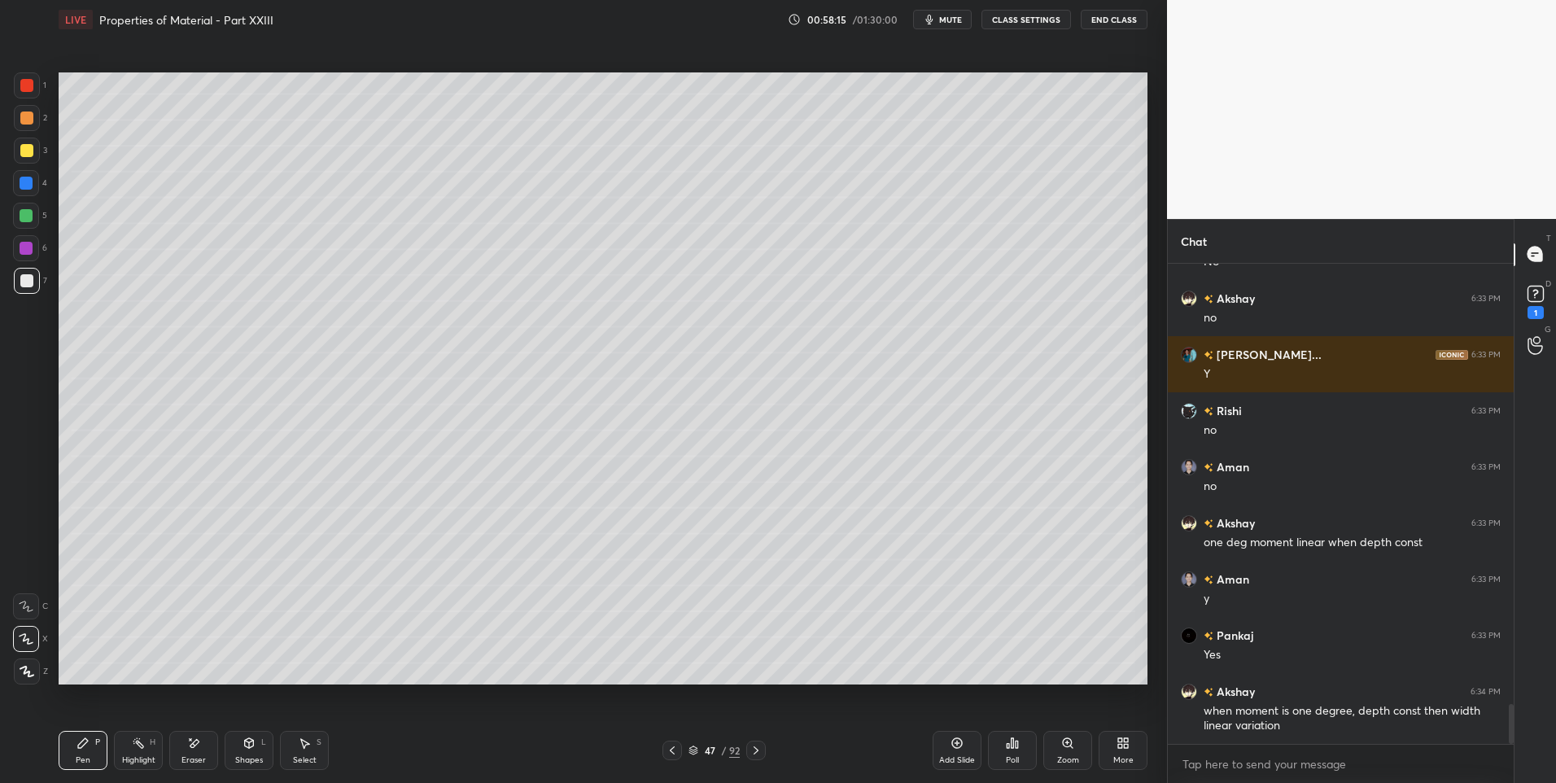
click at [199, 760] on div "Eraser" at bounding box center [193, 760] width 24 height 8
click at [147, 759] on div "Highlight" at bounding box center [138, 760] width 33 height 8
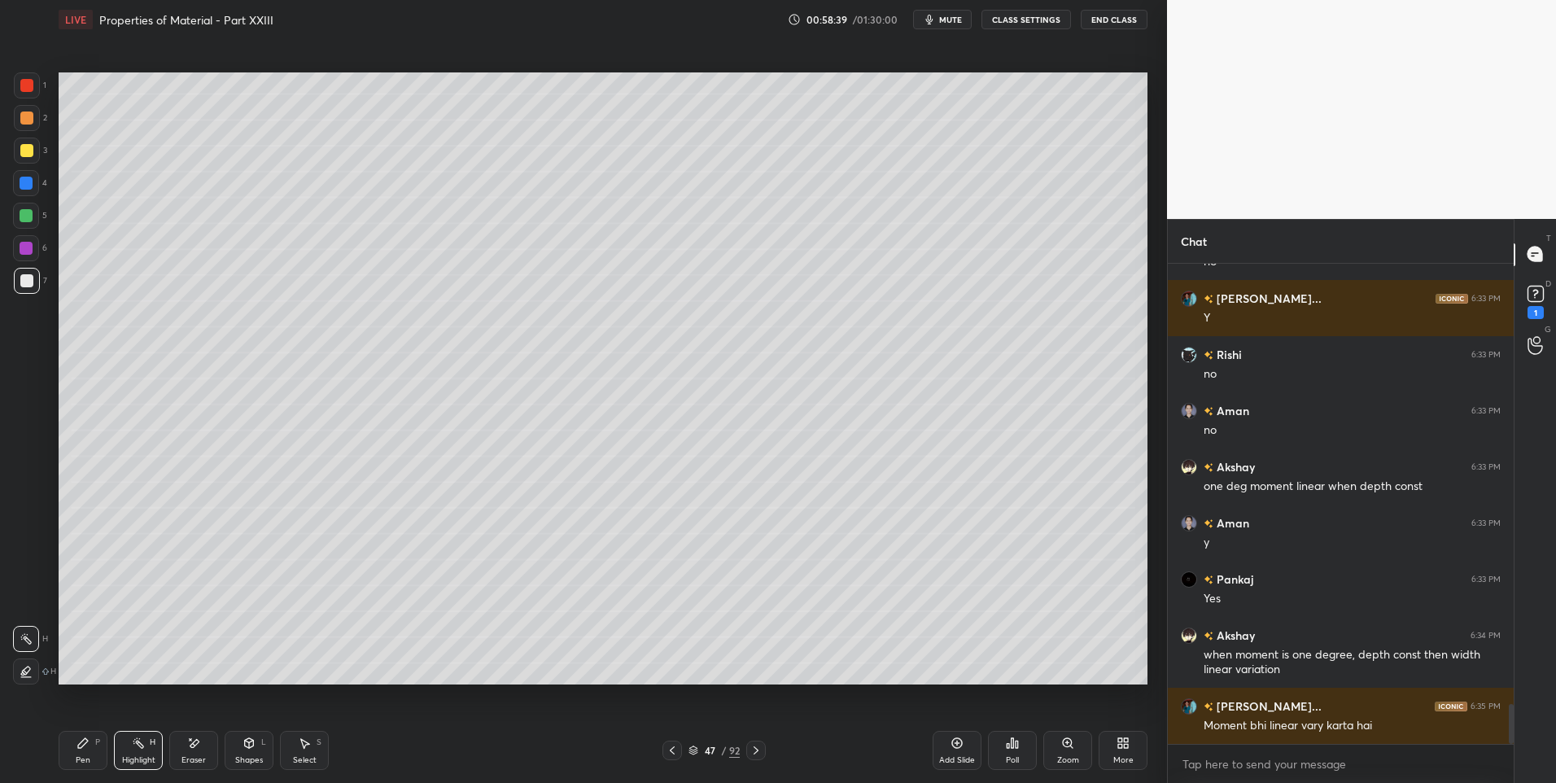
scroll to position [5393, 0]
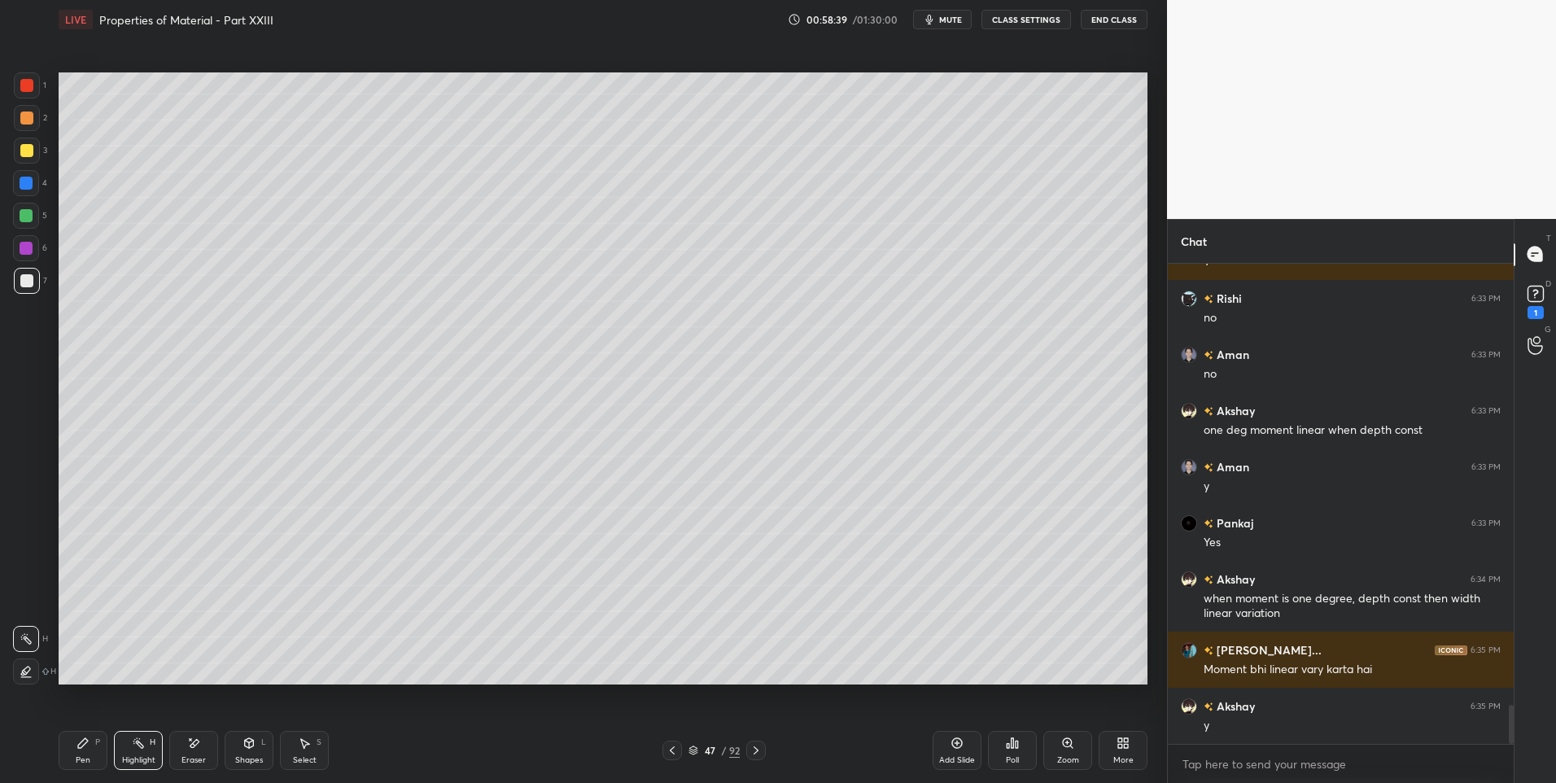
click at [75, 749] on div "Pen P" at bounding box center [83, 750] width 49 height 39
click at [755, 755] on icon at bounding box center [756, 750] width 13 height 13
click at [756, 754] on icon at bounding box center [756, 750] width 13 height 13
click at [752, 751] on icon at bounding box center [756, 750] width 13 height 13
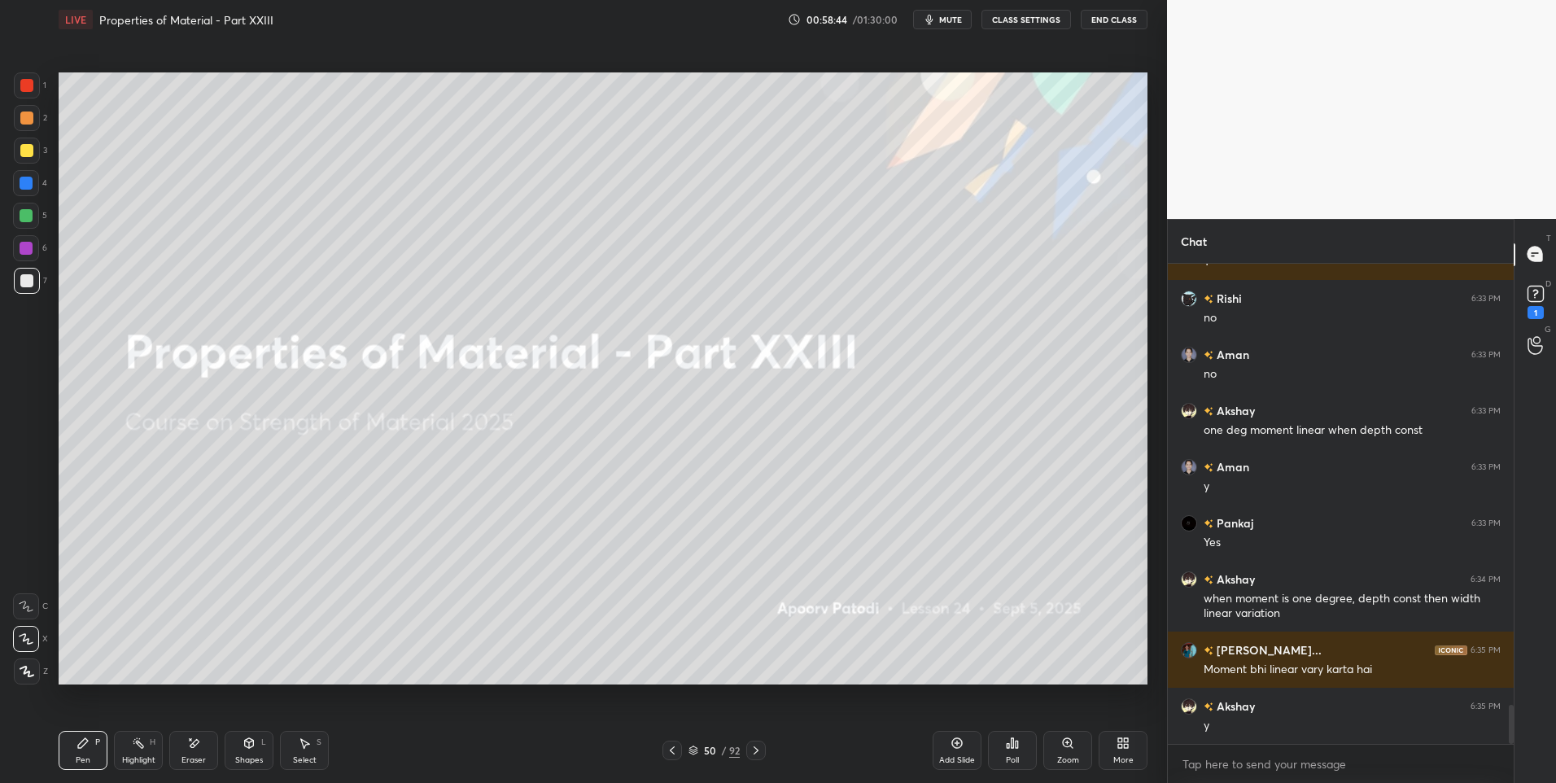
click at [755, 754] on icon at bounding box center [756, 750] width 5 height 8
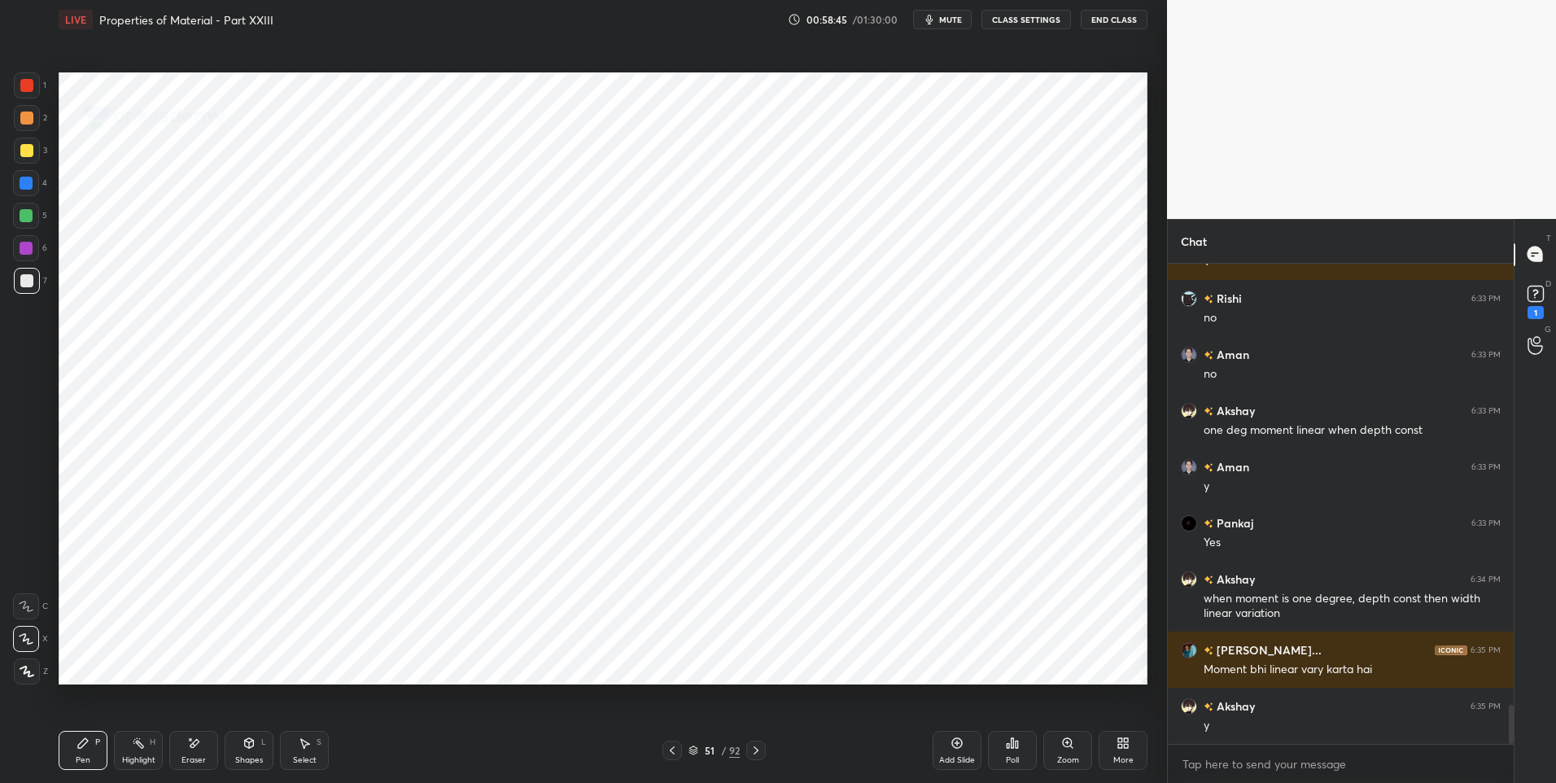
click at [757, 752] on icon at bounding box center [756, 750] width 5 height 8
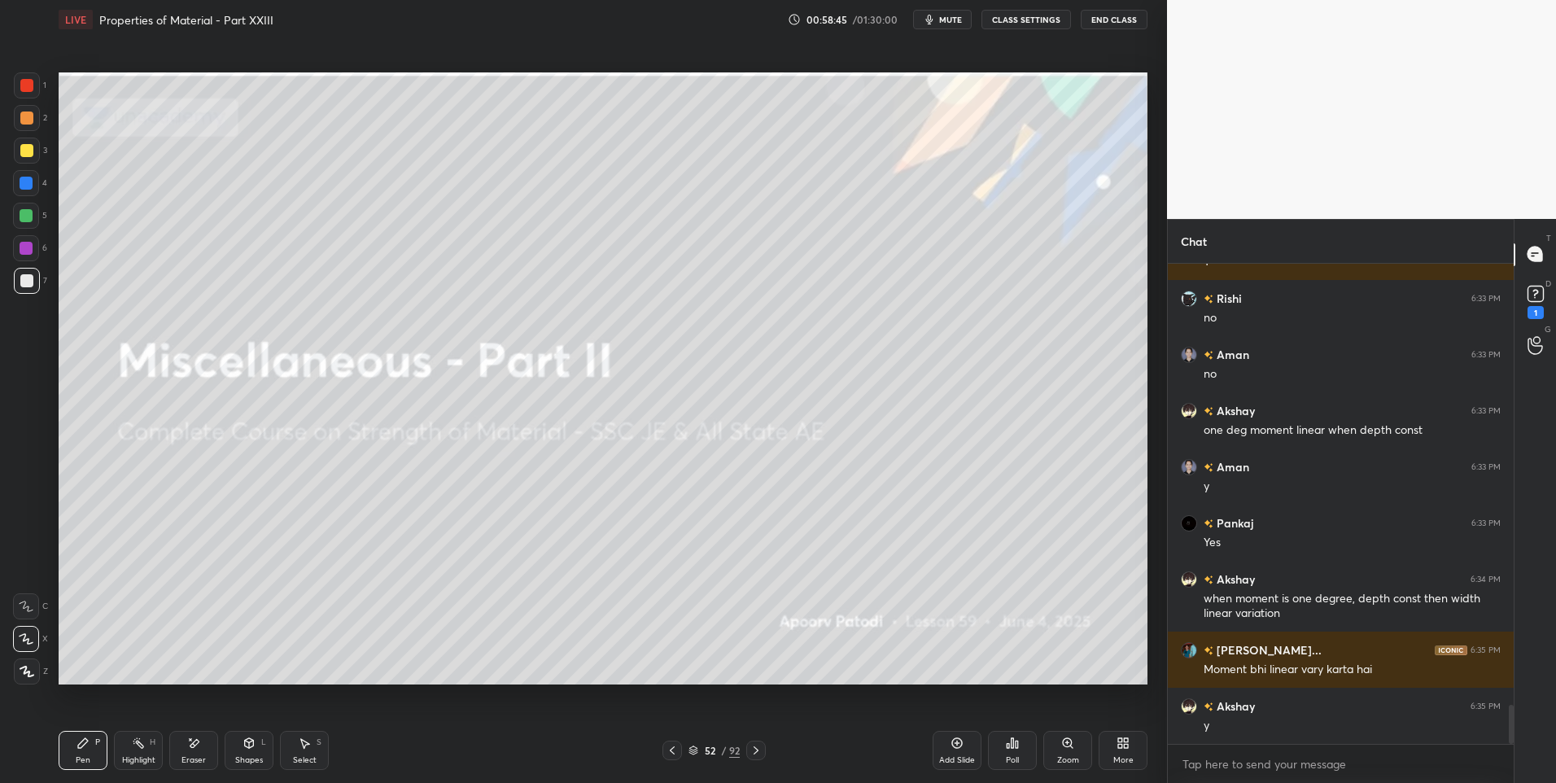
click at [755, 754] on icon at bounding box center [756, 750] width 13 height 13
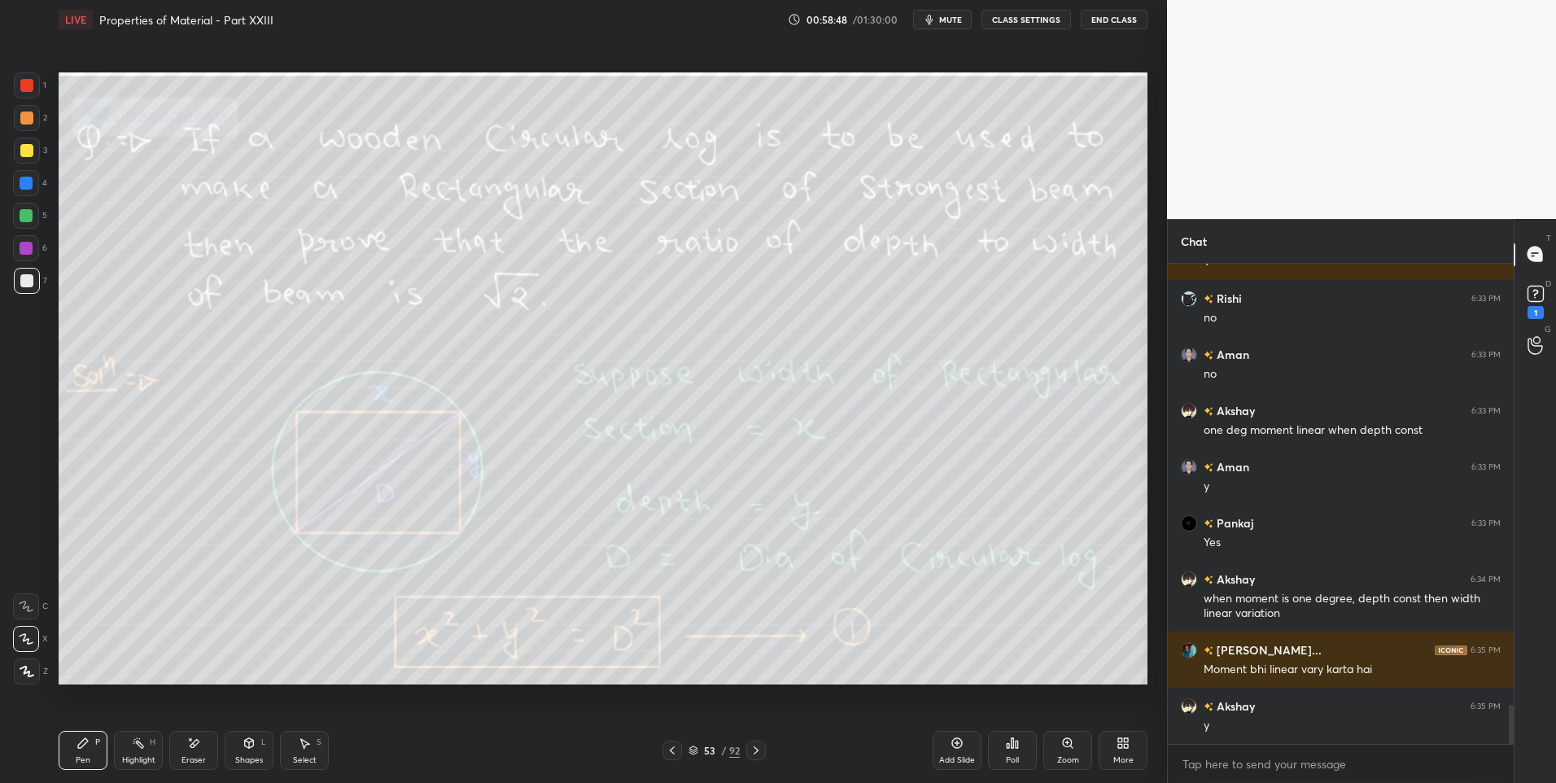
click at [757, 751] on icon at bounding box center [756, 750] width 5 height 8
click at [757, 752] on icon at bounding box center [756, 750] width 5 height 8
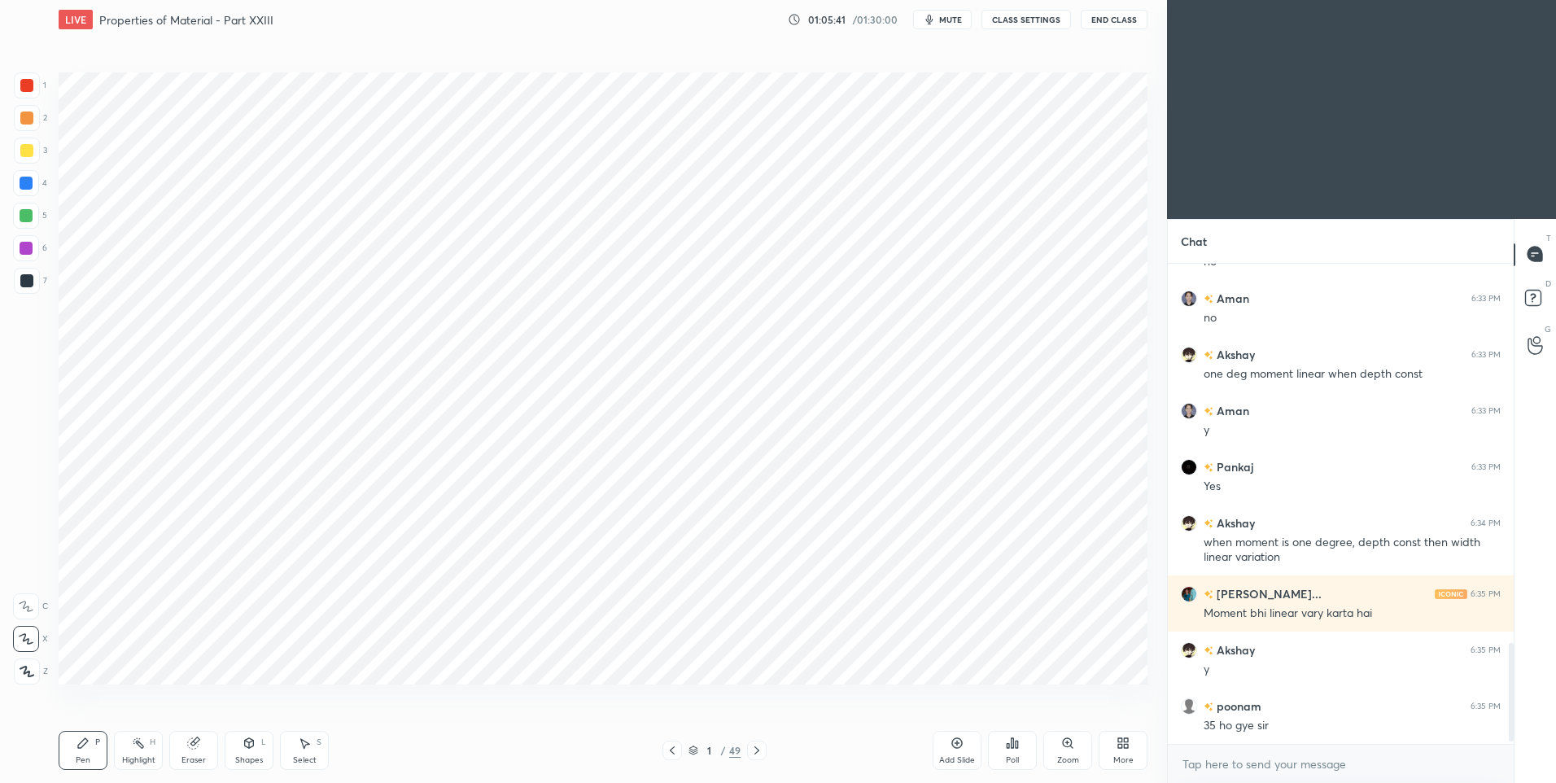
scroll to position [1868, 0]
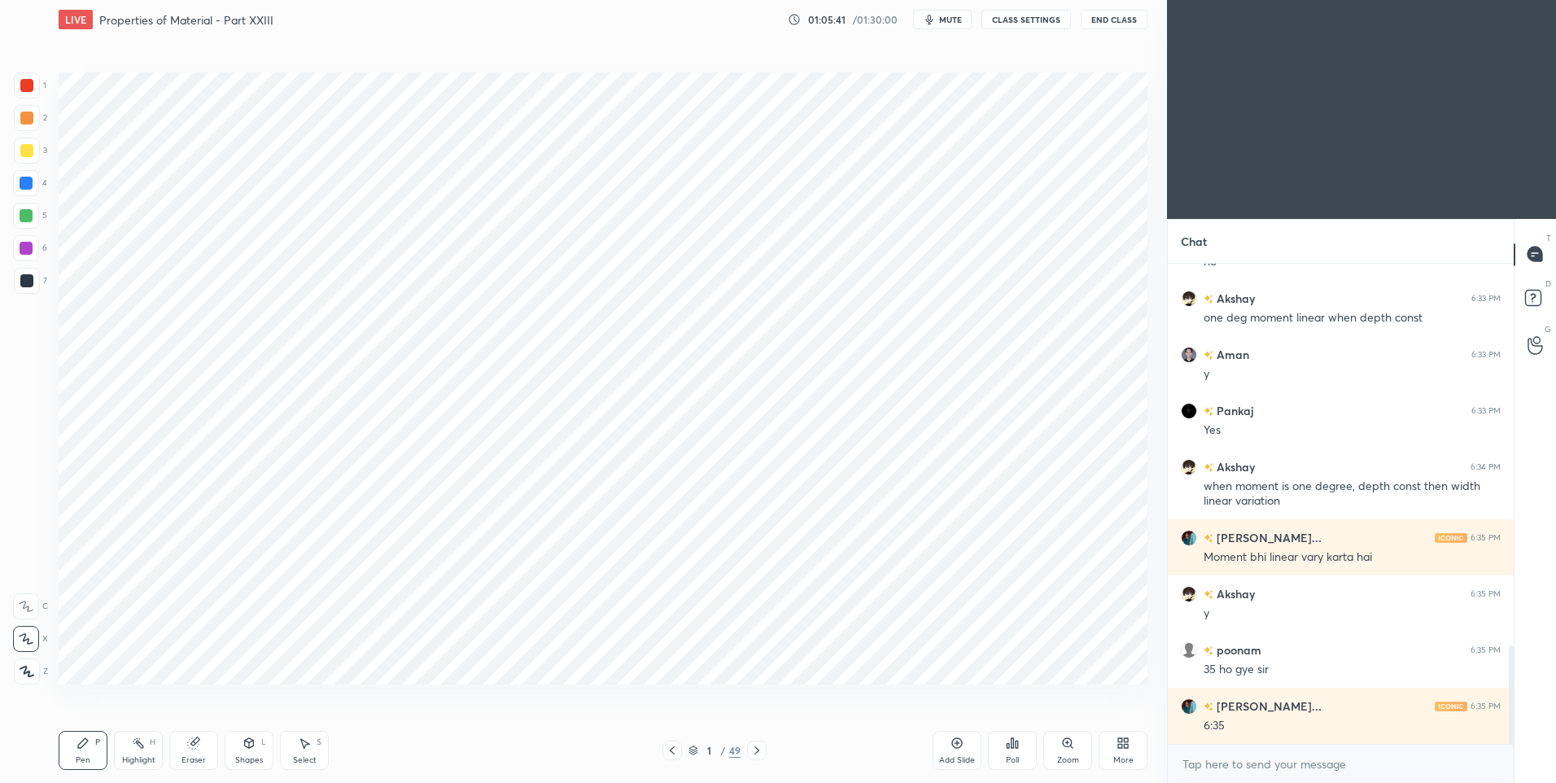
click at [758, 751] on icon at bounding box center [756, 750] width 5 height 8
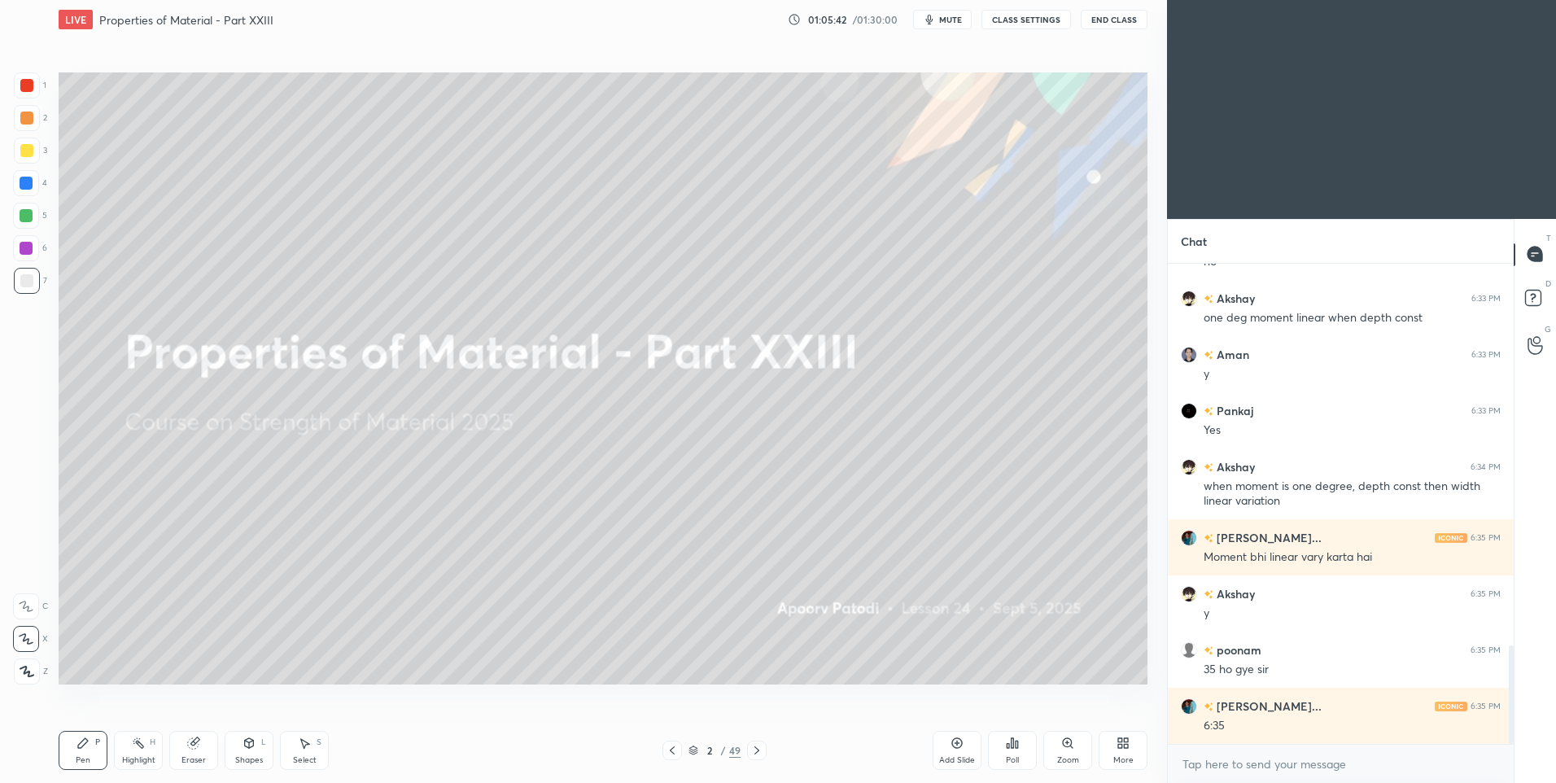
click at [758, 751] on icon at bounding box center [756, 750] width 5 height 8
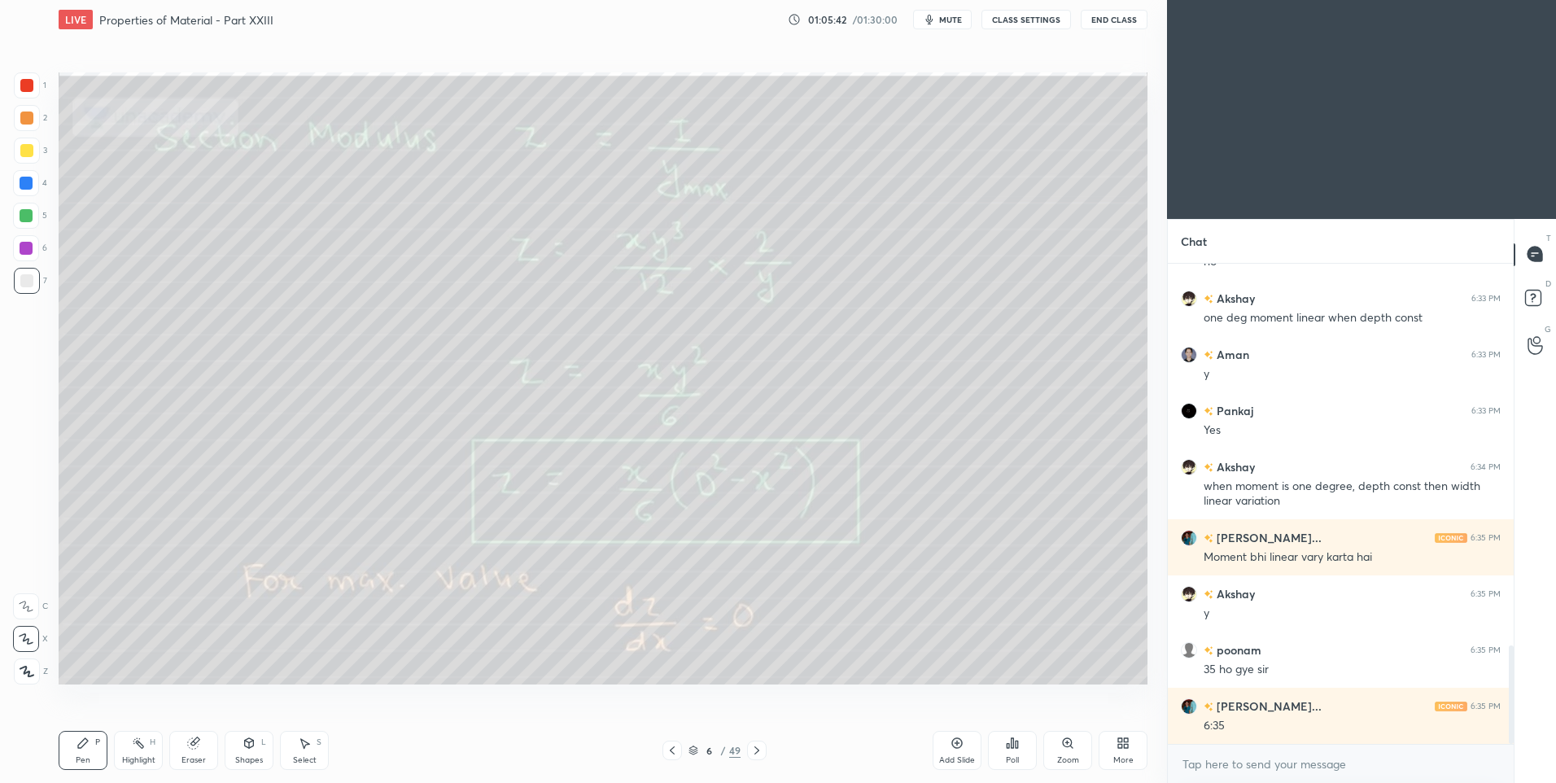
click at [758, 751] on icon at bounding box center [756, 750] width 5 height 8
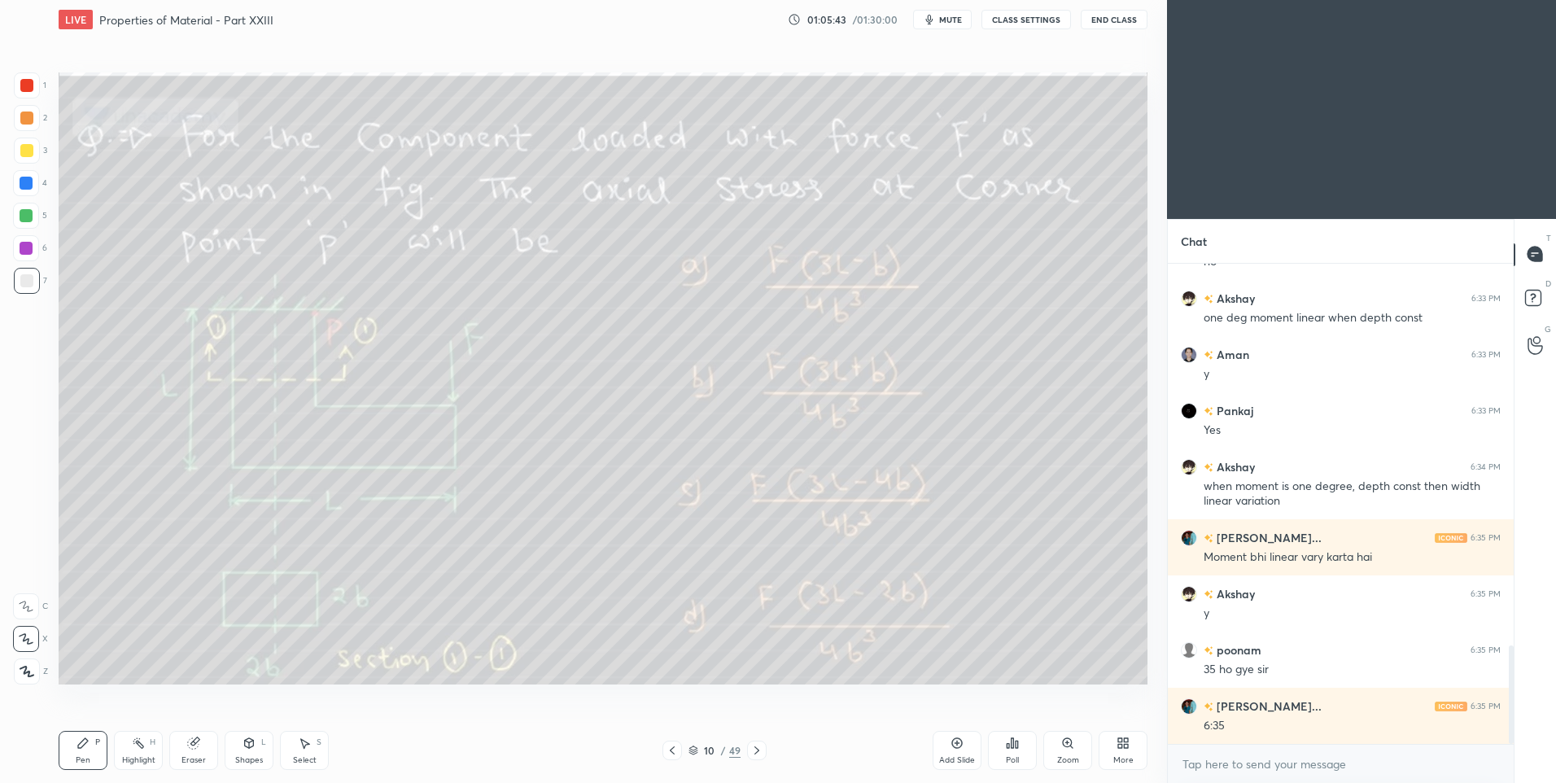
click at [758, 751] on icon at bounding box center [756, 750] width 5 height 8
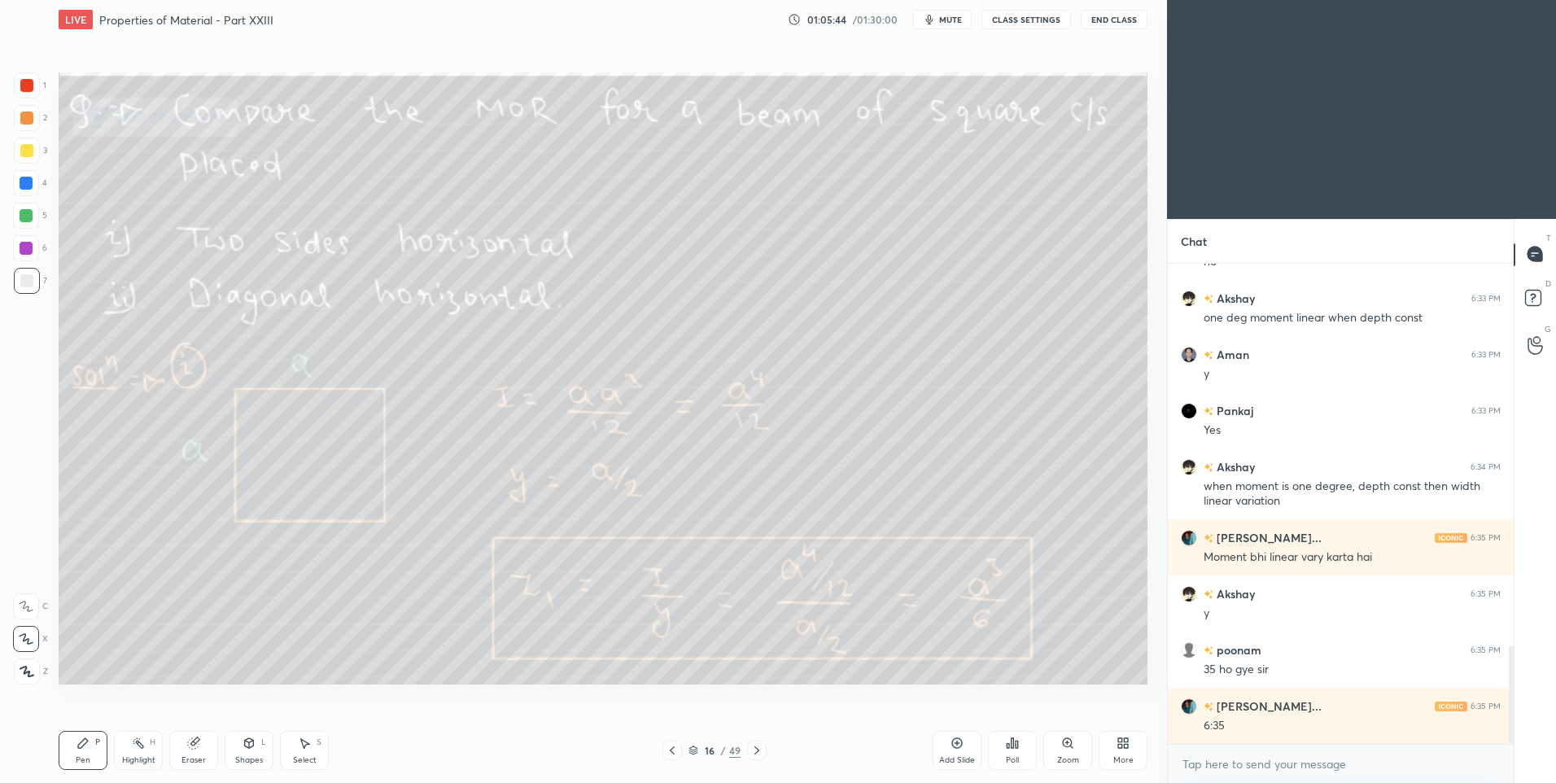
click at [758, 751] on icon at bounding box center [756, 750] width 5 height 8
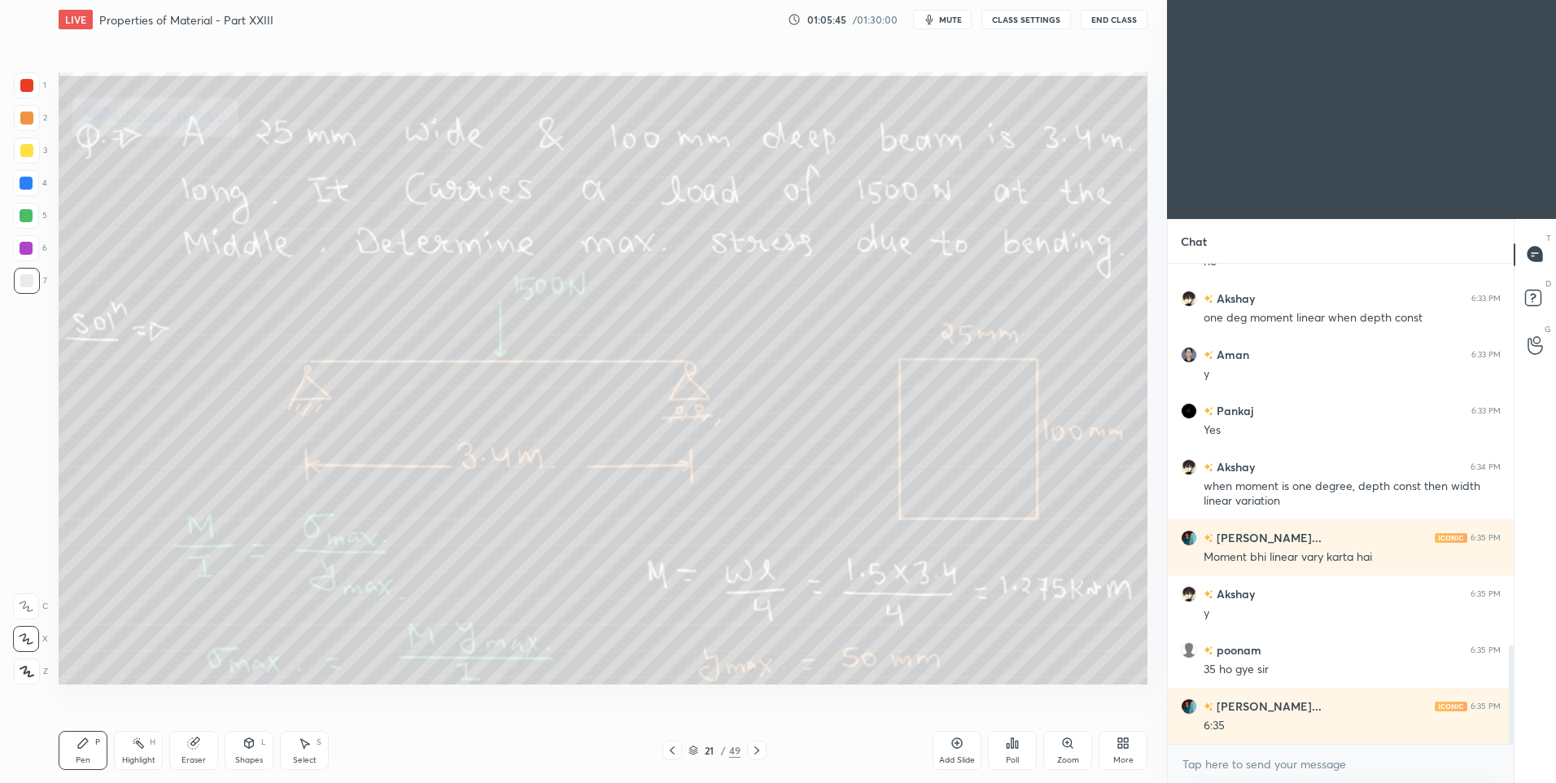
click at [758, 751] on icon at bounding box center [756, 750] width 5 height 8
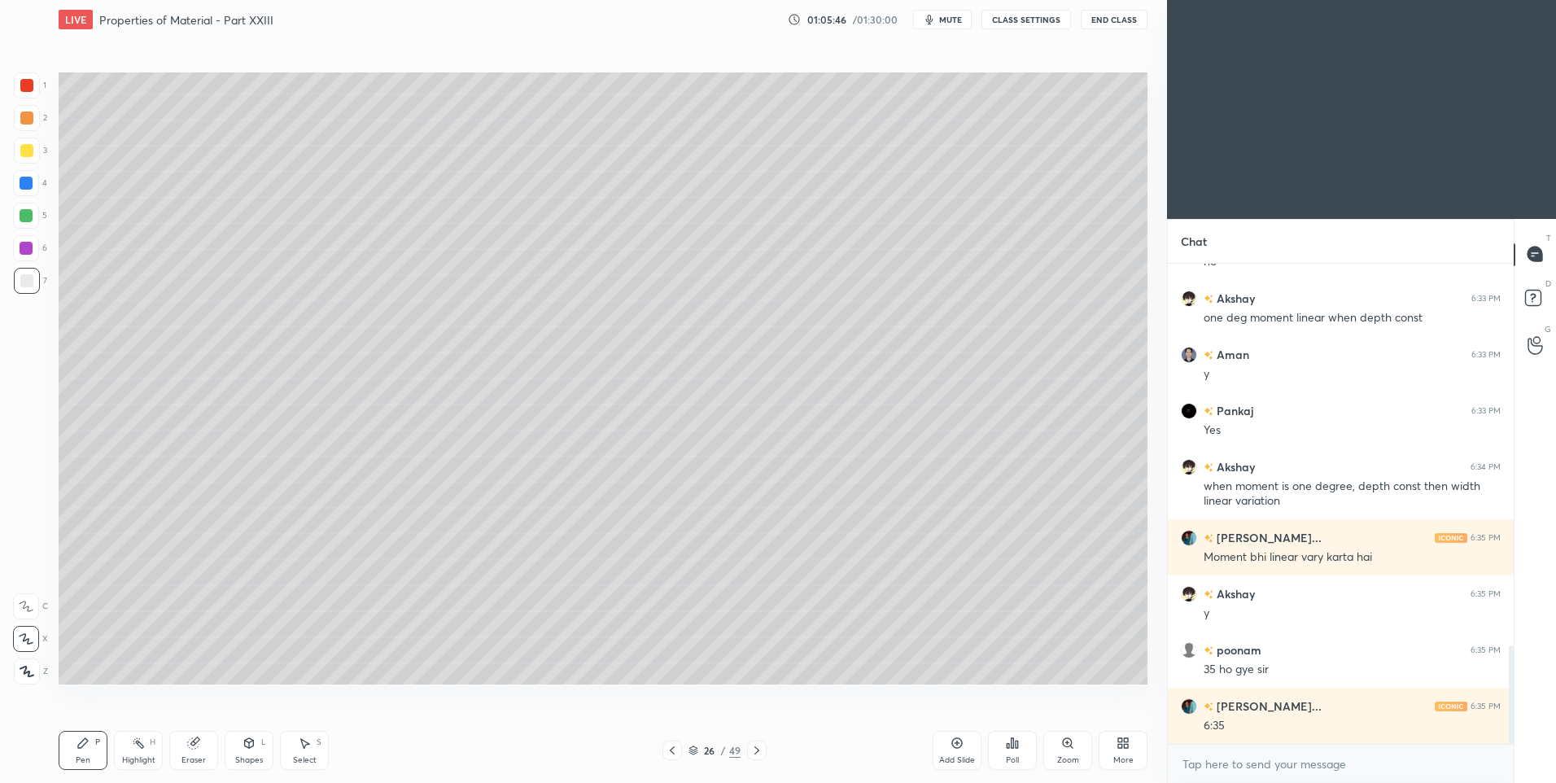
click at [758, 751] on icon at bounding box center [756, 750] width 5 height 8
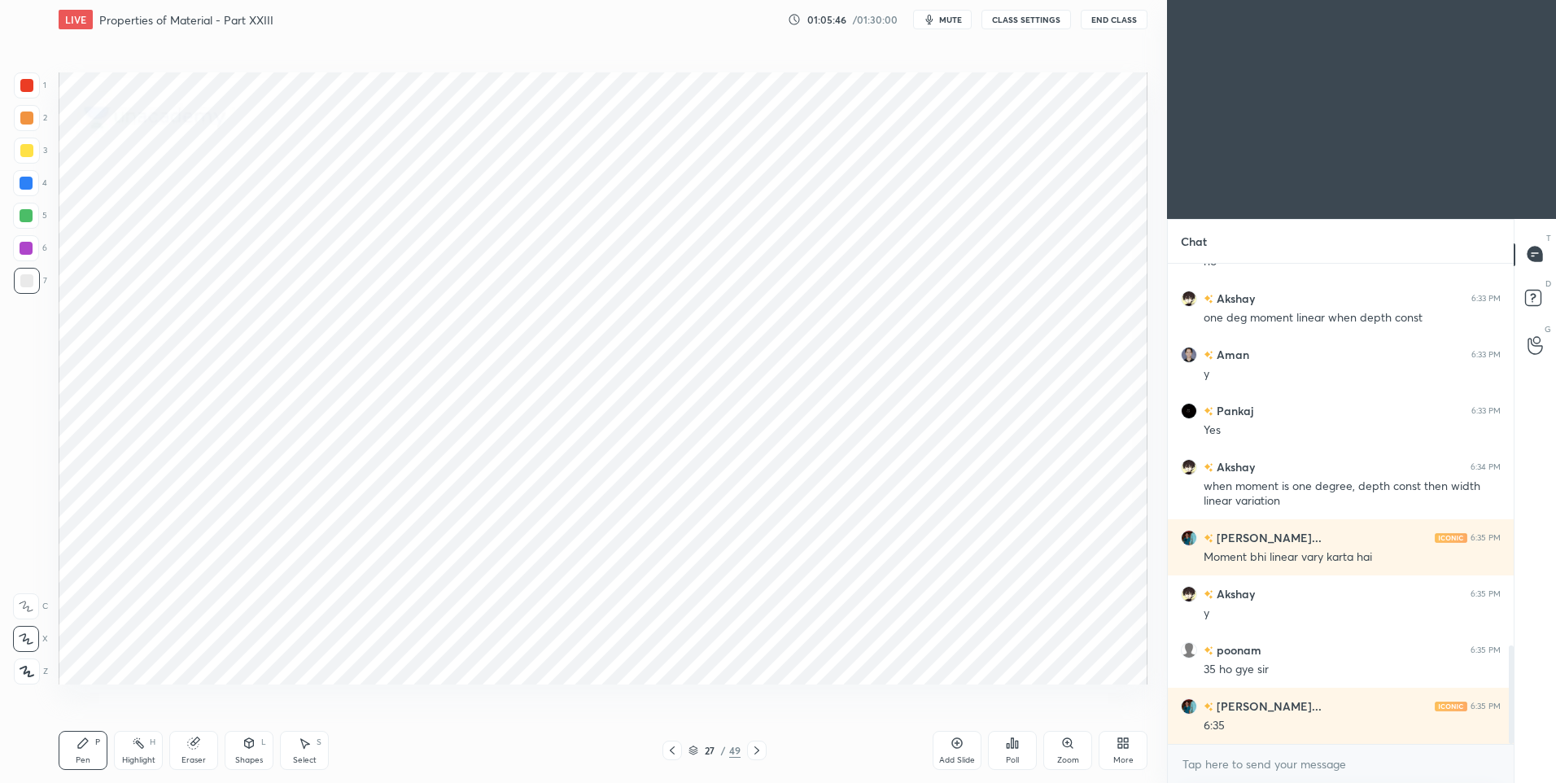
click at [758, 751] on icon at bounding box center [756, 750] width 5 height 8
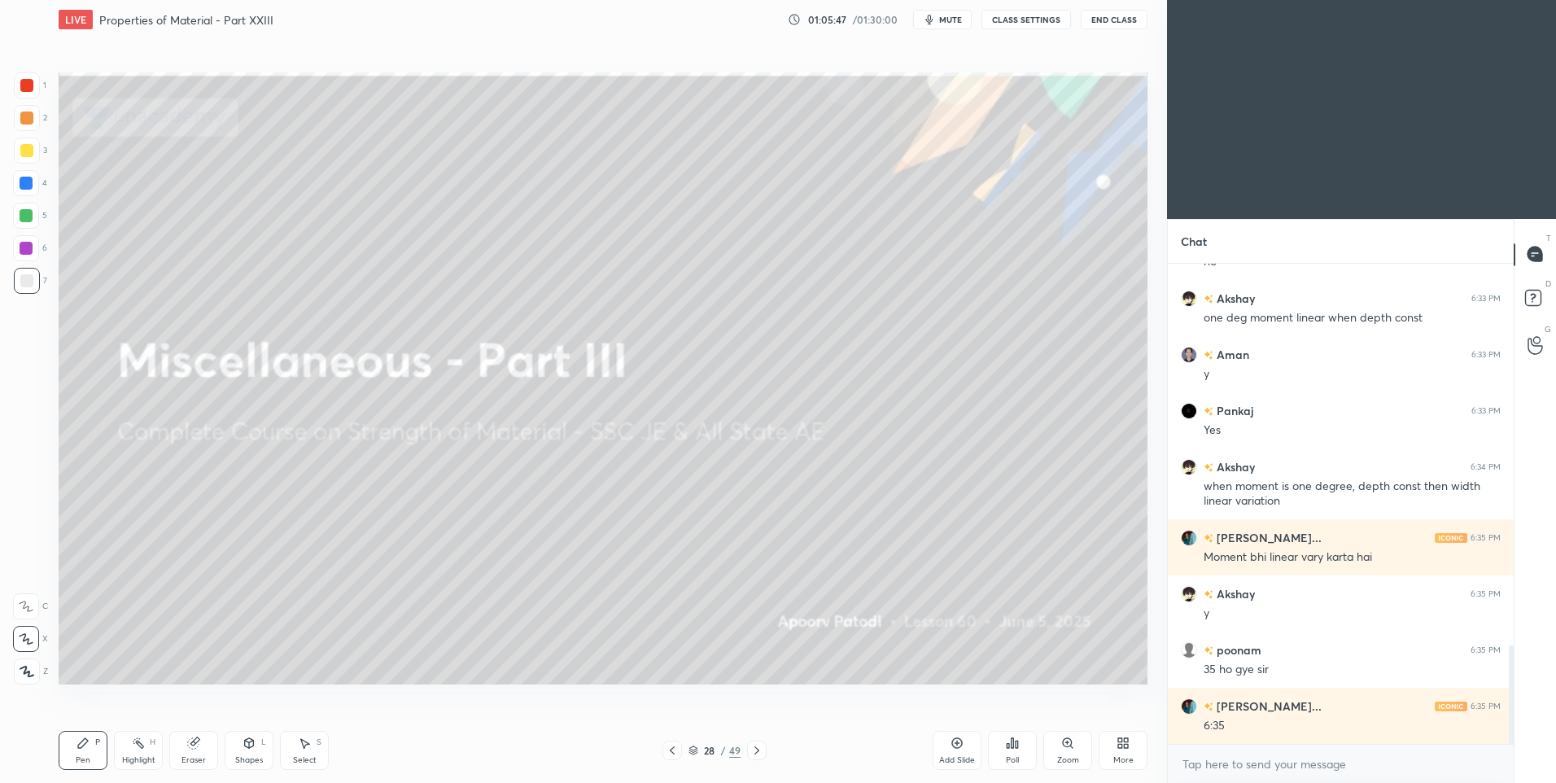
click at [758, 751] on icon at bounding box center [756, 750] width 5 height 8
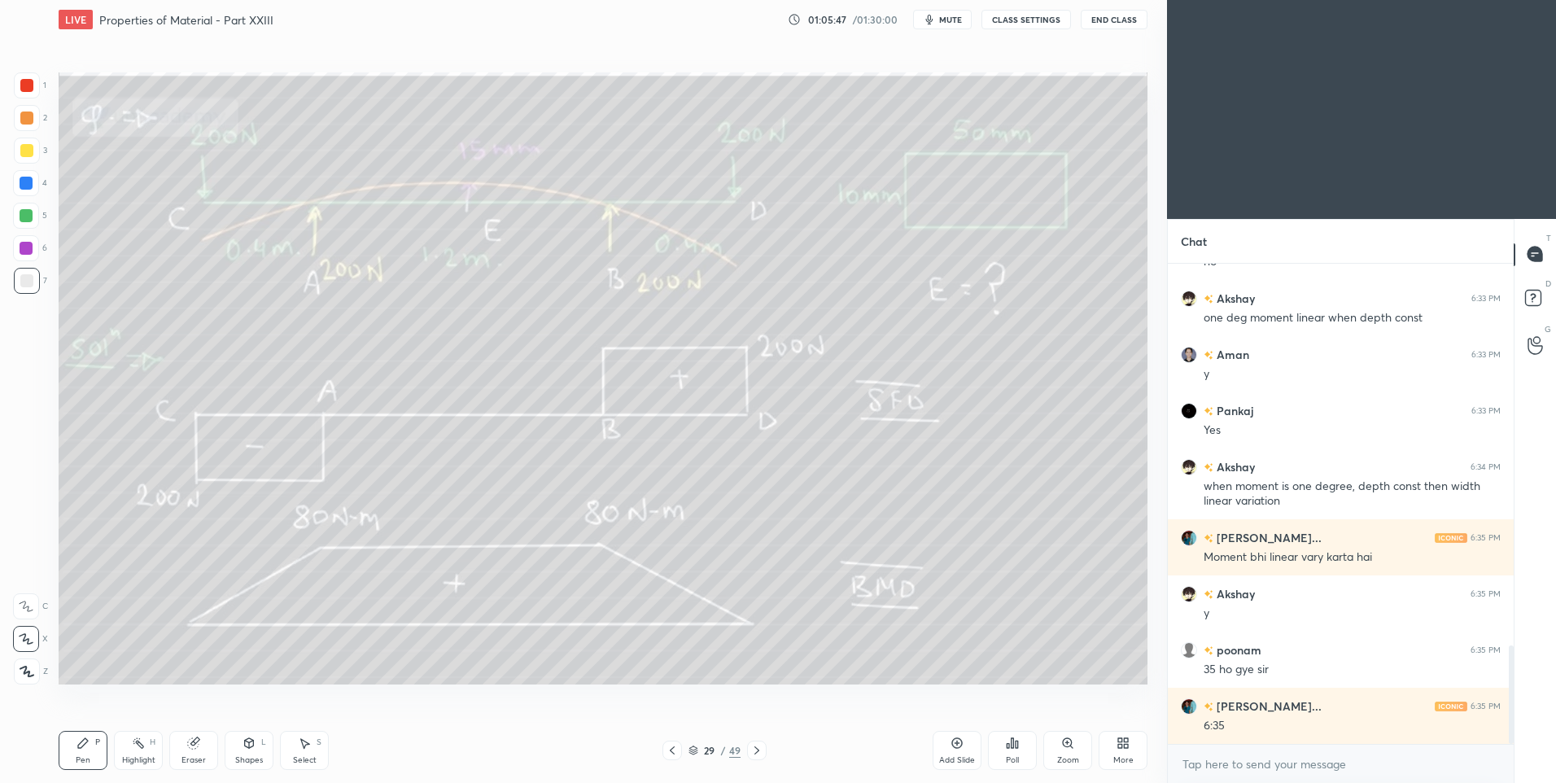
click at [758, 751] on icon at bounding box center [756, 750] width 5 height 8
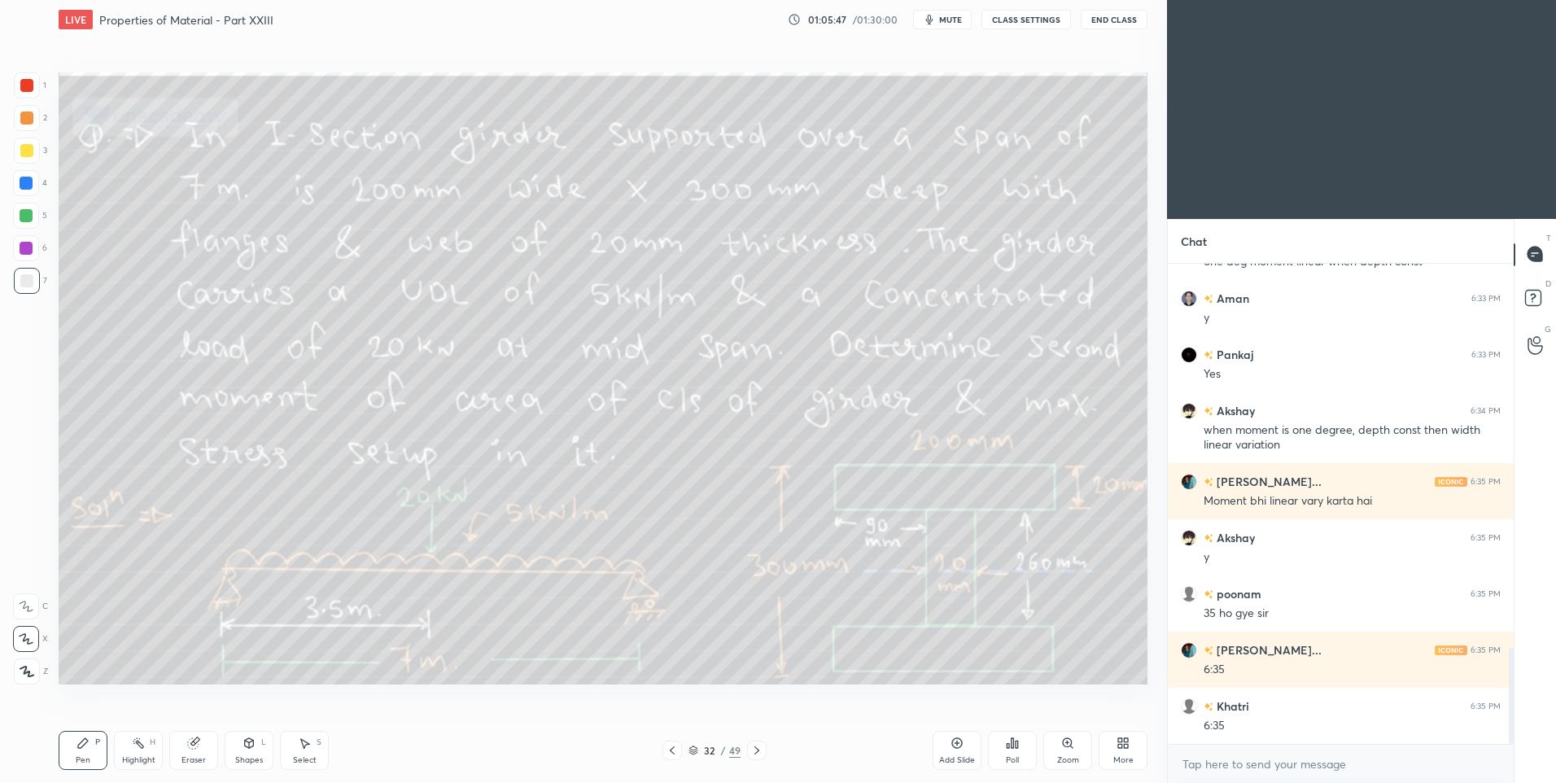
click at [758, 751] on icon at bounding box center [756, 750] width 5 height 8
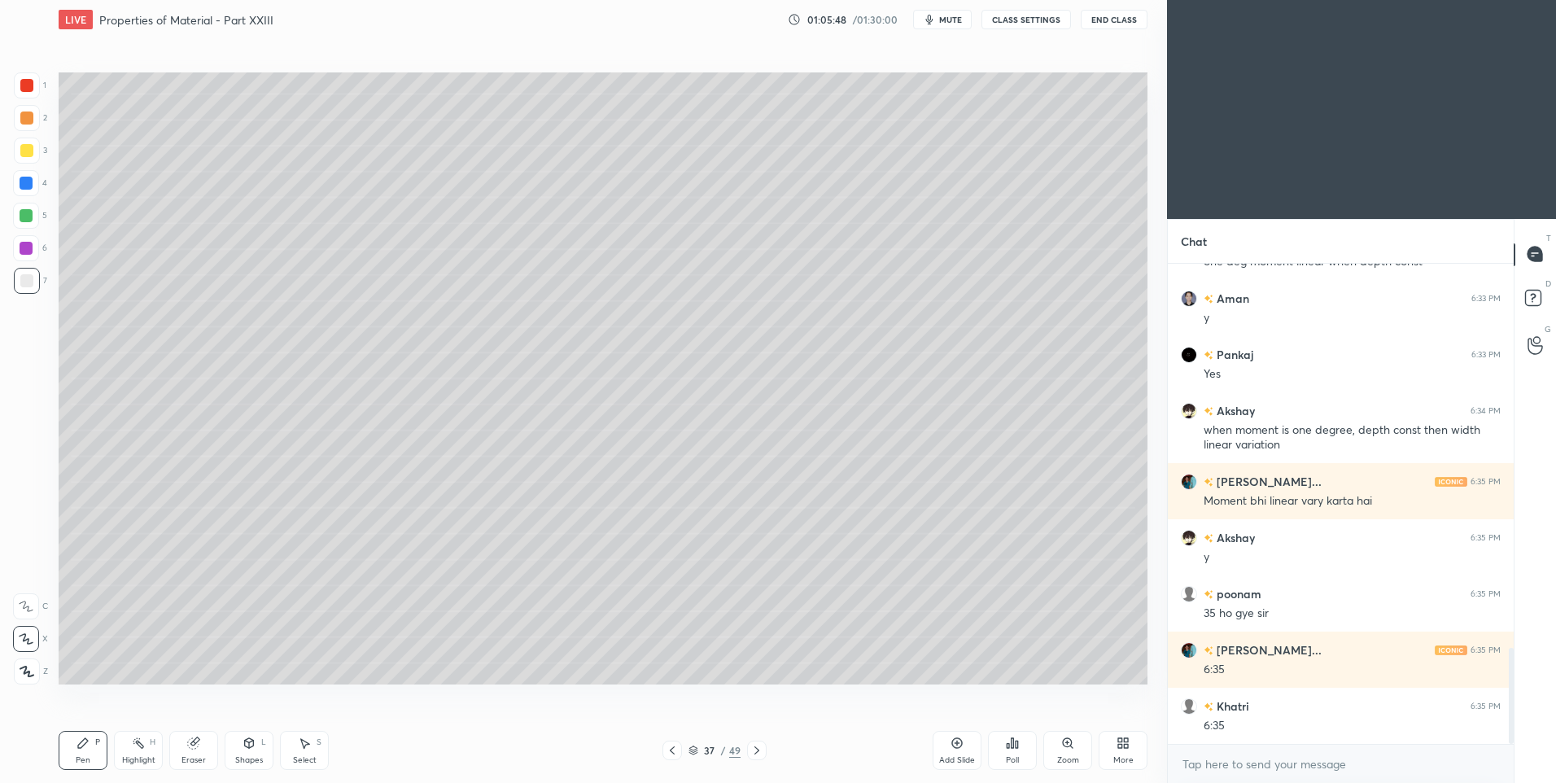
click at [758, 751] on icon at bounding box center [756, 750] width 5 height 8
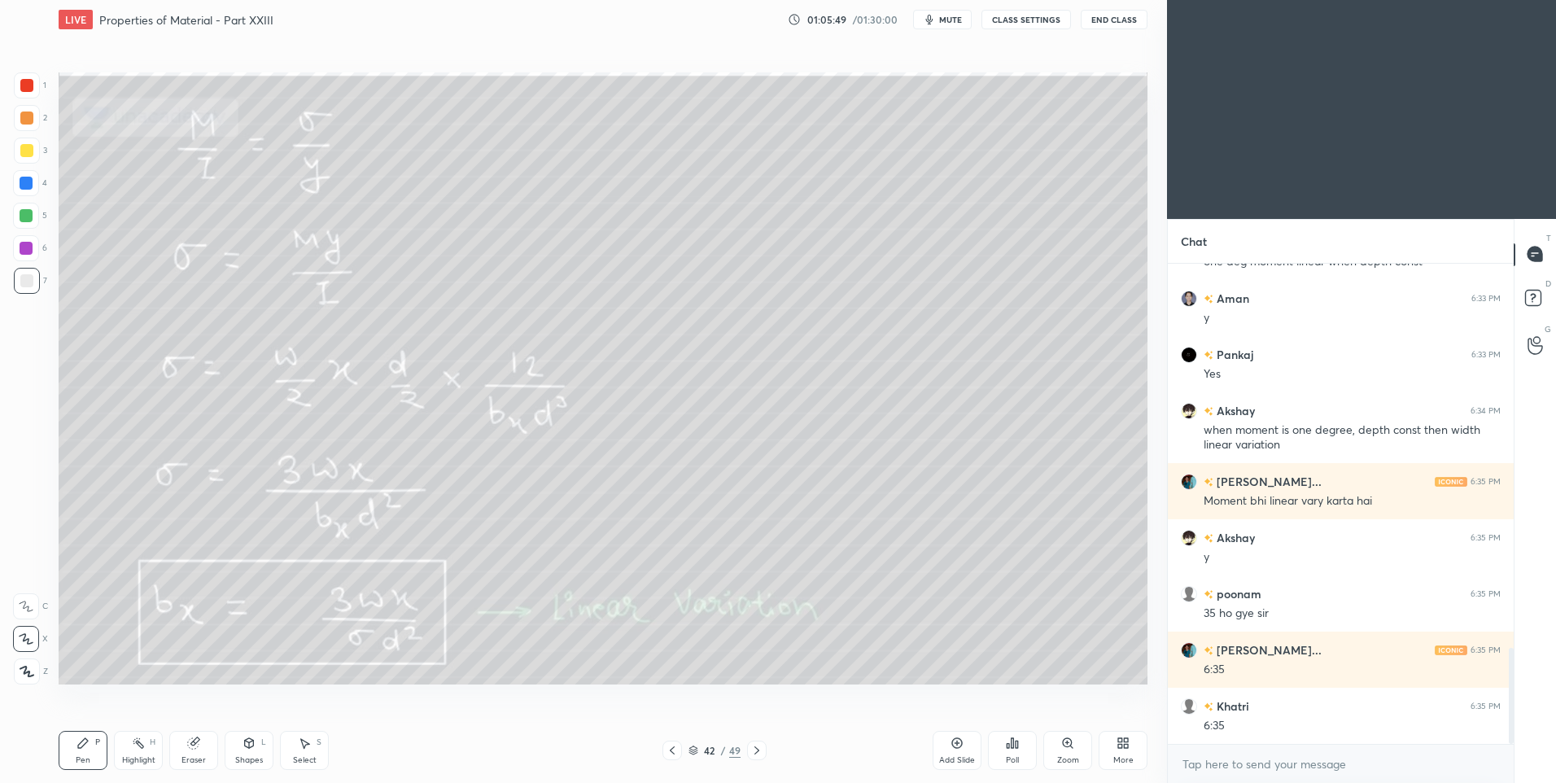
click at [758, 751] on icon at bounding box center [756, 750] width 5 height 8
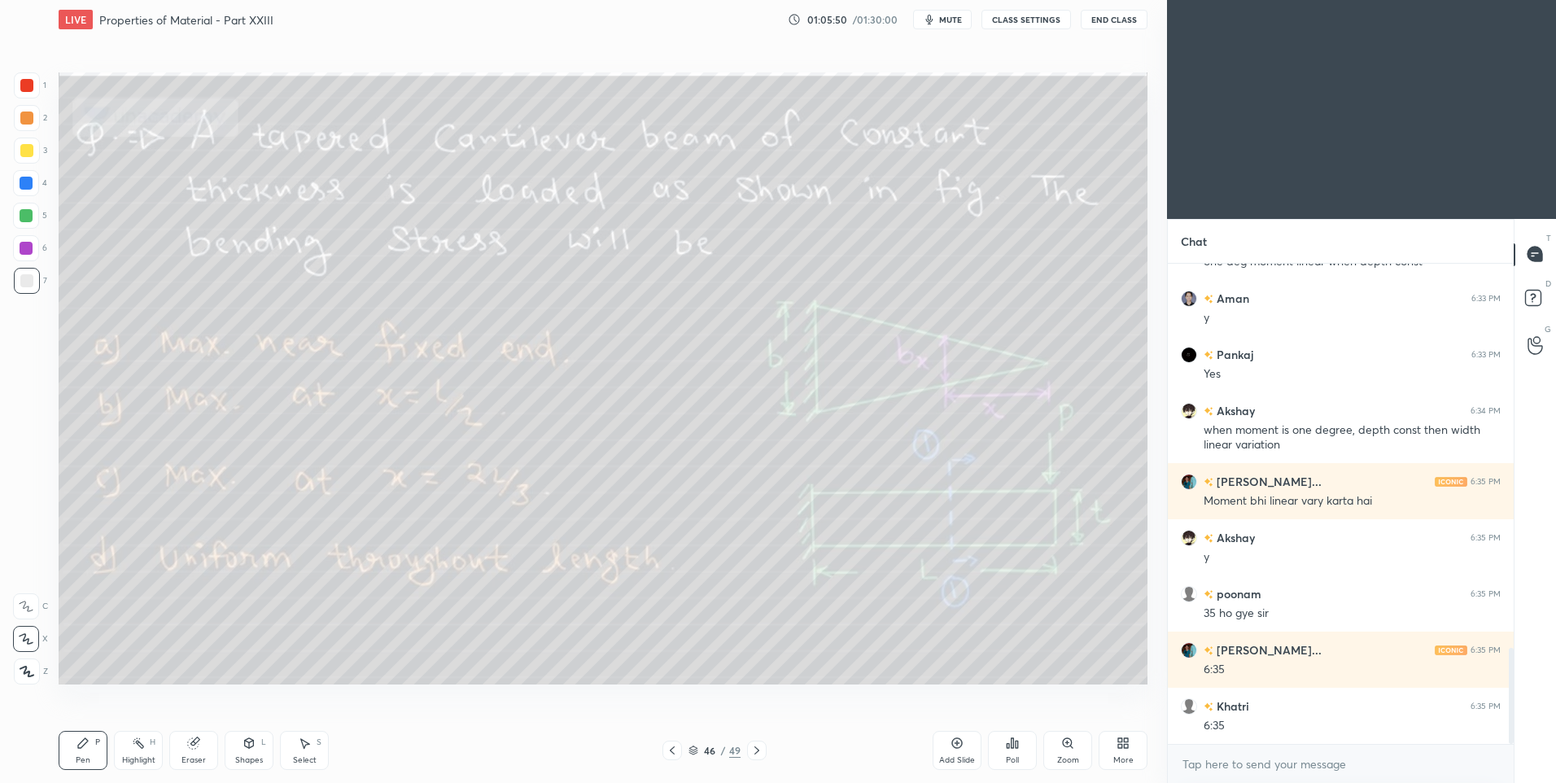
click at [758, 751] on icon at bounding box center [756, 750] width 5 height 8
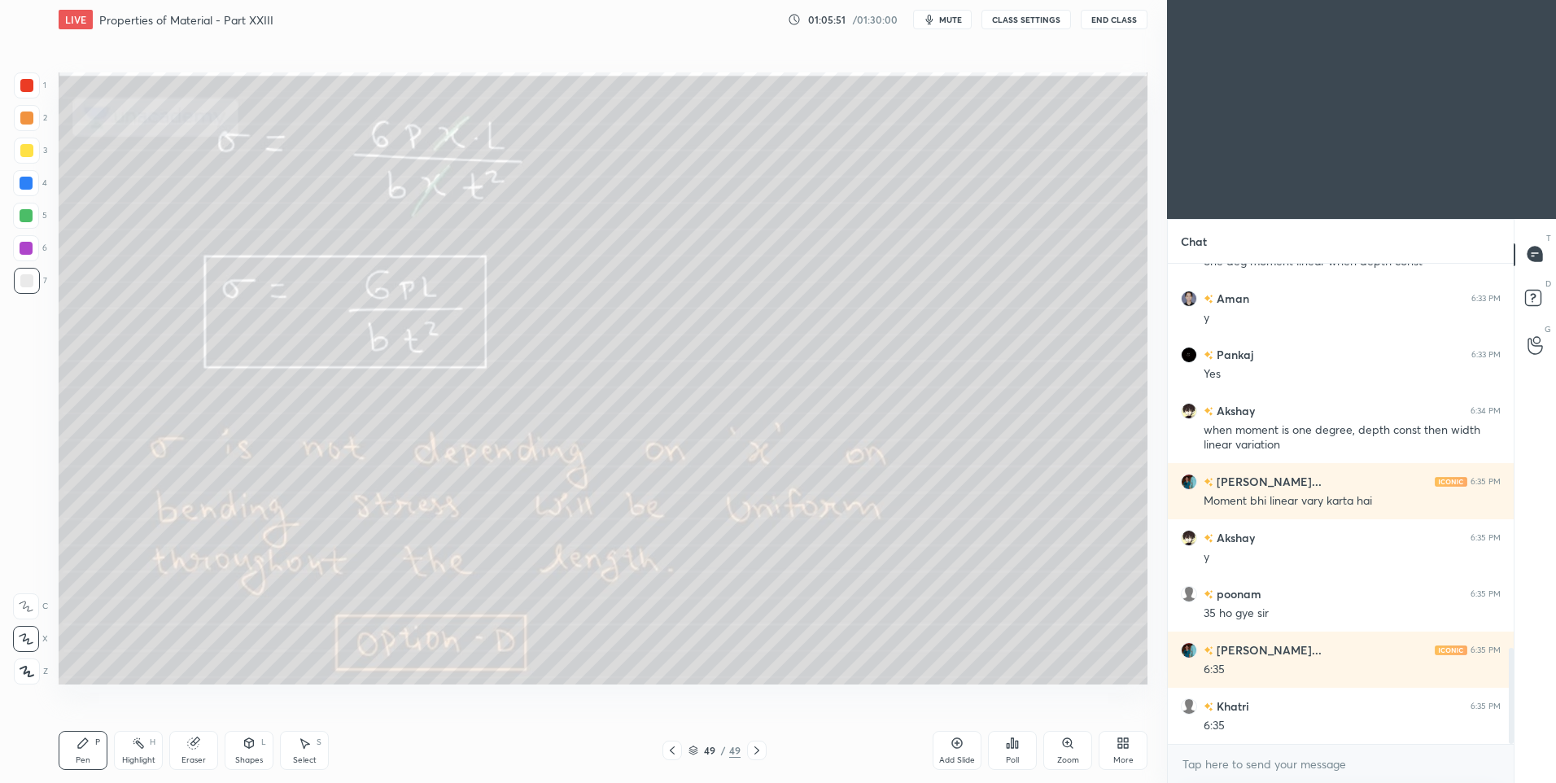
click at [758, 751] on icon at bounding box center [756, 750] width 5 height 8
click at [1132, 745] on div "More" at bounding box center [1123, 750] width 49 height 39
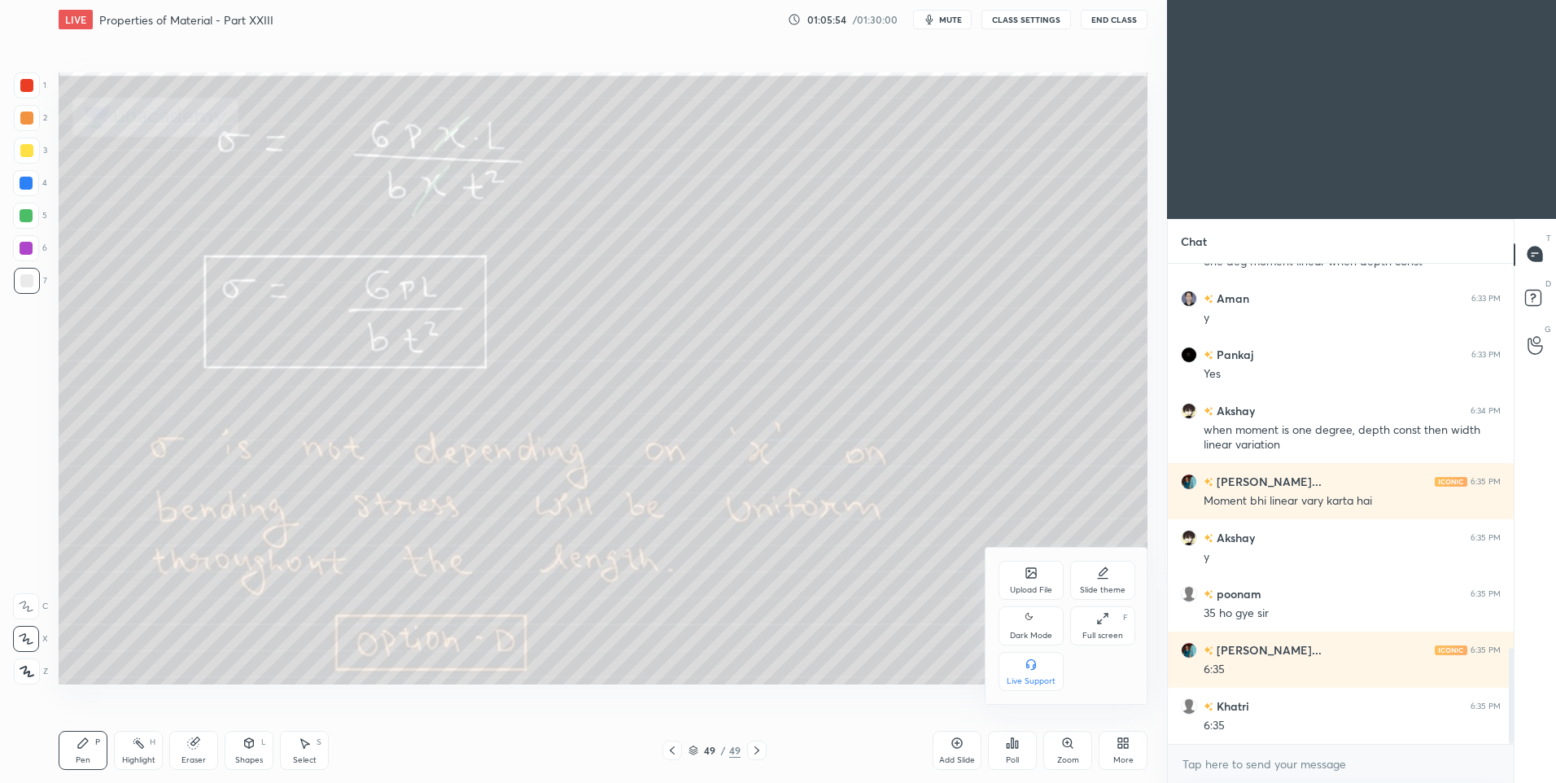
click at [1032, 632] on div "Dark Mode" at bounding box center [1031, 636] width 42 height 8
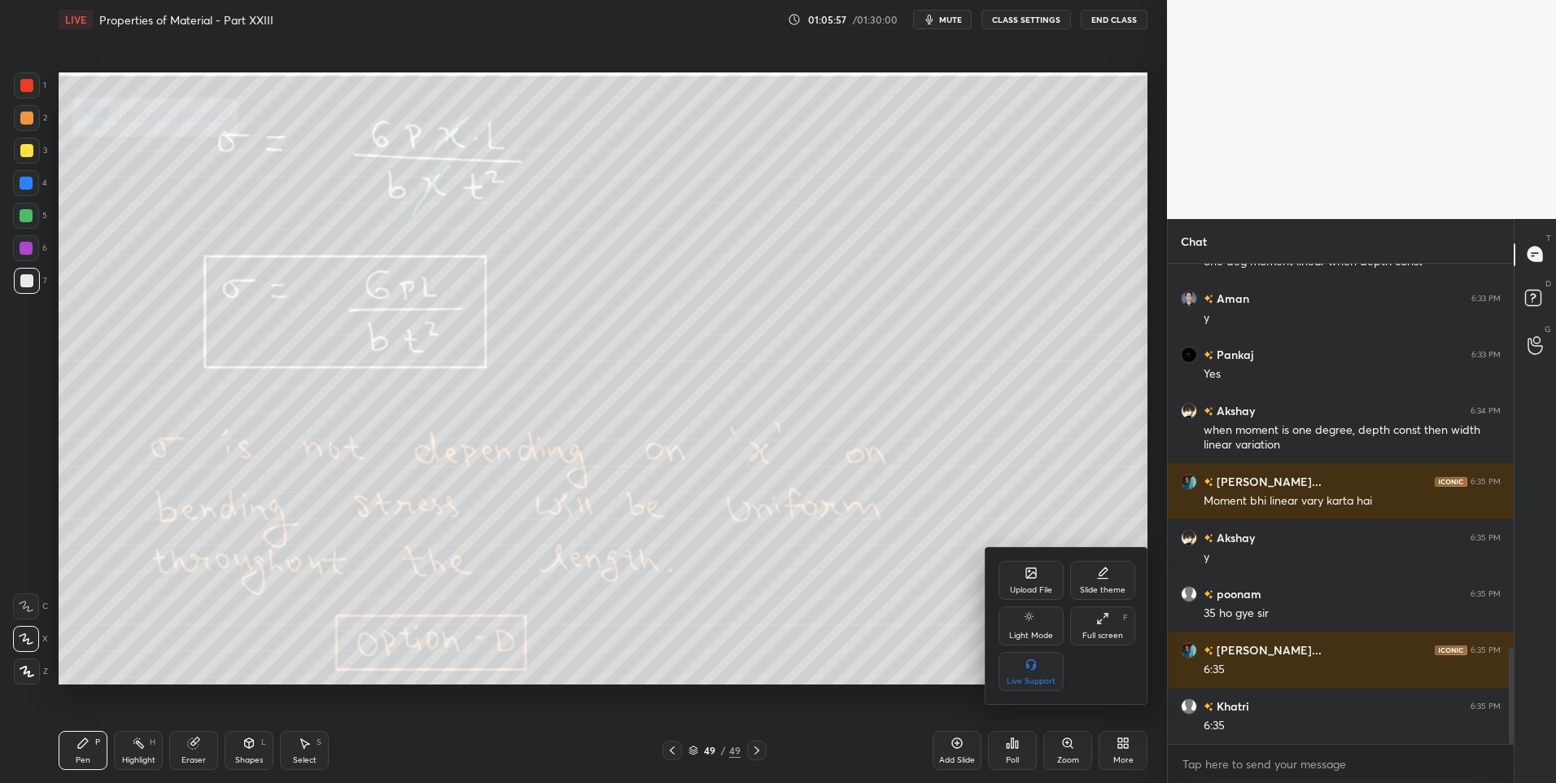
click at [1021, 584] on div "Upload File" at bounding box center [1031, 580] width 65 height 39
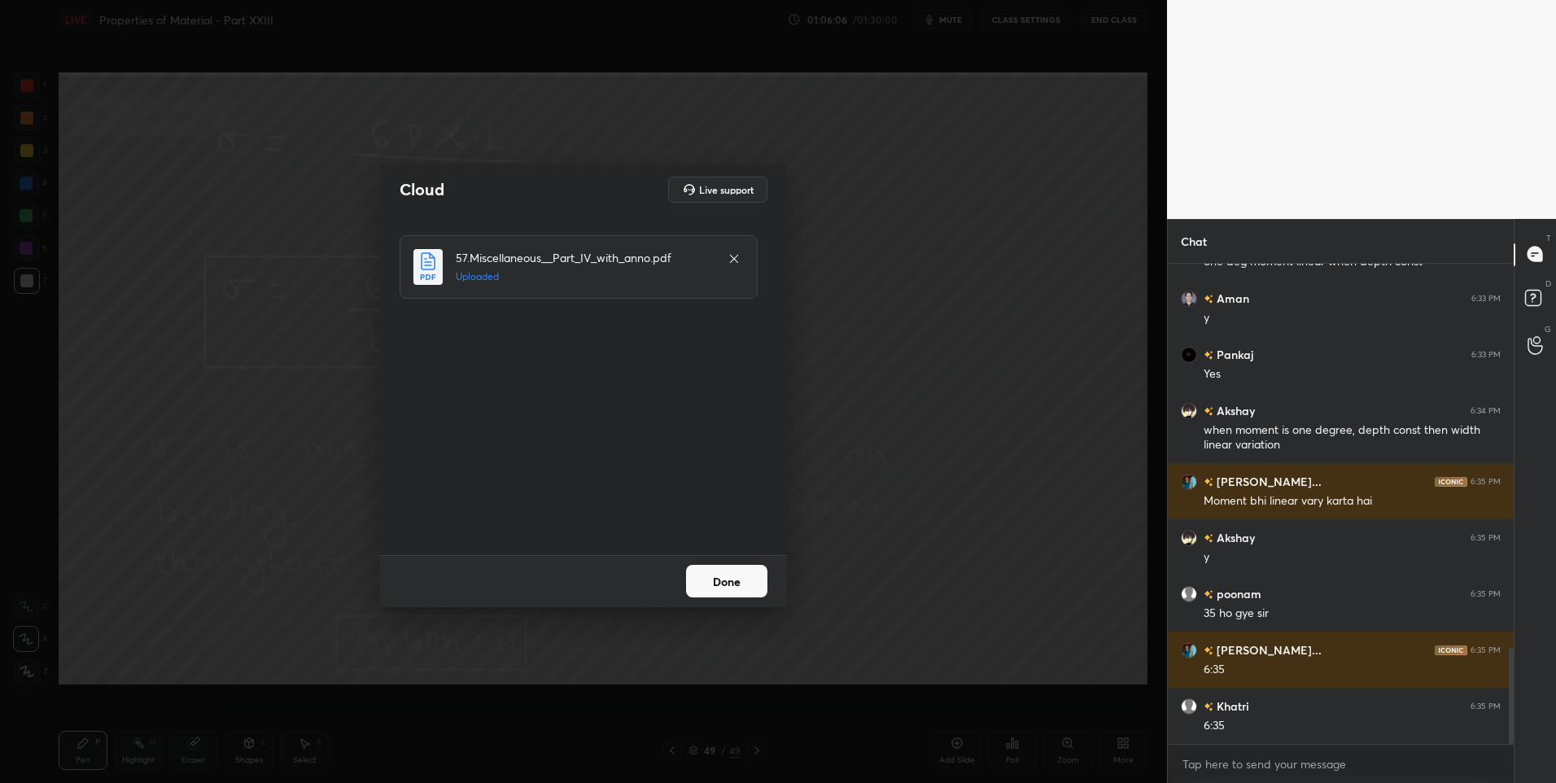
click at [733, 581] on button "Done" at bounding box center [726, 581] width 81 height 33
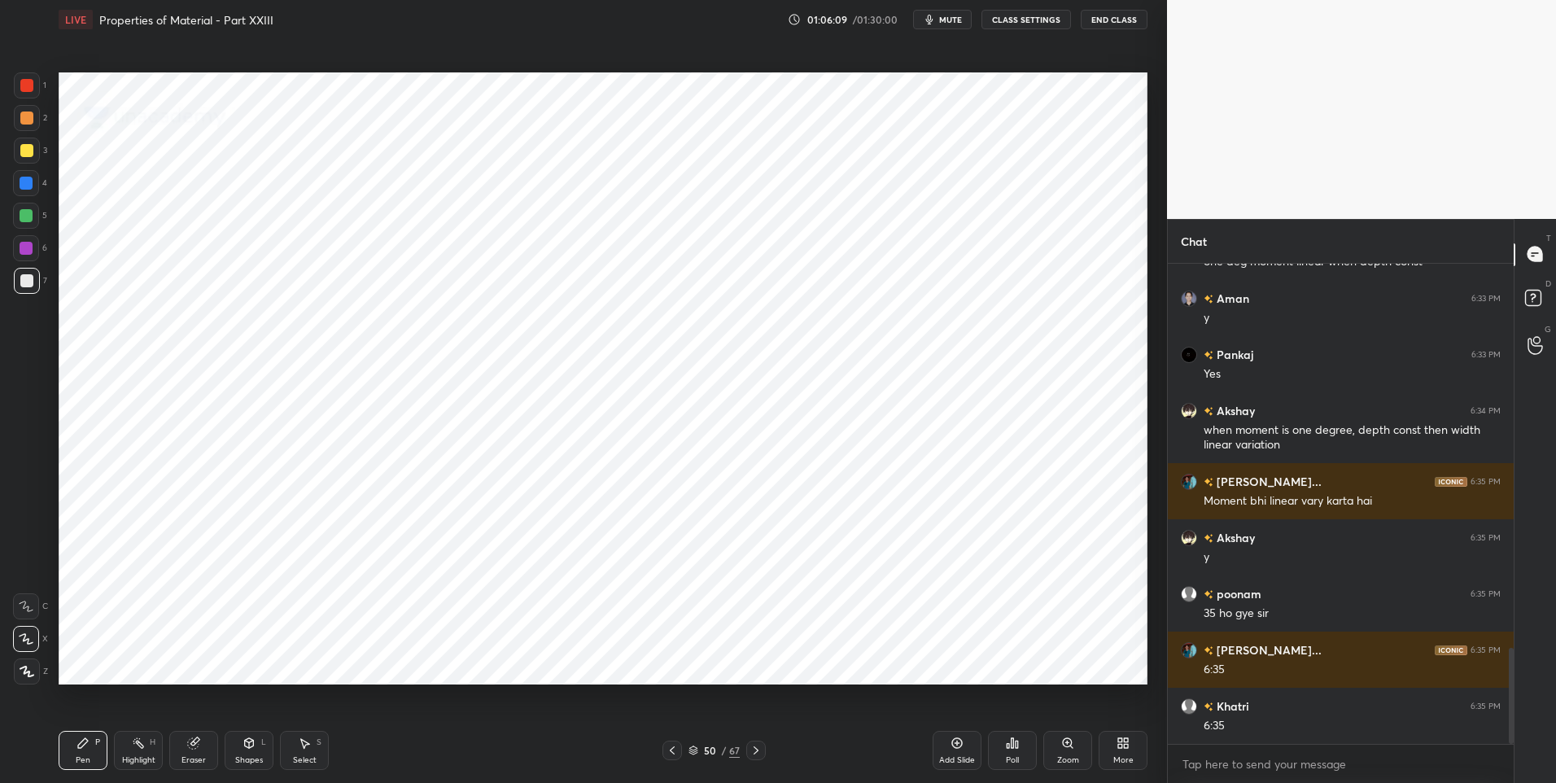
click at [763, 753] on div at bounding box center [756, 751] width 20 height 20
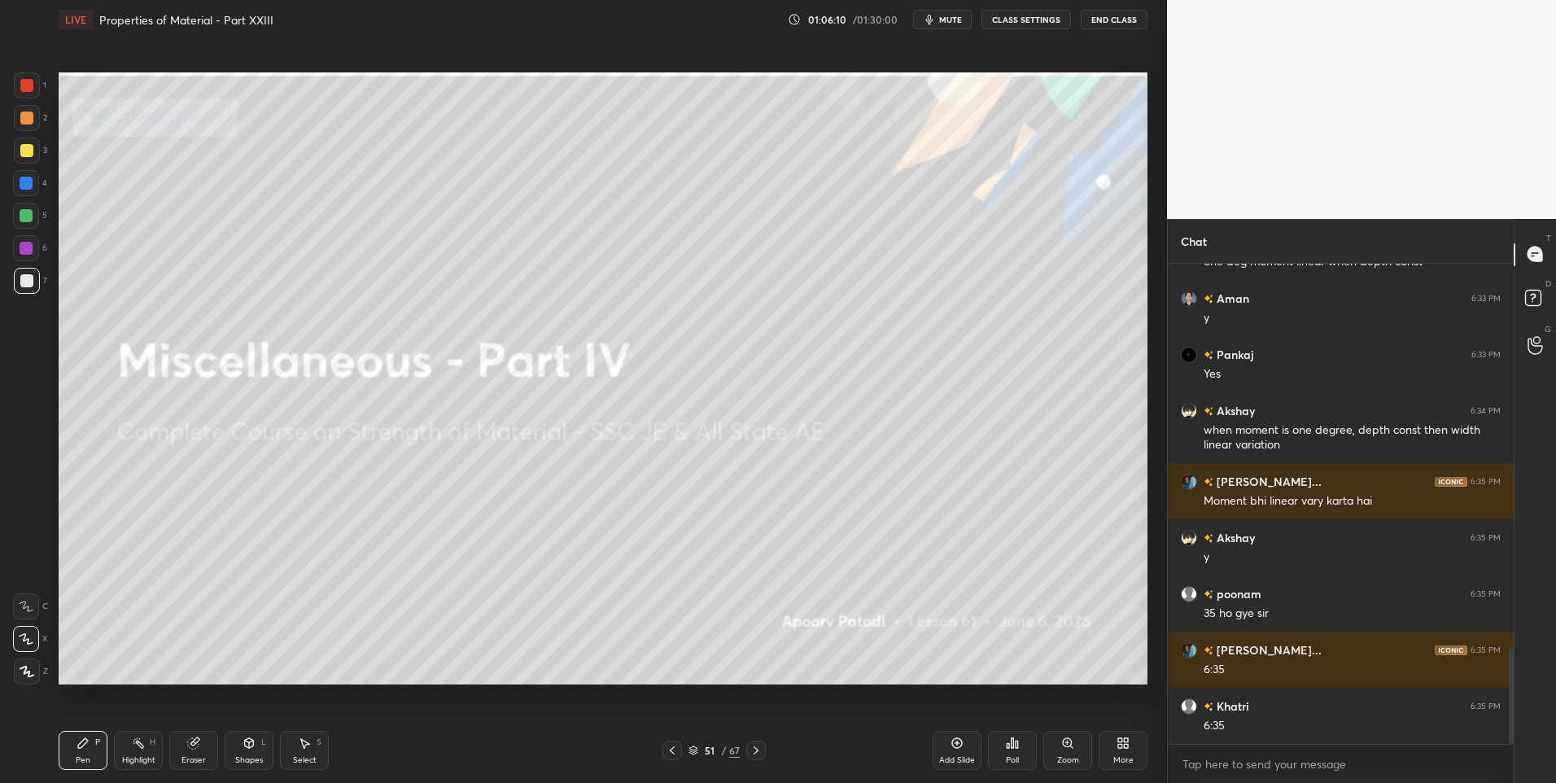
click at [756, 754] on icon at bounding box center [756, 750] width 13 height 13
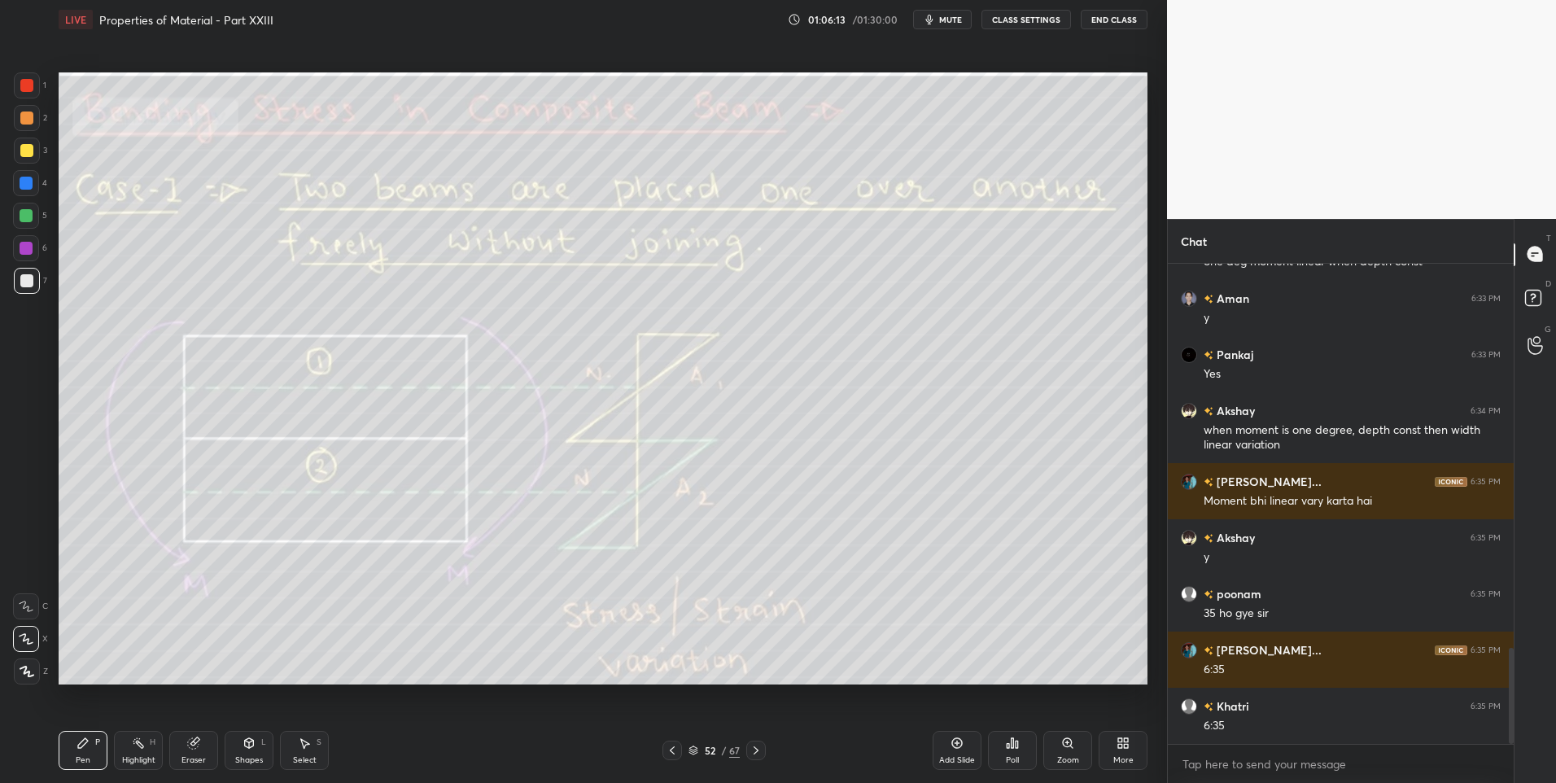
click at [140, 756] on div "Highlight" at bounding box center [138, 760] width 33 height 8
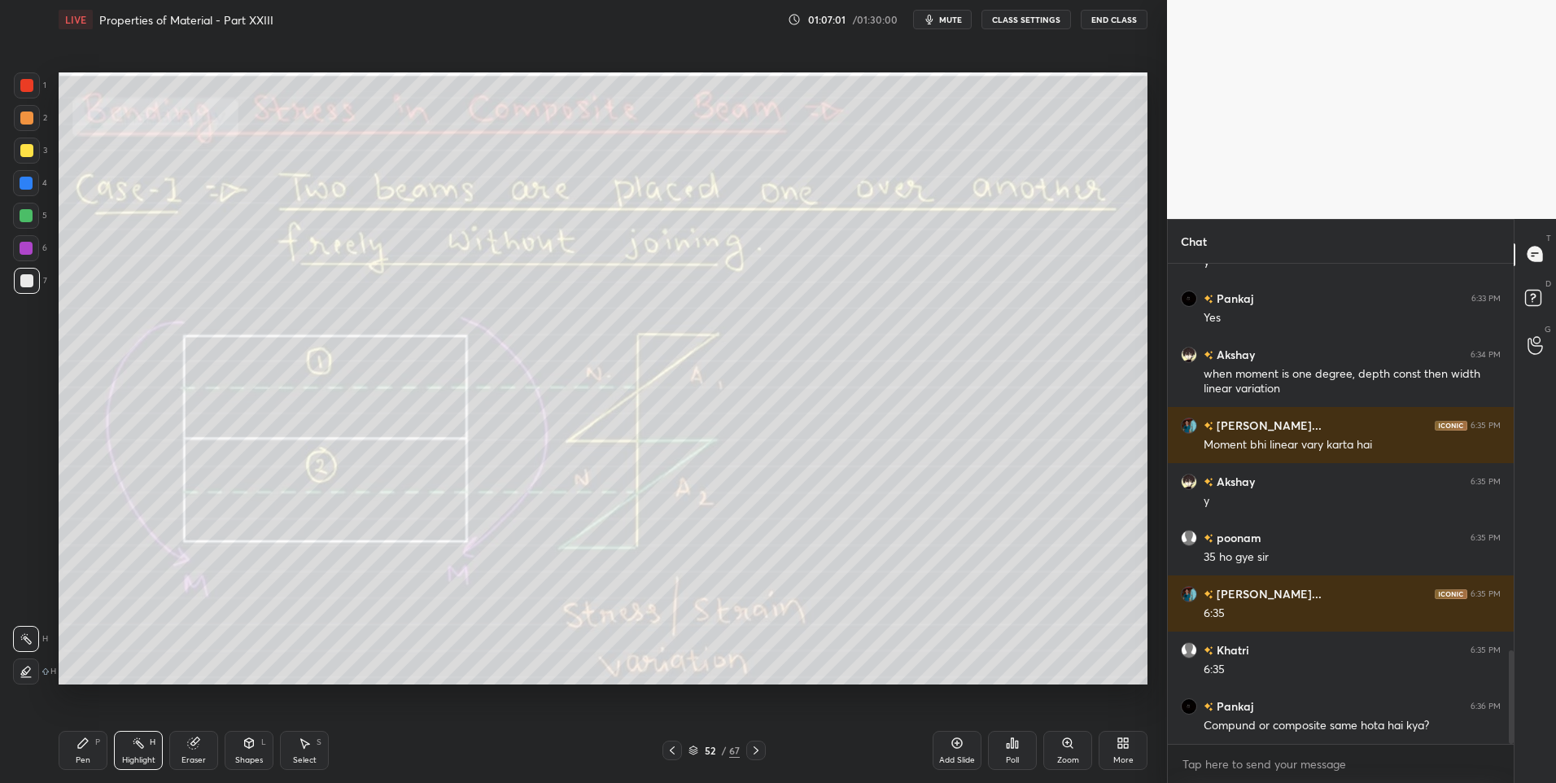
click at [133, 752] on div "Highlight H" at bounding box center [138, 750] width 49 height 39
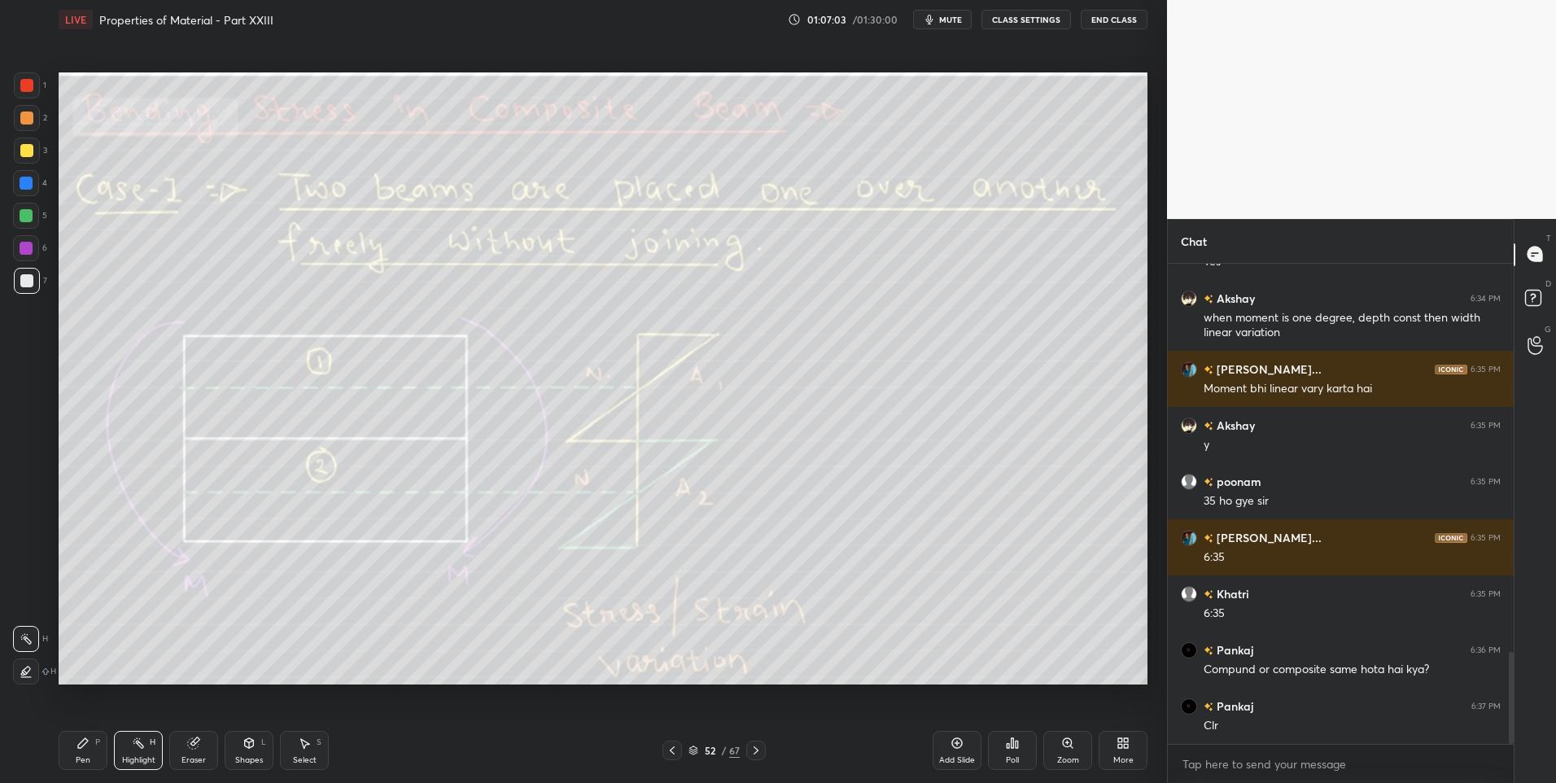
click at [27, 223] on div at bounding box center [26, 216] width 26 height 26
click at [142, 739] on icon at bounding box center [138, 743] width 13 height 13
click at [80, 749] on icon at bounding box center [83, 743] width 13 height 13
click at [191, 753] on div "Eraser" at bounding box center [193, 750] width 49 height 39
click at [33, 641] on div at bounding box center [26, 639] width 26 height 26
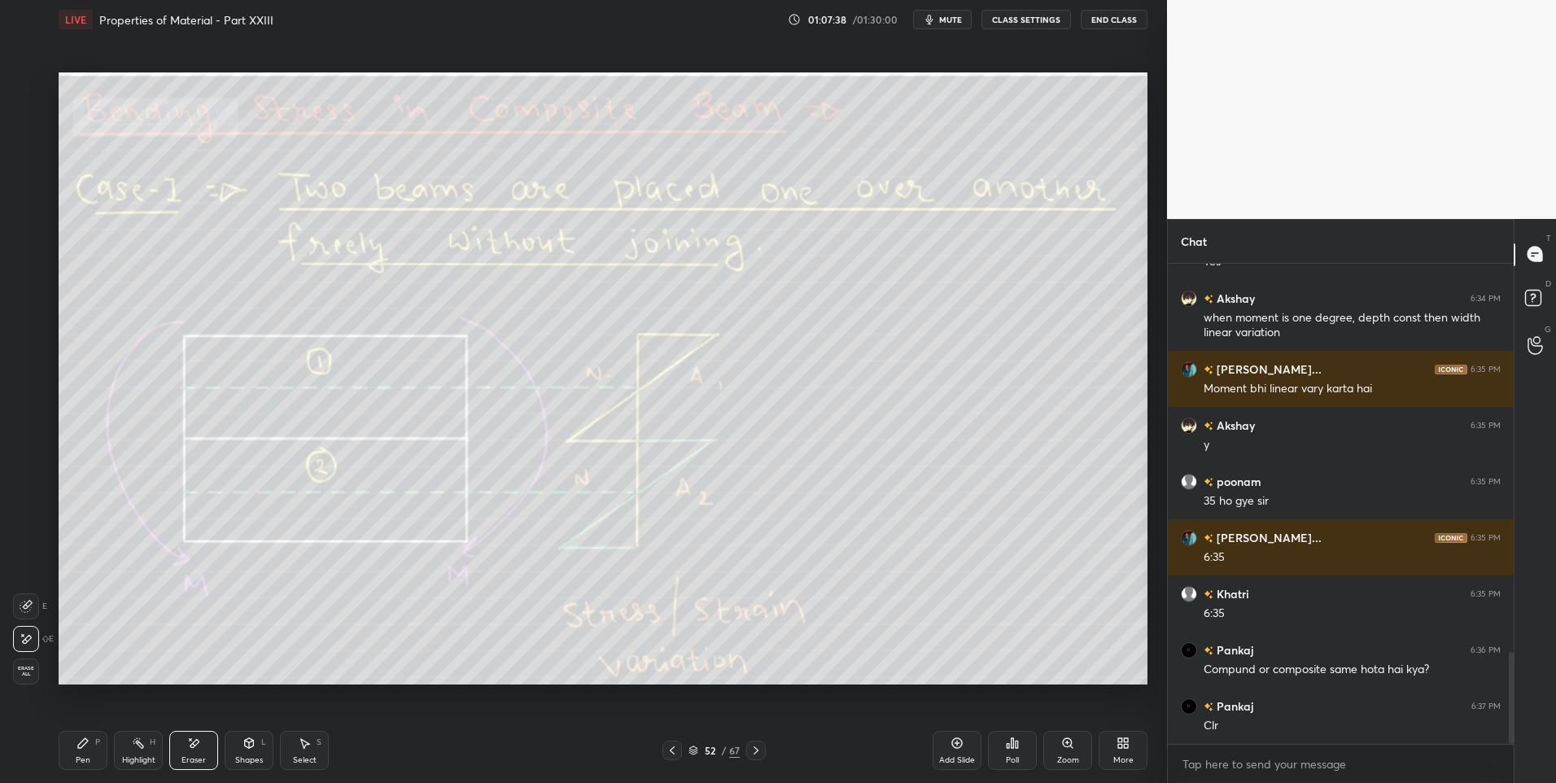
click at [131, 756] on div "Highlight" at bounding box center [138, 760] width 33 height 8
click at [145, 759] on div "Highlight" at bounding box center [138, 760] width 33 height 8
click at [29, 155] on div at bounding box center [26, 150] width 13 height 13
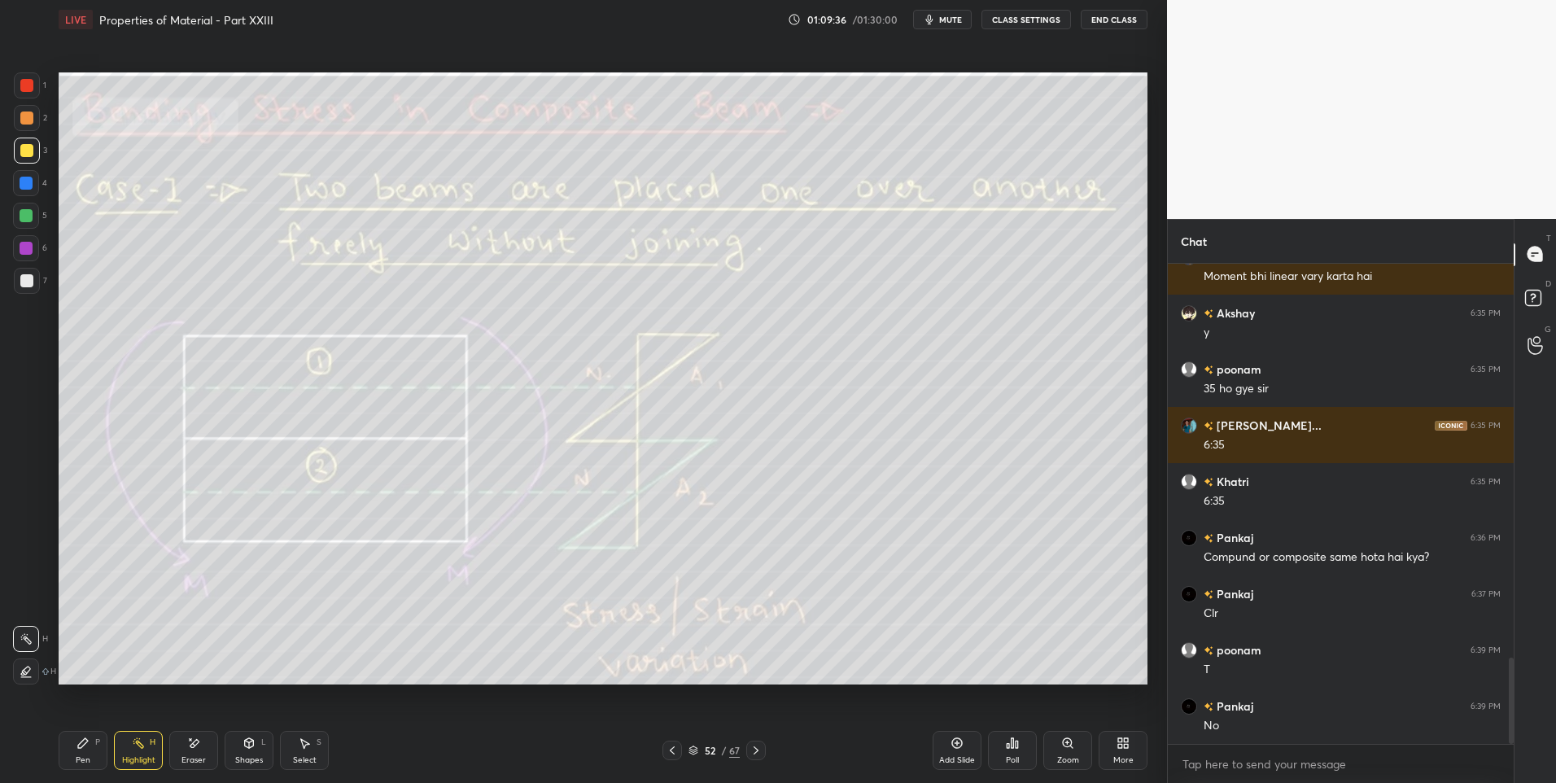
scroll to position [2205, 0]
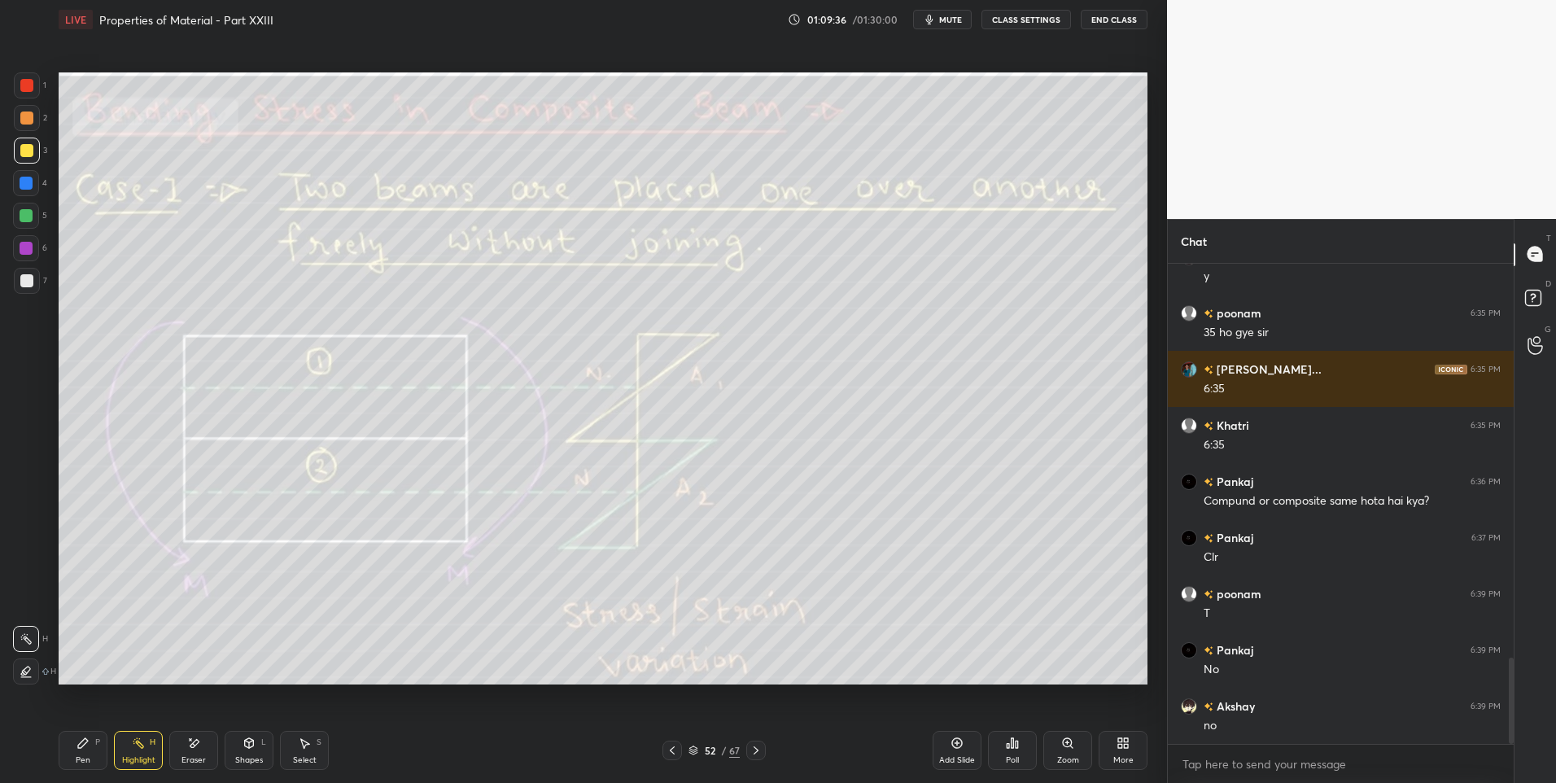
click at [131, 748] on div "Highlight H" at bounding box center [138, 750] width 49 height 39
click at [754, 751] on icon at bounding box center [756, 750] width 13 height 13
click at [669, 749] on icon at bounding box center [672, 750] width 13 height 13
click at [764, 745] on div at bounding box center [756, 751] width 20 height 20
click at [676, 753] on icon at bounding box center [672, 750] width 13 height 13
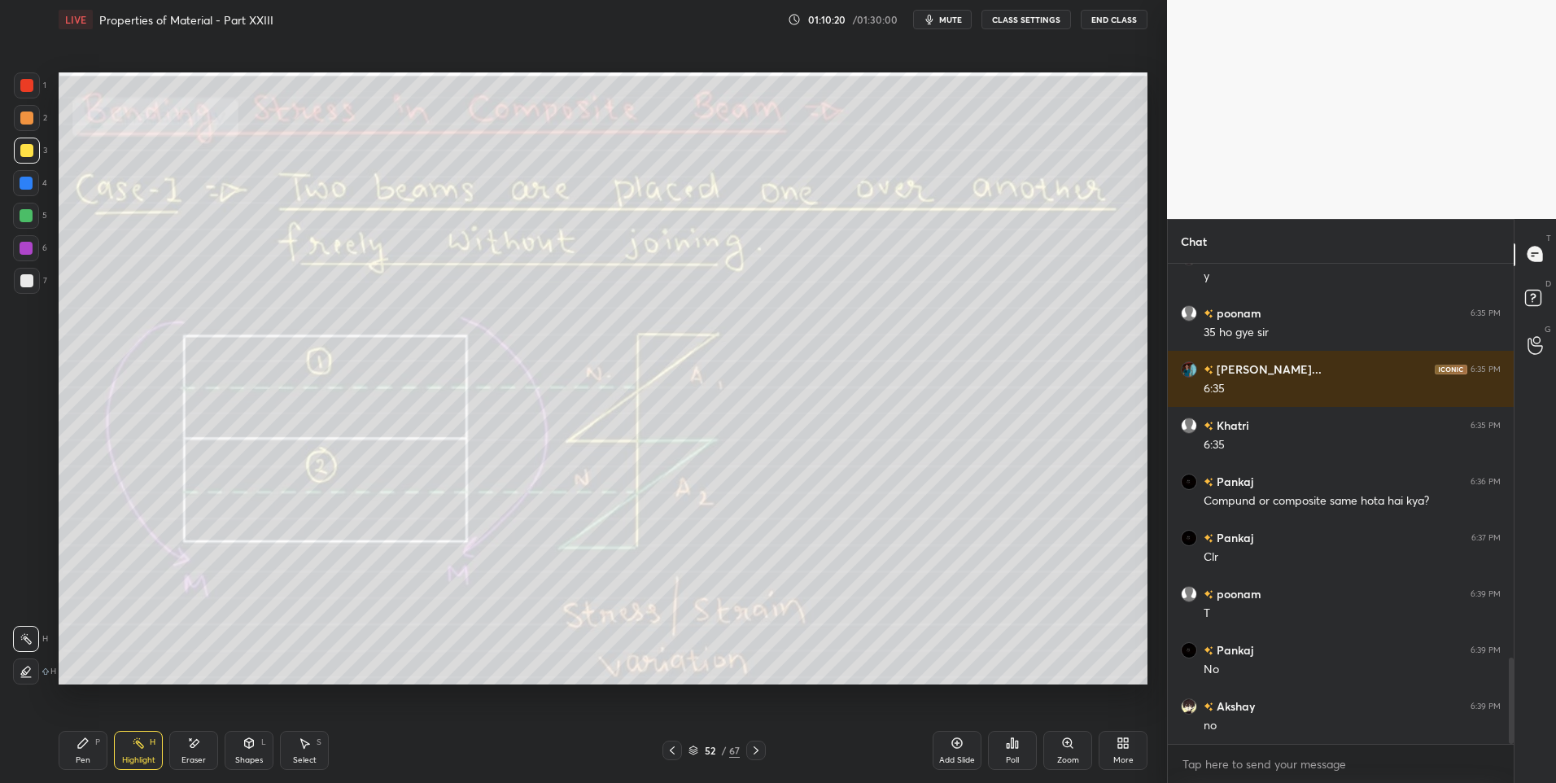
click at [753, 750] on icon at bounding box center [756, 750] width 13 height 13
click at [679, 754] on div at bounding box center [673, 751] width 20 height 20
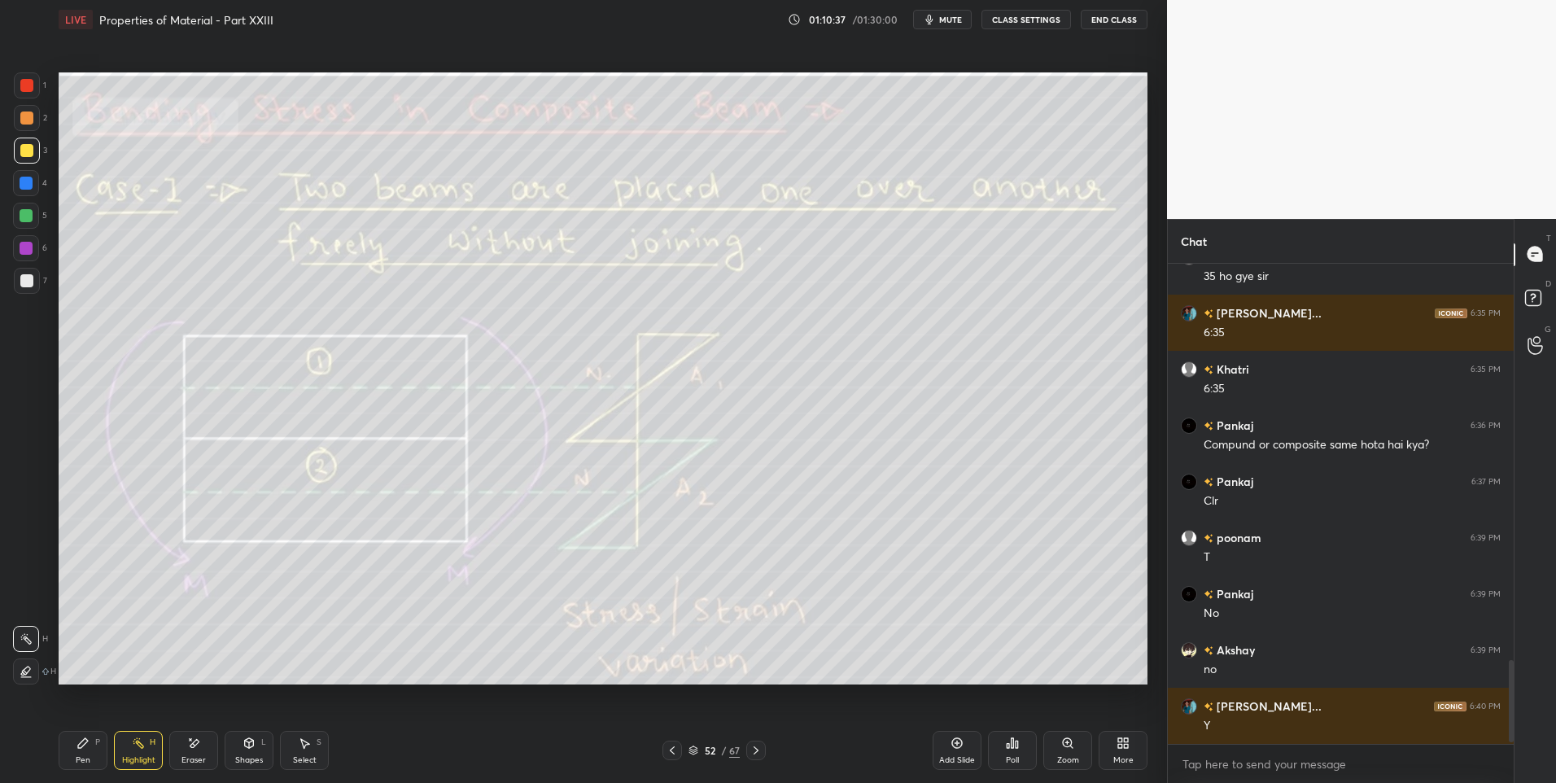
scroll to position [2317, 0]
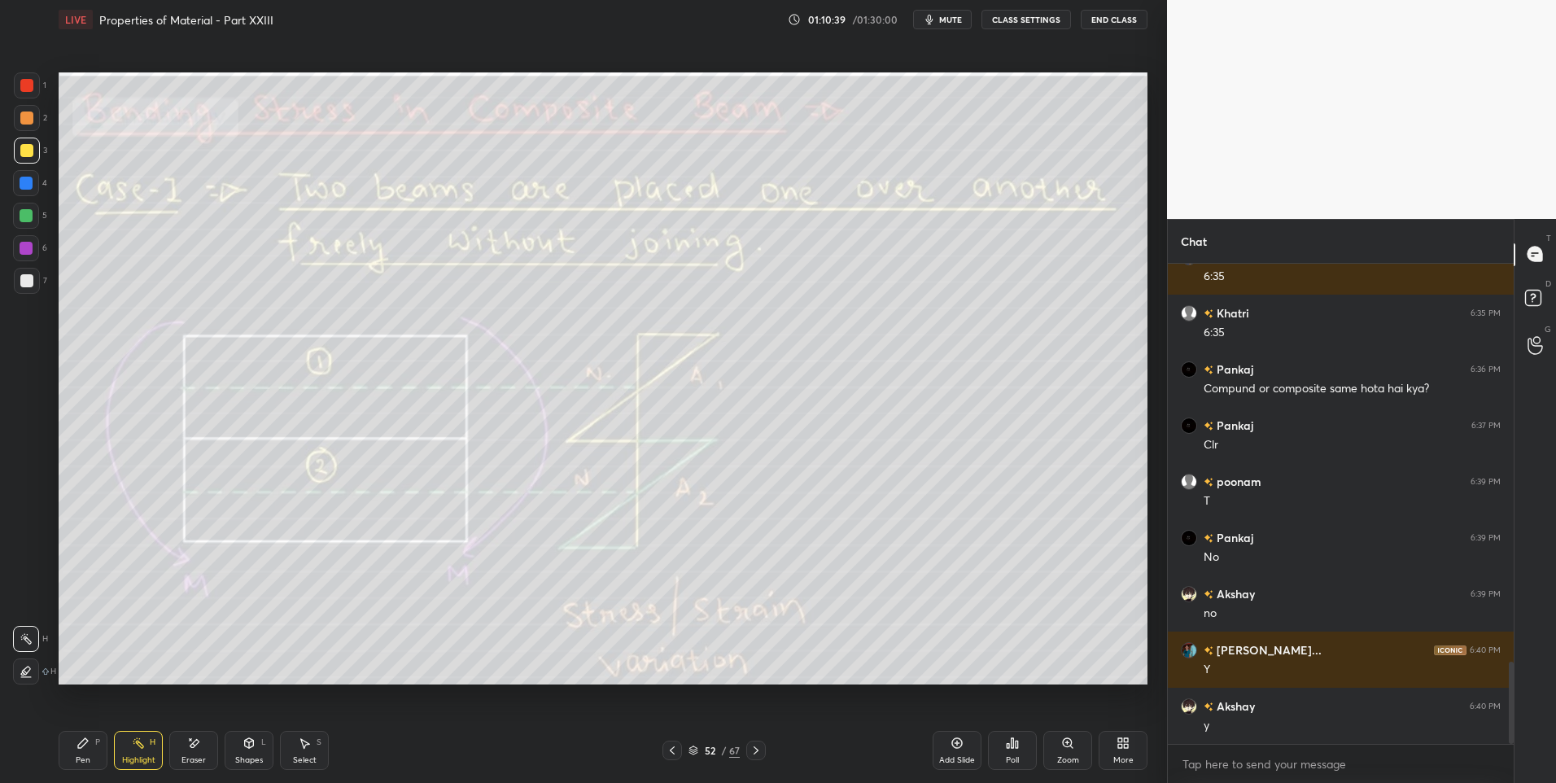
click at [89, 756] on div "Pen" at bounding box center [83, 760] width 15 height 8
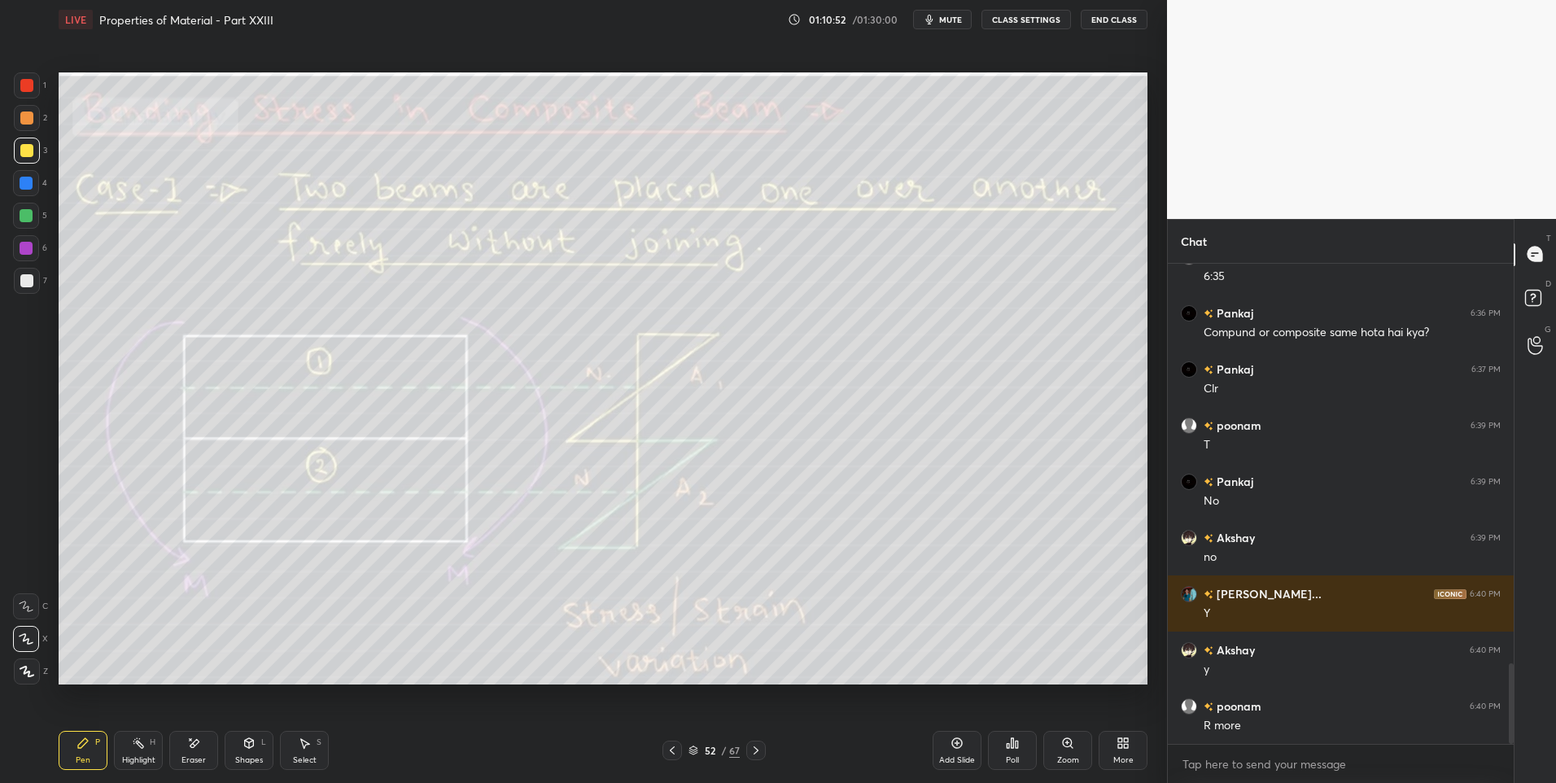
scroll to position [2429, 0]
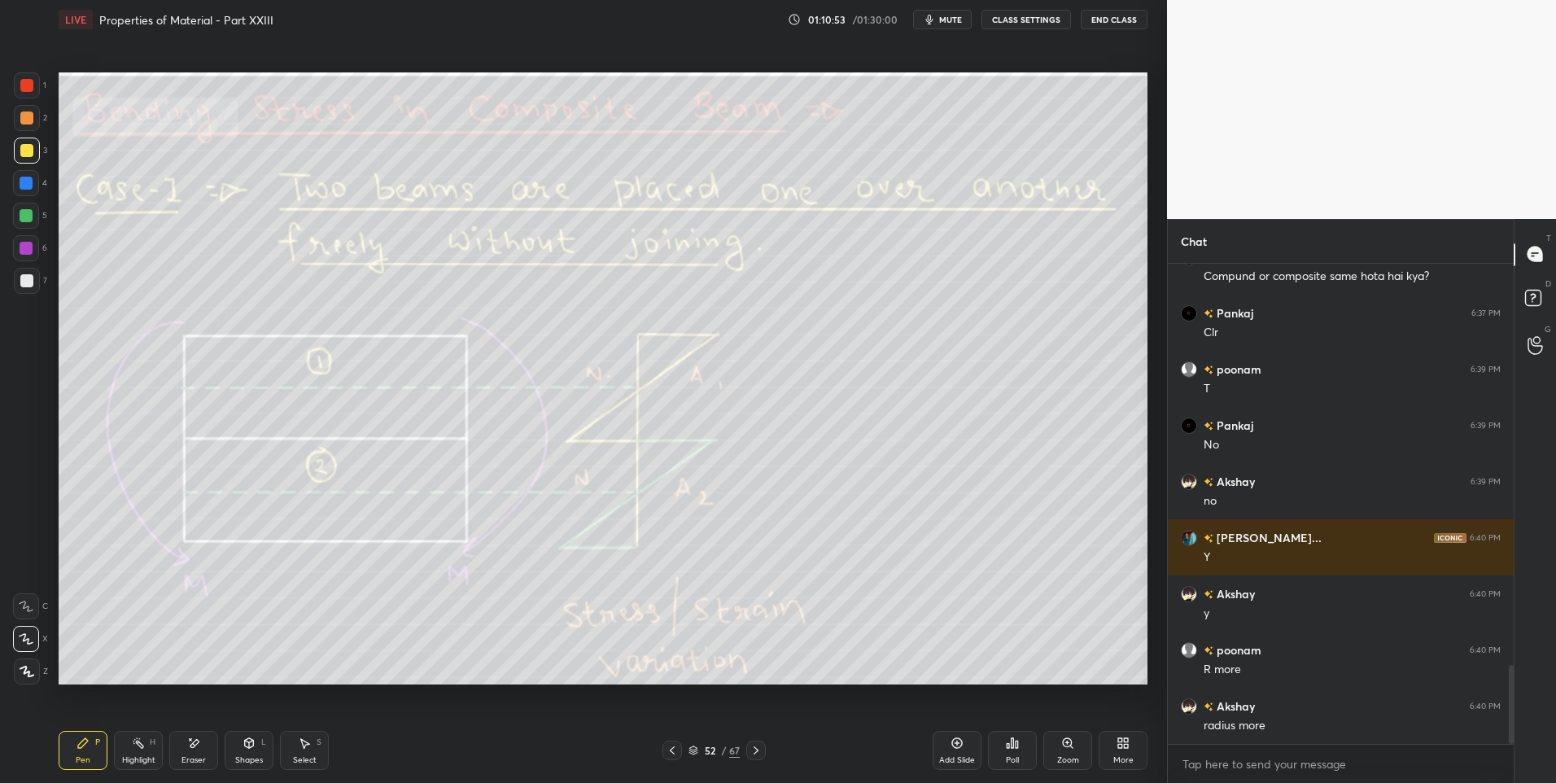
click at [299, 750] on div "Select S" at bounding box center [304, 750] width 49 height 39
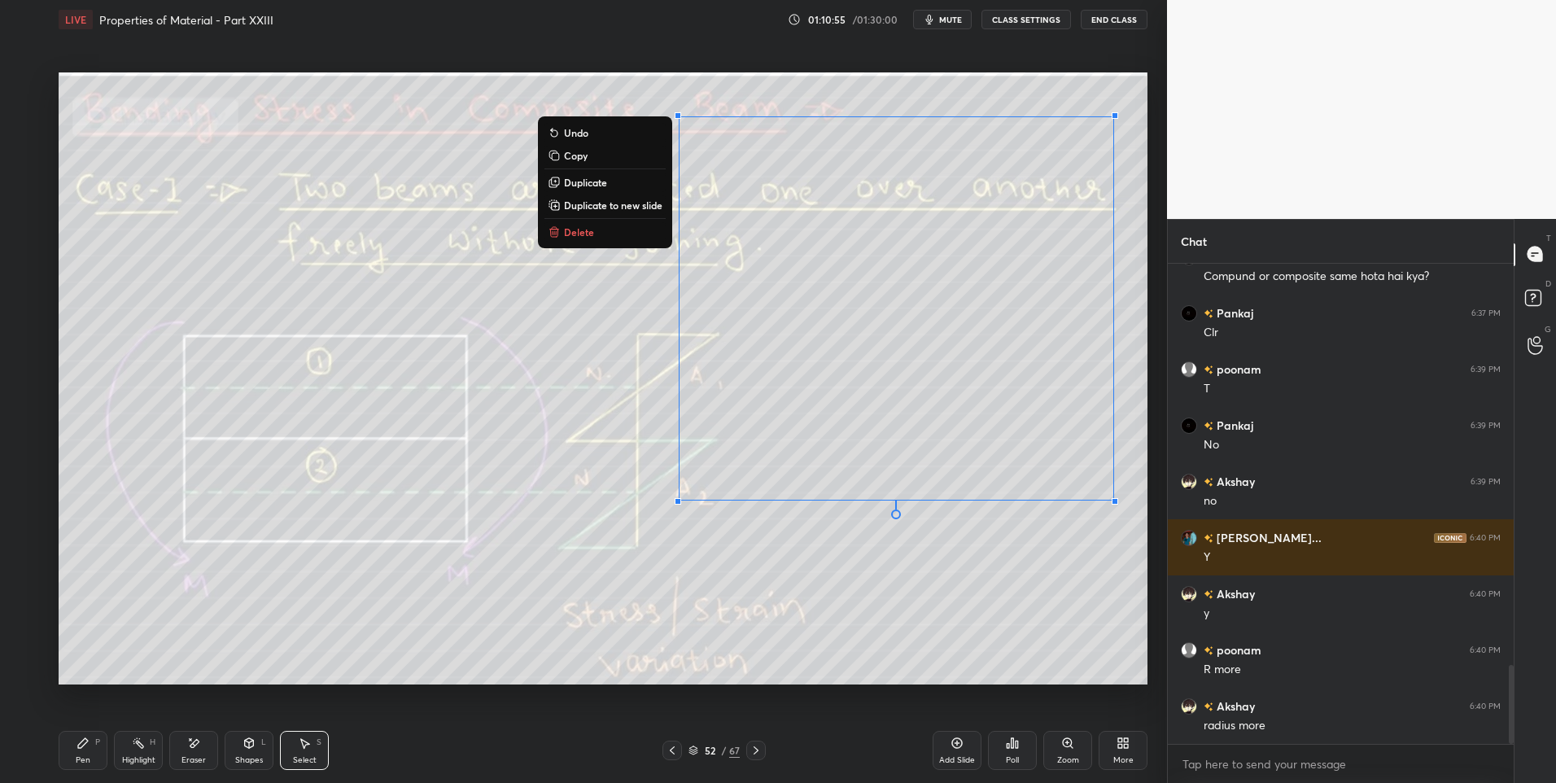
click at [590, 221] on div "0 ° Undo Copy Duplicate Duplicate to new slide Delete" at bounding box center [603, 378] width 1089 height 613
click at [581, 230] on p "Delete" at bounding box center [579, 231] width 30 height 13
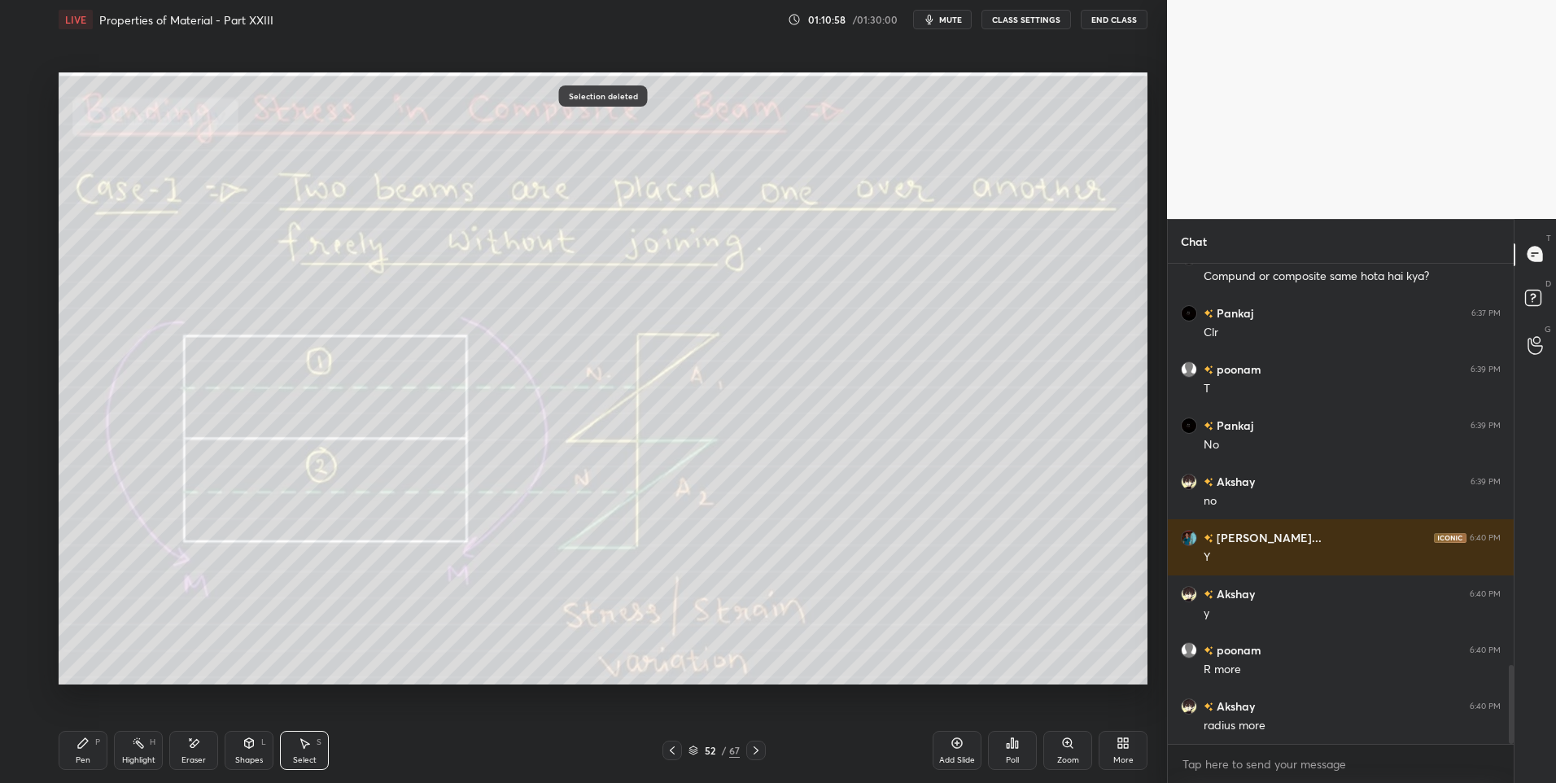
click at [756, 755] on icon at bounding box center [756, 750] width 13 height 13
click at [139, 758] on div "Highlight" at bounding box center [138, 760] width 33 height 8
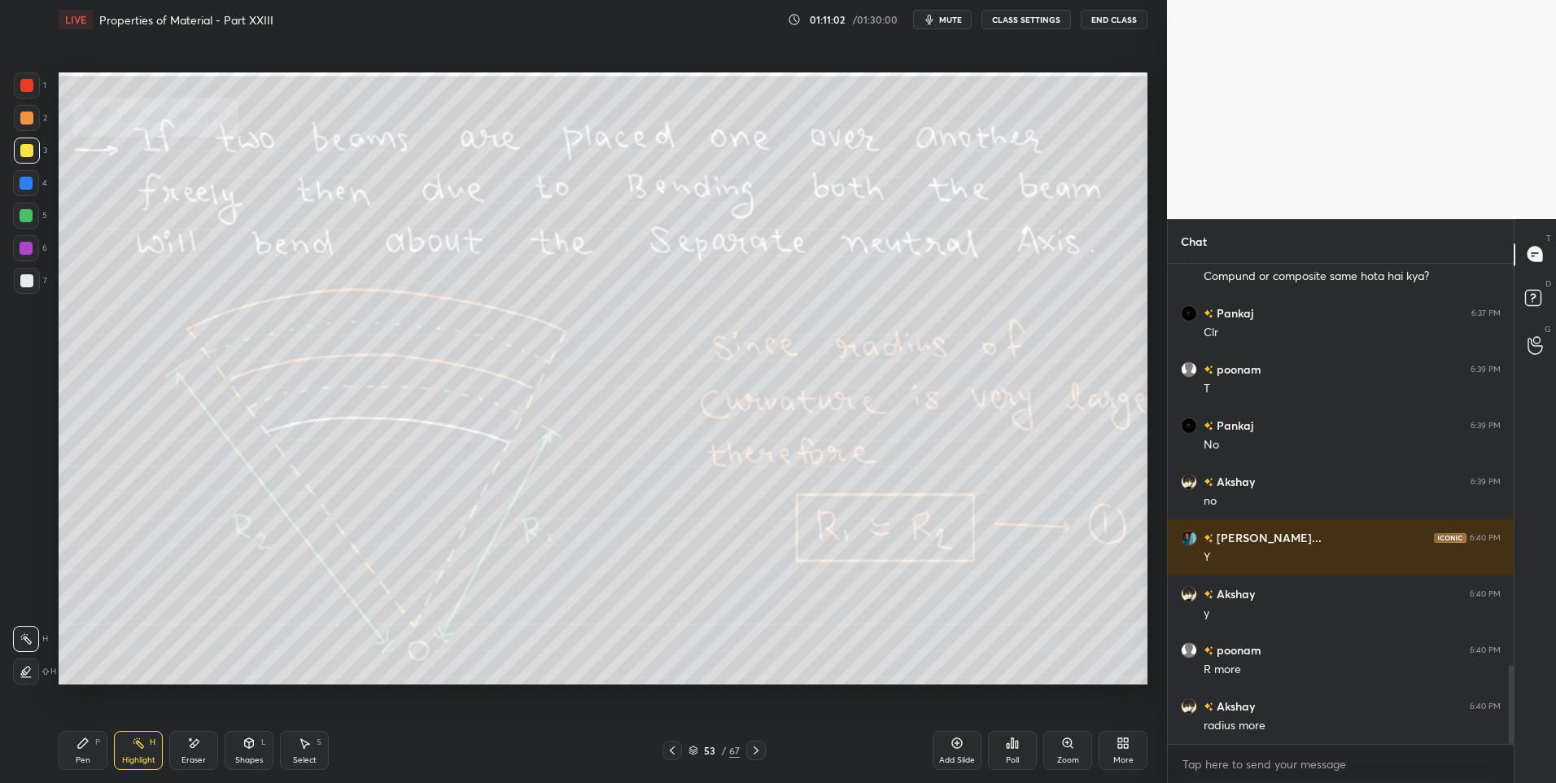
click at [675, 751] on icon at bounding box center [672, 750] width 13 height 13
click at [754, 756] on icon at bounding box center [756, 750] width 13 height 13
click at [80, 756] on div "Pen" at bounding box center [83, 760] width 15 height 8
click at [200, 754] on div "Eraser" at bounding box center [193, 750] width 49 height 39
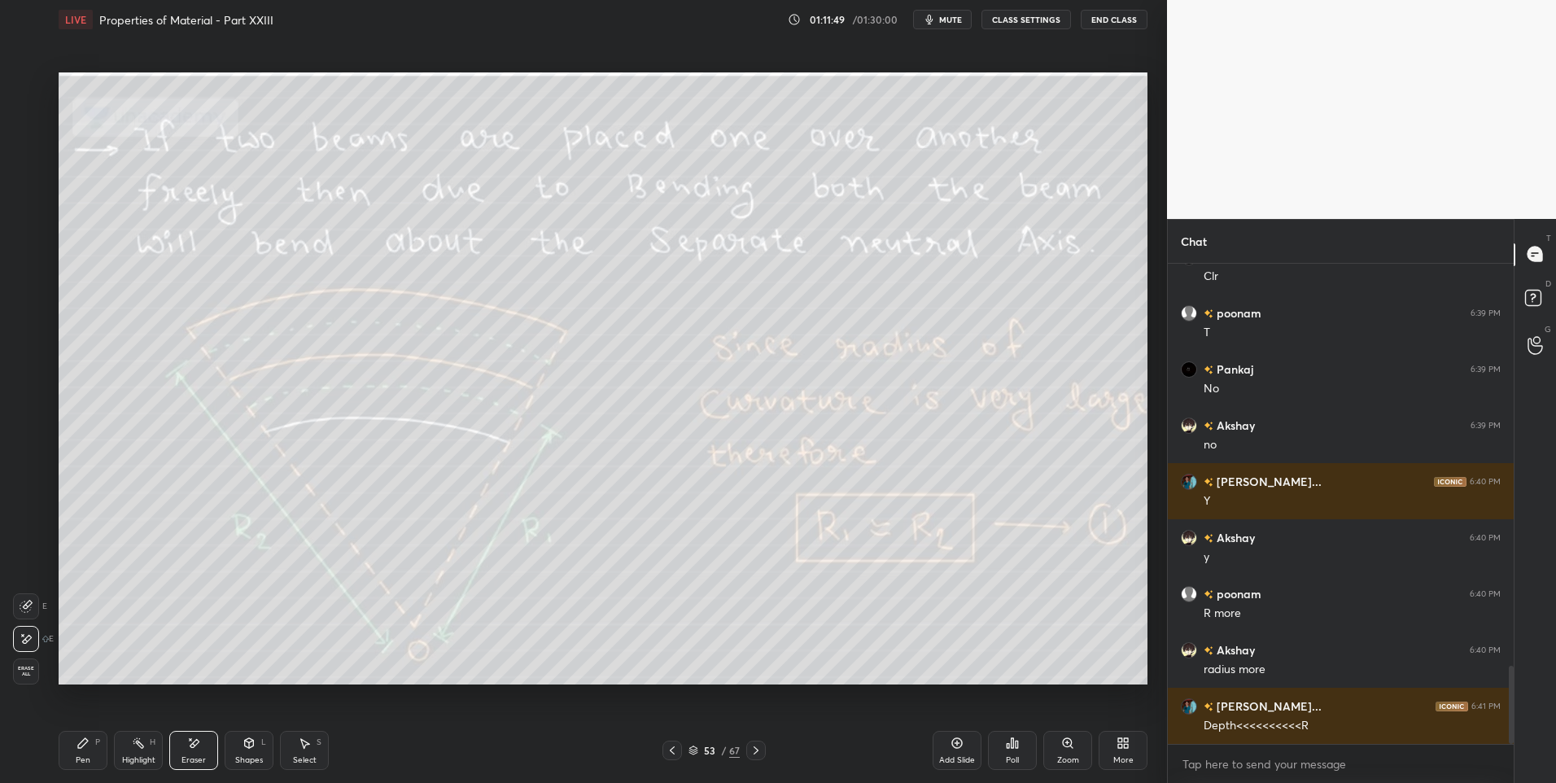
click at [94, 757] on div "Pen P" at bounding box center [83, 750] width 49 height 39
click at [756, 751] on icon at bounding box center [756, 750] width 13 height 13
click at [306, 758] on div "Select" at bounding box center [305, 760] width 24 height 8
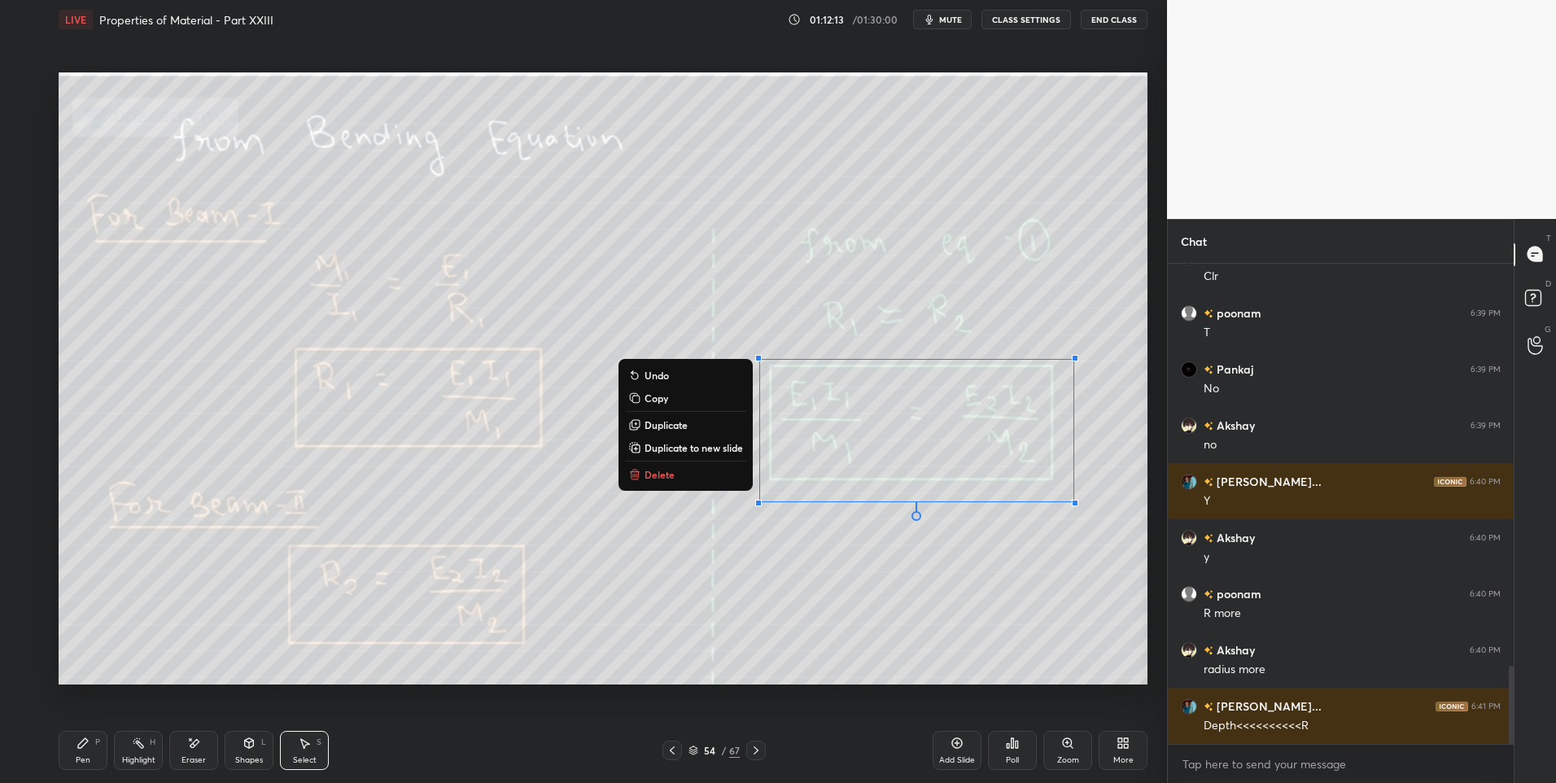
click at [692, 471] on button "Delete" at bounding box center [685, 475] width 121 height 20
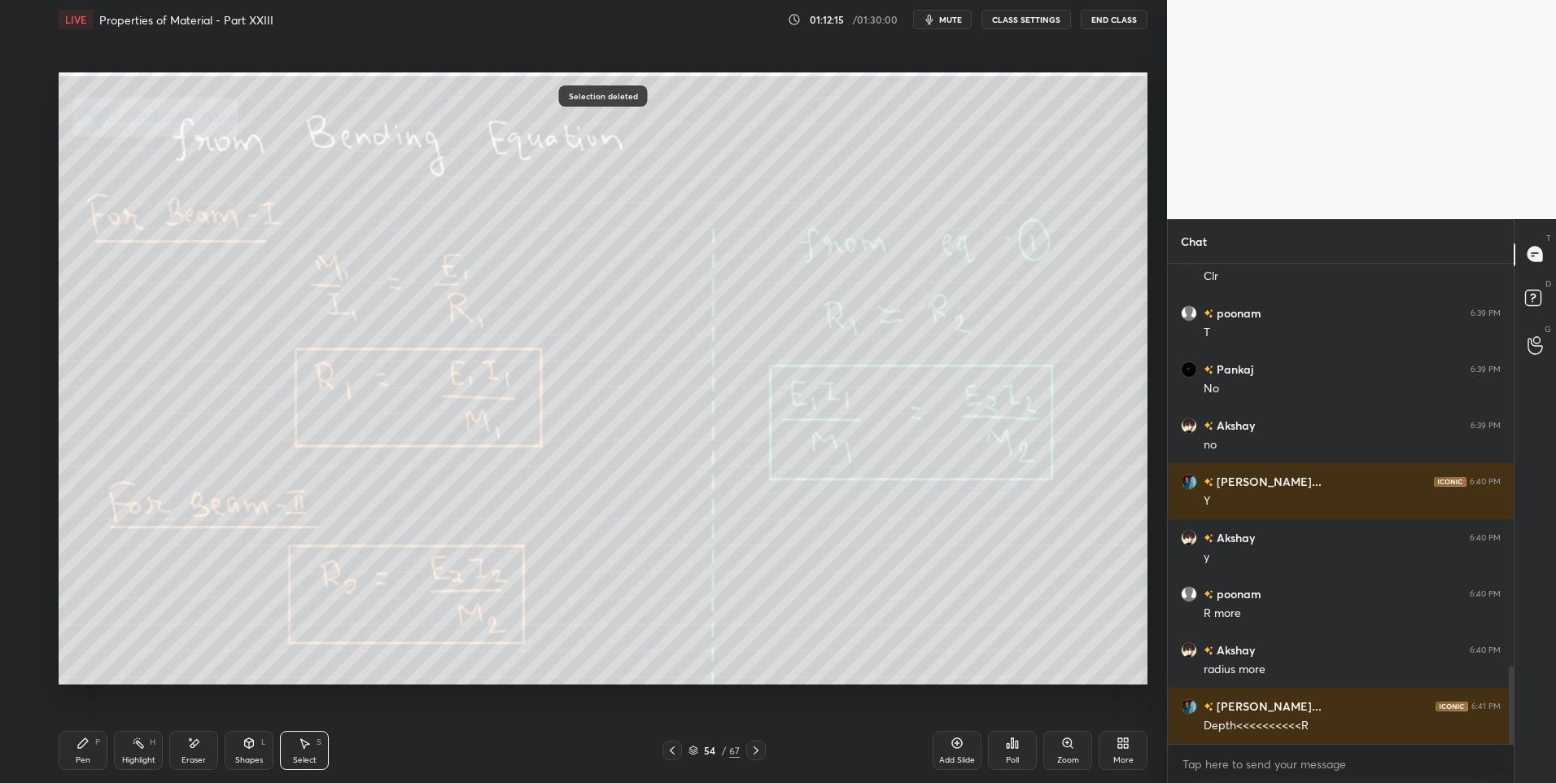
click at [759, 748] on icon at bounding box center [756, 750] width 13 height 13
click at [127, 757] on div "Highlight" at bounding box center [138, 760] width 33 height 8
click at [248, 751] on div "Shapes L" at bounding box center [249, 750] width 49 height 39
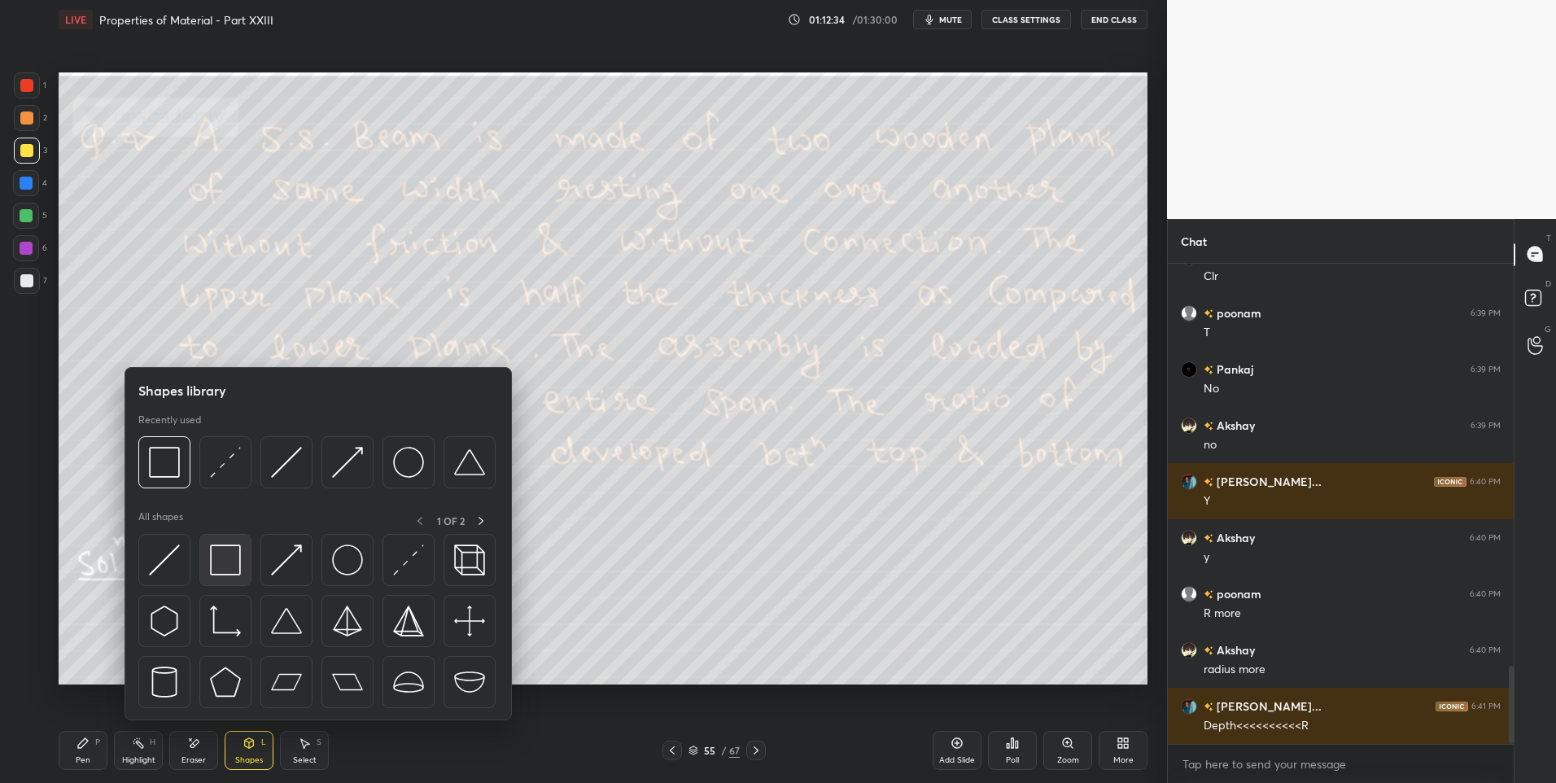
click at [226, 575] on img at bounding box center [225, 559] width 31 height 31
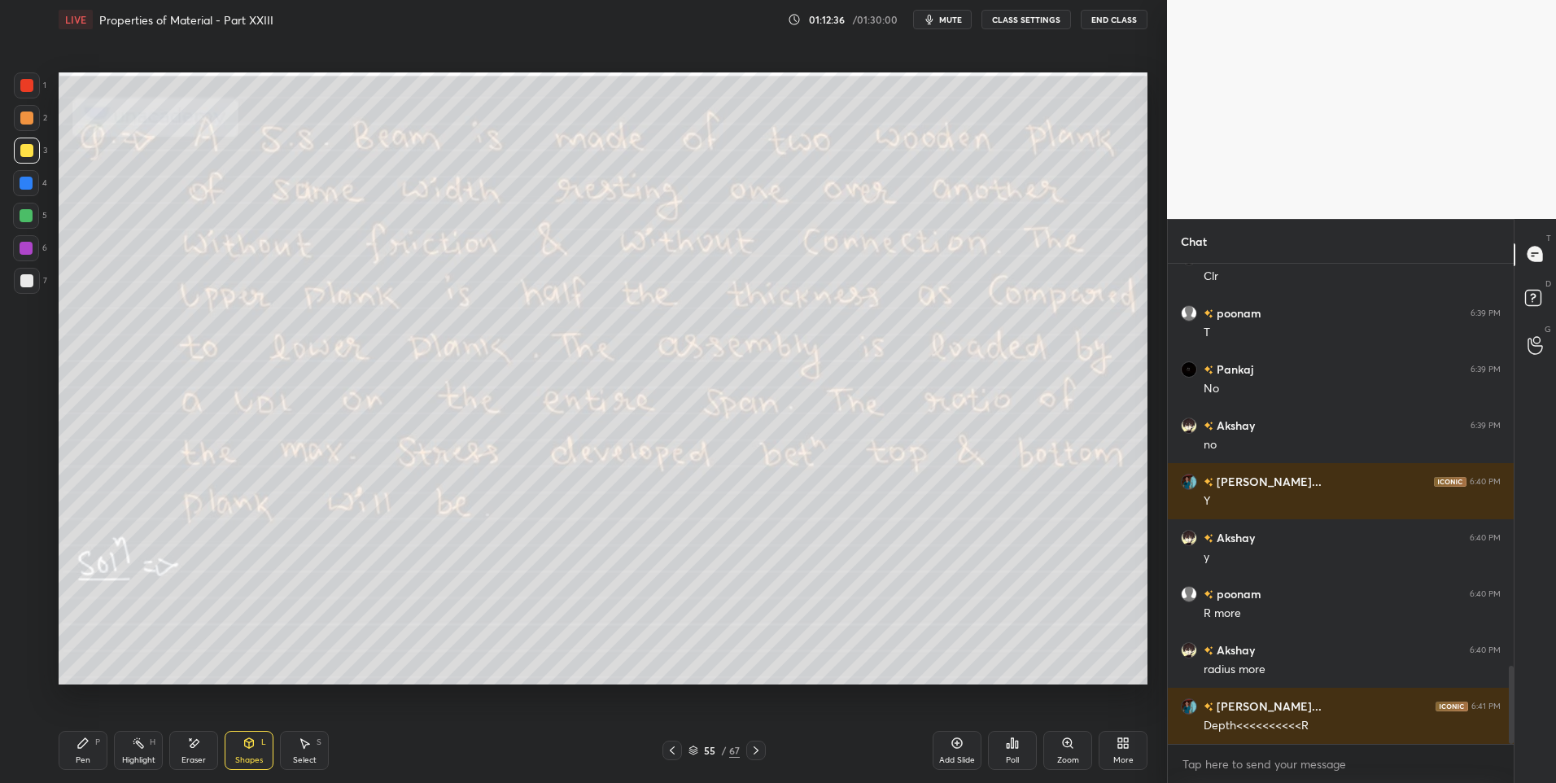
click at [21, 218] on div at bounding box center [26, 215] width 13 height 13
click at [302, 750] on div "Select S" at bounding box center [304, 750] width 49 height 39
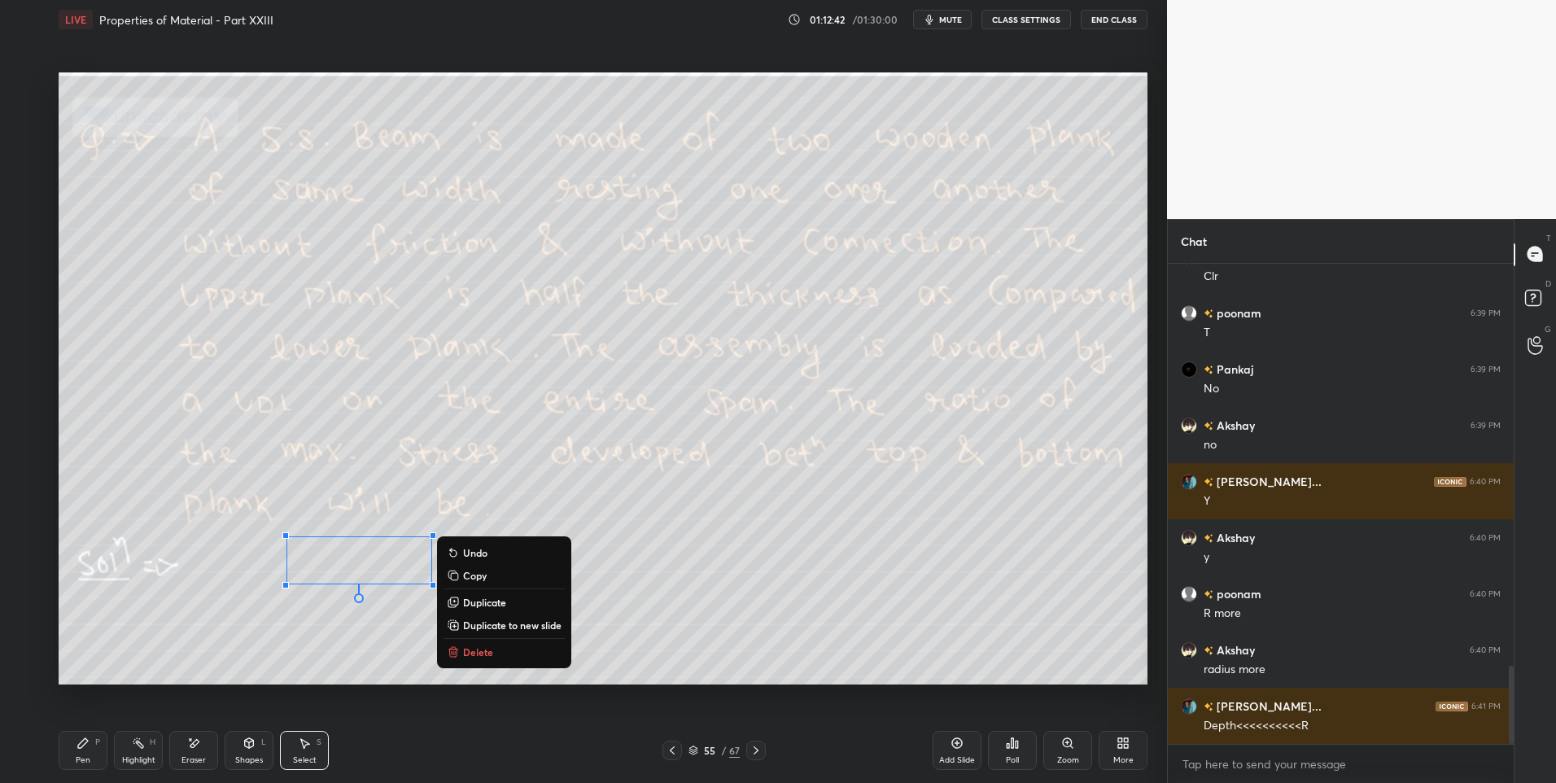
click at [588, 648] on div "0 ° Undo Copy Duplicate Duplicate to new slide Delete" at bounding box center [603, 378] width 1089 height 613
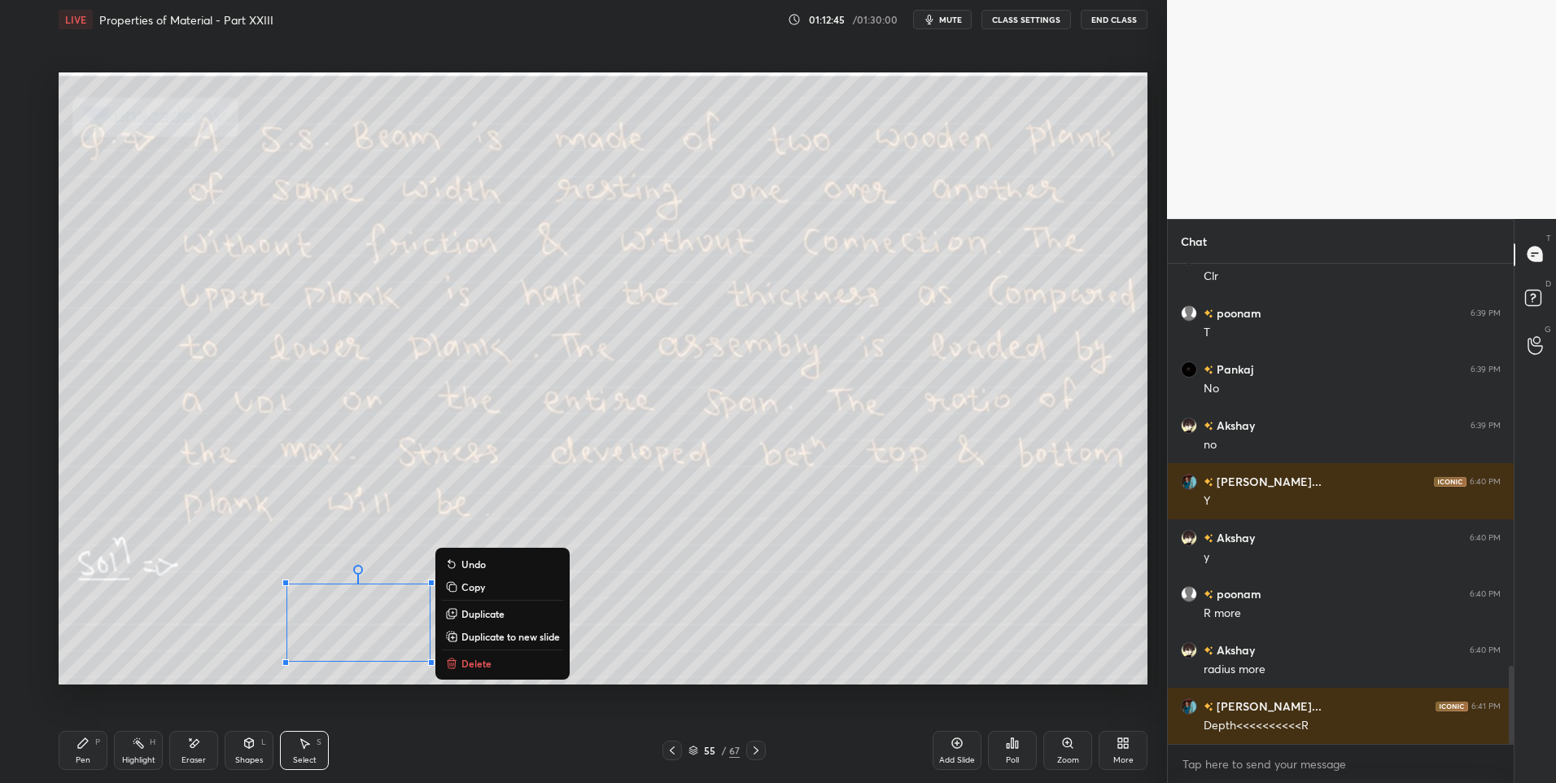
click at [84, 756] on div "Pen" at bounding box center [83, 760] width 15 height 8
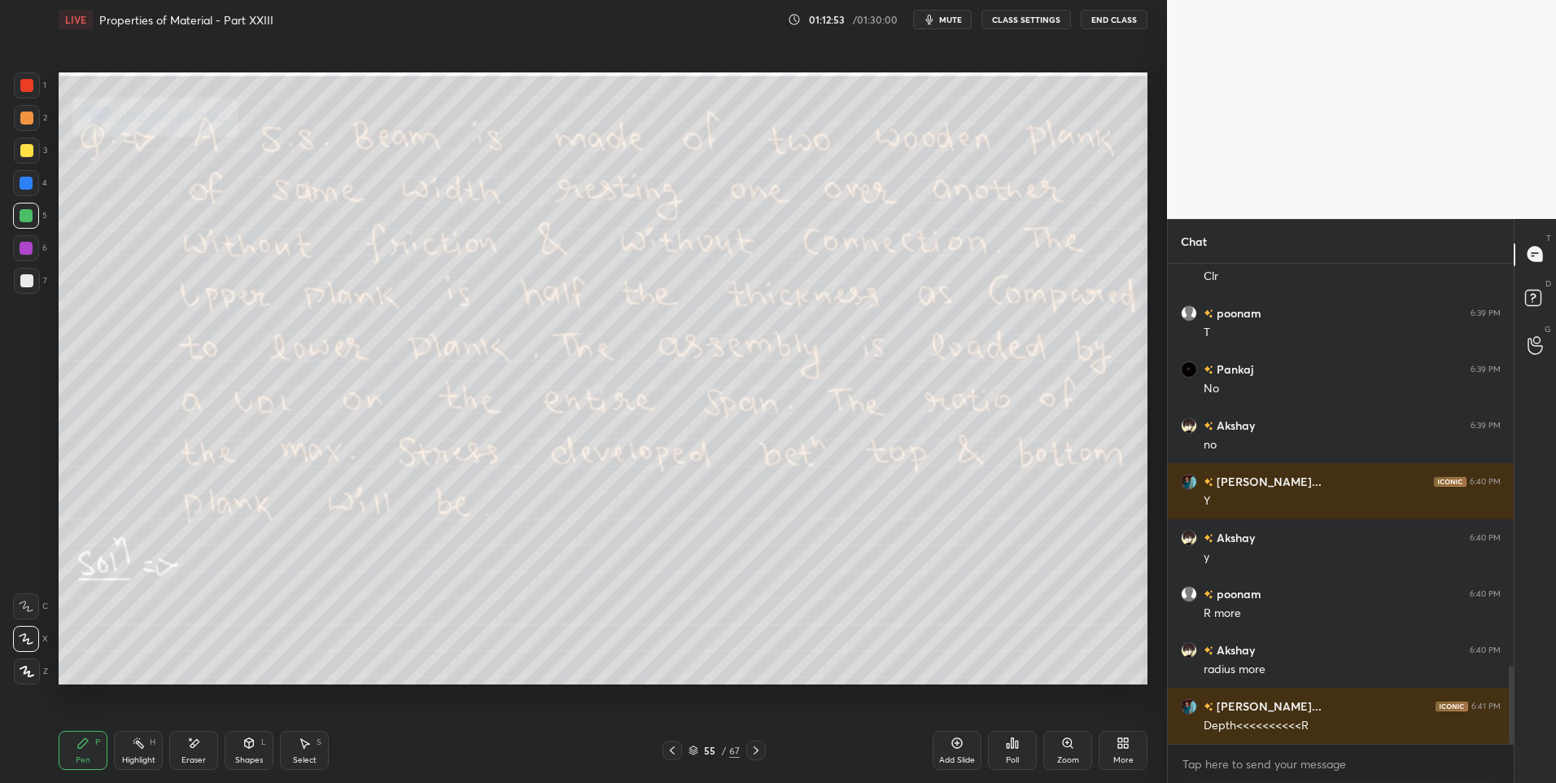
click at [138, 750] on div "Highlight H" at bounding box center [138, 750] width 49 height 39
click at [84, 748] on icon at bounding box center [83, 743] width 13 height 13
click at [247, 754] on div "Shapes L" at bounding box center [249, 750] width 49 height 39
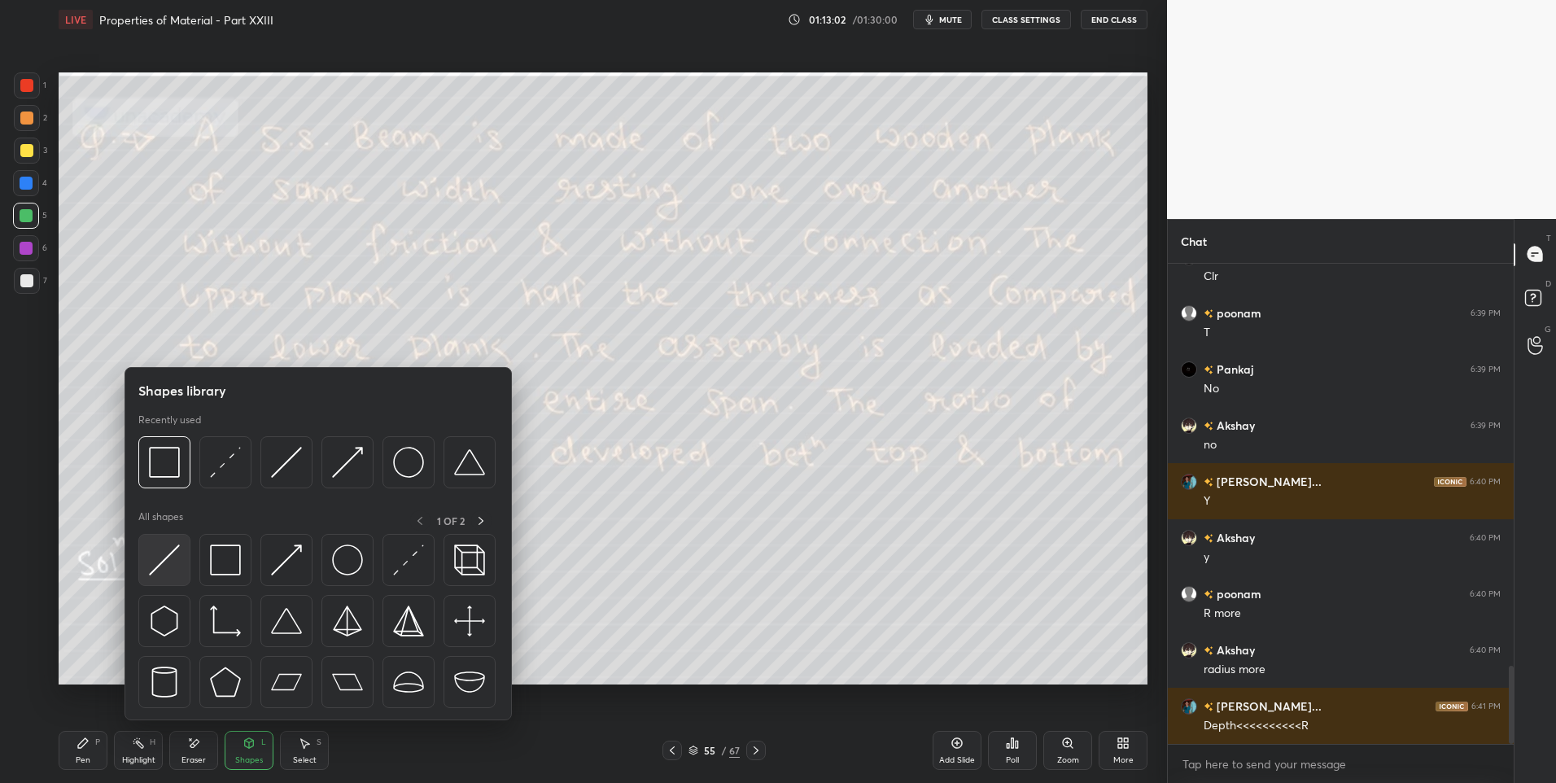
click at [165, 568] on img at bounding box center [164, 559] width 31 height 31
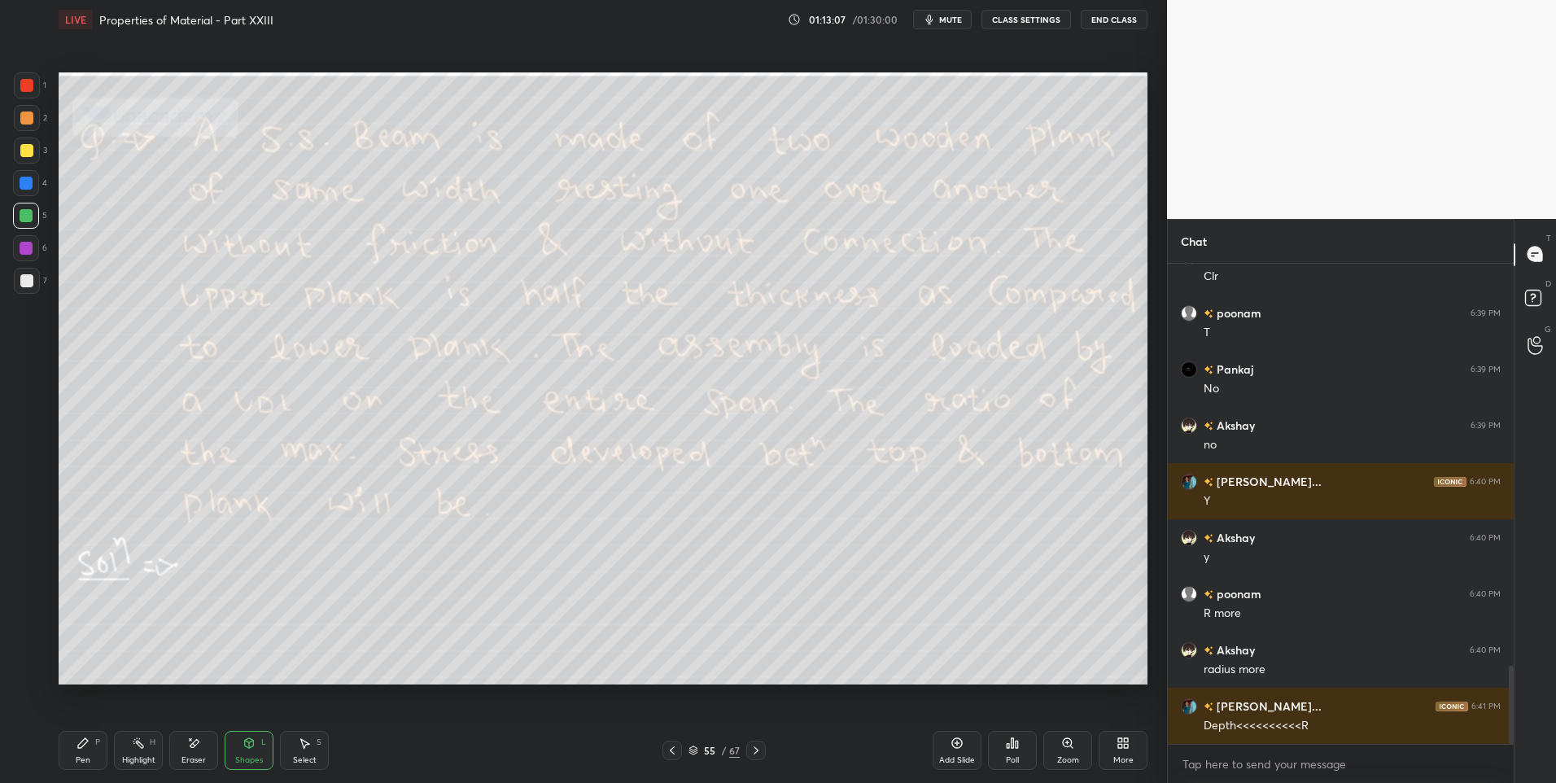
click at [100, 753] on div "Pen P" at bounding box center [83, 750] width 49 height 39
click at [138, 746] on icon at bounding box center [138, 743] width 13 height 13
click at [86, 756] on div "Pen" at bounding box center [83, 760] width 15 height 8
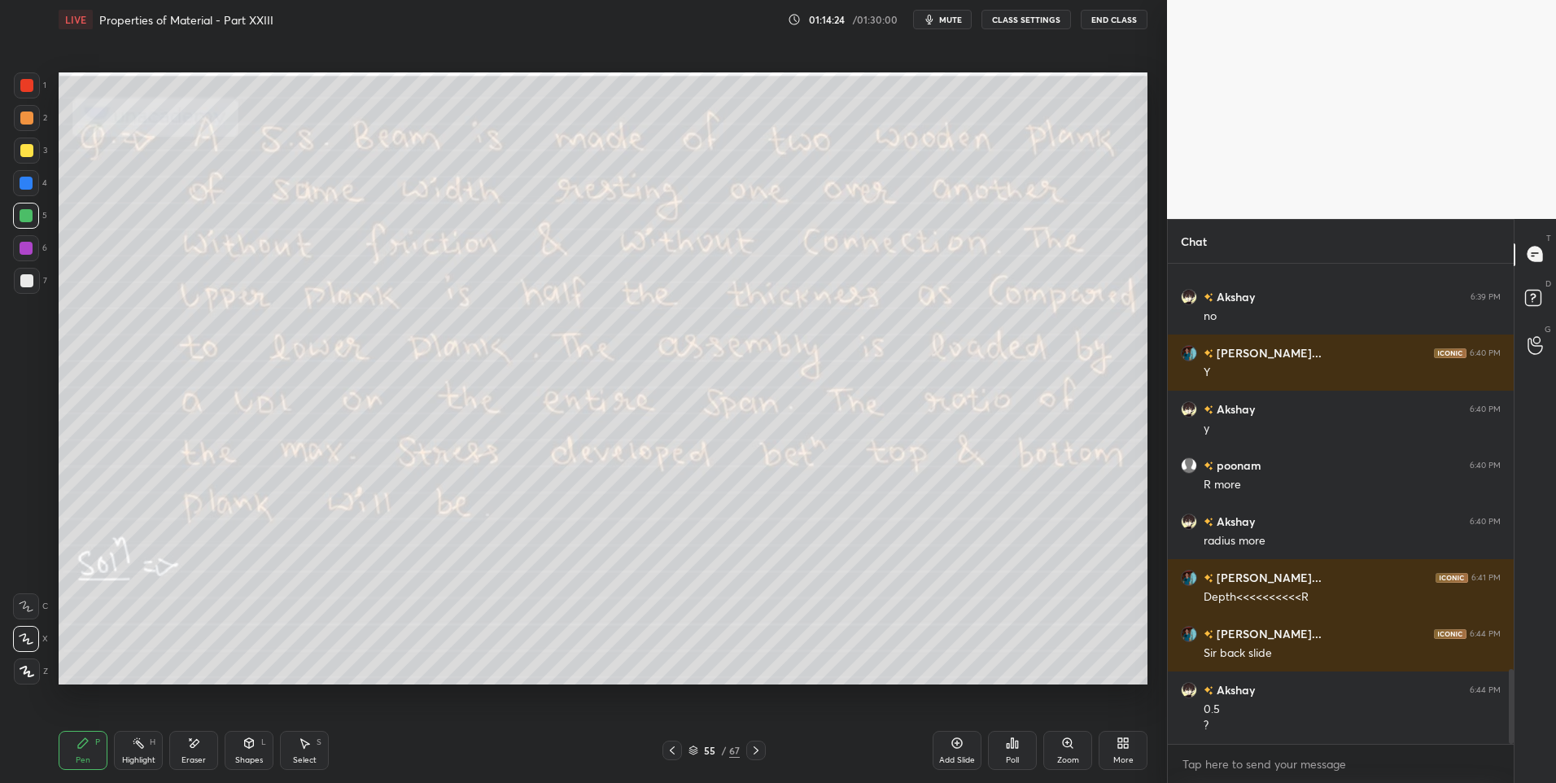
scroll to position [2685, 0]
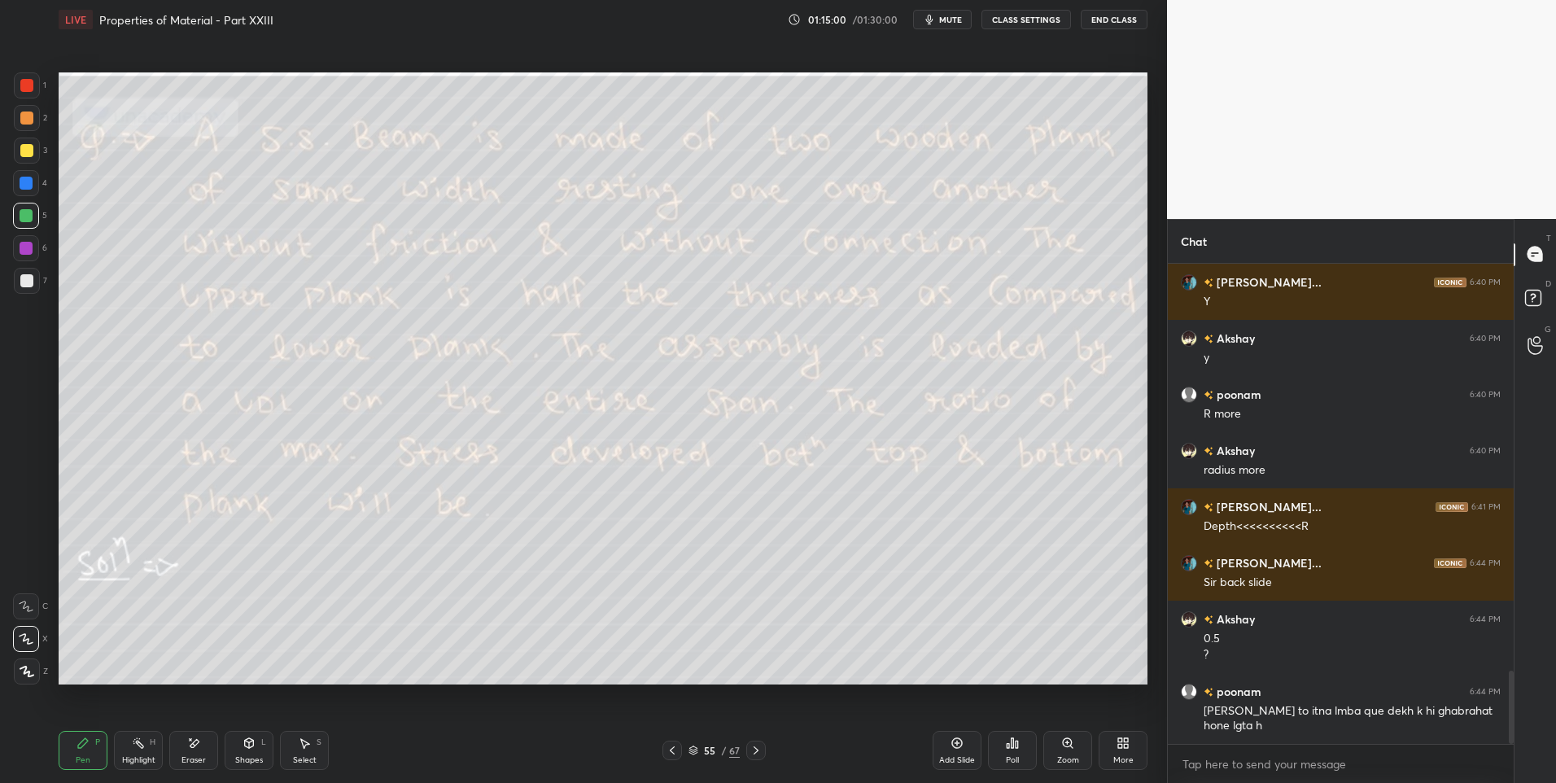
click at [83, 757] on div "Pen" at bounding box center [83, 760] width 15 height 8
click at [16, 160] on div at bounding box center [27, 151] width 26 height 26
click at [136, 750] on div "Highlight H" at bounding box center [138, 750] width 49 height 39
click at [759, 750] on icon at bounding box center [756, 750] width 13 height 13
click at [763, 750] on div at bounding box center [756, 751] width 20 height 20
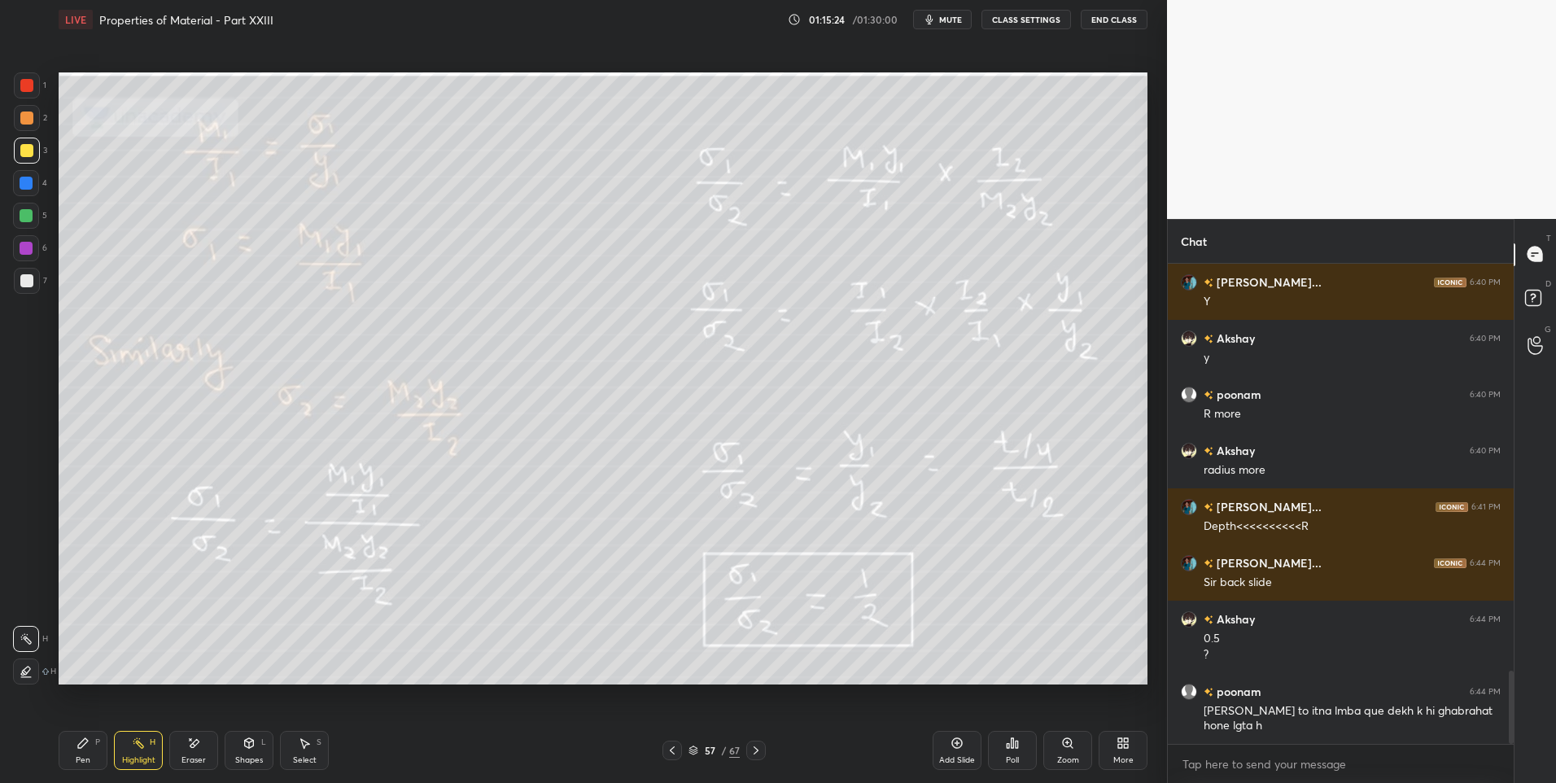
click at [756, 750] on icon at bounding box center [756, 750] width 13 height 13
click at [666, 757] on div at bounding box center [673, 751] width 20 height 20
click at [680, 748] on div at bounding box center [673, 751] width 20 height 20
click at [682, 756] on div at bounding box center [673, 751] width 20 height 20
click at [769, 752] on div "55 / 67" at bounding box center [714, 751] width 437 height 20
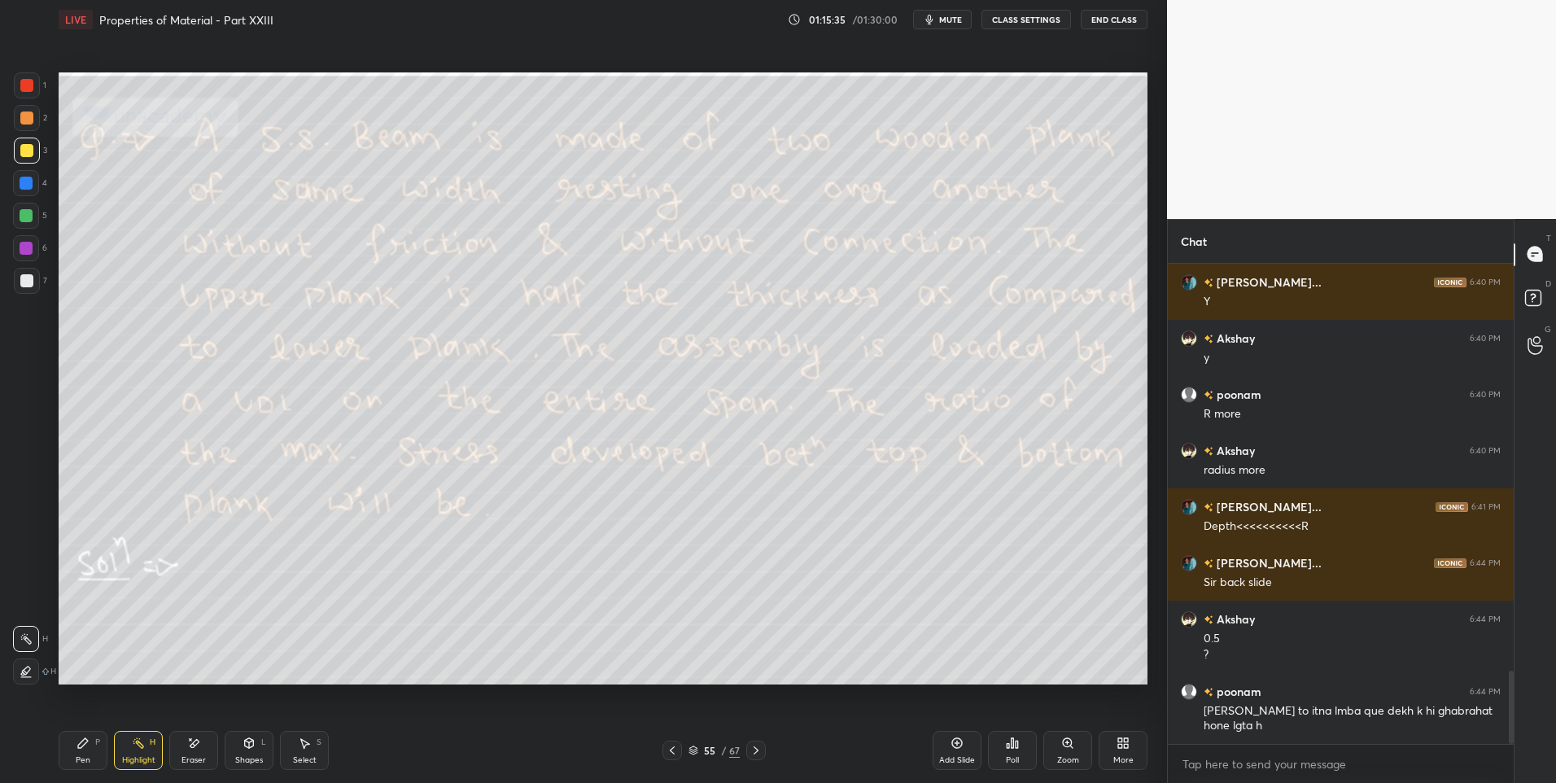
click at [762, 751] on icon at bounding box center [756, 750] width 13 height 13
click at [136, 752] on div "Highlight H" at bounding box center [138, 750] width 49 height 39
click at [663, 749] on div at bounding box center [673, 751] width 20 height 20
click at [759, 750] on icon at bounding box center [756, 750] width 13 height 13
click at [677, 752] on icon at bounding box center [672, 750] width 13 height 13
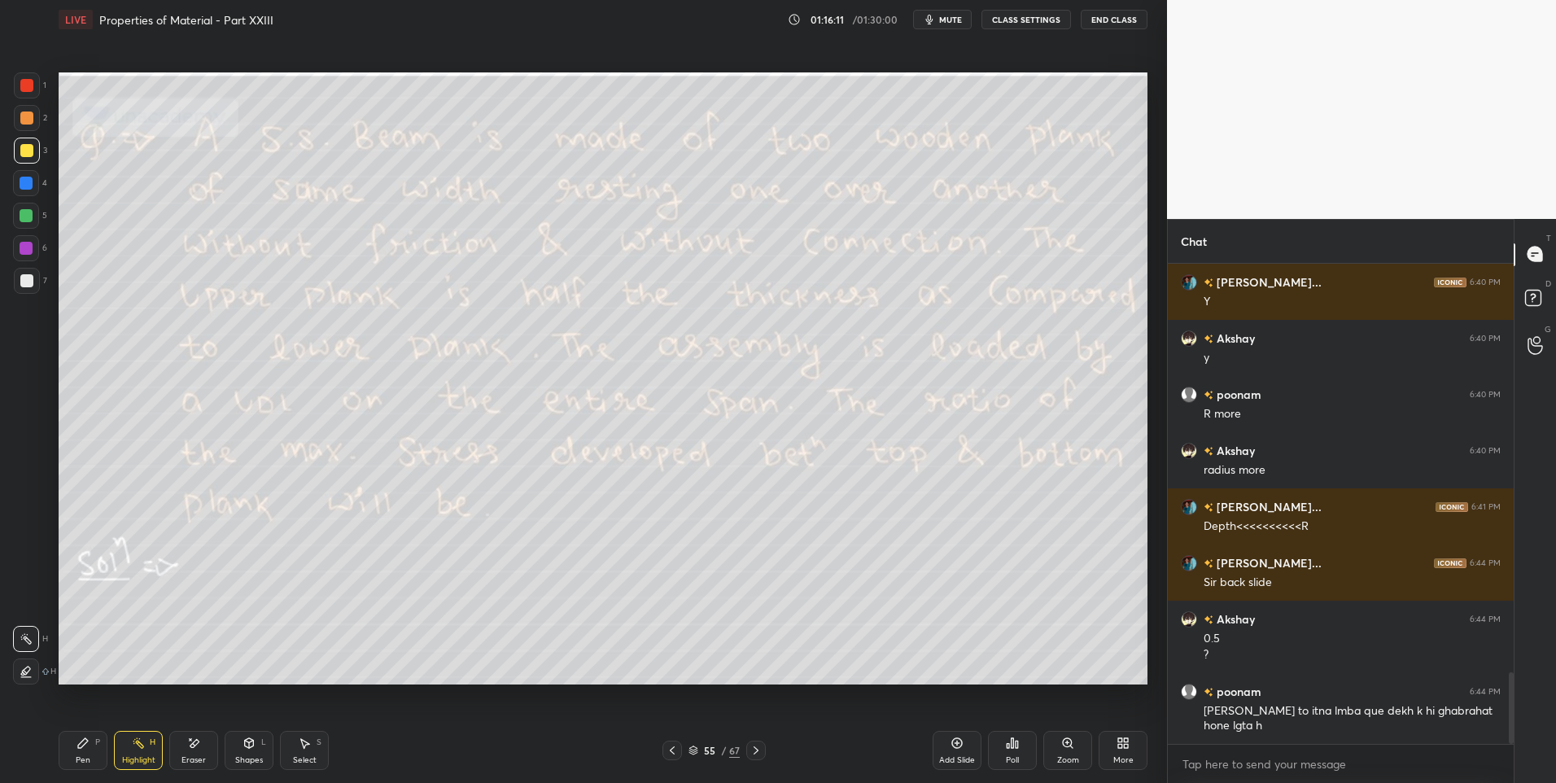
scroll to position [2741, 0]
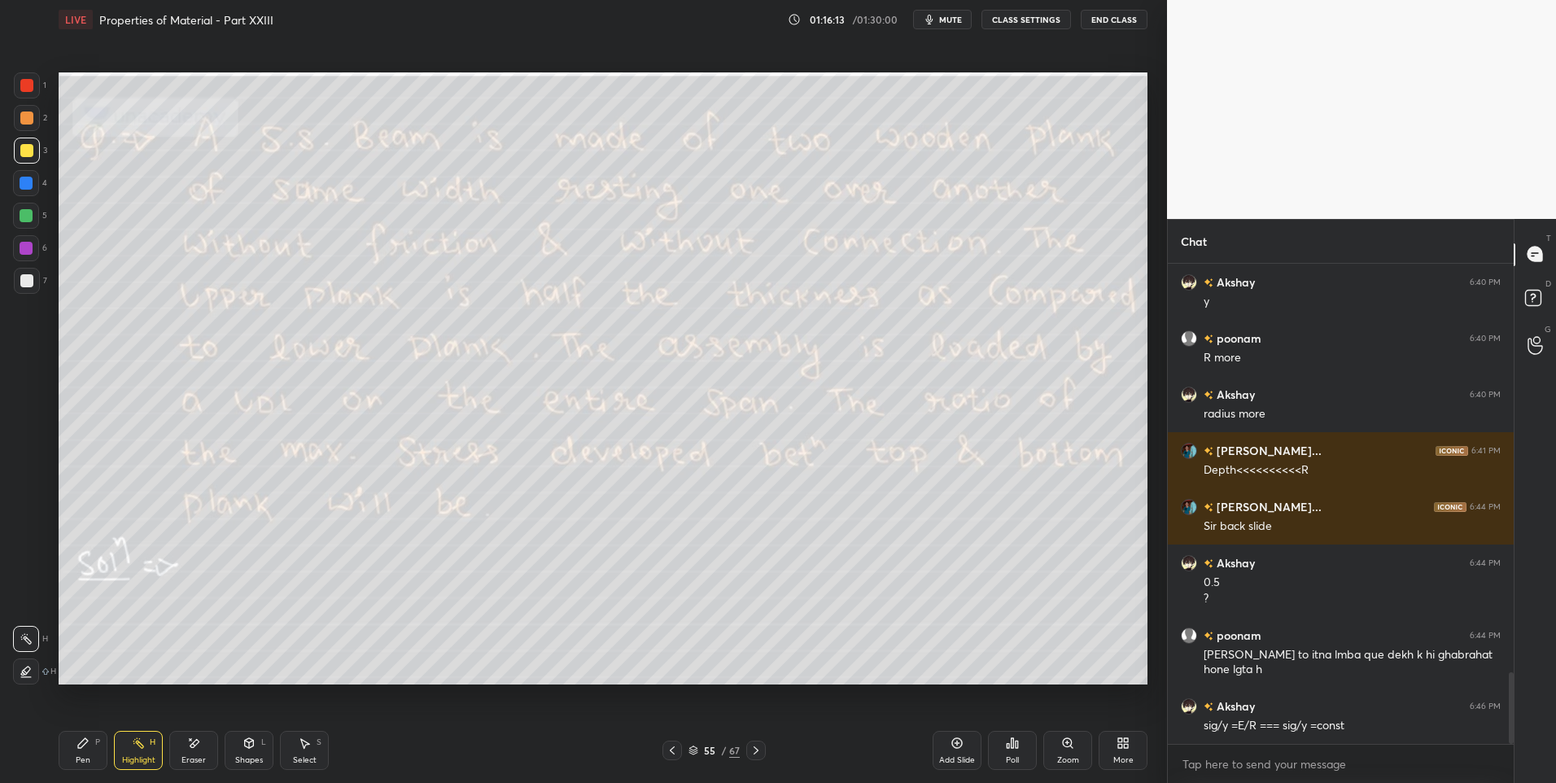
click at [71, 763] on div "Pen P" at bounding box center [83, 750] width 49 height 39
click at [752, 750] on icon at bounding box center [756, 750] width 13 height 13
click at [55, 756] on div "LIVE Properties of Material - Part XXIII 01:16:18 / 01:30:00 mute CLASS SETTING…" at bounding box center [603, 391] width 1102 height 783
click at [1025, 687] on div "Setting up your live class Poll for secs No correct answer Start poll" at bounding box center [603, 378] width 1102 height 679
click at [286, 754] on div "Select S" at bounding box center [304, 750] width 49 height 39
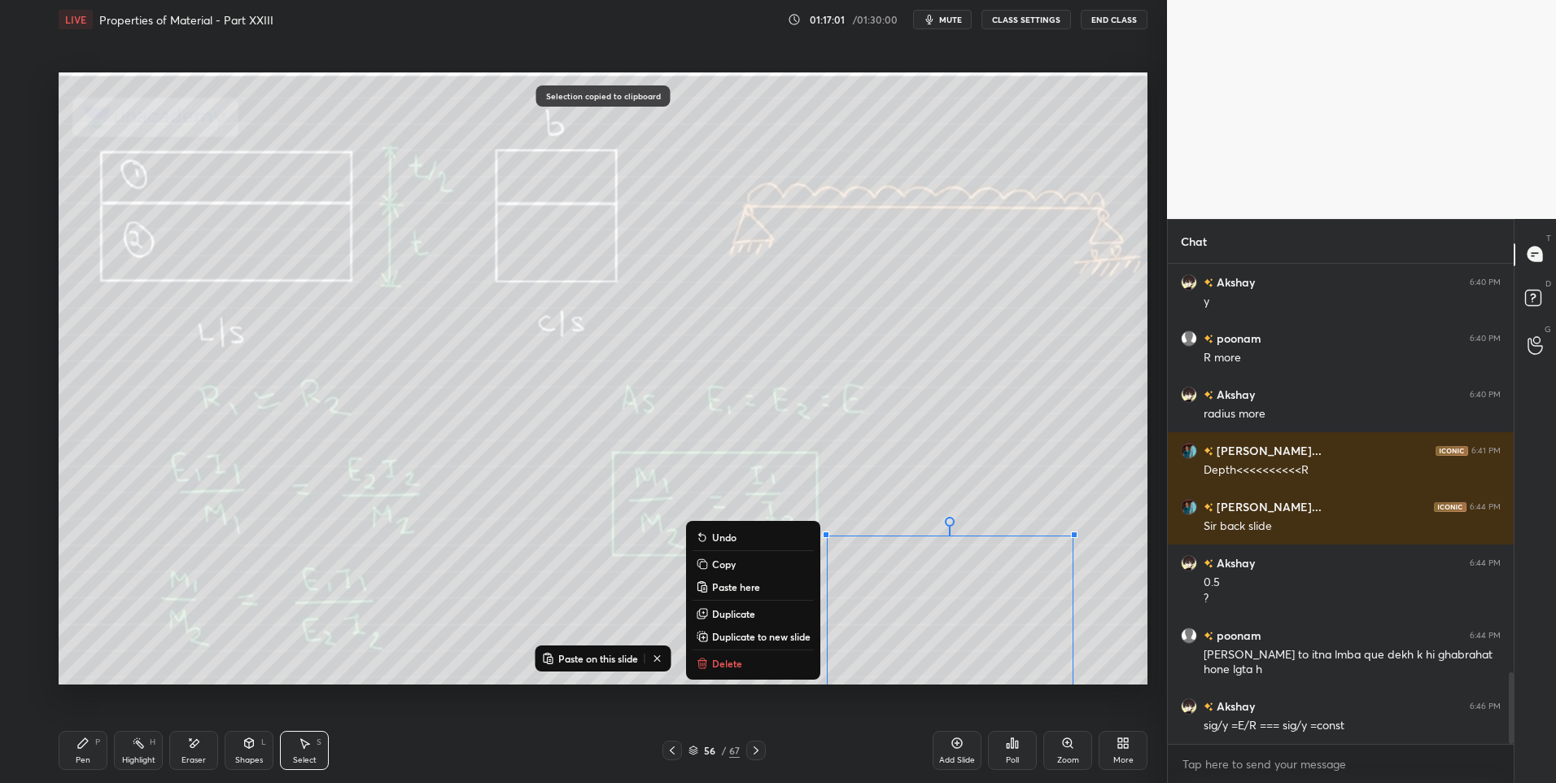
click at [958, 751] on div "Add Slide" at bounding box center [957, 750] width 49 height 39
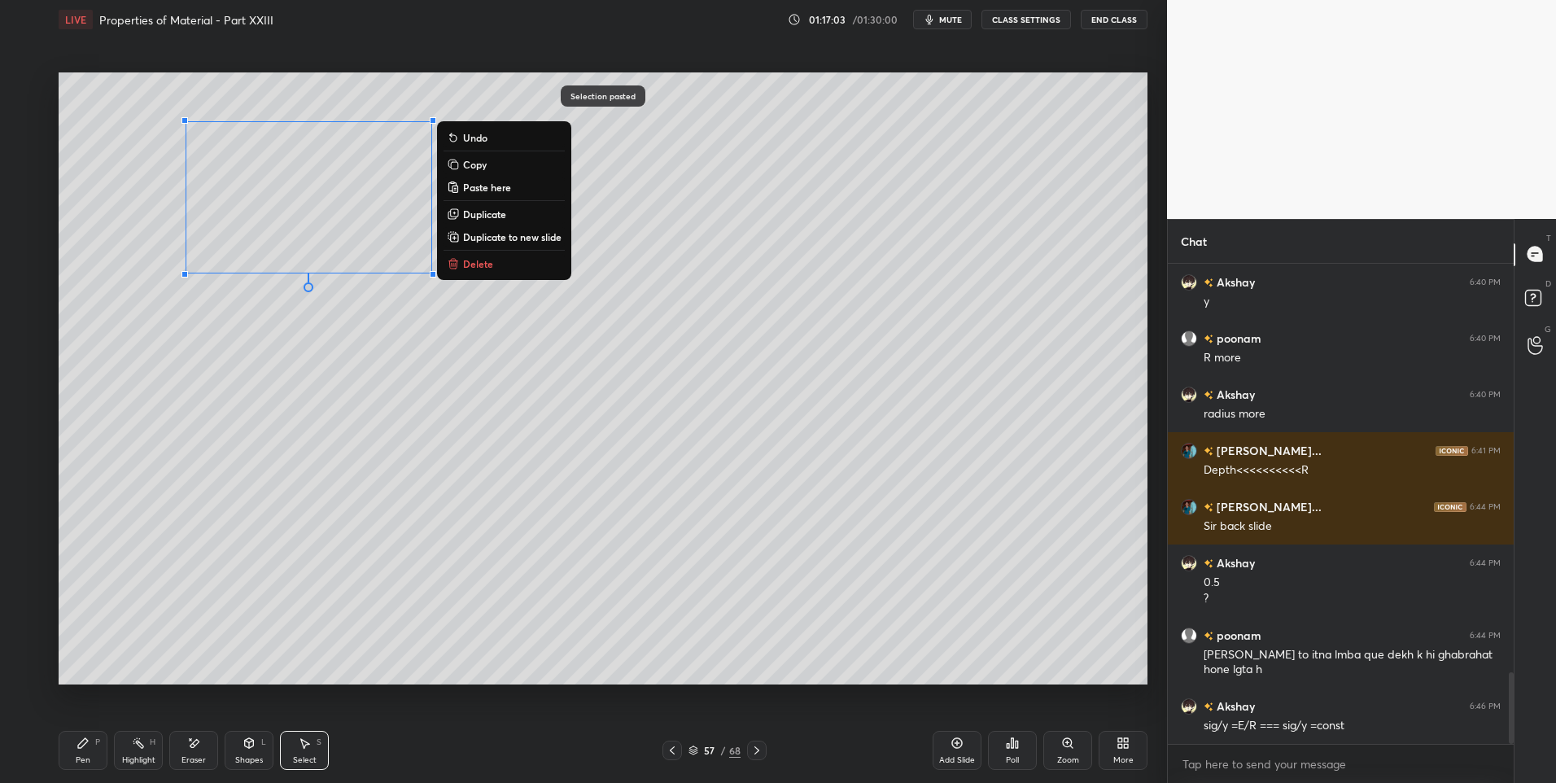
click at [91, 755] on div "Pen P" at bounding box center [83, 750] width 49 height 39
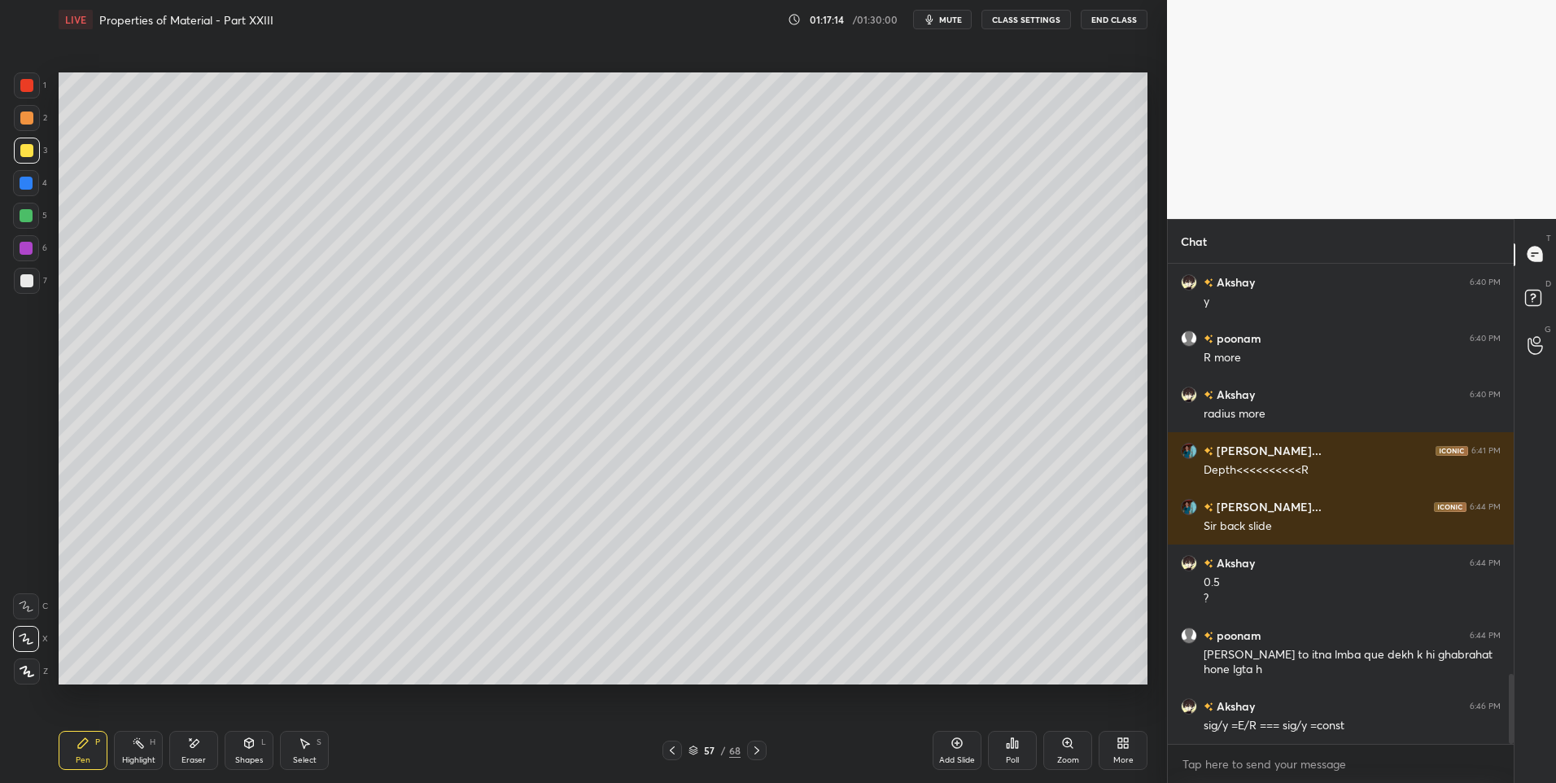
scroll to position [2797, 0]
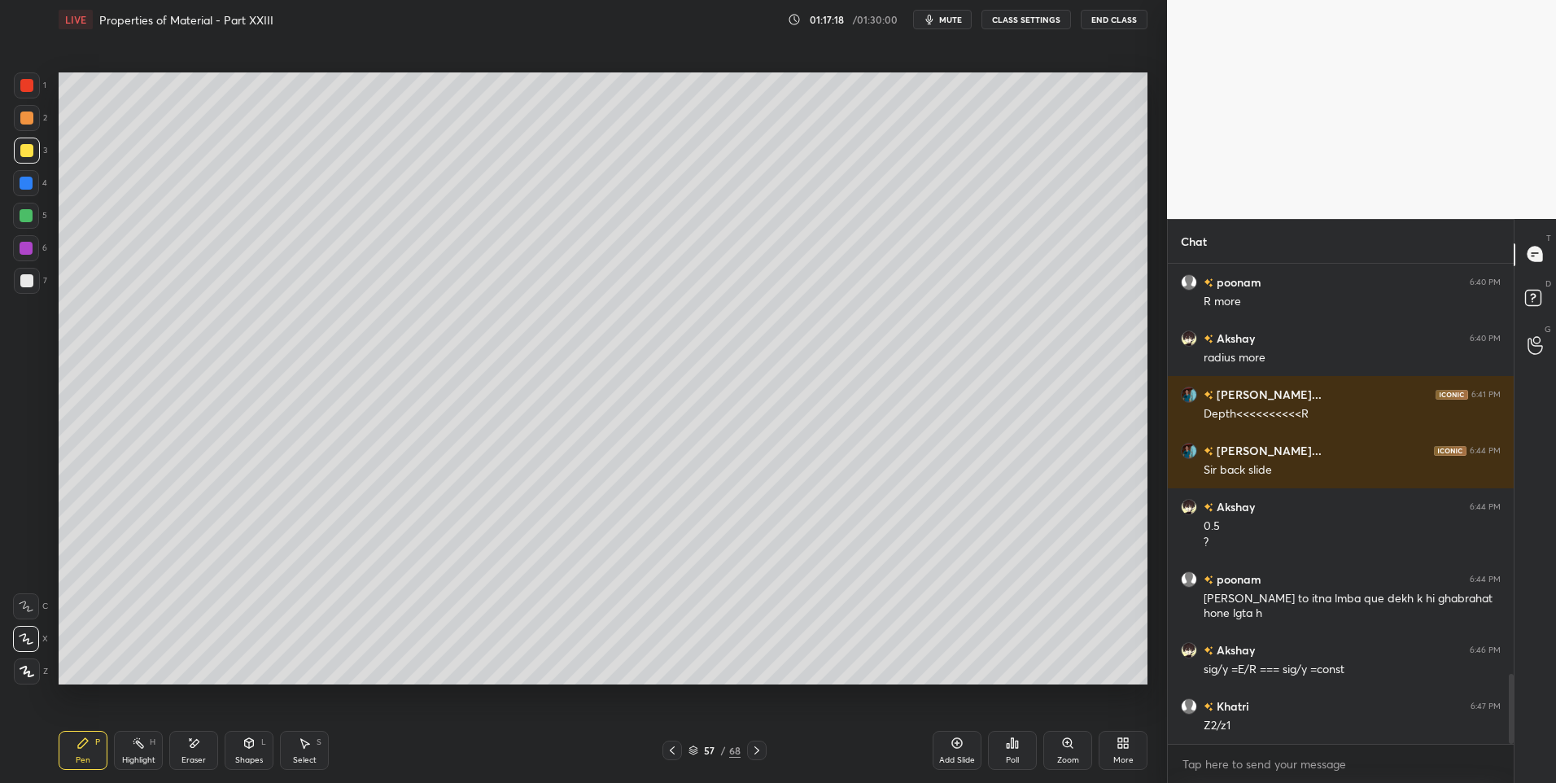
click at [673, 749] on icon at bounding box center [672, 750] width 13 height 13
click at [755, 747] on icon at bounding box center [756, 750] width 5 height 8
click at [675, 749] on icon at bounding box center [672, 750] width 13 height 13
click at [758, 750] on icon at bounding box center [756, 750] width 13 height 13
click at [27, 277] on div at bounding box center [26, 280] width 13 height 13
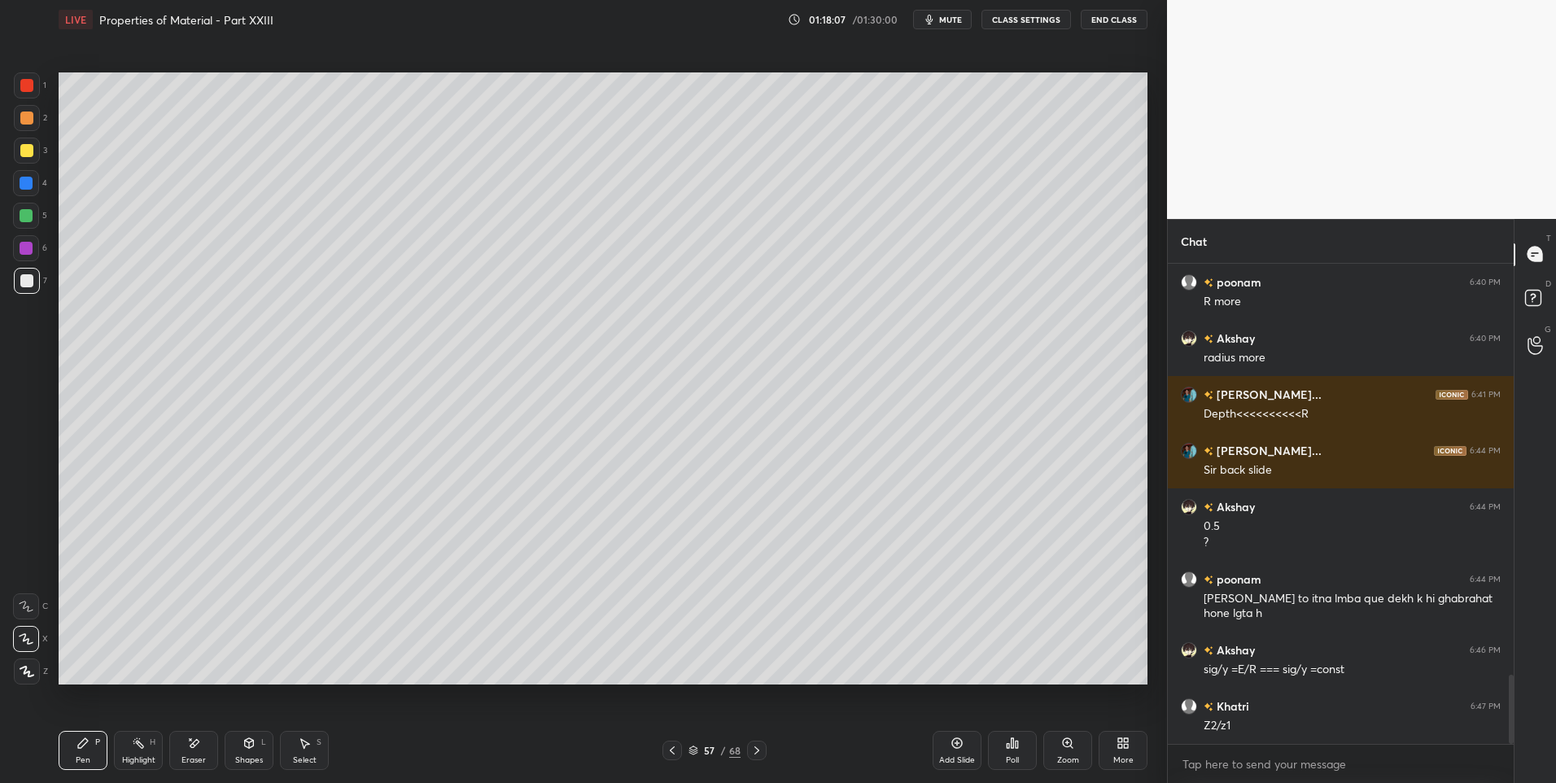
scroll to position [2853, 0]
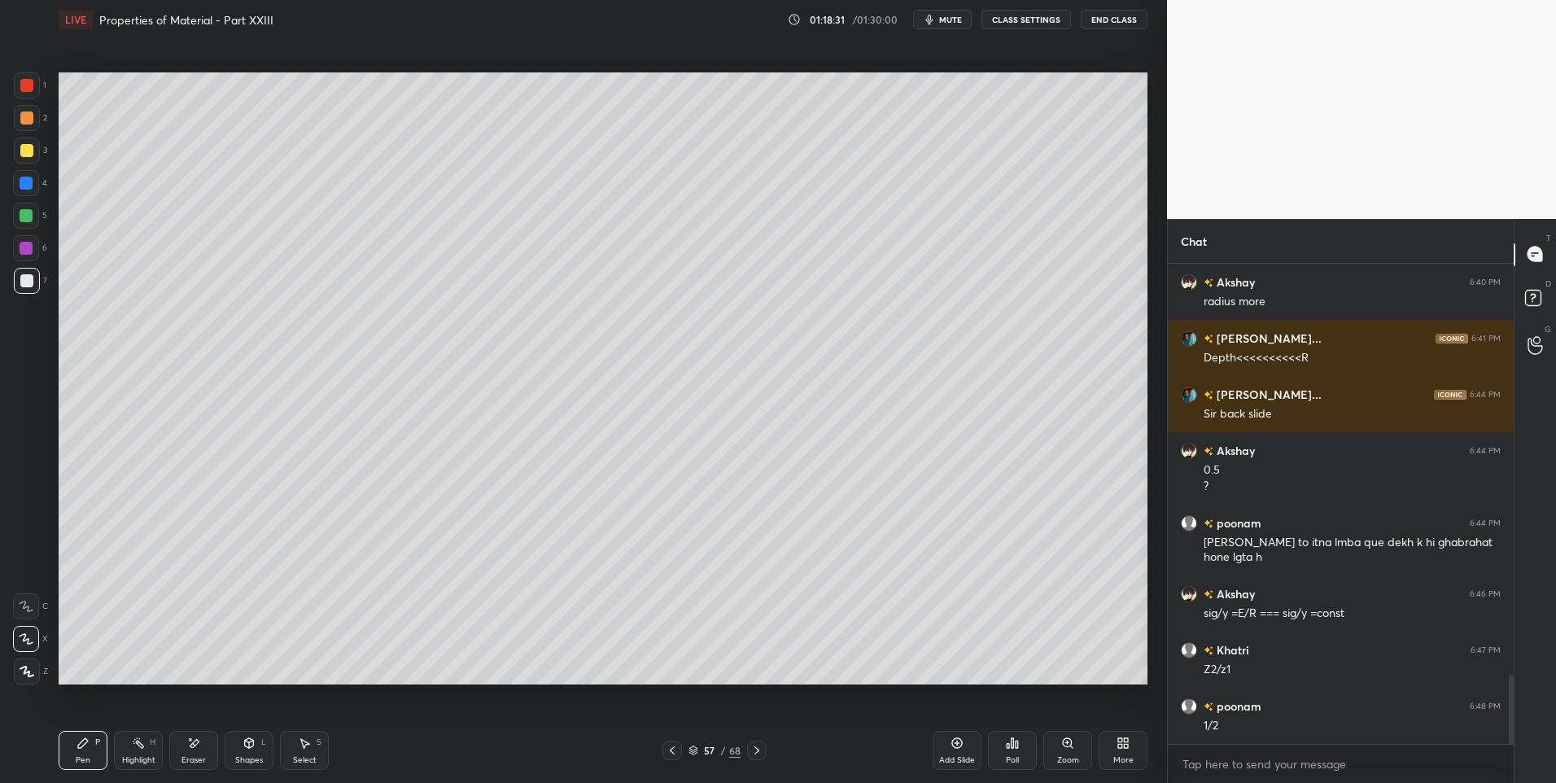
click at [24, 115] on div at bounding box center [26, 118] width 13 height 13
click at [759, 748] on icon at bounding box center [756, 750] width 13 height 13
click at [750, 749] on icon at bounding box center [756, 750] width 13 height 13
click at [145, 746] on div "Highlight H" at bounding box center [138, 750] width 49 height 39
click at [129, 753] on div "Highlight H" at bounding box center [138, 750] width 49 height 39
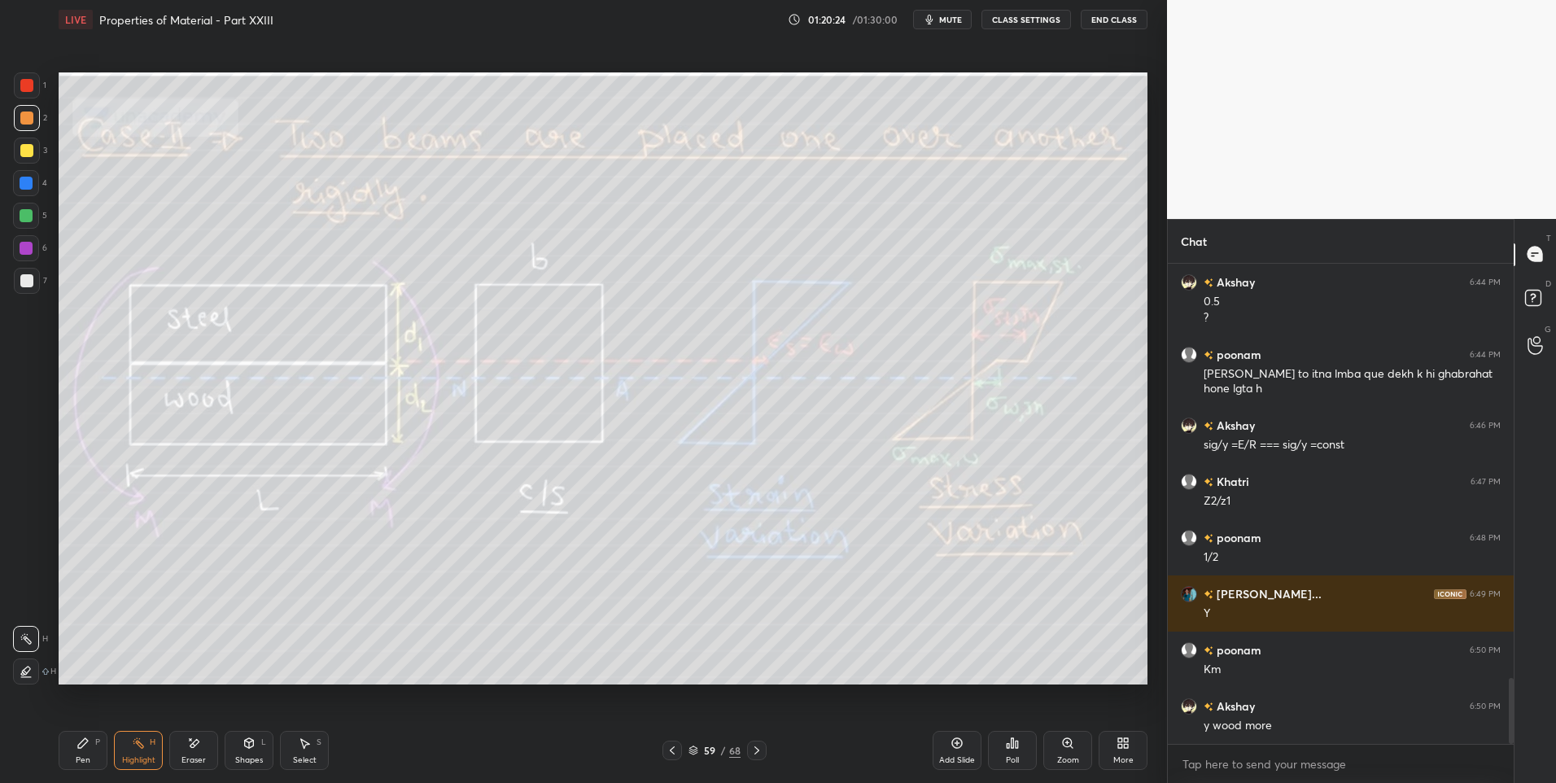
scroll to position [3078, 0]
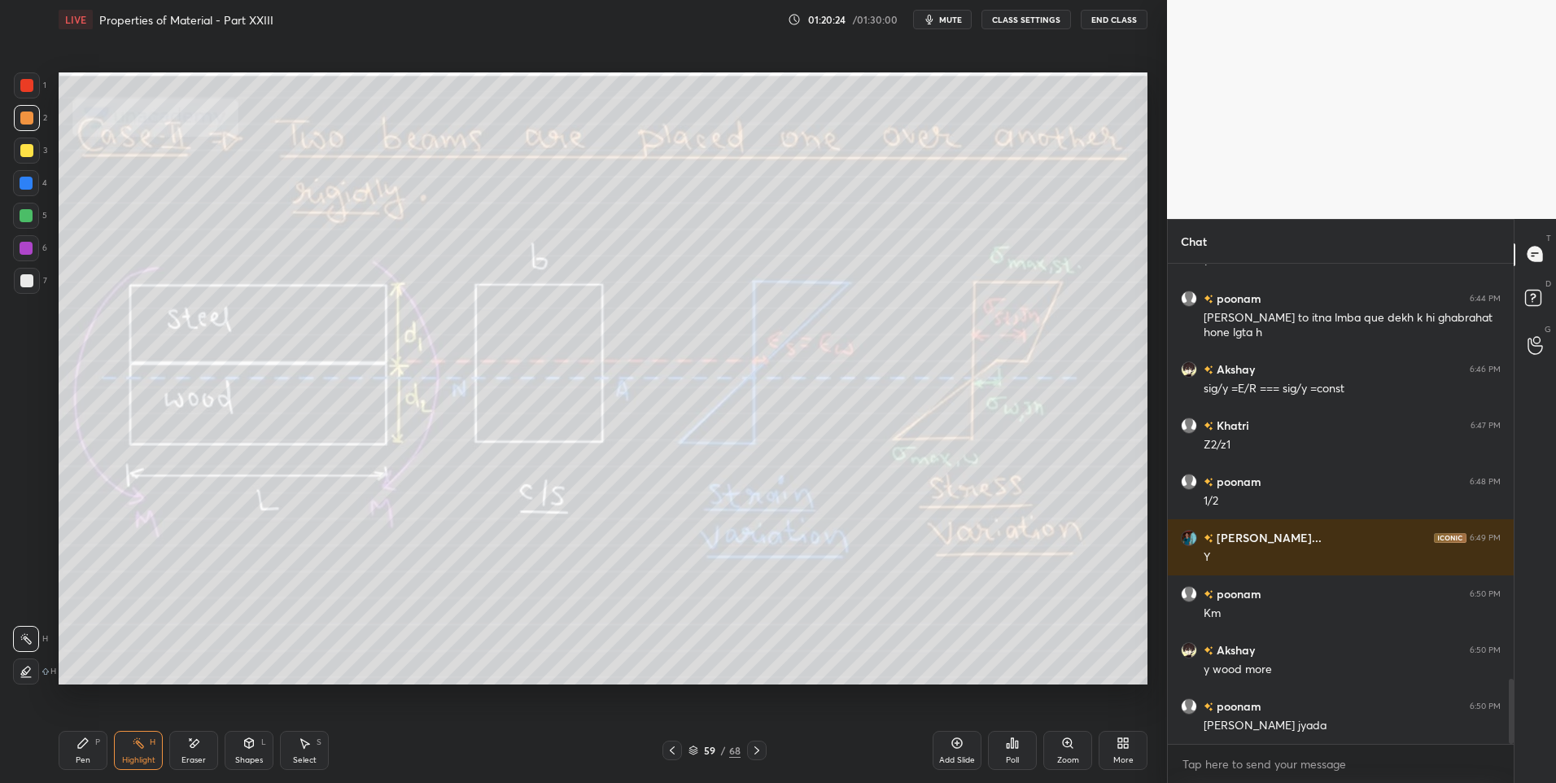
click at [81, 756] on div "Pen" at bounding box center [83, 760] width 15 height 8
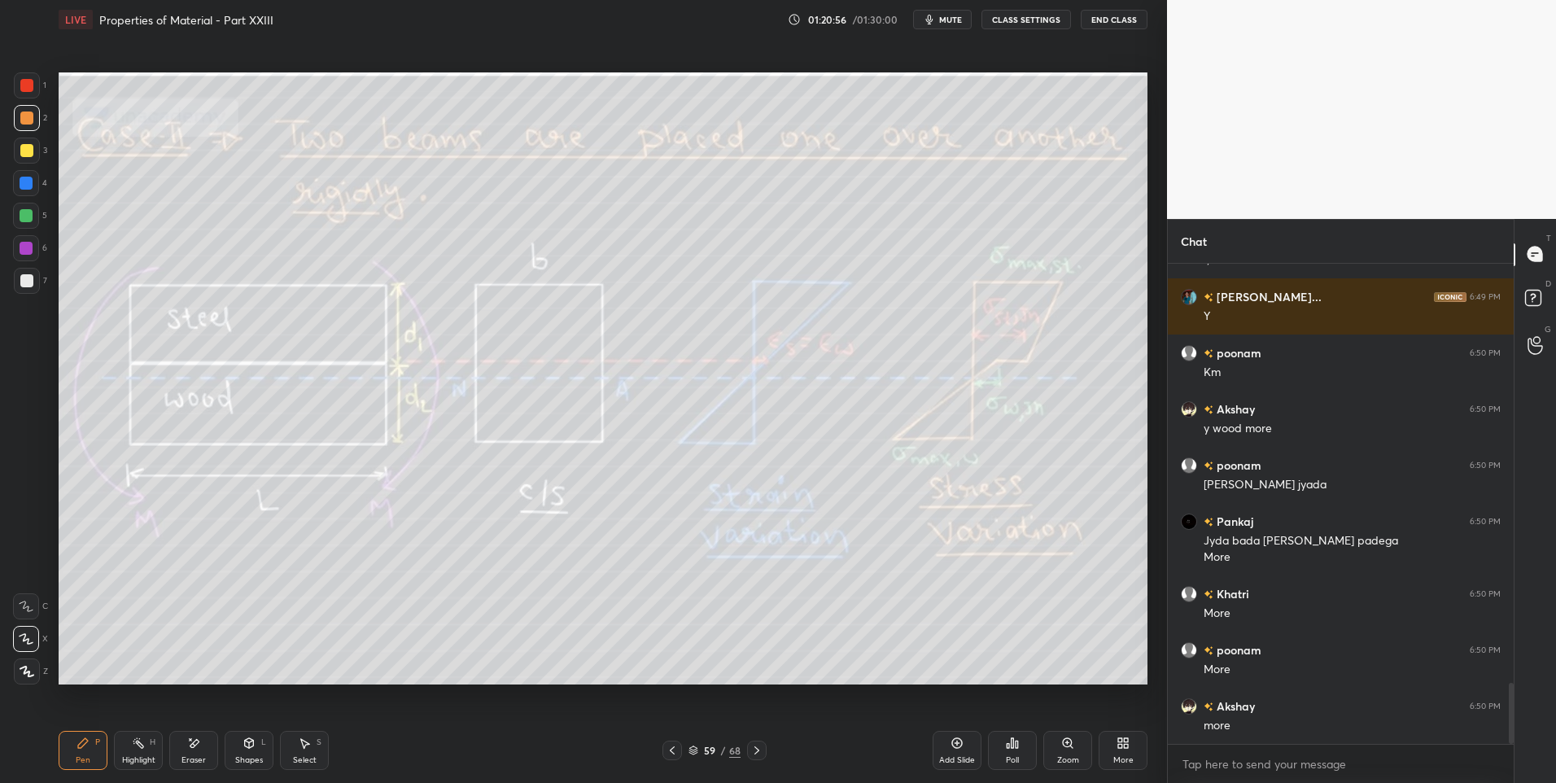
scroll to position [3375, 0]
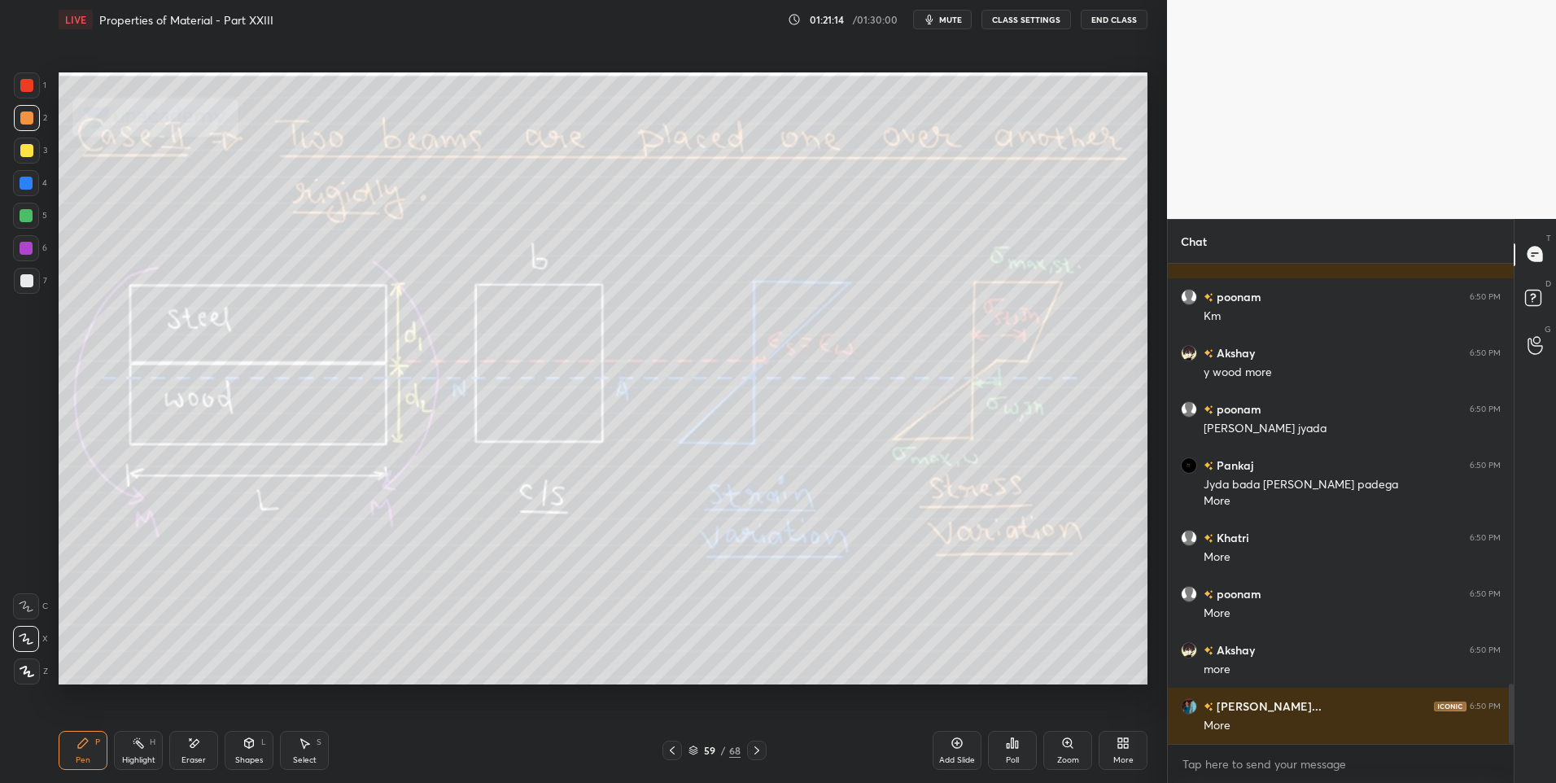
click at [139, 750] on div "Highlight H" at bounding box center [138, 750] width 49 height 39
click at [99, 758] on div "Pen P" at bounding box center [83, 750] width 49 height 39
click at [33, 91] on div at bounding box center [27, 85] width 26 height 26
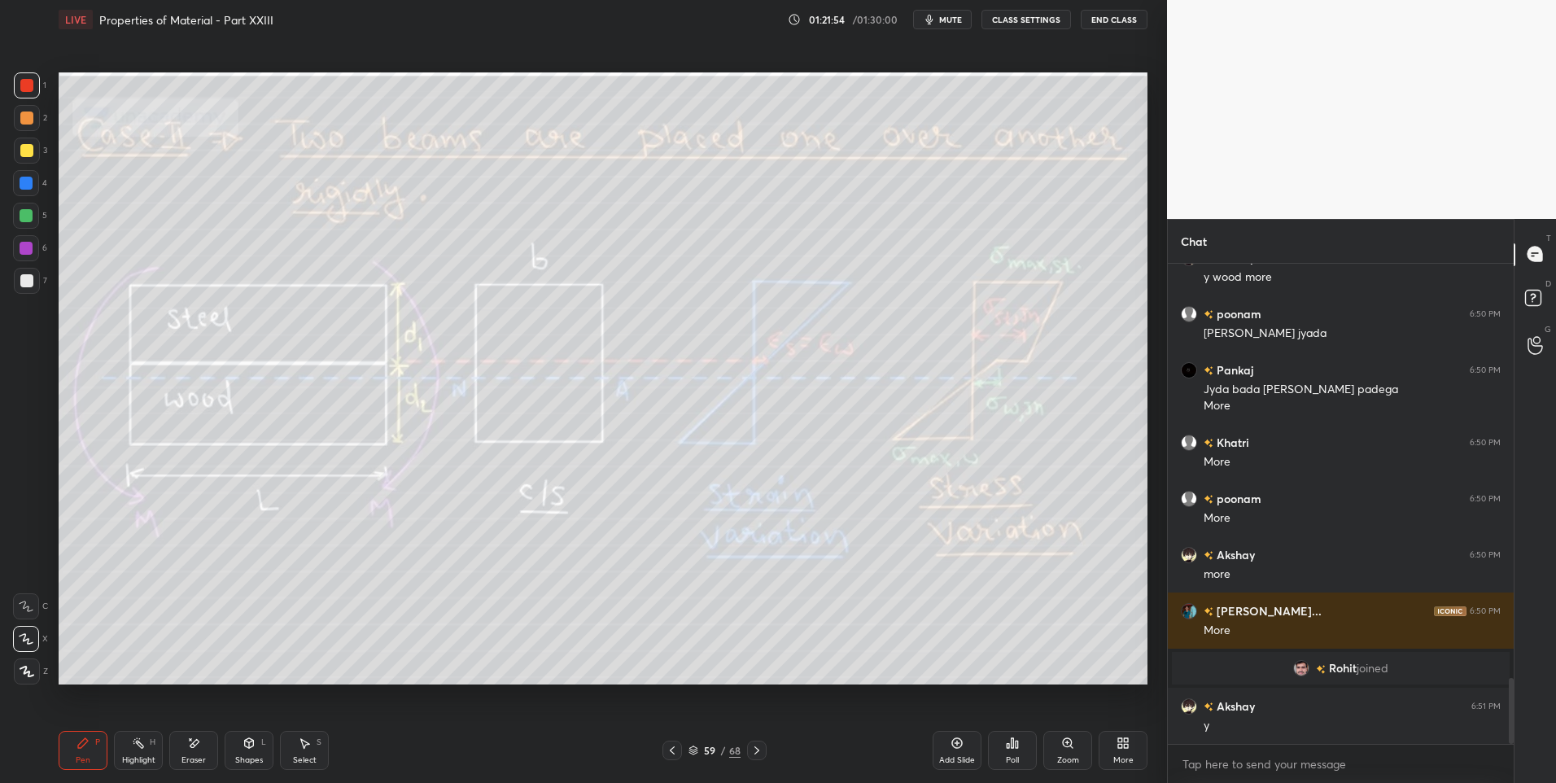
scroll to position [2998, 0]
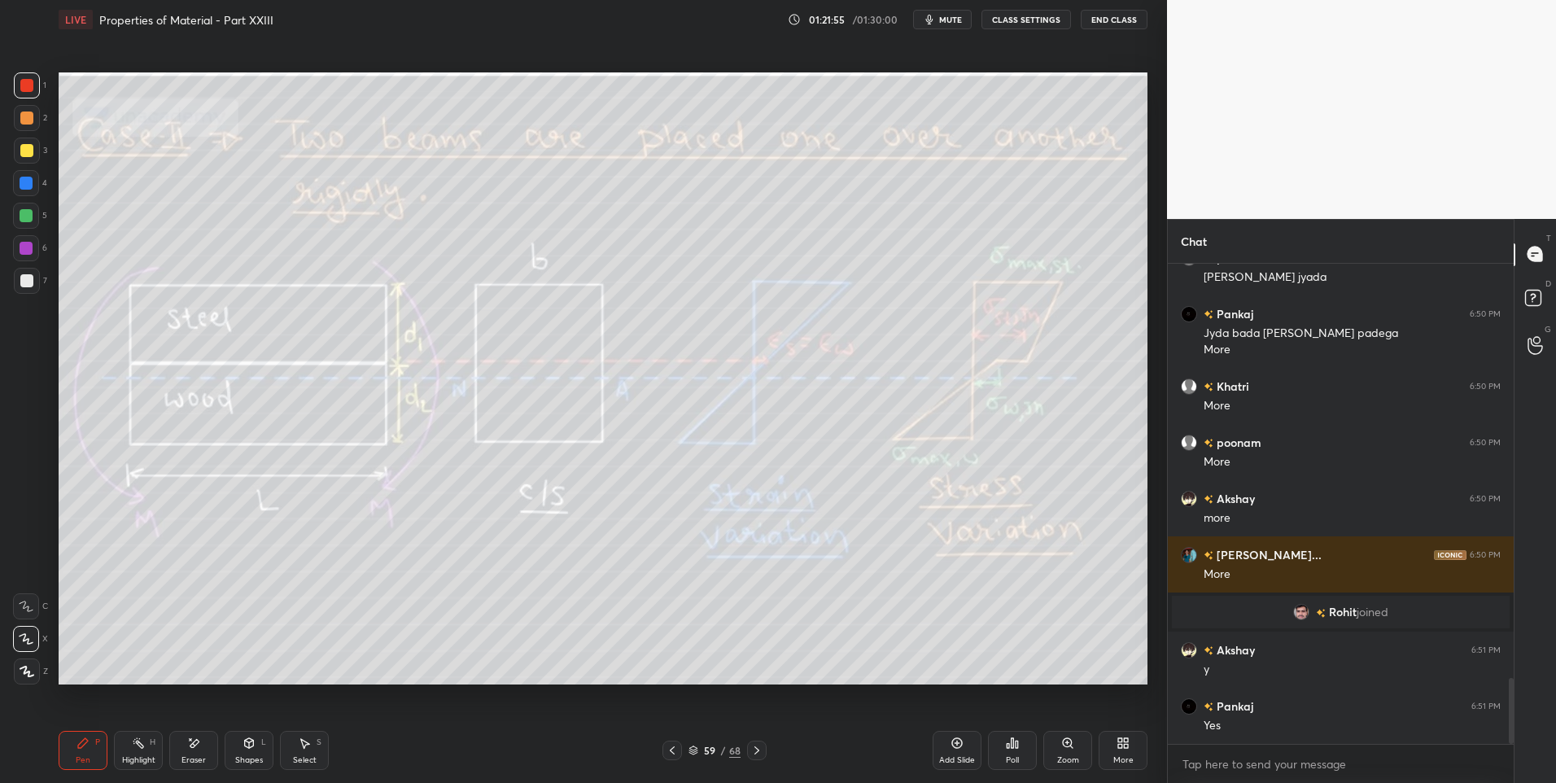
click at [182, 756] on div "Eraser" at bounding box center [193, 760] width 24 height 8
click at [125, 756] on div "Highlight" at bounding box center [138, 760] width 33 height 8
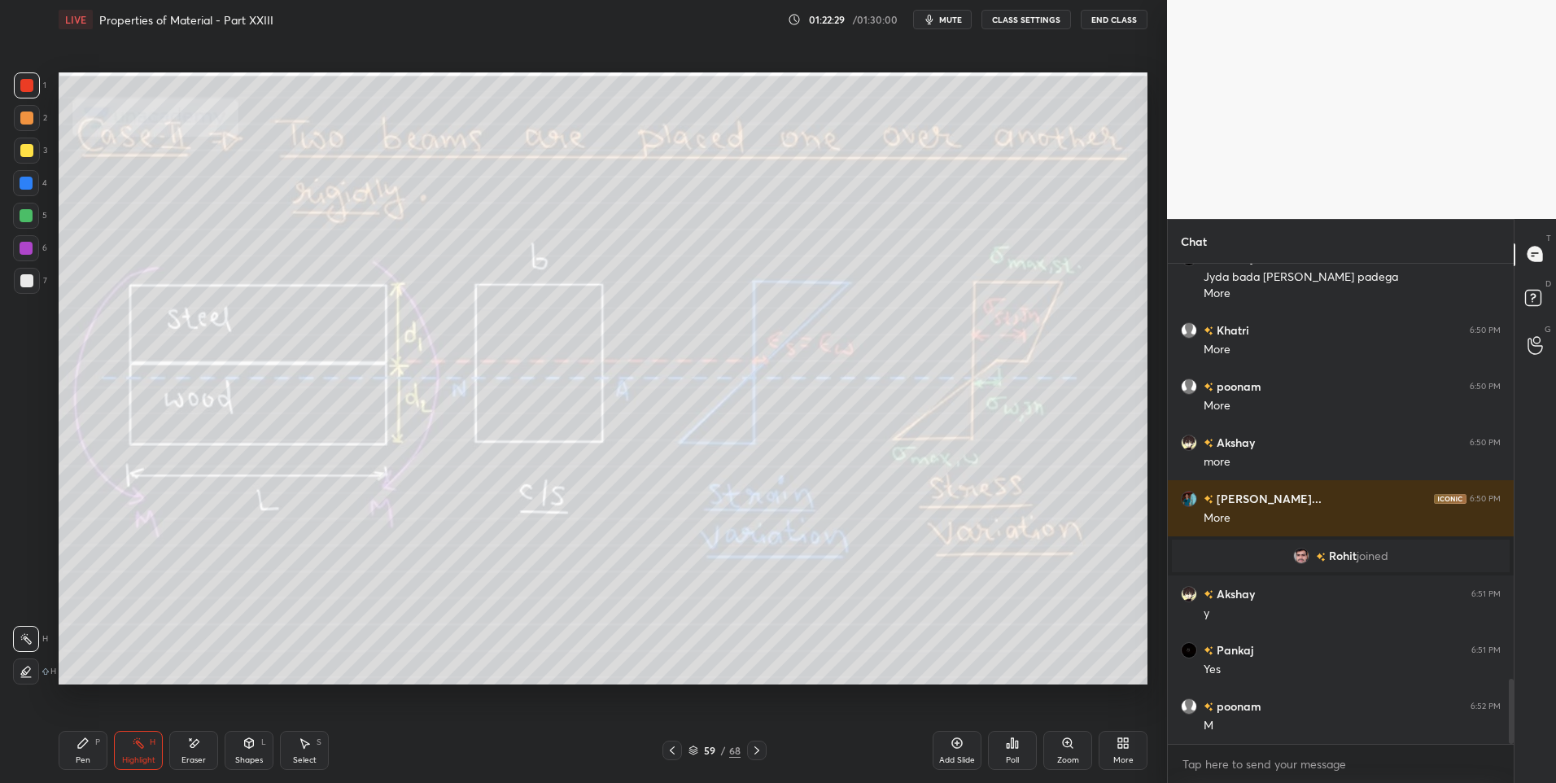
click at [304, 749] on icon at bounding box center [305, 744] width 9 height 10
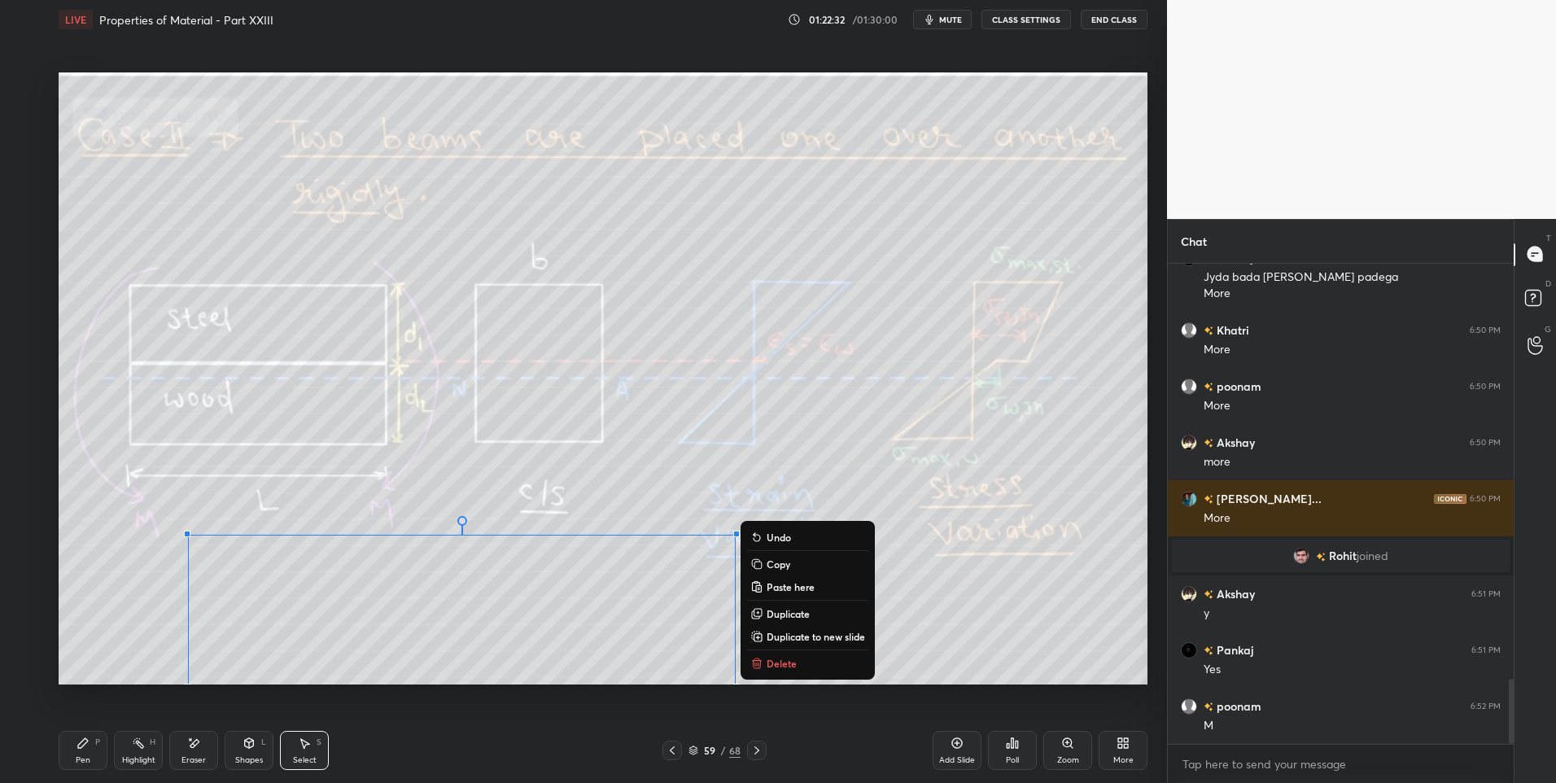
click at [782, 671] on button "Delete" at bounding box center [807, 664] width 121 height 20
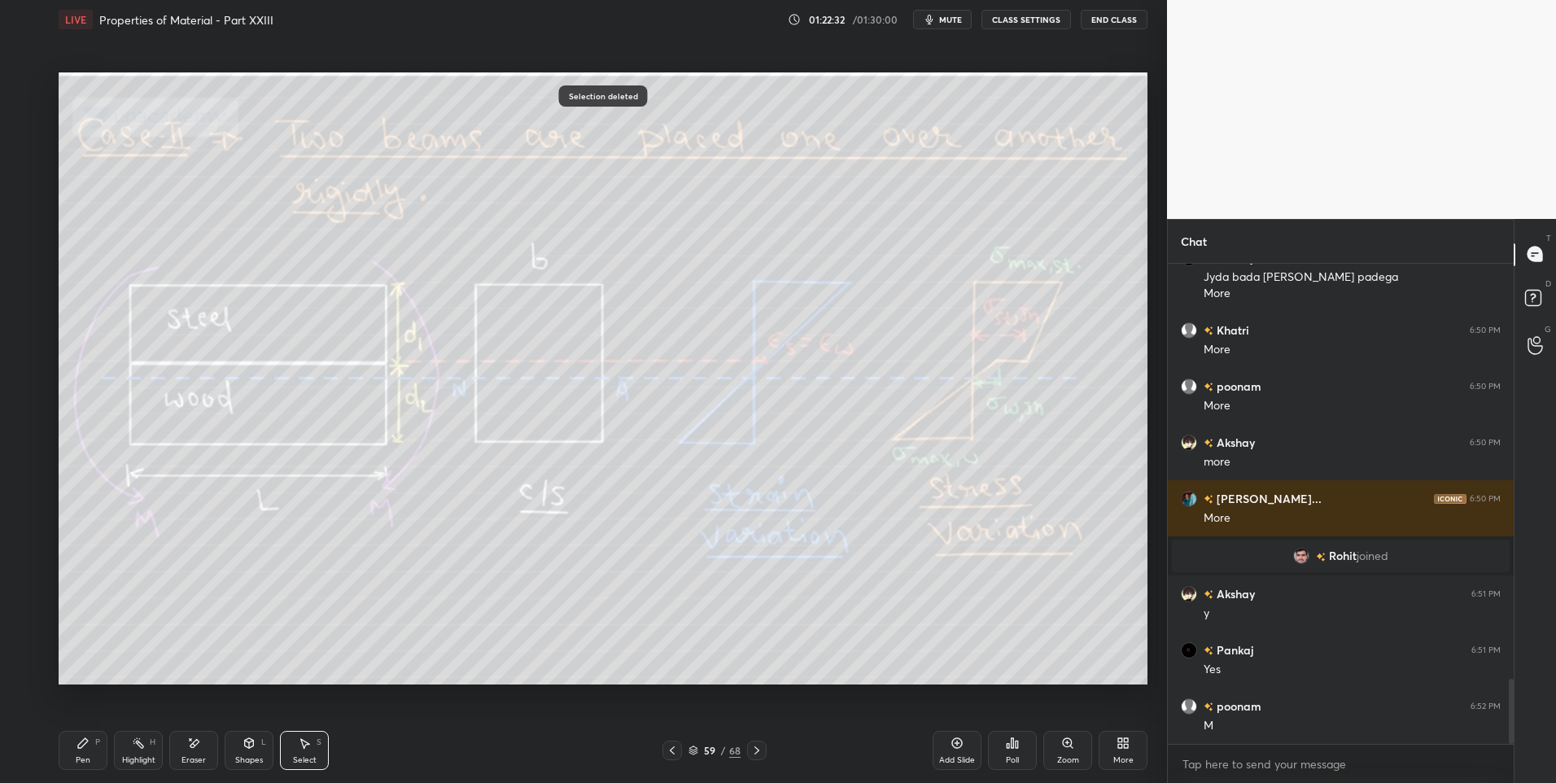
click at [314, 621] on div "0 ° Undo Copy Paste here Duplicate Duplicate to new slide Delete" at bounding box center [603, 378] width 1089 height 613
click at [139, 756] on div "Highlight" at bounding box center [138, 760] width 33 height 8
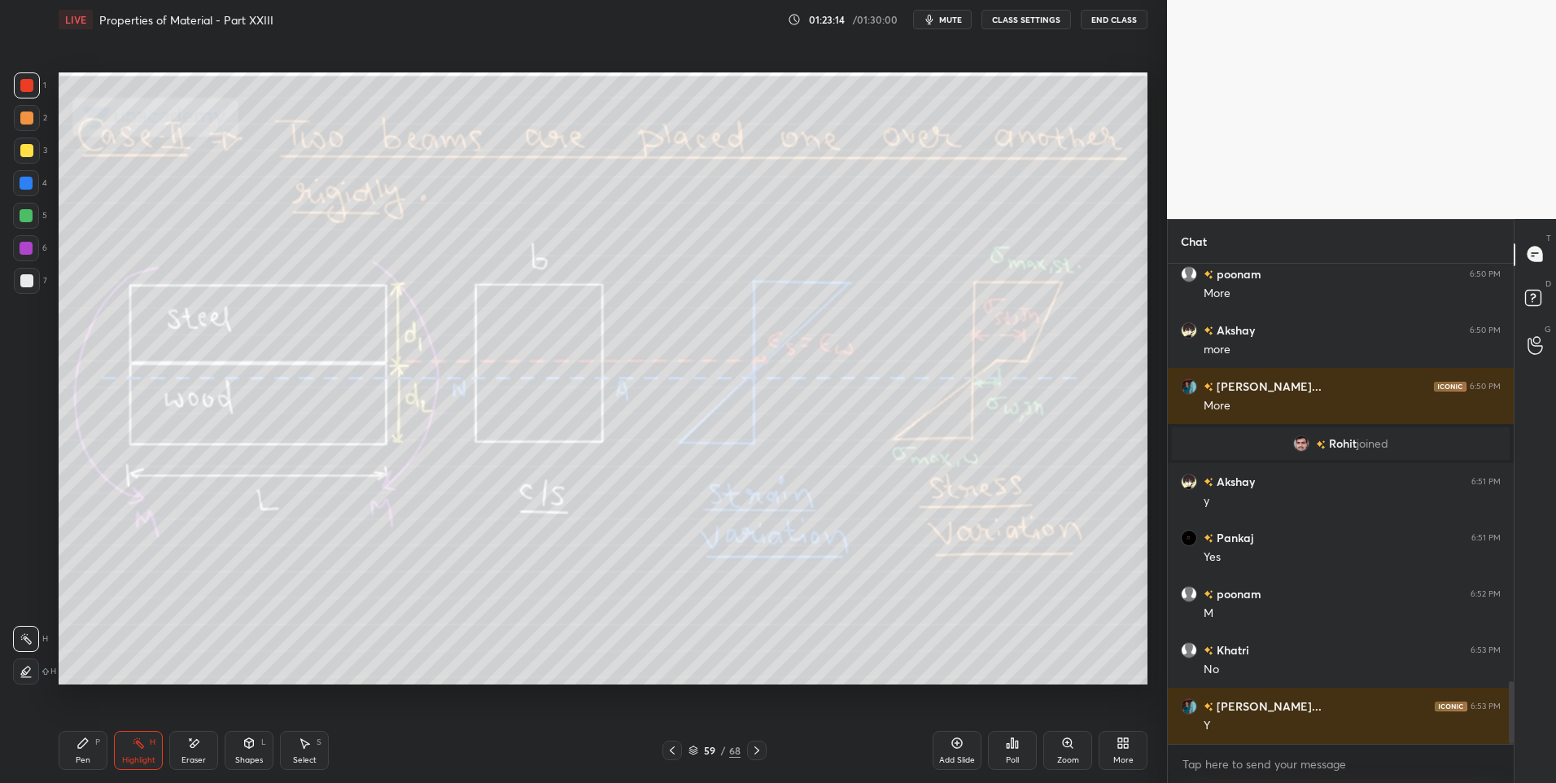
scroll to position [3223, 0]
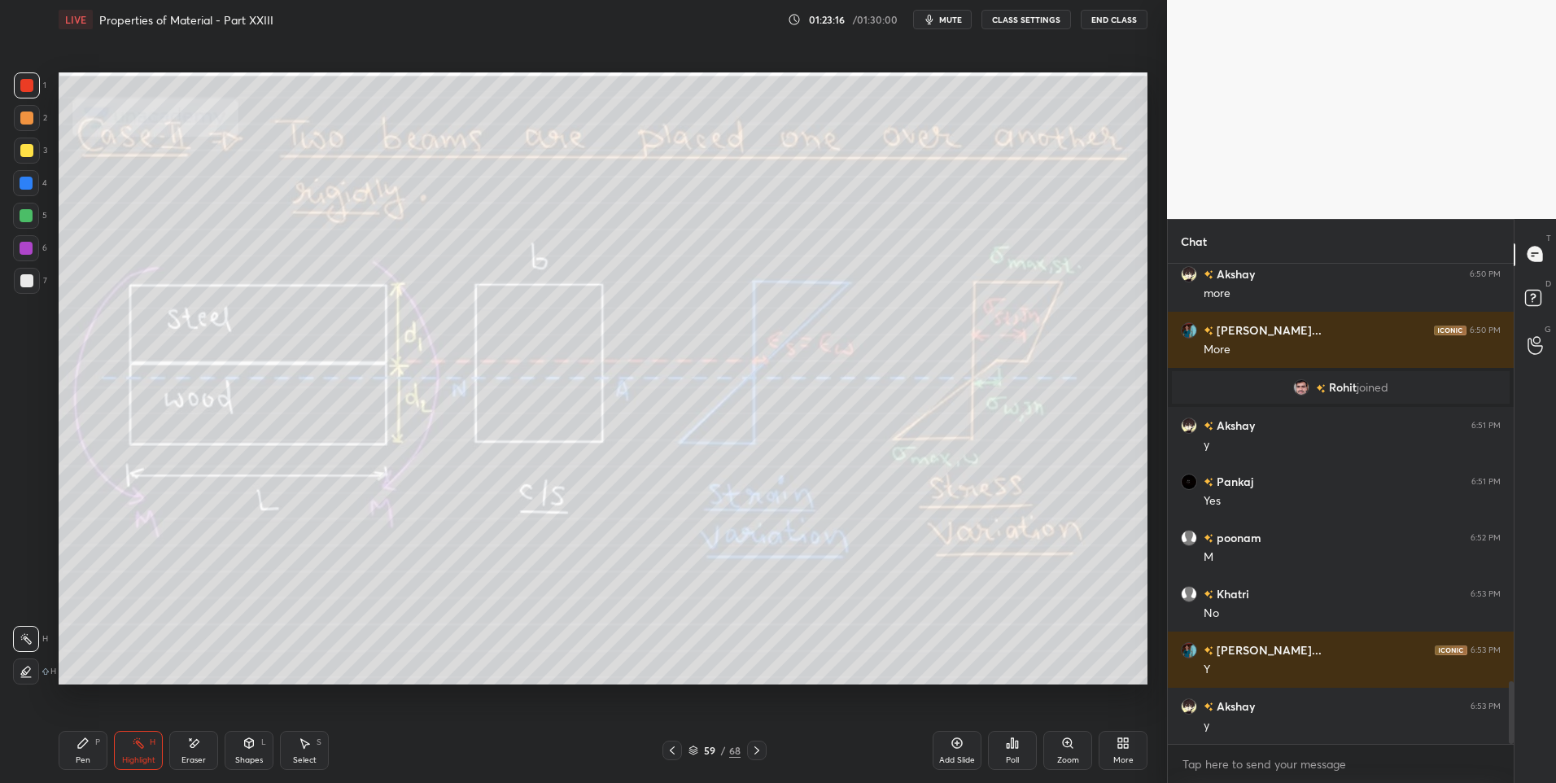
click at [75, 741] on div "Pen P" at bounding box center [83, 750] width 49 height 39
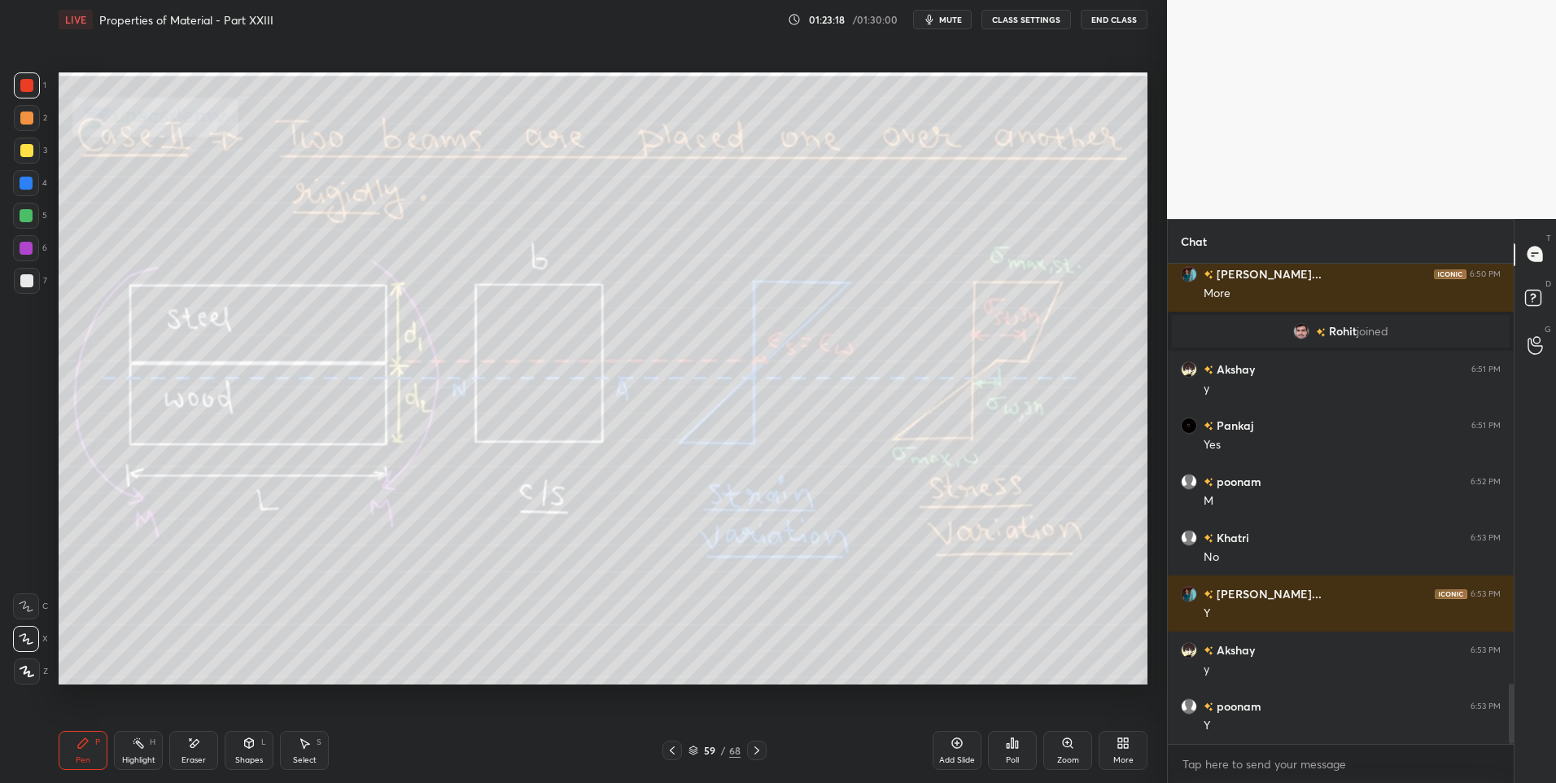
scroll to position [3335, 0]
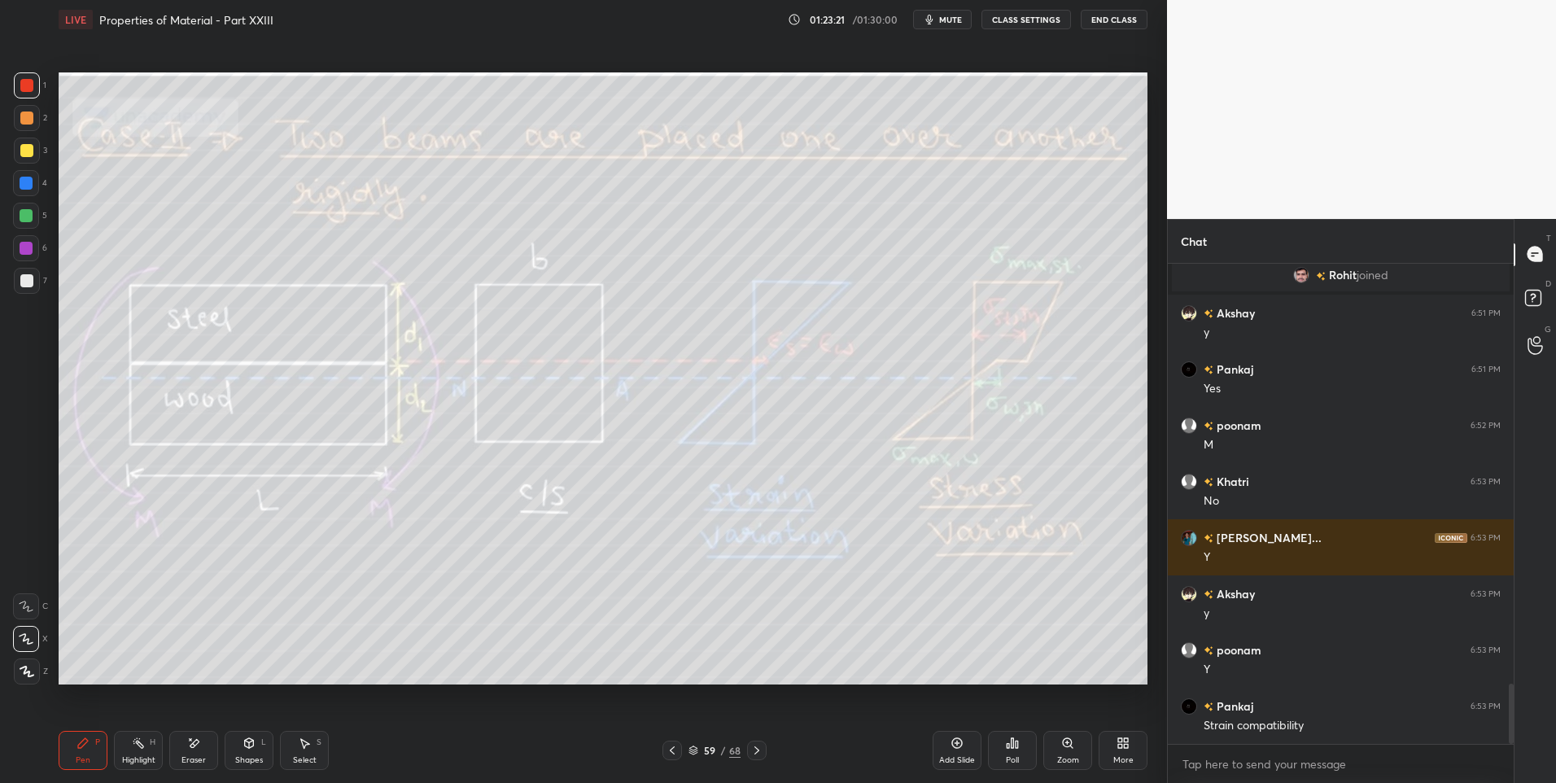
click at [142, 748] on rect at bounding box center [140, 745] width 8 height 8
click at [753, 753] on icon at bounding box center [756, 750] width 13 height 13
click at [667, 748] on icon at bounding box center [672, 750] width 13 height 13
click at [304, 747] on icon at bounding box center [305, 744] width 9 height 10
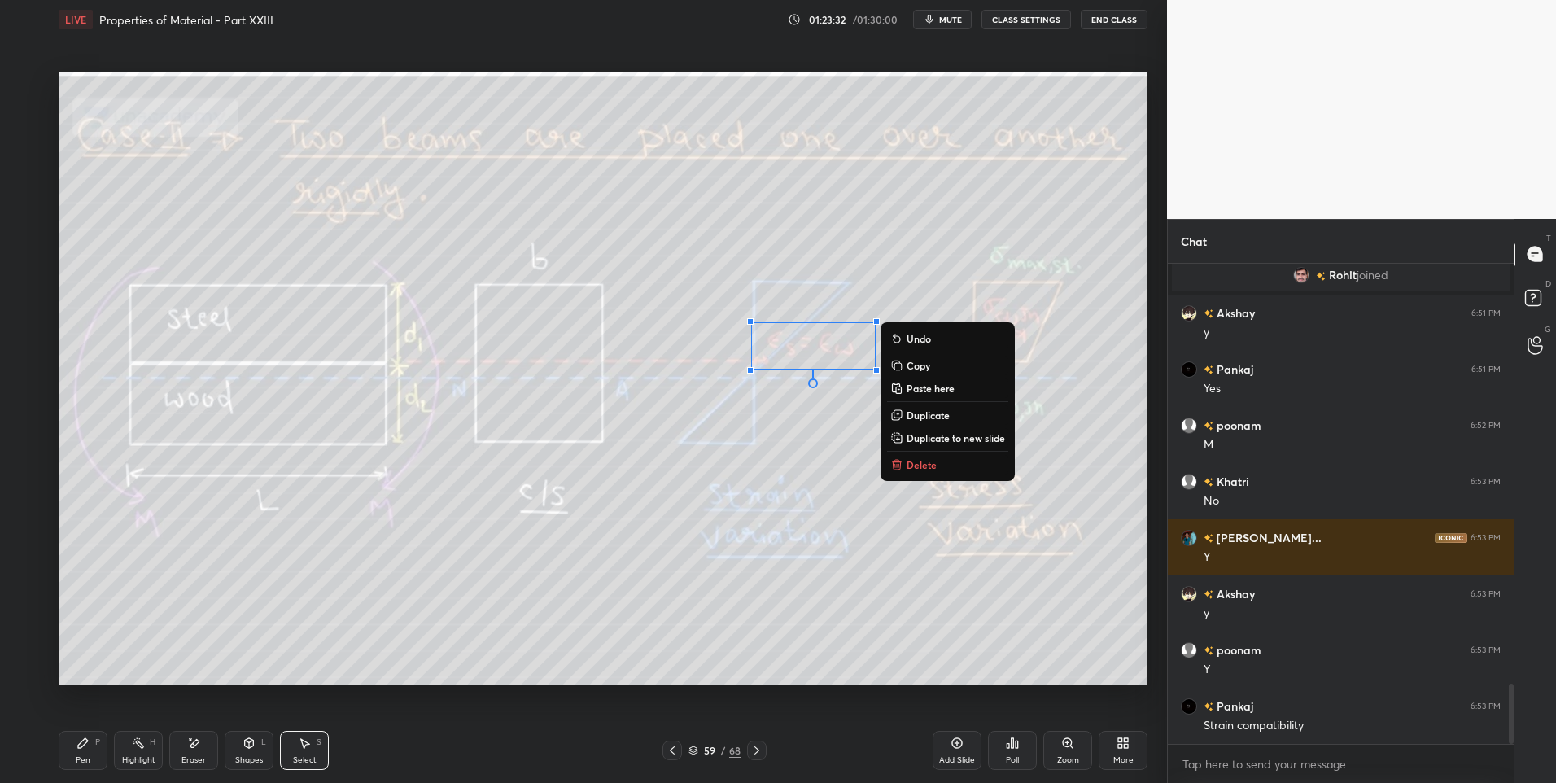
click at [933, 470] on p "Delete" at bounding box center [922, 464] width 30 height 13
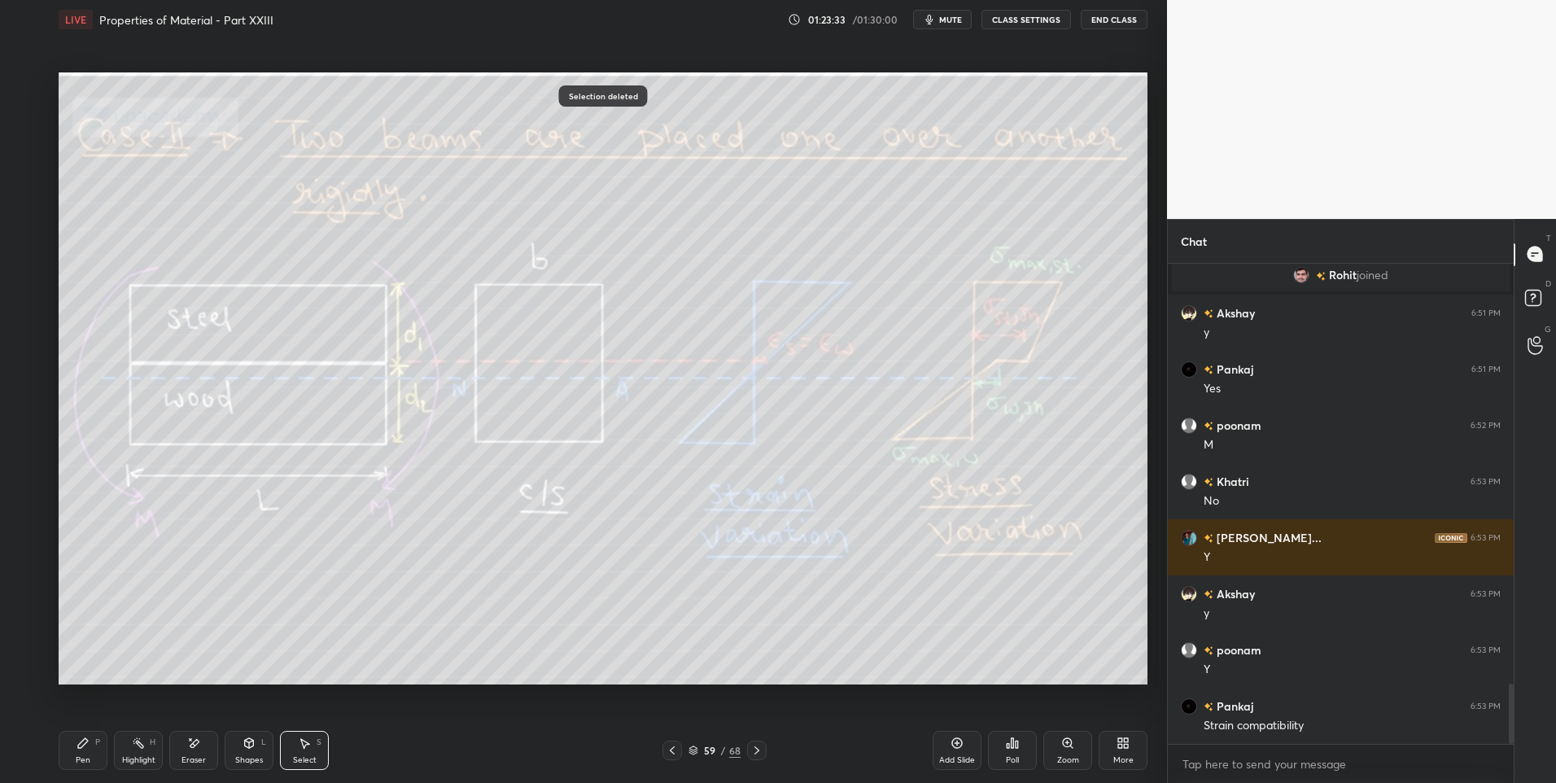
click at [135, 756] on div "Highlight" at bounding box center [138, 760] width 33 height 8
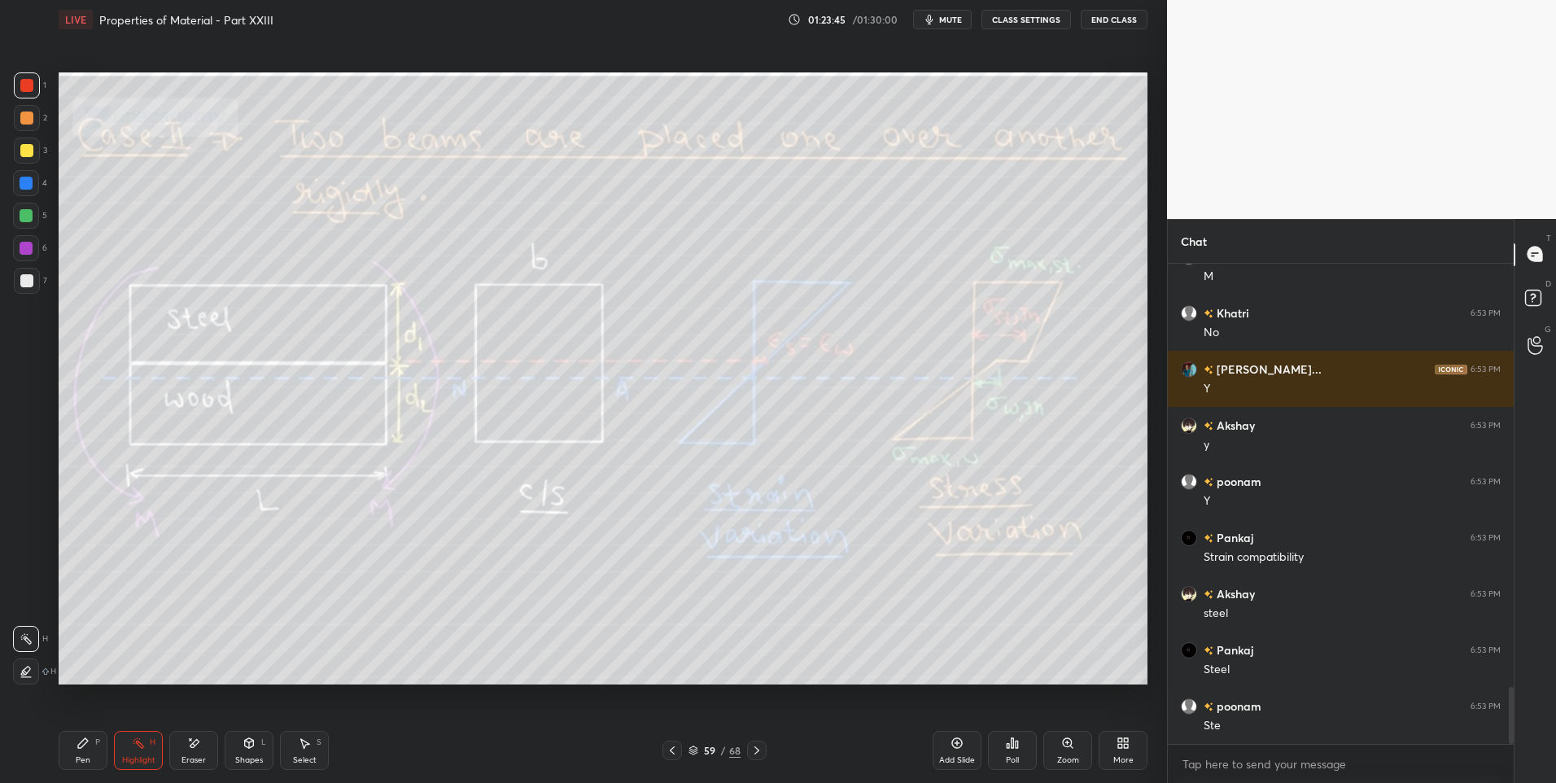
scroll to position [3560, 0]
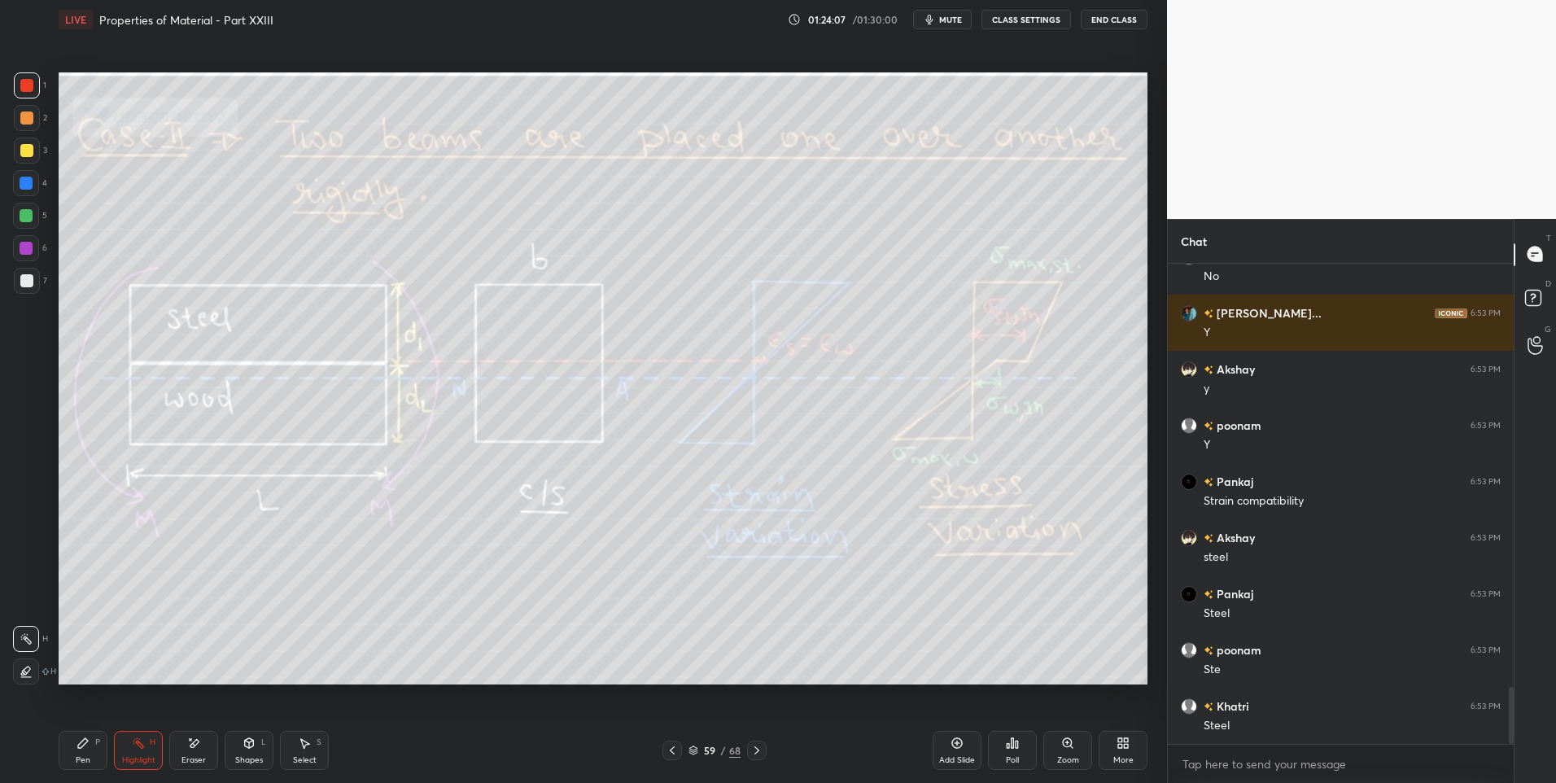
click at [757, 750] on icon at bounding box center [756, 750] width 13 height 13
click at [668, 759] on div at bounding box center [673, 751] width 20 height 20
click at [759, 746] on icon at bounding box center [756, 750] width 13 height 13
click at [670, 750] on icon at bounding box center [672, 750] width 13 height 13
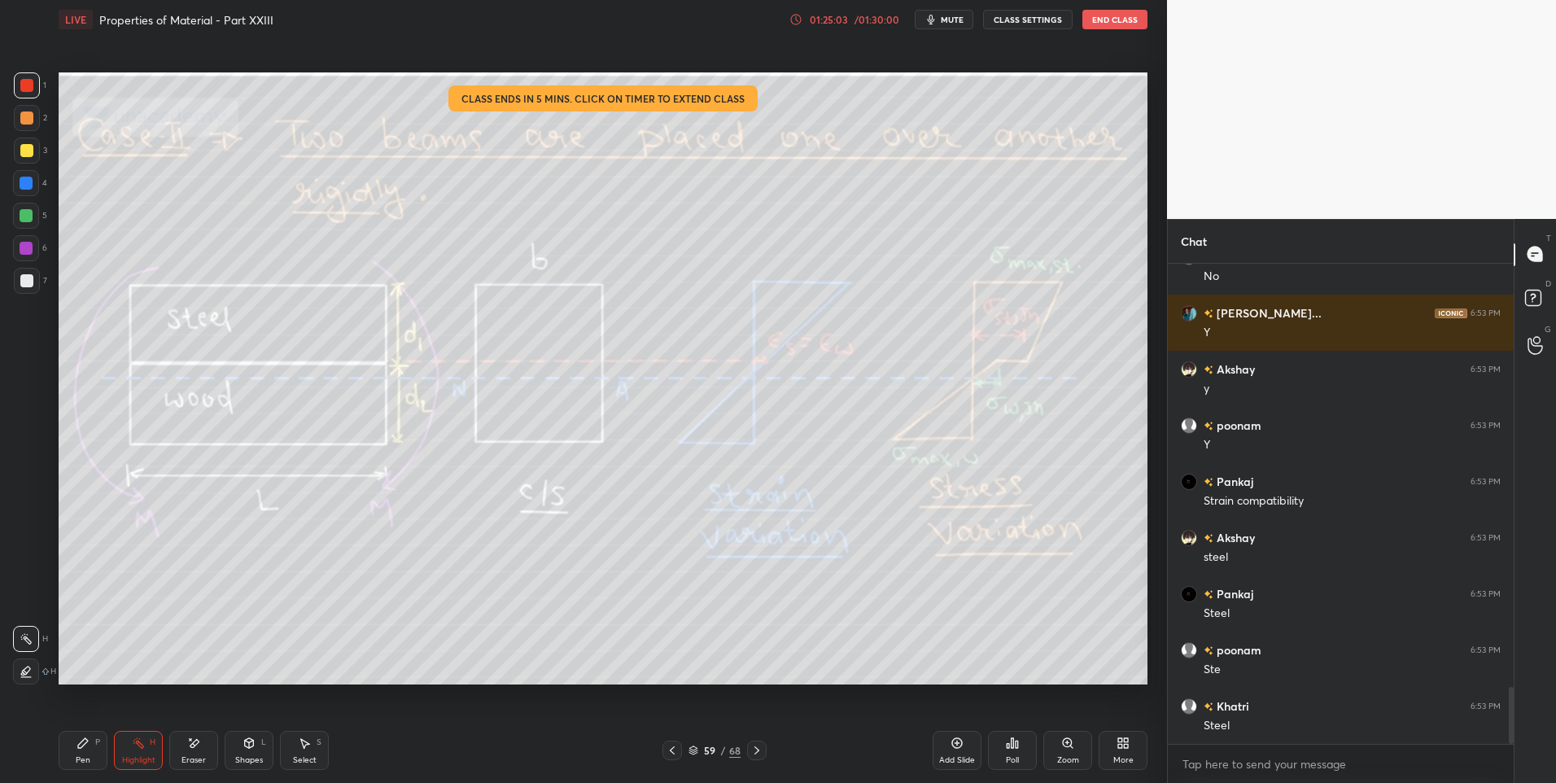
click at [758, 753] on icon at bounding box center [756, 750] width 13 height 13
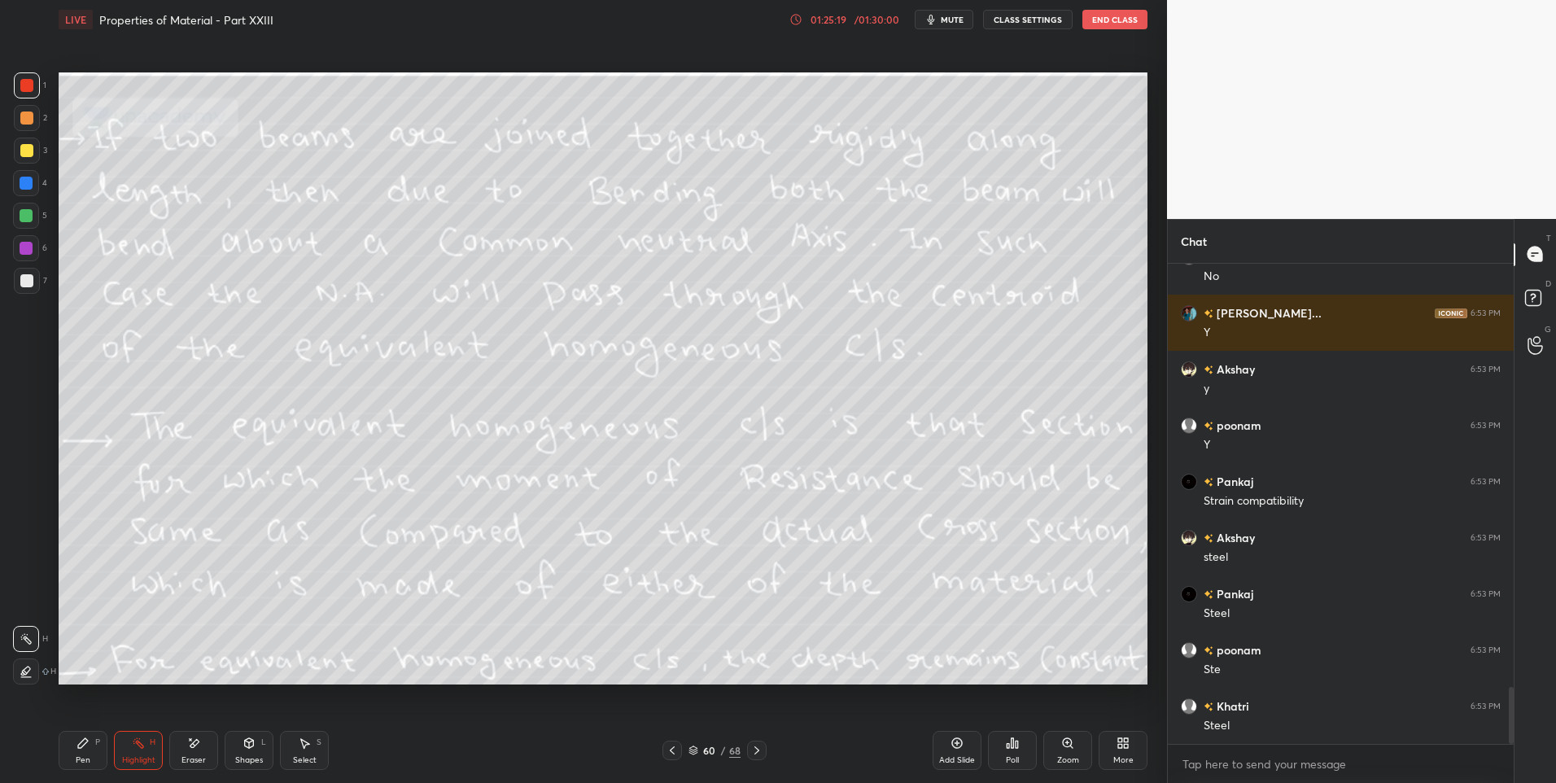
click at [752, 754] on icon at bounding box center [756, 750] width 13 height 13
click at [671, 750] on icon at bounding box center [672, 750] width 13 height 13
click at [76, 756] on div "Pen" at bounding box center [83, 760] width 15 height 8
click at [25, 285] on div at bounding box center [26, 280] width 13 height 13
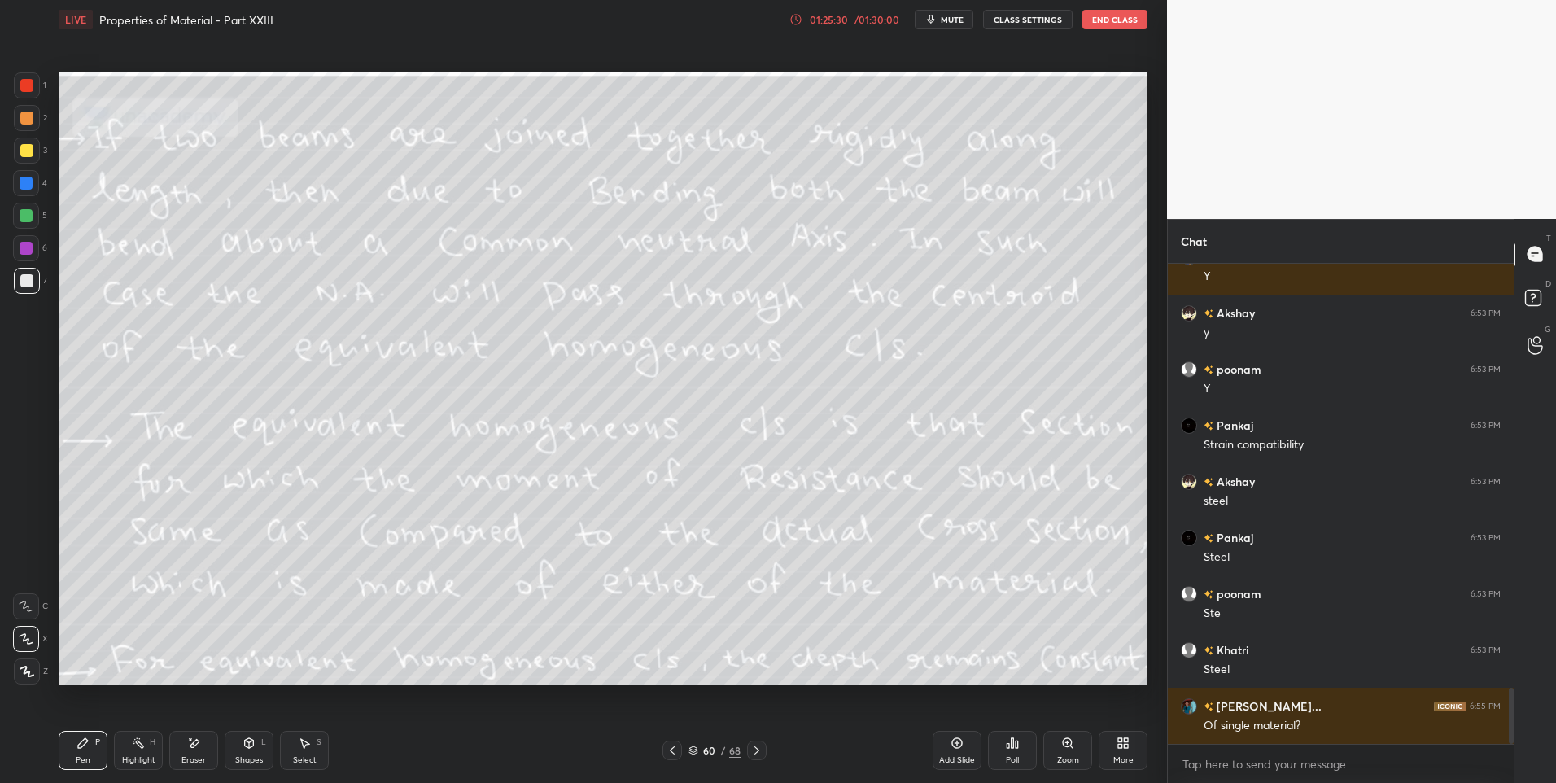
click at [943, 753] on div "Add Slide" at bounding box center [957, 750] width 49 height 39
click at [133, 750] on div "Highlight H" at bounding box center [138, 750] width 49 height 39
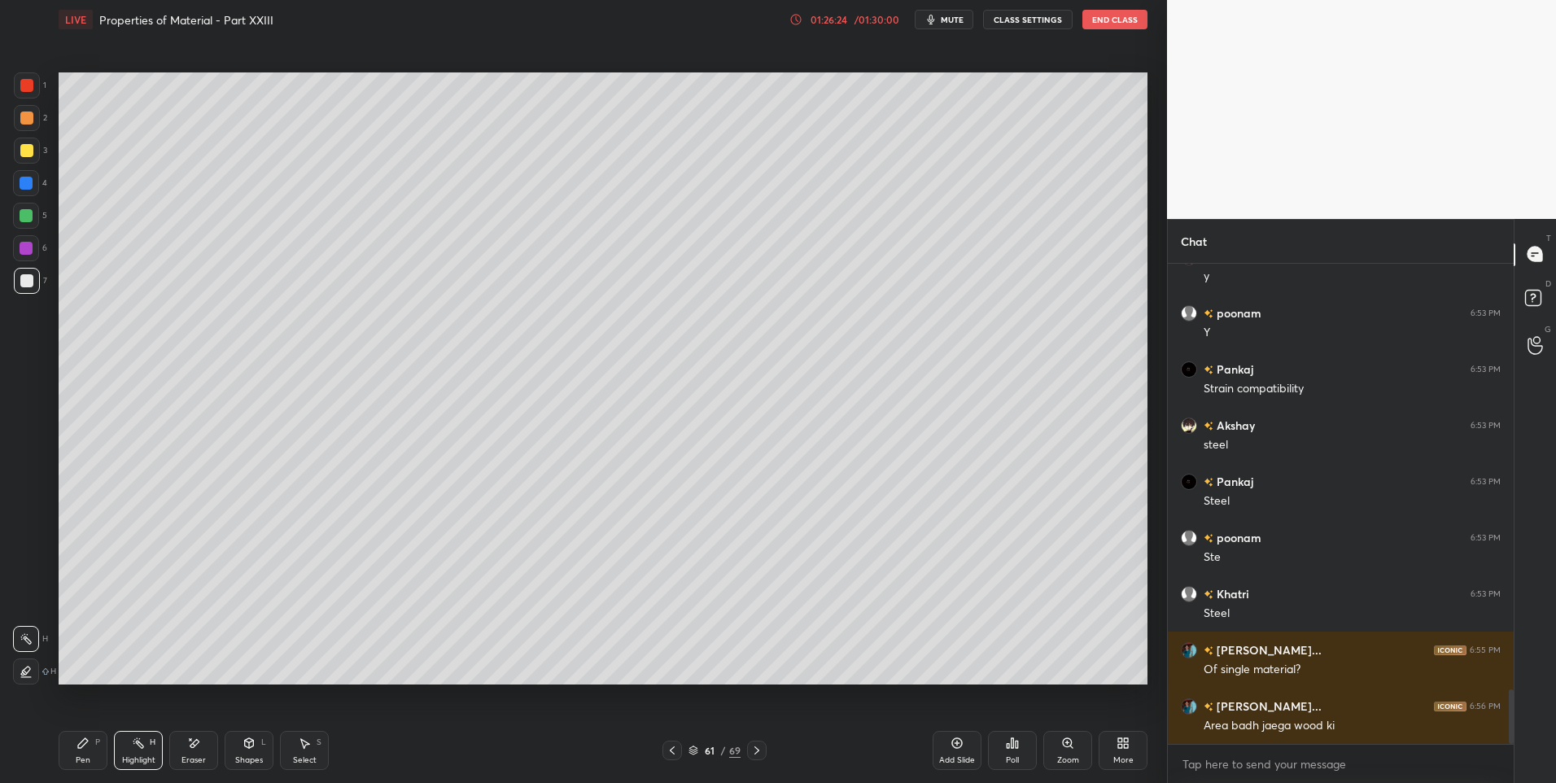
scroll to position [3728, 0]
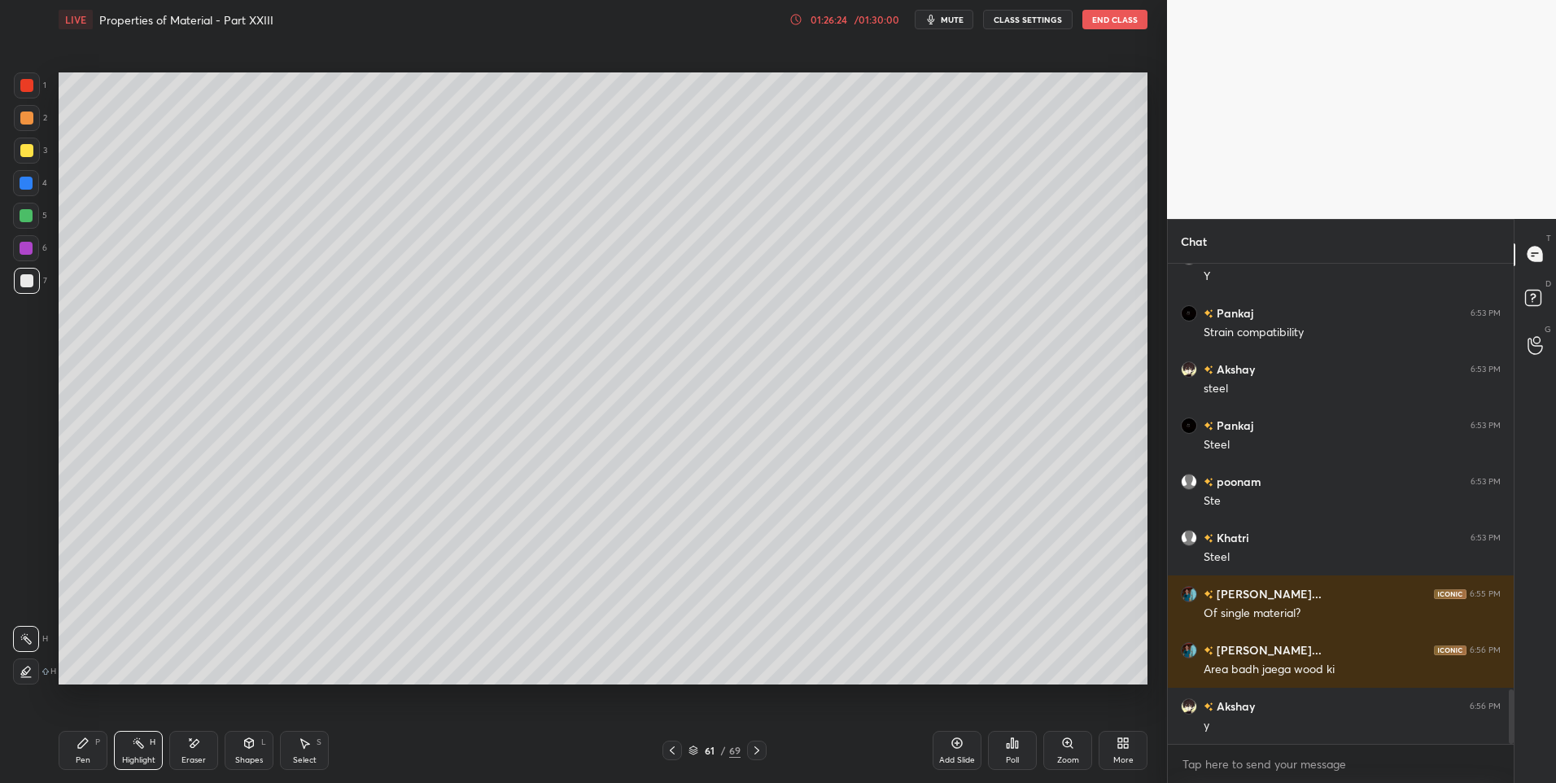
click at [295, 760] on div "Select" at bounding box center [305, 760] width 24 height 8
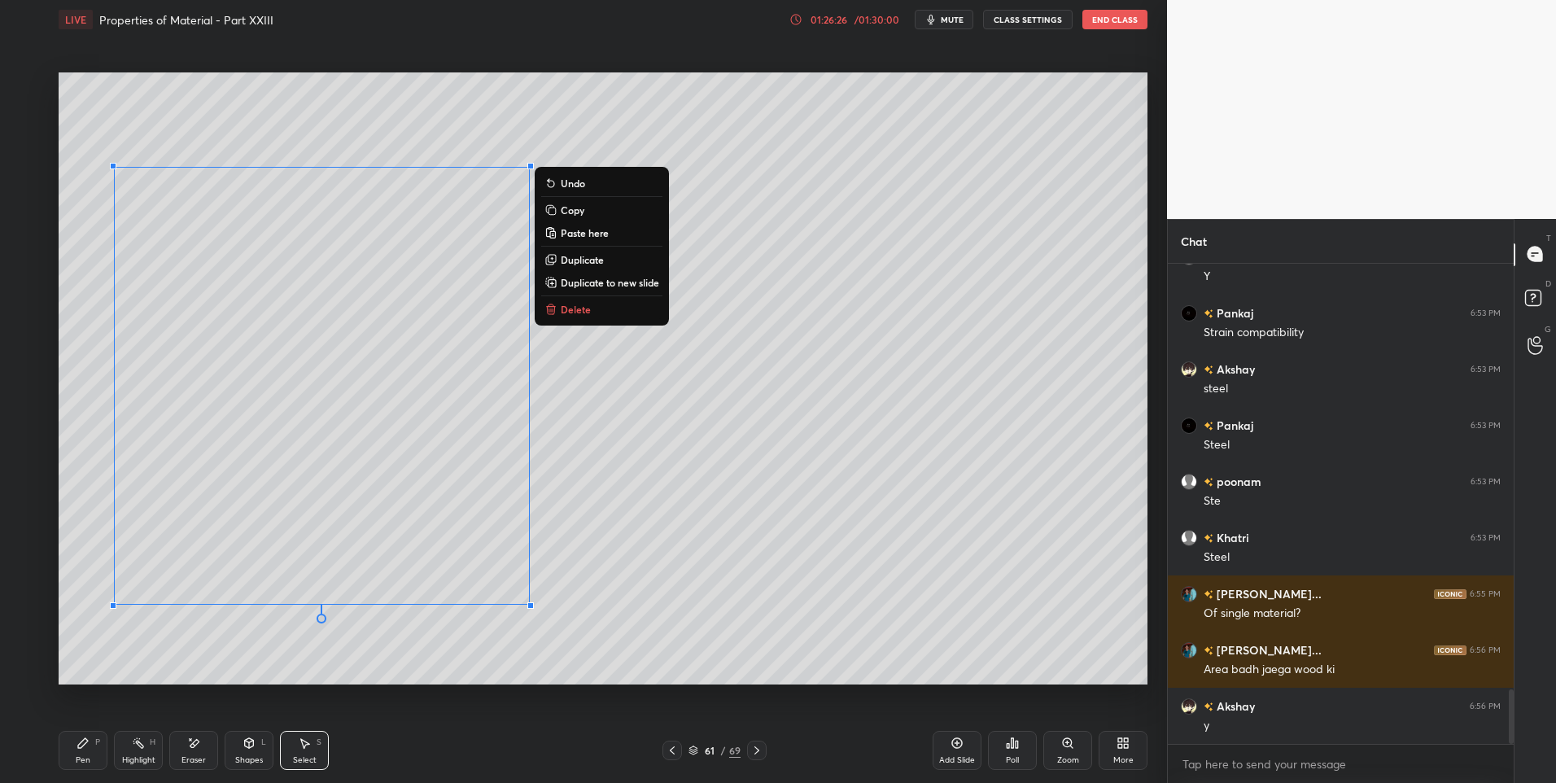
click at [610, 310] on button "Delete" at bounding box center [601, 310] width 121 height 20
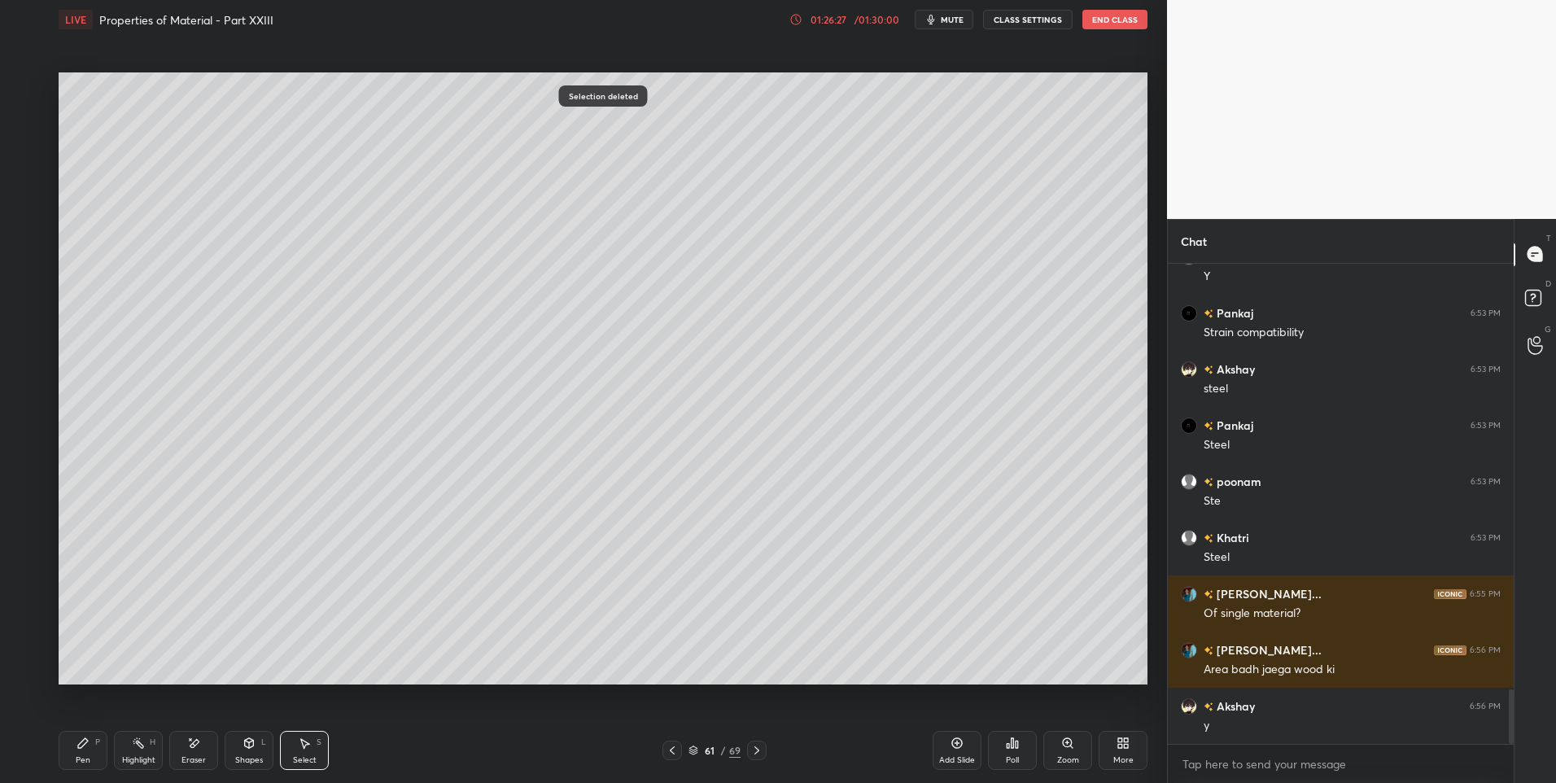
click at [136, 762] on div "Highlight" at bounding box center [138, 760] width 33 height 8
click at [37, 225] on div at bounding box center [26, 216] width 26 height 26
click at [761, 750] on icon at bounding box center [756, 750] width 13 height 13
click at [78, 759] on div "Pen" at bounding box center [83, 760] width 15 height 8
click at [672, 748] on icon at bounding box center [672, 750] width 5 height 8
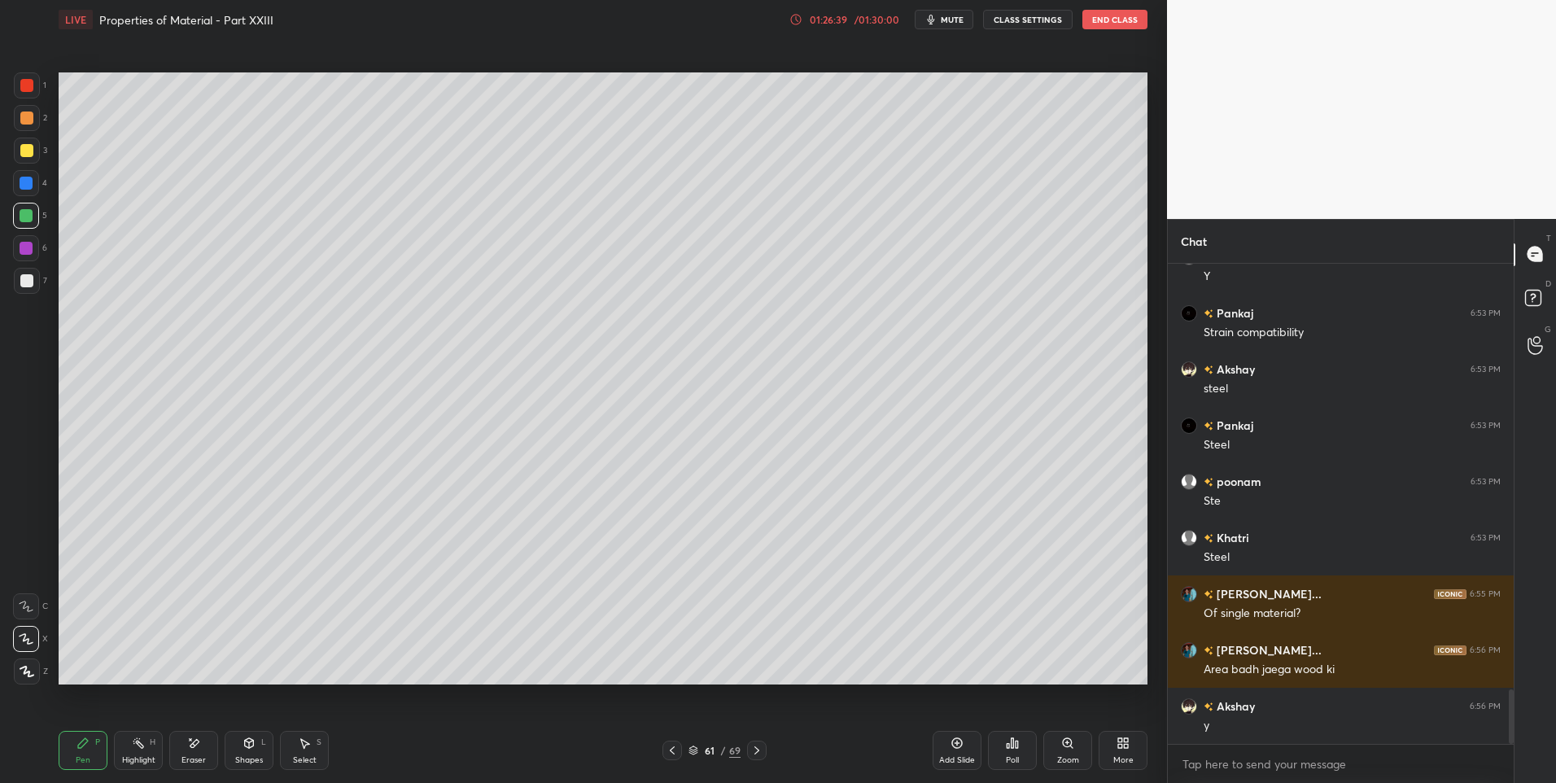
click at [670, 752] on icon at bounding box center [672, 750] width 13 height 13
click at [673, 751] on icon at bounding box center [672, 750] width 13 height 13
click at [134, 754] on div "Highlight H" at bounding box center [138, 750] width 49 height 39
click at [87, 757] on div "Pen" at bounding box center [83, 760] width 15 height 8
click at [142, 760] on div "Highlight" at bounding box center [138, 760] width 33 height 8
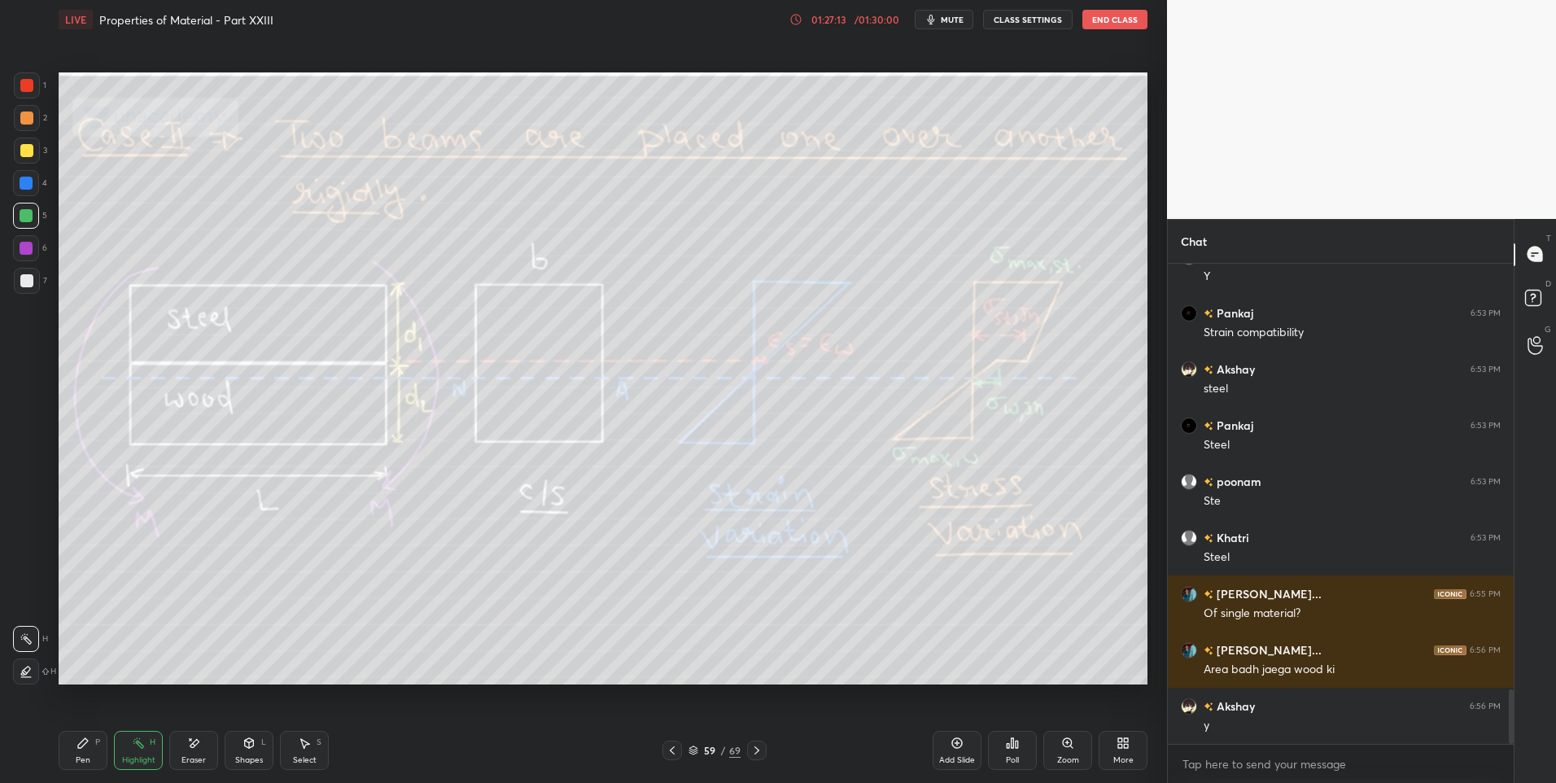
click at [759, 748] on icon at bounding box center [756, 750] width 13 height 13
click at [758, 754] on icon at bounding box center [756, 750] width 13 height 13
click at [757, 746] on icon at bounding box center [756, 750] width 13 height 13
click at [66, 750] on div "Pen P" at bounding box center [83, 750] width 49 height 39
click at [90, 750] on div "Pen P" at bounding box center [83, 750] width 49 height 39
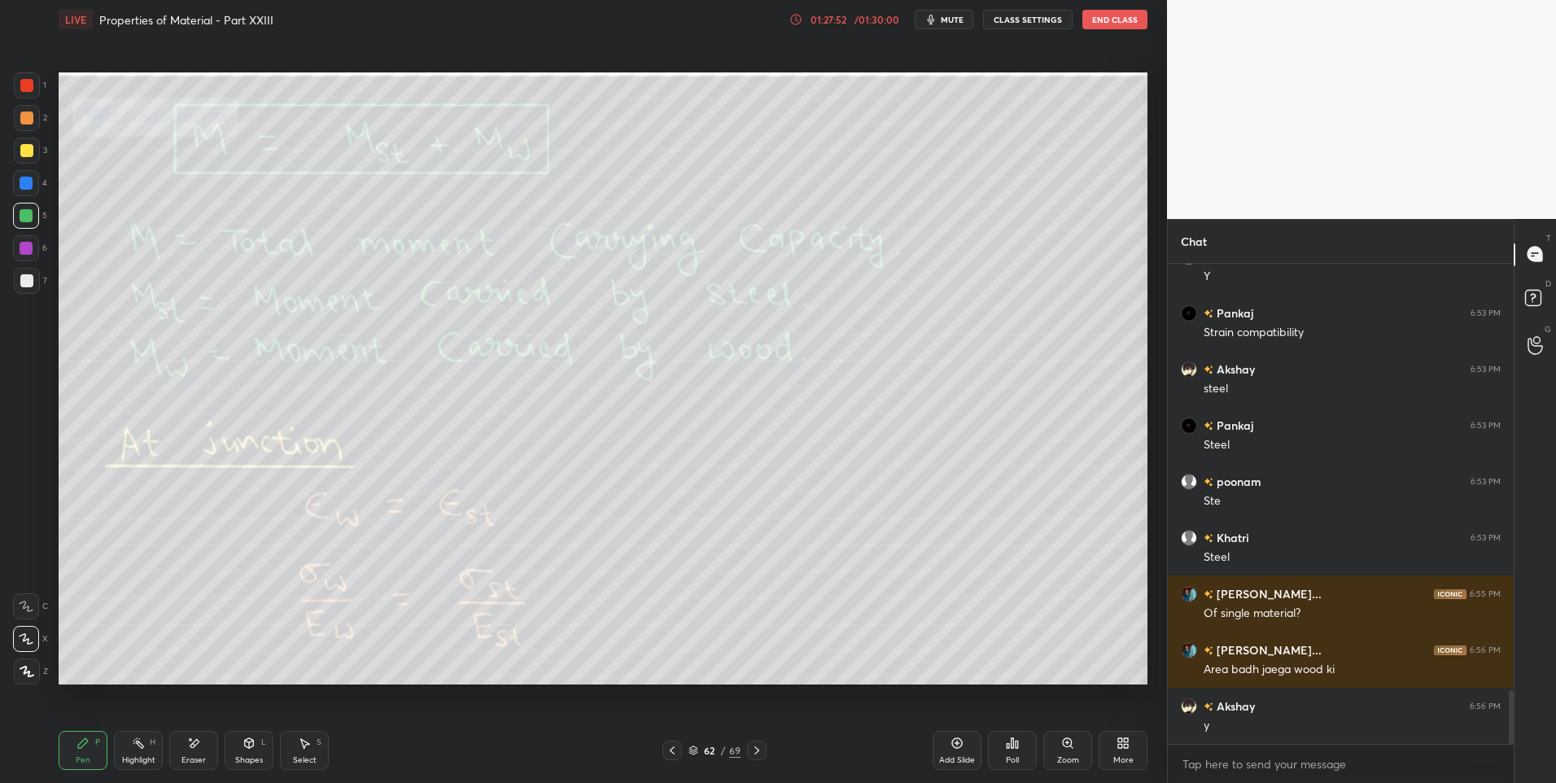
scroll to position [3785, 0]
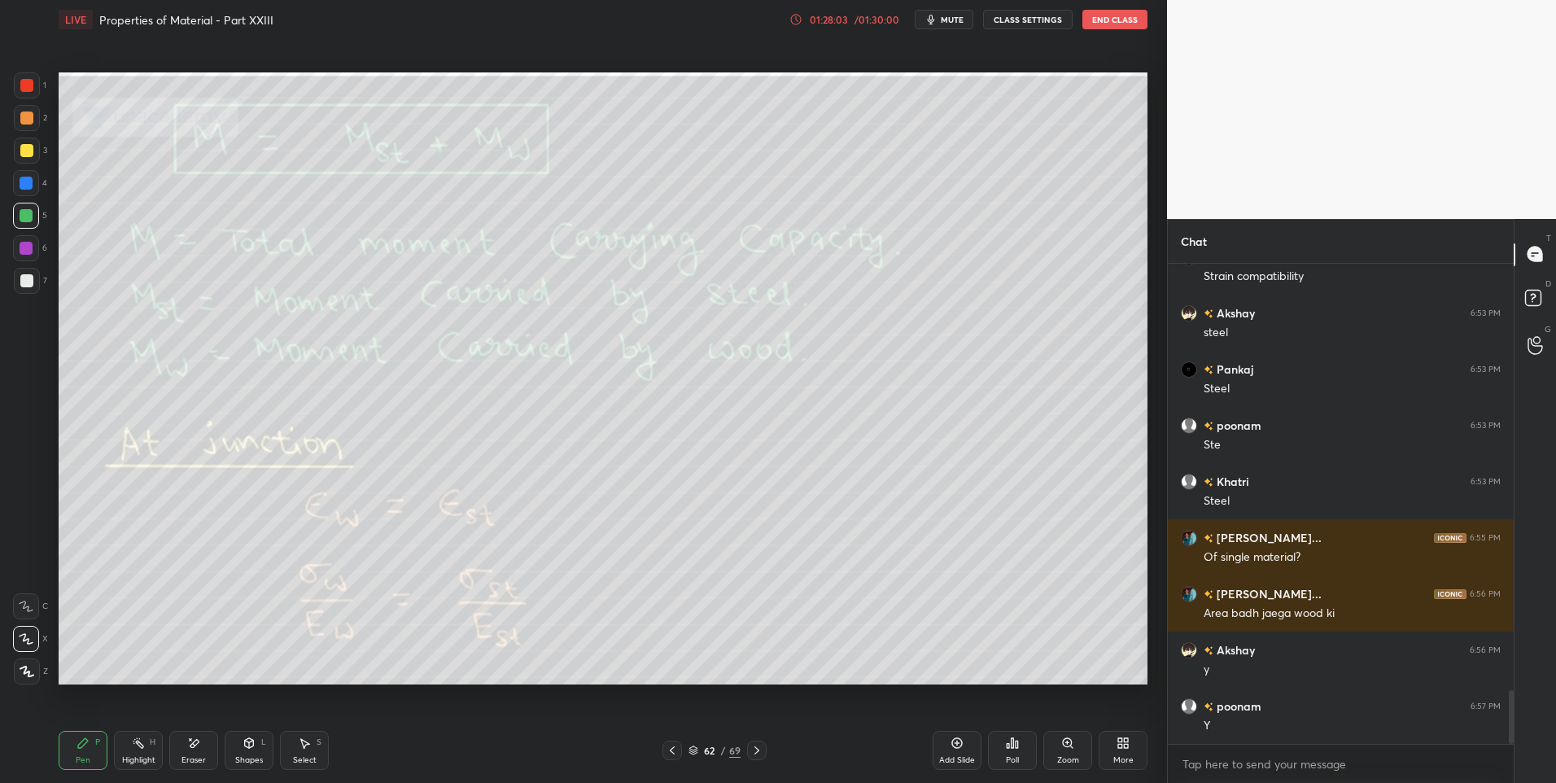
click at [146, 750] on div "Highlight H" at bounding box center [138, 750] width 49 height 39
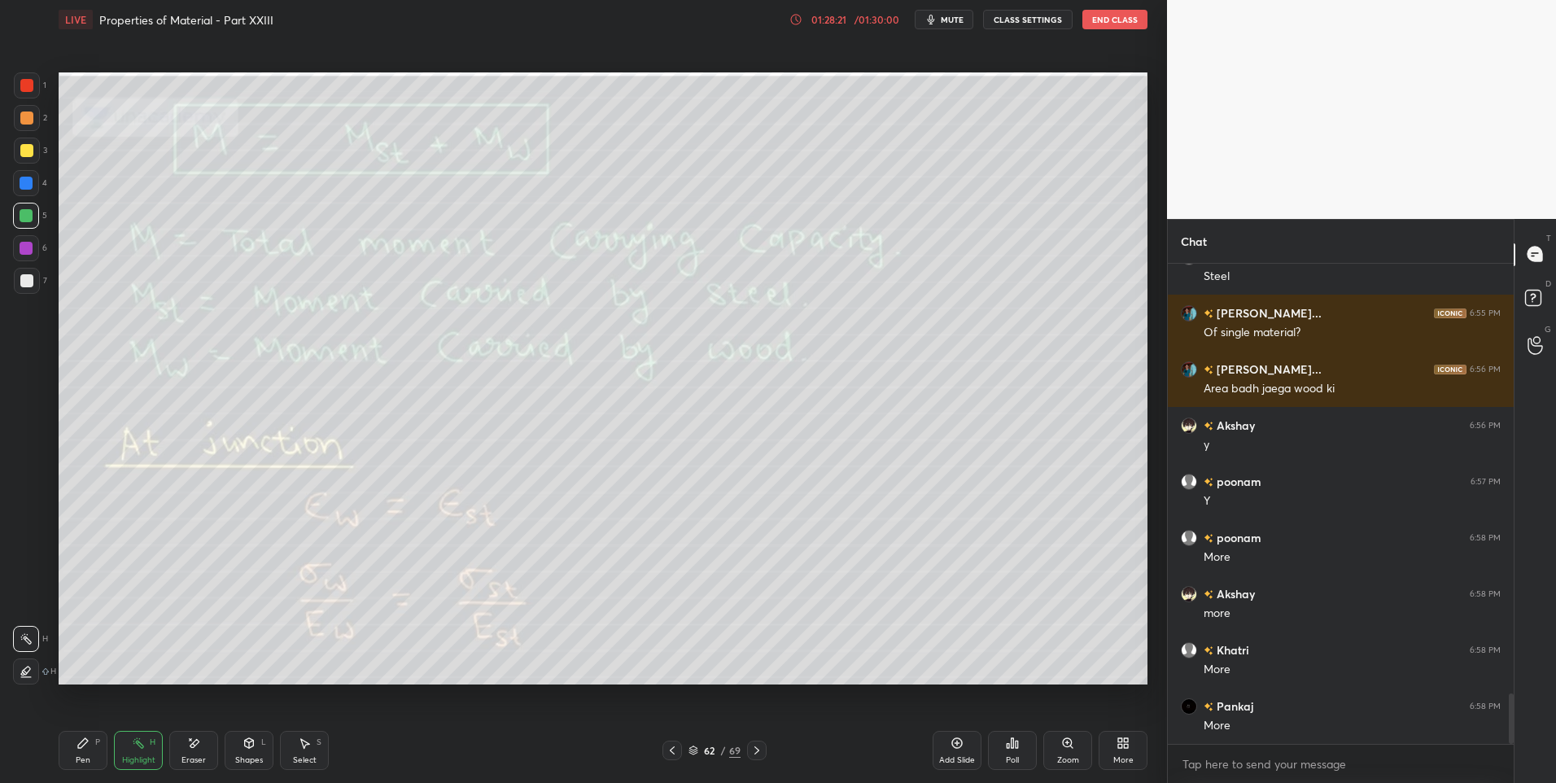
scroll to position [4065, 0]
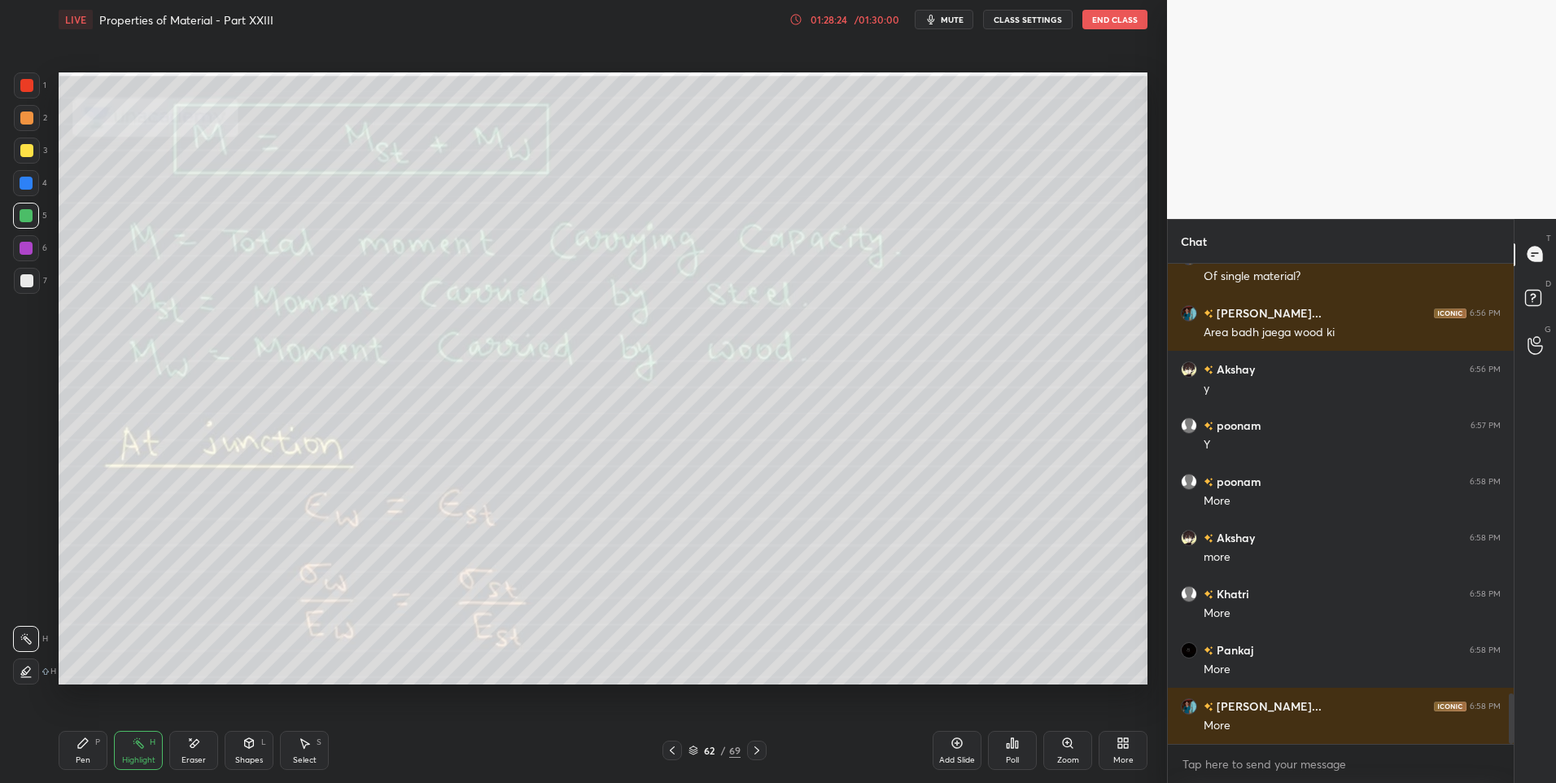
click at [754, 747] on icon at bounding box center [756, 750] width 5 height 8
click at [90, 749] on div "Pen P" at bounding box center [83, 750] width 49 height 39
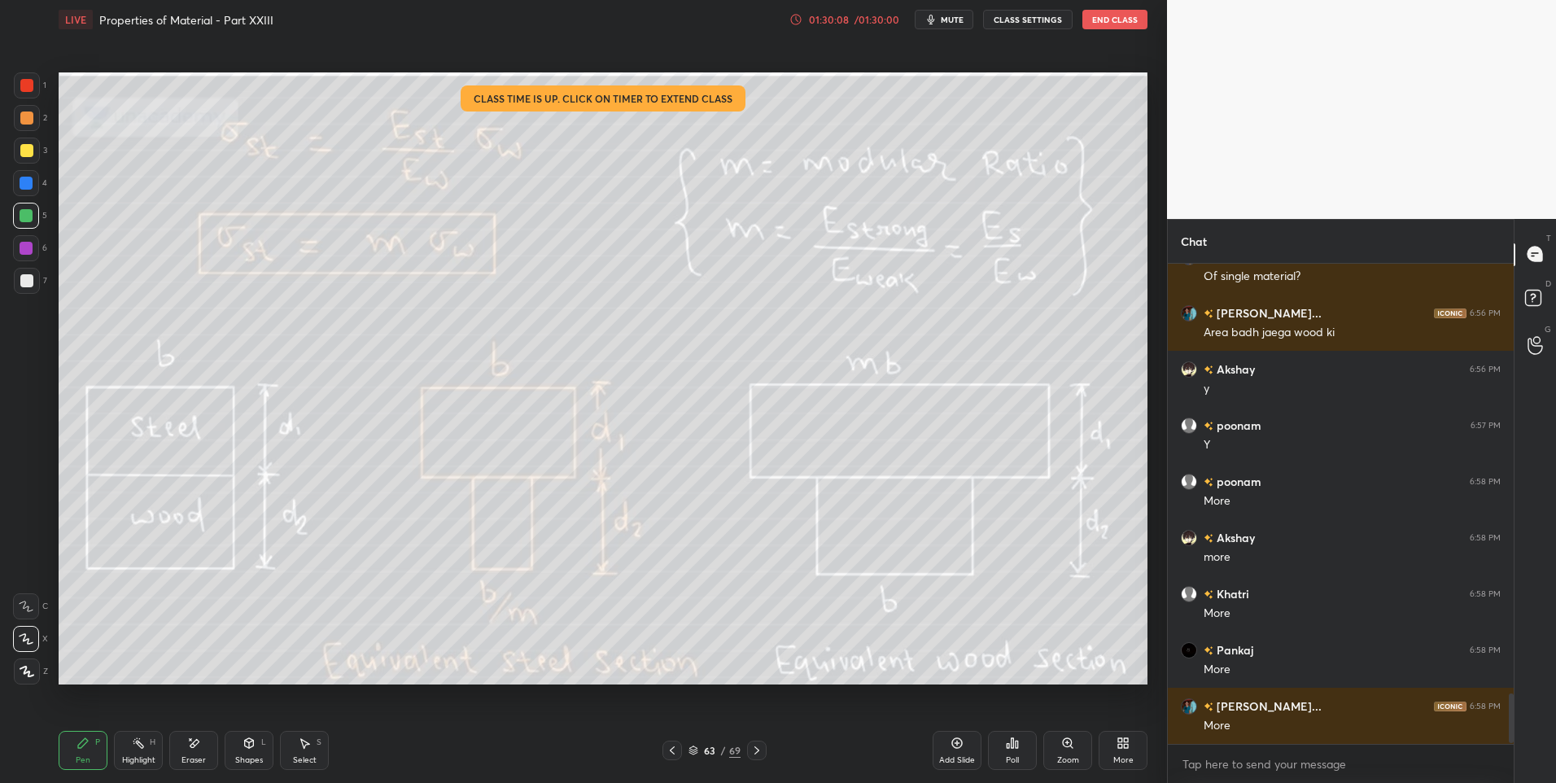
scroll to position [4122, 0]
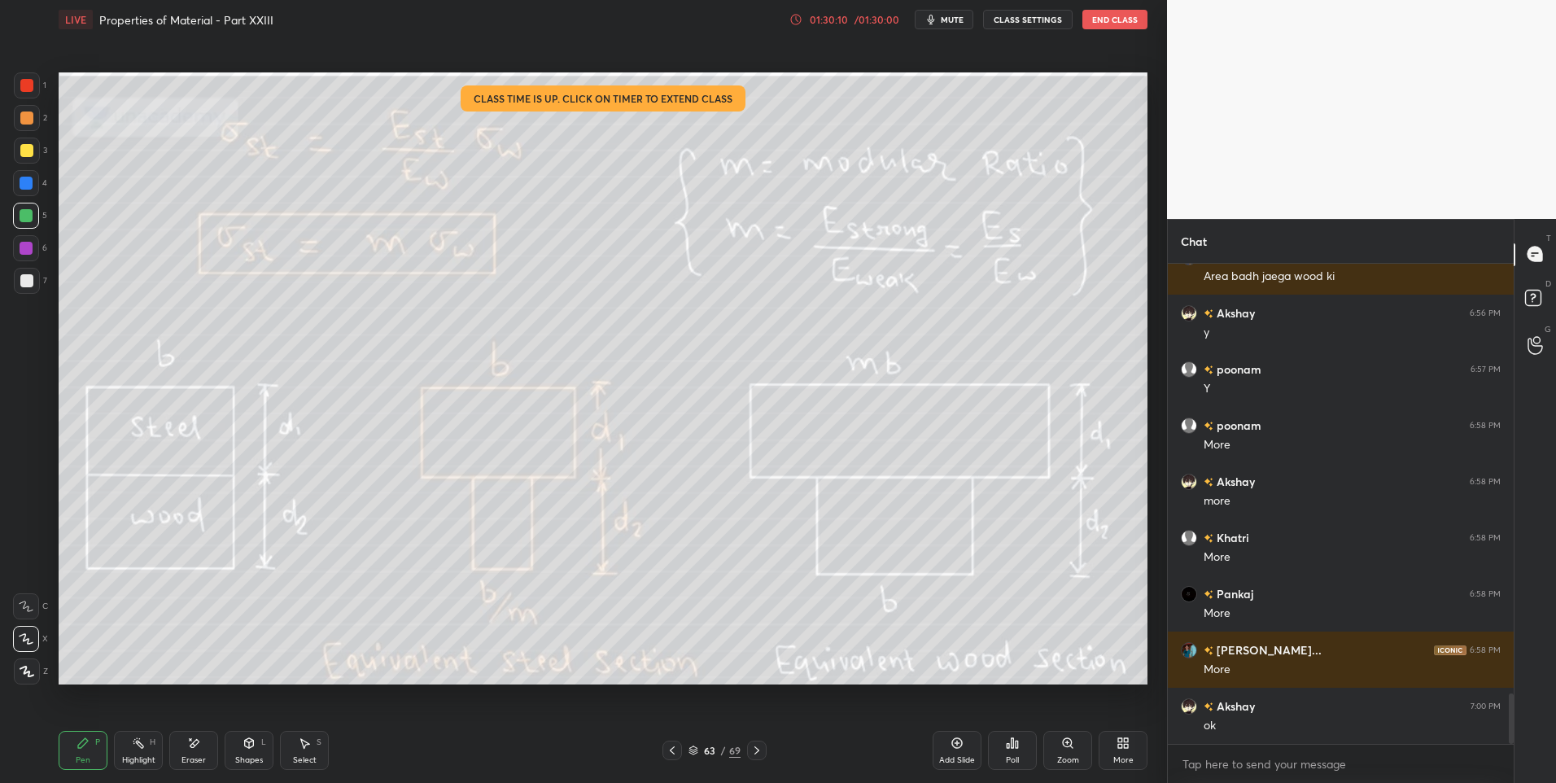
click at [25, 248] on div at bounding box center [26, 248] width 13 height 13
click at [146, 756] on div "Highlight" at bounding box center [138, 760] width 33 height 8
click at [304, 745] on icon at bounding box center [305, 744] width 9 height 10
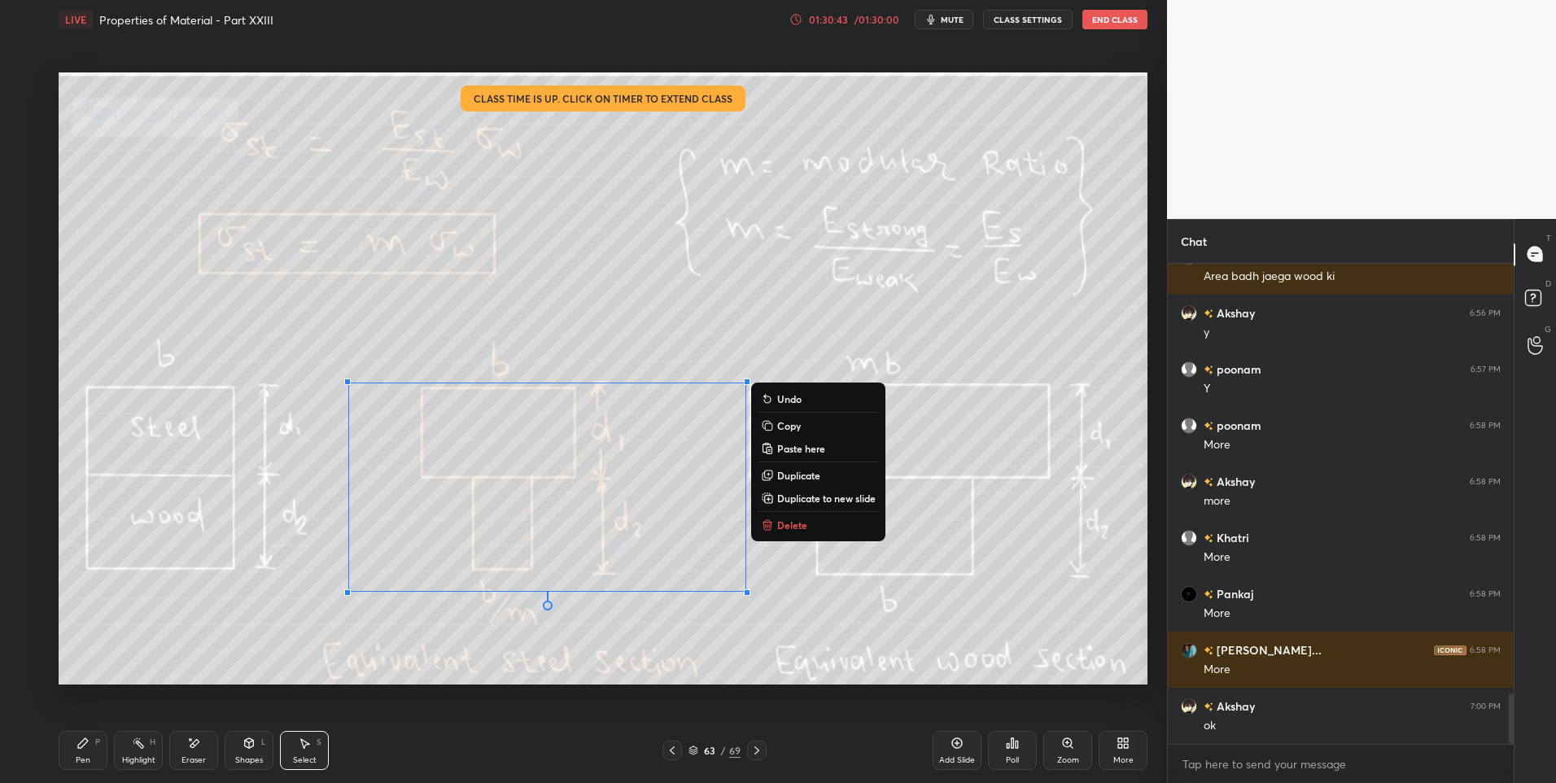
click at [812, 535] on button "Delete" at bounding box center [818, 525] width 121 height 20
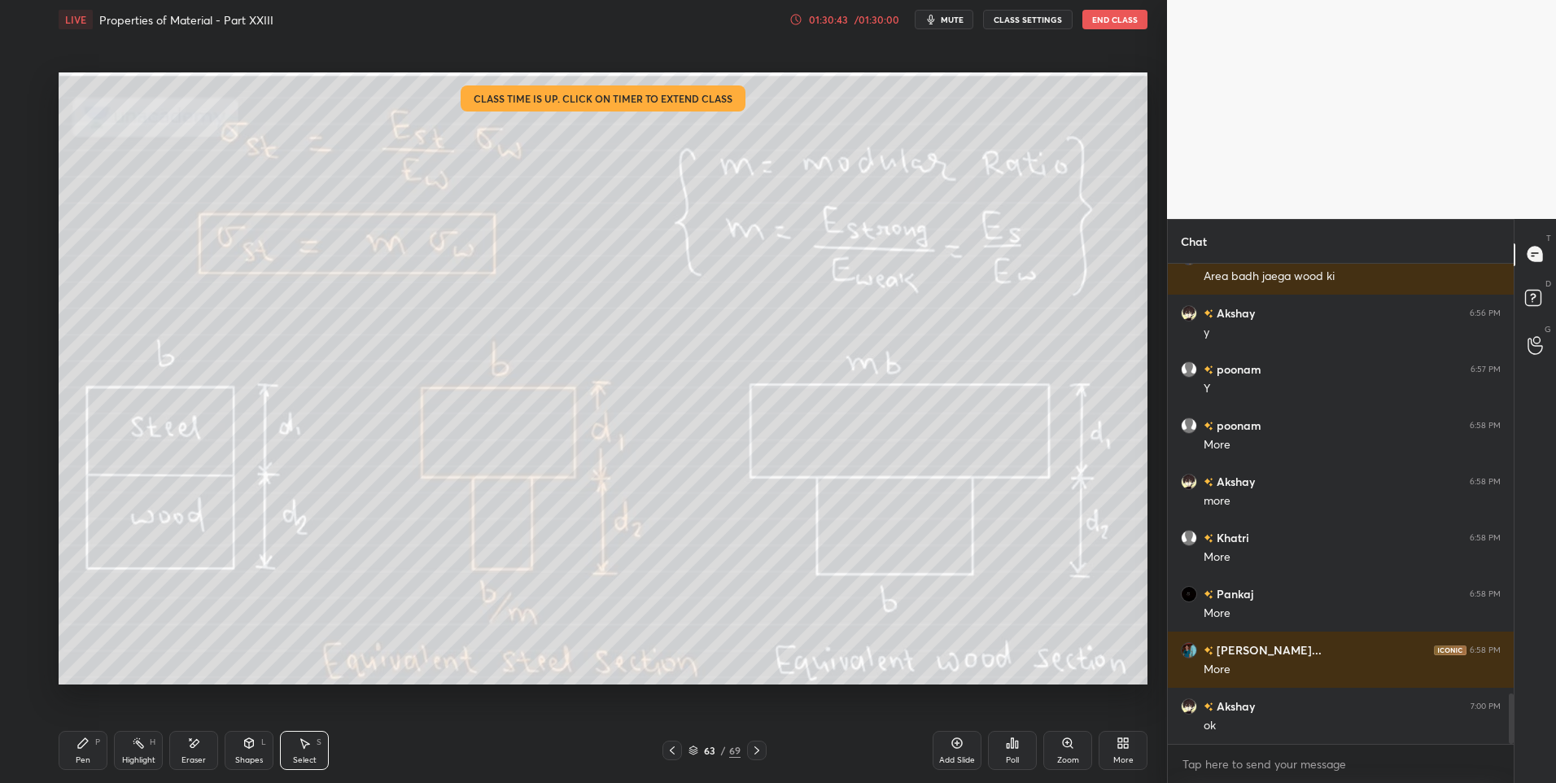
click at [721, 577] on div "0 ° Undo Copy Paste here Duplicate Duplicate to new slide Delete" at bounding box center [603, 378] width 1089 height 613
click at [154, 747] on div "Highlight H" at bounding box center [138, 750] width 49 height 39
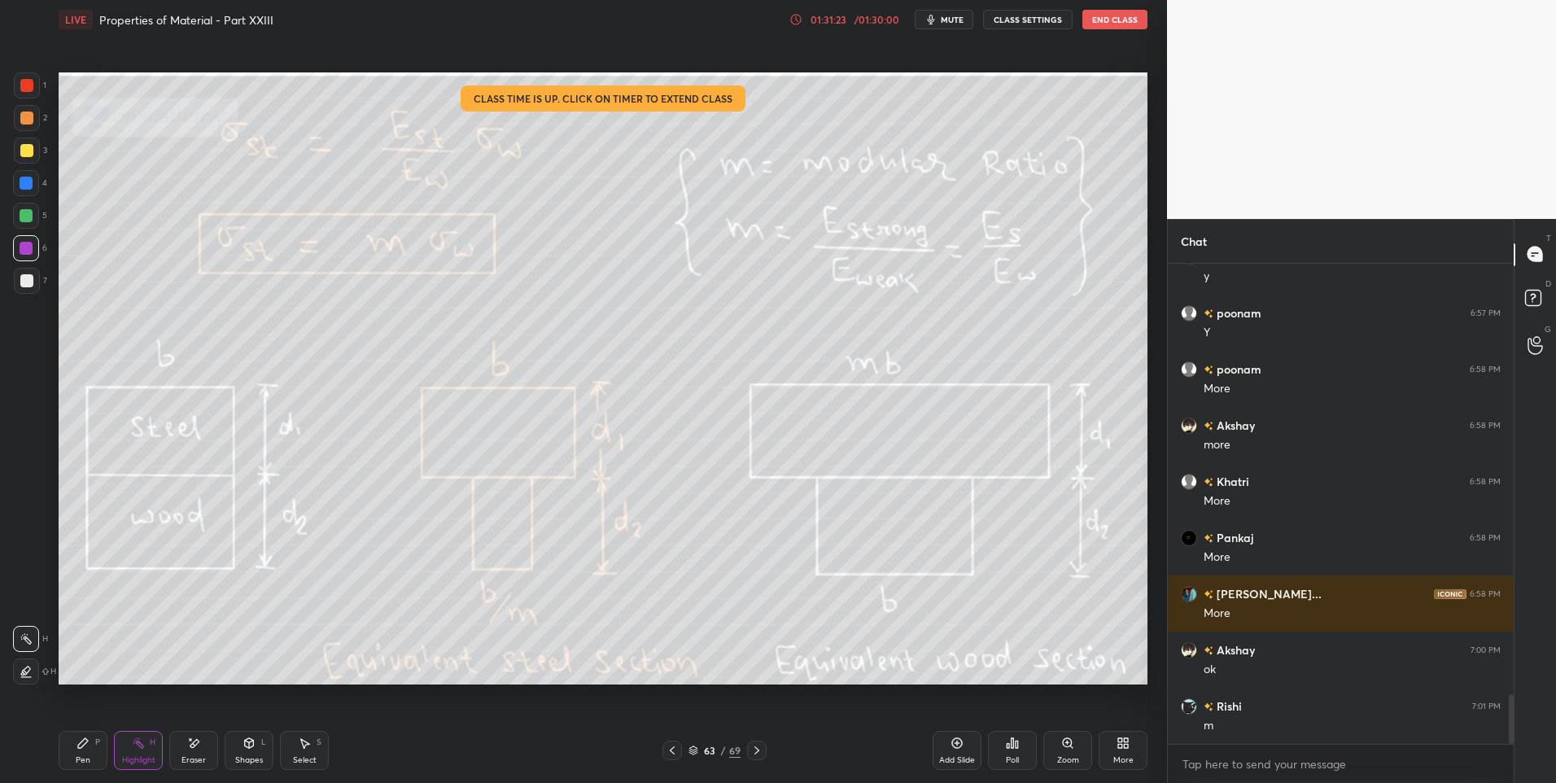
scroll to position [4234, 0]
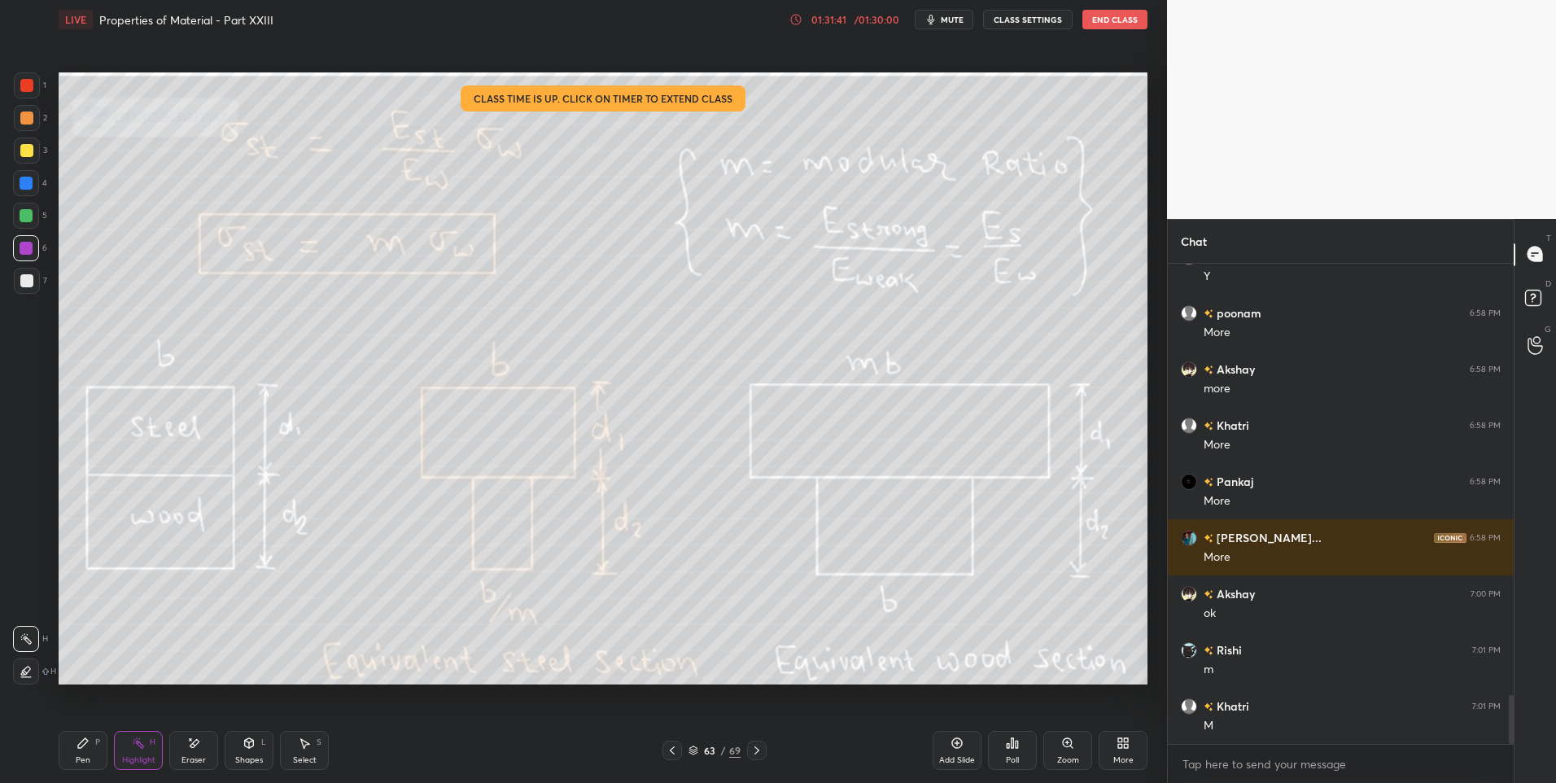
click at [760, 751] on icon at bounding box center [756, 750] width 13 height 13
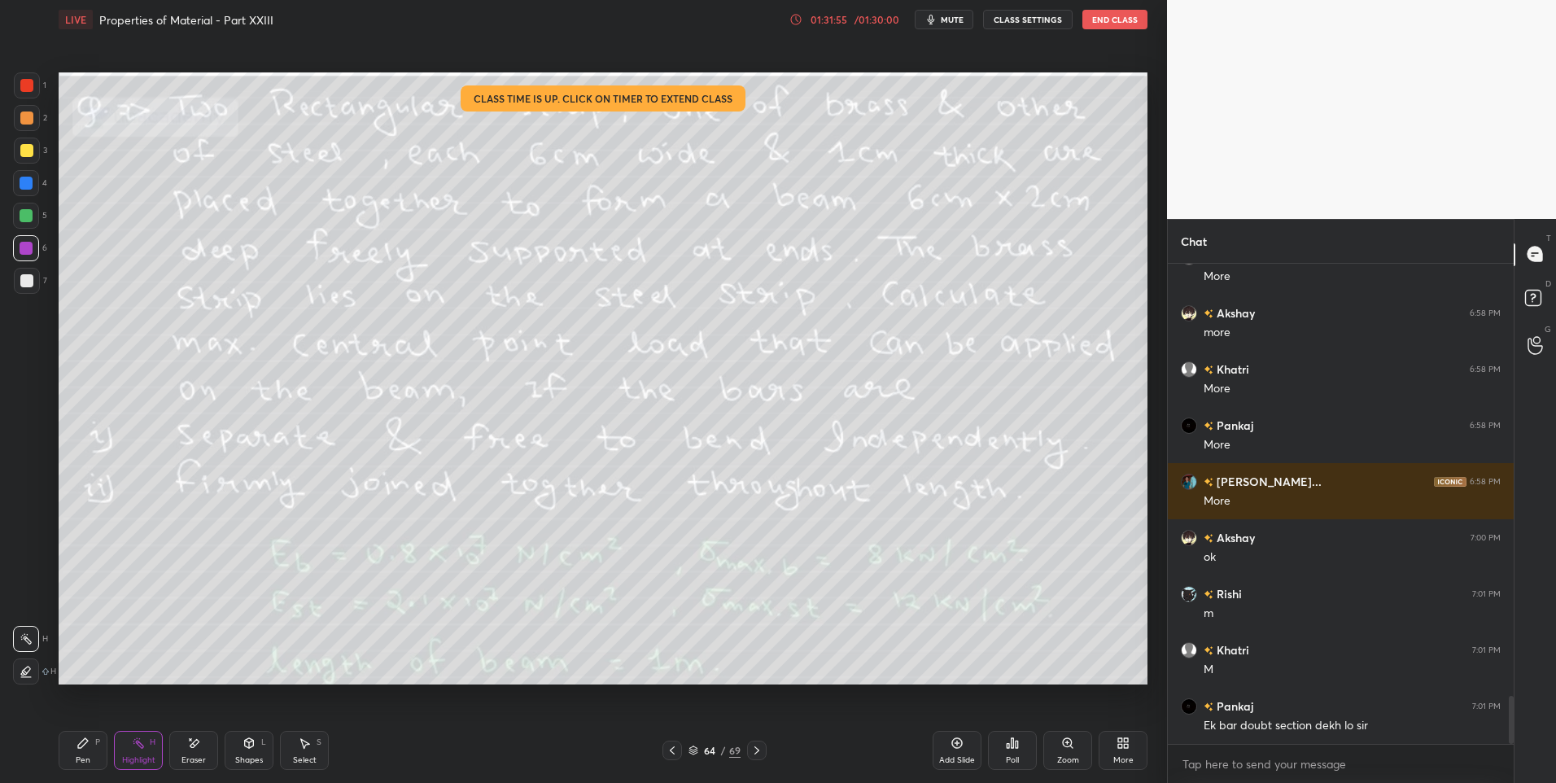
click at [1532, 294] on icon at bounding box center [1533, 296] width 6 height 7
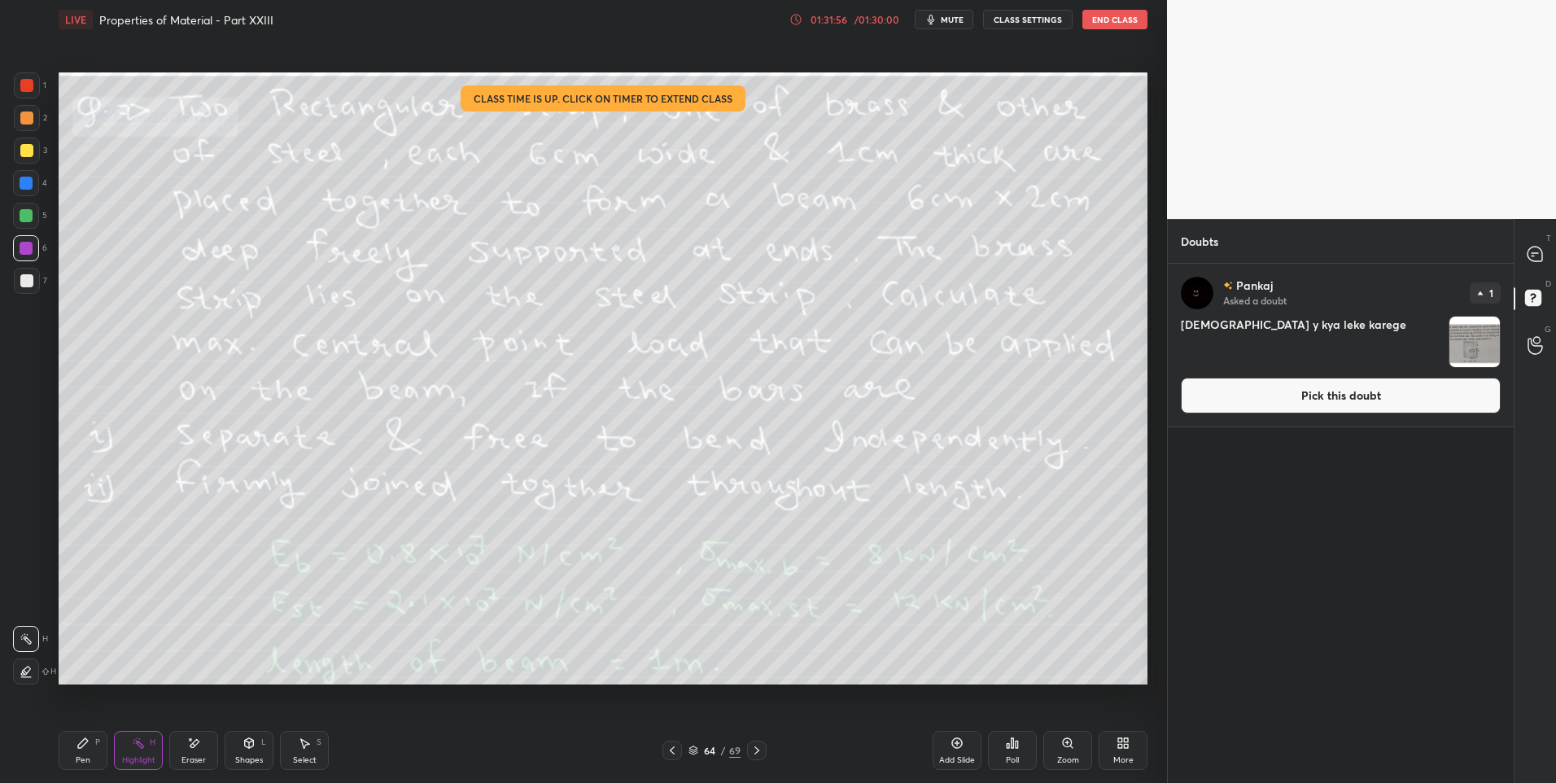
click at [1468, 336] on img "grid" at bounding box center [1475, 342] width 50 height 50
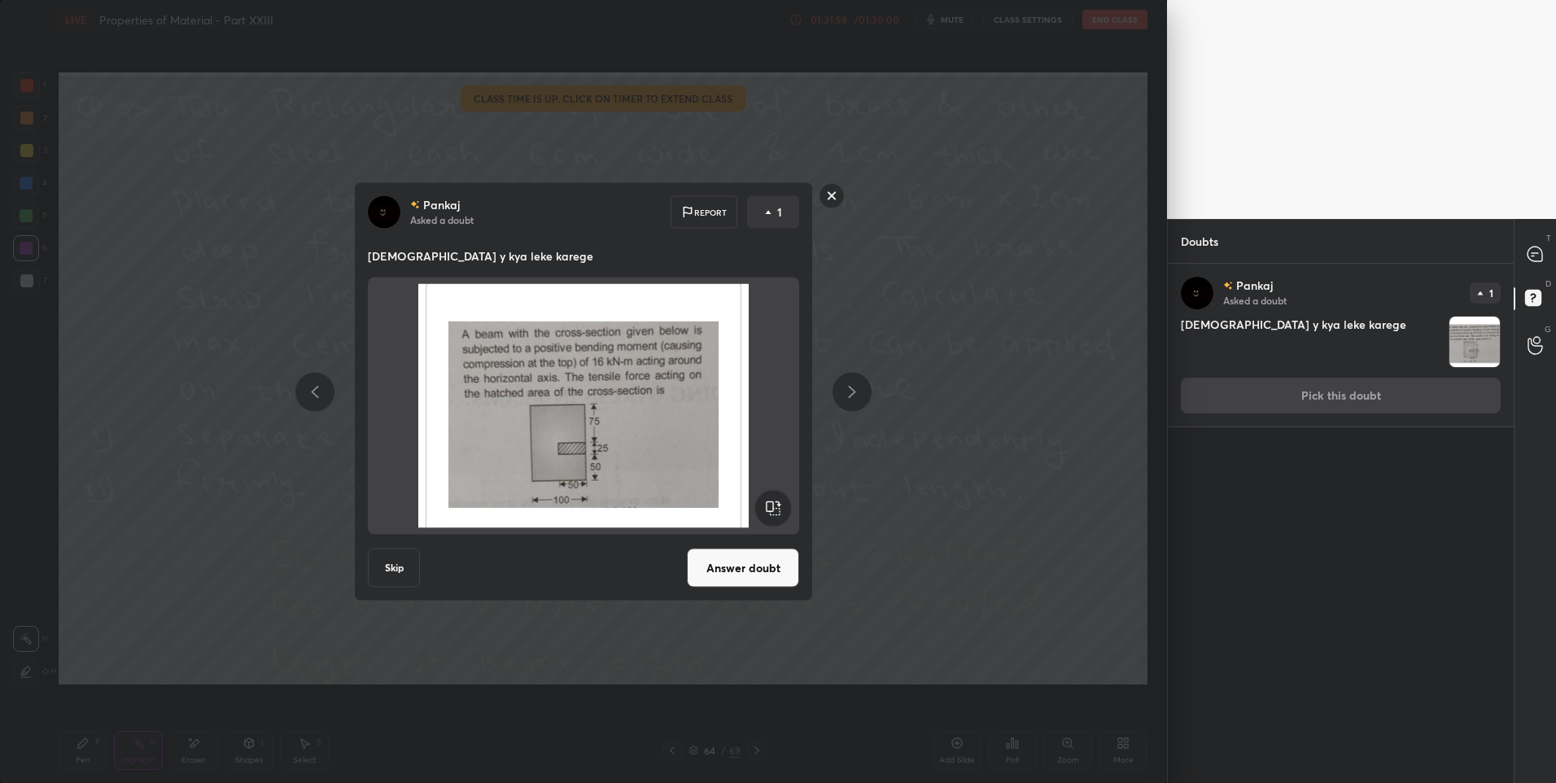
click at [746, 564] on button "Answer doubt" at bounding box center [743, 568] width 112 height 39
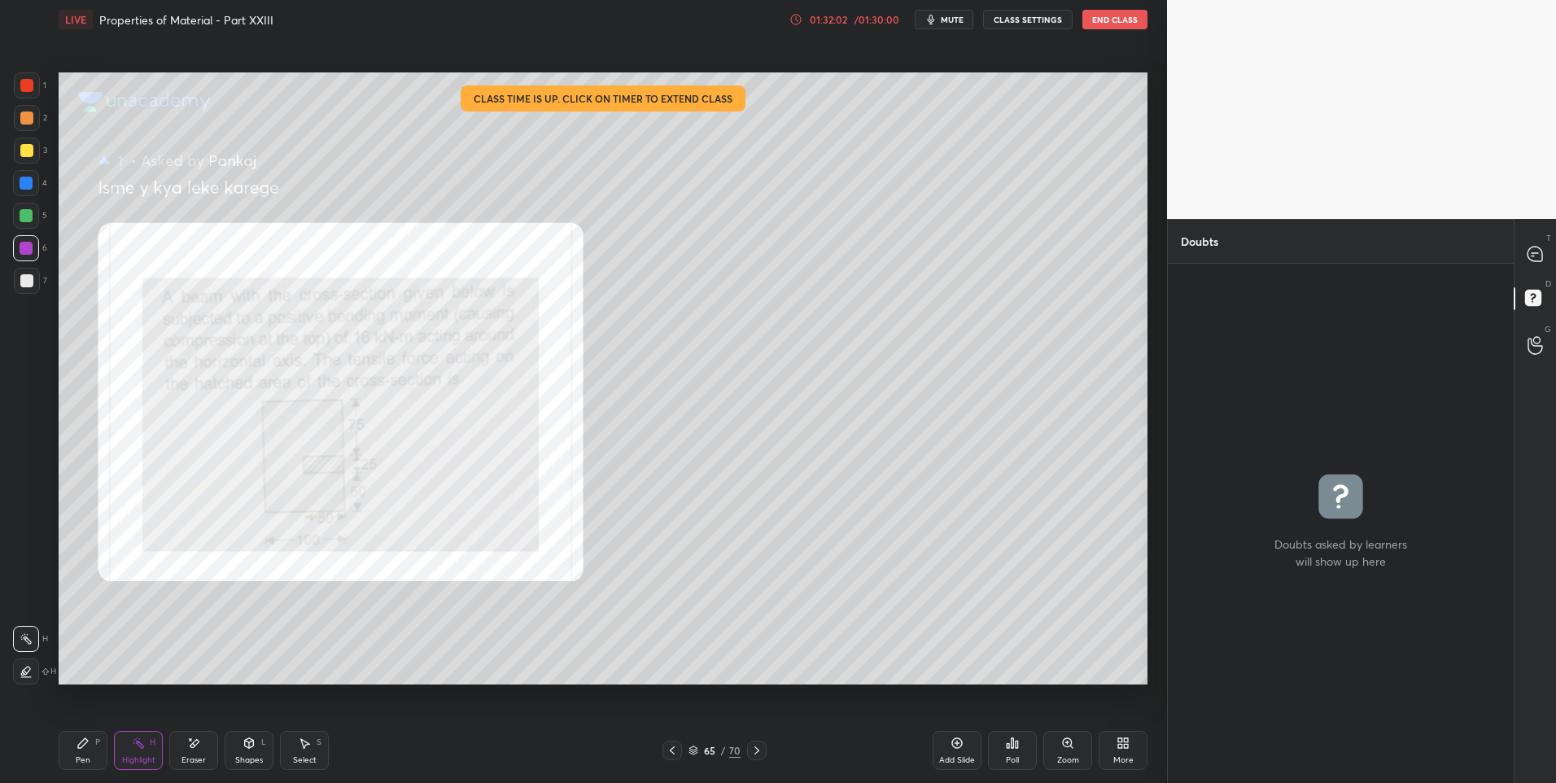
click at [1533, 256] on icon at bounding box center [1533, 256] width 2 height 0
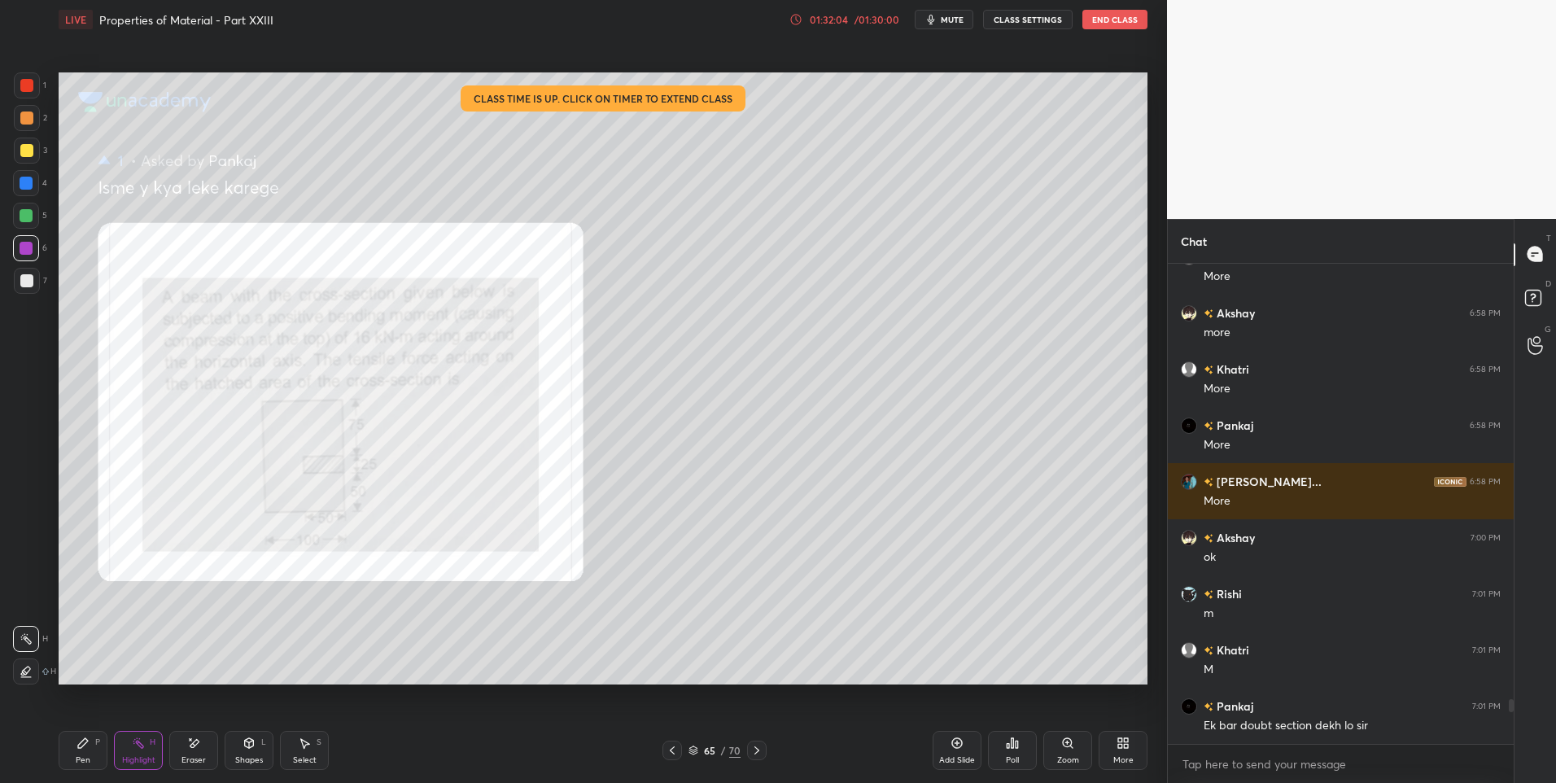
click at [71, 751] on div "Pen P" at bounding box center [83, 750] width 49 height 39
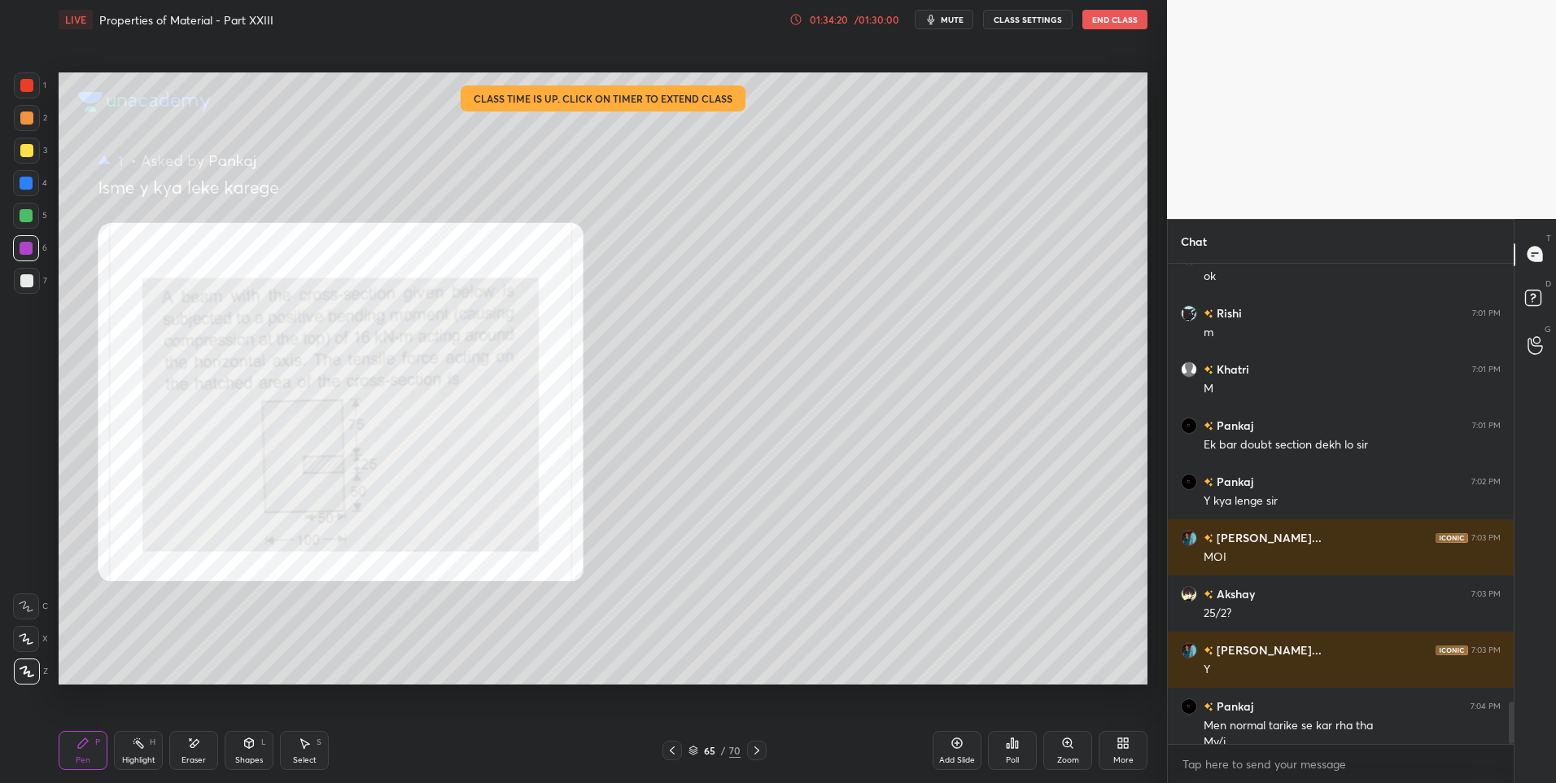
scroll to position [4926, 0]
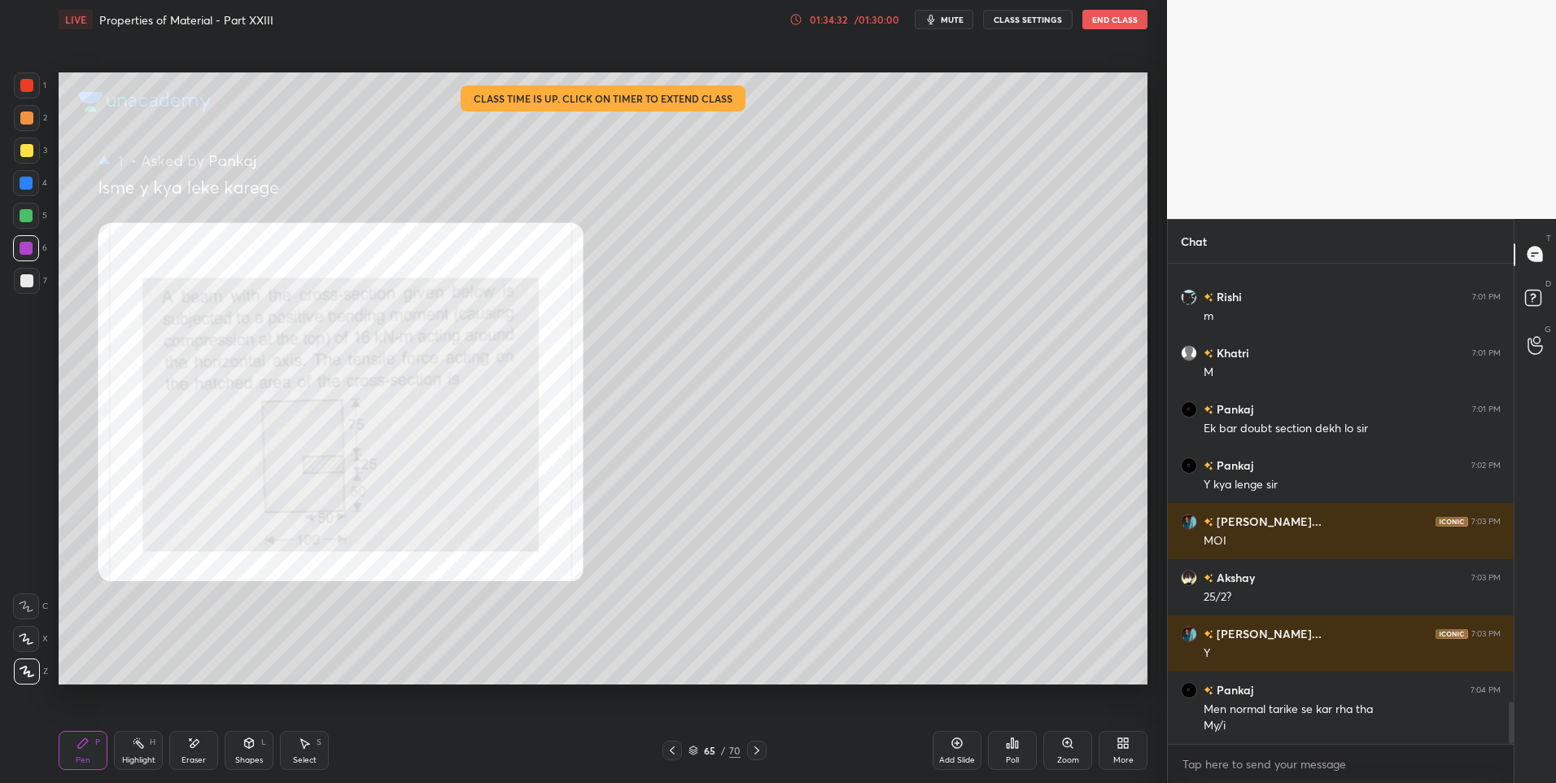
click at [140, 746] on rect at bounding box center [140, 745] width 8 height 8
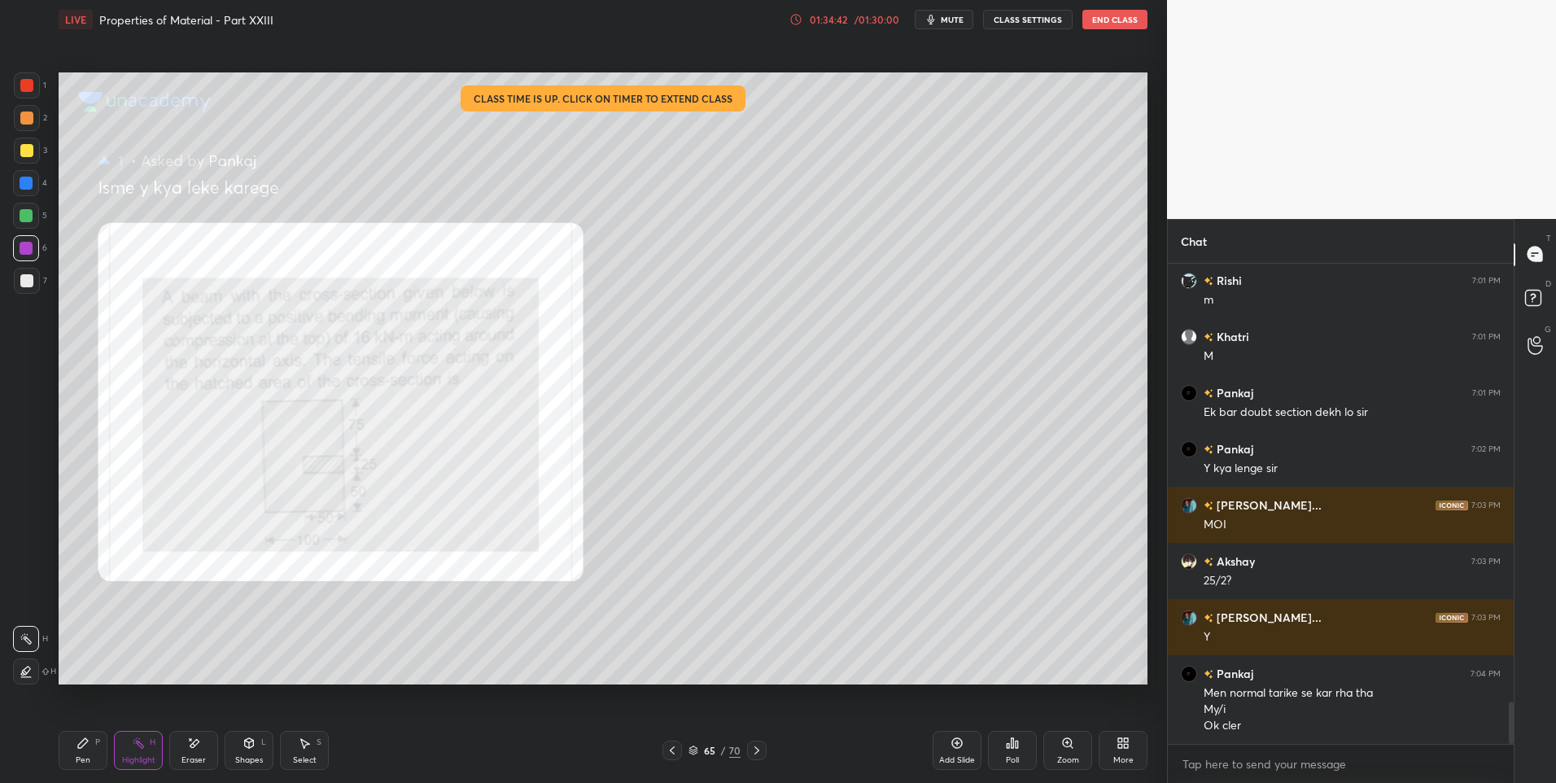
click at [135, 757] on div "Highlight" at bounding box center [138, 760] width 33 height 8
click at [75, 748] on div "Pen P" at bounding box center [83, 750] width 49 height 39
click at [27, 283] on div at bounding box center [26, 280] width 13 height 13
click at [674, 750] on icon at bounding box center [672, 750] width 13 height 13
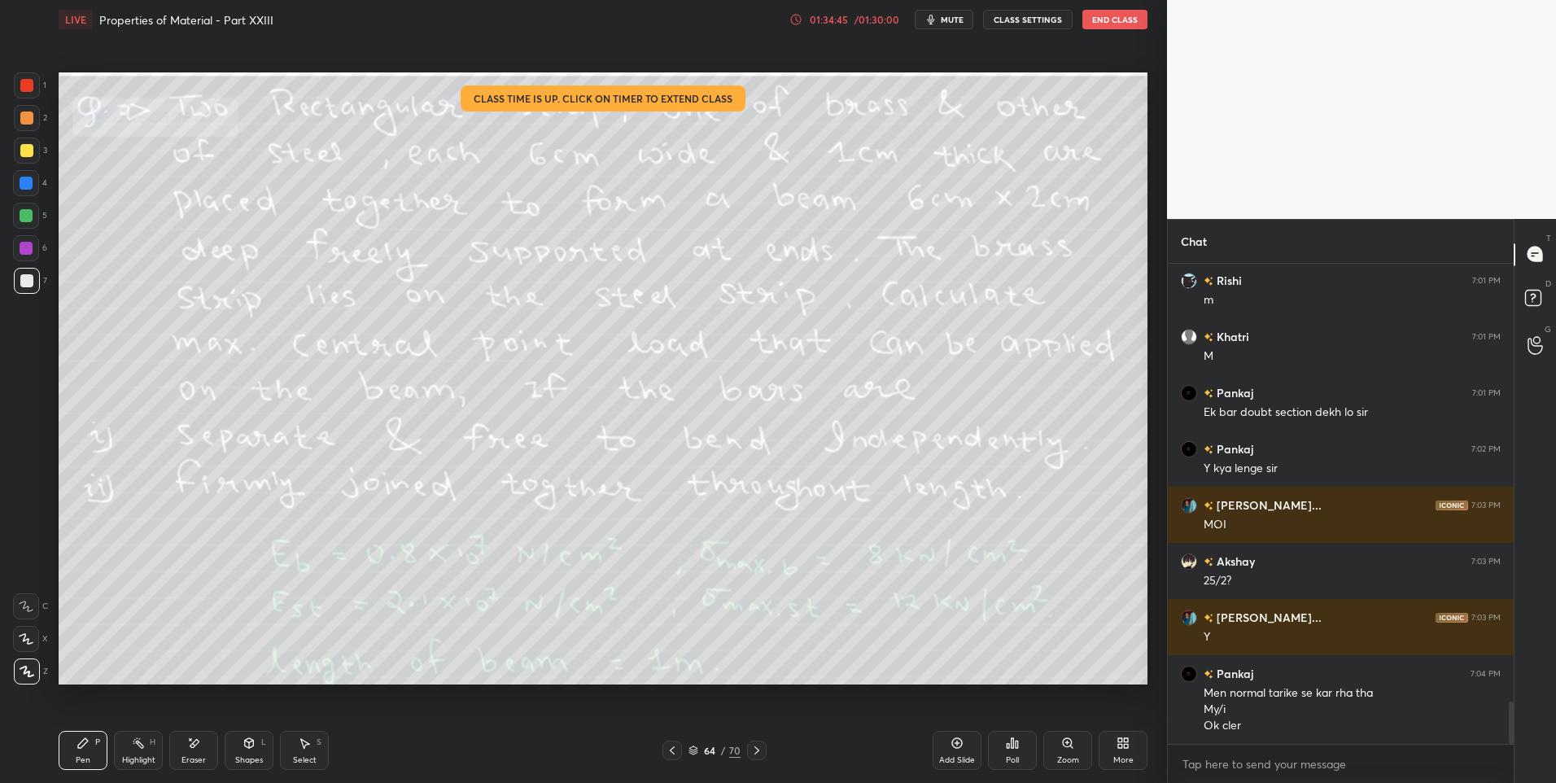
click at [141, 748] on rect at bounding box center [140, 745] width 8 height 8
click at [750, 754] on icon at bounding box center [756, 750] width 13 height 13
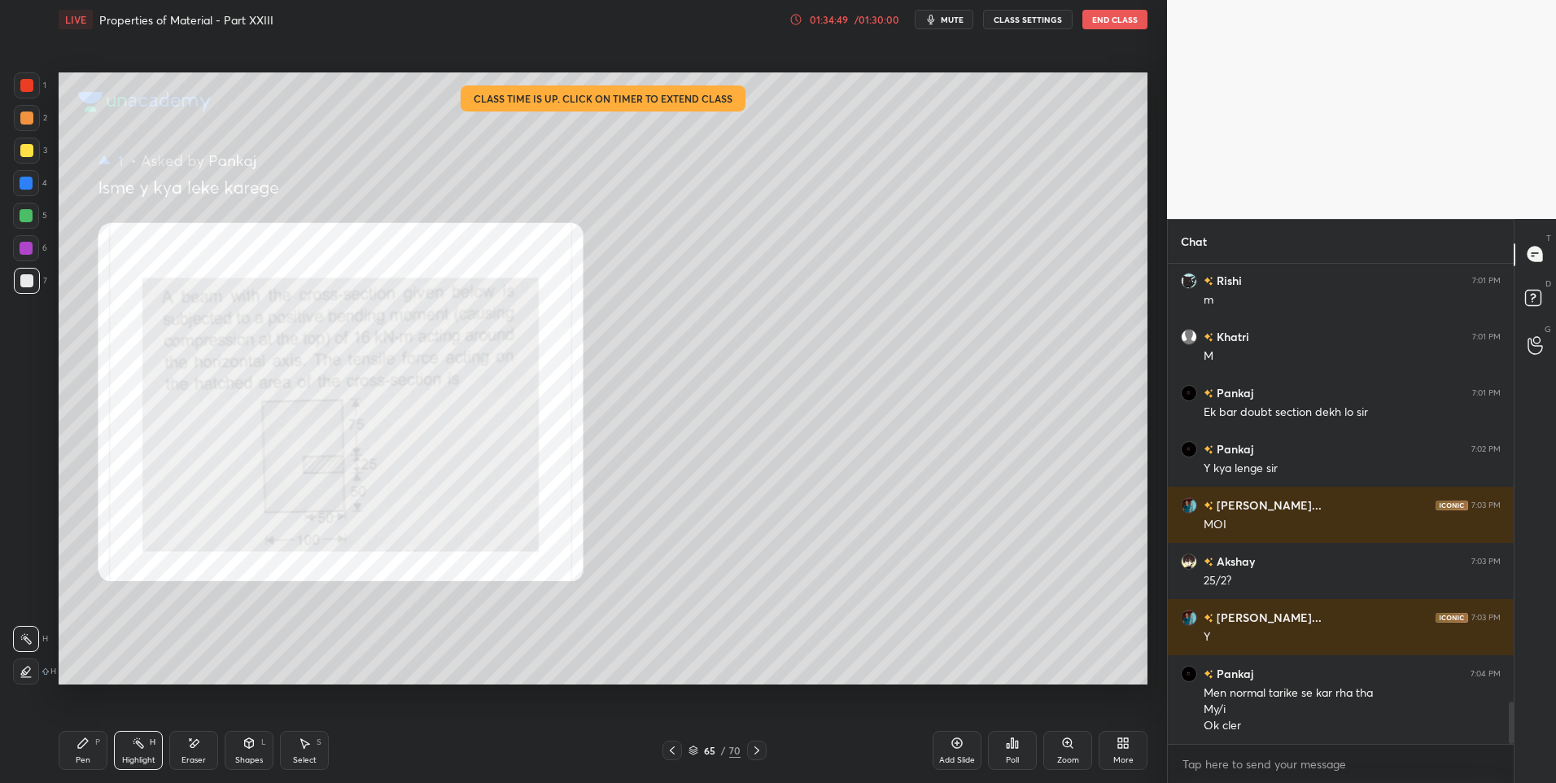
scroll to position [4999, 0]
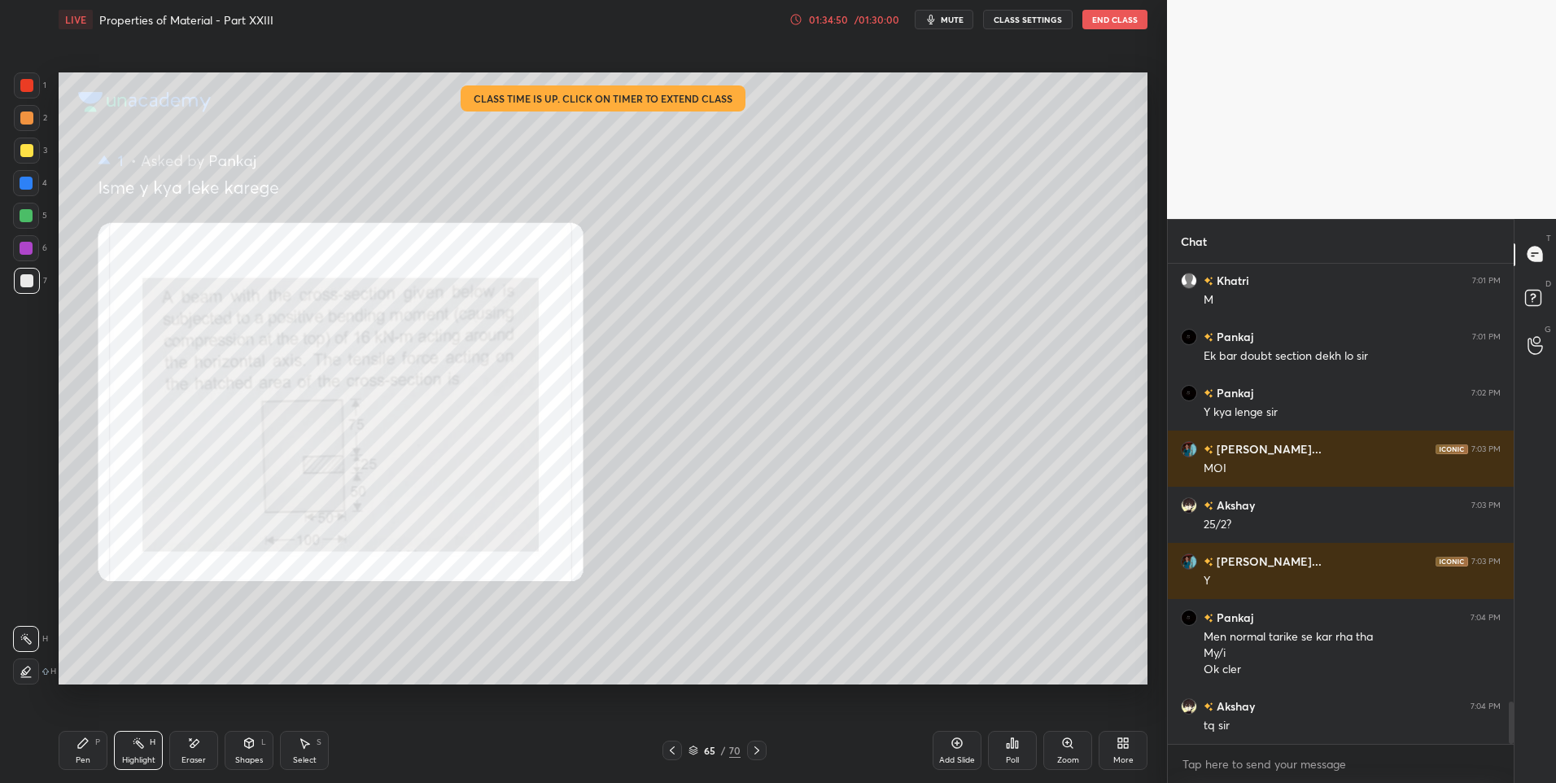
click at [72, 752] on div "Pen P" at bounding box center [83, 750] width 49 height 39
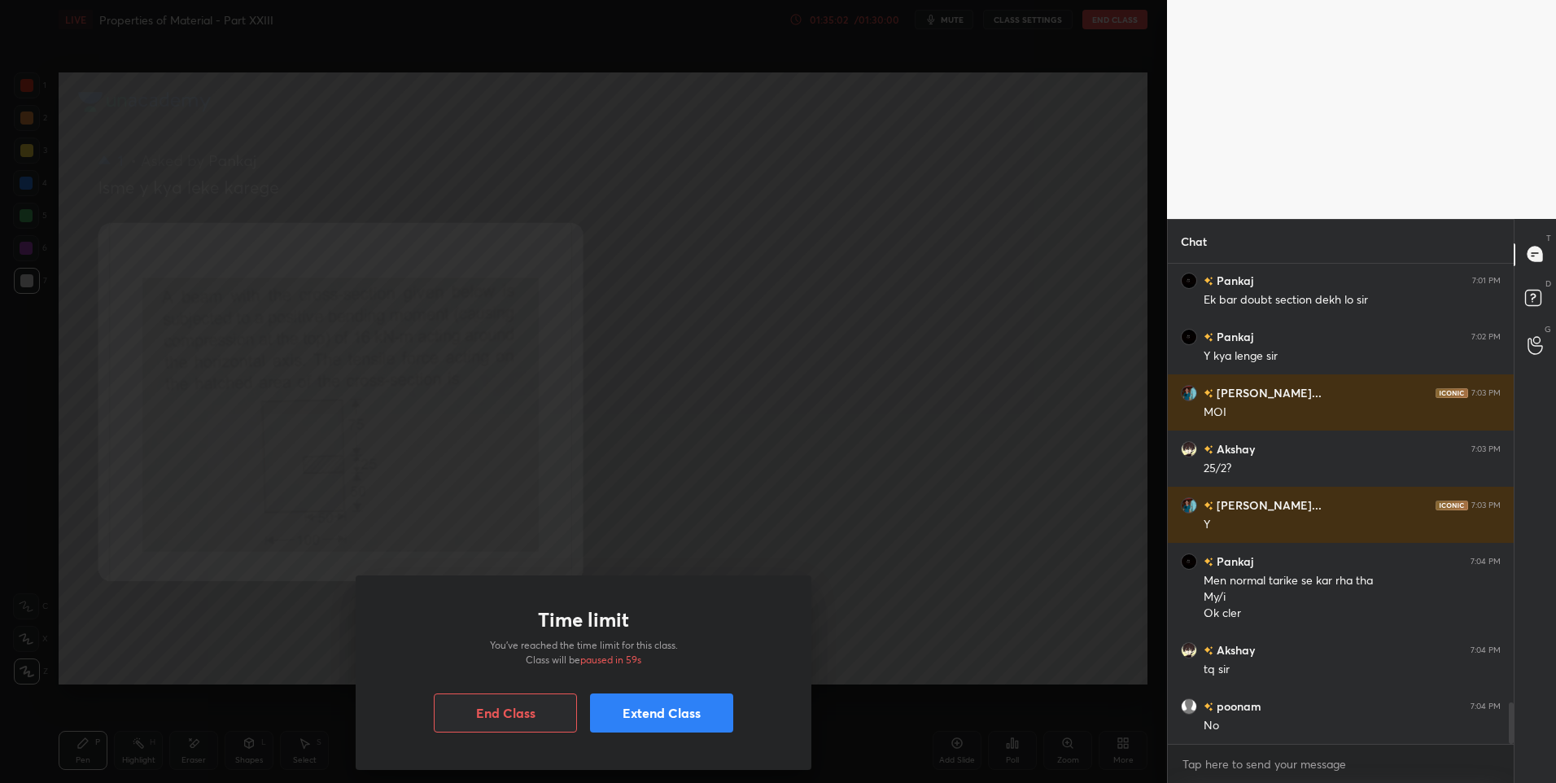
click at [643, 713] on button "Extend Class" at bounding box center [661, 712] width 143 height 39
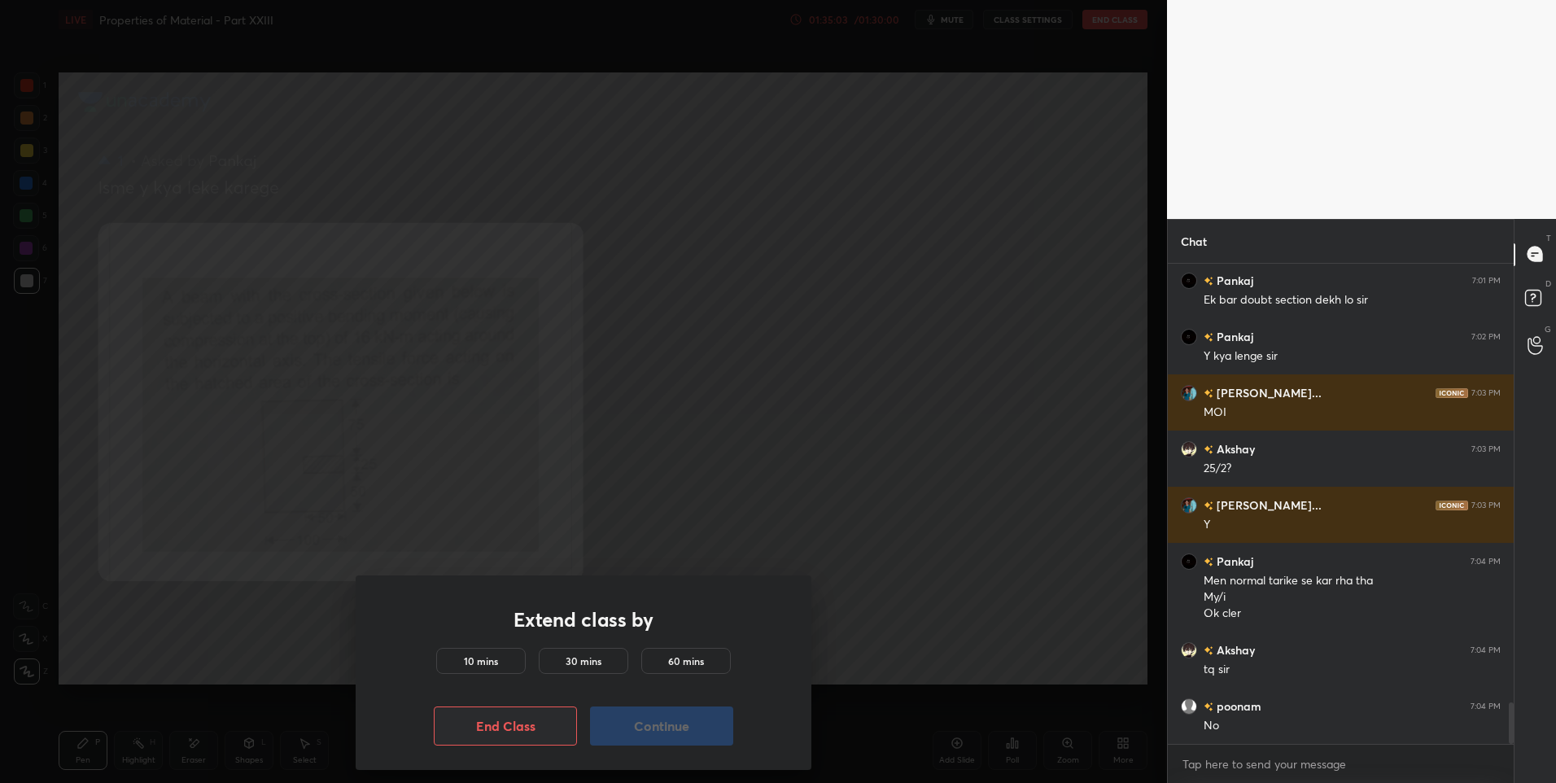
scroll to position [5111, 0]
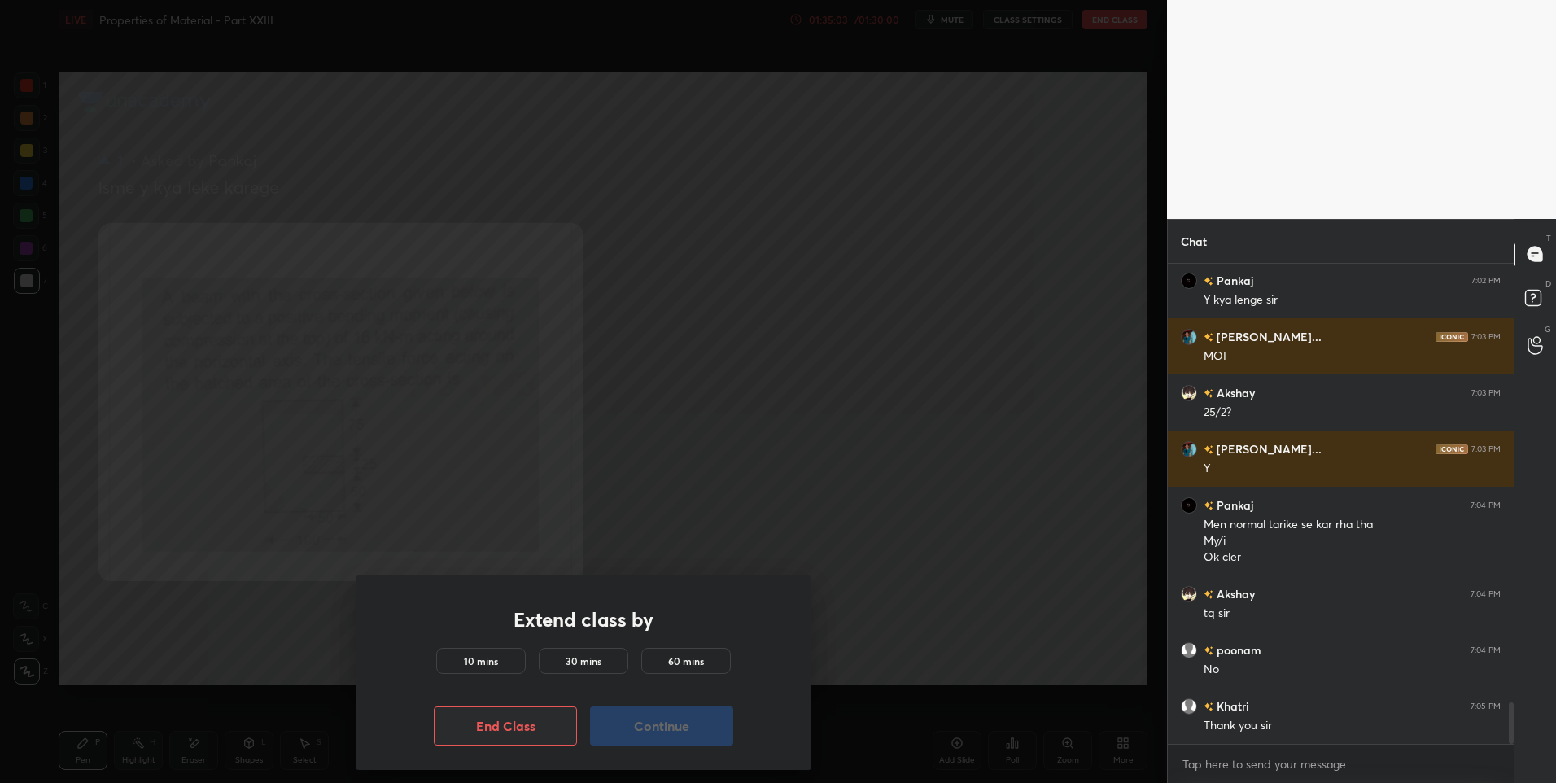
click at [487, 651] on div "10 mins" at bounding box center [481, 661] width 90 height 26
click at [666, 723] on button "Continue" at bounding box center [661, 725] width 143 height 39
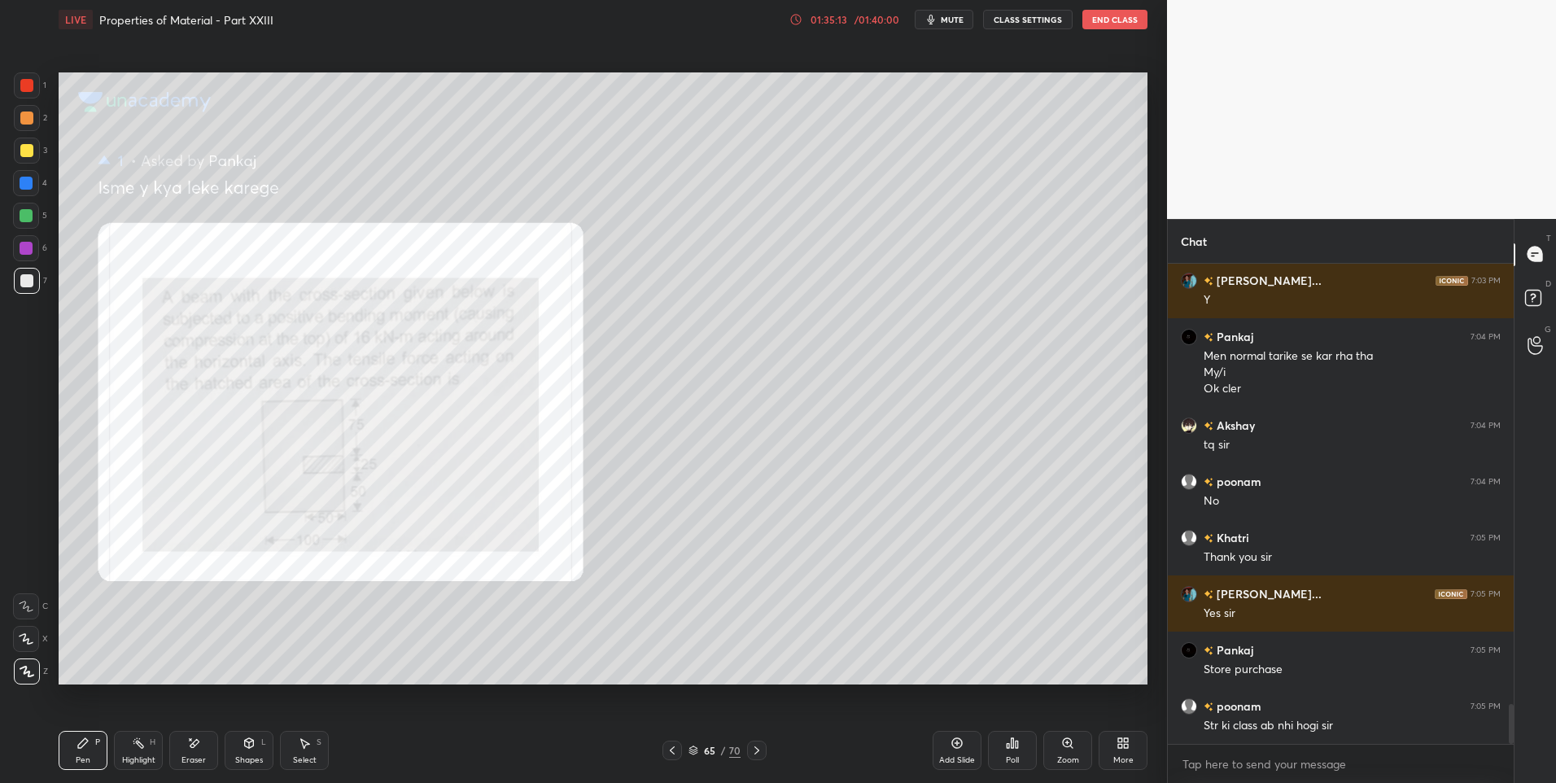
scroll to position [5336, 0]
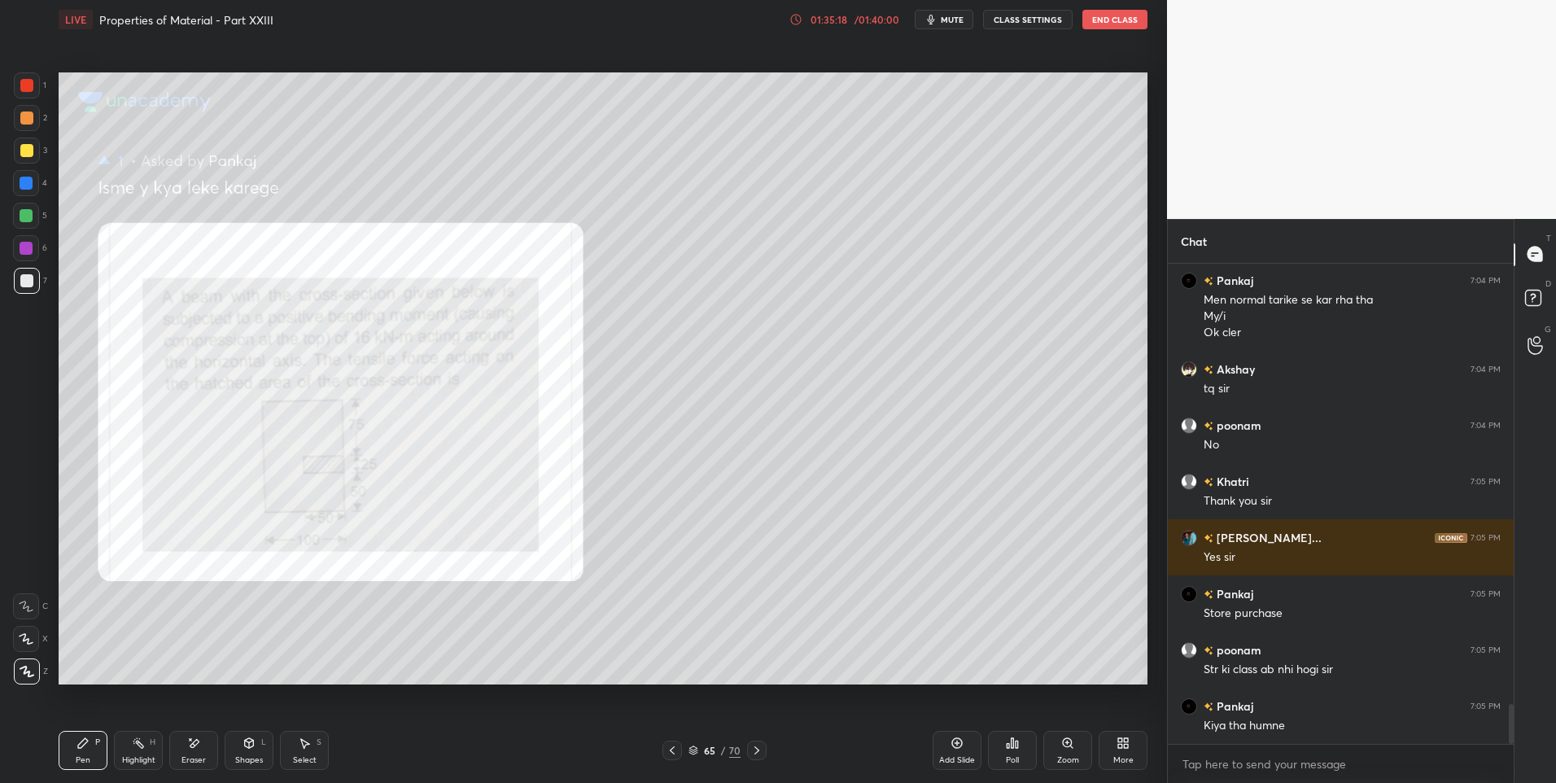
click at [193, 756] on div "Eraser" at bounding box center [193, 760] width 24 height 8
click at [139, 749] on icon at bounding box center [138, 743] width 13 height 13
click at [137, 751] on div "Highlight H" at bounding box center [138, 750] width 49 height 39
click at [31, 219] on div at bounding box center [26, 215] width 13 height 13
click at [29, 92] on div at bounding box center [27, 85] width 26 height 26
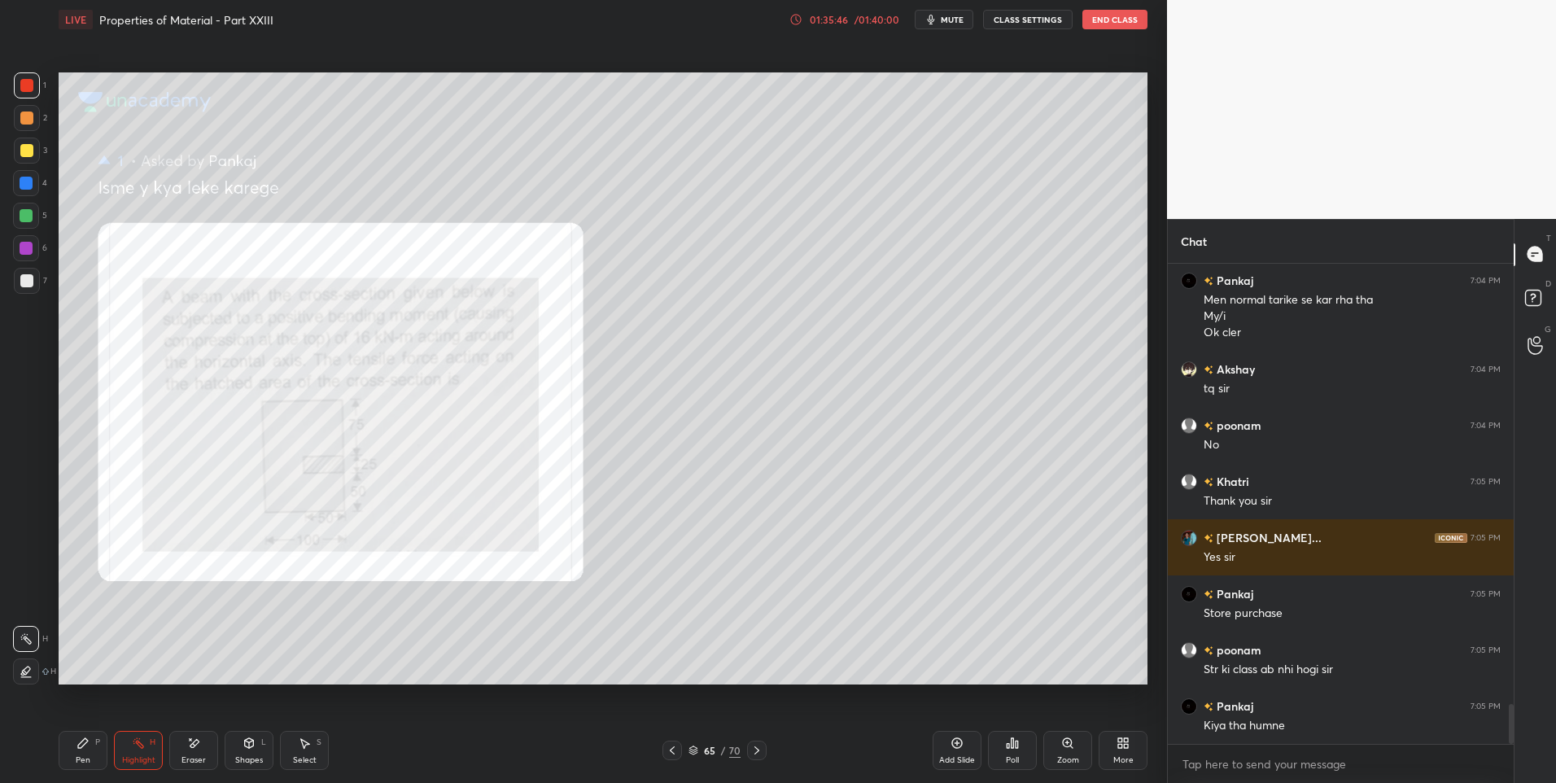
click at [15, 91] on div at bounding box center [27, 85] width 26 height 26
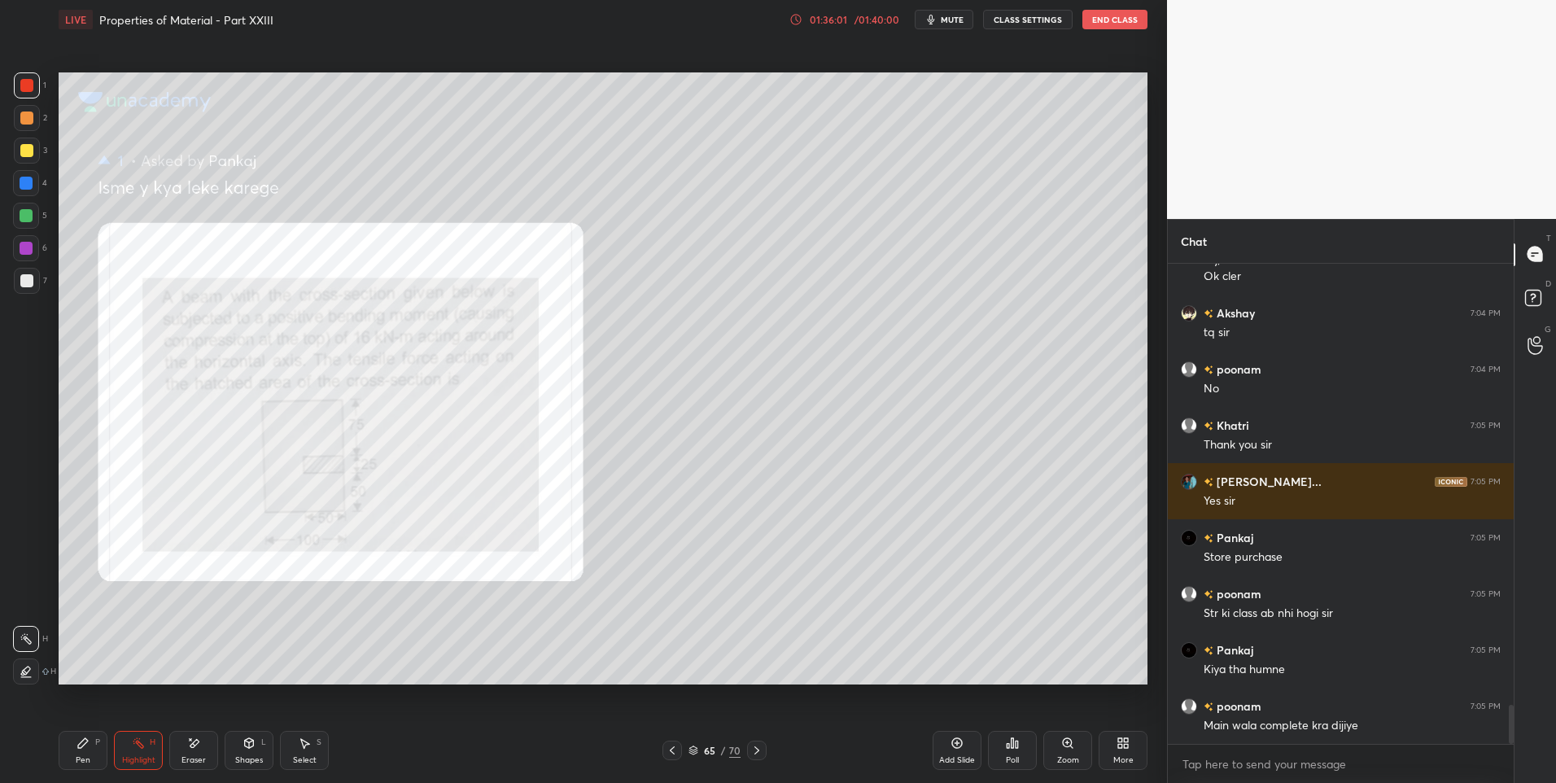
scroll to position [5448, 0]
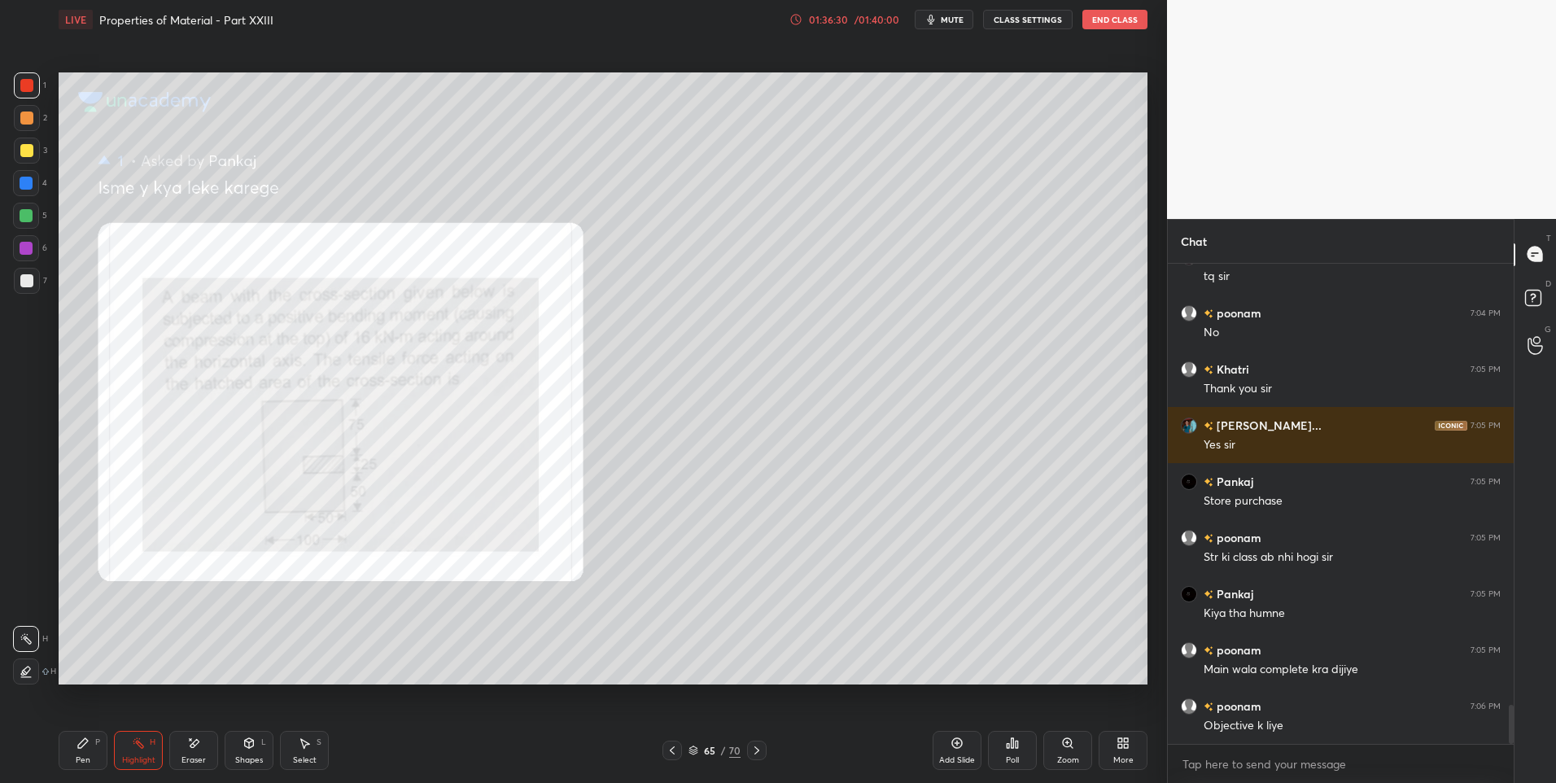
click at [29, 188] on div at bounding box center [26, 183] width 13 height 13
click at [21, 138] on div at bounding box center [27, 151] width 26 height 26
click at [33, 124] on div at bounding box center [27, 118] width 26 height 26
click at [1113, 17] on button "End Class" at bounding box center [1114, 20] width 65 height 20
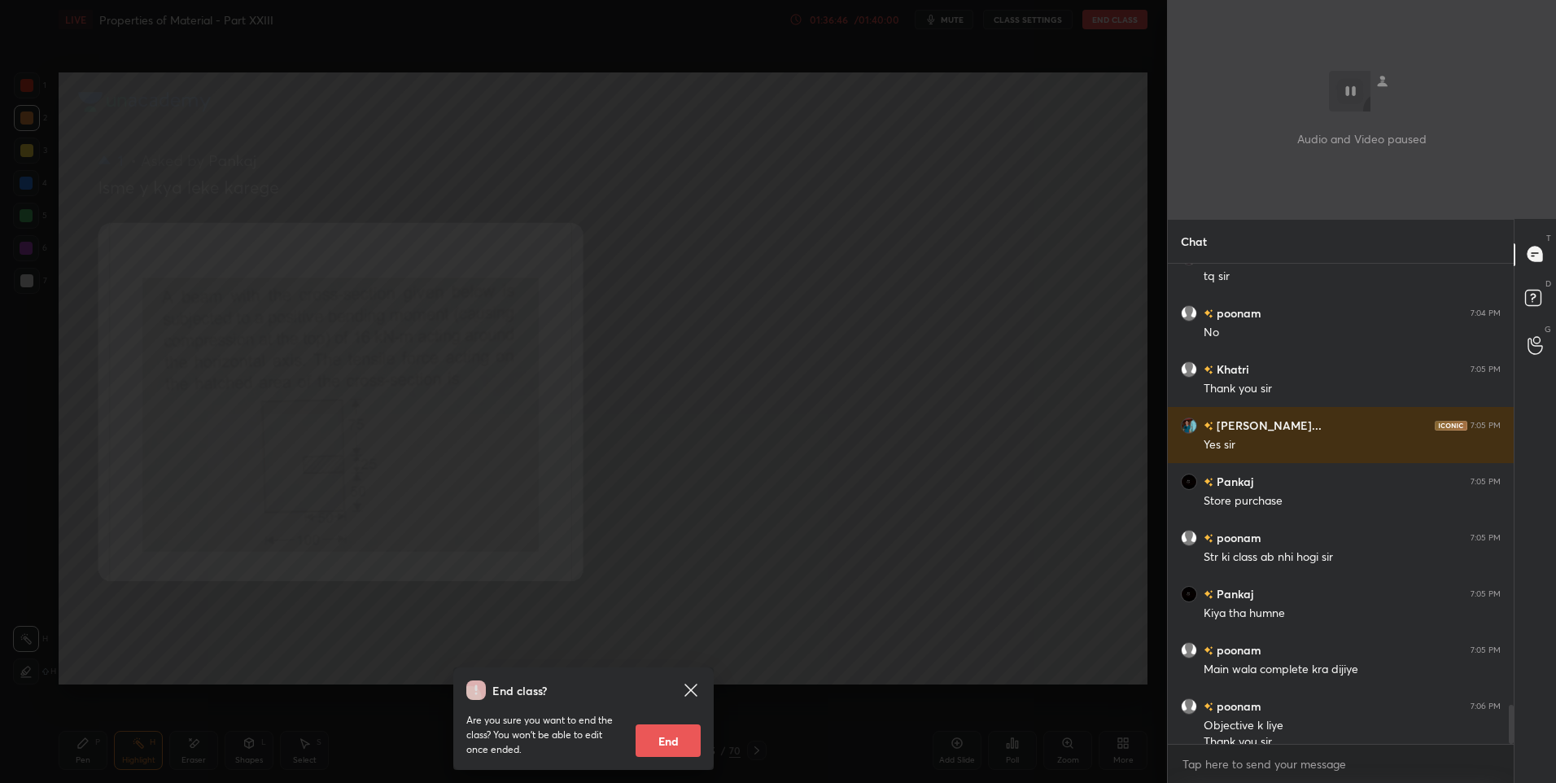
scroll to position [5464, 0]
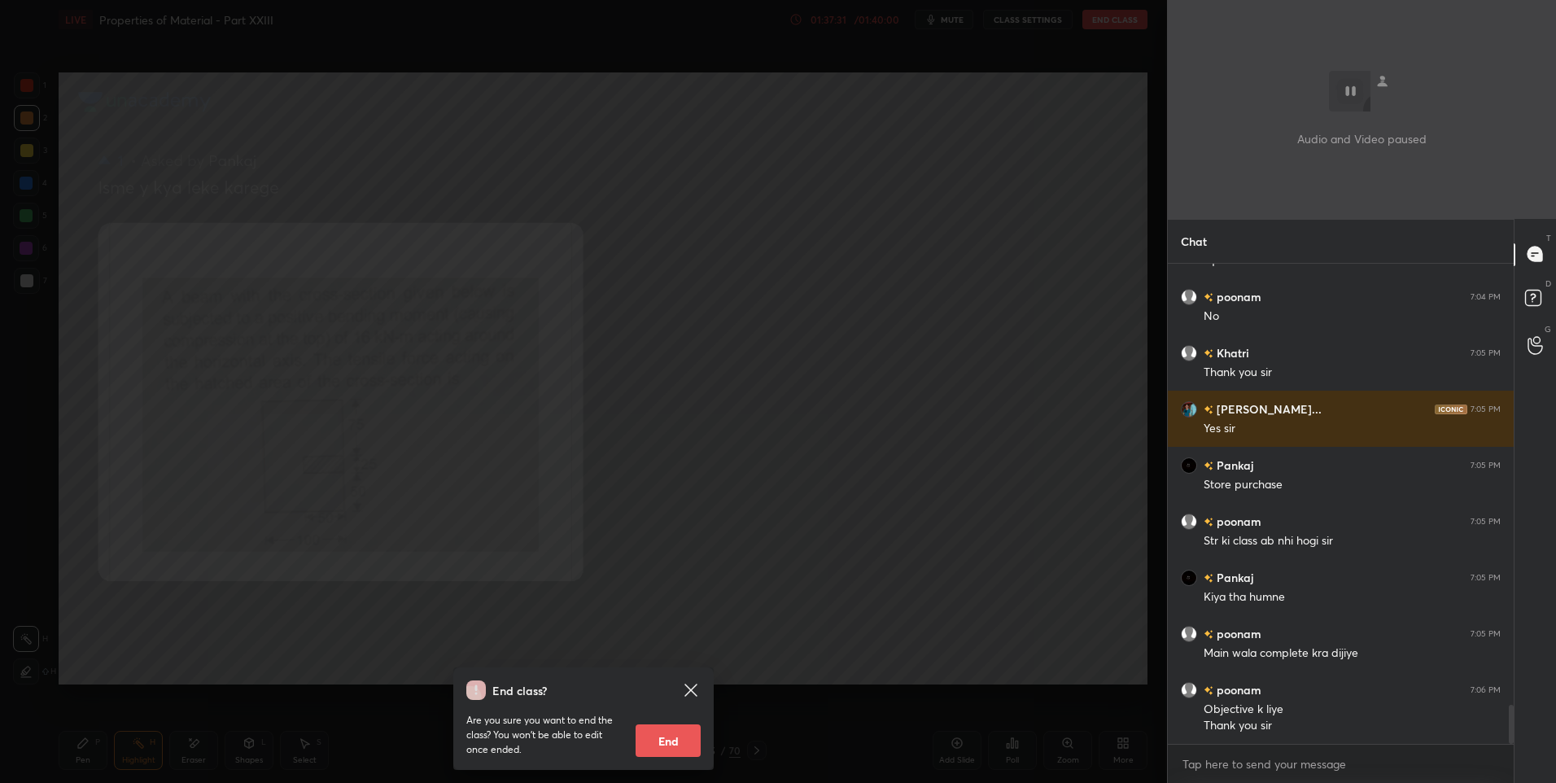
click at [670, 740] on button "End" at bounding box center [668, 740] width 65 height 33
type textarea "x"
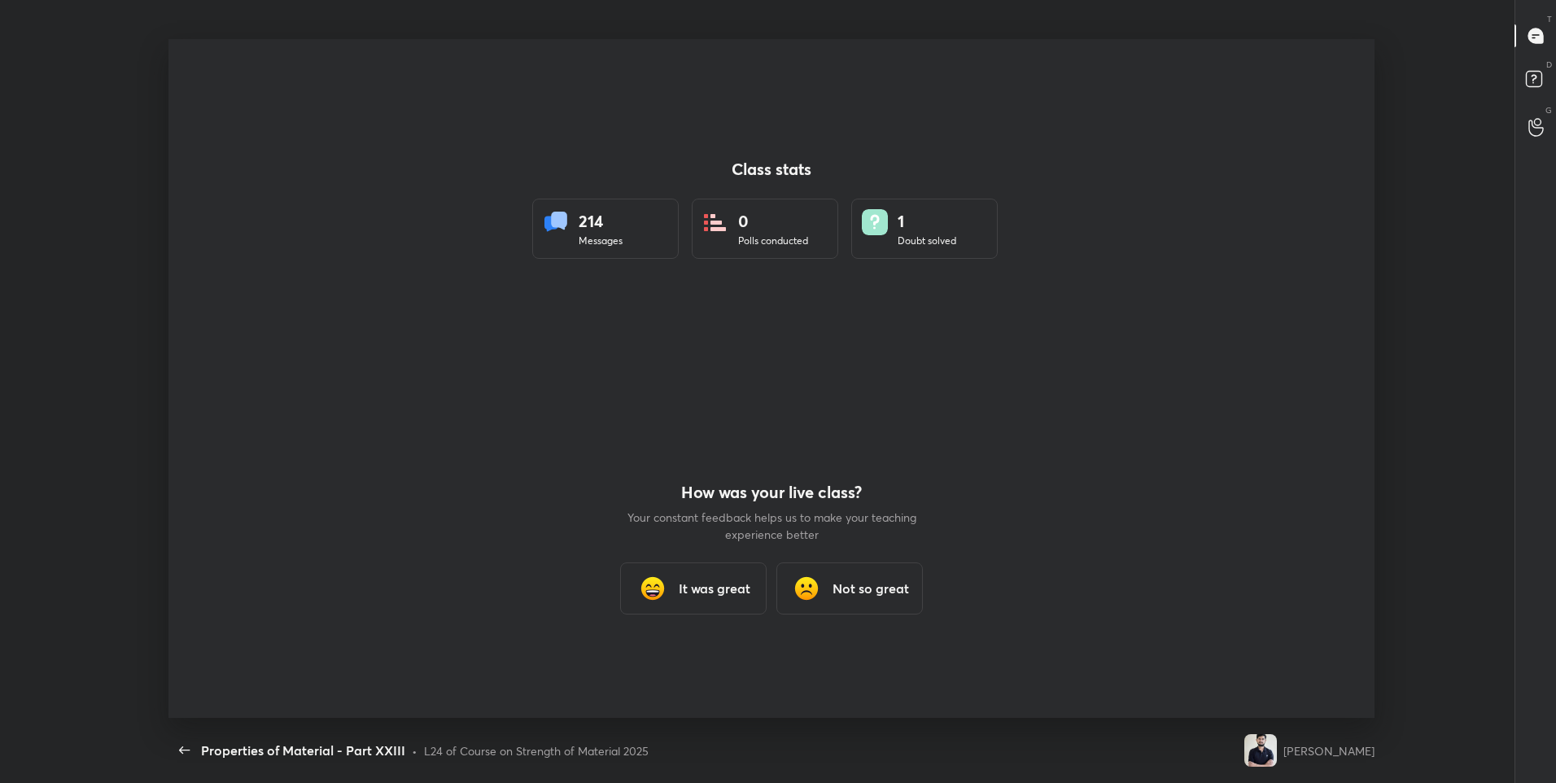
scroll to position [0, 0]
click at [697, 579] on h3 "It was great" at bounding box center [715, 589] width 72 height 20
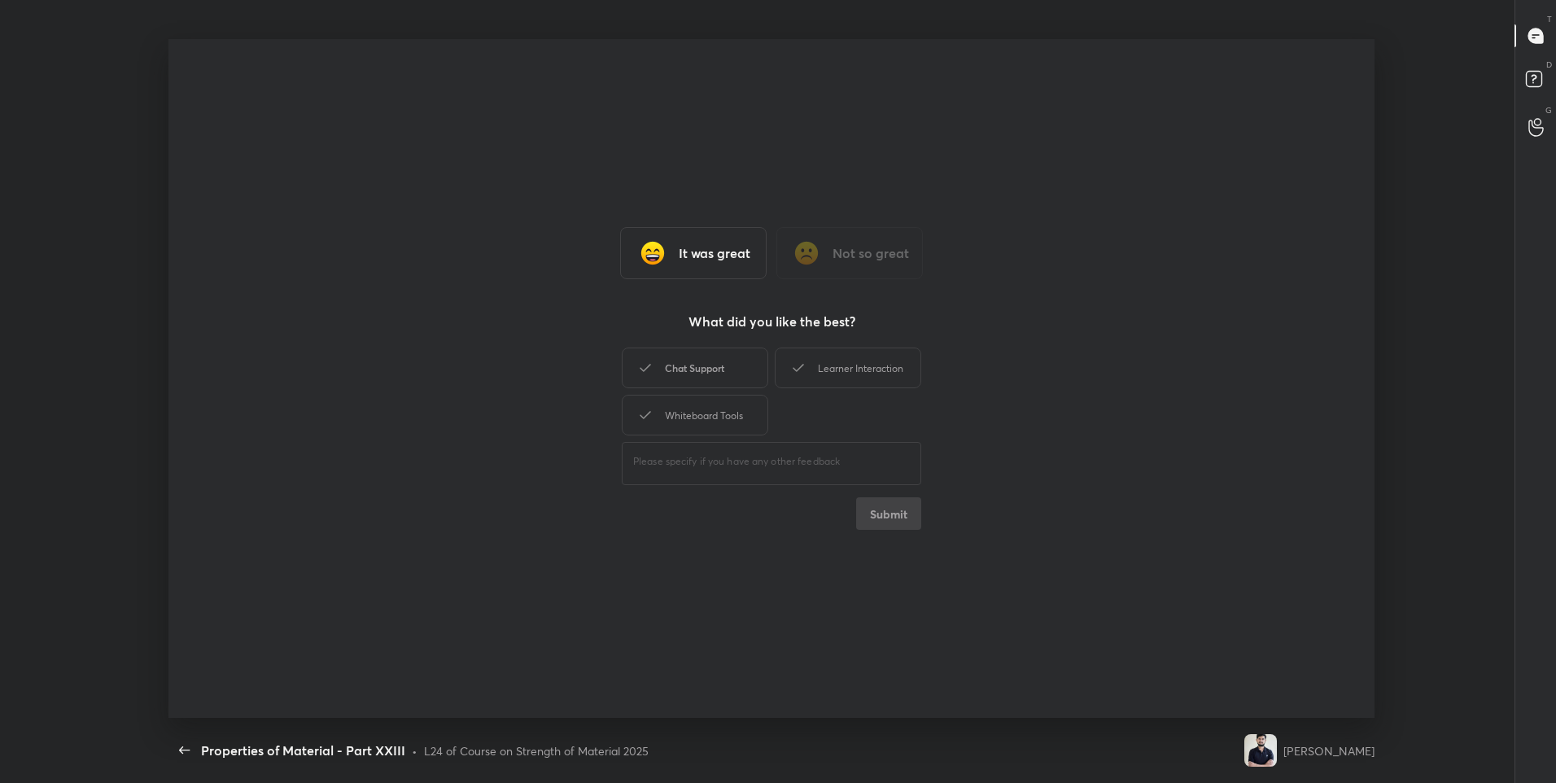
click at [726, 374] on div "Chat Support" at bounding box center [695, 368] width 146 height 41
click at [867, 373] on div "Learner Interaction" at bounding box center [848, 368] width 146 height 41
click at [722, 416] on div "Whiteboard Tools" at bounding box center [695, 415] width 146 height 41
click at [910, 527] on button "Submit" at bounding box center [888, 513] width 65 height 33
